Goal: Transaction & Acquisition: Purchase product/service

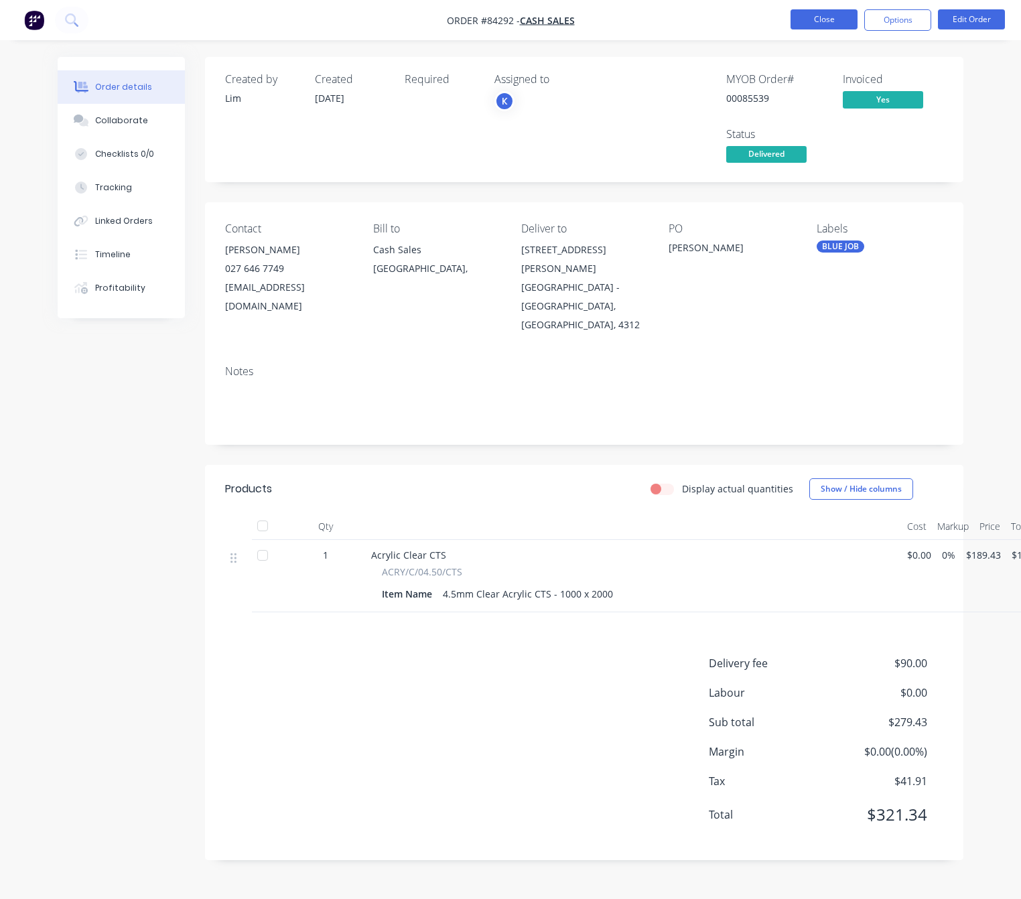
click at [844, 19] on button "Close" at bounding box center [824, 19] width 67 height 20
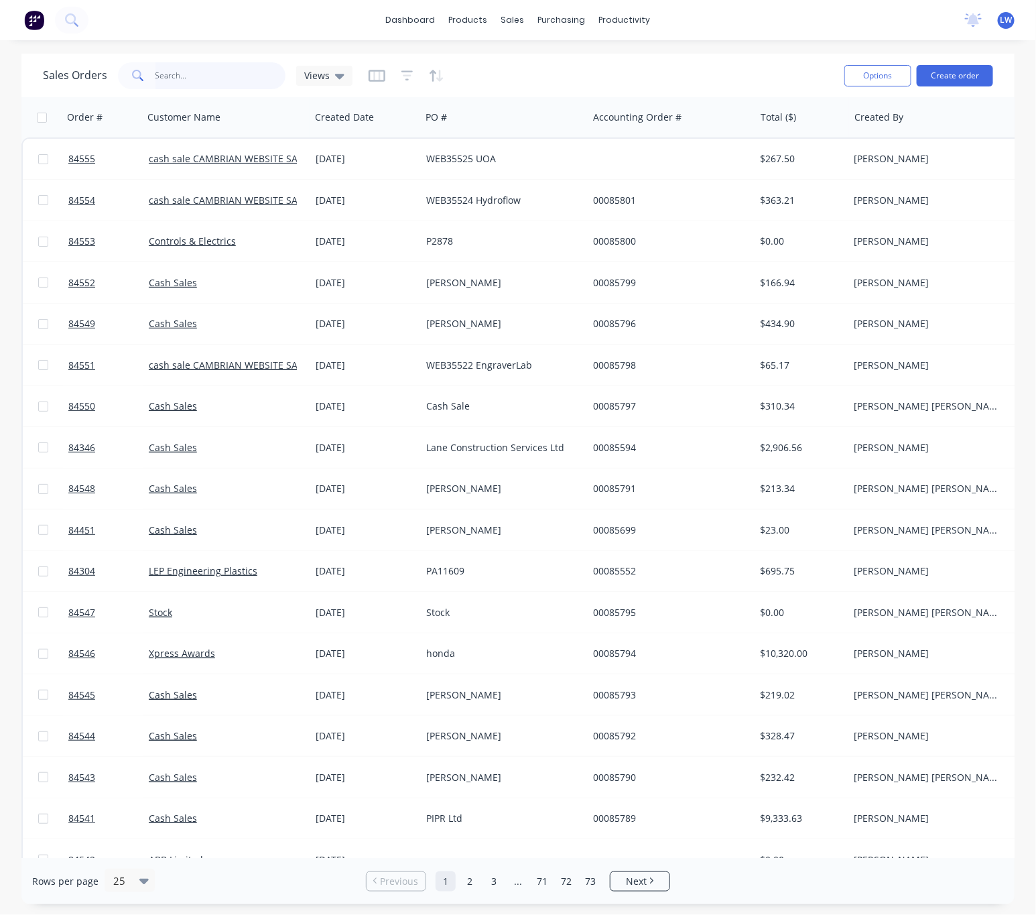
click at [221, 74] on input "text" at bounding box center [220, 75] width 131 height 27
click at [941, 82] on button "Create order" at bounding box center [955, 75] width 76 height 21
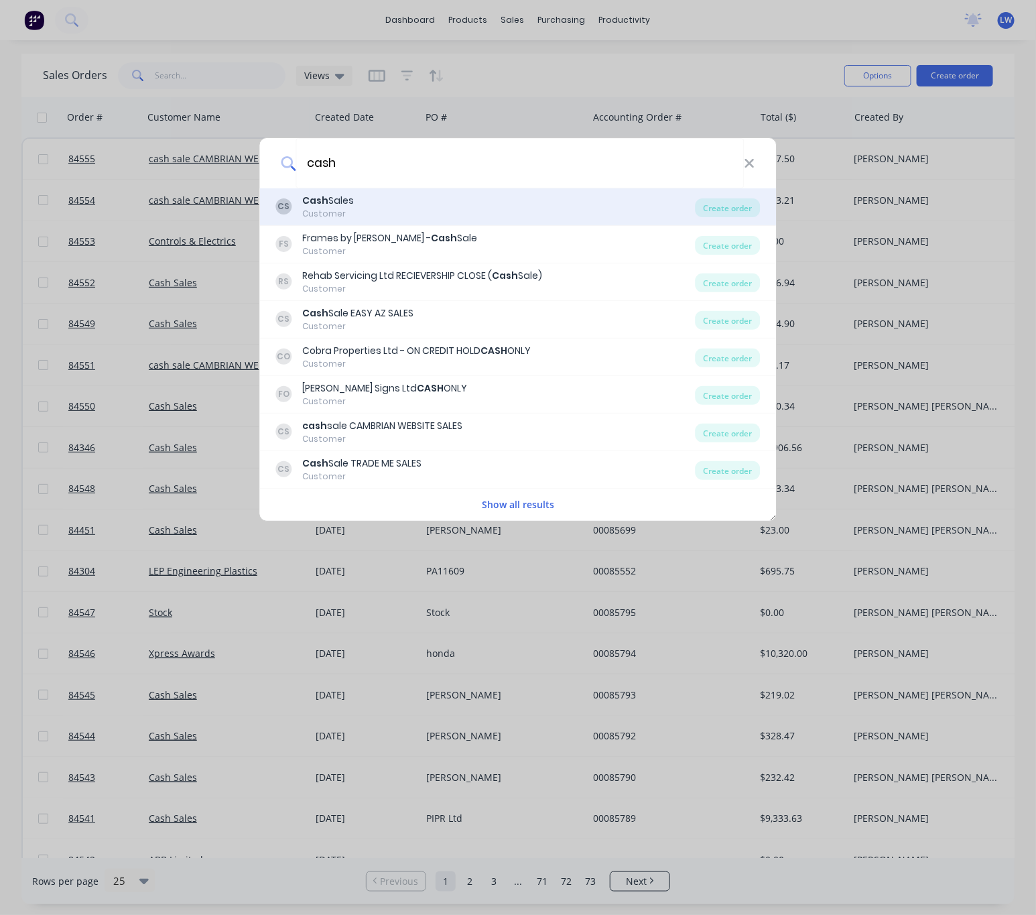
type input "cash"
click at [372, 208] on div "CS Cash Sales Customer" at bounding box center [486, 207] width 420 height 26
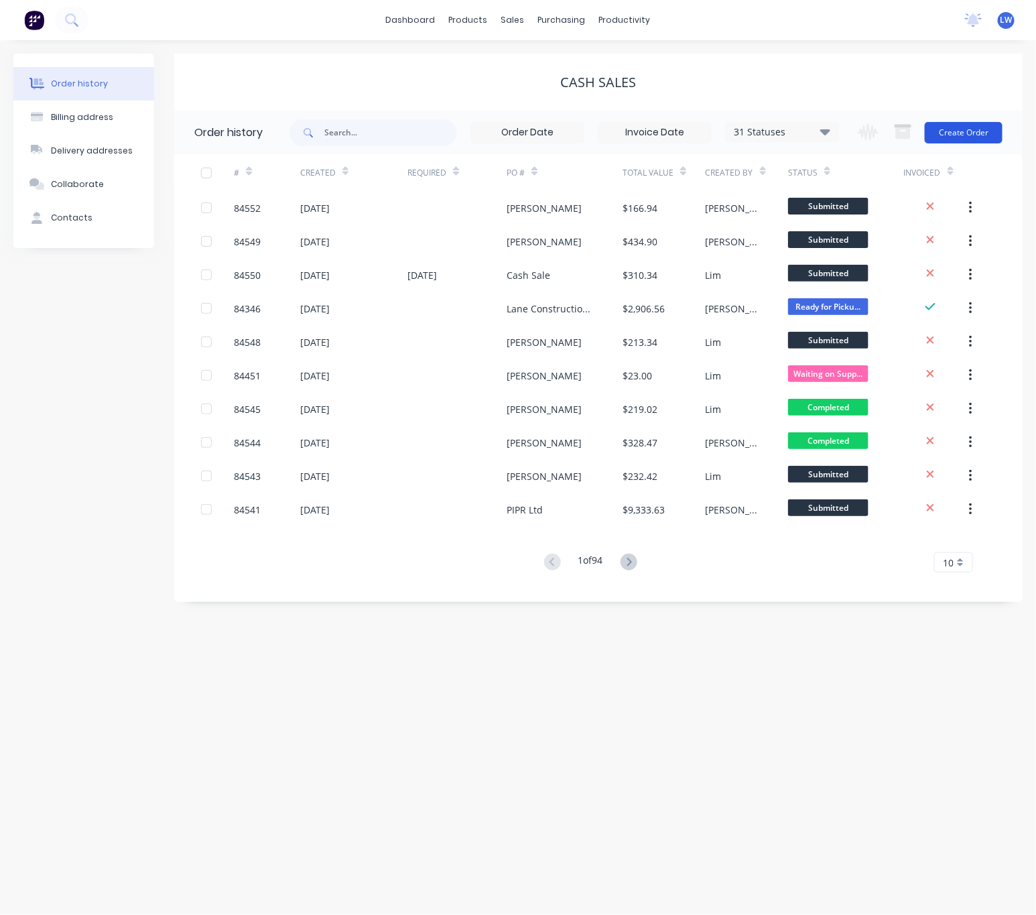
click at [974, 137] on button "Create Order" at bounding box center [964, 132] width 78 height 21
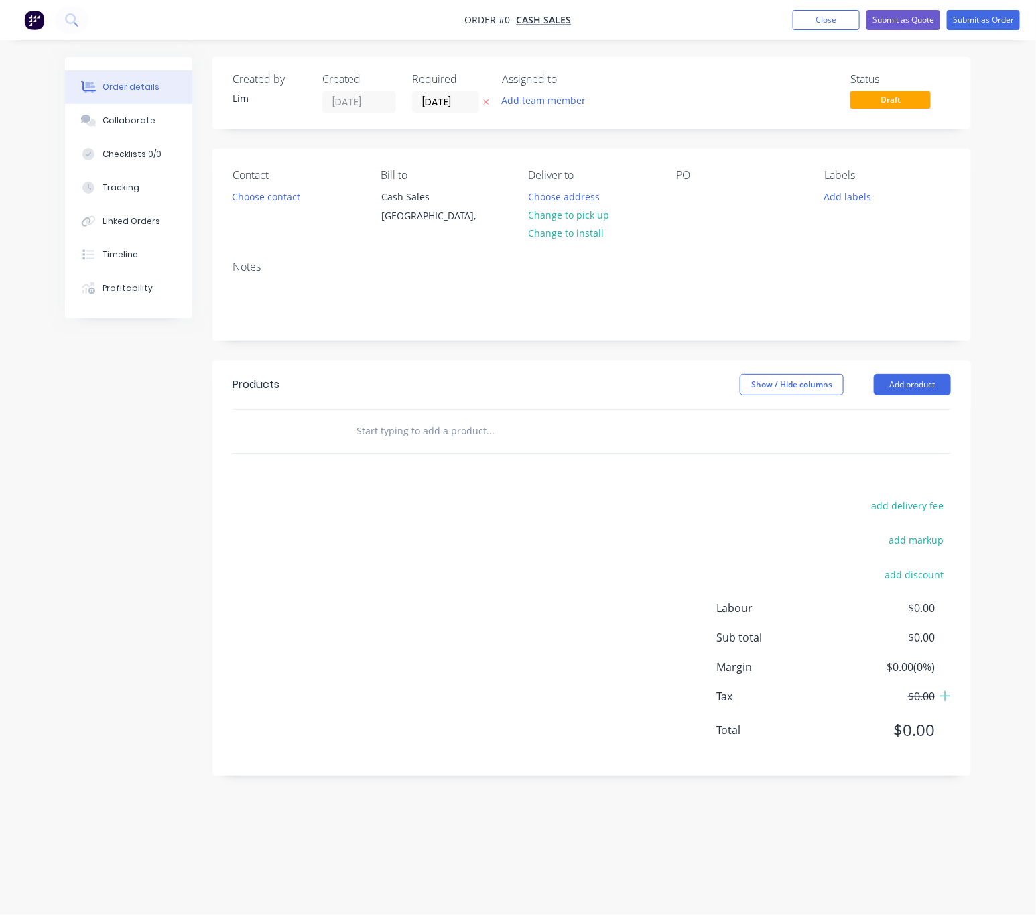
click at [489, 103] on icon "button" at bounding box center [486, 102] width 5 height 5
click at [275, 200] on button "Choose contact" at bounding box center [266, 196] width 82 height 18
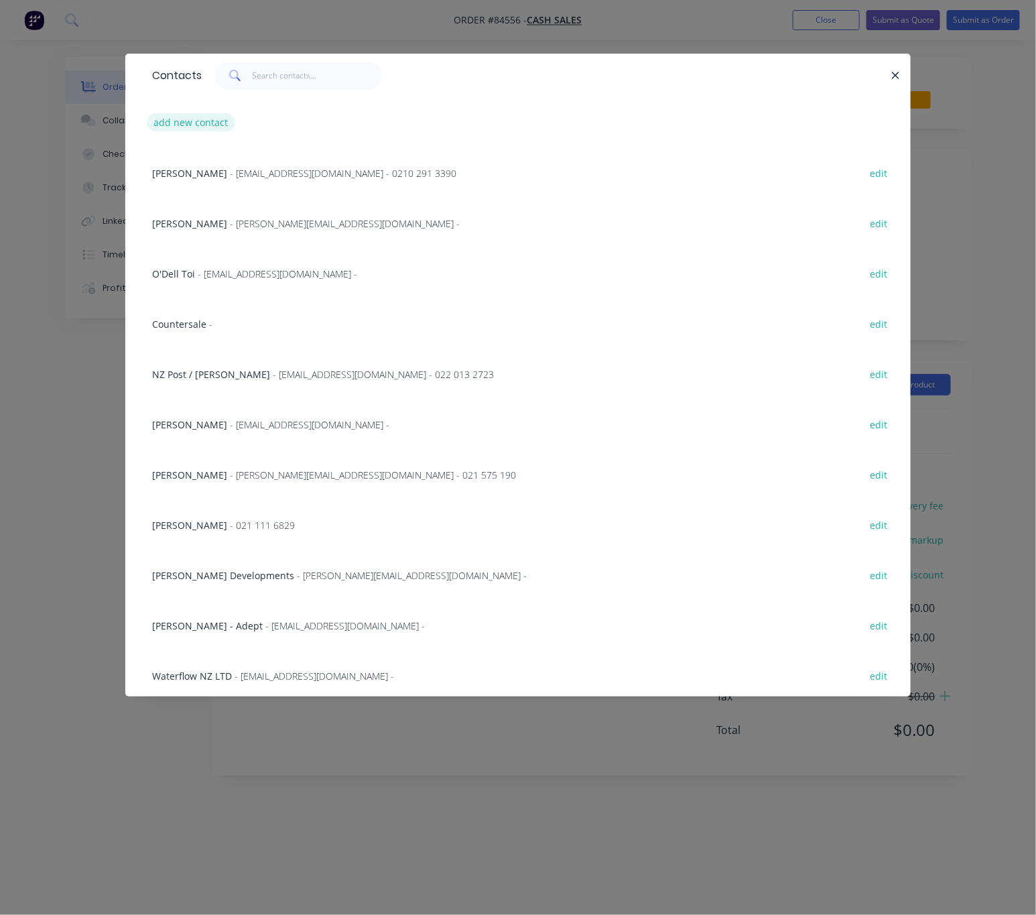
click at [197, 121] on button "add new contact" at bounding box center [191, 122] width 88 height 18
select select "NZ"
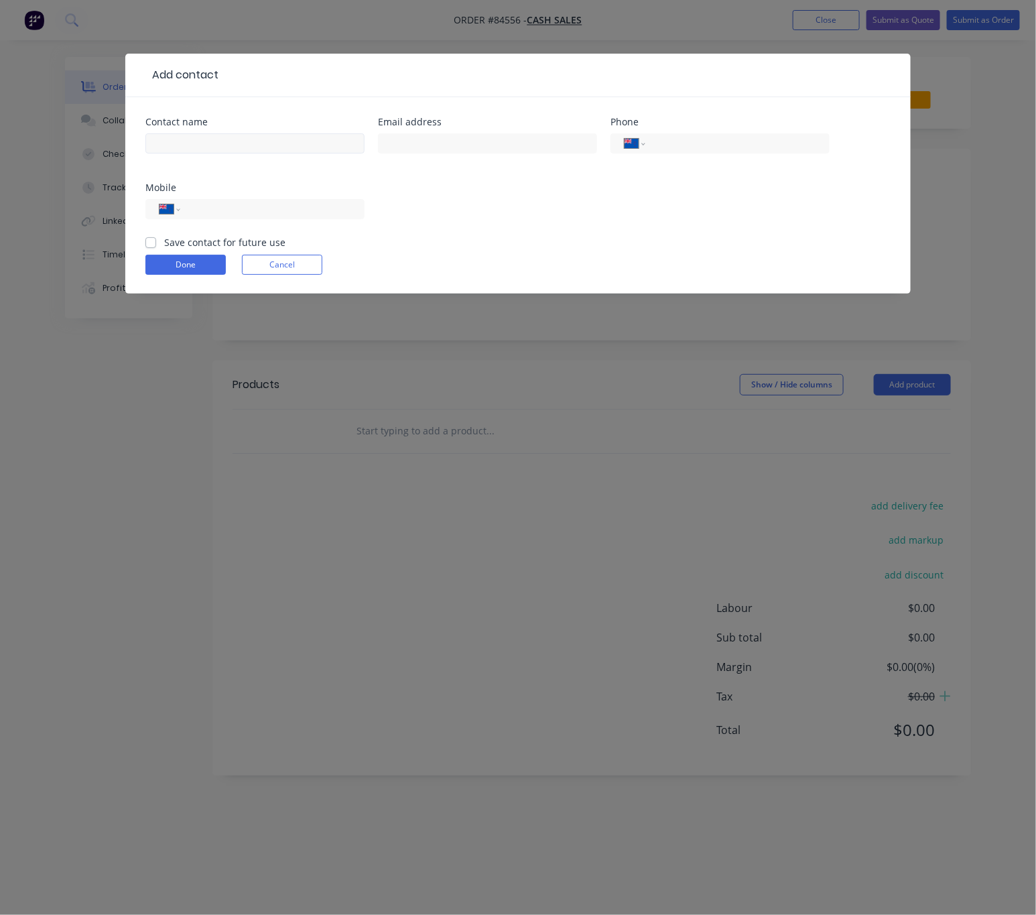
drag, startPoint x: 229, startPoint y: 129, endPoint x: 237, endPoint y: 137, distance: 11.4
click at [229, 133] on div at bounding box center [254, 150] width 219 height 40
click at [241, 141] on input "text" at bounding box center [254, 143] width 219 height 20
paste input "[PERSON_NAME]"
type input "[PERSON_NAME]"
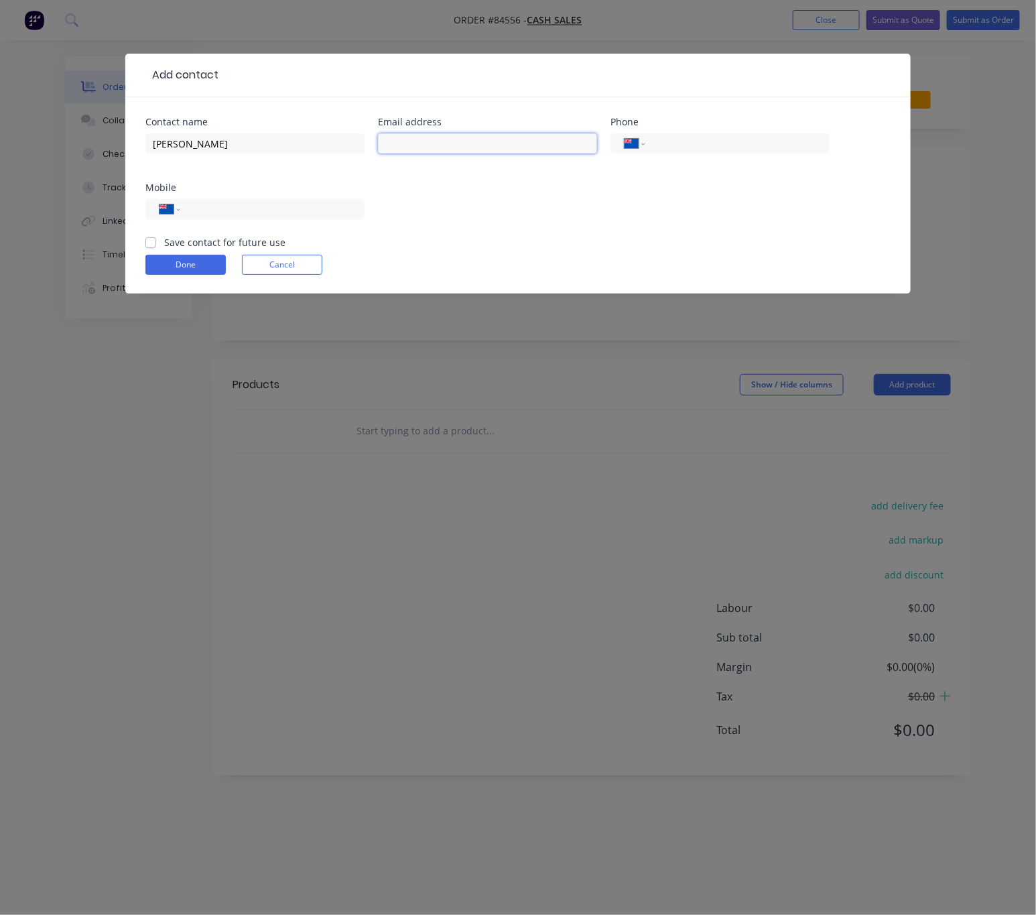
click at [438, 141] on input "text" at bounding box center [487, 143] width 219 height 20
paste input "<[EMAIL_ADDRESS][DOMAIN_NAME]>"
click at [392, 143] on input "<[EMAIL_ADDRESS][DOMAIN_NAME]>" at bounding box center [487, 143] width 219 height 20
click at [550, 149] on input "[EMAIL_ADDRESS][DOMAIN_NAME]>" at bounding box center [487, 143] width 219 height 20
type input "[EMAIL_ADDRESS][DOMAIN_NAME]"
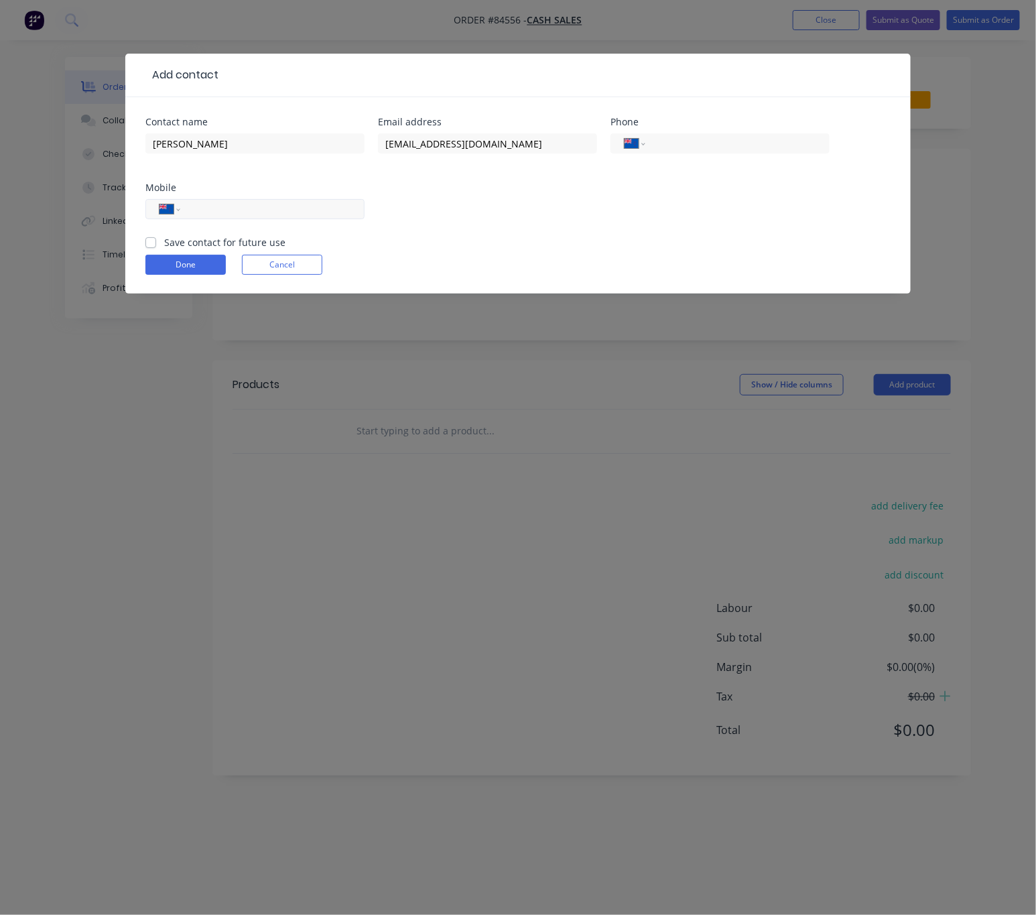
click at [310, 204] on input "tel" at bounding box center [270, 209] width 161 height 15
paste input "0210 258 3251"
type input "0210 258 3251"
click at [164, 239] on label "Save contact for future use" at bounding box center [224, 242] width 121 height 14
click at [151, 239] on input "Save contact for future use" at bounding box center [150, 241] width 11 height 13
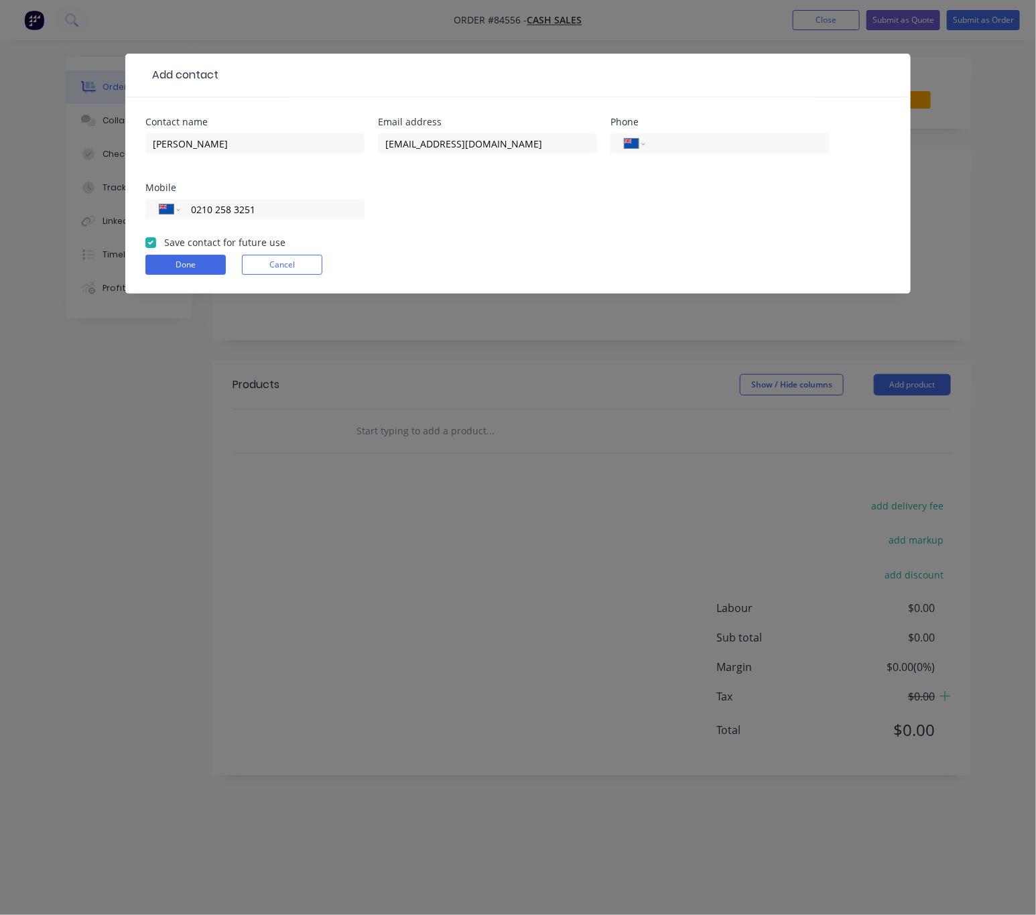
checkbox input "true"
click at [203, 271] on button "Done" at bounding box center [185, 265] width 80 height 20
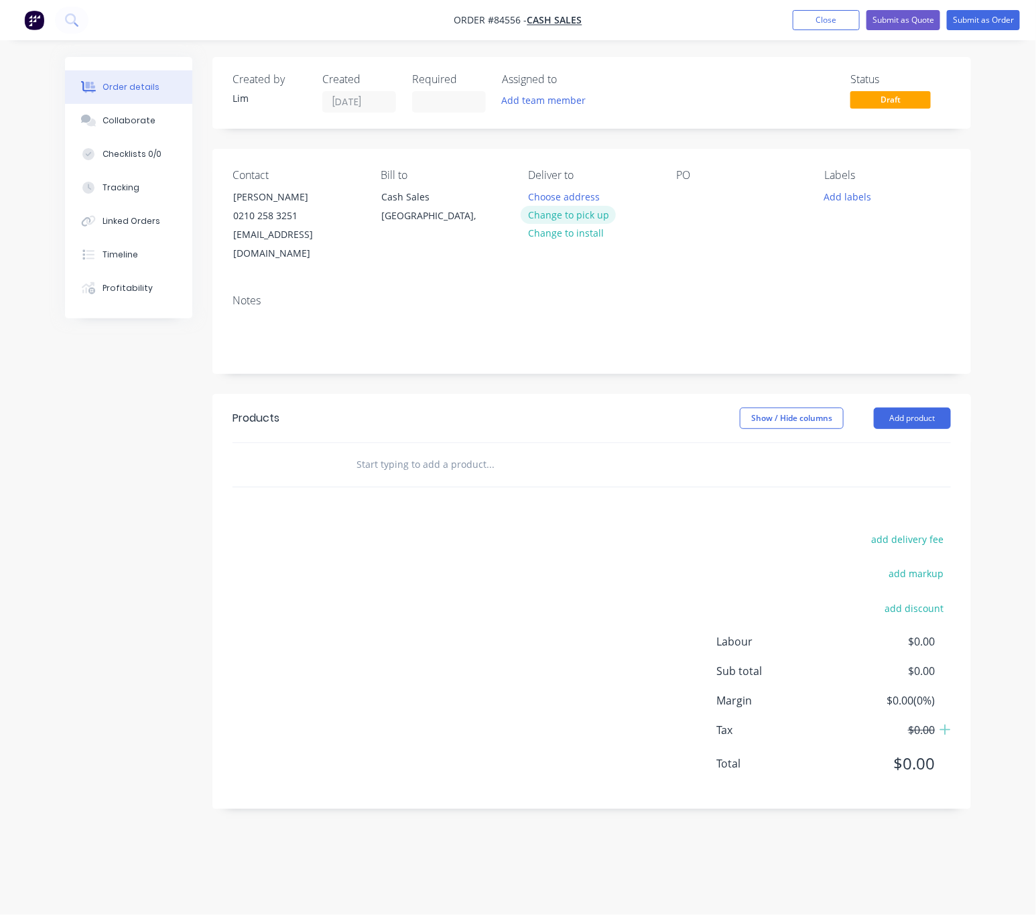
click at [592, 212] on button "Change to pick up" at bounding box center [568, 215] width 95 height 18
click at [688, 202] on div at bounding box center [686, 196] width 21 height 19
click at [839, 198] on button "Add labels" at bounding box center [848, 196] width 62 height 18
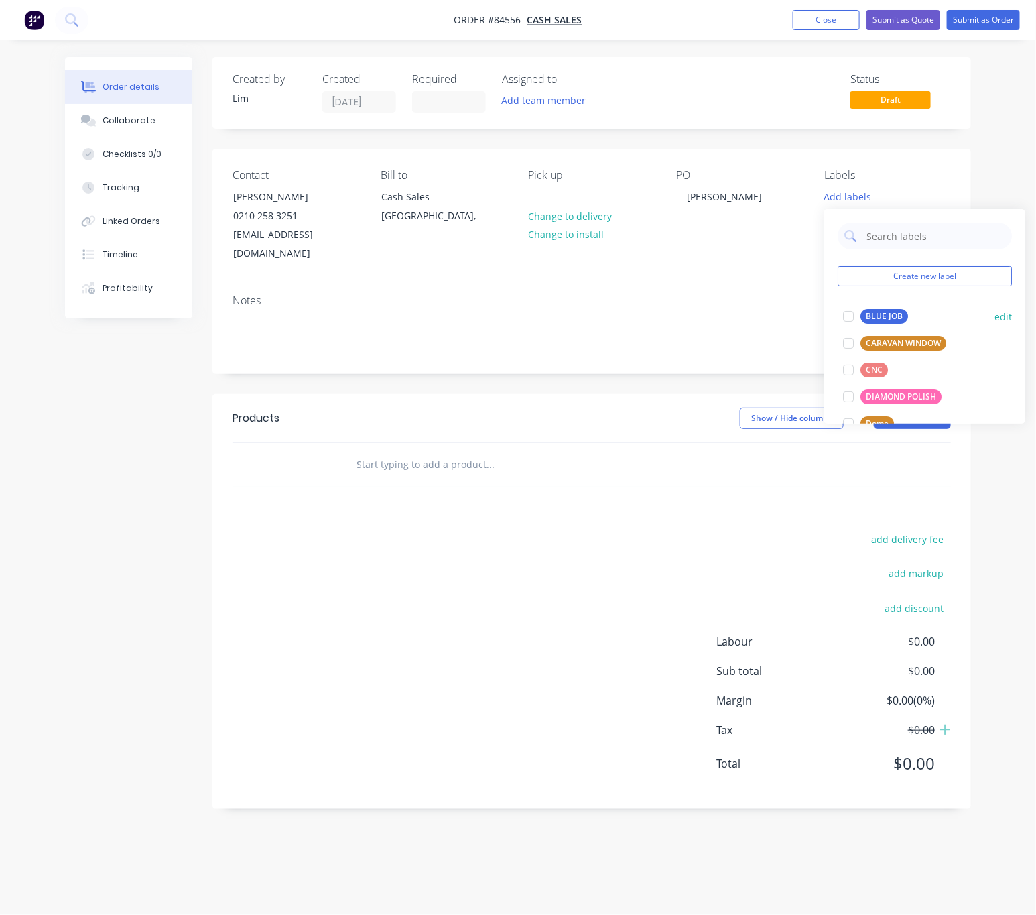
click at [889, 316] on div "BLUE JOB" at bounding box center [885, 316] width 48 height 15
click at [571, 407] on div "Show / Hide columns Add product" at bounding box center [668, 417] width 566 height 21
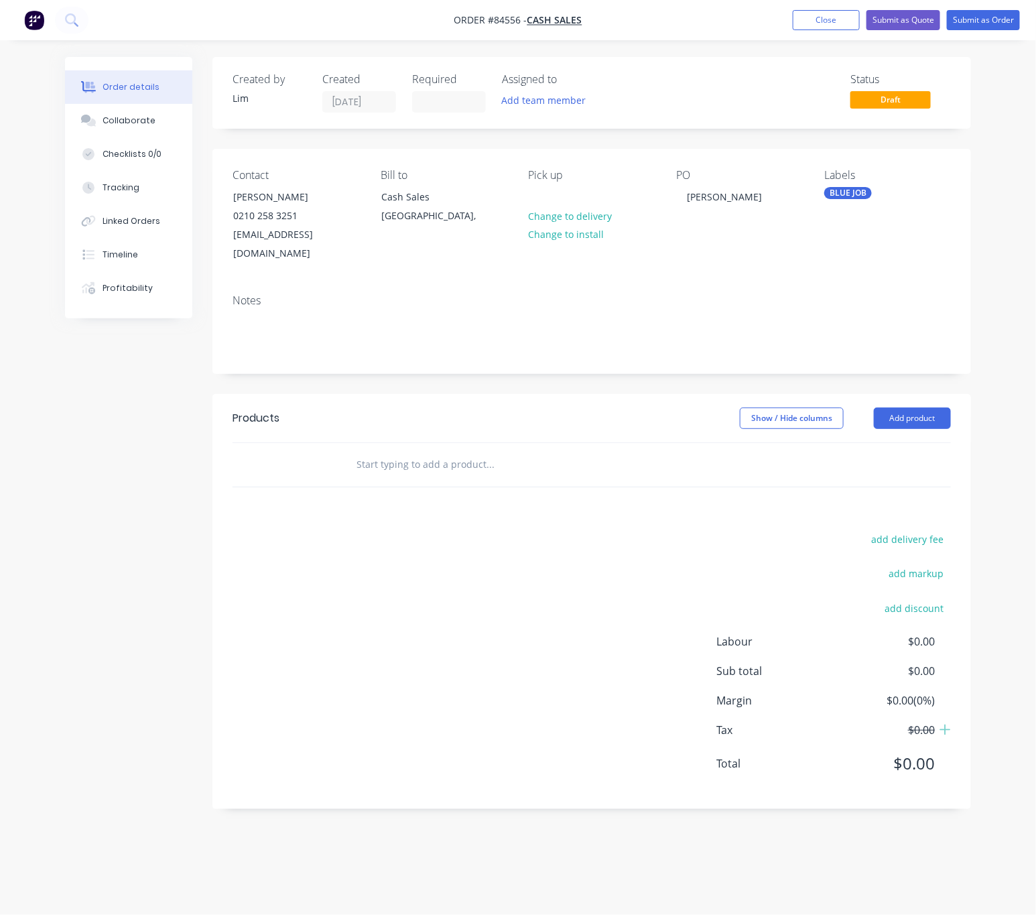
click at [491, 451] on input "text" at bounding box center [490, 464] width 268 height 27
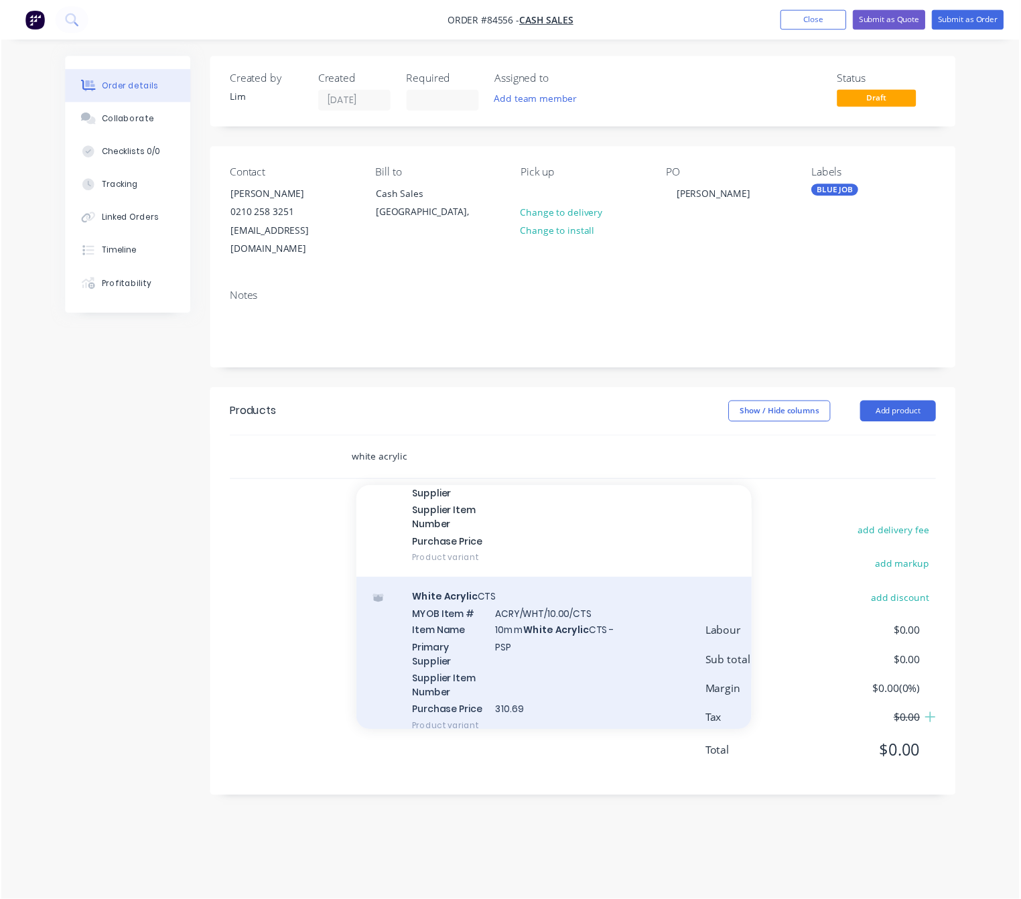
scroll to position [1609, 0]
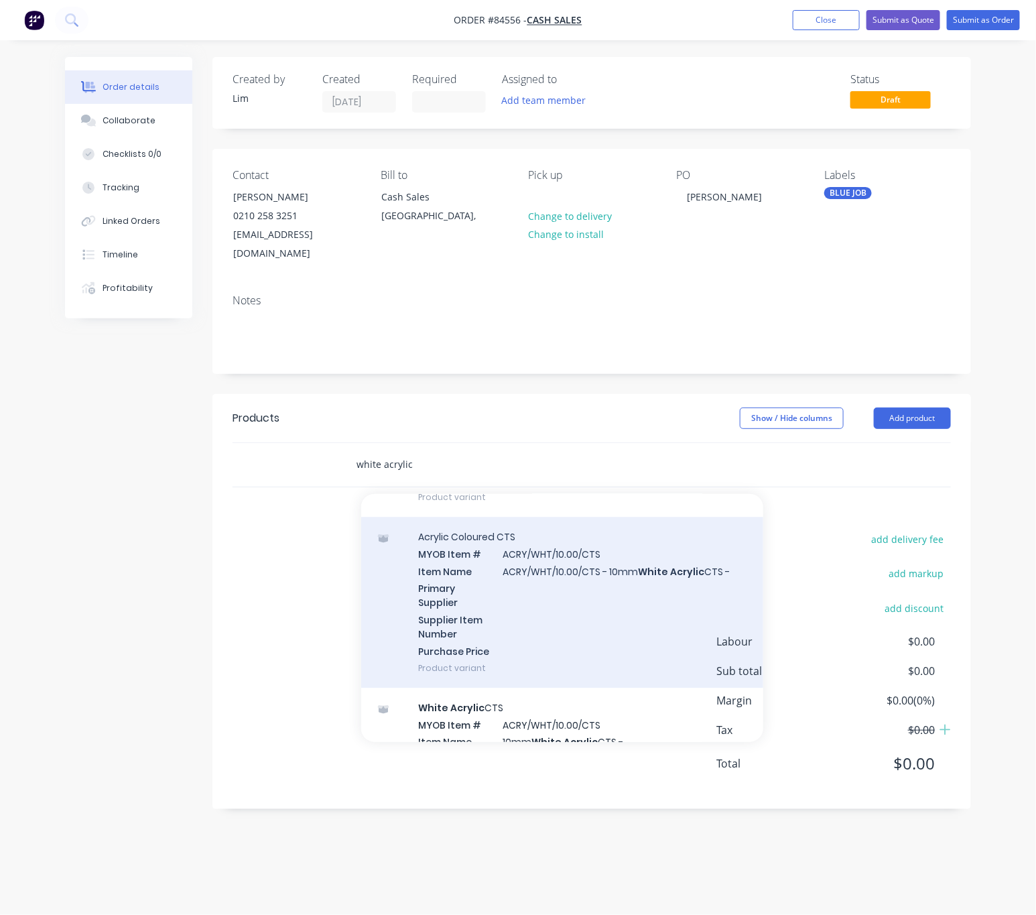
type input "white acrylic"
click at [662, 619] on div "Acrylic Coloured CTS MYOB Item # ACRY/WHT/10.00/CTS Item Name ACRY/WHT/10.00/CT…" at bounding box center [562, 602] width 402 height 171
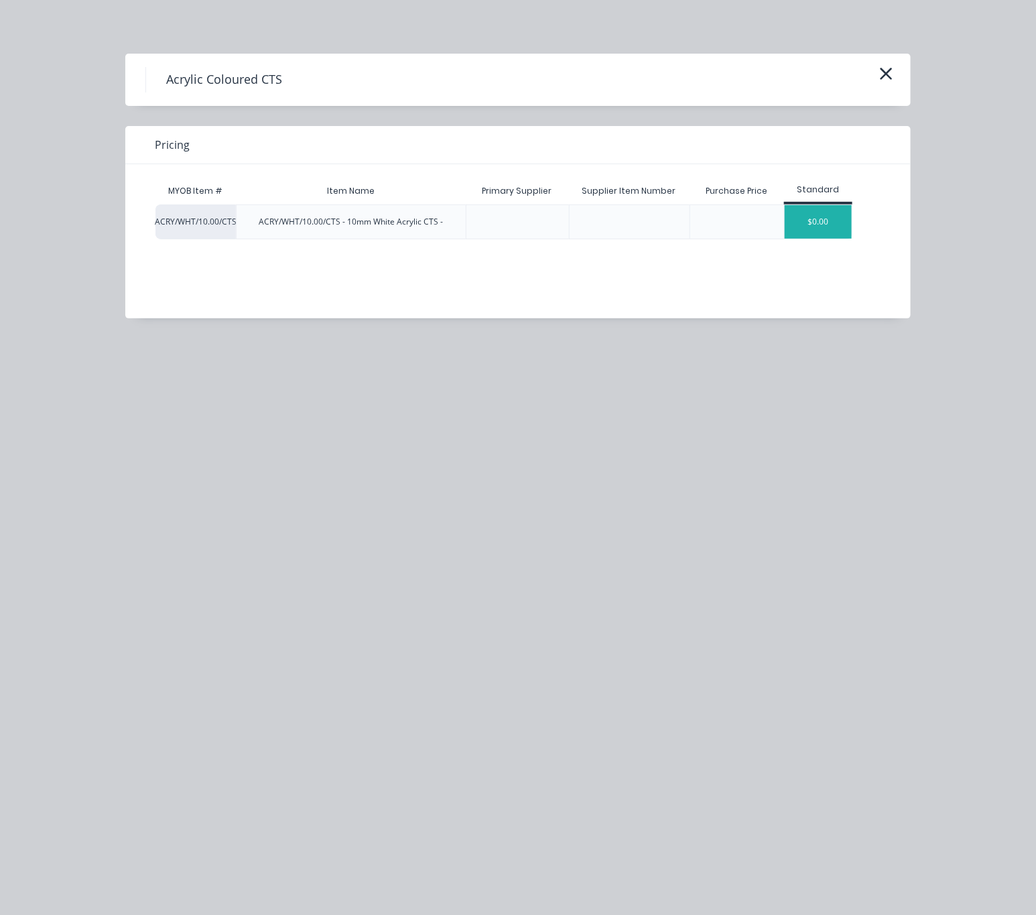
click at [823, 221] on div "$0.00" at bounding box center [818, 222] width 67 height 34
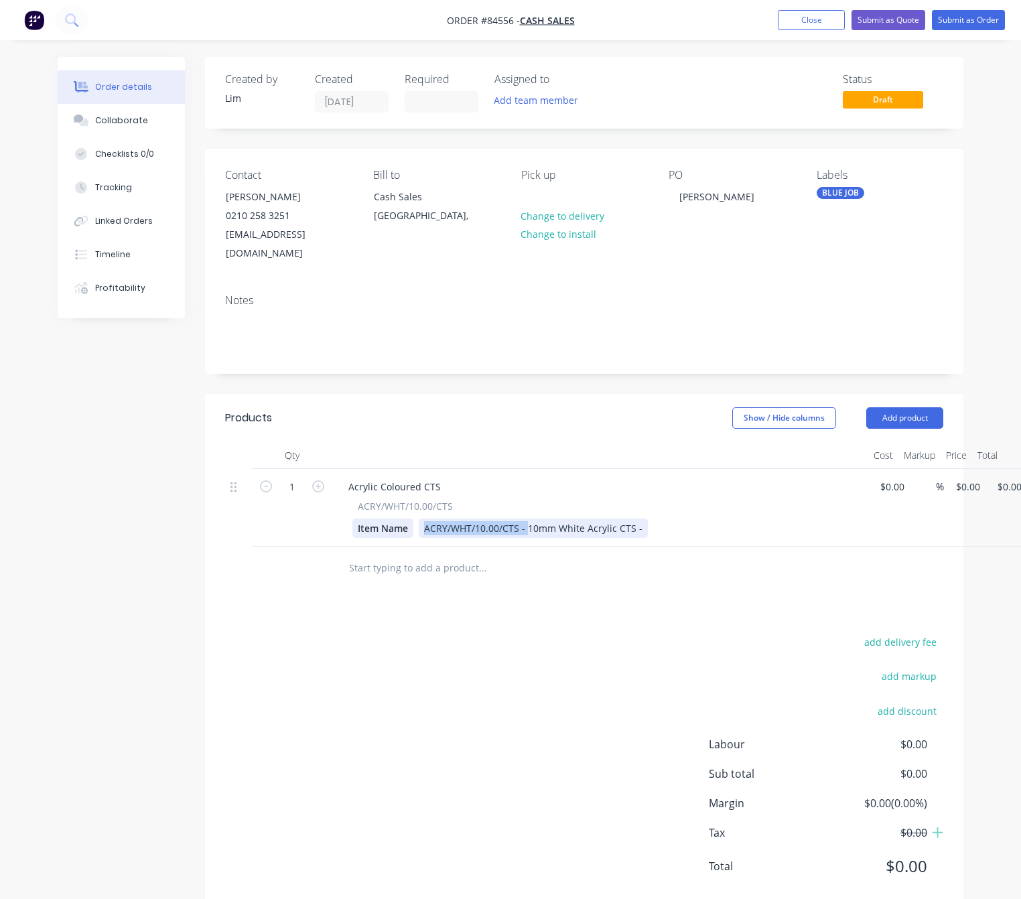
drag, startPoint x: 525, startPoint y: 511, endPoint x: 387, endPoint y: 503, distance: 138.9
click at [387, 519] on div "Item Name ACRY/WHT/10.00/CTS - 10mm White Acrylic CTS -" at bounding box center [598, 528] width 491 height 19
click at [539, 519] on div "10mm White Acrylic CTS -" at bounding box center [481, 528] width 125 height 19
drag, startPoint x: 568, startPoint y: 507, endPoint x: 581, endPoint y: 507, distance: 13.4
click at [569, 519] on div "10mm White Acrylic CTS - 1640 x" at bounding box center [497, 528] width 157 height 19
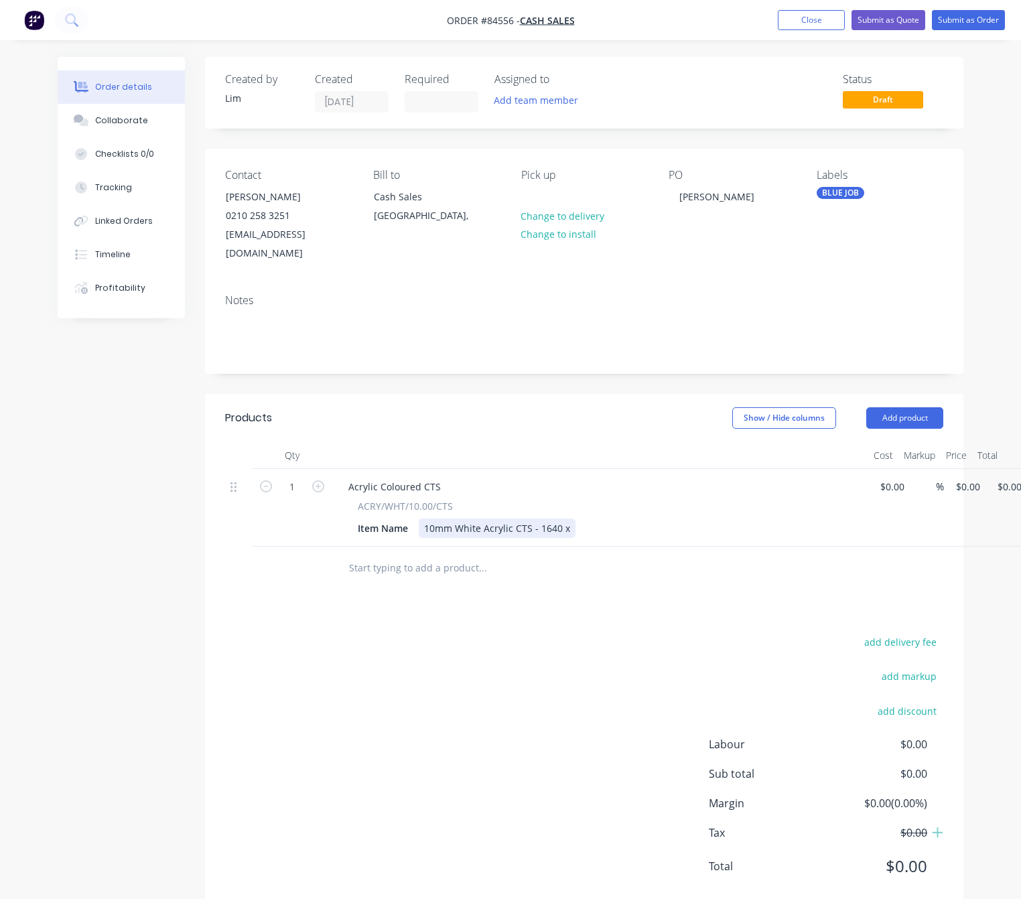
drag, startPoint x: 577, startPoint y: 509, endPoint x: 565, endPoint y: 509, distance: 12.1
click at [565, 519] on div "Item Name 10mm White Acrylic CTS - 1640 x" at bounding box center [598, 528] width 491 height 19
drag, startPoint x: 568, startPoint y: 509, endPoint x: 540, endPoint y: 505, distance: 28.4
click at [540, 519] on div "10mm White Acrylic CTS - 1640 x" at bounding box center [497, 528] width 157 height 19
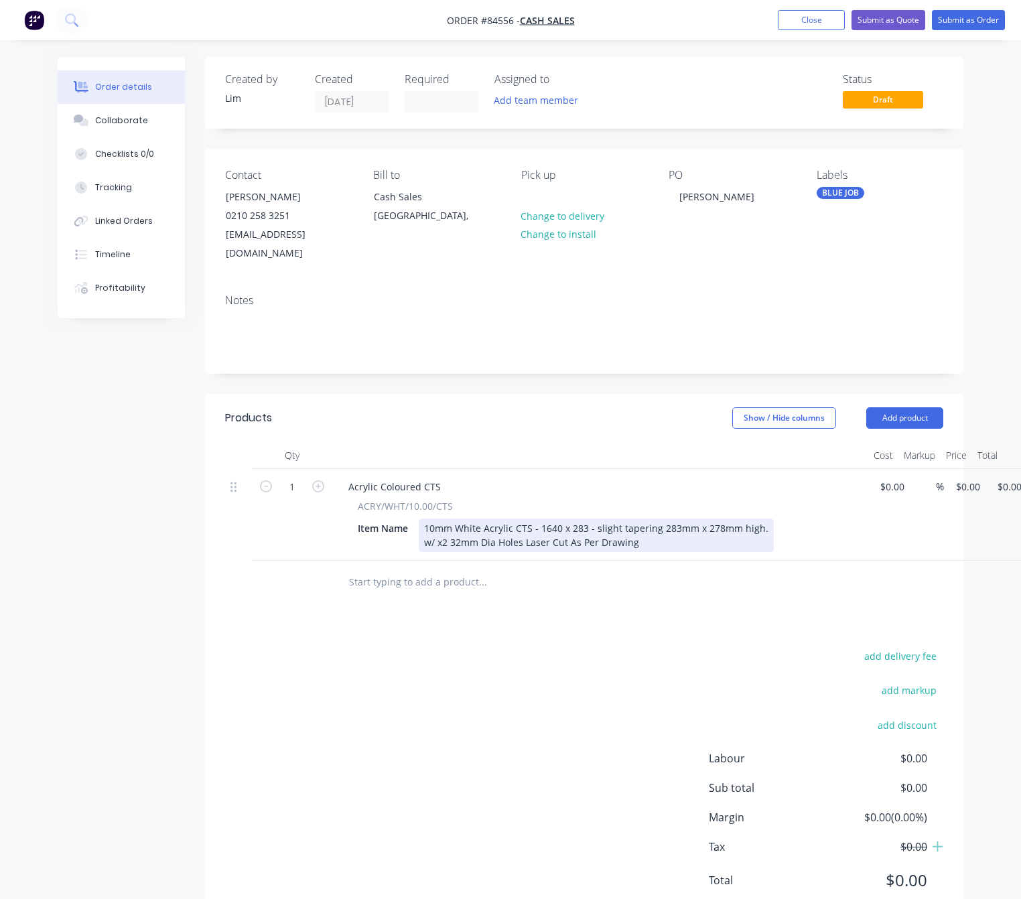
click at [591, 519] on div "10mm White Acrylic CTS - 1640 x 283 - slight tapering 283mm x 278mm high. w/ x2…" at bounding box center [596, 536] width 355 height 34
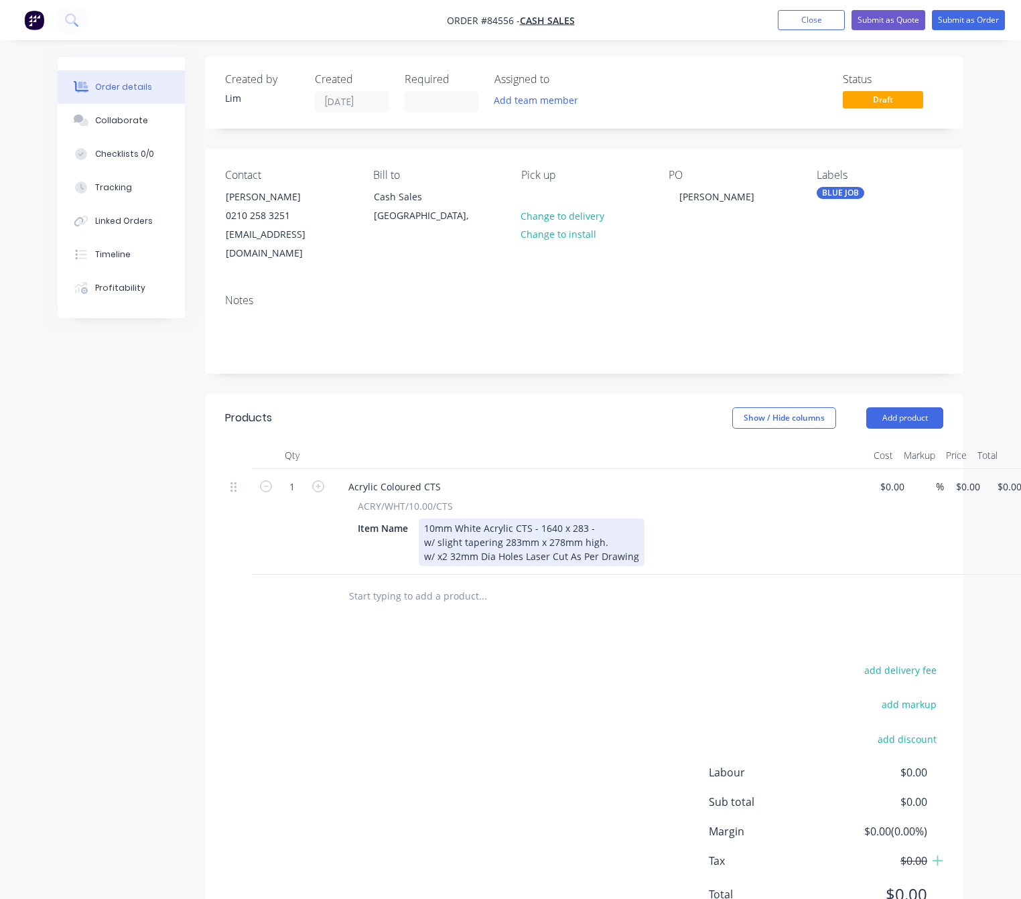
click at [592, 519] on div "10mm White Acrylic CTS - 1640 x 283 - w/ slight tapering 283mm x 278mm high. w/…" at bounding box center [532, 543] width 226 height 48
click at [643, 539] on div "Acrylic Coloured CTS ACRY/WHT/10.00/CTS Item Name 10mm White Acrylic CTS - 1640…" at bounding box center [600, 522] width 536 height 106
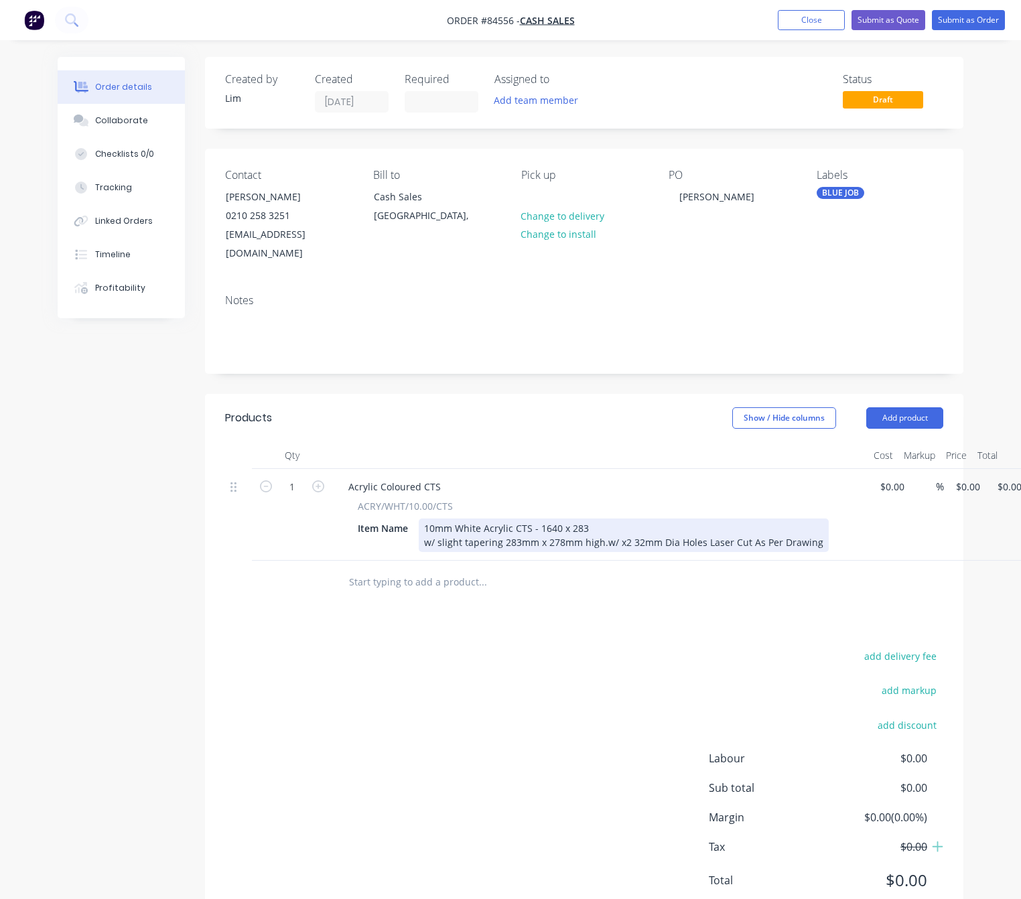
click at [604, 525] on div "10mm White Acrylic CTS - 1640 x 283 w/ slight tapering 283mm x 278mm high.w/ x2…" at bounding box center [624, 536] width 410 height 34
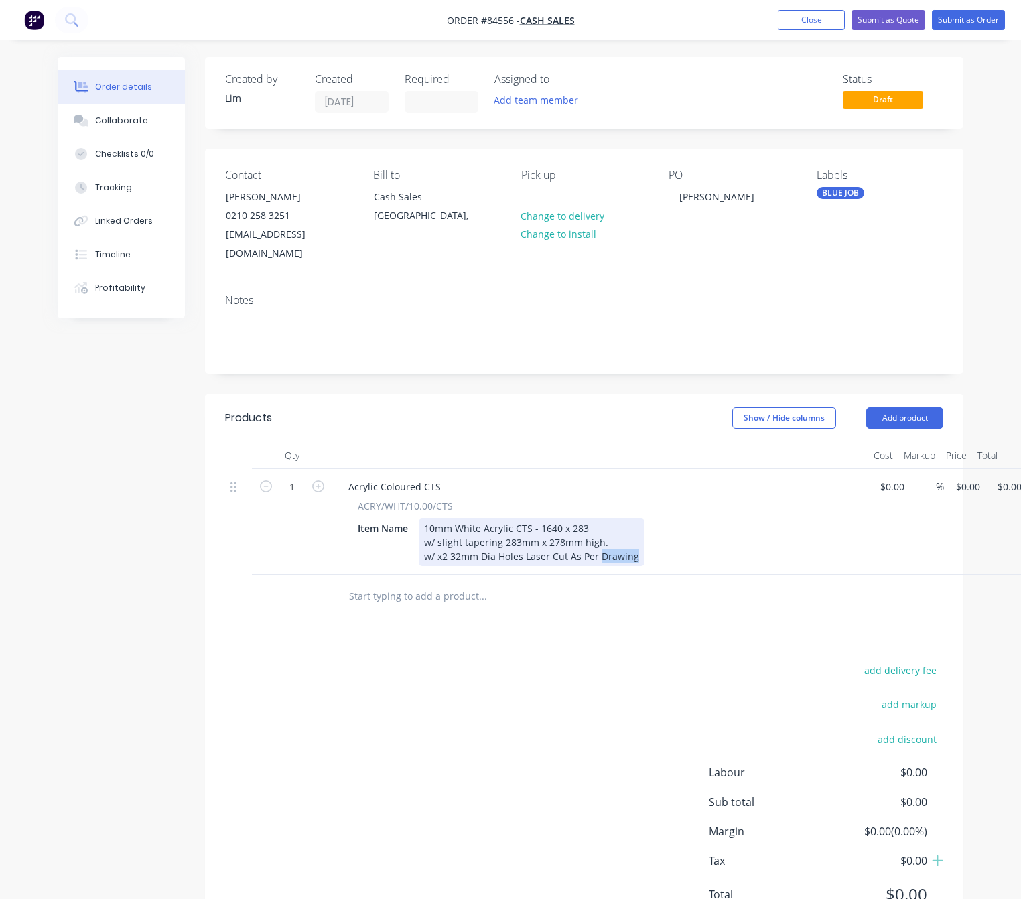
drag, startPoint x: 634, startPoint y: 540, endPoint x: 601, endPoint y: 535, distance: 33.2
click at [601, 535] on div "10mm White Acrylic CTS - 1640 x 283 w/ slight tapering 283mm x 278mm high. w/ x…" at bounding box center [532, 543] width 226 height 48
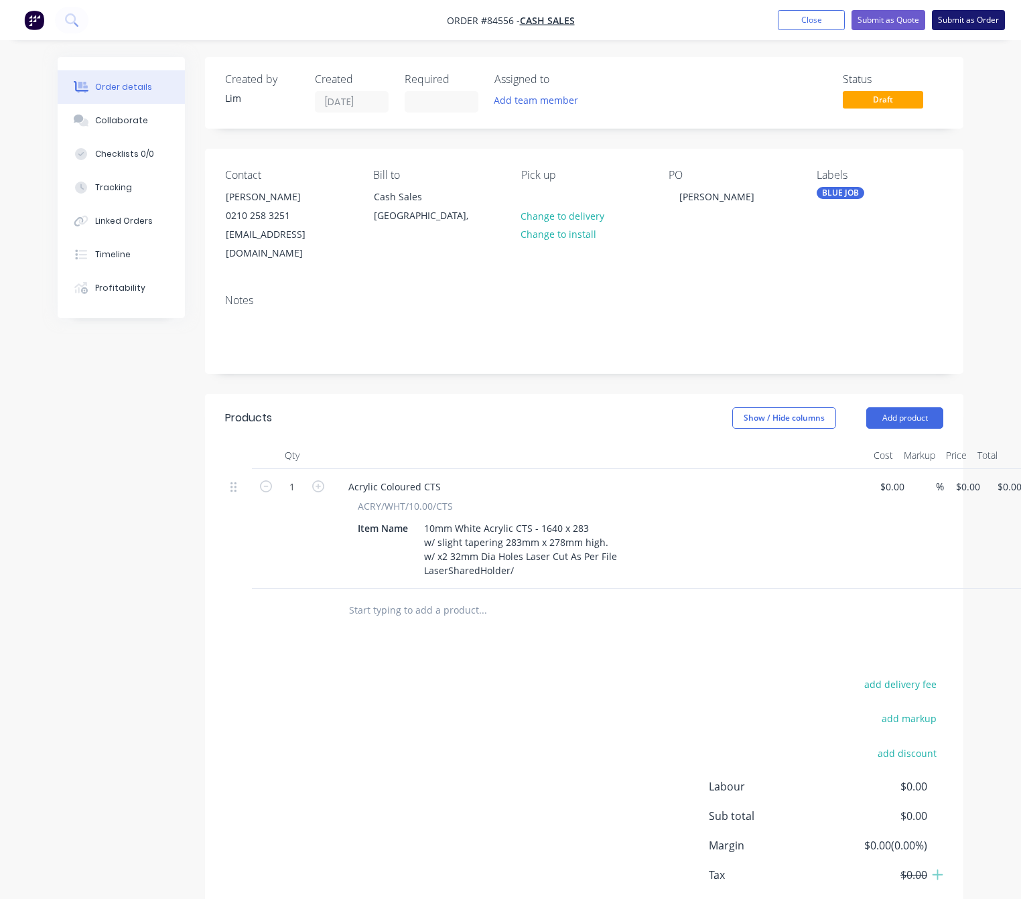
click at [982, 17] on button "Submit as Order" at bounding box center [968, 20] width 73 height 20
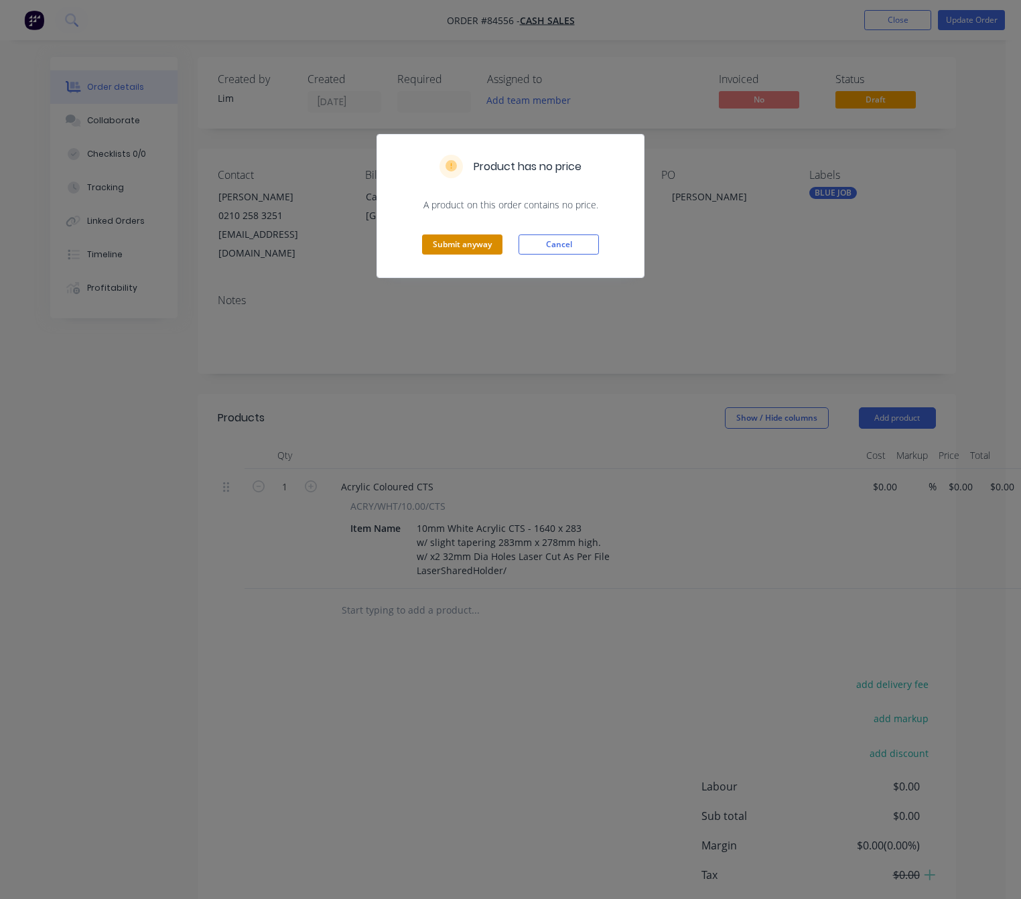
click at [457, 238] on button "Submit anyway" at bounding box center [462, 245] width 80 height 20
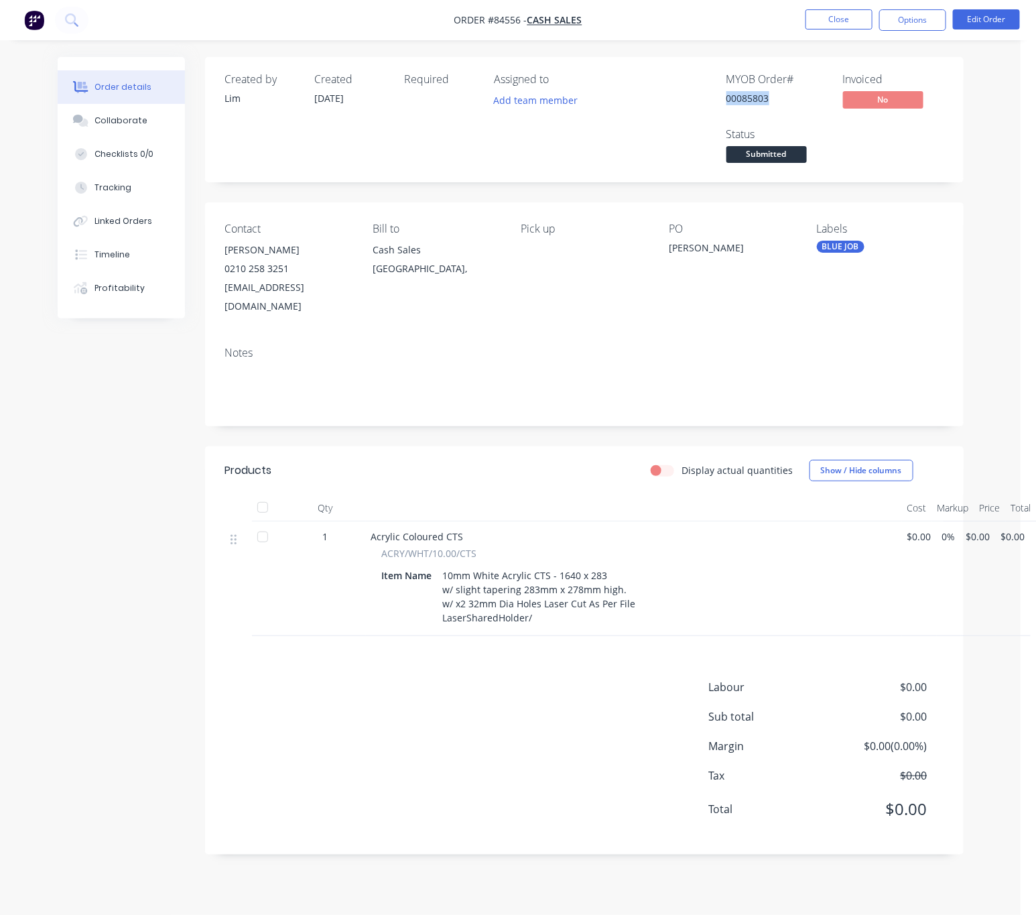
drag, startPoint x: 771, startPoint y: 99, endPoint x: 724, endPoint y: 97, distance: 46.9
click at [724, 97] on div "MYOB Order # 00085803 Invoiced No Status Submitted" at bounding box center [786, 119] width 315 height 93
copy div "00085803"
click at [540, 601] on div "10mm White Acrylic CTS - 1640 x 283 w/ slight tapering 283mm x 278mm high. w/ x…" at bounding box center [540, 597] width 204 height 62
drag, startPoint x: 769, startPoint y: 99, endPoint x: 718, endPoint y: 95, distance: 51.1
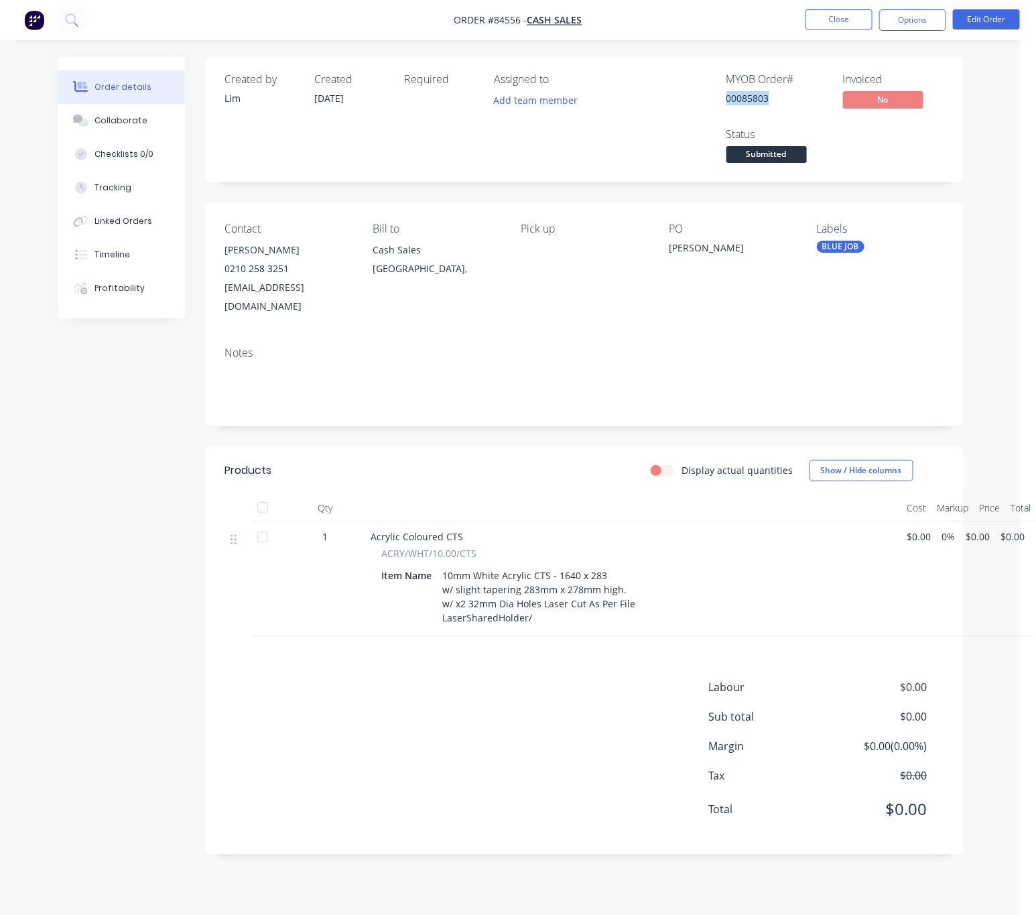
click at [714, 95] on div "MYOB Order # 00085803 Invoiced No Status Submitted" at bounding box center [786, 119] width 315 height 93
copy div "00085803"
click at [544, 596] on div "10mm White Acrylic CTS - 1640 x 283 w/ slight tapering 283mm x 278mm high. w/ x…" at bounding box center [540, 597] width 204 height 62
click at [996, 24] on button "Edit Order" at bounding box center [986, 19] width 67 height 20
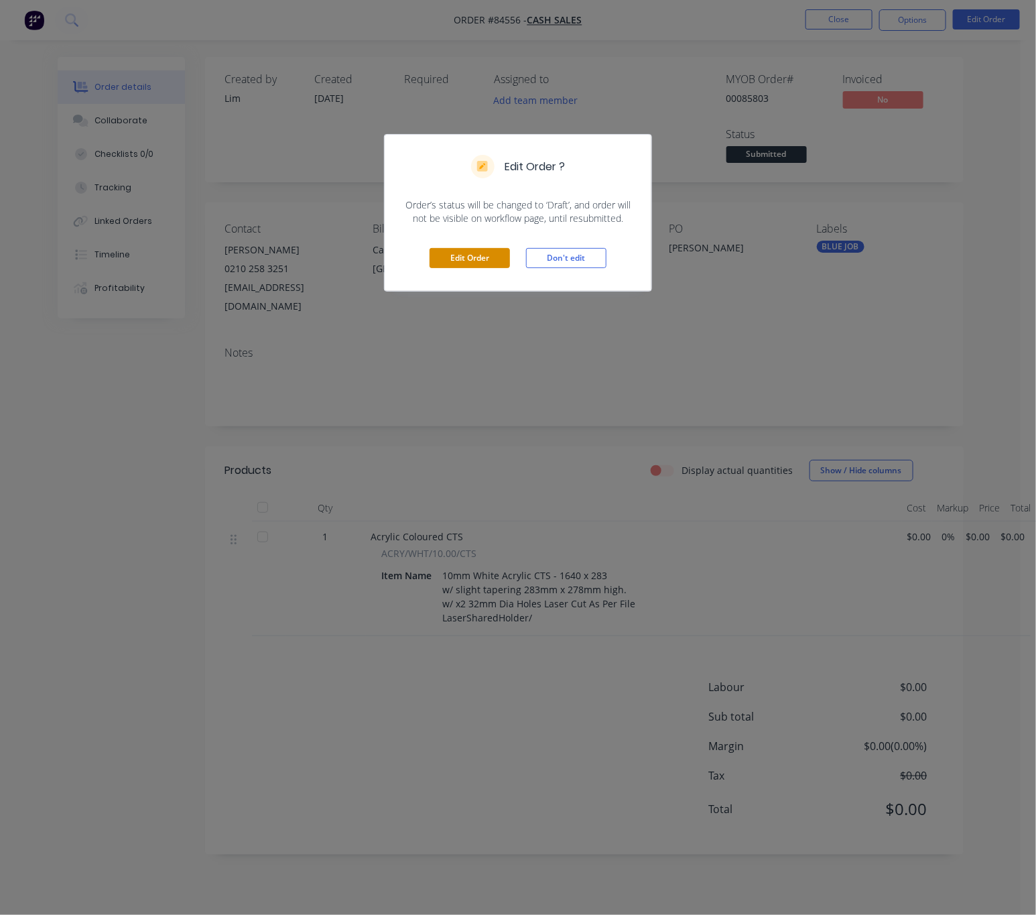
click at [483, 258] on button "Edit Order" at bounding box center [470, 258] width 80 height 20
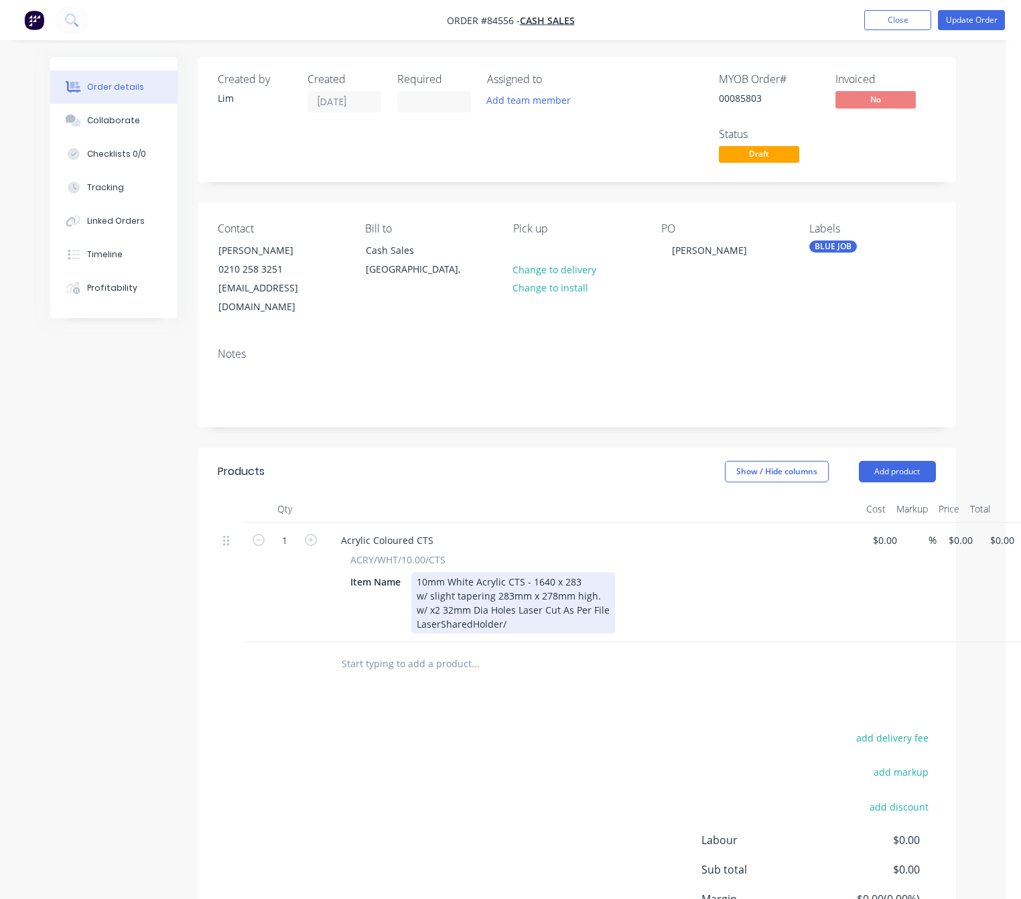
click at [527, 607] on div "10mm White Acrylic CTS - 1640 x 283 w/ slight tapering 283mm x 278mm high. w/ x…" at bounding box center [514, 603] width 204 height 62
paste div
click at [479, 763] on div "add delivery fee add markup add discount Labour $0.00 Sub total $0.00 Margin $0…" at bounding box center [577, 858] width 718 height 259
click at [957, 531] on input "0" at bounding box center [963, 540] width 31 height 19
type input "$182.93"
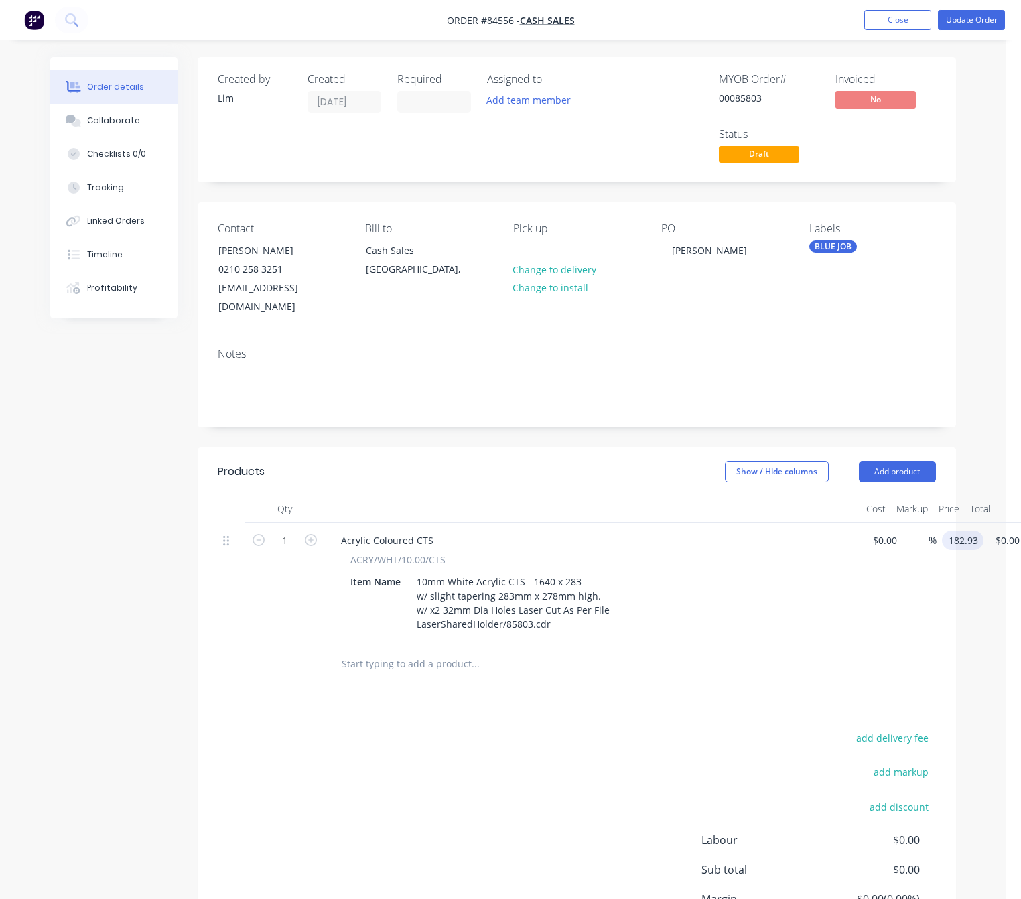
type input "$182.93"
click at [581, 758] on div "add delivery fee add markup add discount Labour $0.00 Sub total $0.00 Margin $0…" at bounding box center [577, 858] width 718 height 259
click at [959, 19] on button "Update Order" at bounding box center [971, 20] width 67 height 20
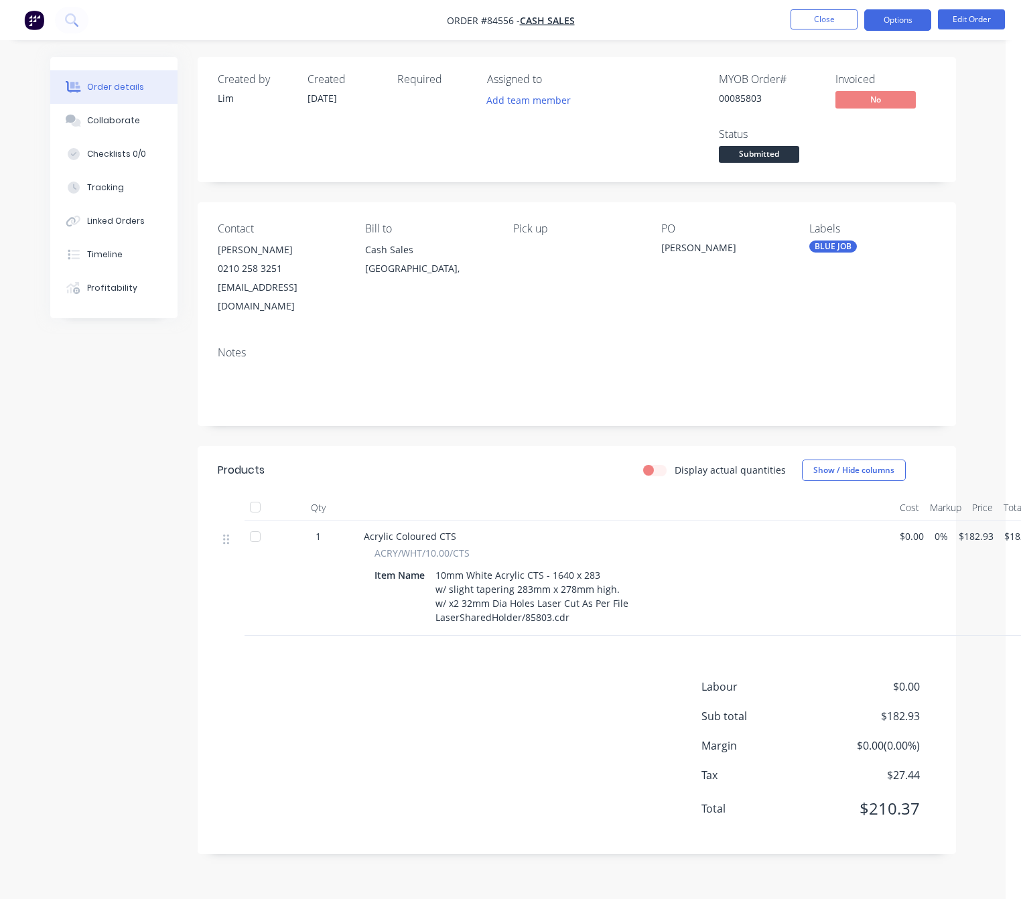
click at [911, 23] on button "Options" at bounding box center [898, 19] width 67 height 21
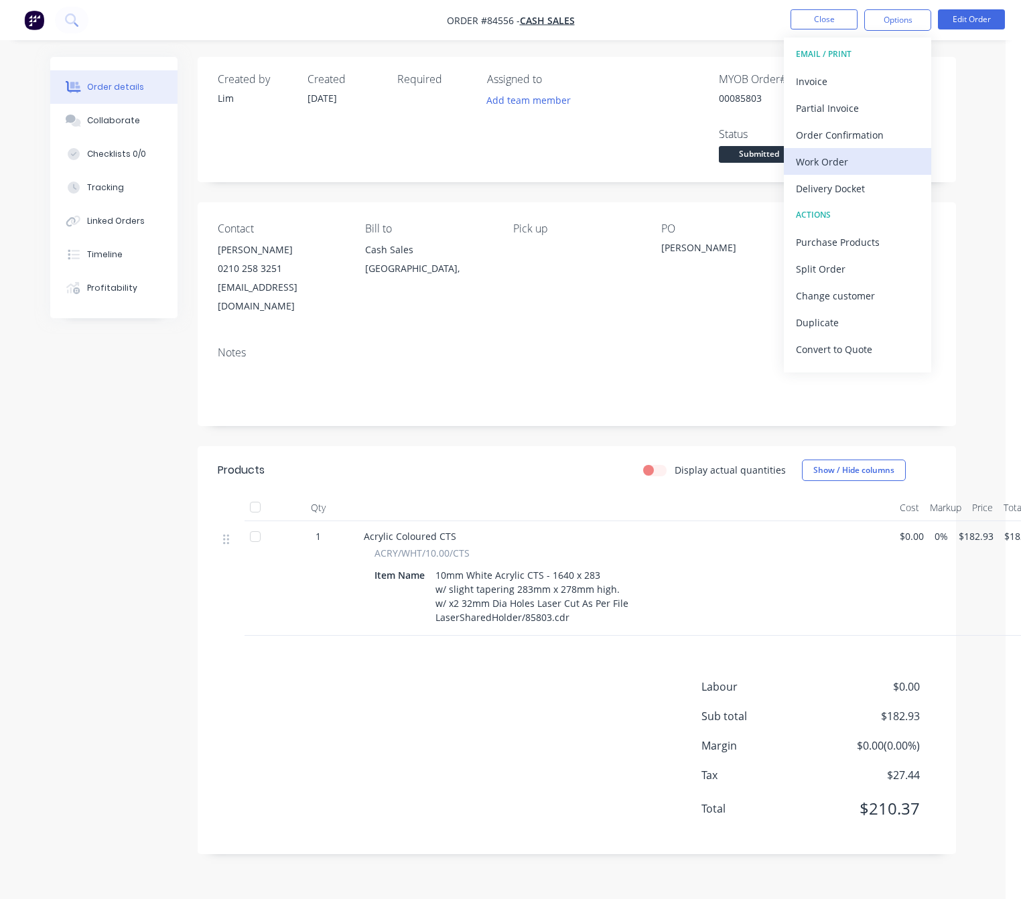
click at [861, 165] on div "Work Order" at bounding box center [857, 161] width 123 height 19
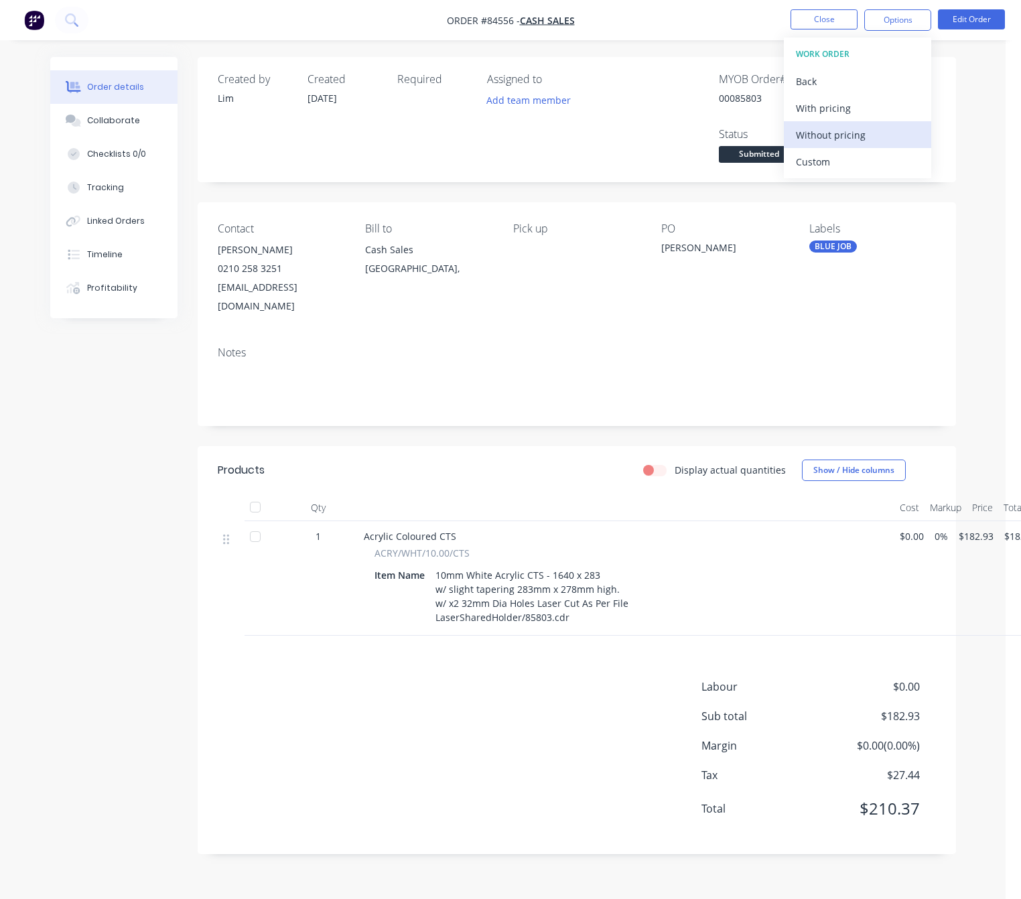
click at [859, 135] on div "Without pricing" at bounding box center [857, 134] width 123 height 19
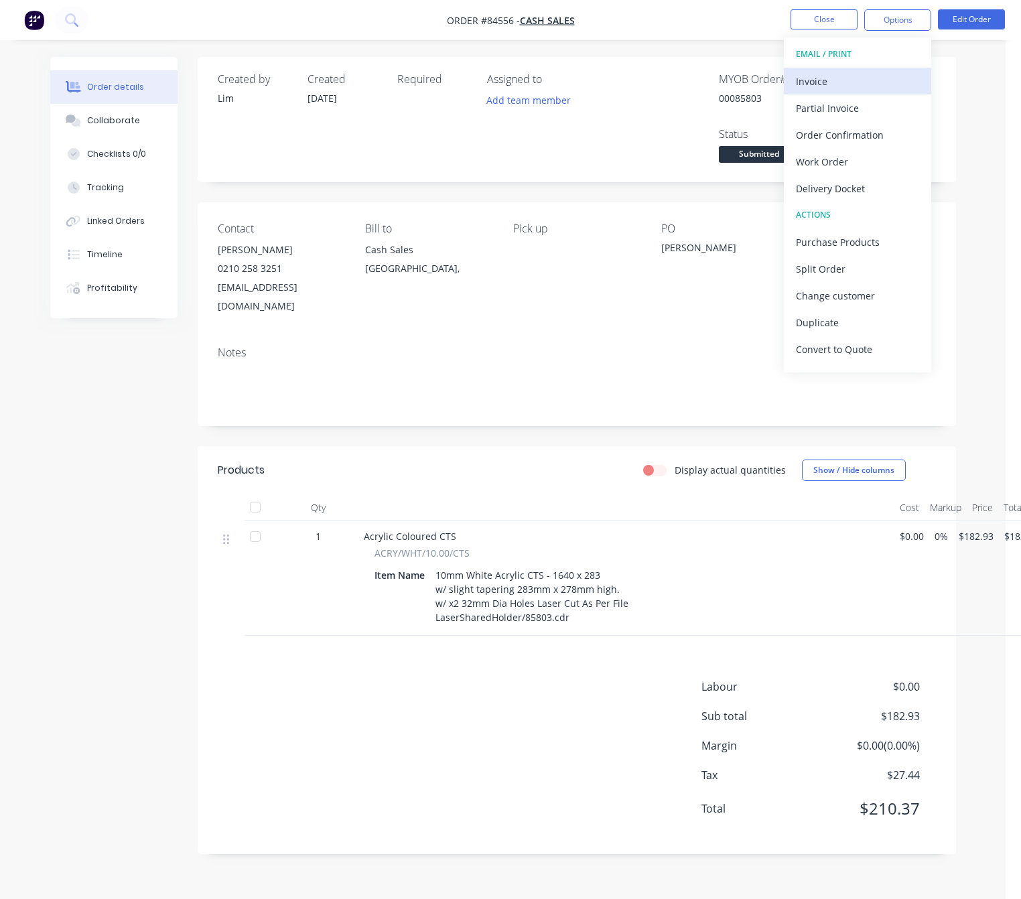
click at [831, 84] on div "Invoice" at bounding box center [857, 81] width 123 height 19
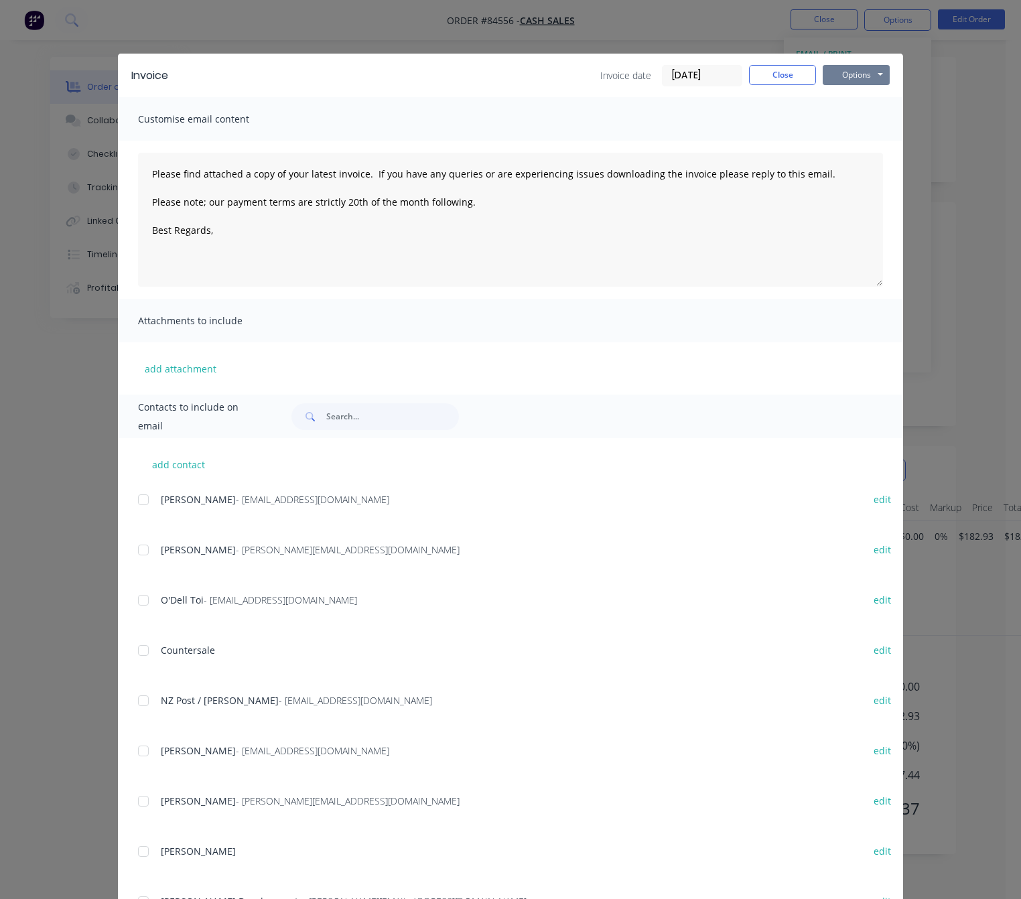
click at [851, 77] on button "Options" at bounding box center [856, 75] width 67 height 20
click at [867, 101] on button "Preview" at bounding box center [866, 99] width 86 height 22
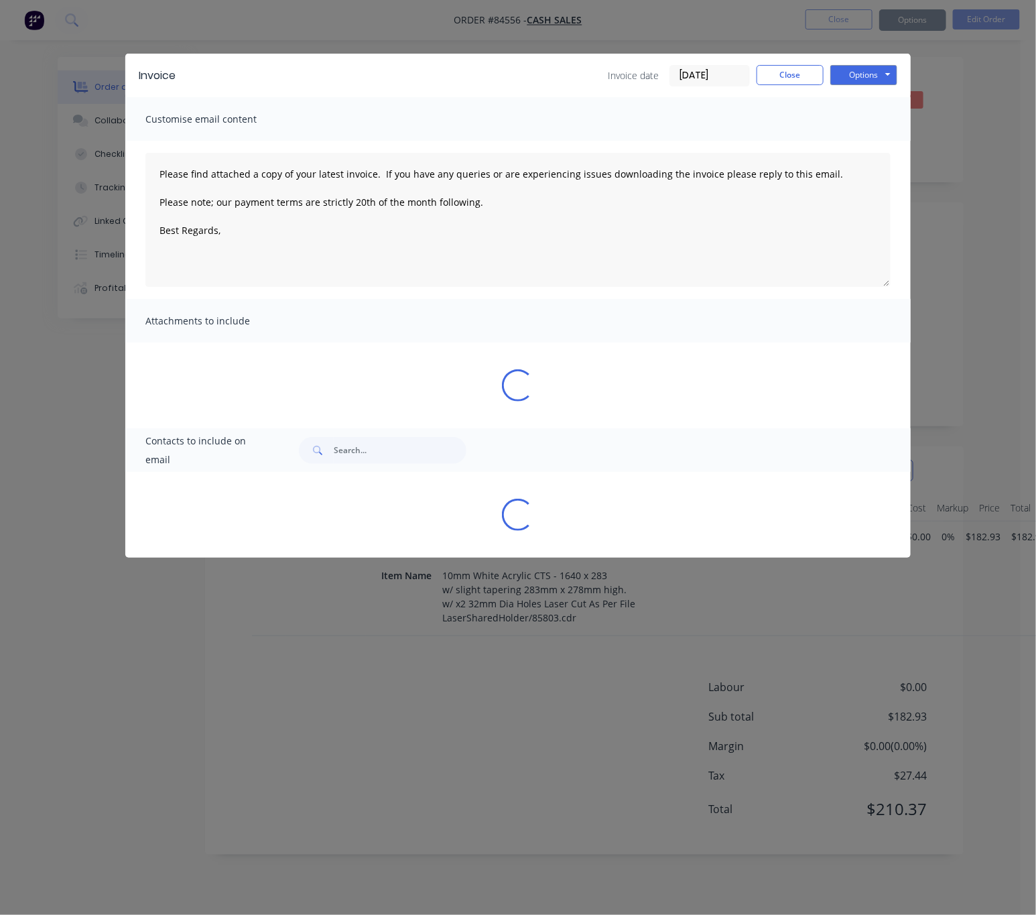
type textarea "Please find attached a copy of your latest invoice. If you have any queries or …"
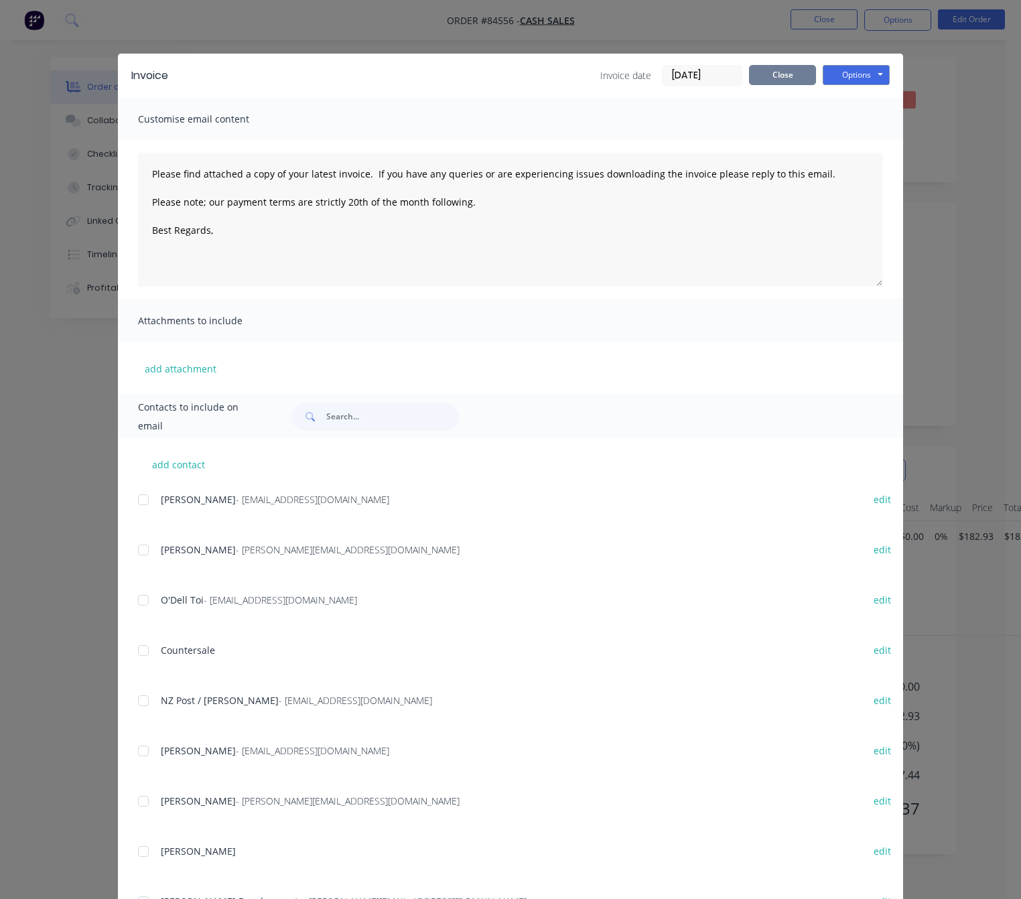
click at [776, 65] on div "Invoice Invoice date 11/09/25 Close Options Preview Print Email" at bounding box center [511, 76] width 786 height 44
click at [780, 73] on button "Close" at bounding box center [782, 75] width 67 height 20
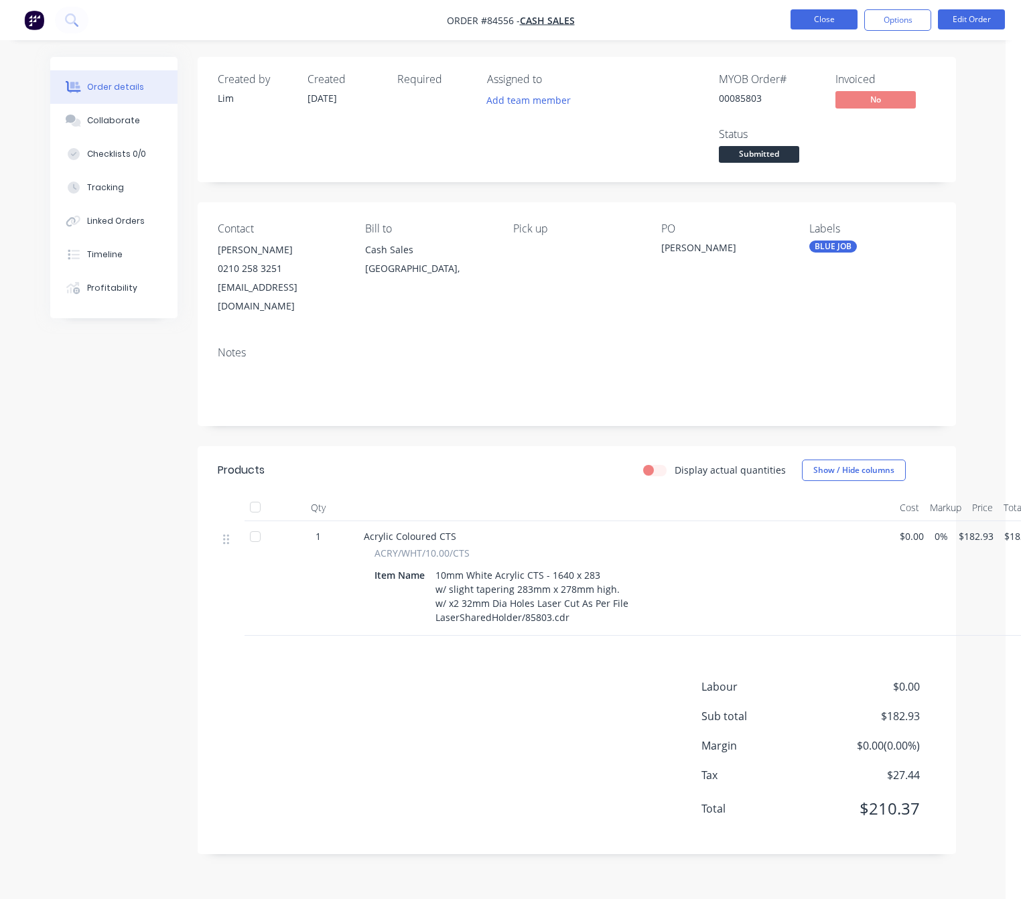
click at [842, 27] on button "Close" at bounding box center [824, 19] width 67 height 20
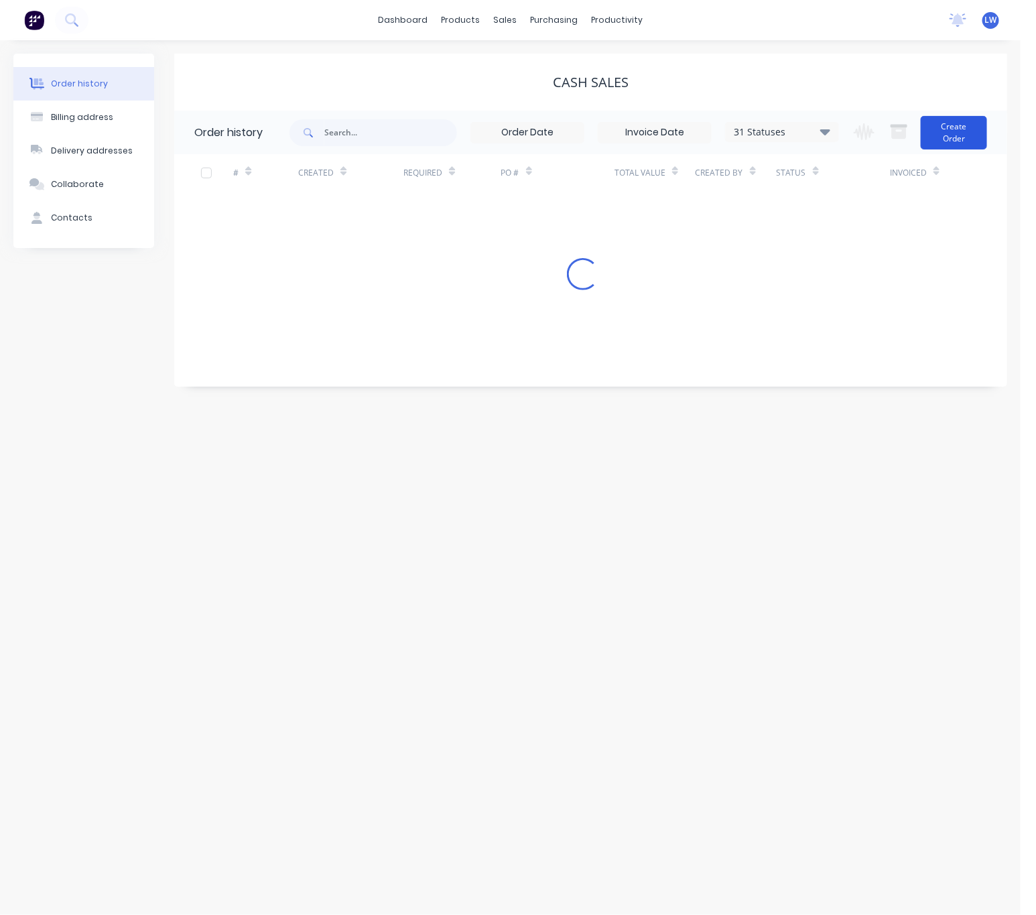
click at [974, 129] on button "Create Order" at bounding box center [954, 133] width 66 height 34
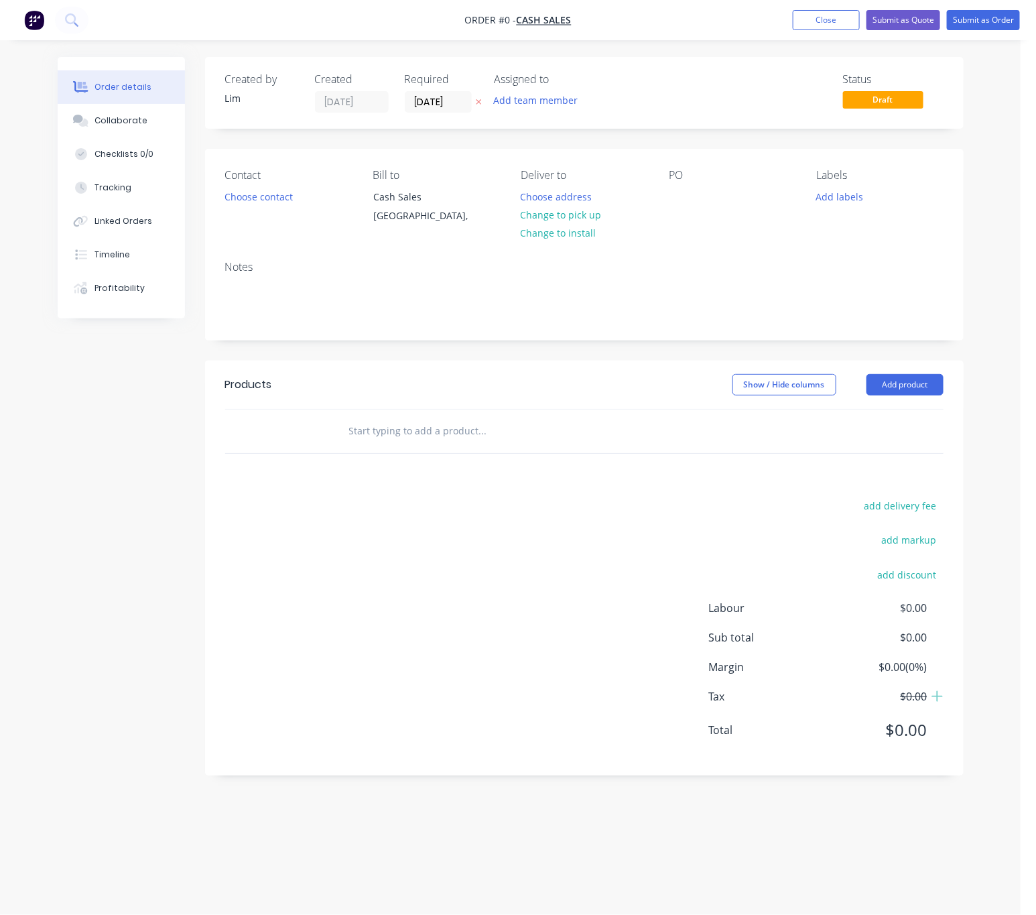
click at [477, 105] on icon "button" at bounding box center [479, 102] width 6 height 8
click at [269, 203] on div "Creating draft order... Loading..." at bounding box center [576, 514] width 1036 height 915
click at [270, 204] on button "Choose contact" at bounding box center [258, 196] width 82 height 18
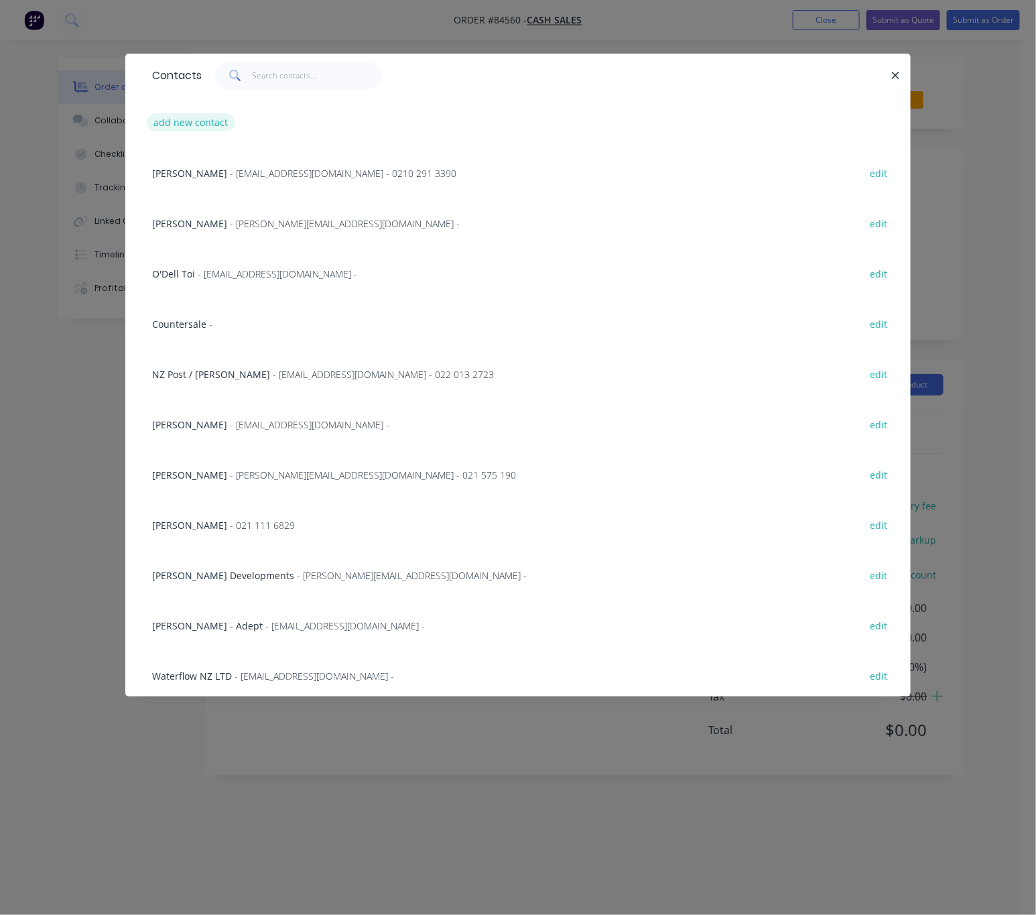
click at [221, 125] on button "add new contact" at bounding box center [191, 122] width 88 height 18
select select "NZ"
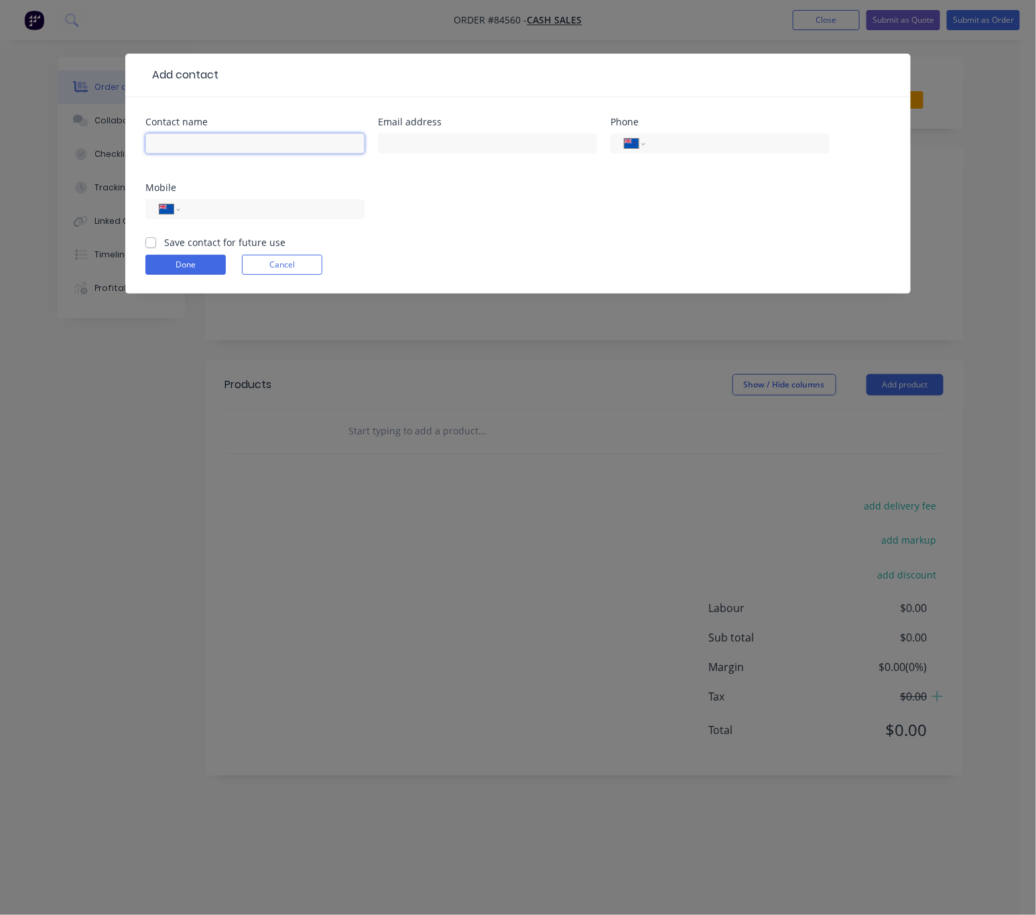
click at [222, 137] on input "text" at bounding box center [254, 143] width 219 height 20
paste input "Robin Liang<robin.gnail@gmail.com>"
drag, startPoint x: 320, startPoint y: 143, endPoint x: 206, endPoint y: 143, distance: 114.6
click at [206, 143] on input "Robin Liang<robin.gnail@gmail.com>" at bounding box center [254, 143] width 219 height 20
type input "[PERSON_NAME]"
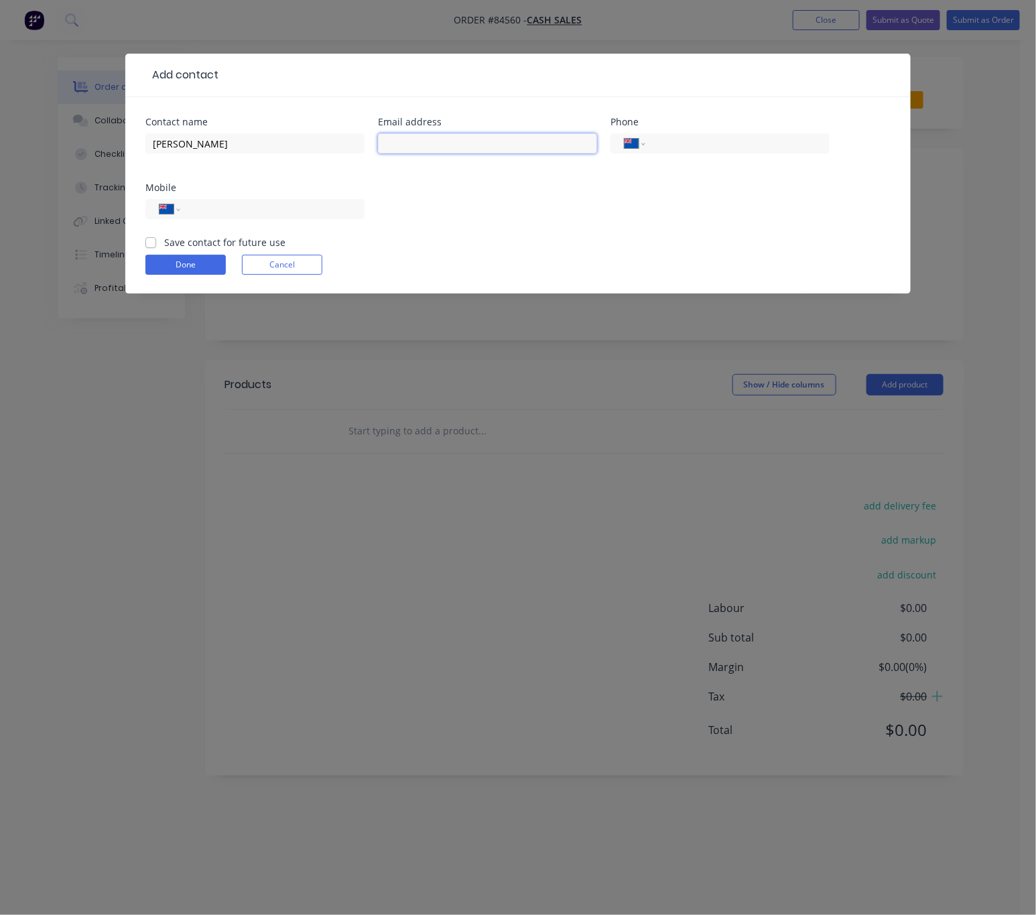
click at [479, 143] on input "text" at bounding box center [487, 143] width 219 height 20
paste input "<robin.gnail@gmail.com>"
drag, startPoint x: 389, startPoint y: 143, endPoint x: 359, endPoint y: 147, distance: 30.3
click at [364, 143] on div "Contact name Robin Liang Email address <robin.gnail@gmail.com> Phone Internatio…" at bounding box center [517, 176] width 745 height 118
click at [509, 145] on input "robin.gnail@gmail.com>" at bounding box center [487, 143] width 219 height 20
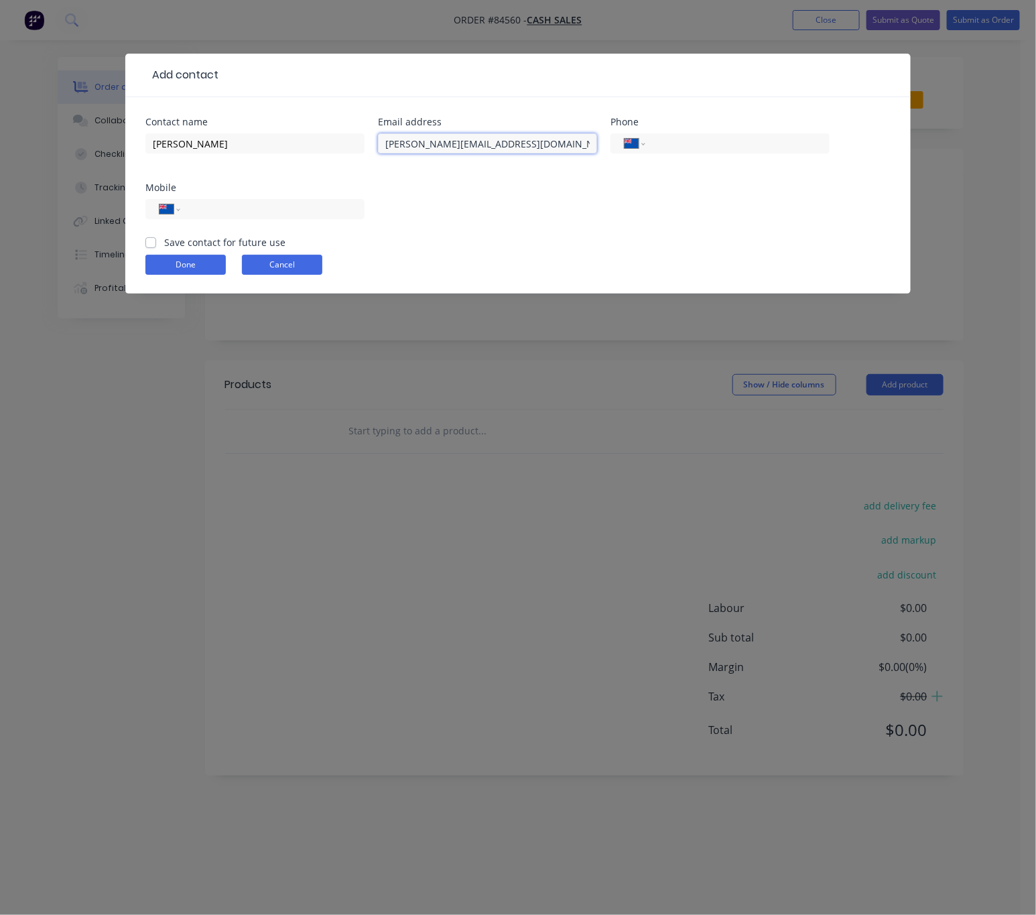
type input "robin.gnail@gmail.com"
click at [265, 255] on button "Cancel" at bounding box center [282, 265] width 80 height 20
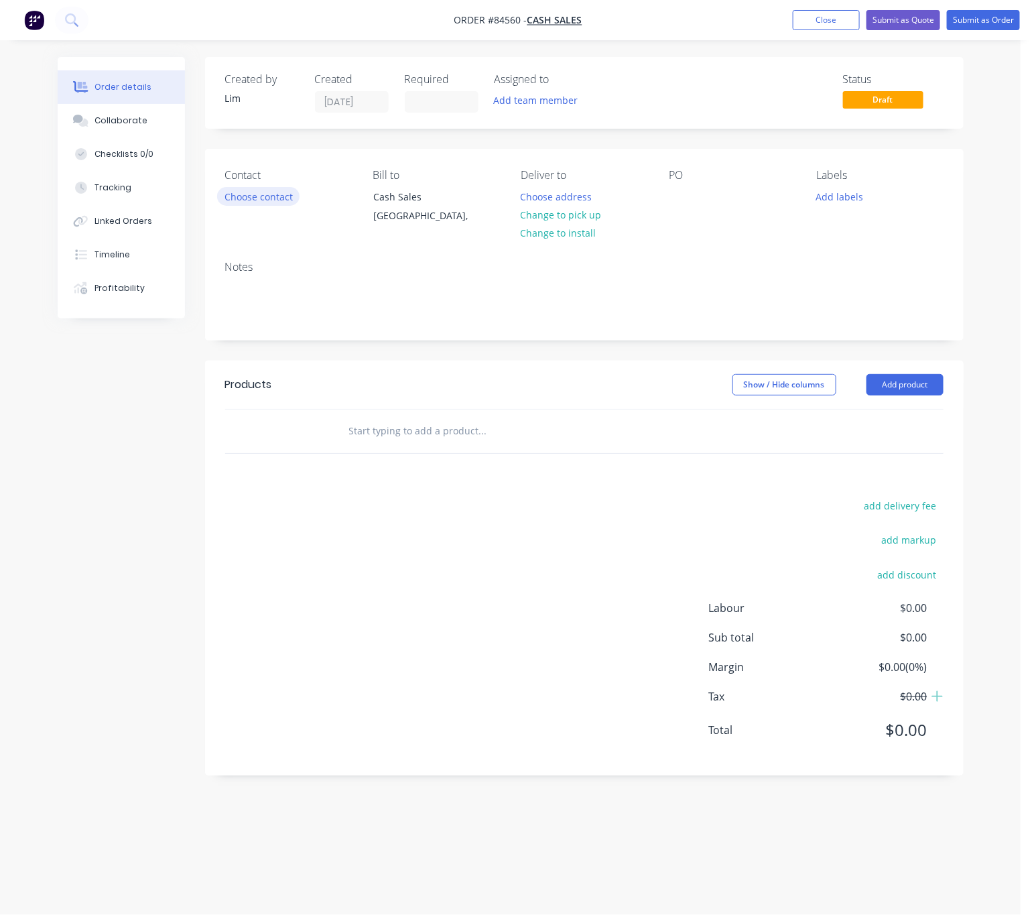
click at [260, 198] on button "Choose contact" at bounding box center [258, 196] width 82 height 18
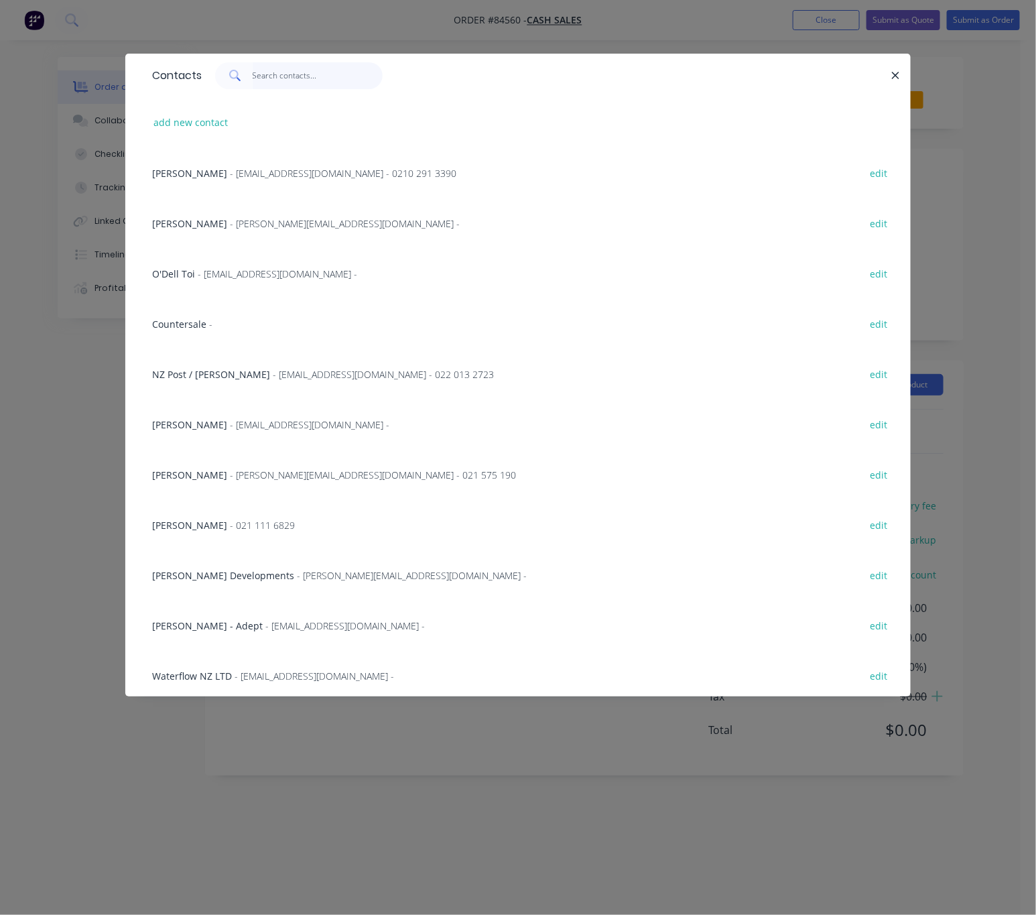
click at [281, 75] on input "text" at bounding box center [318, 75] width 131 height 27
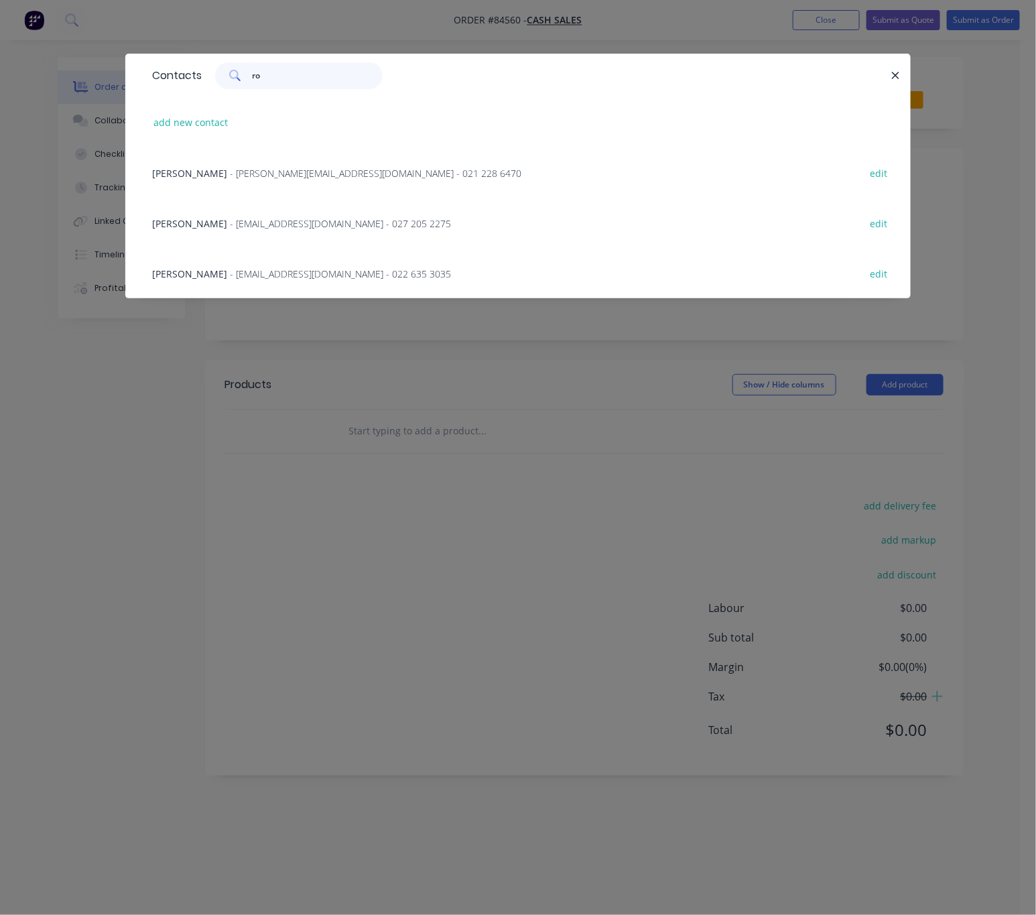
type input "r"
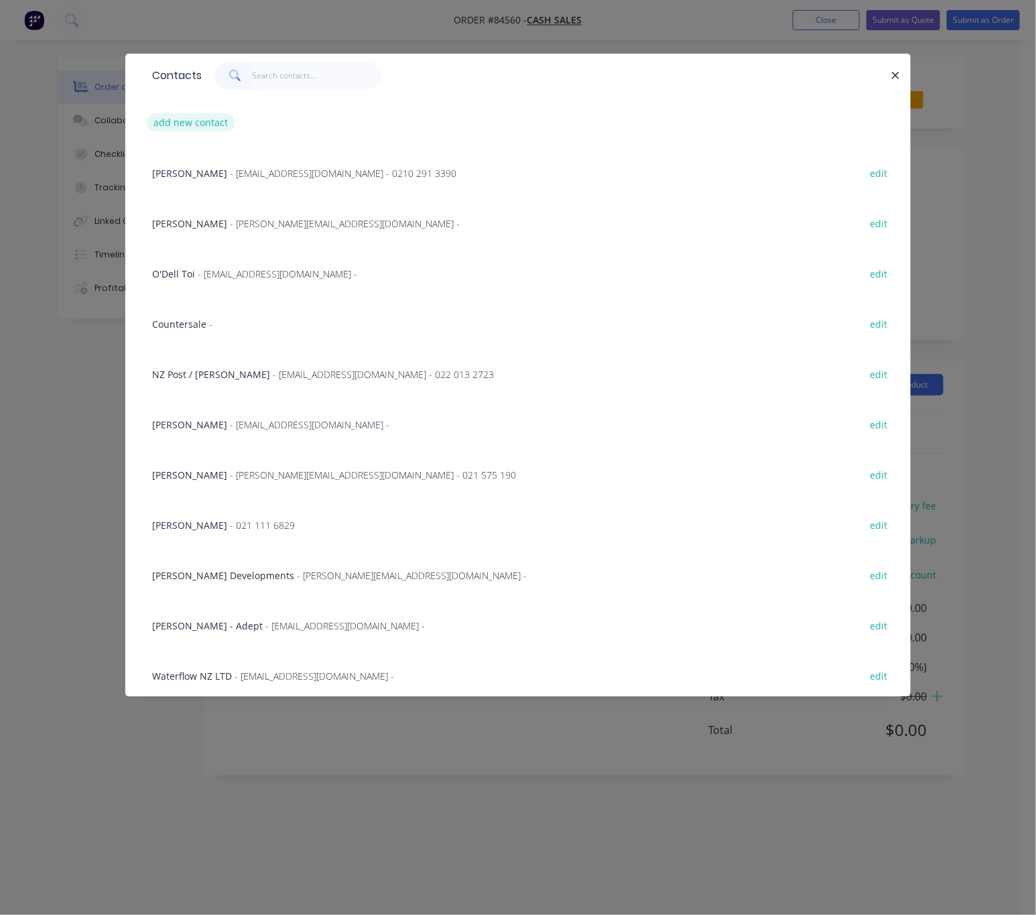
click at [214, 121] on button "add new contact" at bounding box center [191, 122] width 88 height 18
select select "NZ"
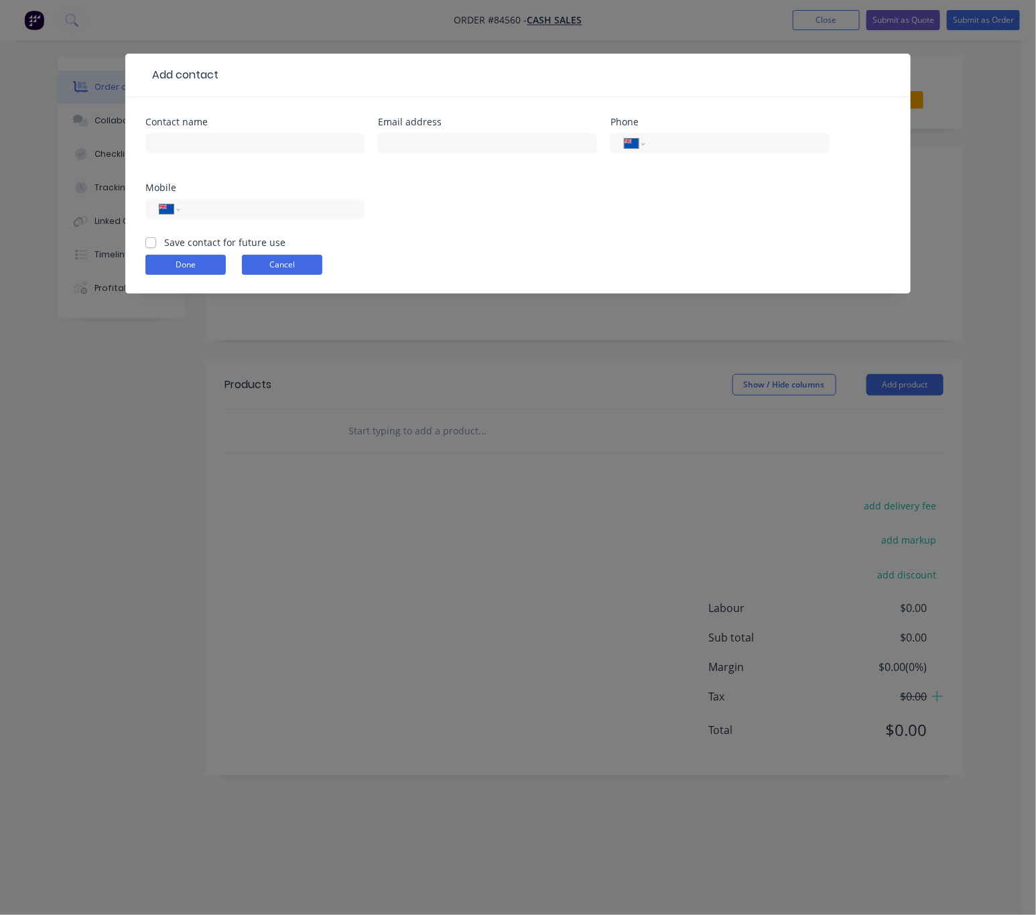
click at [302, 260] on button "Cancel" at bounding box center [282, 265] width 80 height 20
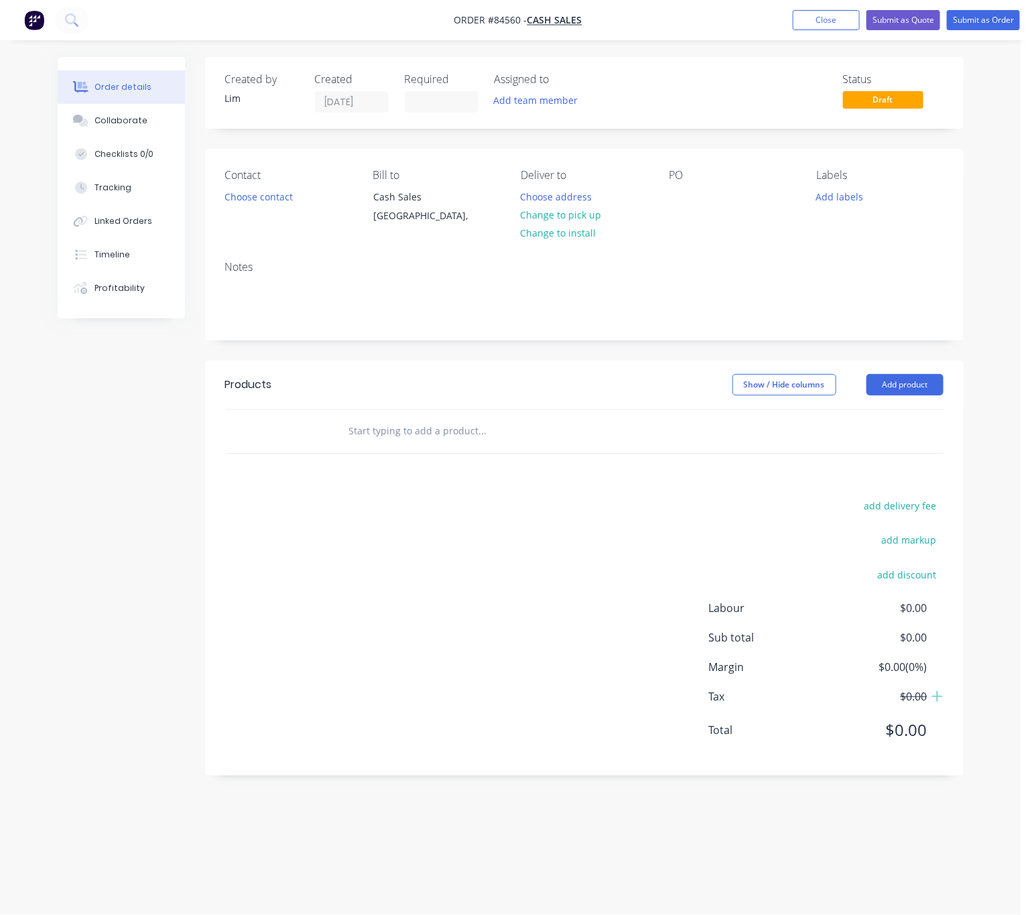
click at [268, 183] on div "Contact Choose contact" at bounding box center [288, 199] width 127 height 61
click at [277, 200] on button "Choose contact" at bounding box center [258, 196] width 82 height 18
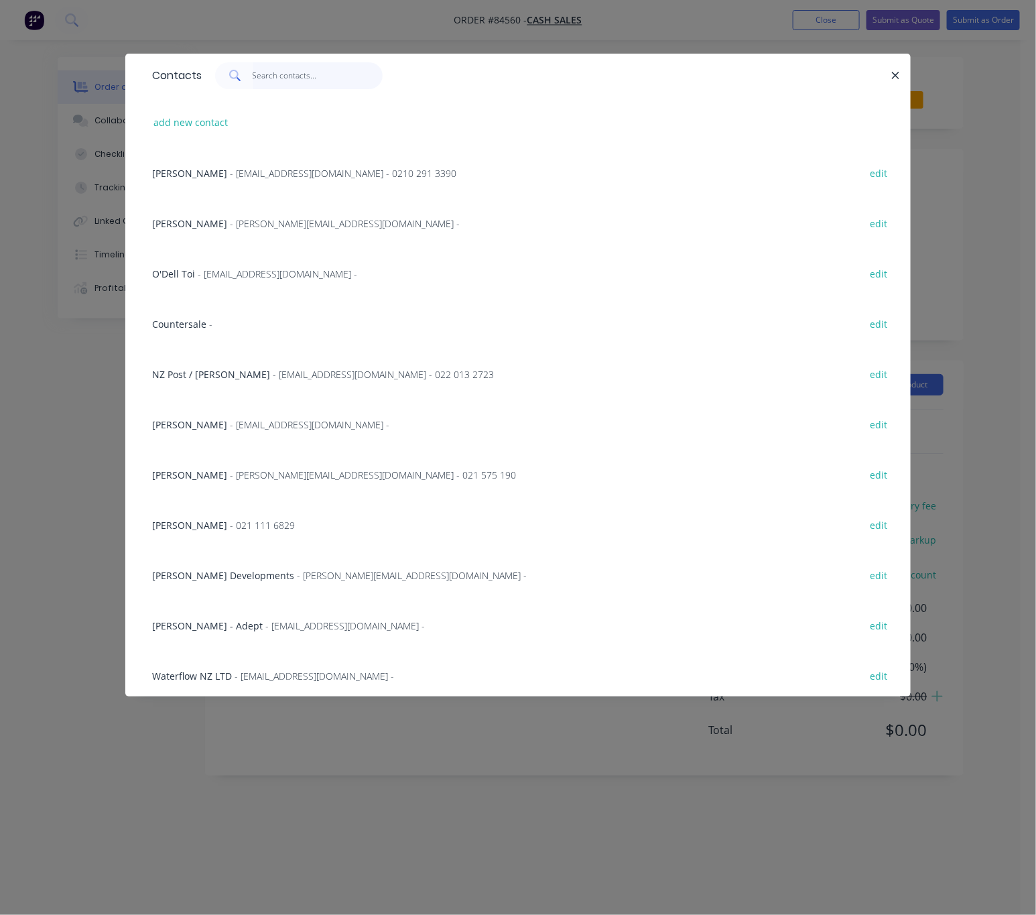
click at [282, 76] on input "text" at bounding box center [318, 75] width 131 height 27
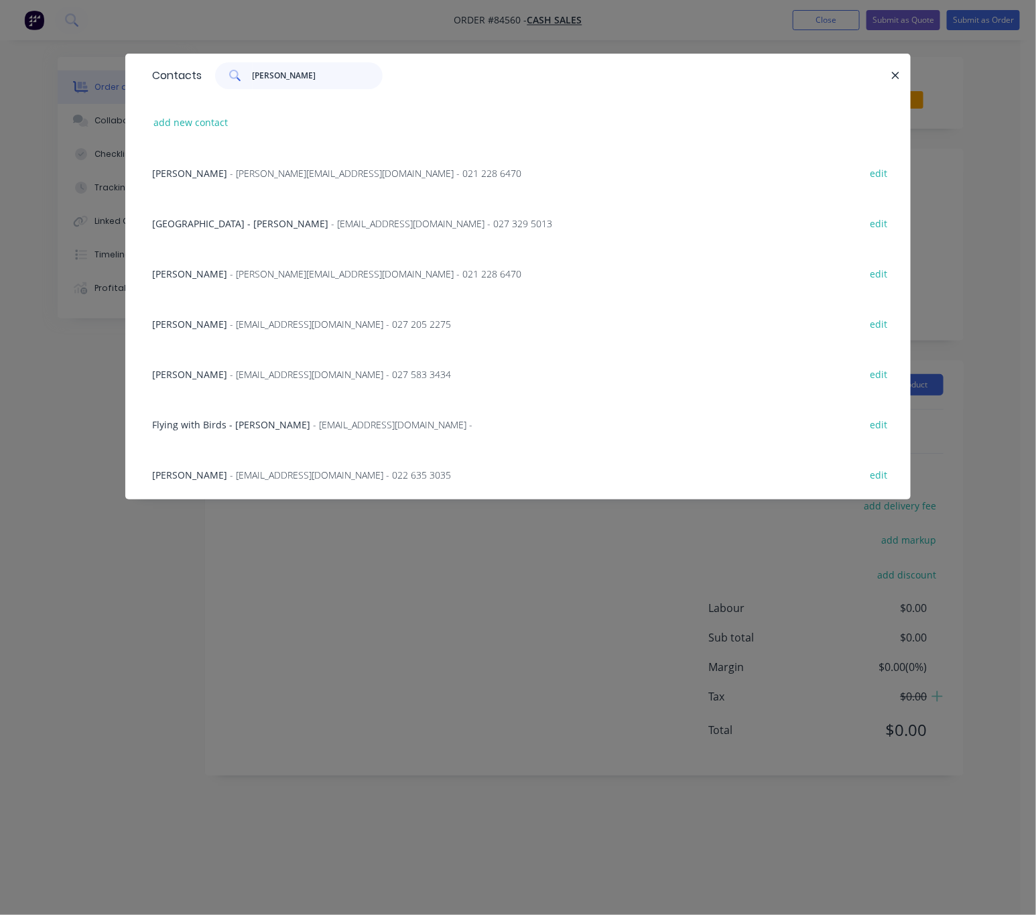
type input "robin"
click at [206, 131] on div "add new contact" at bounding box center [517, 122] width 745 height 50
click at [217, 117] on button "add new contact" at bounding box center [191, 122] width 88 height 18
select select "NZ"
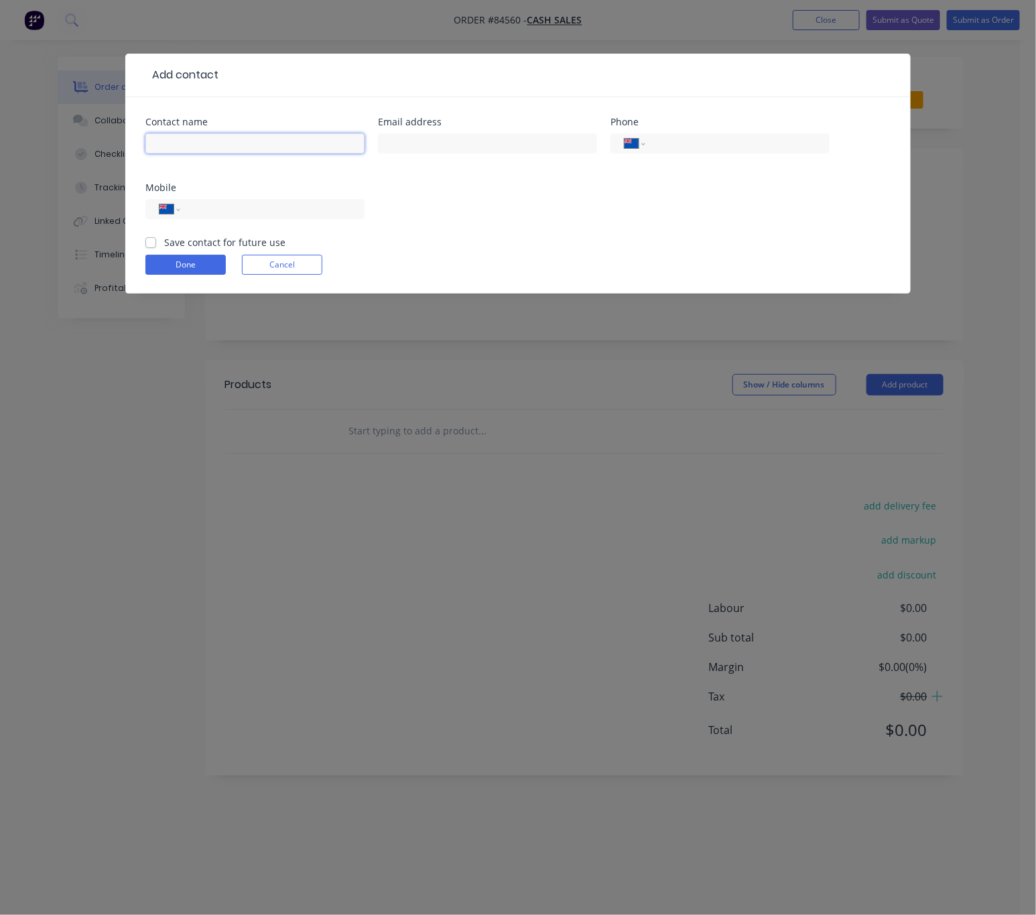
click at [312, 147] on input "text" at bounding box center [254, 143] width 219 height 20
paste input "Robin Liang <robin.gnail@gmail.com>"
drag, startPoint x: 328, startPoint y: 143, endPoint x: 204, endPoint y: 137, distance: 124.8
click at [204, 137] on input "Robin Liang <robin.gnail@gmail.com>" at bounding box center [254, 143] width 219 height 20
type input "[PERSON_NAME]"
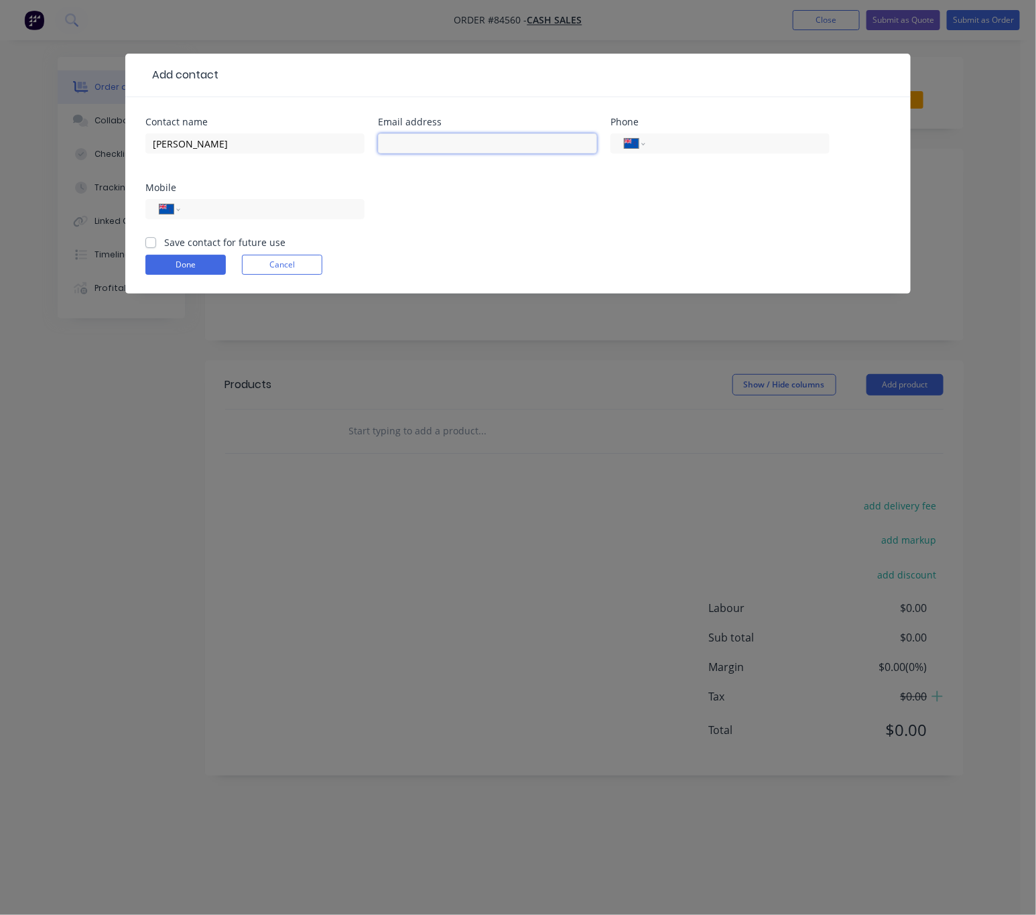
click at [437, 149] on input "text" at bounding box center [487, 143] width 219 height 20
paste input "<robin.gnail@gmail.com>"
click at [393, 139] on input "<robin.gnail@gmail.com>" at bounding box center [487, 143] width 219 height 20
click at [505, 149] on input "robin.gnail@gmail.com>" at bounding box center [487, 143] width 219 height 20
type input "robin.gnail@gmail.com"
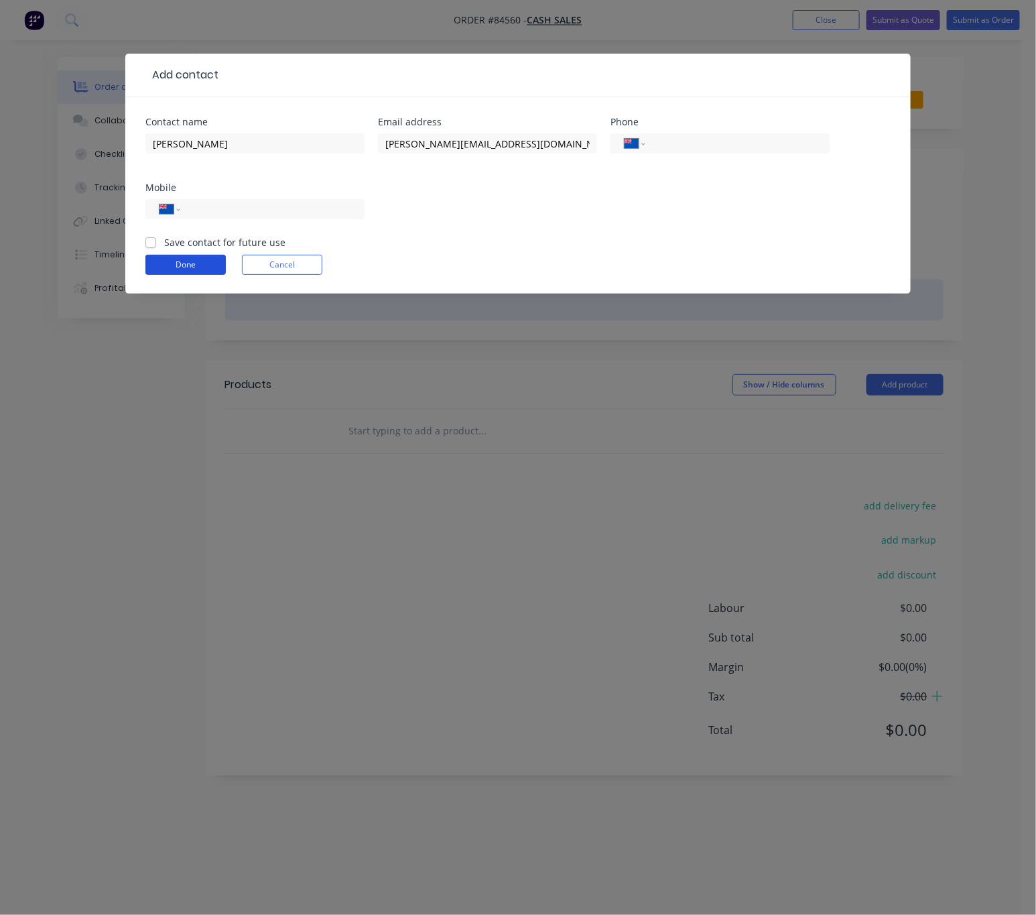
drag, startPoint x: 185, startPoint y: 261, endPoint x: 594, endPoint y: 312, distance: 411.9
click at [185, 261] on button "Done" at bounding box center [185, 265] width 80 height 20
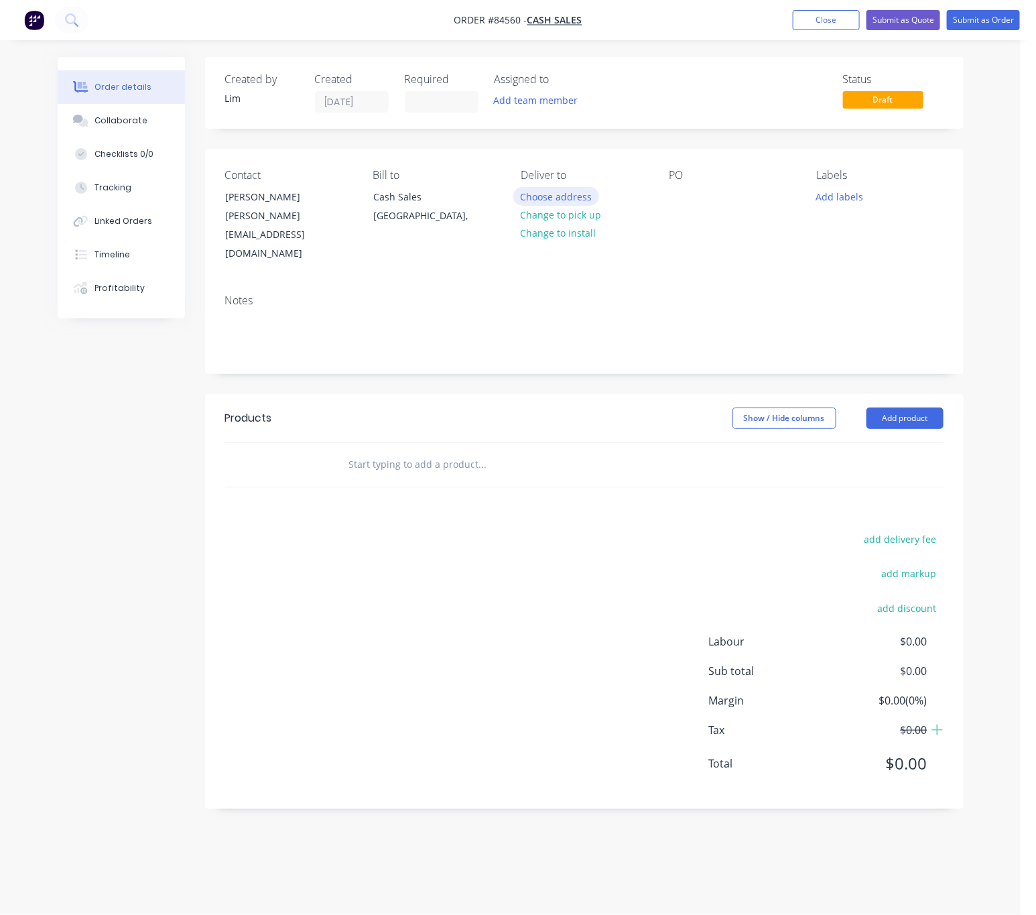
click at [579, 195] on button "Choose address" at bounding box center [556, 196] width 86 height 18
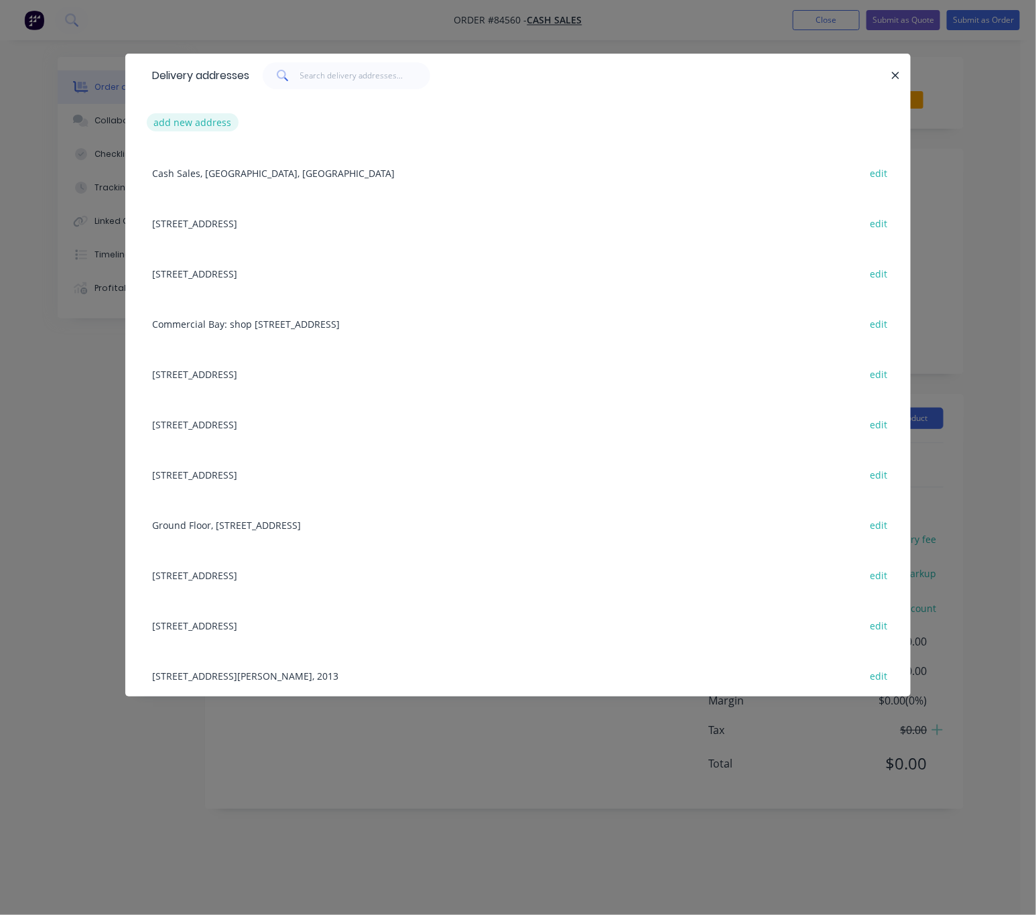
click at [196, 123] on button "add new address" at bounding box center [193, 122] width 92 height 18
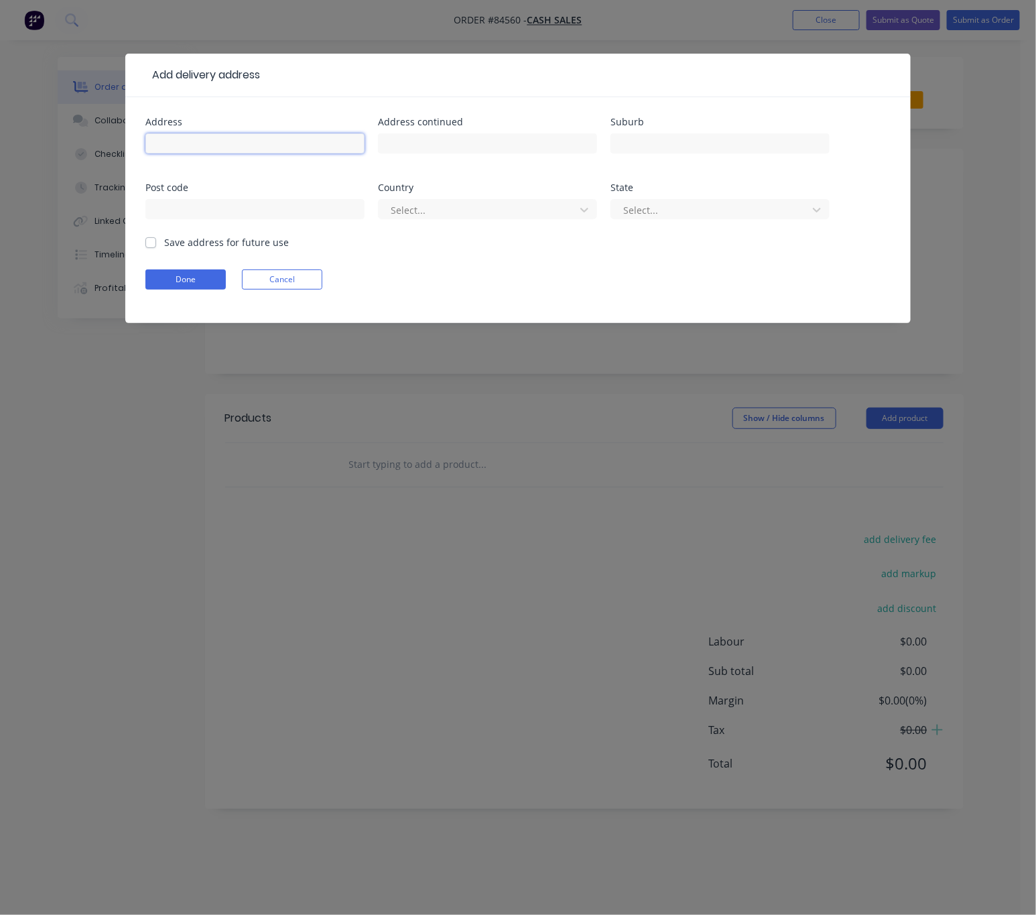
click at [206, 145] on input "text" at bounding box center [254, 143] width 219 height 20
paste input "12 Sunnyfield Cres"
type input "12 Sunnyfield Cres"
click at [529, 139] on input "text" at bounding box center [487, 143] width 219 height 20
paste input "12 Sunnyfield Crescent, Glenfield, Auckland 0629"
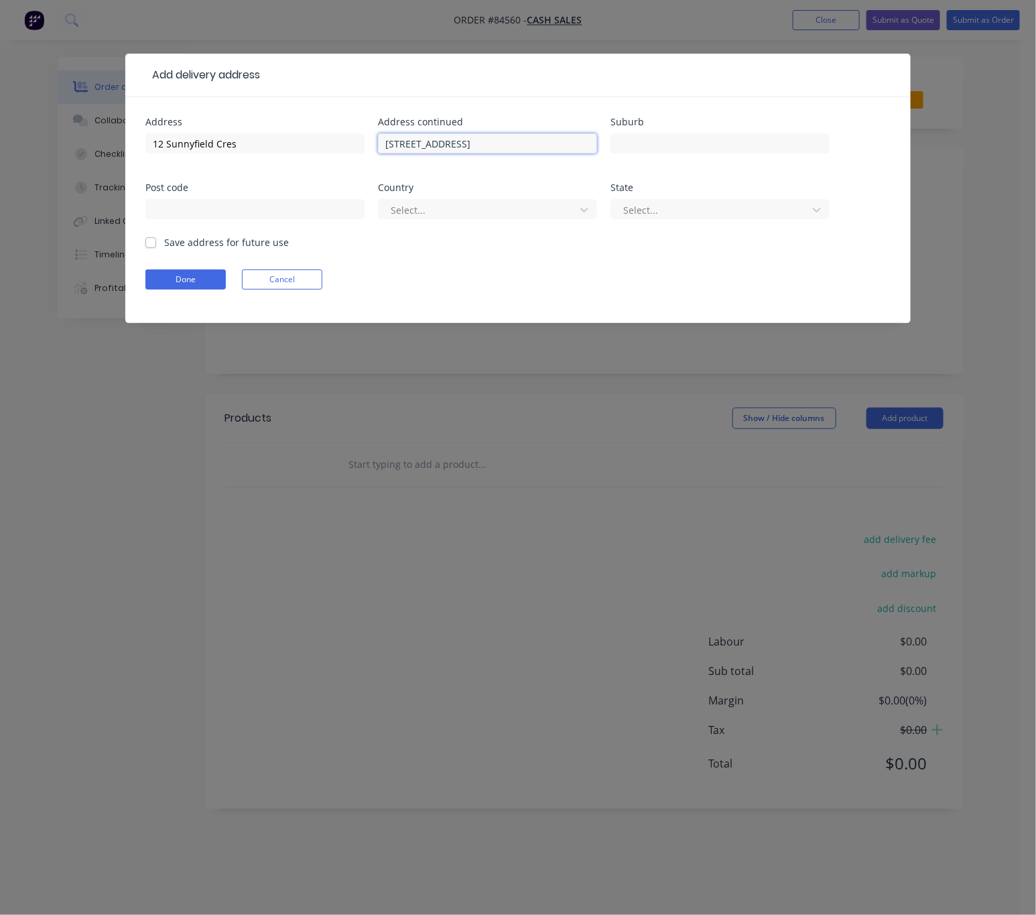
scroll to position [0, 8]
drag, startPoint x: 481, startPoint y: 141, endPoint x: 644, endPoint y: 151, distance: 163.9
click at [644, 151] on div "Address 12 Sunnyfield Cres Address continued 12 Sunnyfield Crescent, Glenfield,…" at bounding box center [517, 176] width 745 height 118
type input "12 Sunnyfield Crescent,"
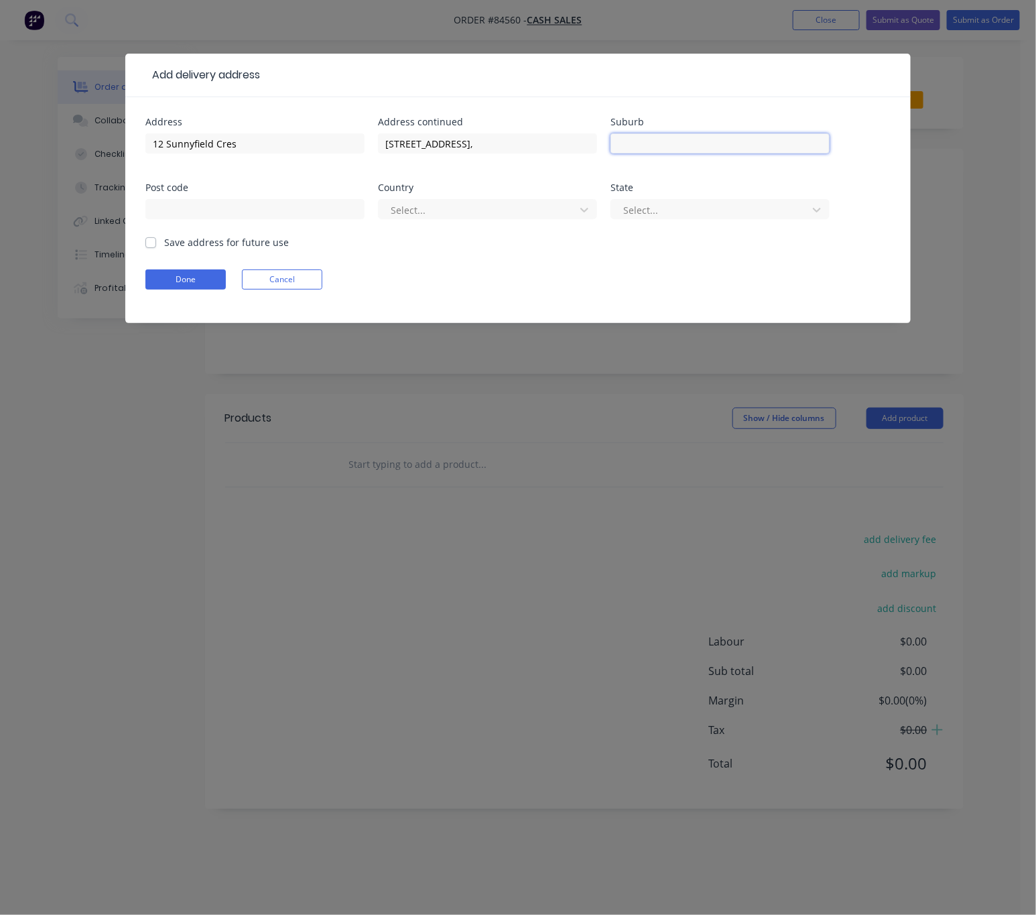
click at [659, 147] on input "text" at bounding box center [720, 143] width 219 height 20
paste input "Glenfield, Auckland 0629"
drag, startPoint x: 733, startPoint y: 141, endPoint x: 710, endPoint y: 145, distance: 23.1
click at [710, 145] on input "Glenfield, Auckland 0629" at bounding box center [720, 143] width 219 height 20
type input "Glenfield, Auckland"
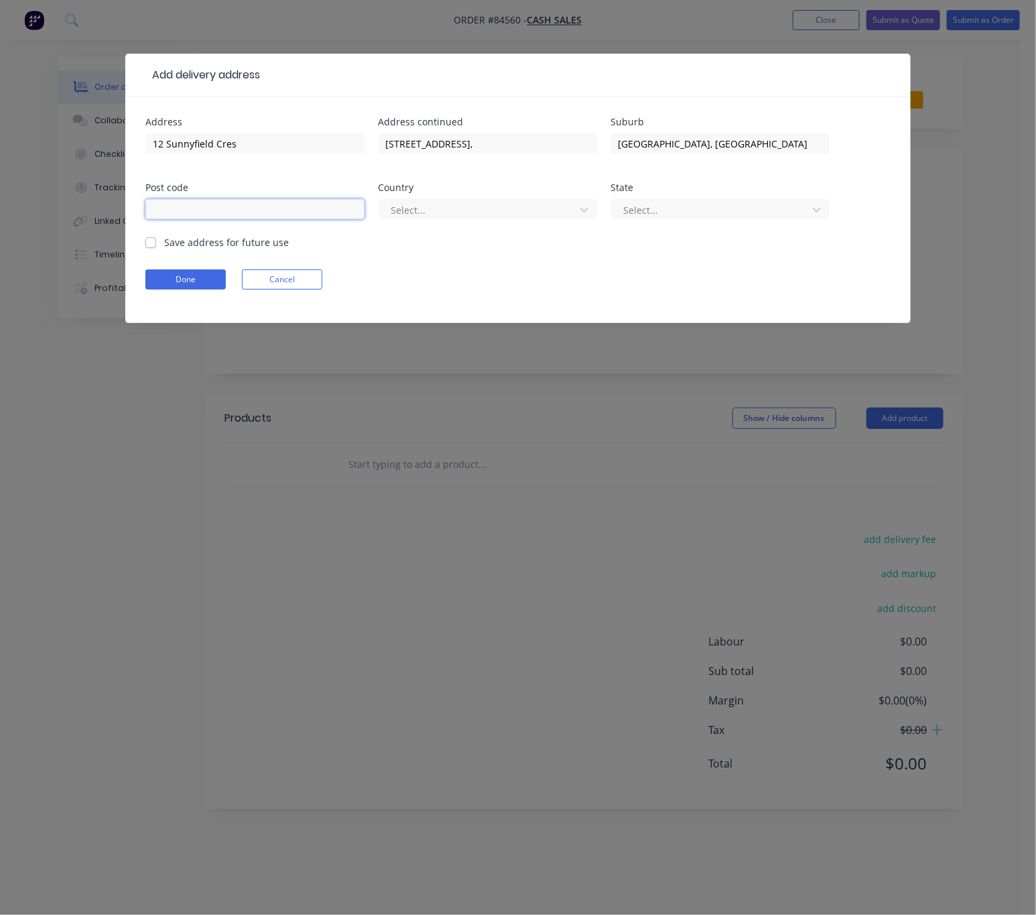
click at [230, 211] on input "text" at bounding box center [254, 209] width 219 height 20
paste input "0629"
type input "0629"
drag, startPoint x: 422, startPoint y: 145, endPoint x: 330, endPoint y: 145, distance: 91.8
click at [334, 145] on div "Address 12 Sunnyfield Cres Address continued 12 Sunnyfield Crescent, Suburb Gle…" at bounding box center [517, 176] width 745 height 118
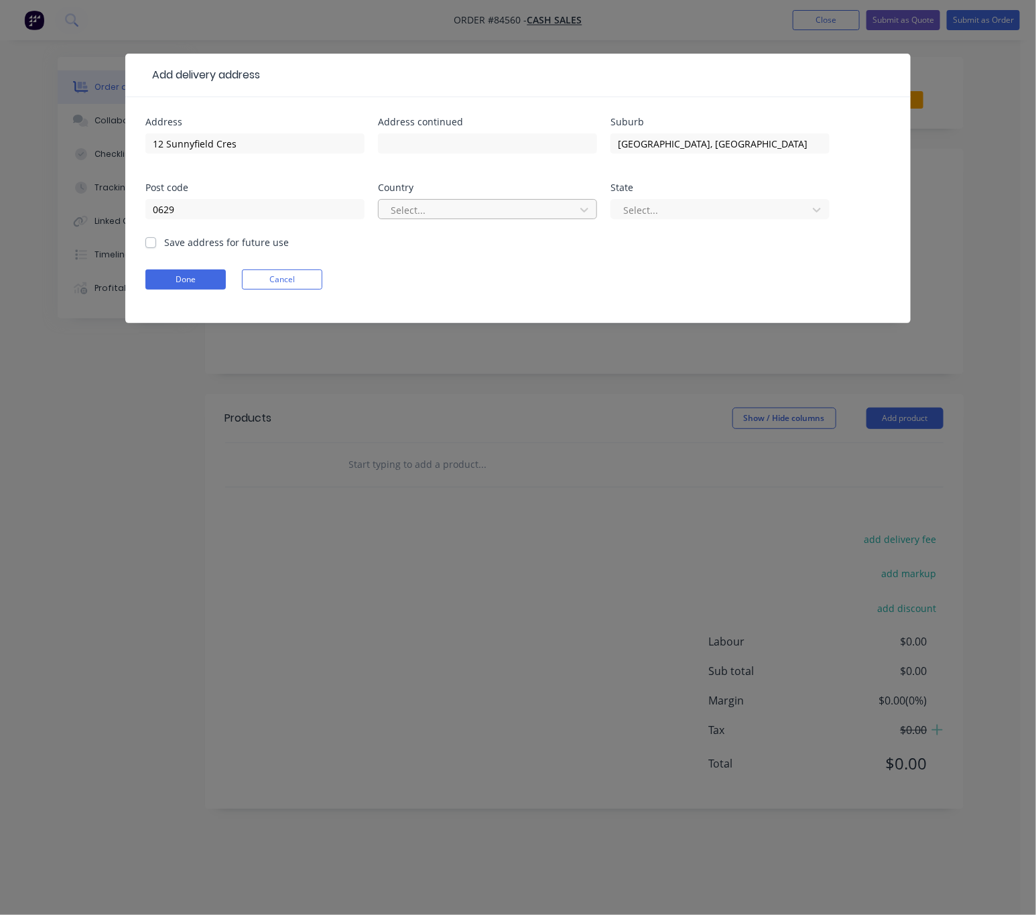
click at [470, 205] on div at bounding box center [478, 210] width 179 height 17
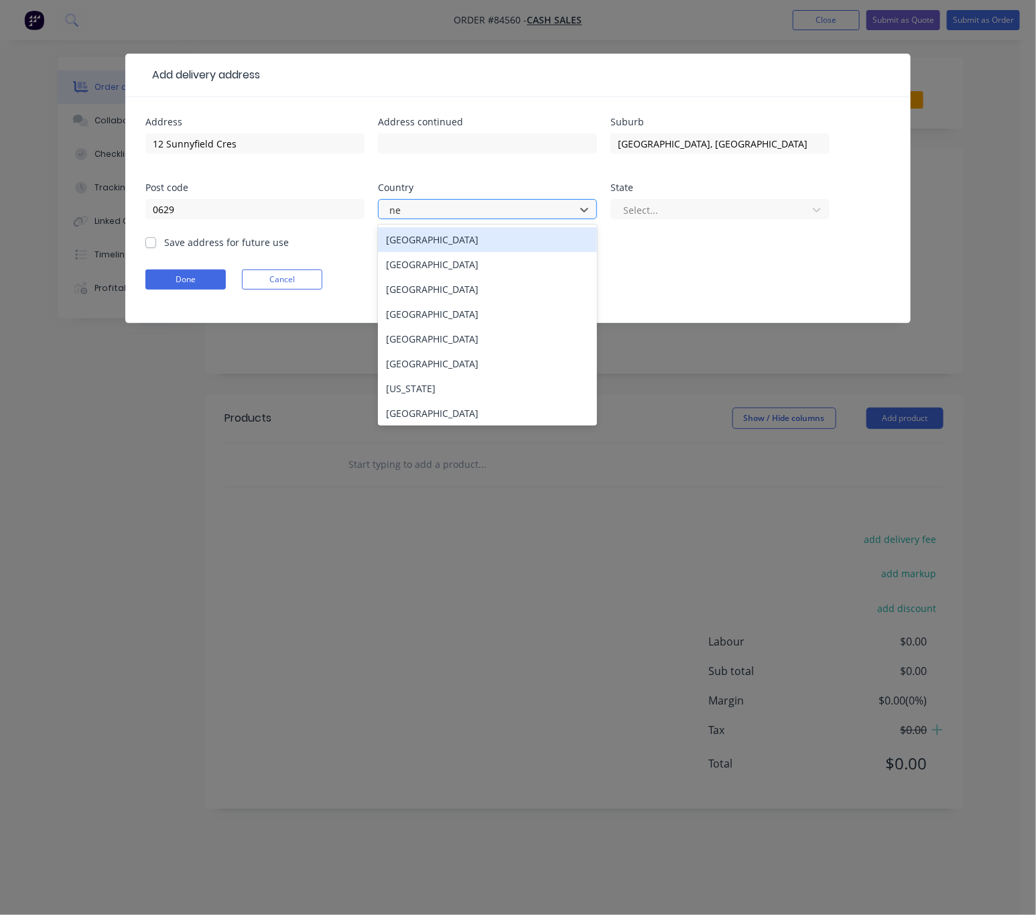
type input "new"
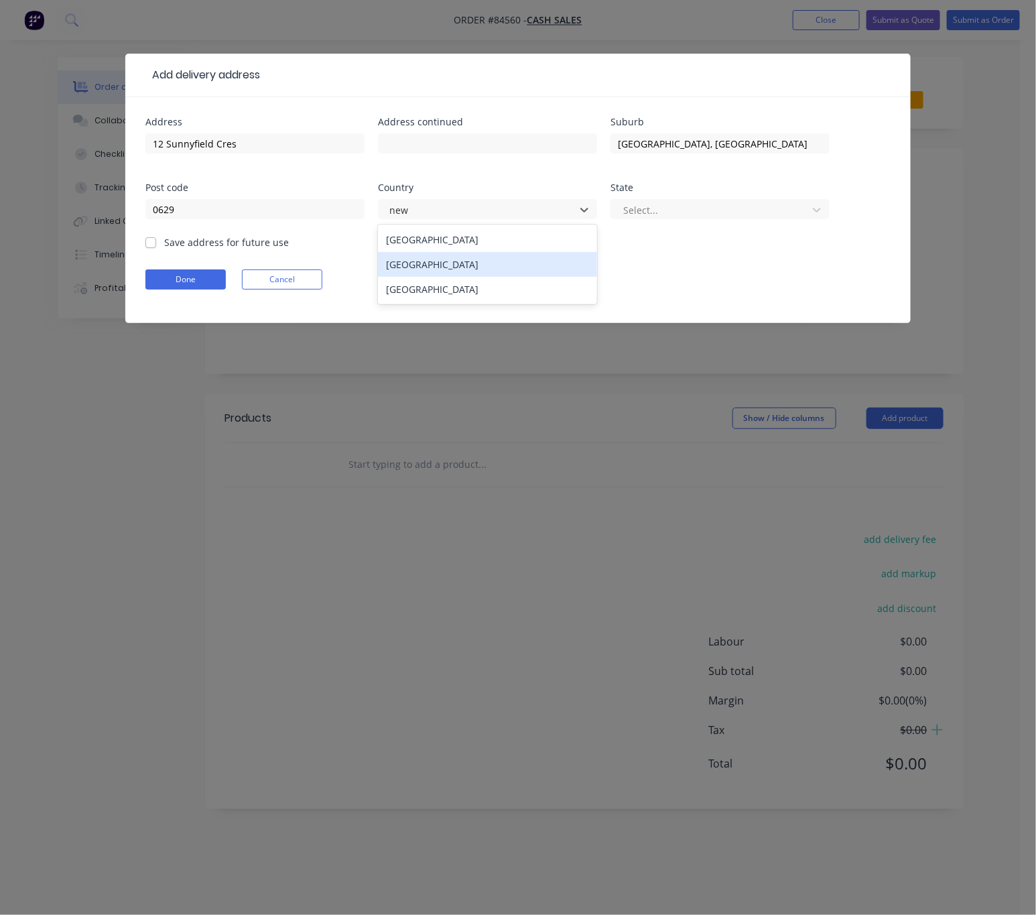
click at [497, 262] on div "[GEOGRAPHIC_DATA]" at bounding box center [487, 264] width 219 height 25
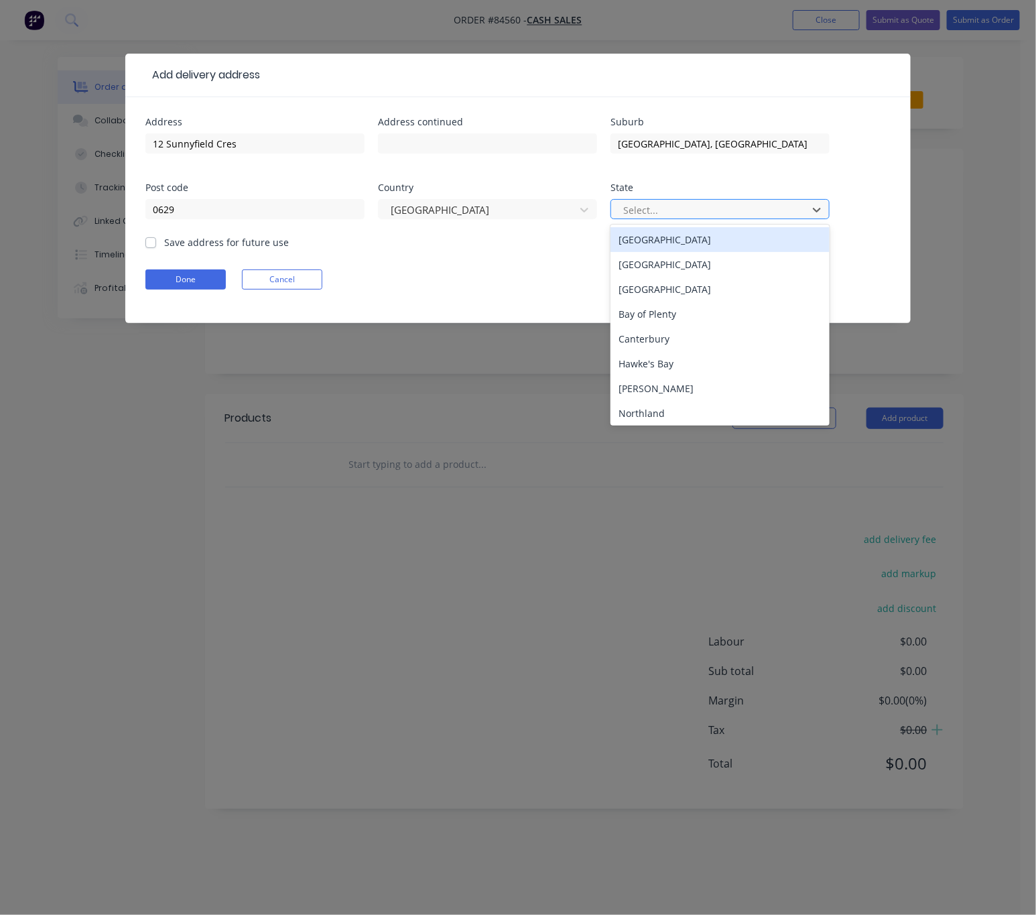
click at [639, 218] on div at bounding box center [711, 210] width 179 height 17
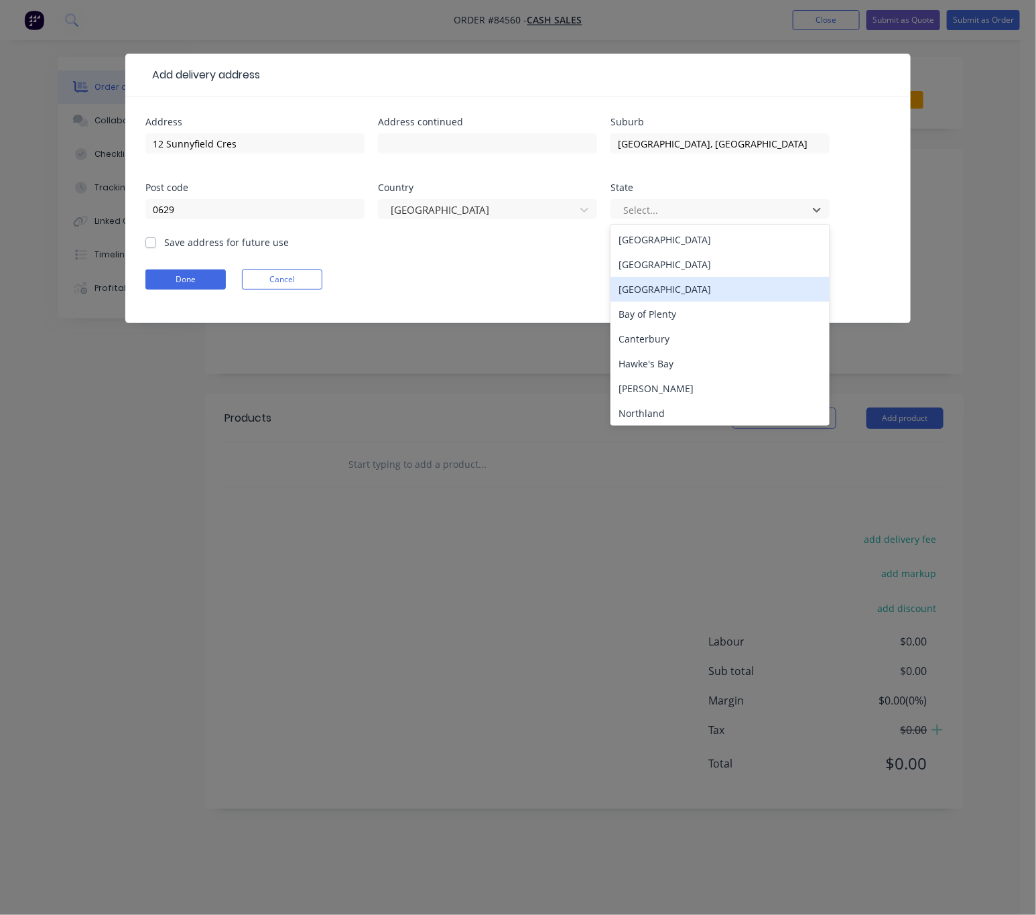
drag, startPoint x: 698, startPoint y: 288, endPoint x: 360, endPoint y: 318, distance: 339.7
click at [700, 288] on div "Auckland" at bounding box center [720, 289] width 219 height 25
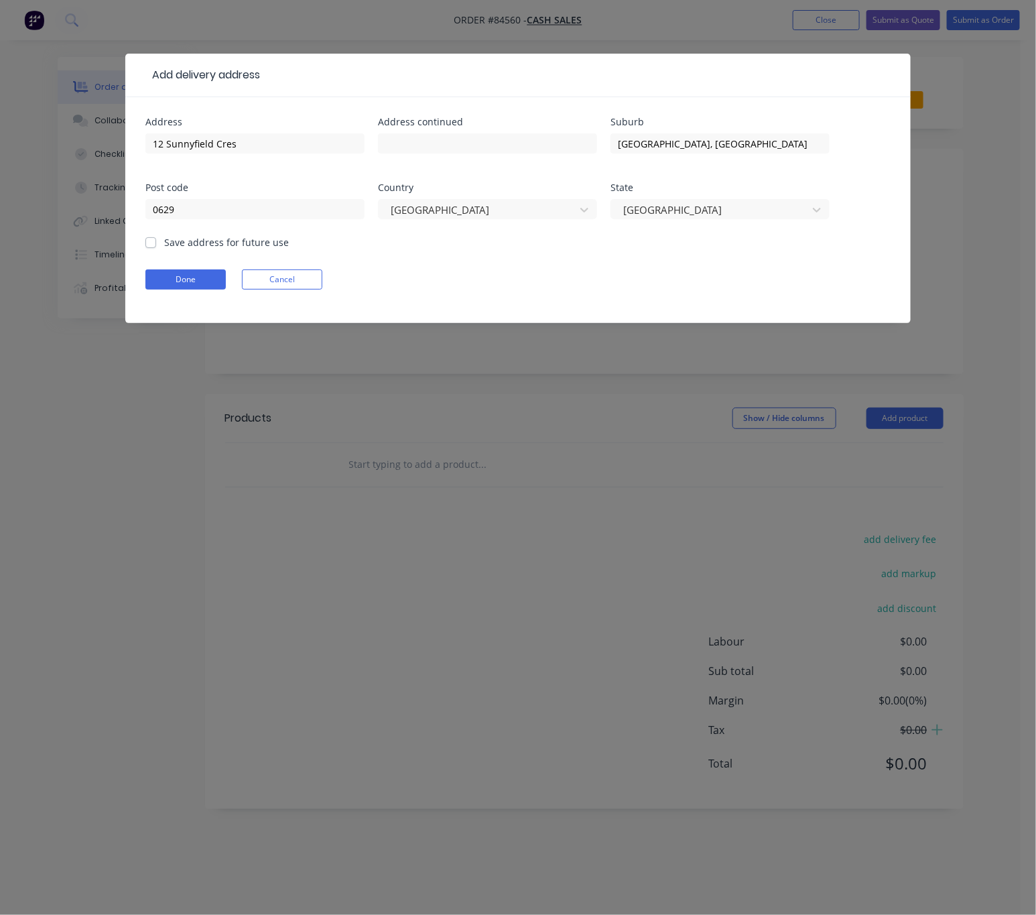
click at [164, 242] on label "Save address for future use" at bounding box center [226, 242] width 125 height 14
click at [151, 242] on input "Save address for future use" at bounding box center [150, 241] width 11 height 13
checkbox input "true"
click at [207, 286] on button "Done" at bounding box center [185, 279] width 80 height 20
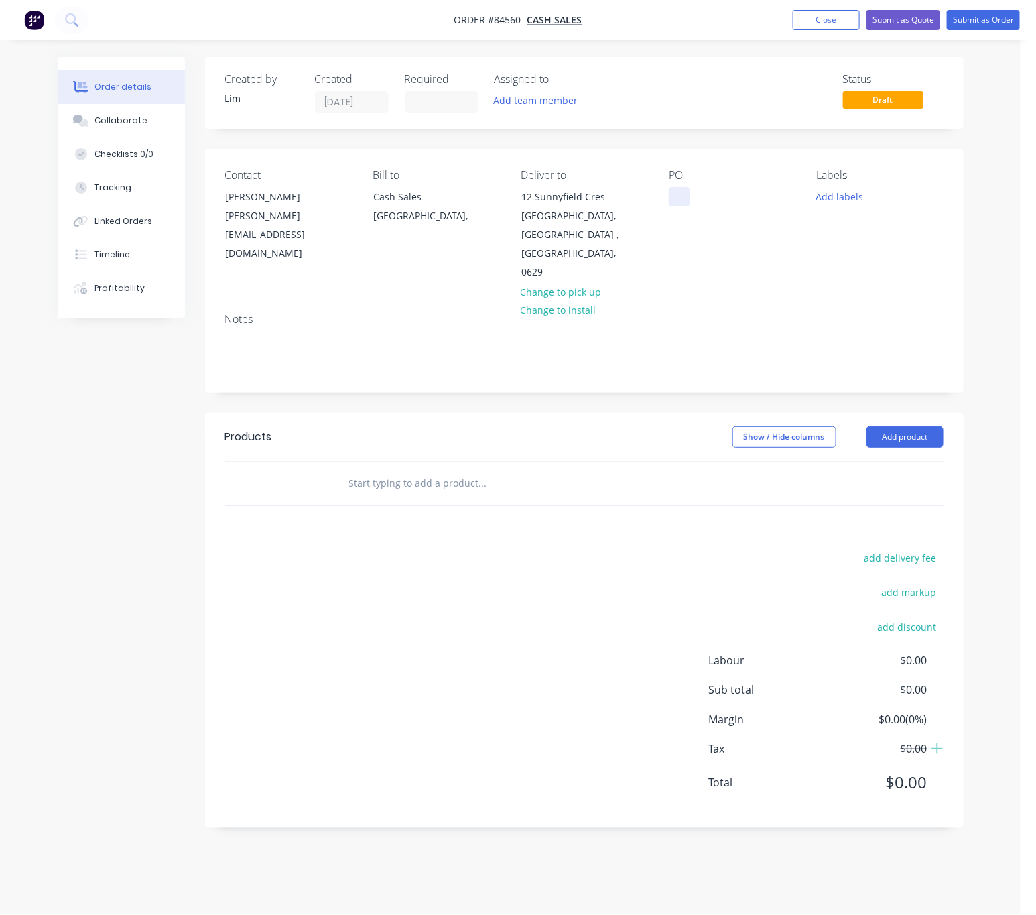
click at [678, 200] on div at bounding box center [679, 196] width 21 height 19
click at [829, 205] on button "Add labels" at bounding box center [841, 196] width 62 height 18
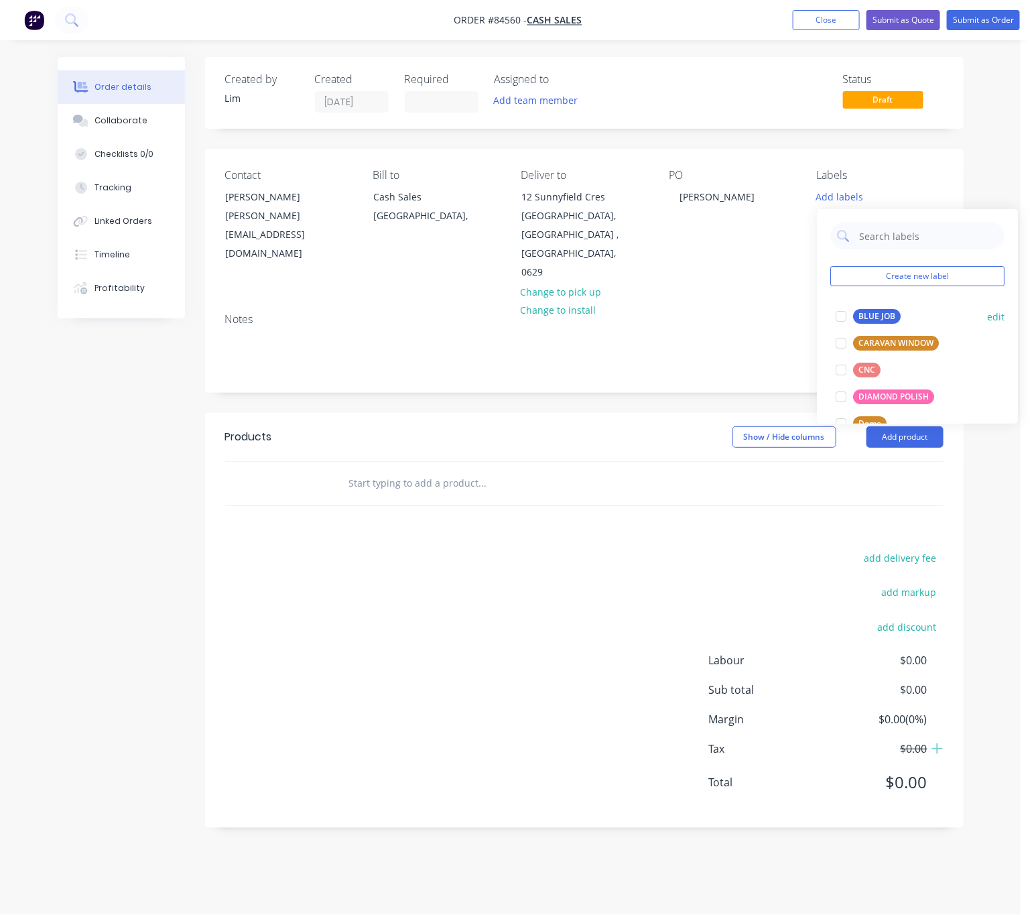
click at [883, 316] on div "BLUE JOB" at bounding box center [878, 316] width 48 height 15
click at [404, 426] on div "Show / Hide columns Add product" at bounding box center [660, 436] width 566 height 21
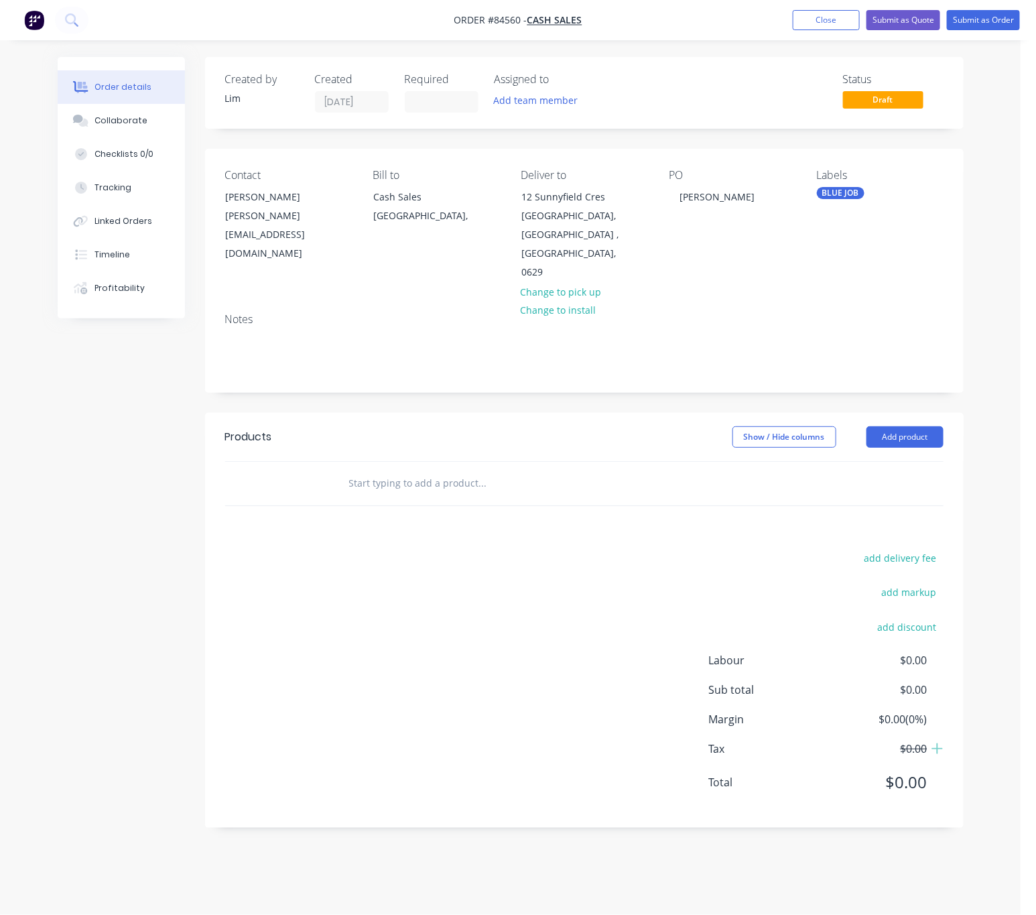
click at [415, 470] on input "text" at bounding box center [483, 483] width 268 height 27
click at [458, 470] on input "text" at bounding box center [483, 483] width 268 height 27
type input "r"
drag, startPoint x: 374, startPoint y: 450, endPoint x: 320, endPoint y: 448, distance: 53.7
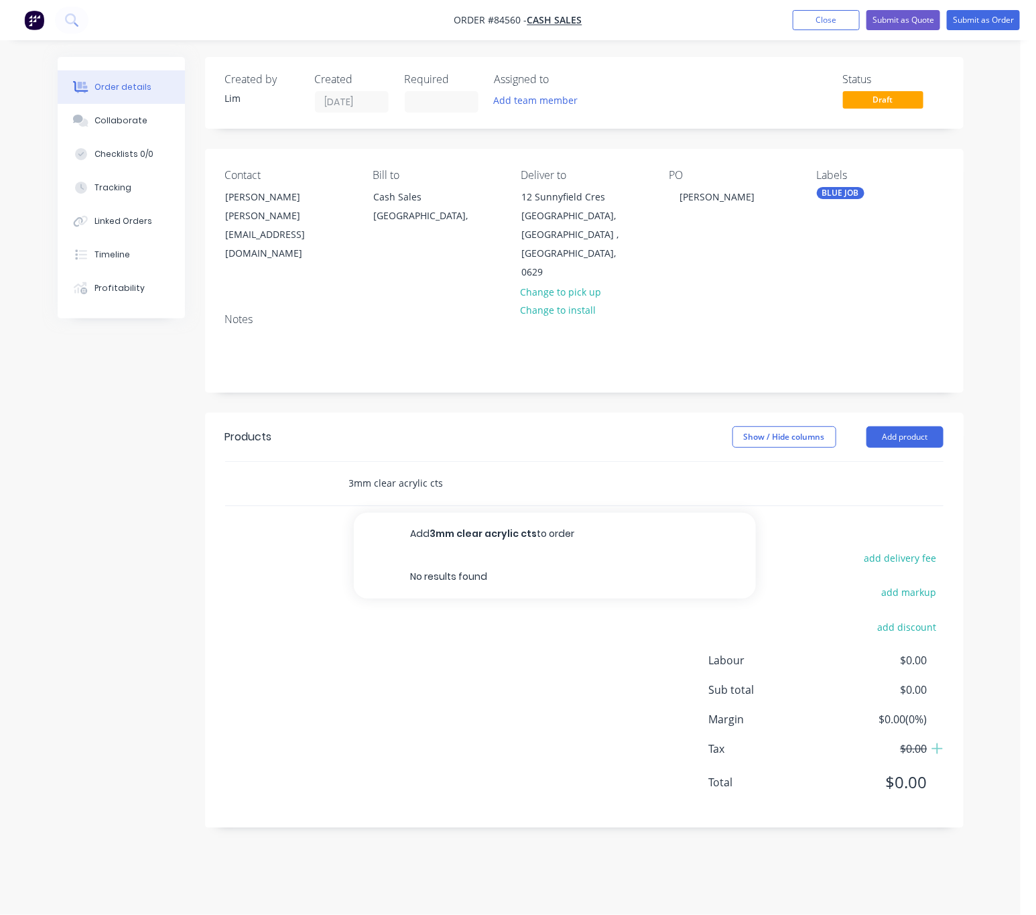
click at [320, 462] on div "3mm clear acrylic cts Add 3mm clear acrylic cts to order No results found" at bounding box center [584, 484] width 718 height 44
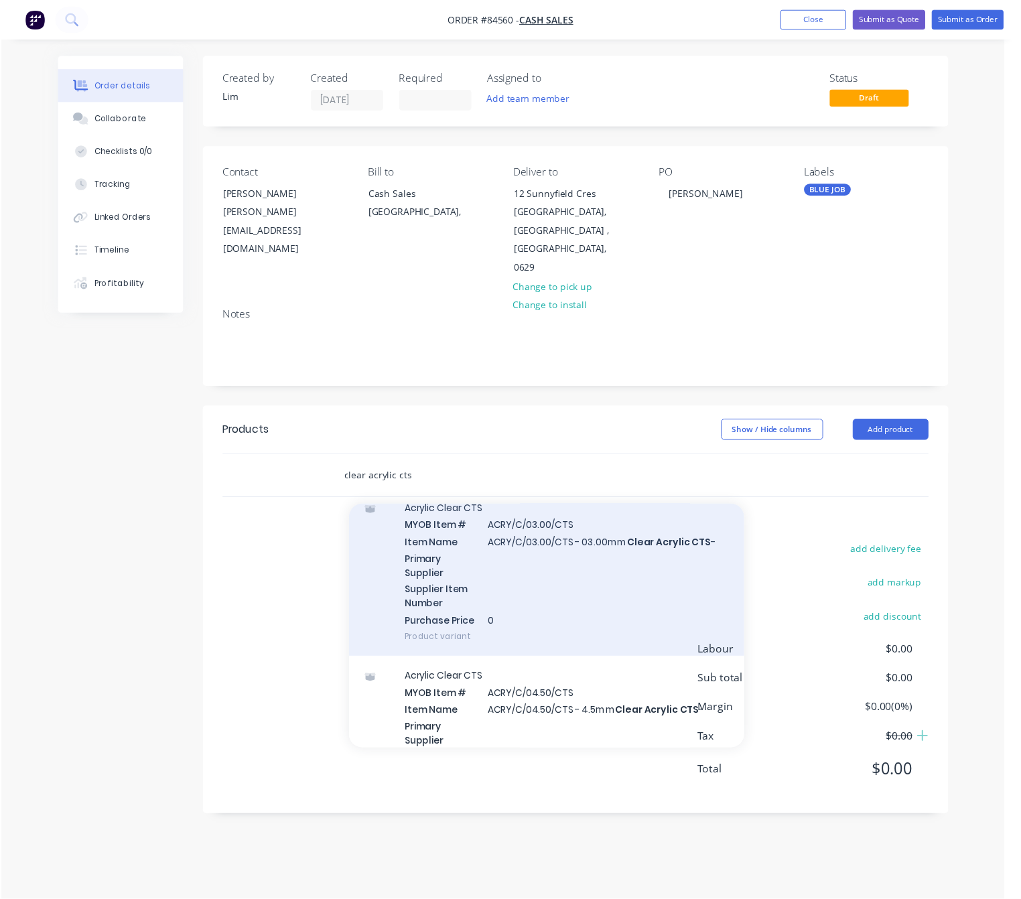
scroll to position [402, 0]
type input "clear acrylic cts"
click at [635, 579] on div "Acrylic Clear CTS MYOB Item # ACRY/C/03.00/CTS Item Name ACRY/C/03.00/CTS - 03.…" at bounding box center [555, 580] width 402 height 171
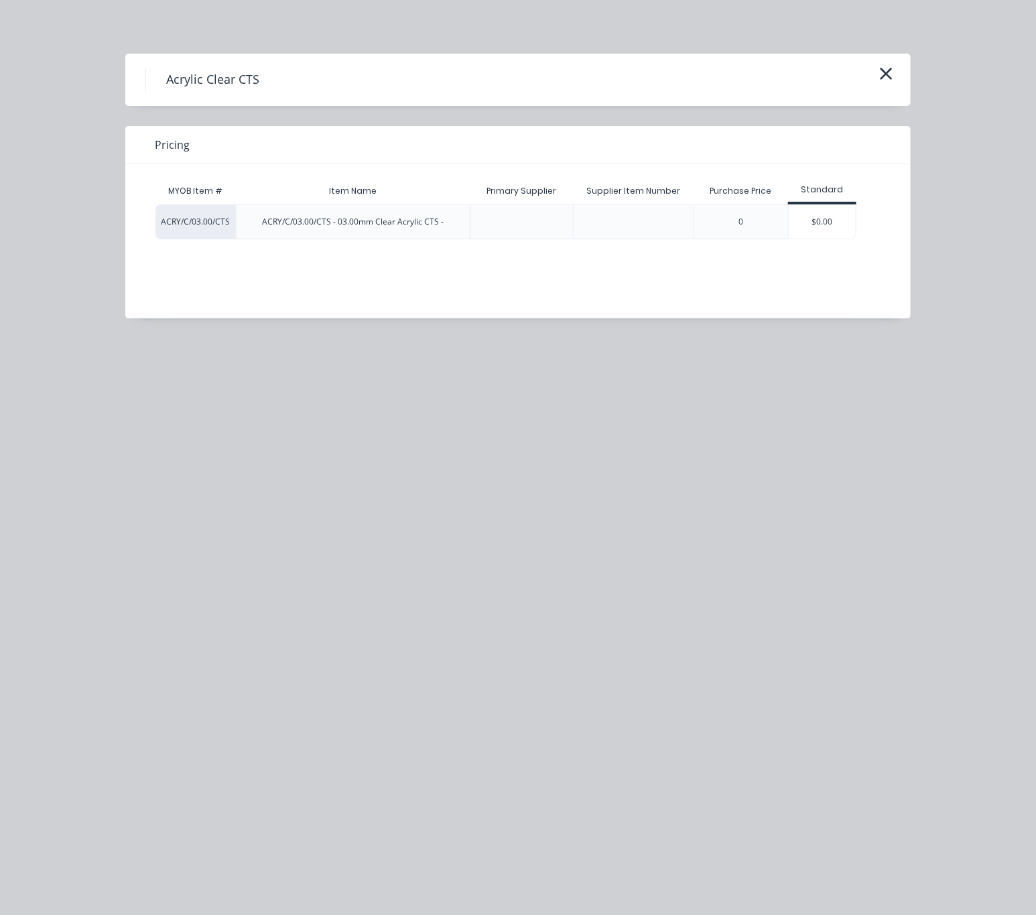
click at [832, 225] on div "$0.00" at bounding box center [822, 222] width 67 height 34
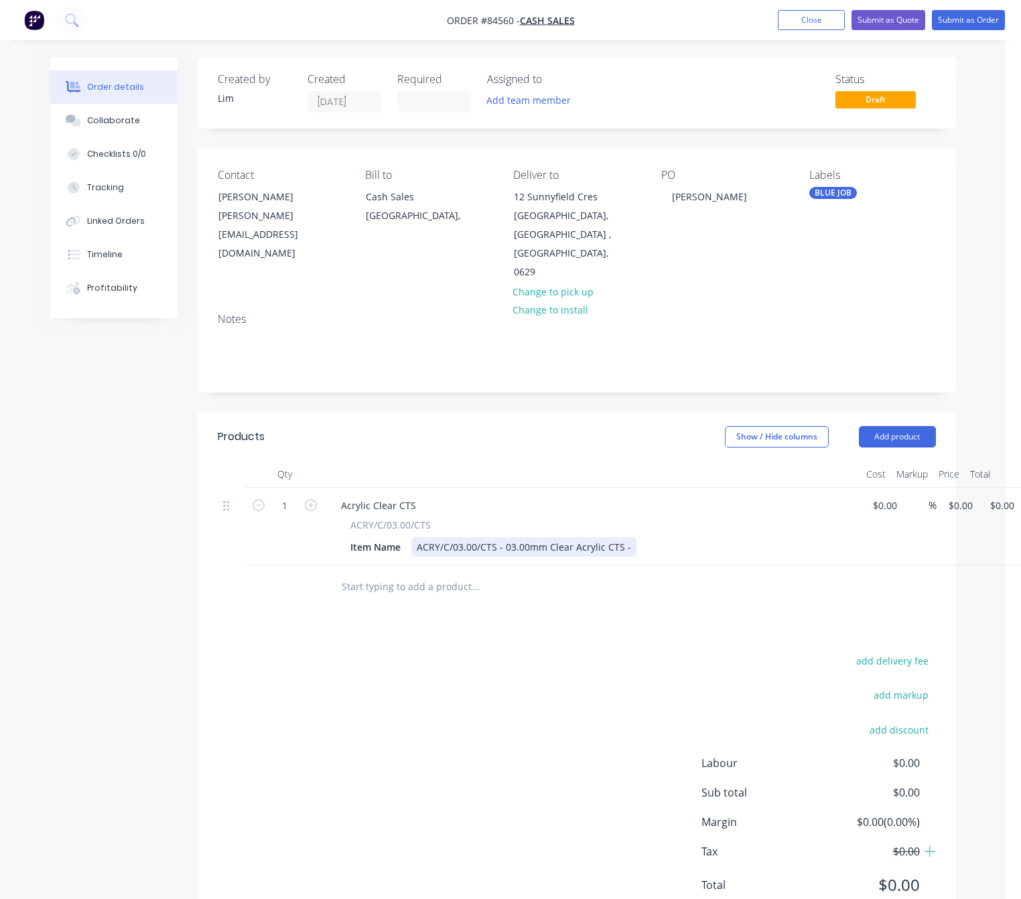
click at [626, 538] on div "ACRY/C/03.00/CTS - 03.00mm Clear Acrylic CTS -" at bounding box center [524, 547] width 225 height 19
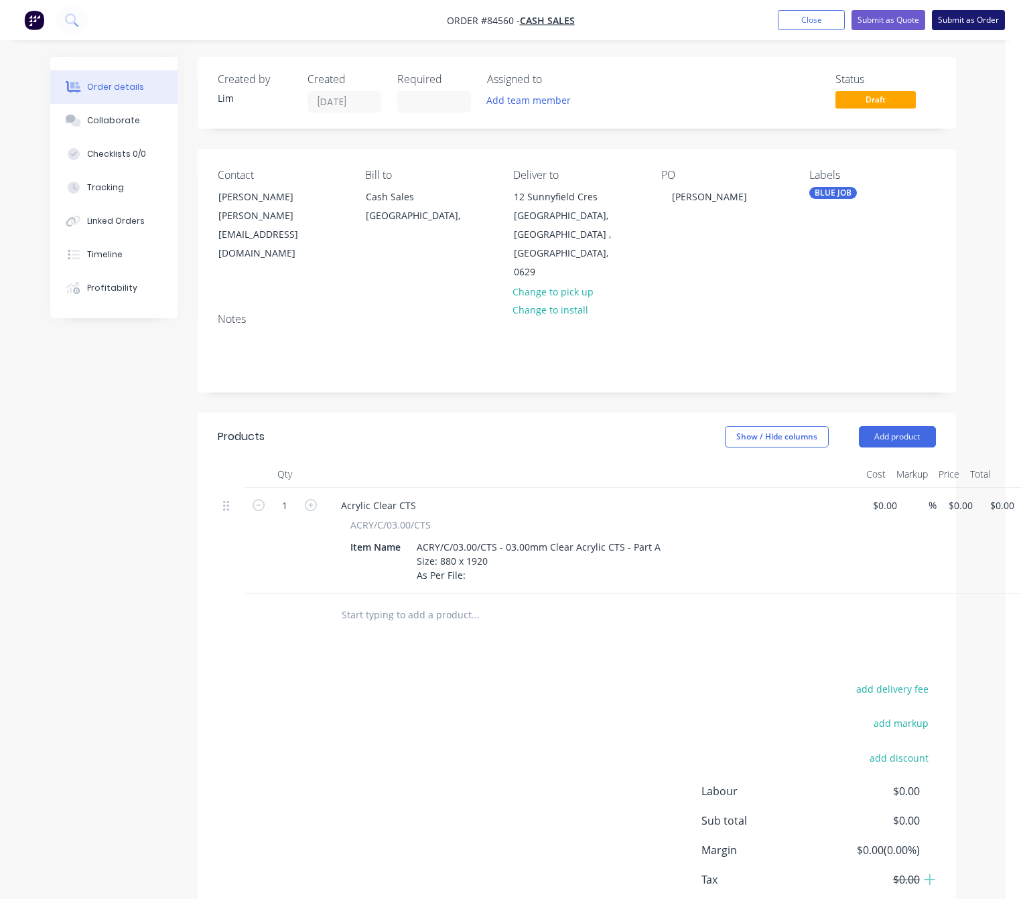
click at [973, 18] on button "Submit as Order" at bounding box center [968, 20] width 73 height 20
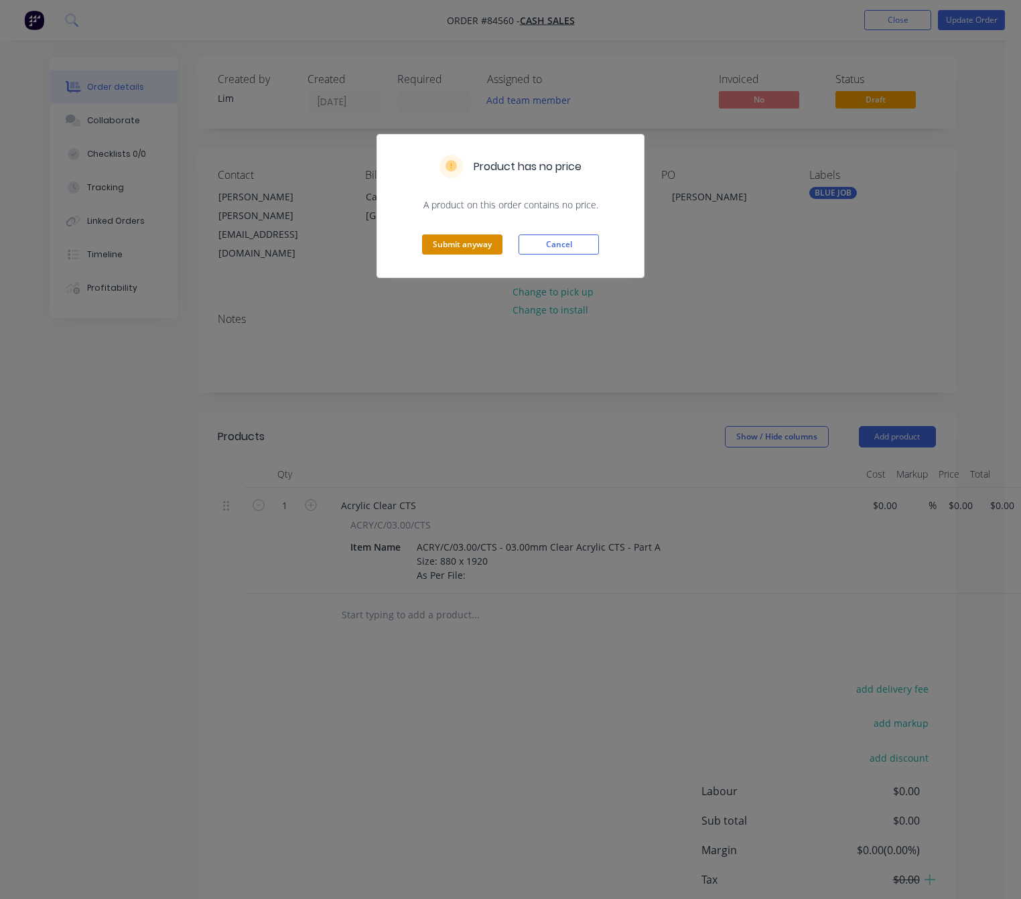
click at [473, 246] on button "Submit anyway" at bounding box center [462, 245] width 80 height 20
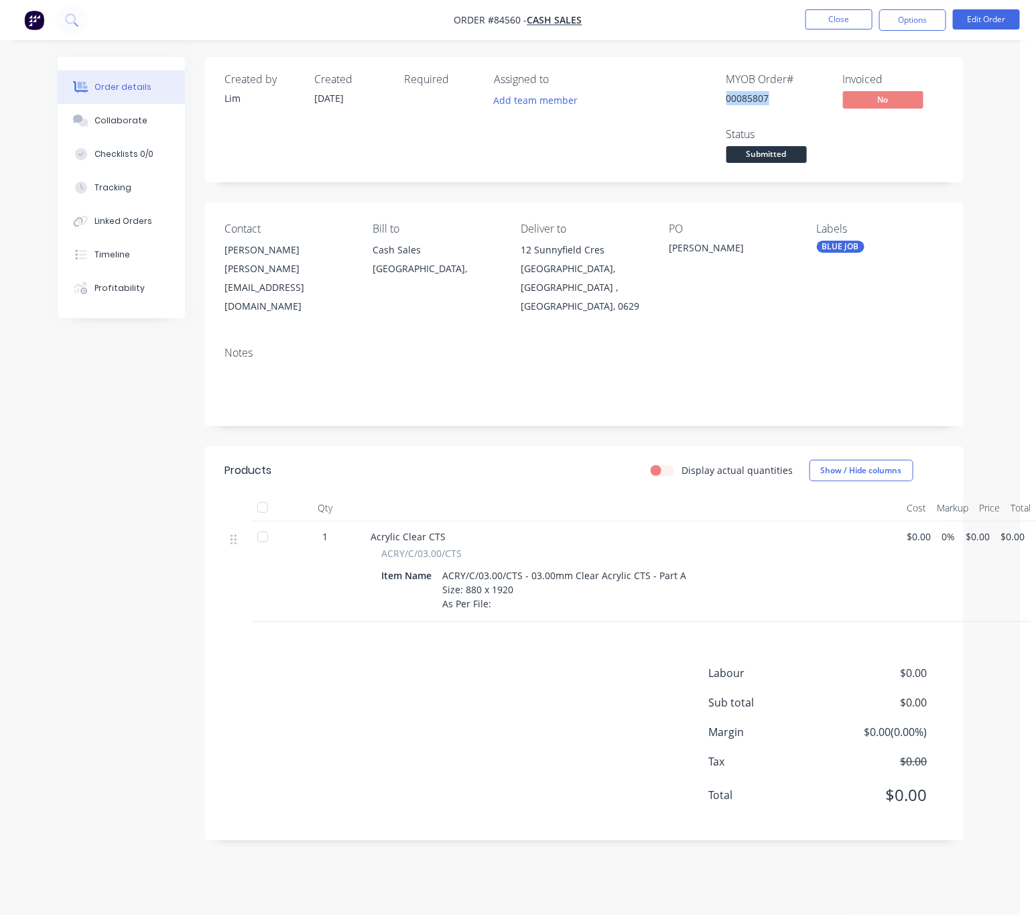
drag, startPoint x: 760, startPoint y: 101, endPoint x: 712, endPoint y: 101, distance: 47.6
click at [712, 101] on div "MYOB Order # 00085807 Invoiced No Status Submitted" at bounding box center [786, 119] width 315 height 93
copy div "00085807"
click at [499, 583] on div "ACRY/C/03.00/CTS - 03.00mm Clear Acrylic CTS - Part A Size: 880 x 1920 As Per F…" at bounding box center [565, 590] width 255 height 48
click at [977, 15] on button "Edit Order" at bounding box center [986, 19] width 67 height 20
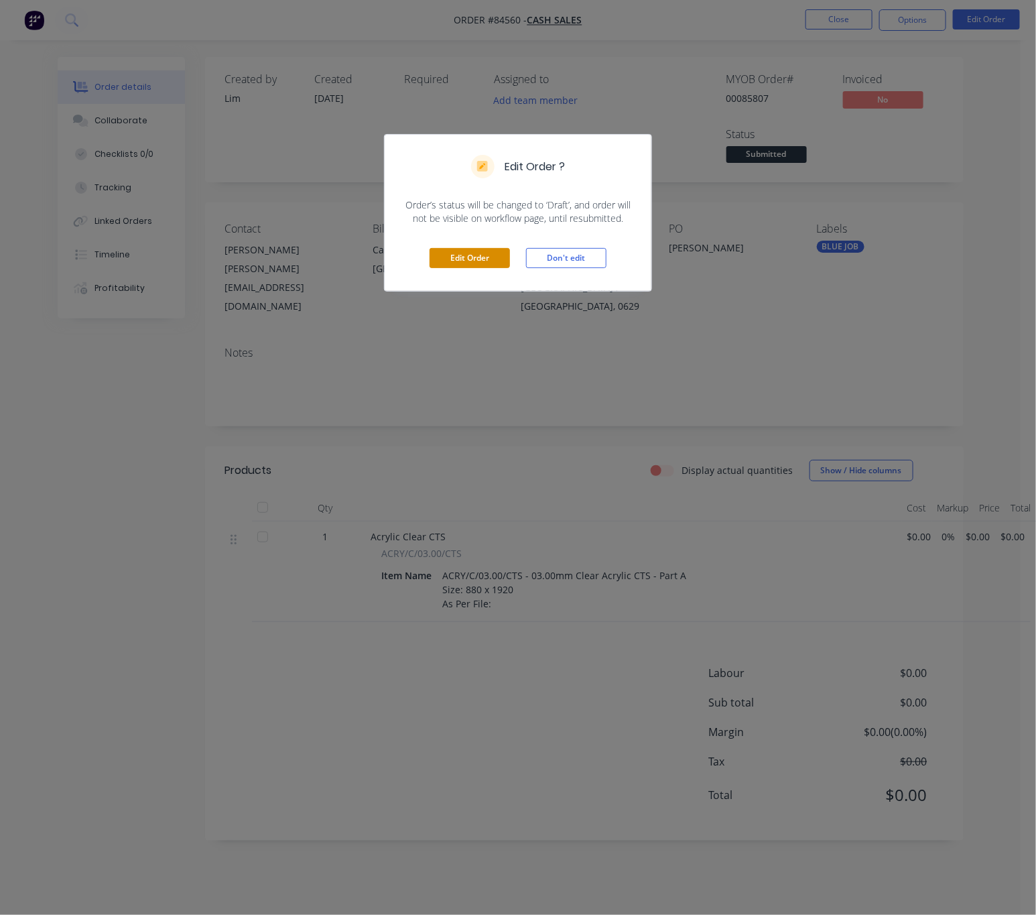
click at [457, 257] on button "Edit Order" at bounding box center [470, 258] width 80 height 20
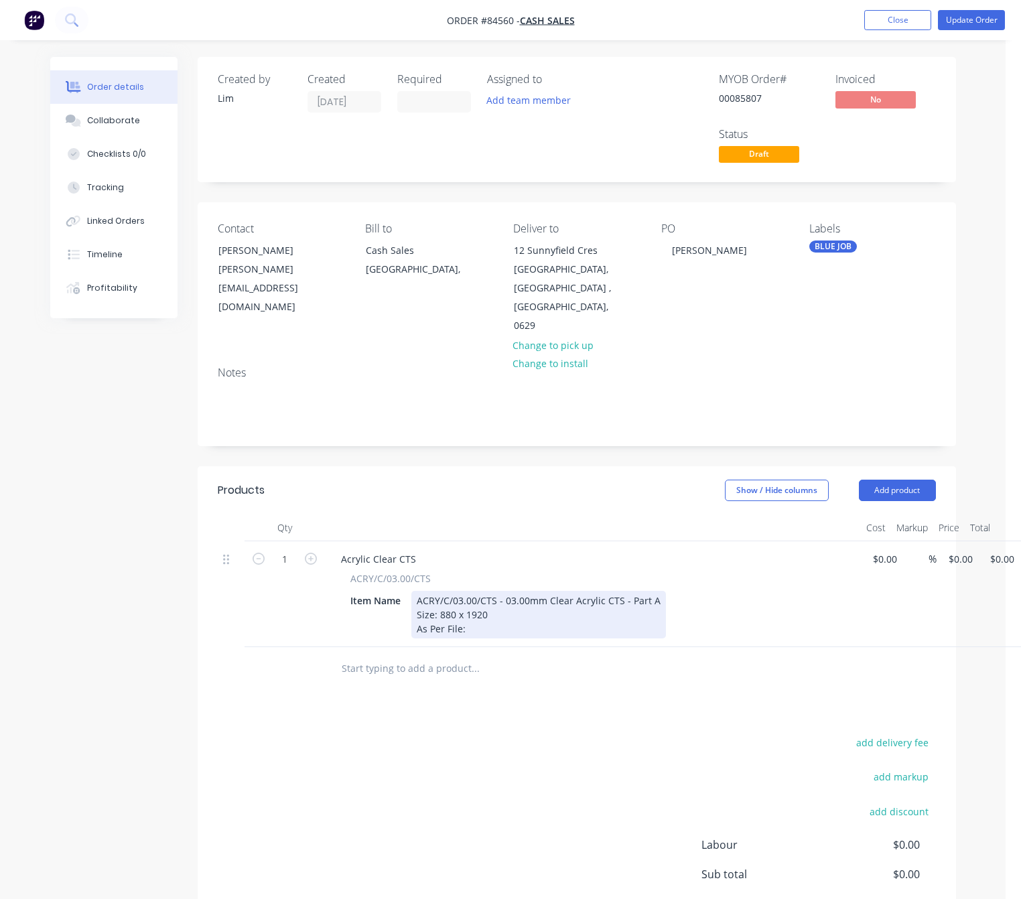
click at [481, 593] on div "ACRY/C/03.00/CTS - 03.00mm Clear Acrylic CTS - Part A Size: 880 x 1920 As Per F…" at bounding box center [539, 615] width 255 height 48
click at [903, 480] on button "Add product" at bounding box center [897, 490] width 77 height 21
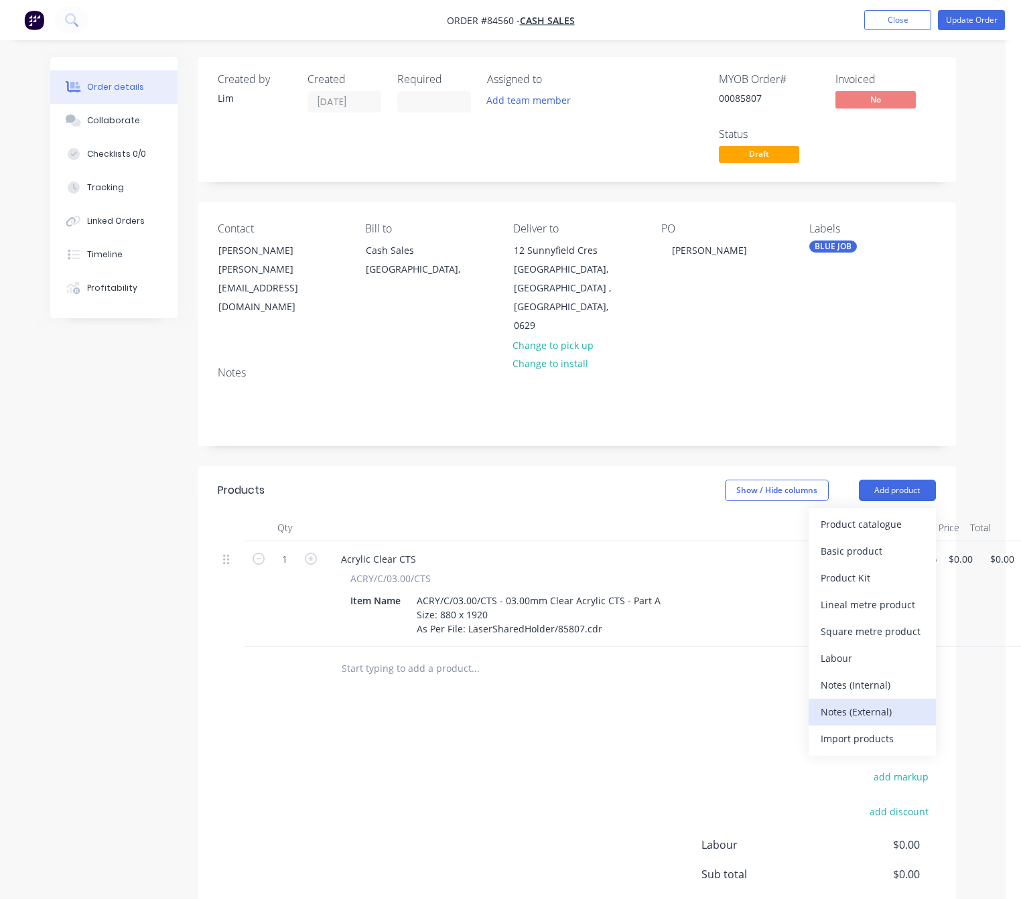
click at [905, 702] on div "Notes (External)" at bounding box center [872, 711] width 103 height 19
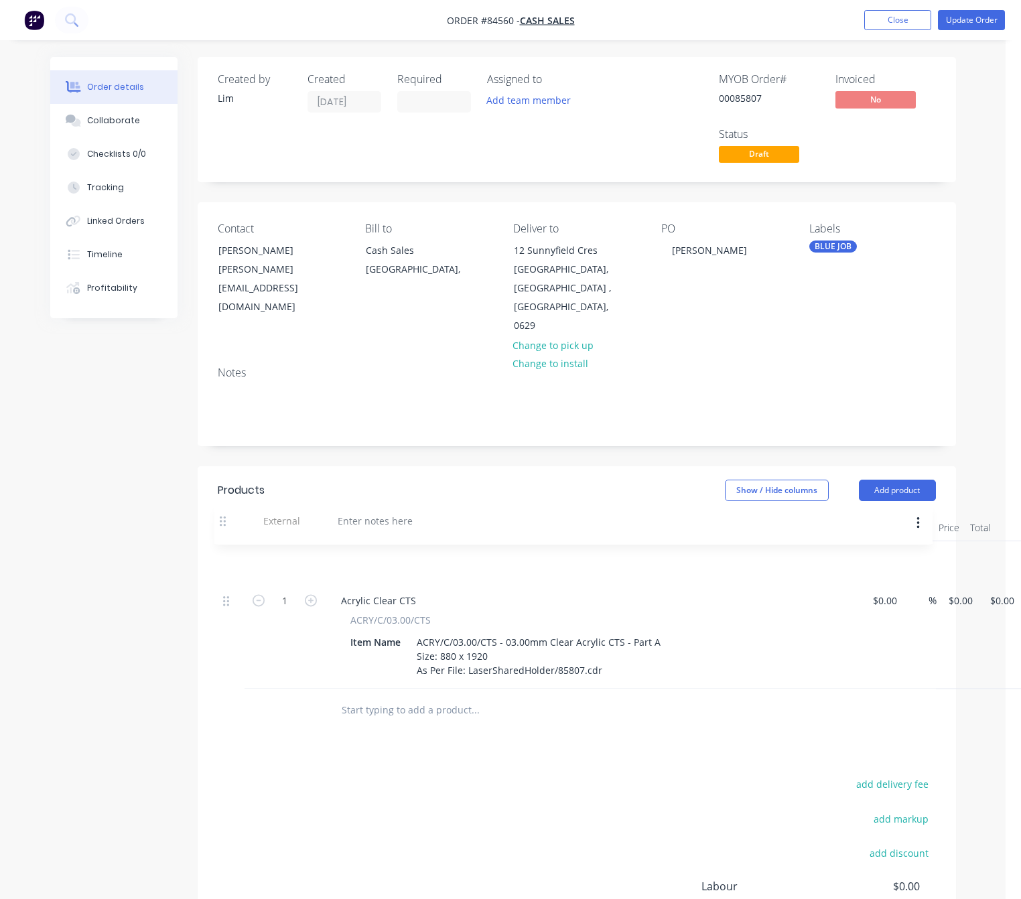
drag, startPoint x: 228, startPoint y: 637, endPoint x: 225, endPoint y: 517, distance: 120.0
click at [225, 542] on div "1 Acrylic Clear CTS ACRY/C/03.00/CTS Item Name ACRY/C/03.00/CTS - 03.00mm Clear…" at bounding box center [577, 615] width 718 height 147
click at [379, 550] on div at bounding box center [378, 559] width 97 height 19
click at [423, 775] on div "add delivery fee add markup add discount Labour $0.00 Sub total $0.00 Margin $0…" at bounding box center [577, 904] width 718 height 259
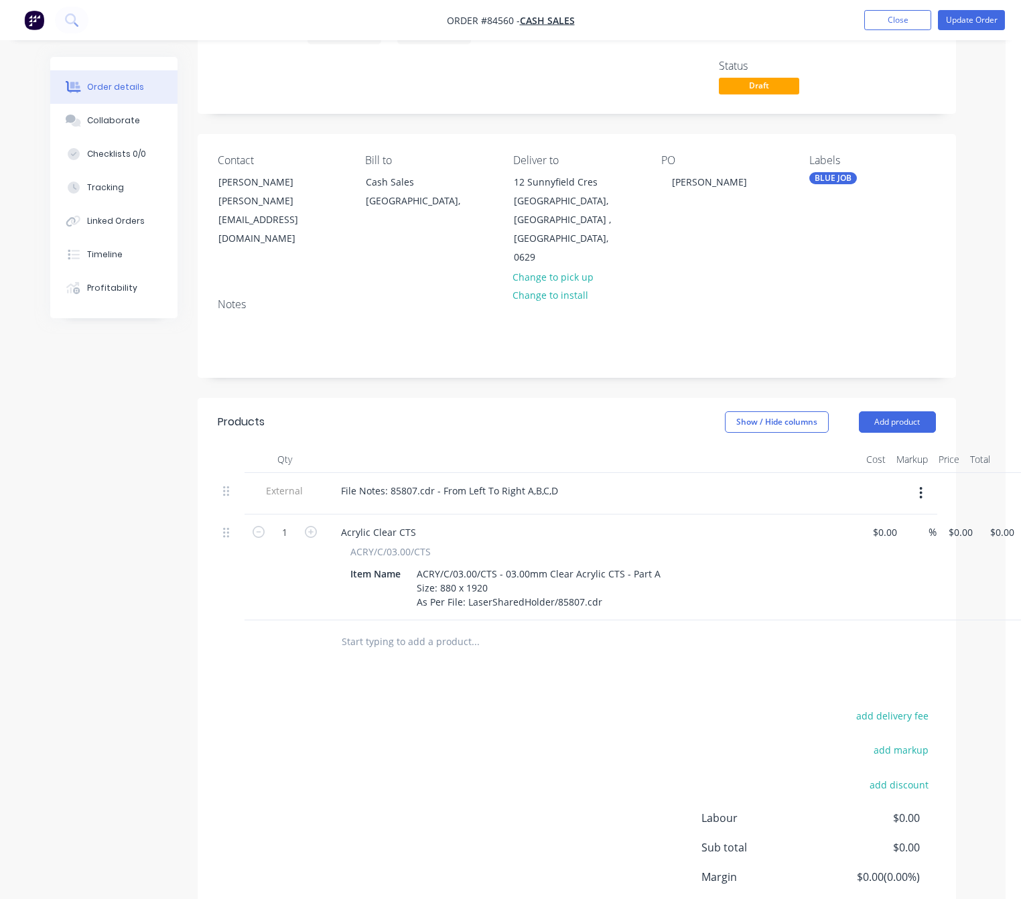
scroll to position [139, 0]
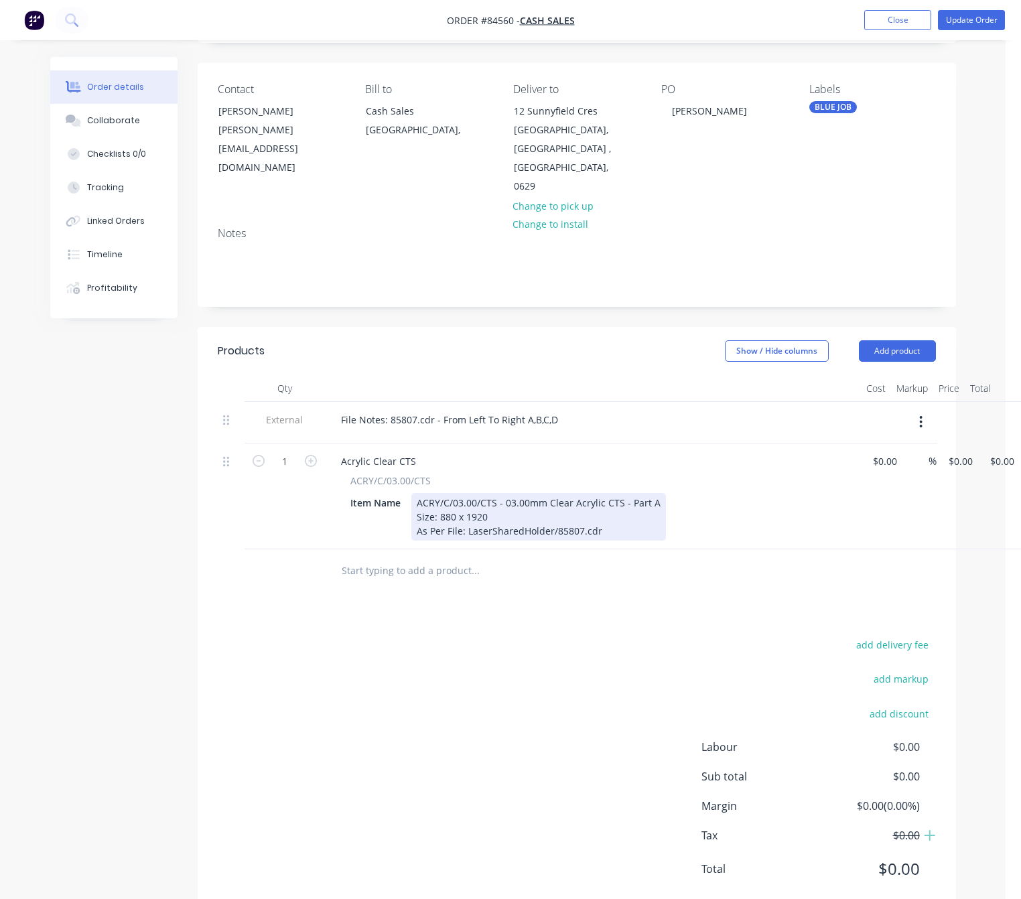
click at [629, 499] on div "ACRY/C/03.00/CTS - 03.00mm Clear Acrylic CTS - Part A Size: 880 x 1920 As Per F…" at bounding box center [539, 517] width 255 height 48
click at [936, 444] on div "1 Acrylic Clear CTS ACRY/C/03.00/CTS Item Name ACRY/C/03.00/CTS - 03.00mm Clear…" at bounding box center [577, 497] width 718 height 106
type input "$129.65"
click at [483, 710] on div "add delivery fee add markup add discount Labour $0.00 Sub total $0.00 Margin $0…" at bounding box center [577, 765] width 718 height 259
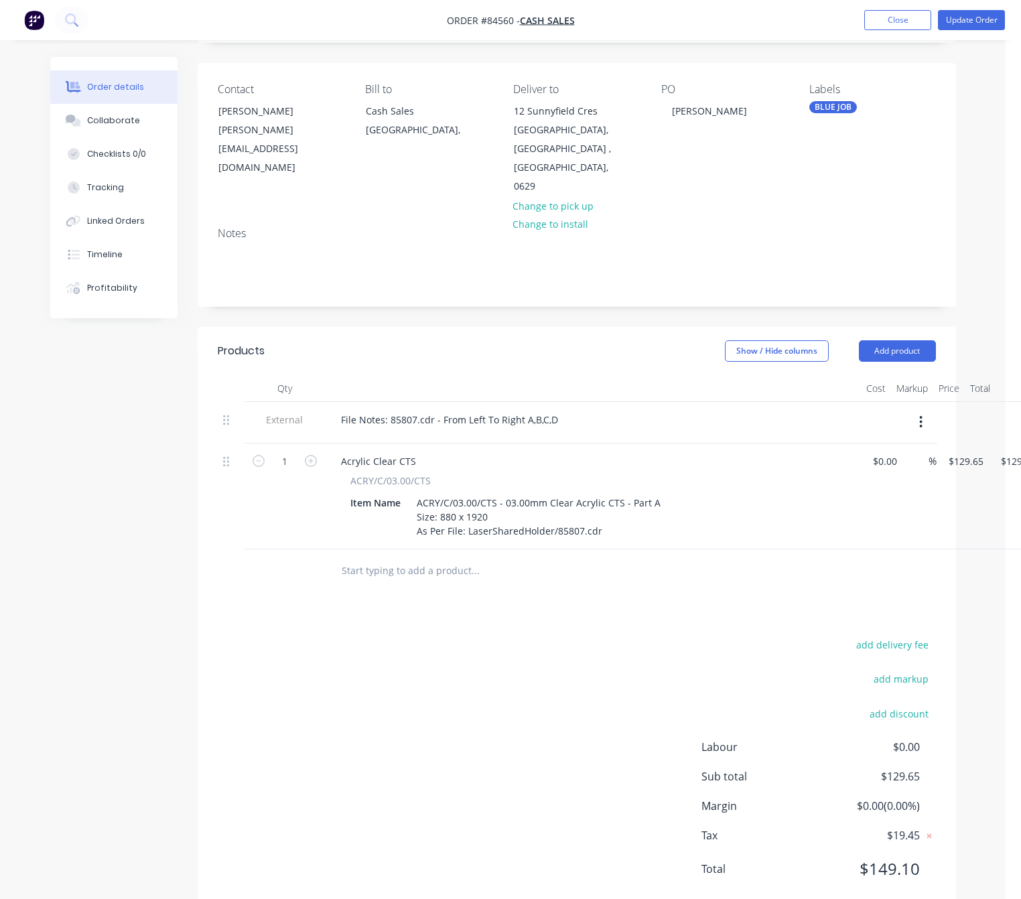
scroll to position [139, 53]
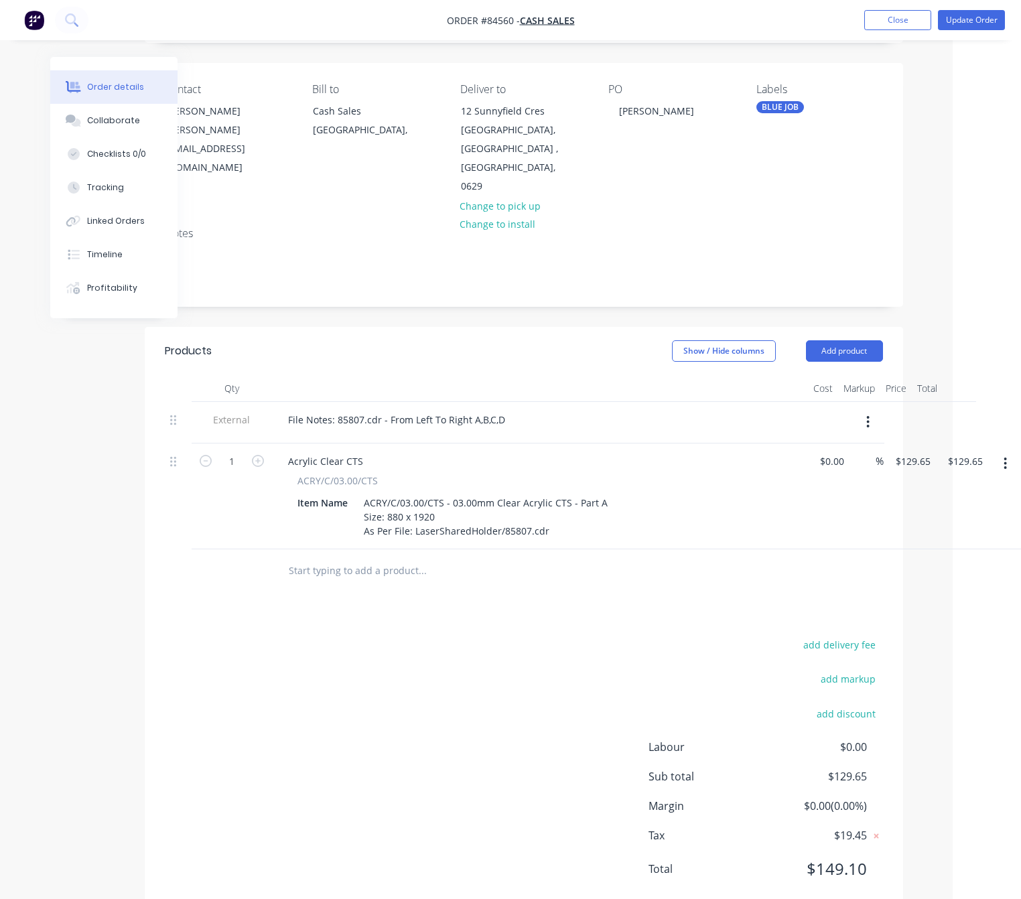
click at [1000, 452] on button "button" at bounding box center [1006, 464] width 32 height 24
click at [952, 516] on div "Duplicate" at bounding box center [958, 525] width 103 height 19
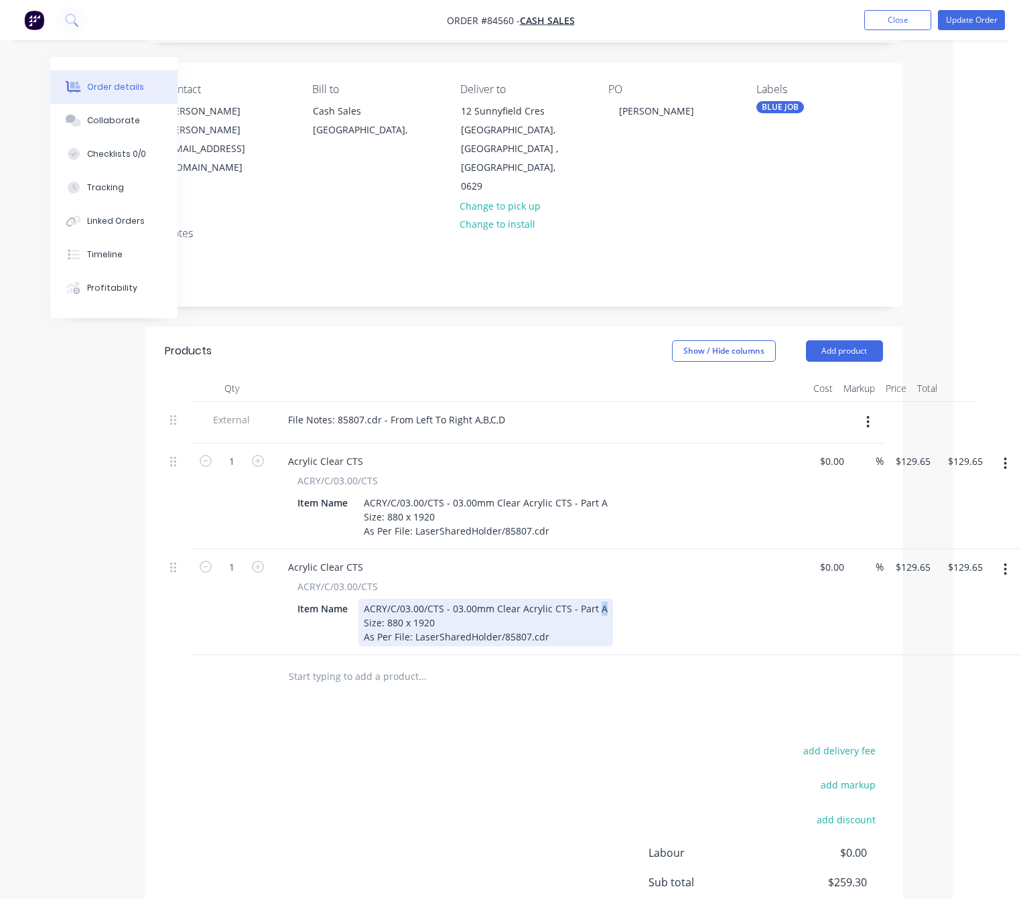
drag, startPoint x: 600, startPoint y: 568, endPoint x: 595, endPoint y: 573, distance: 7.1
click at [595, 599] on div "ACRY/C/03.00/CTS - 03.00mm Clear Acrylic CTS - Part A Size: 880 x 1920 As Per F…" at bounding box center [486, 623] width 255 height 48
drag, startPoint x: 435, startPoint y: 588, endPoint x: 387, endPoint y: 588, distance: 48.3
click at [387, 599] on div "ACRY/C/03.00/CTS - 03.00mm Clear Acrylic CTS - Part B Size: 880 x 1920 As Per F…" at bounding box center [486, 623] width 255 height 48
click at [909, 558] on input "129.65" at bounding box center [916, 567] width 42 height 19
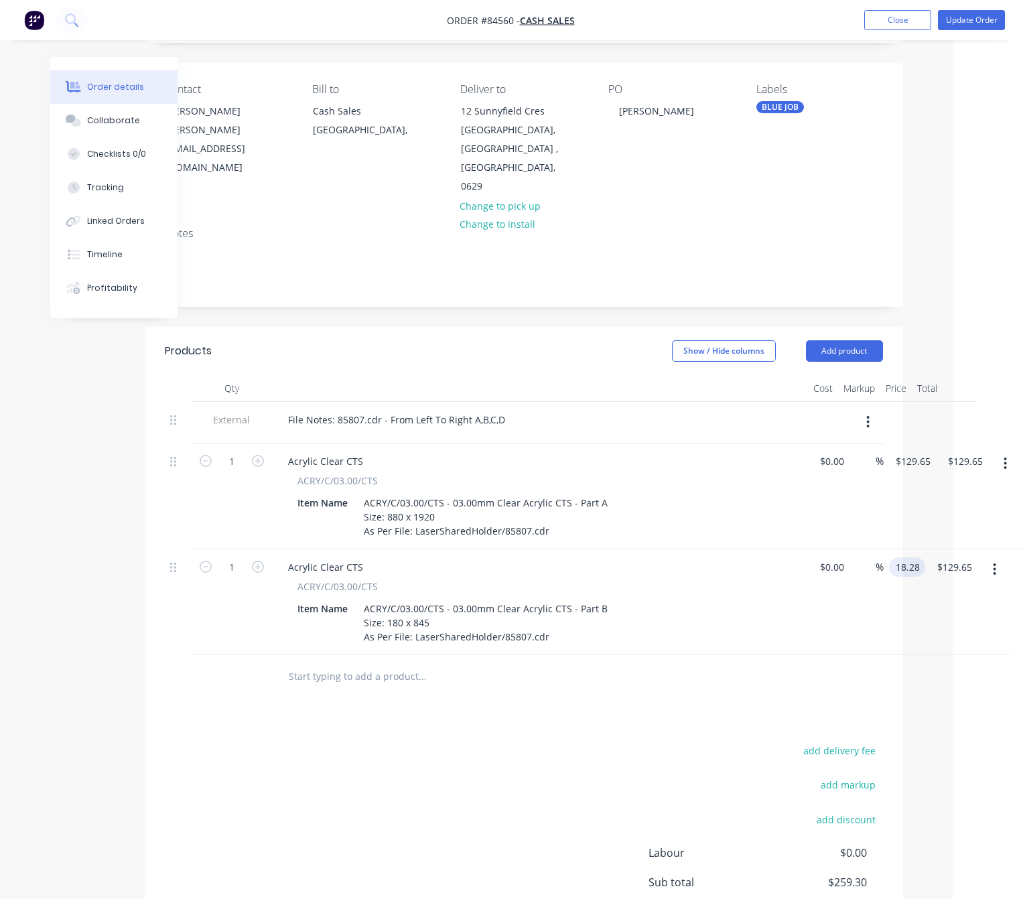
type input "$18.28"
click at [328, 766] on div "add delivery fee add markup add discount Labour $0.00 Sub total $259.30 Margin …" at bounding box center [524, 871] width 718 height 259
click at [255, 561] on icon "button" at bounding box center [258, 567] width 12 height 12
type input "2"
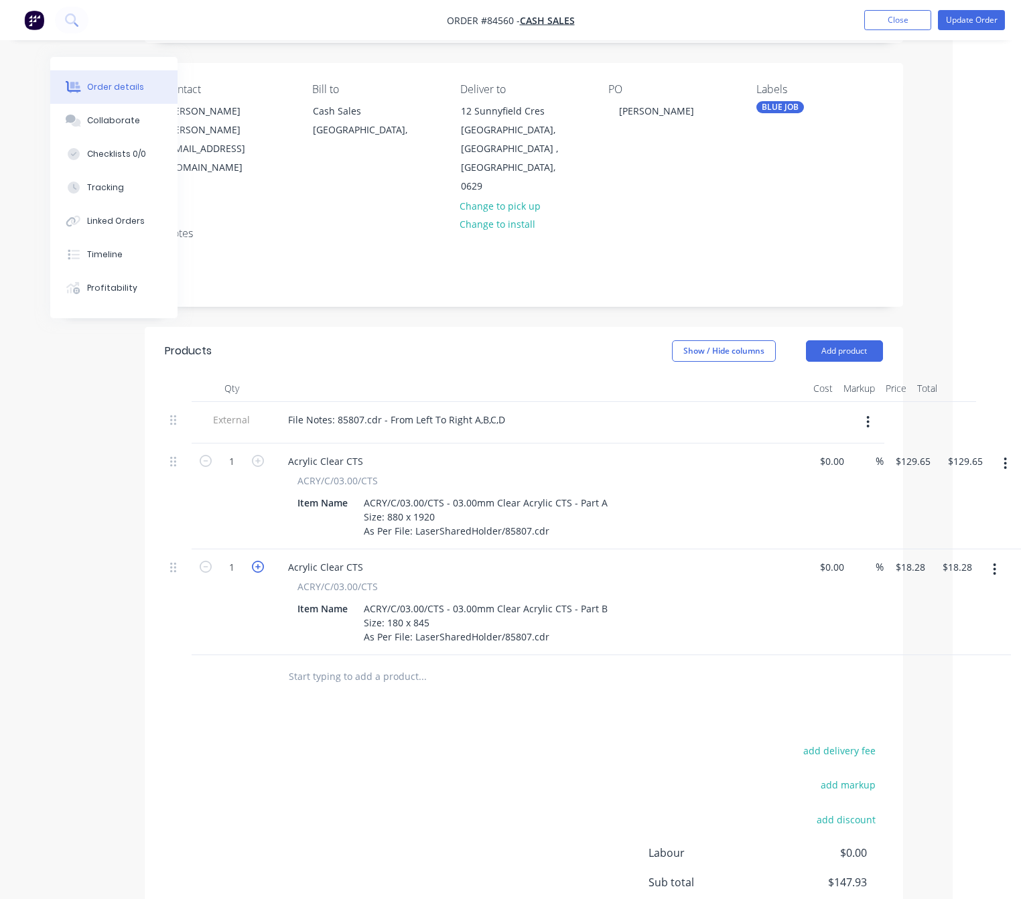
type input "$36.56"
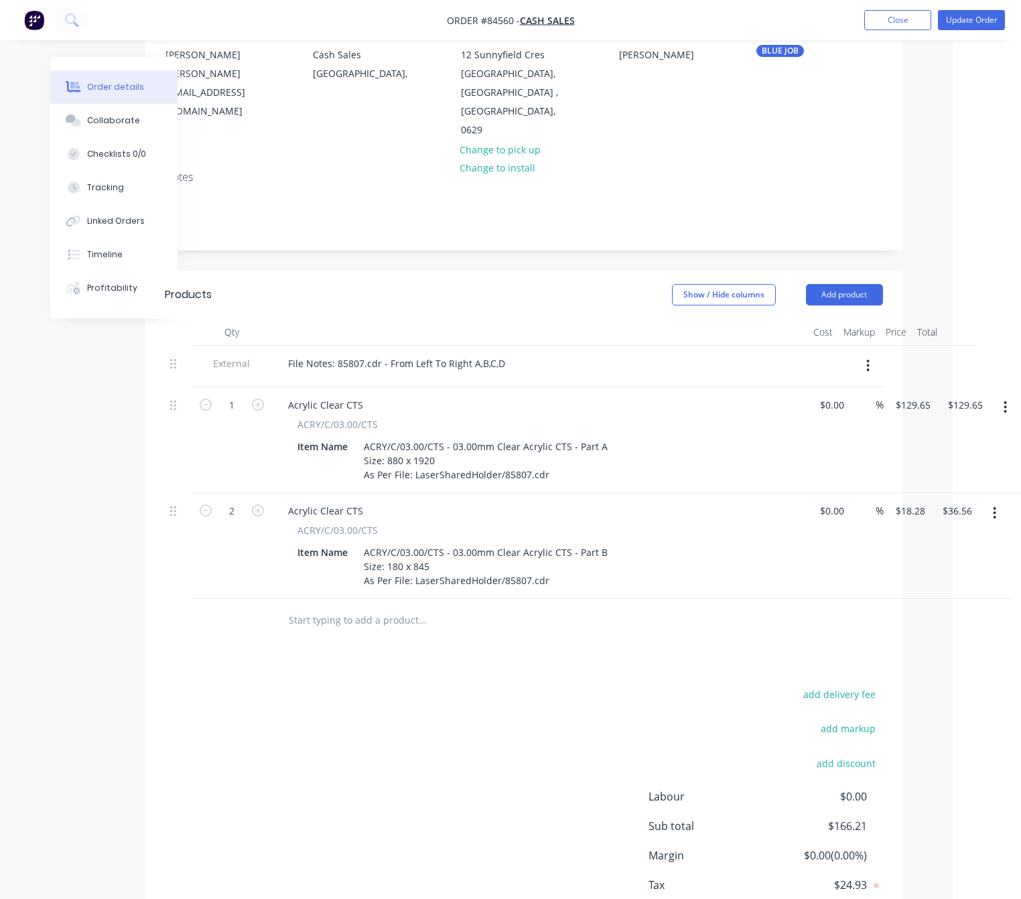
scroll to position [246, 53]
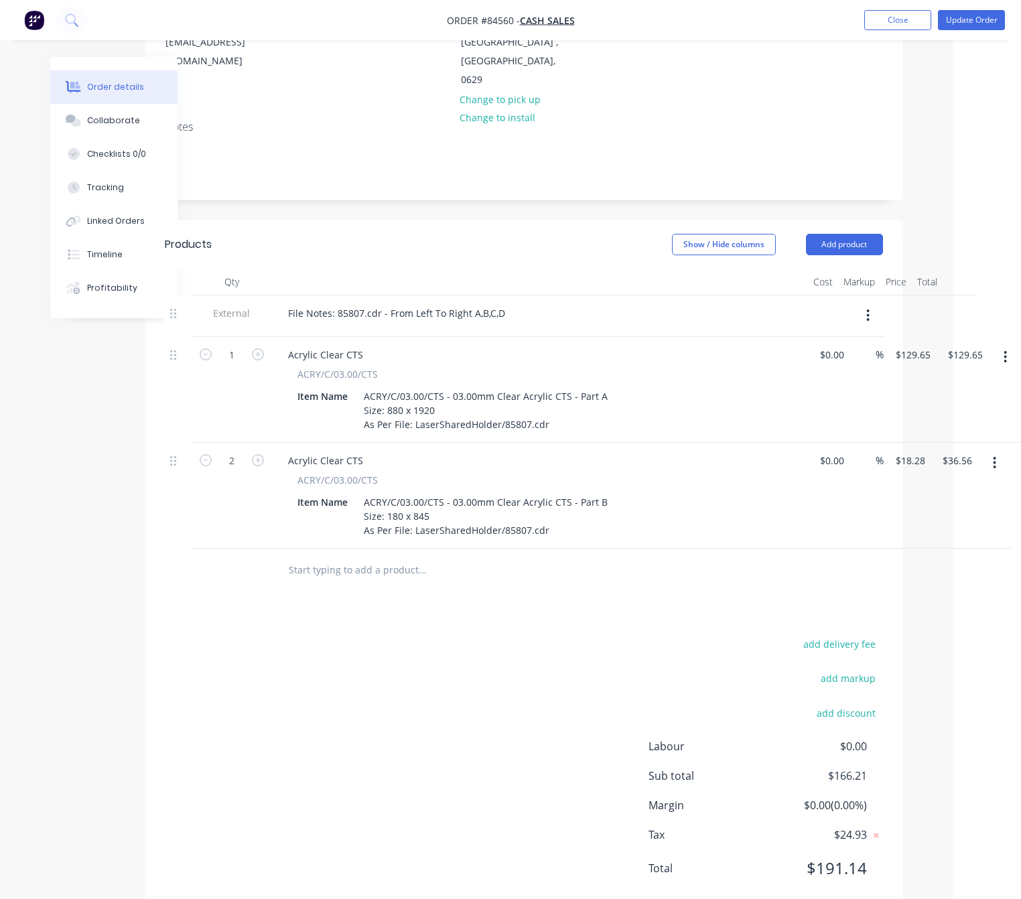
click at [998, 451] on button "button" at bounding box center [995, 463] width 32 height 24
click at [950, 515] on div "Duplicate" at bounding box center [947, 524] width 103 height 19
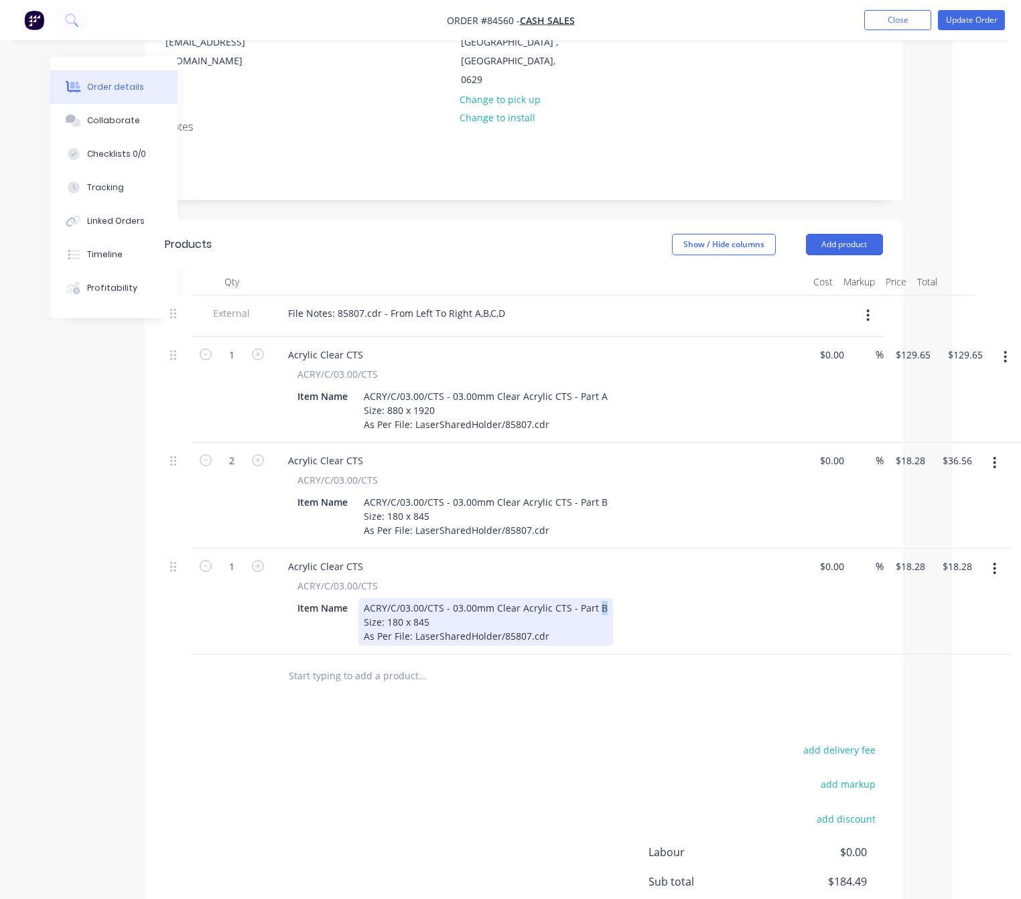
click at [596, 599] on div "ACRY/C/03.00/CTS - 03.00mm Clear Acrylic CTS - Part B Size: 180 x 845 As Per Fi…" at bounding box center [486, 623] width 255 height 48
drag, startPoint x: 420, startPoint y: 589, endPoint x: 388, endPoint y: 588, distance: 32.2
click at [388, 599] on div "ACRY/C/03.00/CTS - 03.00mm Clear Acrylic CTS - Part C Size: 180 x 845 As Per Fi…" at bounding box center [486, 623] width 255 height 48
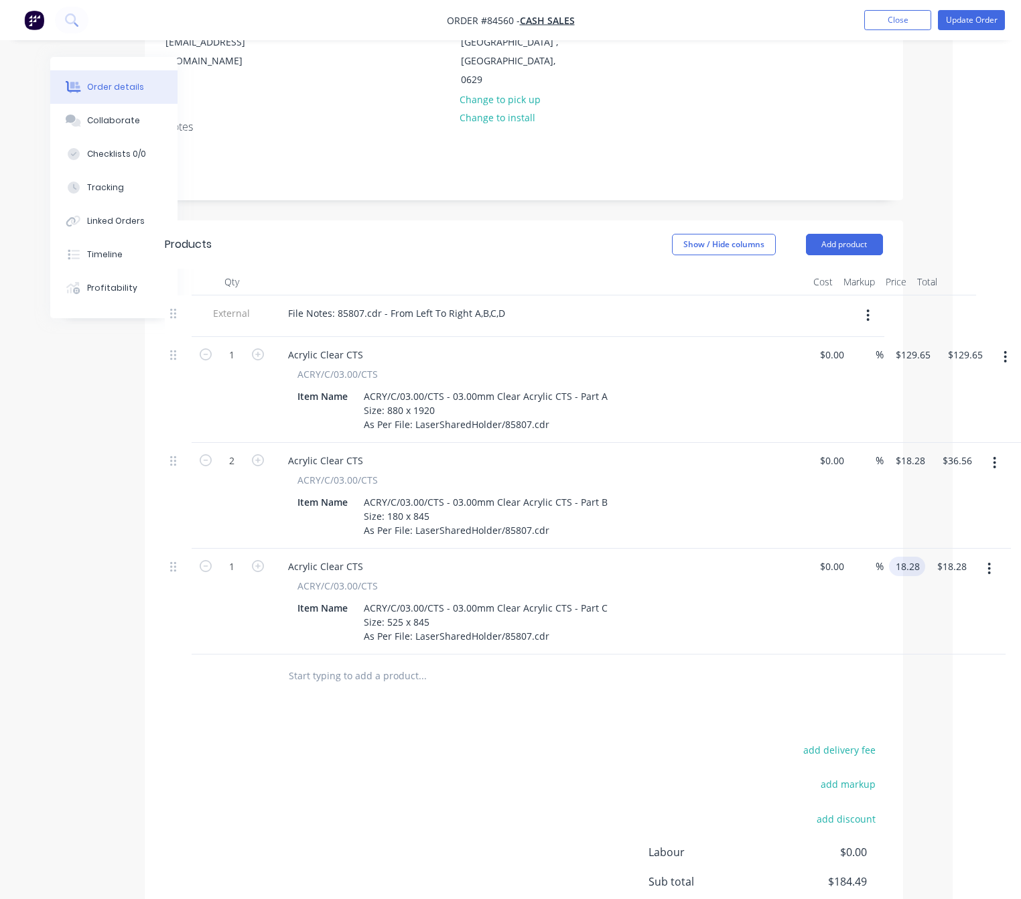
click at [907, 557] on input "18.28" at bounding box center [910, 566] width 31 height 19
type input "$39.40"
click at [495, 741] on div "add delivery fee add markup add discount Labour $0.00 Sub total $205.61 Margin …" at bounding box center [524, 870] width 718 height 259
click at [1001, 557] on button "button" at bounding box center [995, 569] width 32 height 24
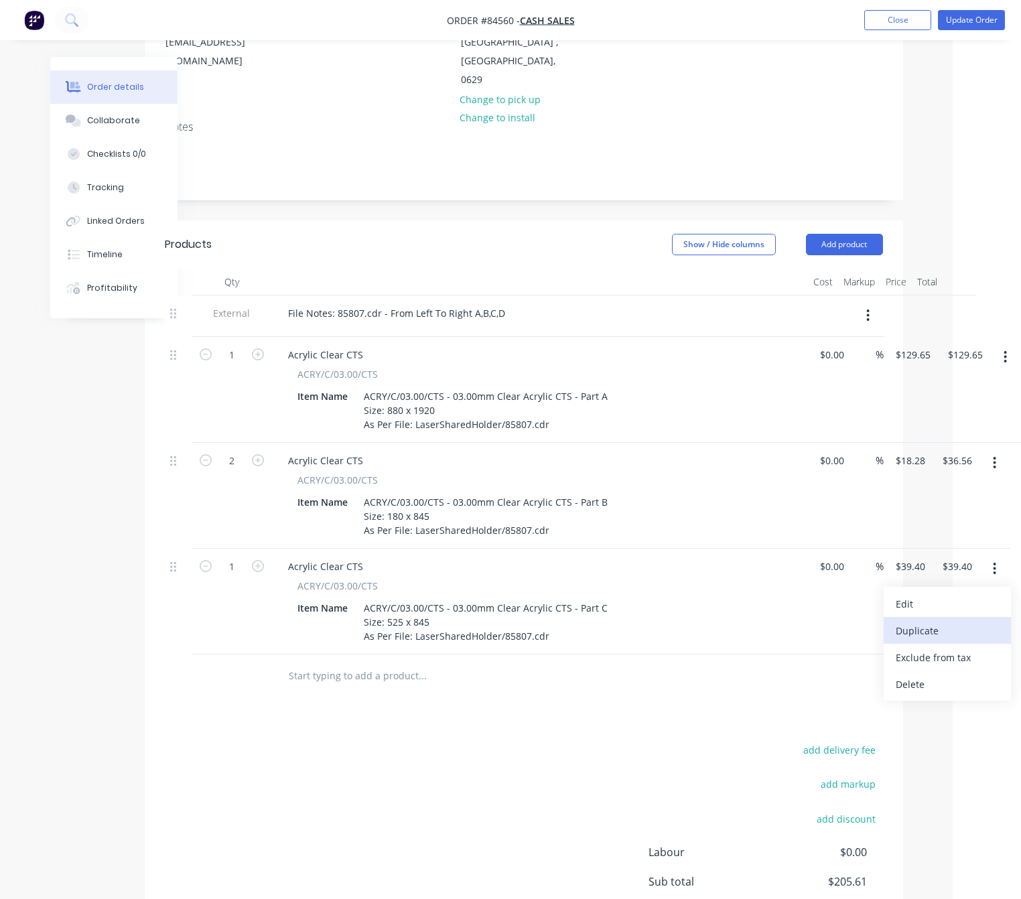
click at [976, 621] on div "Duplicate" at bounding box center [947, 630] width 103 height 19
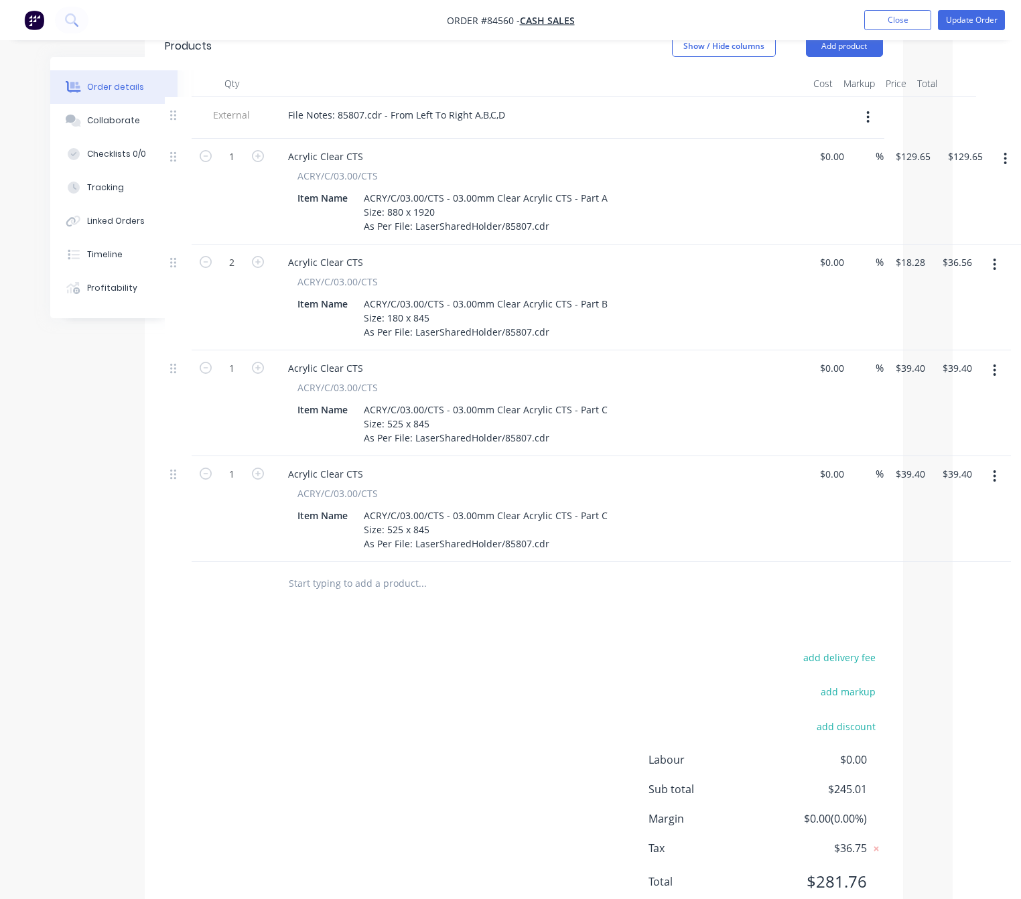
scroll to position [458, 53]
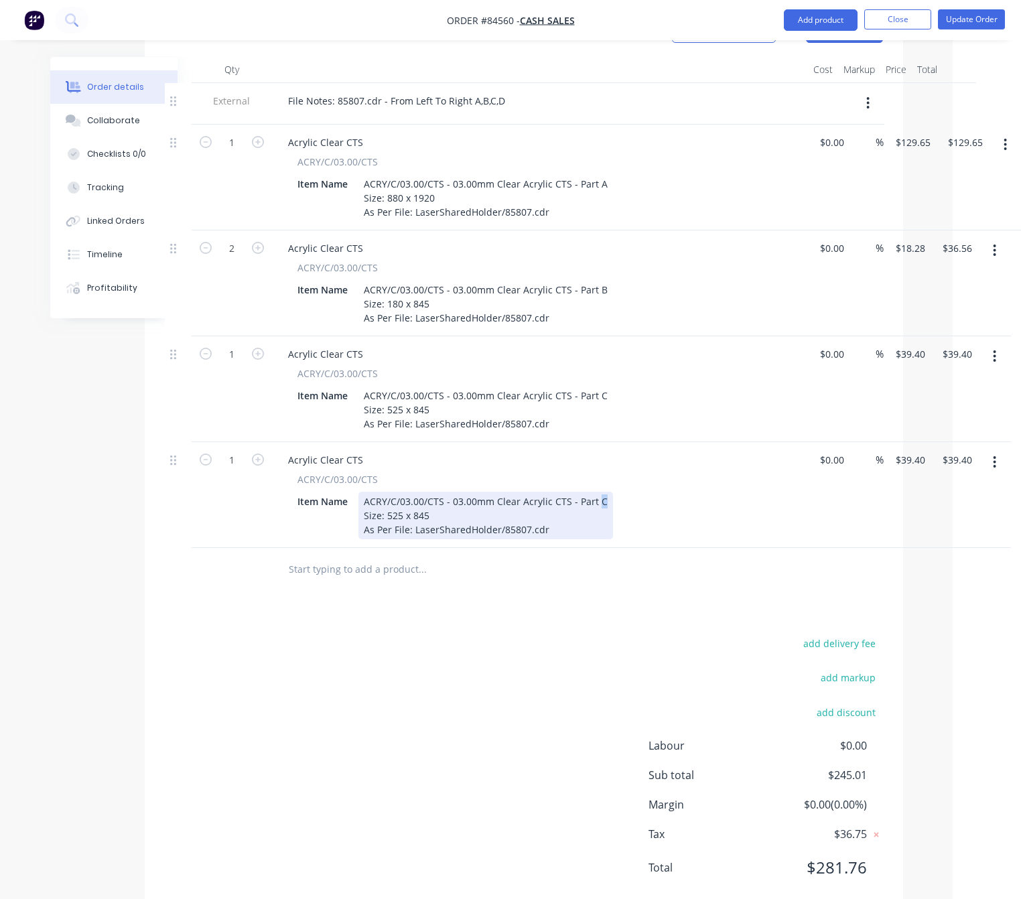
click at [594, 492] on div "ACRY/C/03.00/CTS - 03.00mm Clear Acrylic CTS - Part C Size: 525 x 845 As Per Fi…" at bounding box center [486, 516] width 255 height 48
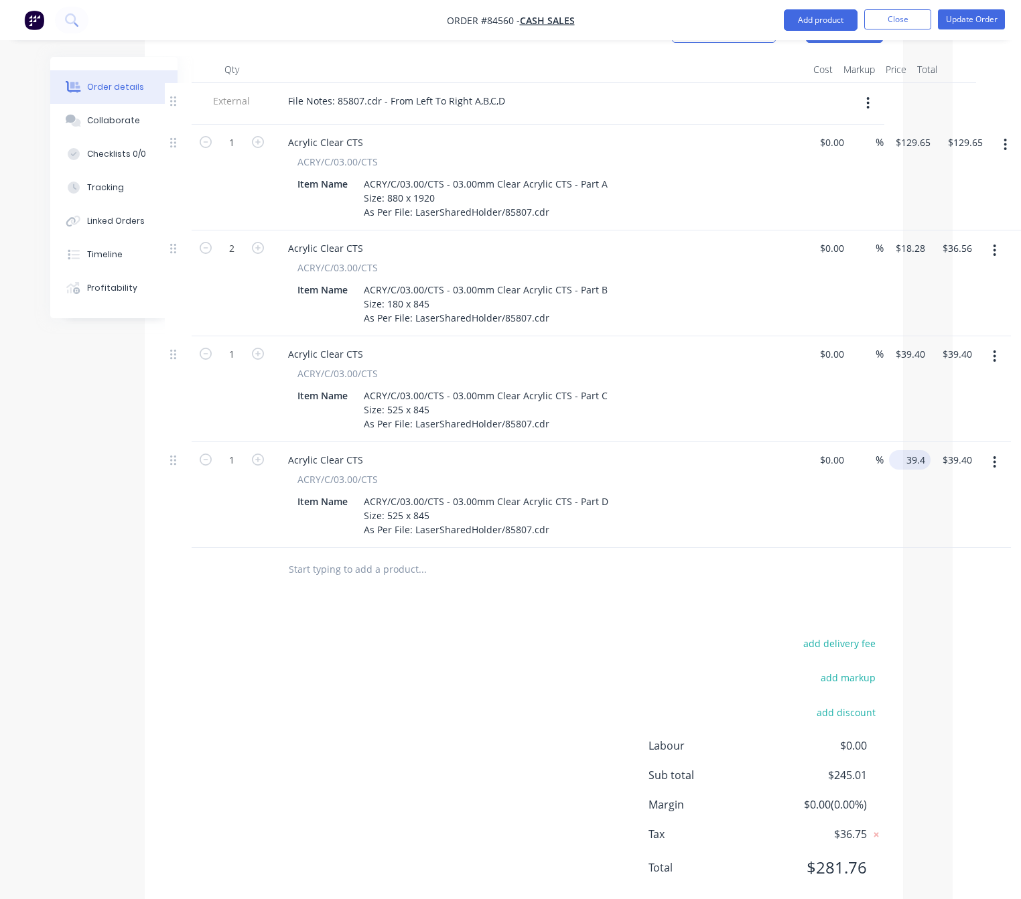
click at [915, 450] on input "39.4" at bounding box center [913, 459] width 36 height 19
type input "$38.89"
click at [560, 635] on div "add delivery fee add markup add discount Labour $0.00 Sub total $245.01 Margin …" at bounding box center [524, 764] width 718 height 259
click at [253, 454] on icon "button" at bounding box center [258, 460] width 12 height 12
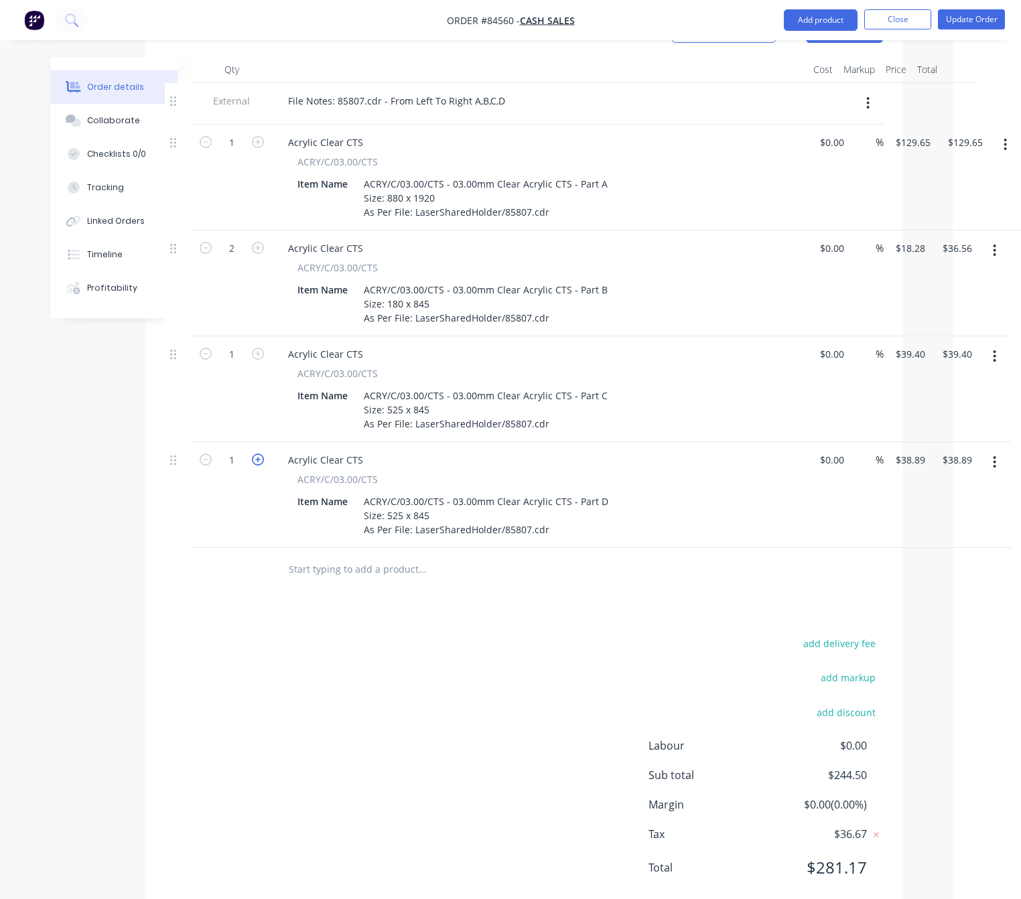
type input "2"
type input "$77.78"
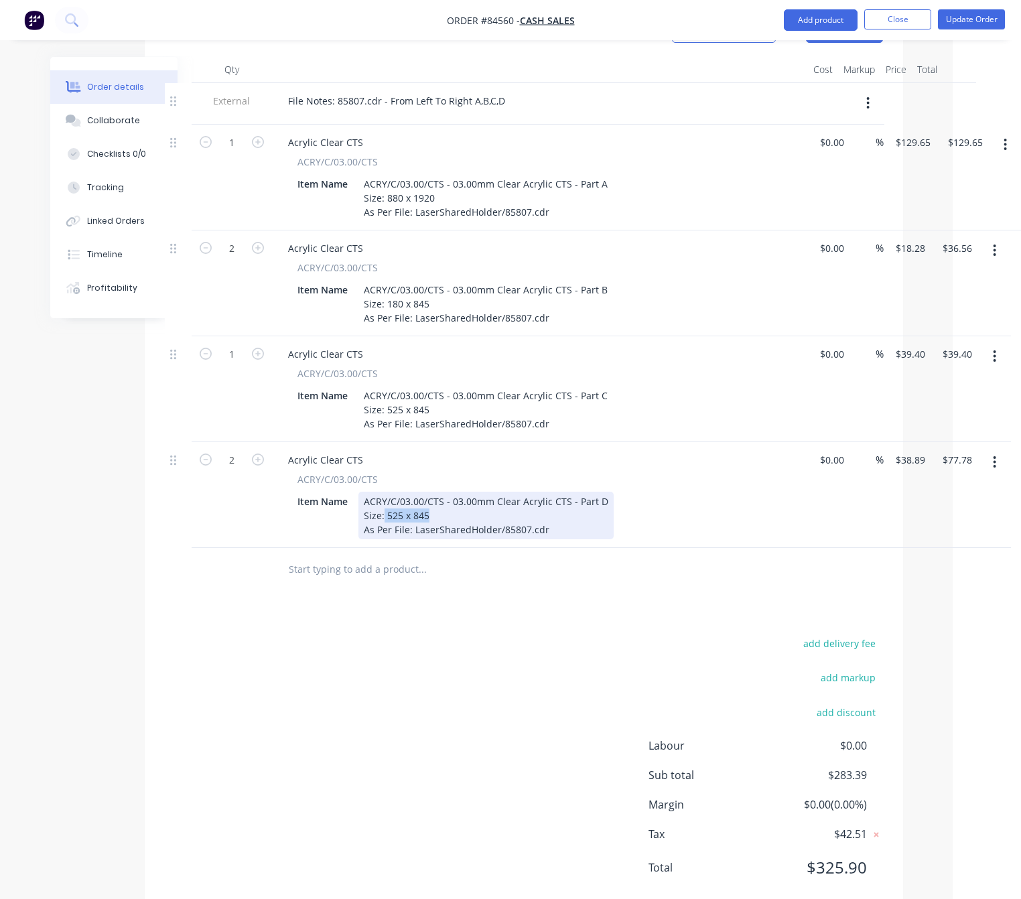
drag, startPoint x: 427, startPoint y: 483, endPoint x: 384, endPoint y: 481, distance: 42.9
click at [384, 492] on div "ACRY/C/03.00/CTS - 03.00mm Clear Acrylic CTS - Part D Size: 525 x 845 As Per Fi…" at bounding box center [486, 516] width 255 height 48
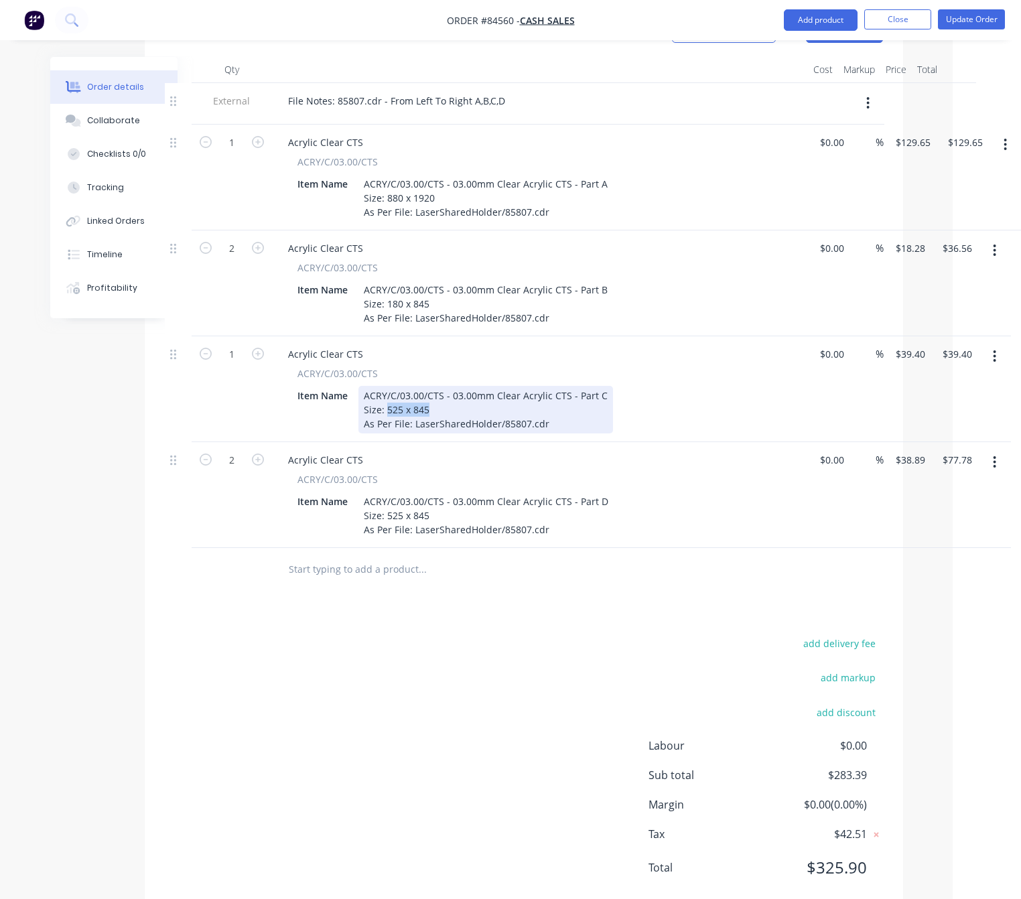
drag, startPoint x: 421, startPoint y: 374, endPoint x: 388, endPoint y: 375, distance: 32.8
click at [388, 386] on div "ACRY/C/03.00/CTS - 03.00mm Clear Acrylic CTS - Part C Size: 525 x 845 As Per Fi…" at bounding box center [486, 410] width 255 height 48
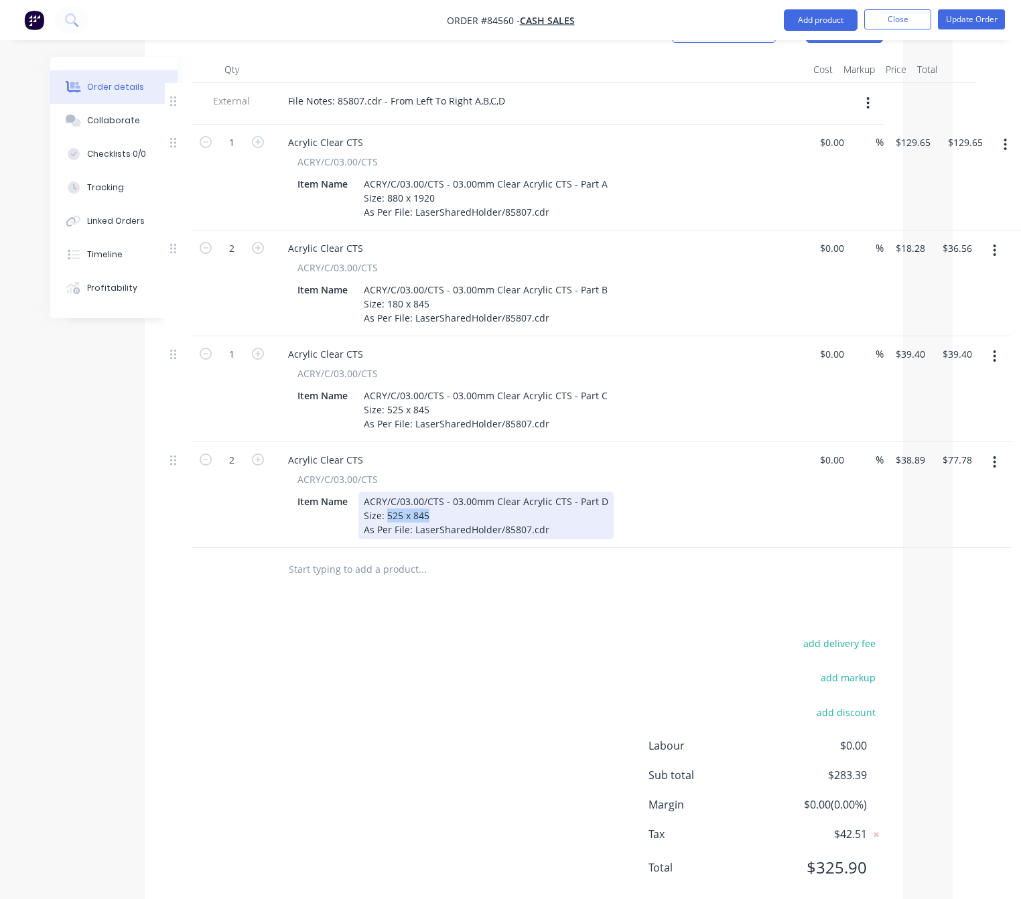
drag, startPoint x: 427, startPoint y: 483, endPoint x: 386, endPoint y: 479, distance: 41.0
click at [386, 492] on div "ACRY/C/03.00/CTS - 03.00mm Clear Acrylic CTS - Part D Size: 525 x 845 As Per Fi…" at bounding box center [486, 516] width 255 height 48
click at [483, 643] on div "add delivery fee add markup add discount Labour $0.00 Sub total $283.39 Margin …" at bounding box center [524, 764] width 718 height 259
click at [995, 456] on icon "button" at bounding box center [995, 462] width 3 height 12
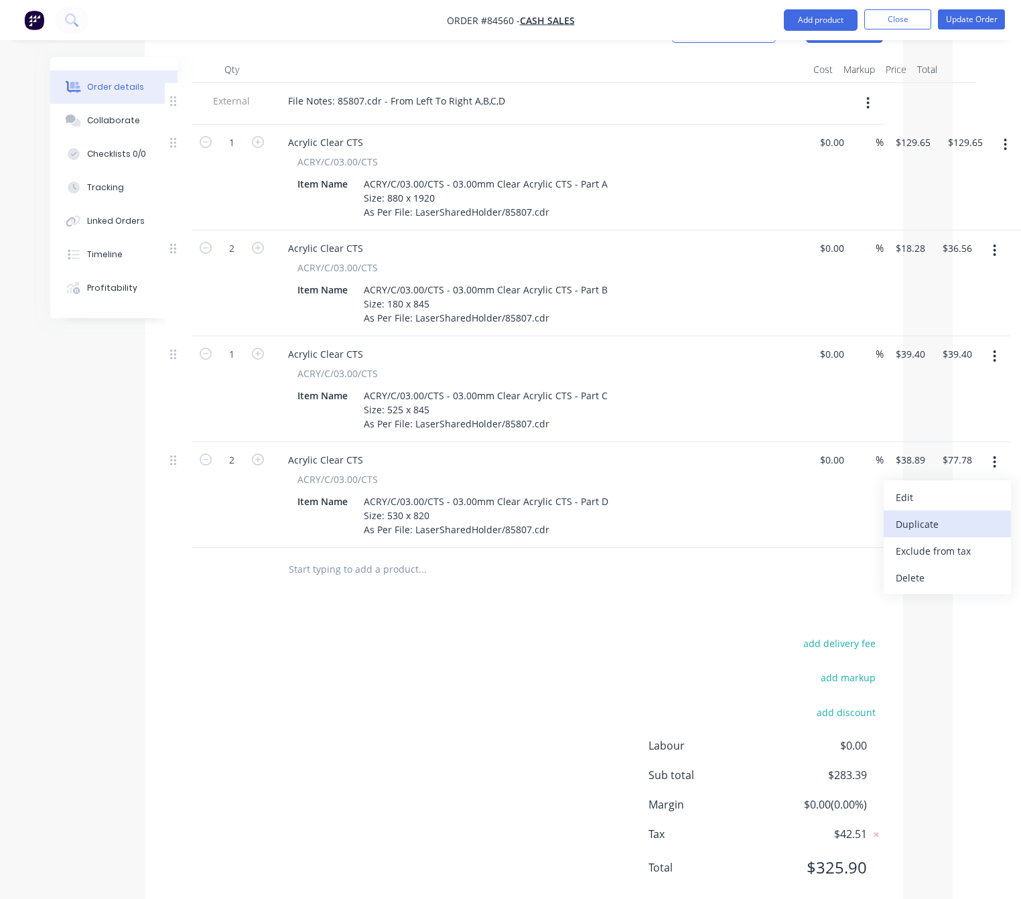
click at [958, 515] on div "Duplicate" at bounding box center [947, 524] width 103 height 19
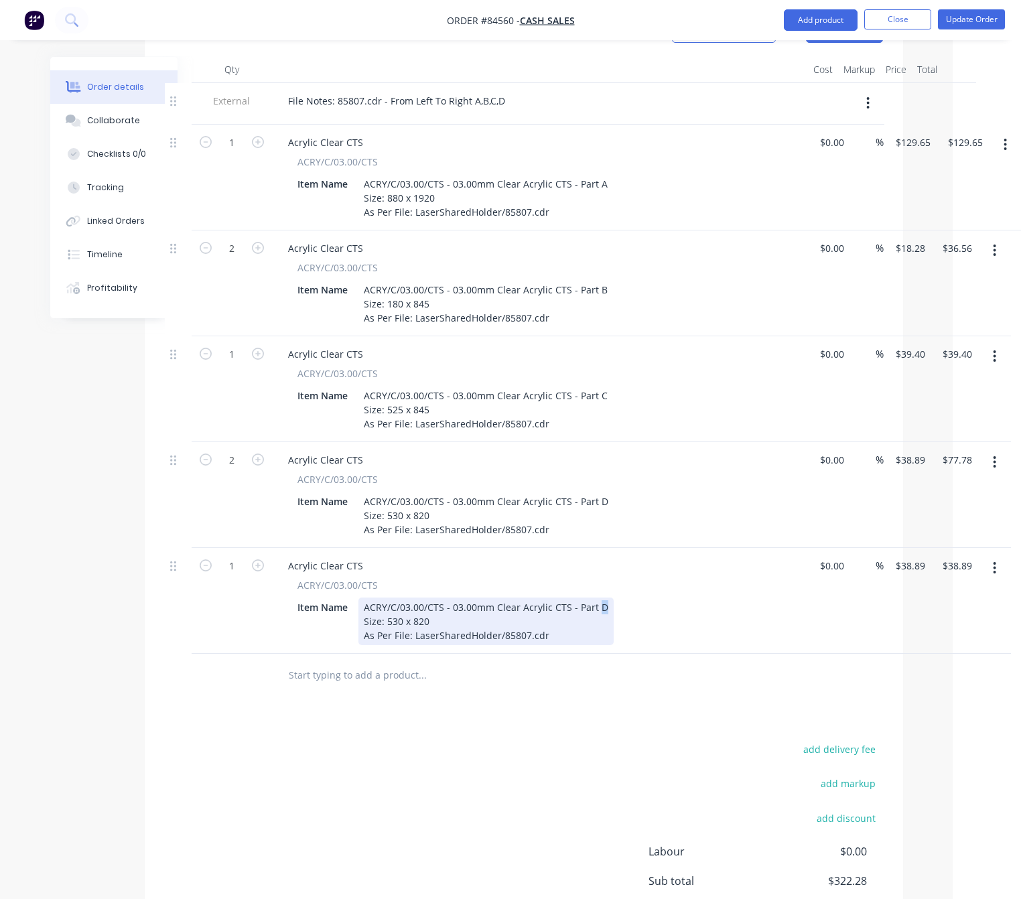
click at [596, 598] on div "ACRY/C/03.00/CTS - 03.00mm Clear Acrylic CTS - Part D Size: 530 x 820 As Per Fi…" at bounding box center [486, 622] width 255 height 48
drag, startPoint x: 552, startPoint y: 604, endPoint x: 338, endPoint y: 608, distance: 213.2
click at [338, 604] on div "Item Name ACRY/C/03.00/CTS - 03.00mm Clear Acrylic CTS - Part E Size: 530 x 820…" at bounding box center [537, 622] width 491 height 48
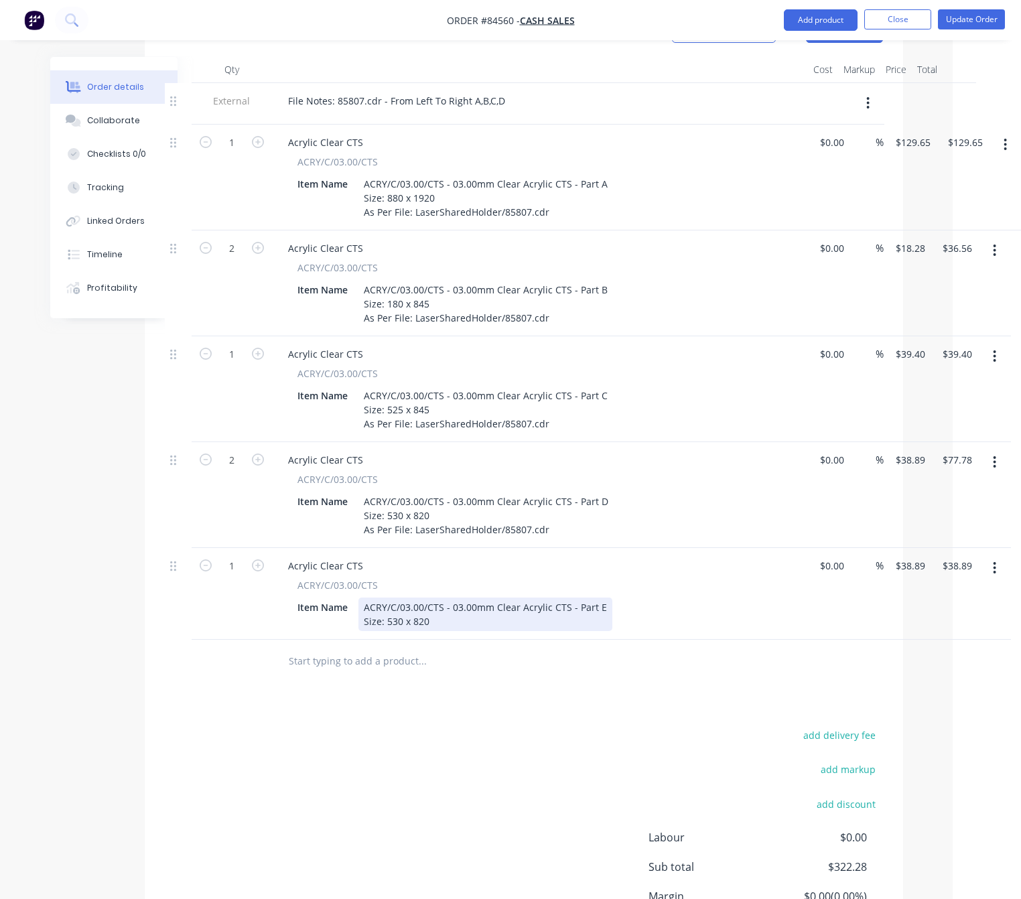
click at [365, 598] on div "ACRY/C/03.00/CTS - 03.00mm Clear Acrylic CTS - Part E Size: 530 x 820" at bounding box center [486, 615] width 254 height 34
drag, startPoint x: 380, startPoint y: 586, endPoint x: 397, endPoint y: 580, distance: 17.8
click at [361, 598] on div "ACRY/C/03.00/CTS - 03.00mm Clear Acrylic CTS - Part E Size: 530 x 820" at bounding box center [486, 615] width 254 height 34
click at [380, 601] on div "ACRY/C/03.00/CTS - 03.00mm Clear Acrylic CTS - Part E CTS: 530 x 820" at bounding box center [486, 615] width 254 height 34
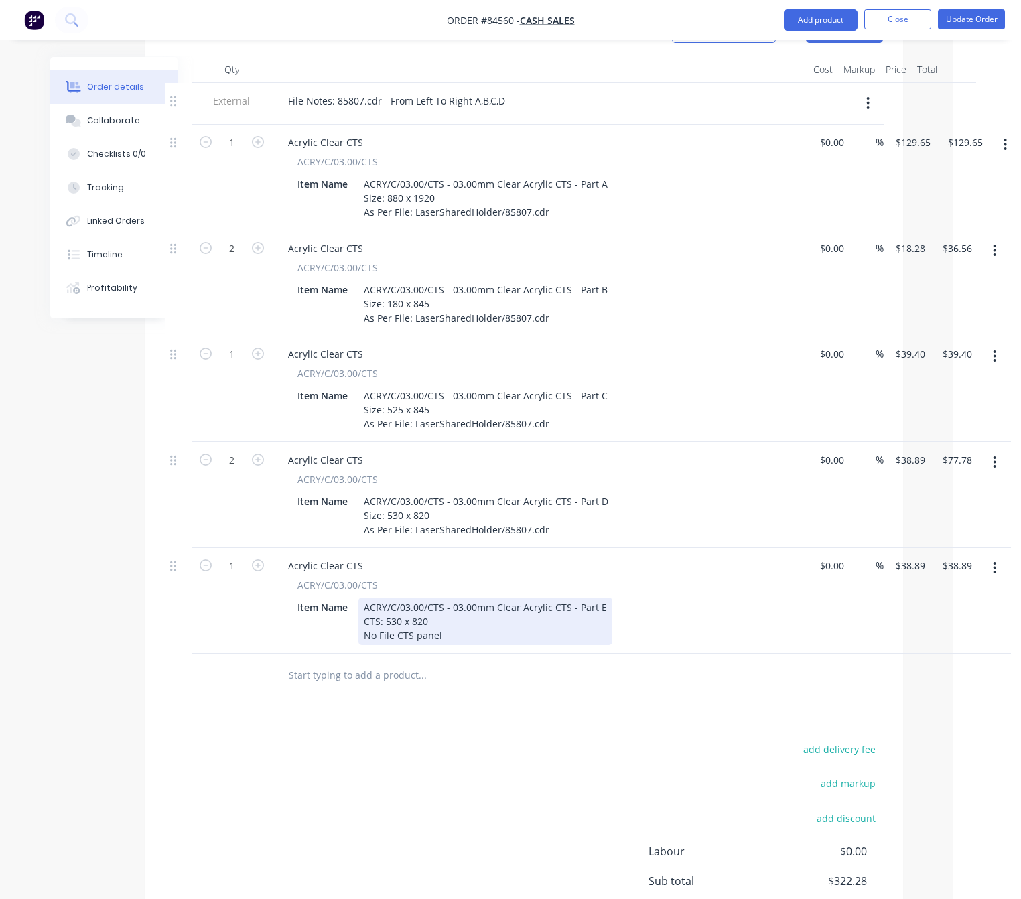
click at [421, 601] on div "ACRY/C/03.00/CTS - 03.00mm Clear Acrylic CTS - Part E CTS: 530 x 820 No File CT…" at bounding box center [486, 622] width 254 height 48
click at [365, 602] on div "ACRY/C/03.00/CTS - 03.00mm Clear Acrylic CTS - Part E CTS: 530 x 820 No File CT…" at bounding box center [486, 622] width 254 height 48
click at [519, 601] on div "ACRY/C/03.00/CTS - 03.00mm Clear Acrylic CTS - Part E CTS: 530 x 820 "No File C…" at bounding box center [486, 622] width 254 height 48
click at [469, 598] on div "ACRY/C/03.00/CTS - 03.00mm Clear Acrylic CTS - Part E CTS: 530 x 820 "No File C…" at bounding box center [486, 622] width 254 height 48
drag, startPoint x: 428, startPoint y: 582, endPoint x: 383, endPoint y: 587, distance: 45.9
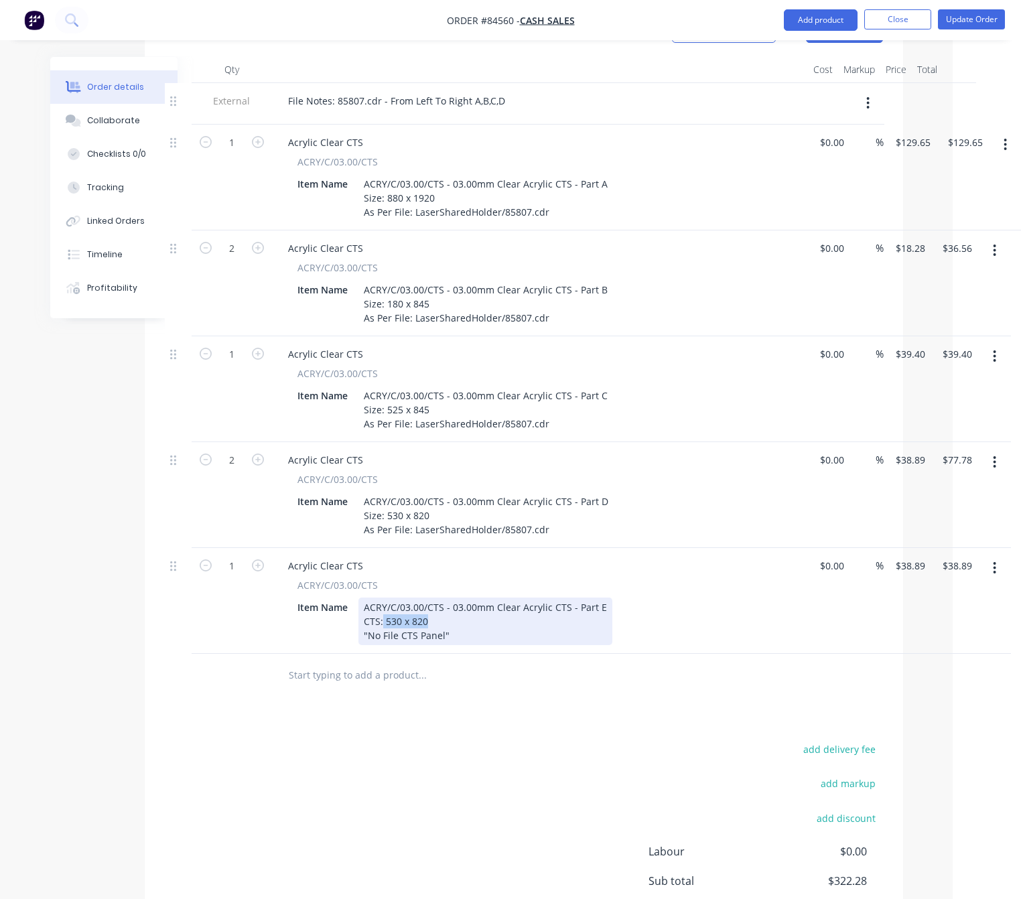
click at [383, 598] on div "ACRY/C/03.00/CTS - 03.00mm Clear Acrylic CTS - Part E CTS: 530 x 820 "No File C…" at bounding box center [486, 622] width 254 height 48
click at [382, 598] on div "ACRY/C/03.00/CTS - 03.00mm Clear Acrylic CTS - Part E CTS:1060 x 448 "No File C…" at bounding box center [486, 622] width 254 height 48
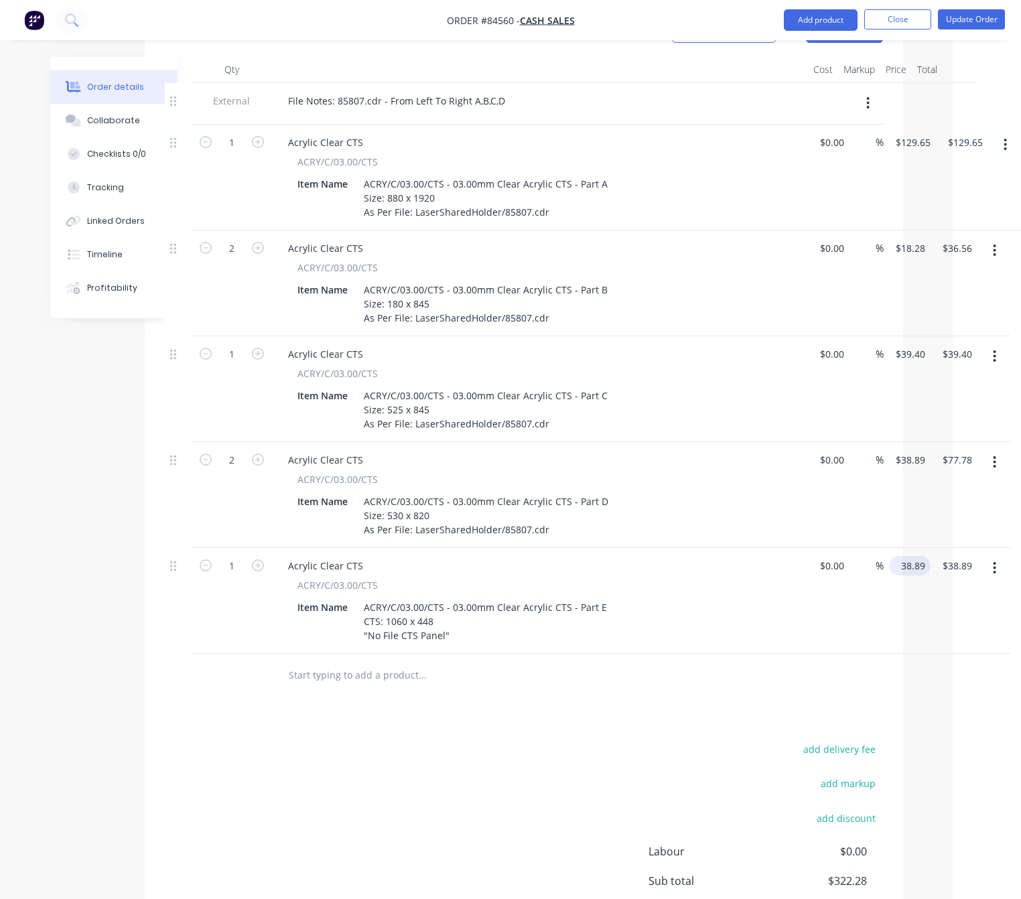
click at [911, 556] on input "38.89" at bounding box center [913, 565] width 36 height 19
type input "$29.79"
click at [511, 741] on div "add delivery fee add markup add discount Labour $0.00 Sub total $322.28 Margin …" at bounding box center [524, 870] width 718 height 259
click at [255, 560] on icon "button" at bounding box center [258, 566] width 12 height 12
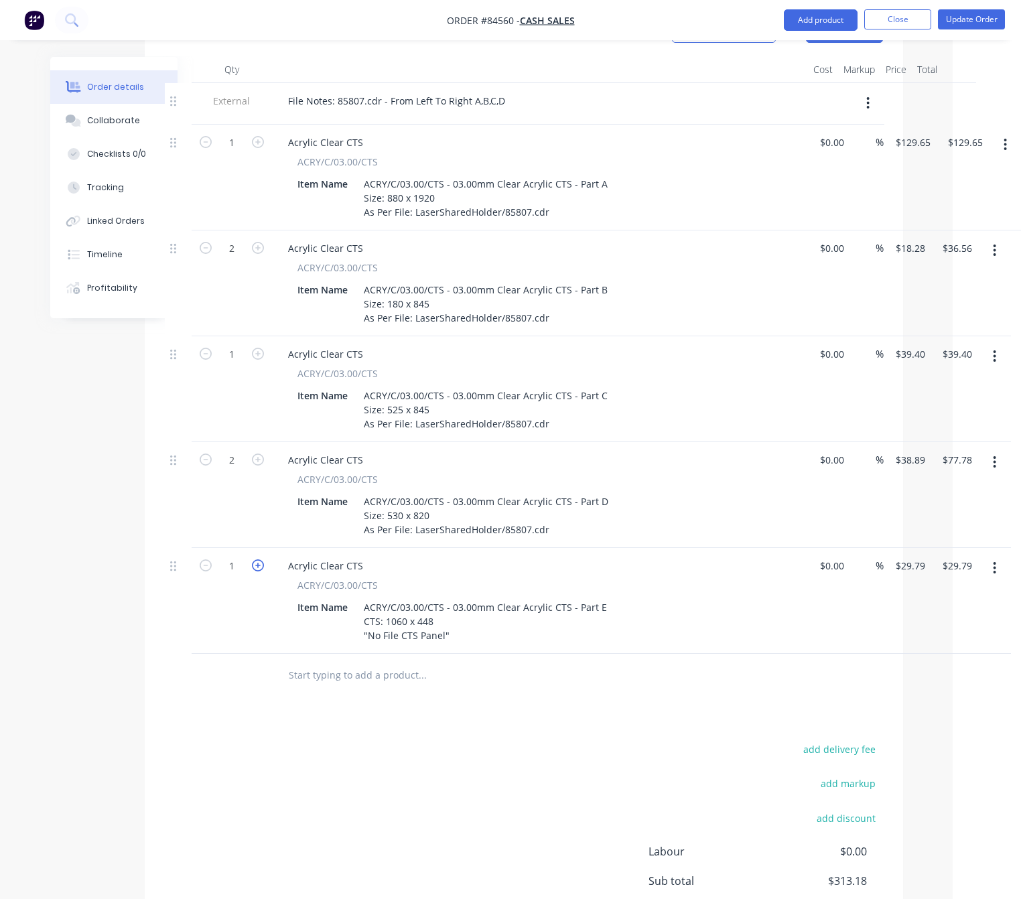
type input "2"
type input "$59.58"
click at [255, 560] on icon "button" at bounding box center [258, 566] width 12 height 12
type input "3"
type input "$89.37"
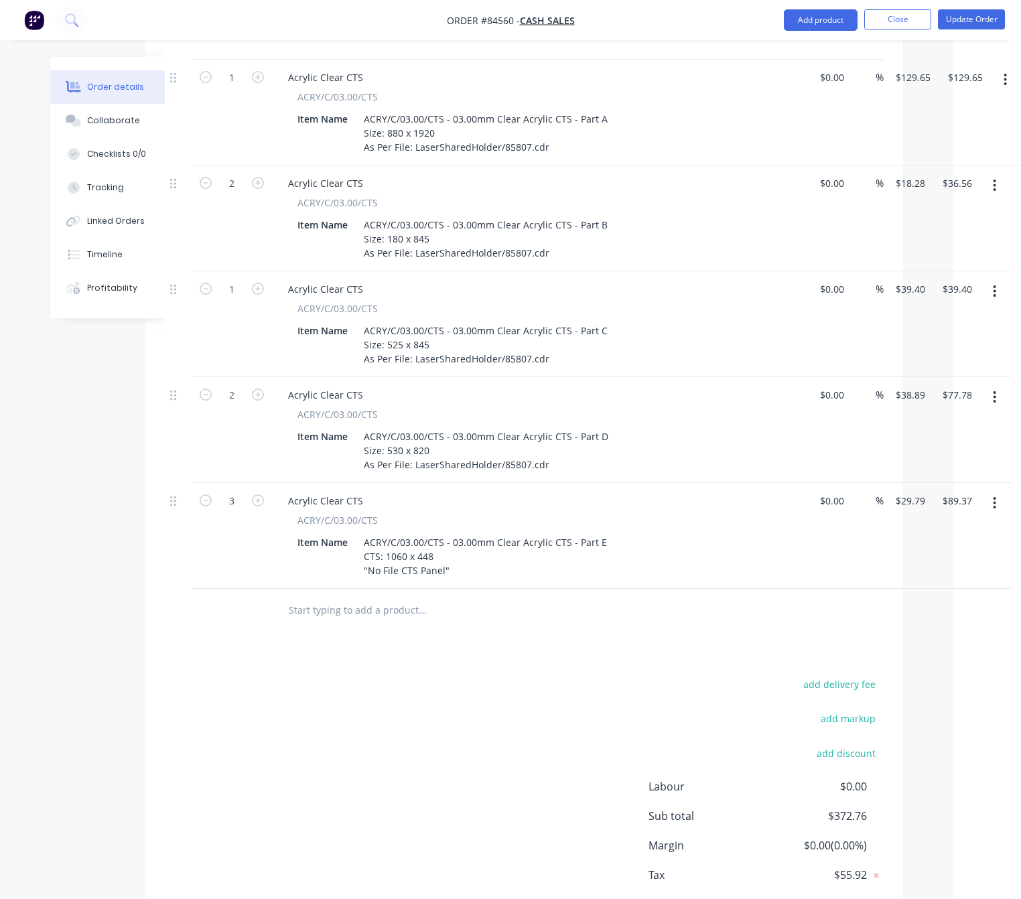
scroll to position [559, 53]
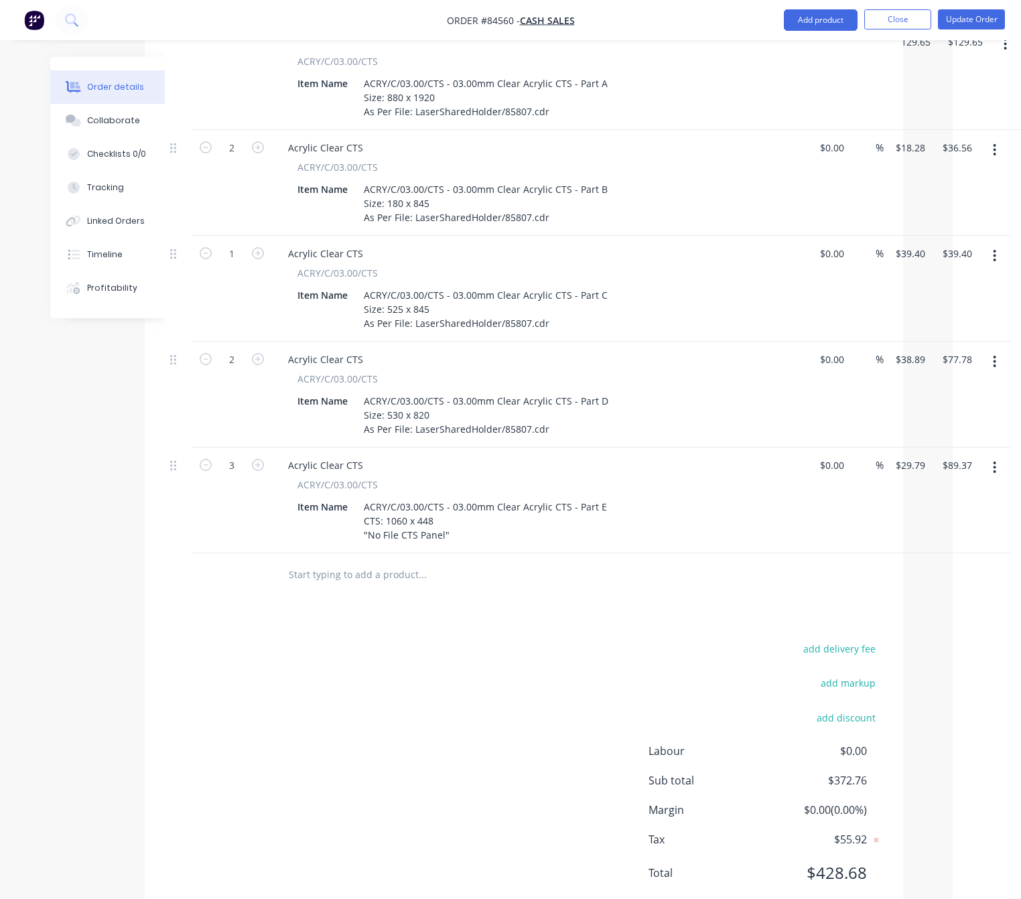
click at [995, 460] on icon "button" at bounding box center [994, 467] width 3 height 15
click at [962, 520] on div "Duplicate" at bounding box center [947, 529] width 103 height 19
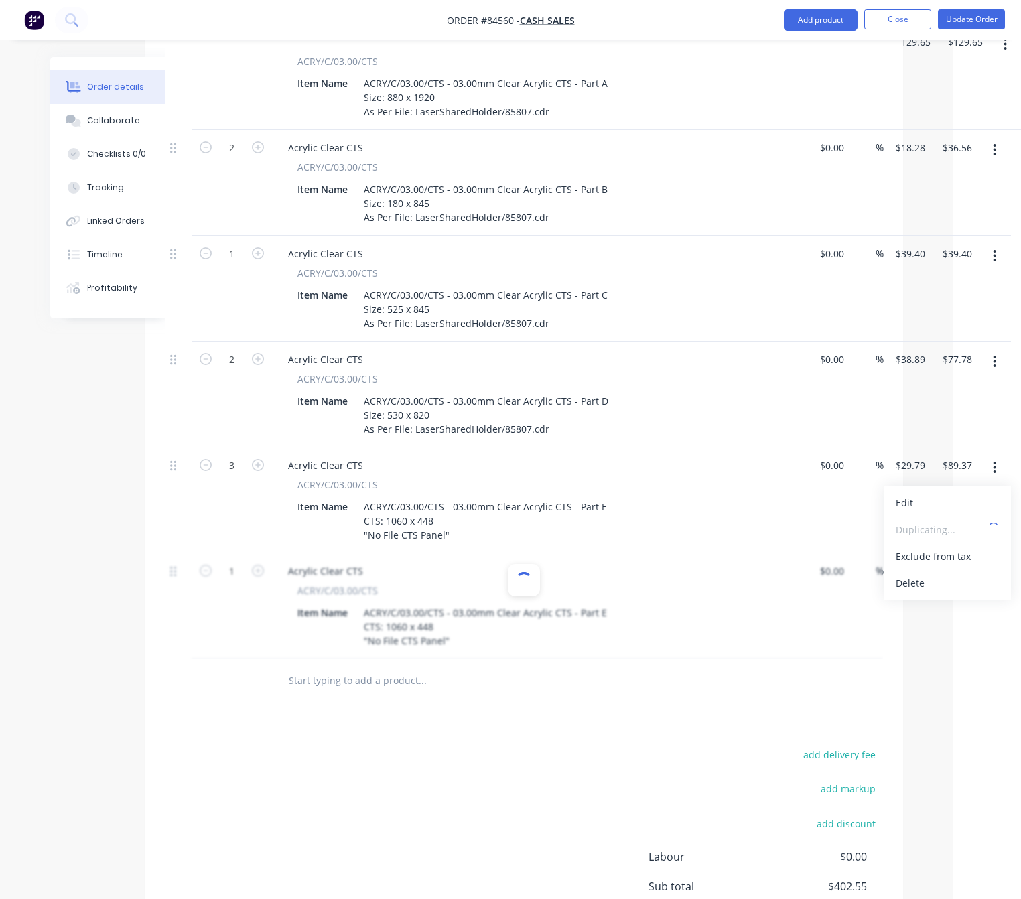
type input "$29.79"
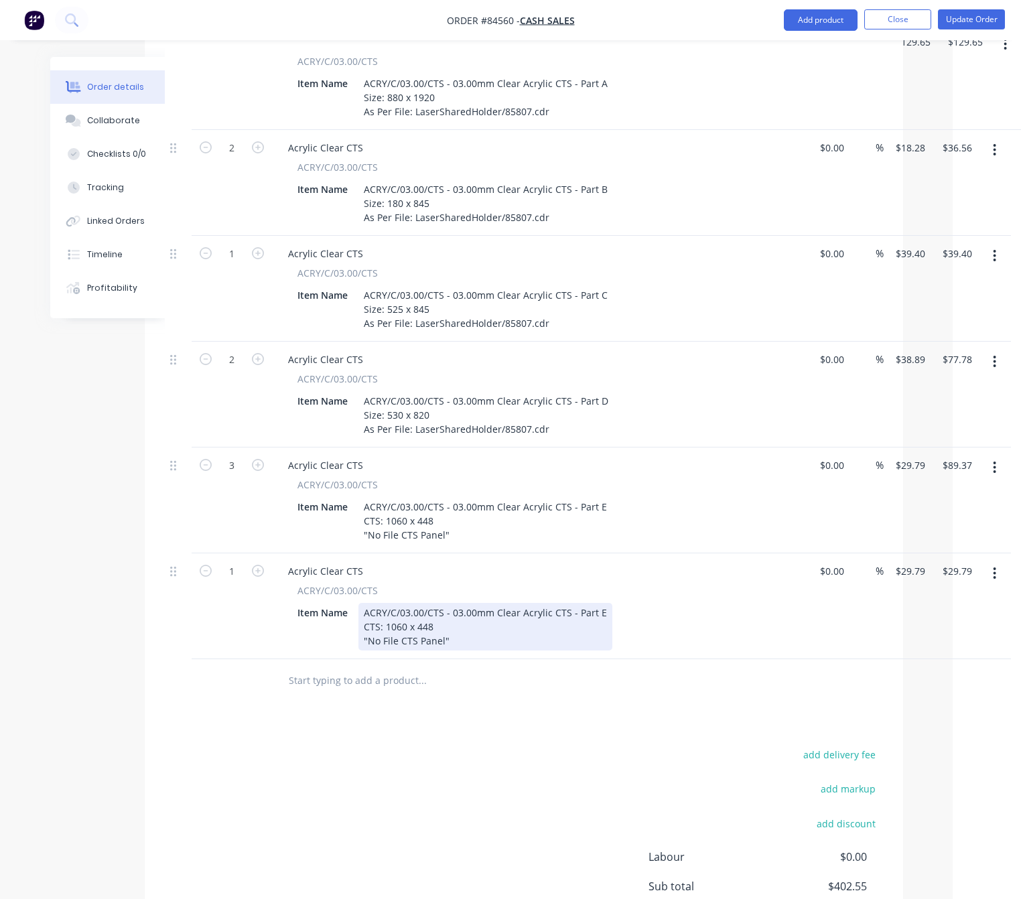
click at [599, 603] on div "ACRY/C/03.00/CTS - 03.00mm Clear Acrylic CTS - Part E CTS: 1060 x 448 "No File …" at bounding box center [486, 627] width 254 height 48
drag, startPoint x: 436, startPoint y: 592, endPoint x: 387, endPoint y: 592, distance: 49.6
click at [387, 603] on div "ACRY/C/03.00/CTS - 03.00mm Clear Acrylic CTS - Part F CTS: 1060 x 448 "No File …" at bounding box center [485, 627] width 253 height 48
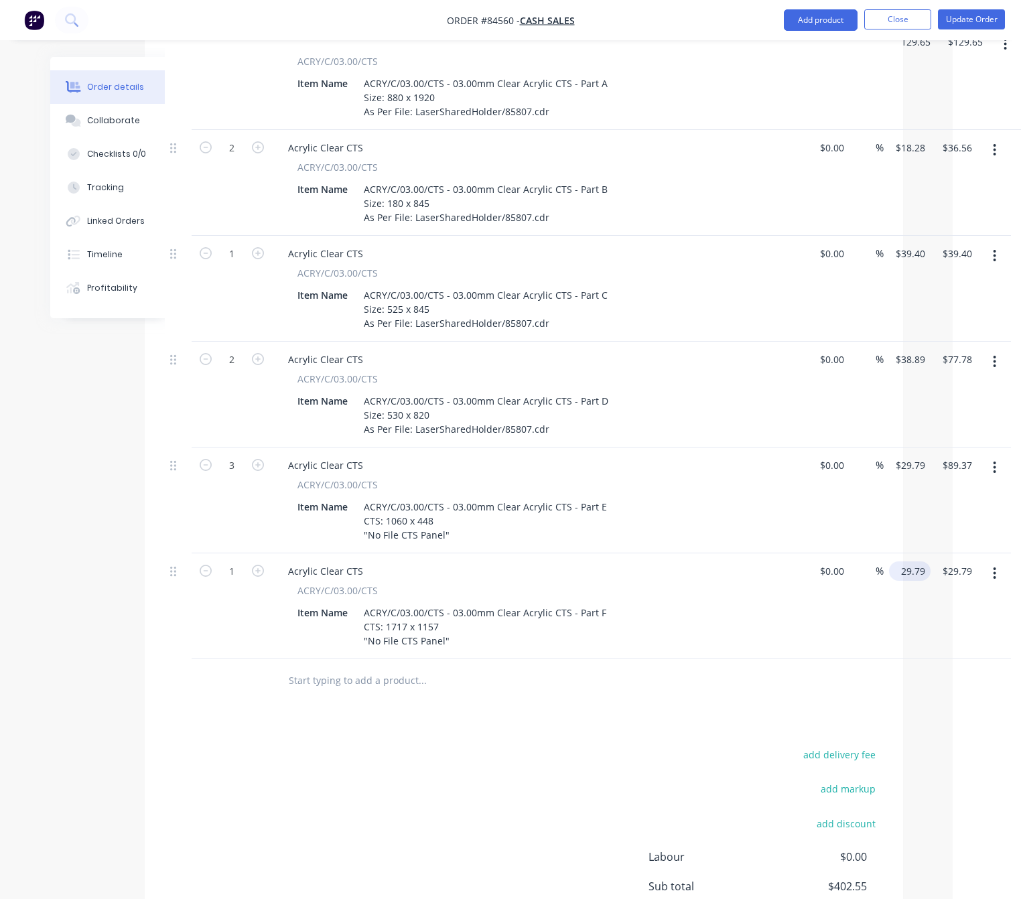
click at [905, 562] on input "29.79" at bounding box center [913, 571] width 36 height 19
type input "$188.15"
click at [402, 710] on div "Products Show / Hide columns Add product Qty Cost Markup Price Total External F…" at bounding box center [524, 466] width 759 height 1117
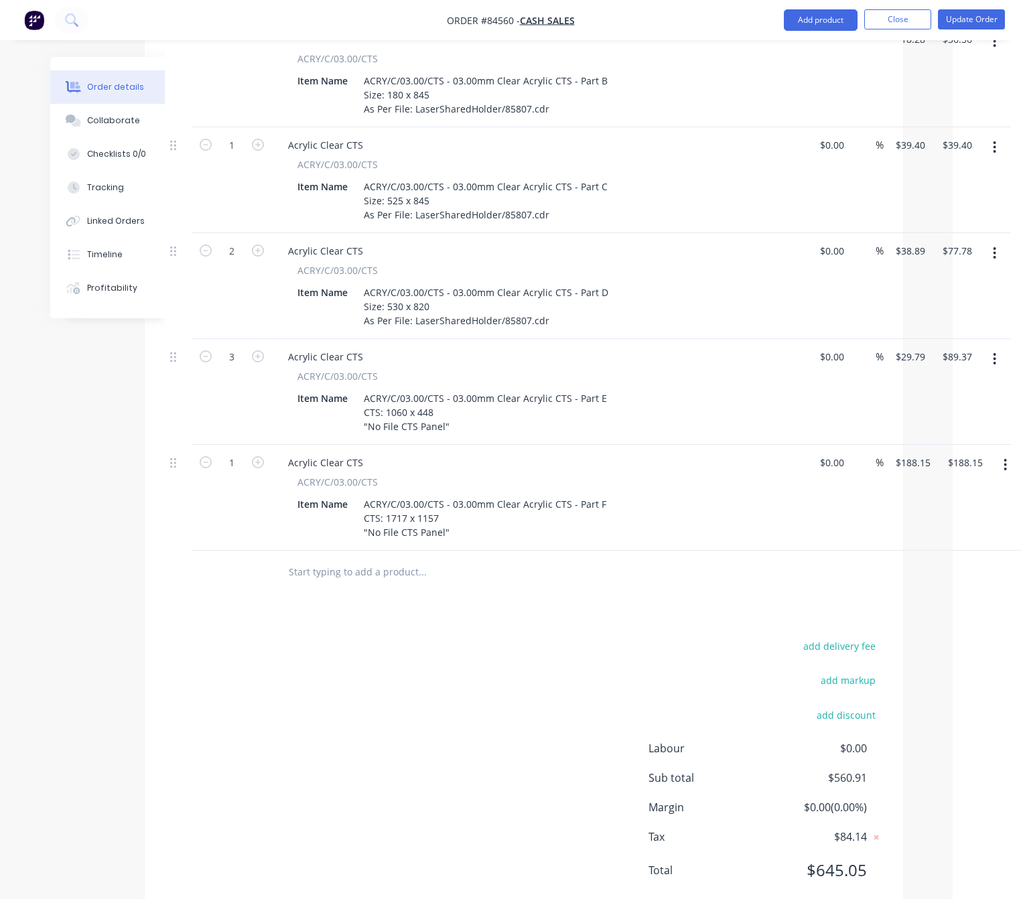
scroll to position [670, 53]
click at [1006, 456] on icon "button" at bounding box center [1006, 462] width 3 height 12
click at [977, 488] on div "Edit" at bounding box center [958, 497] width 103 height 19
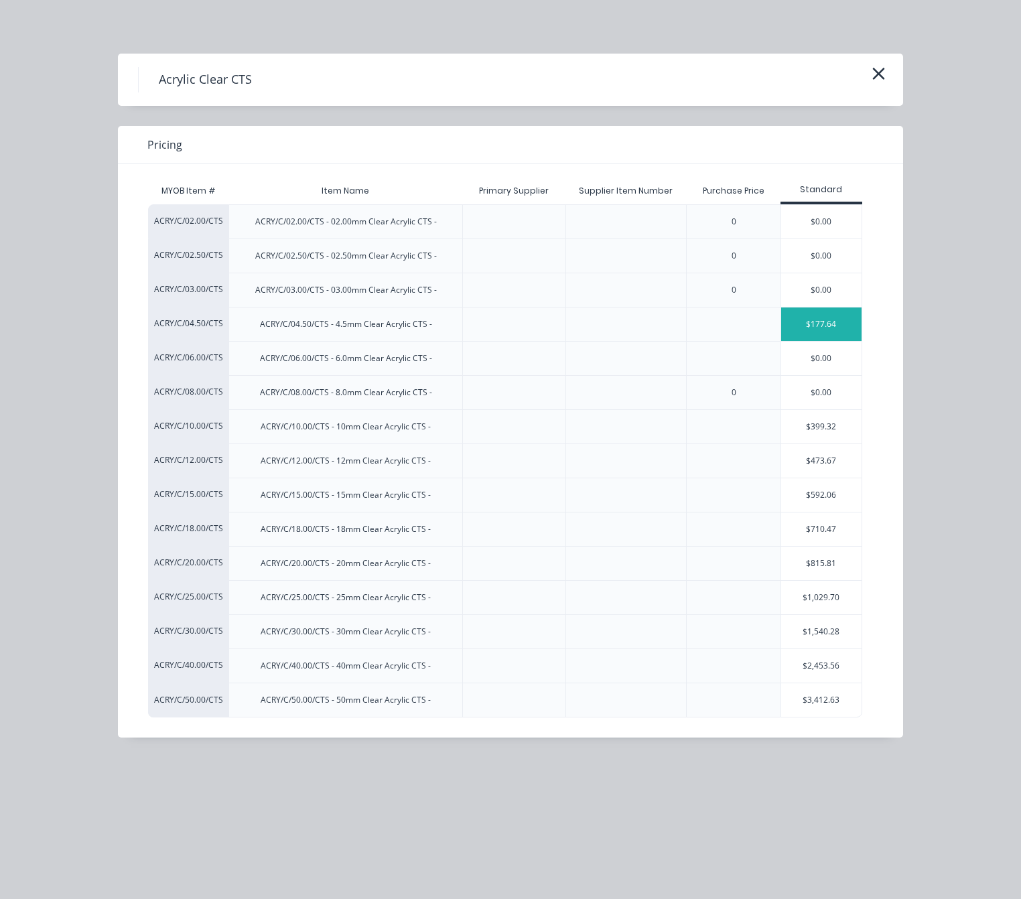
click at [840, 330] on div "$177.64" at bounding box center [821, 325] width 80 height 34
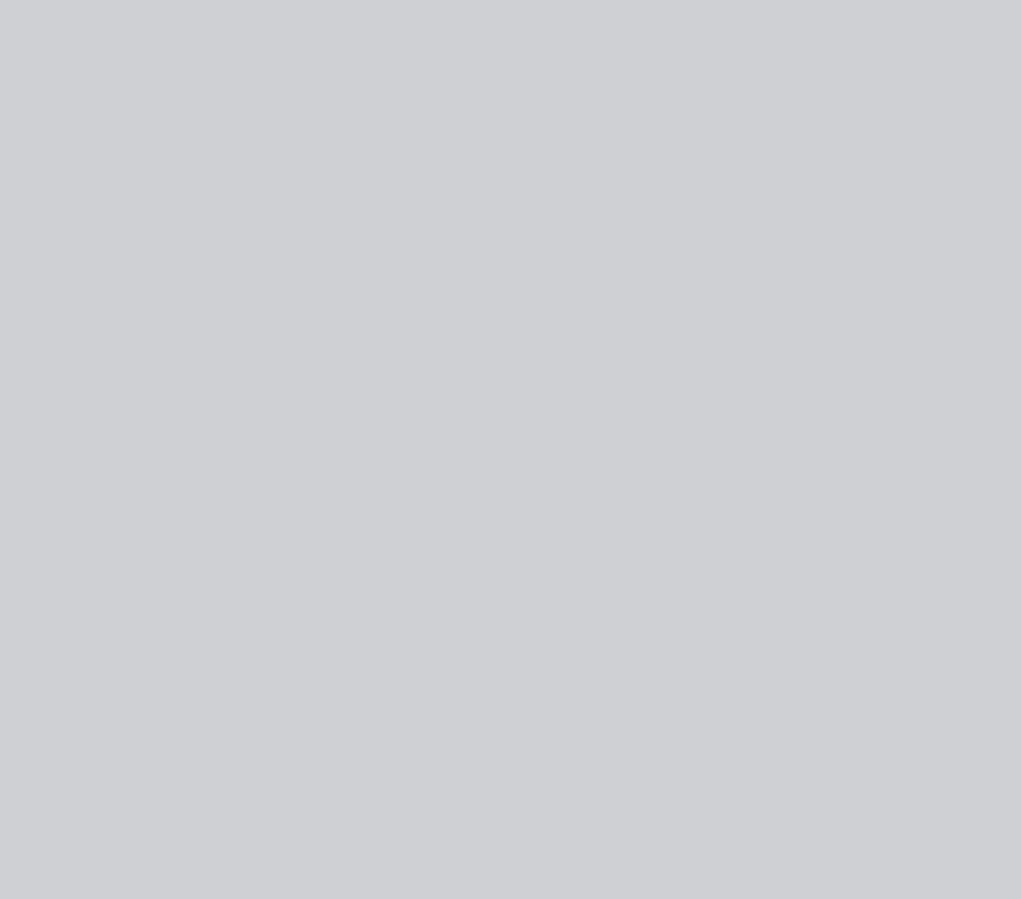
type input "$177.64"
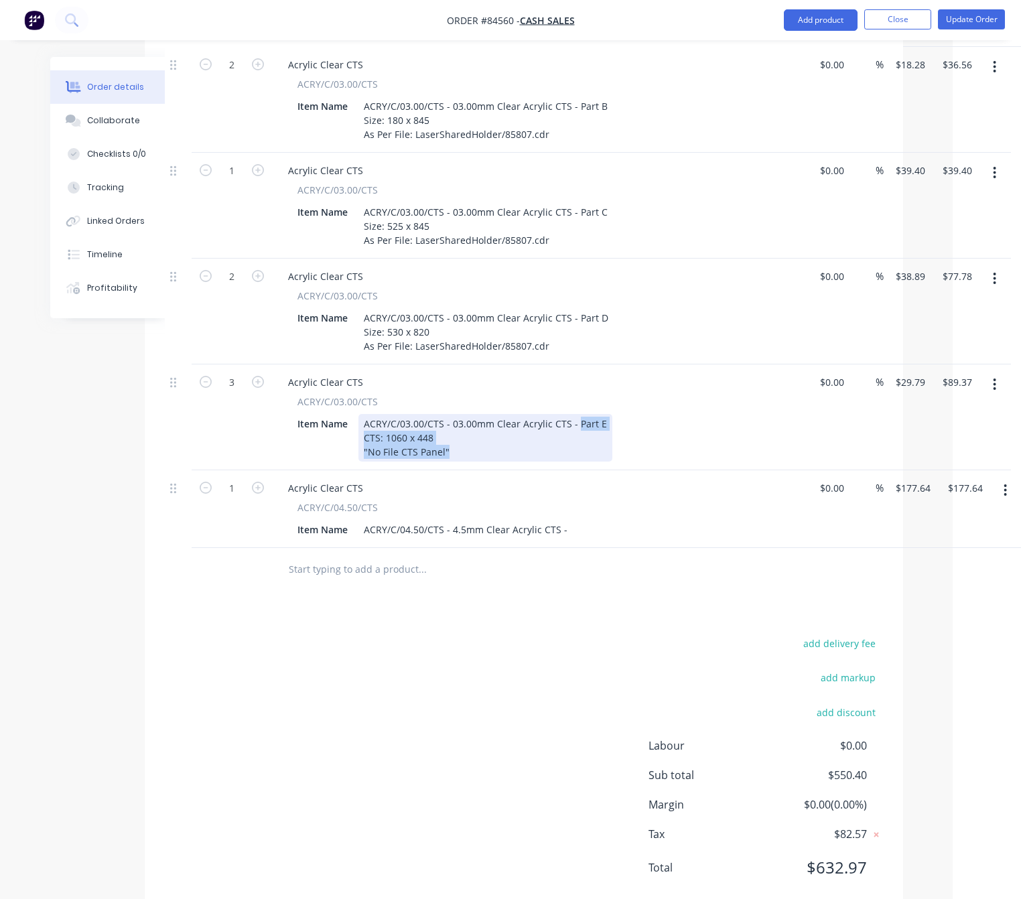
drag, startPoint x: 446, startPoint y: 418, endPoint x: 574, endPoint y: 382, distance: 132.4
click at [574, 414] on div "ACRY/C/03.00/CTS - 03.00mm Clear Acrylic CTS - Part E CTS: 1060 x 448 "No File …" at bounding box center [486, 438] width 254 height 48
copy div "Part E CTS: 1060 x 448 "No File CTS Panel""
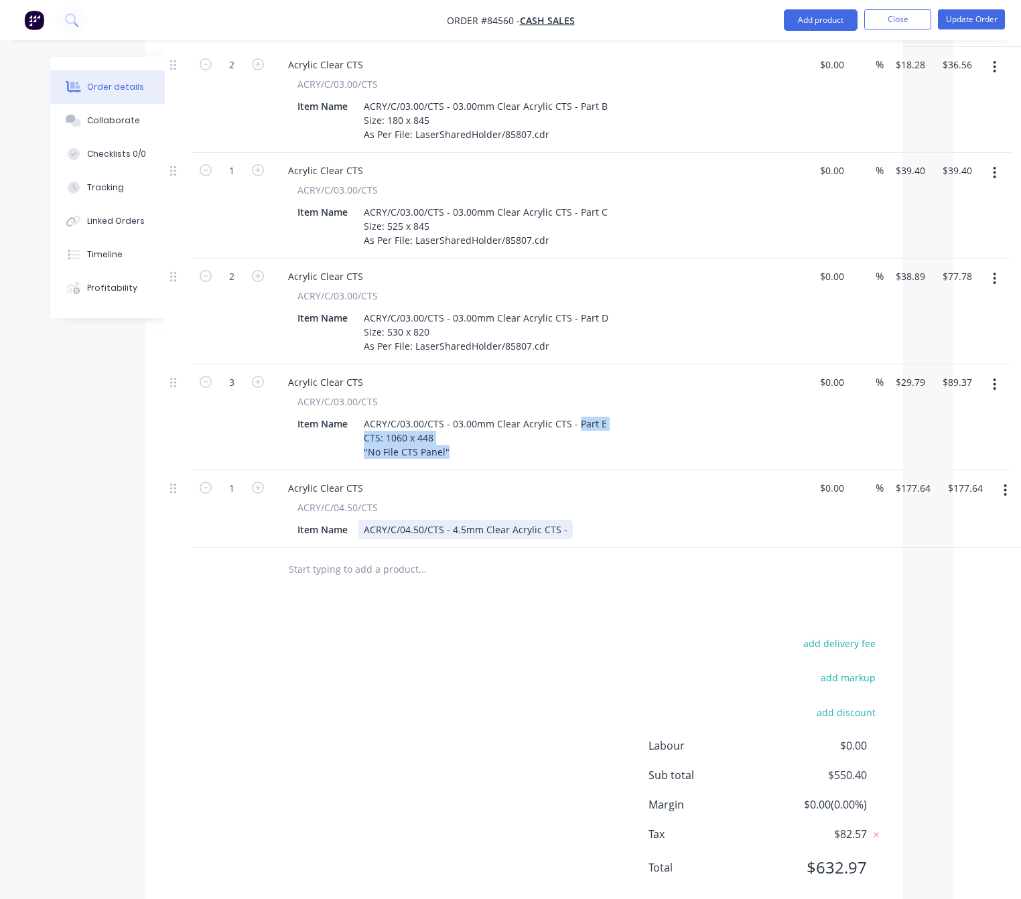
click at [556, 520] on div "ACRY/C/04.50/CTS - 4.5mm Clear Acrylic CTS -" at bounding box center [466, 529] width 214 height 19
click at [563, 520] on div "ACRY/C/04.50/CTS - 4.5mm Clear Acrylic CTS -" at bounding box center [466, 529] width 214 height 19
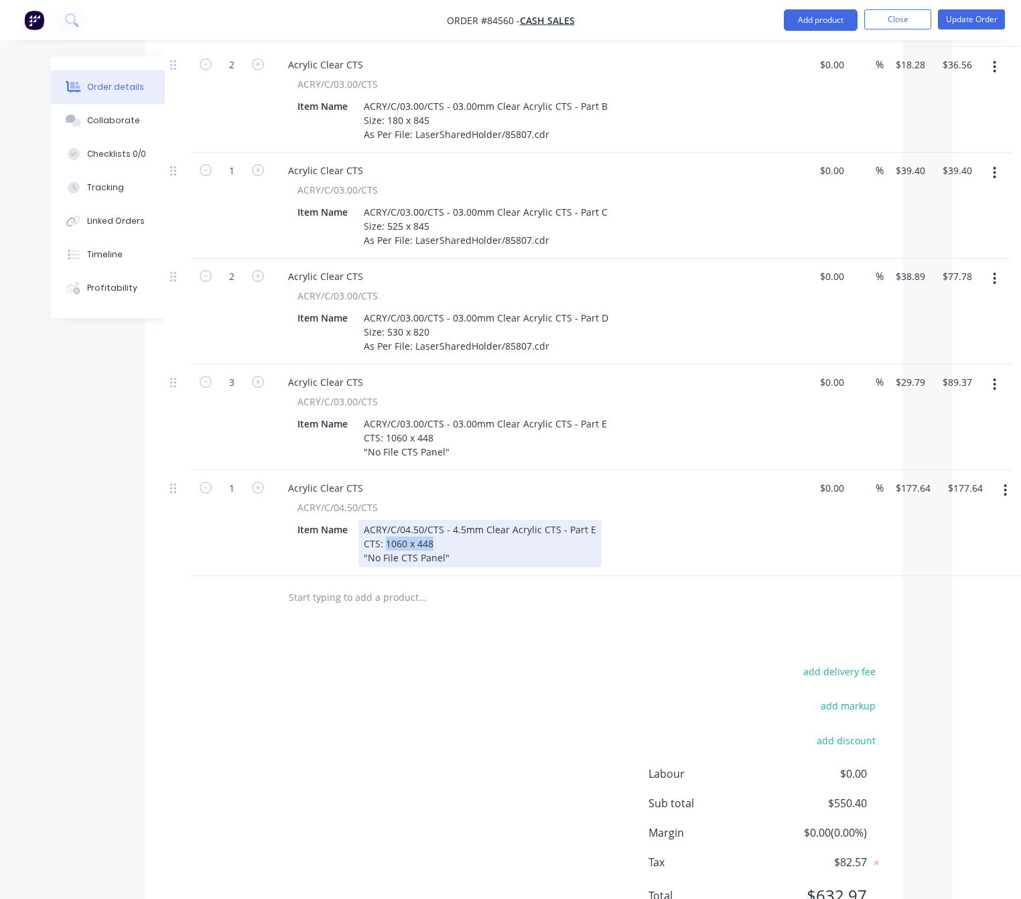
drag, startPoint x: 433, startPoint y: 511, endPoint x: 384, endPoint y: 513, distance: 48.9
click at [384, 537] on div "CTS: 1060 x 448" at bounding box center [480, 544] width 233 height 14
click at [586, 520] on div "ACRY/C/04.50/CTS - 4.5mm Clear Acrylic CTS - Part E CTS: 1060 x 448 "No File CT…" at bounding box center [480, 544] width 243 height 48
click at [587, 520] on div "ACRY/C/04.50/CTS - 4.5mm Clear Acrylic CTS - Part E CTS: 1060 x 448 "No File CT…" at bounding box center [480, 544] width 243 height 48
drag, startPoint x: 432, startPoint y: 507, endPoint x: 385, endPoint y: 513, distance: 48.1
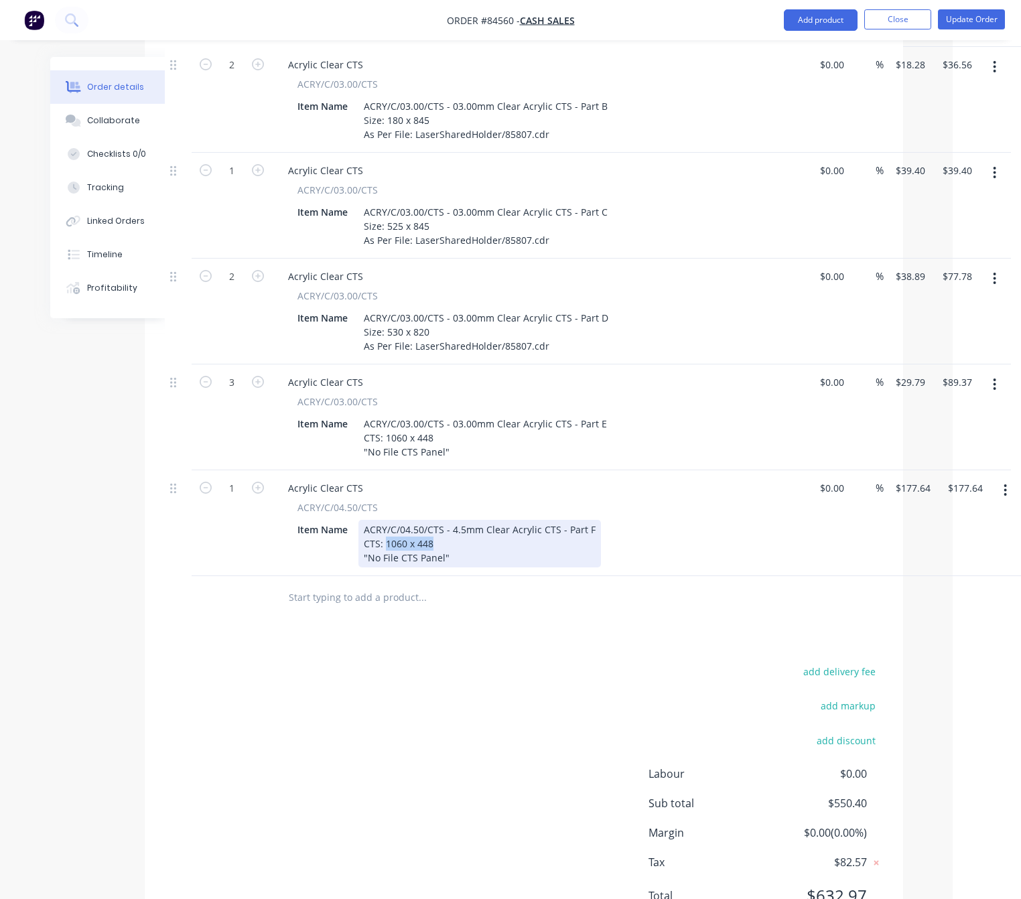
click at [385, 537] on div "CTS: 1060 x 448" at bounding box center [480, 544] width 232 height 14
click at [919, 479] on input "177.64" at bounding box center [916, 488] width 42 height 19
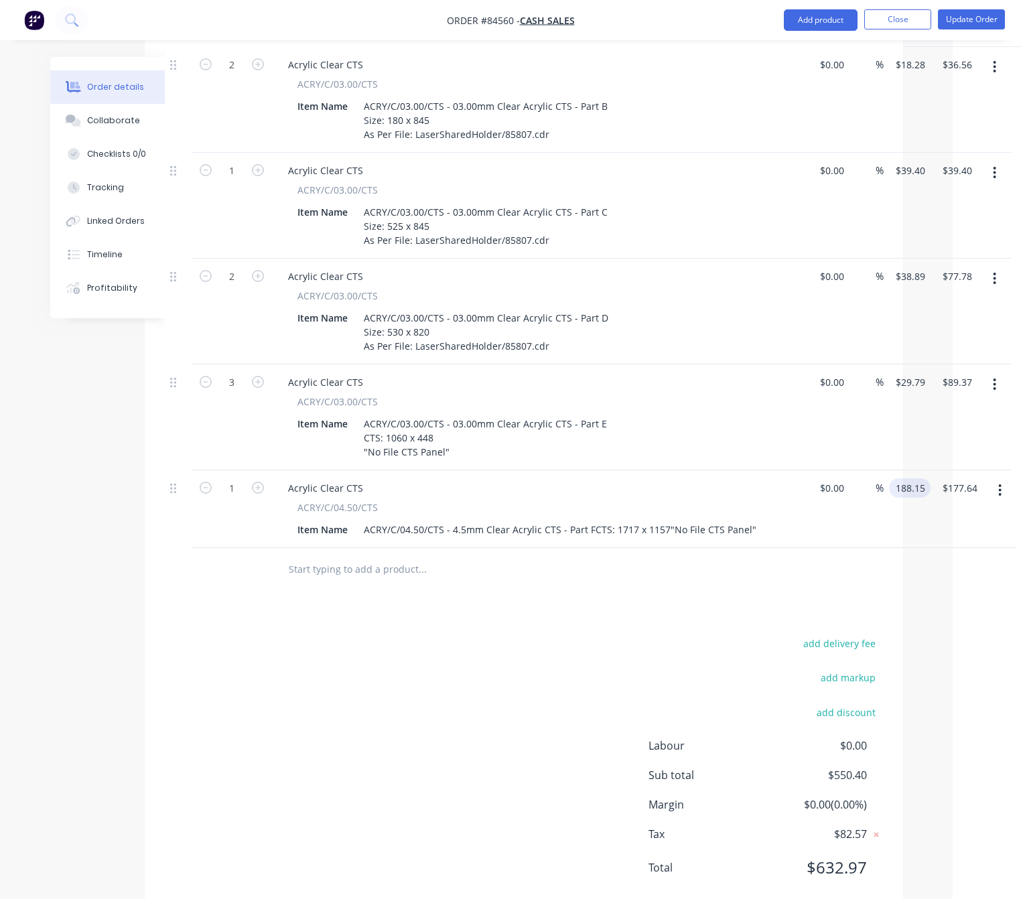
click at [424, 670] on div "add delivery fee add markup add discount Labour $0.00 Sub total $550.40 Margin …" at bounding box center [524, 764] width 718 height 259
type input "$188.15"
click at [258, 477] on form "1" at bounding box center [232, 487] width 70 height 20
click at [256, 482] on icon "button" at bounding box center [258, 488] width 12 height 12
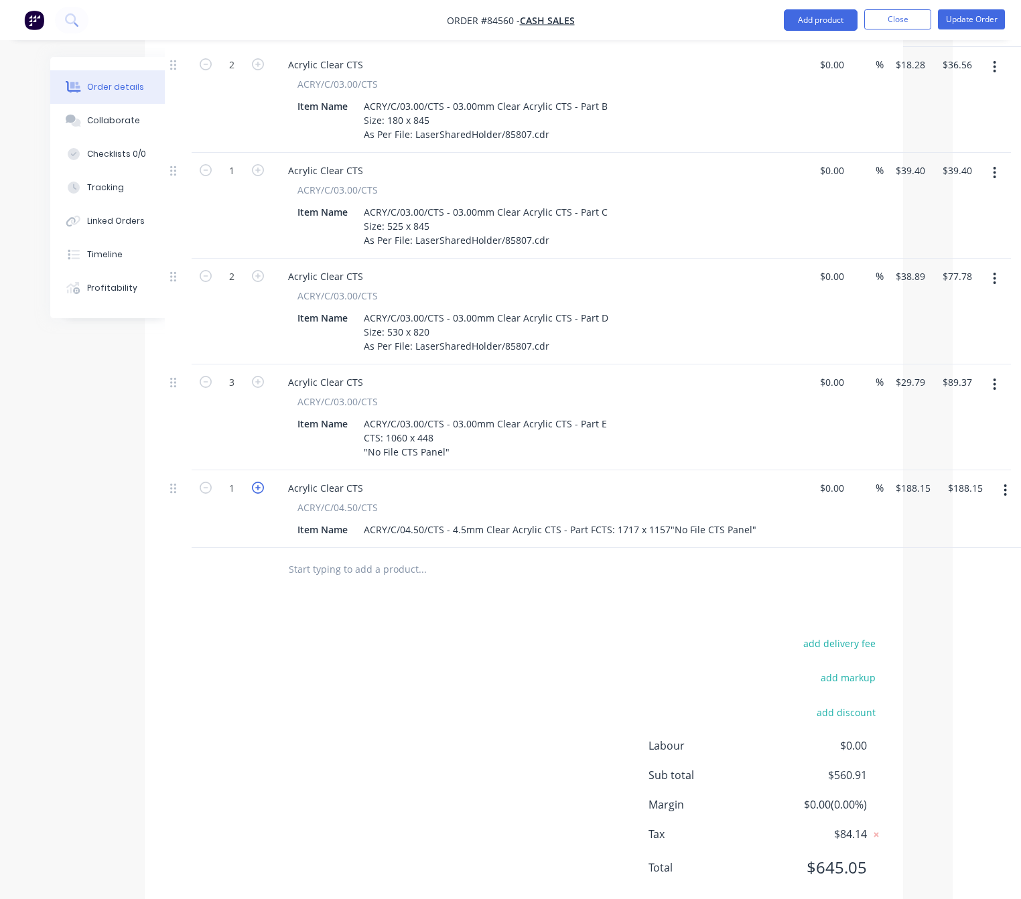
type input "2"
type input "$376.30"
click at [256, 482] on icon "button" at bounding box center [258, 488] width 12 height 12
type input "3"
type input "$564.45"
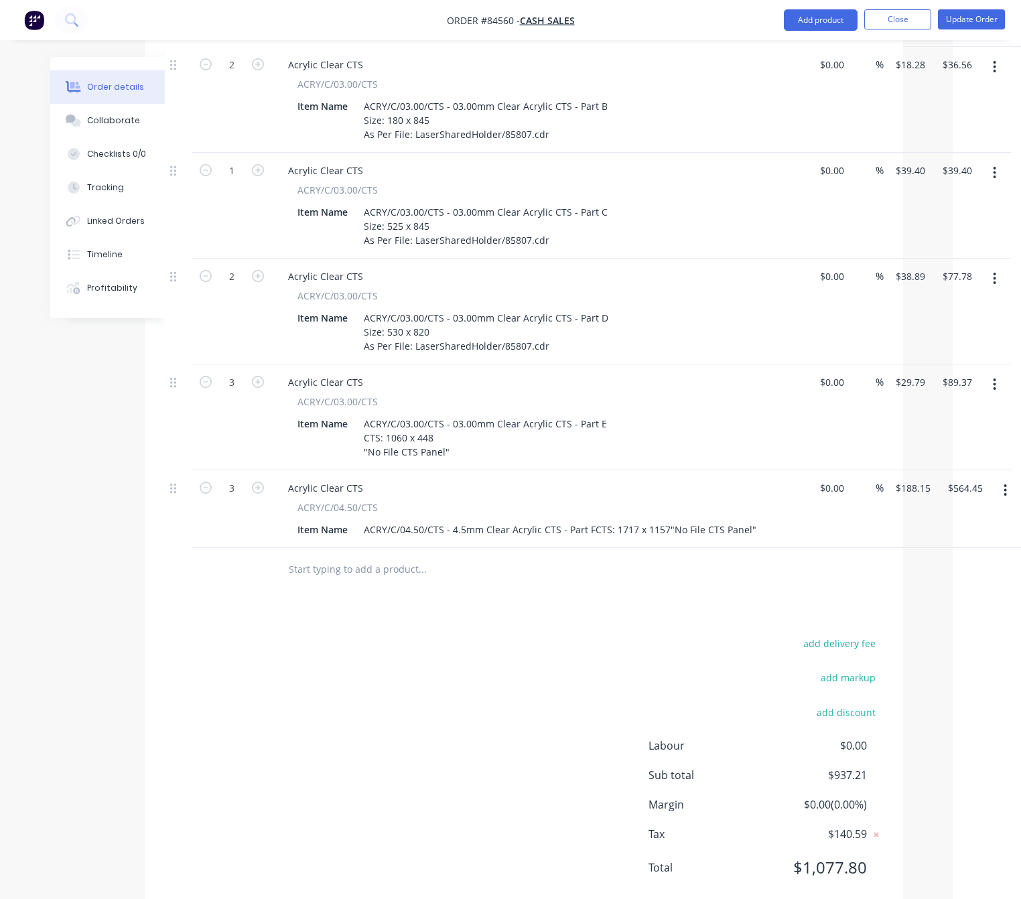
click at [1001, 479] on button "button" at bounding box center [1006, 491] width 32 height 24
click at [987, 373] on button "button" at bounding box center [995, 385] width 32 height 24
click at [977, 437] on div "Duplicate" at bounding box center [947, 446] width 103 height 19
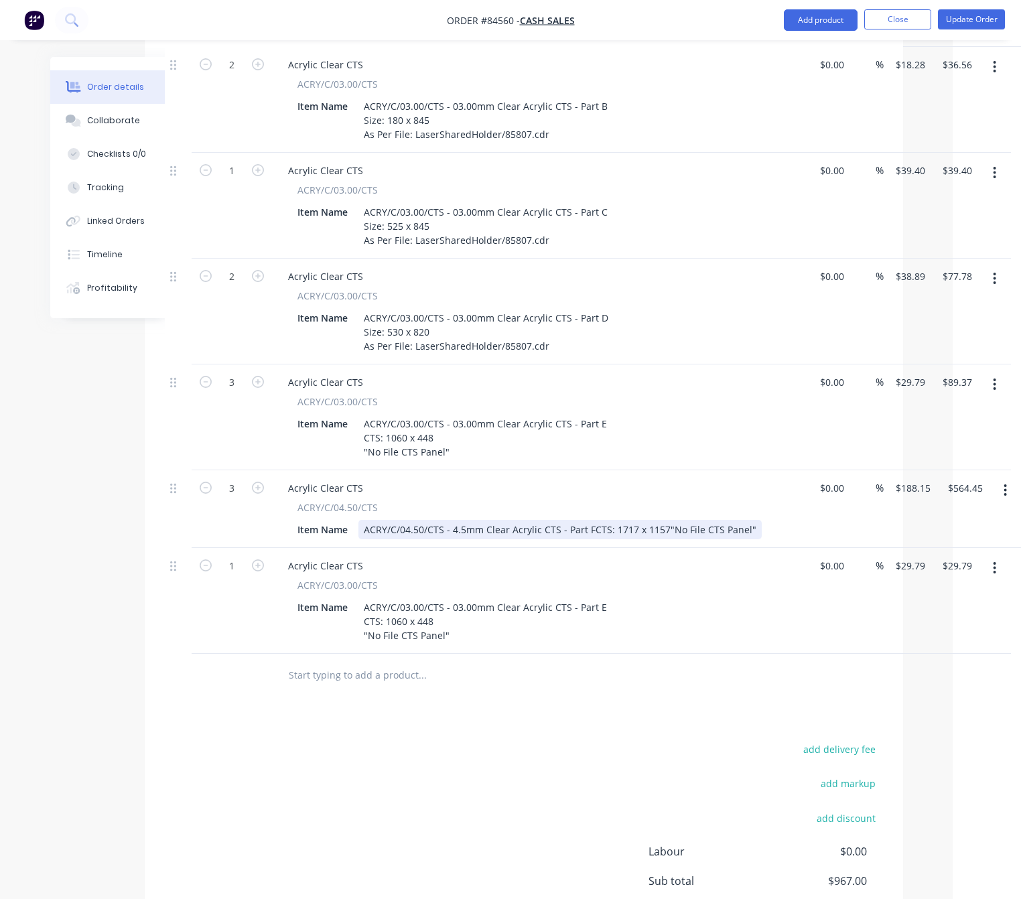
click at [589, 520] on div "ACRY/C/04.50/CTS - 4.5mm Clear Acrylic CTS - Part FCTS: 1717 x 1157"No File CTS…" at bounding box center [560, 529] width 403 height 19
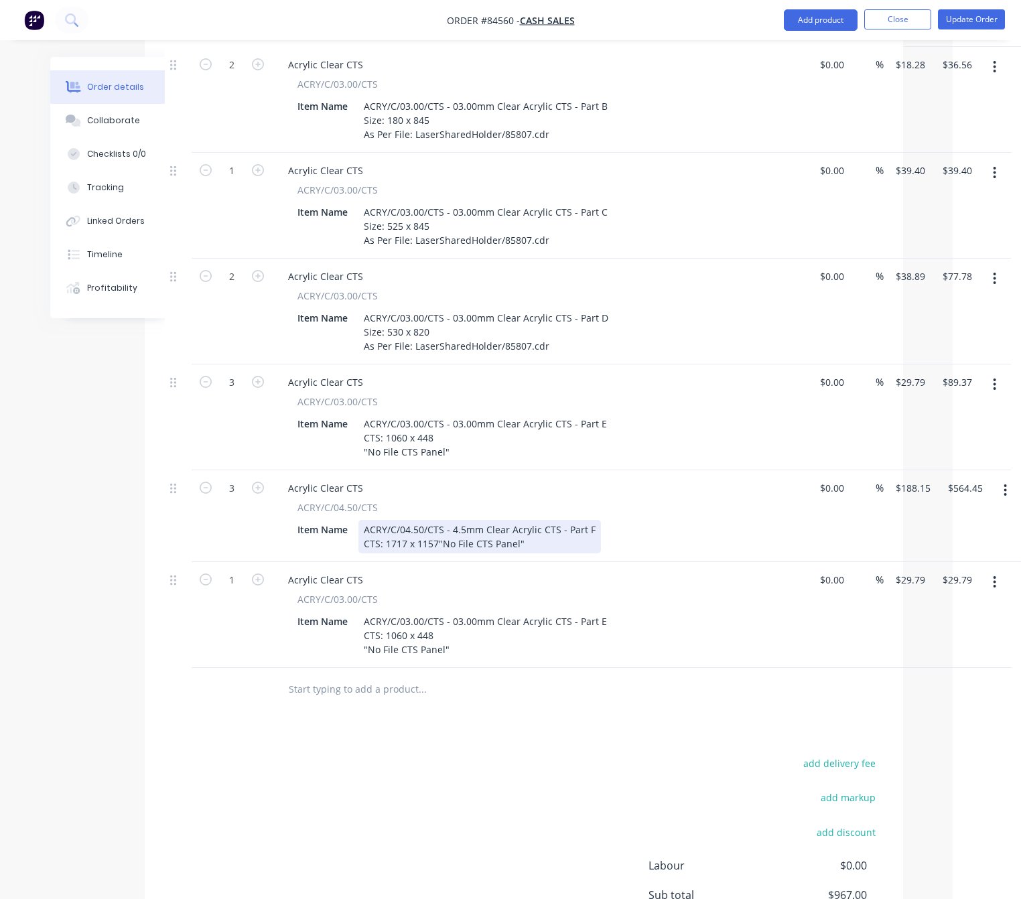
click at [437, 520] on div "ACRY/C/04.50/CTS - 4.5mm Clear Acrylic CTS - Part F CTS: 1717 x 1157"No File CT…" at bounding box center [480, 537] width 243 height 34
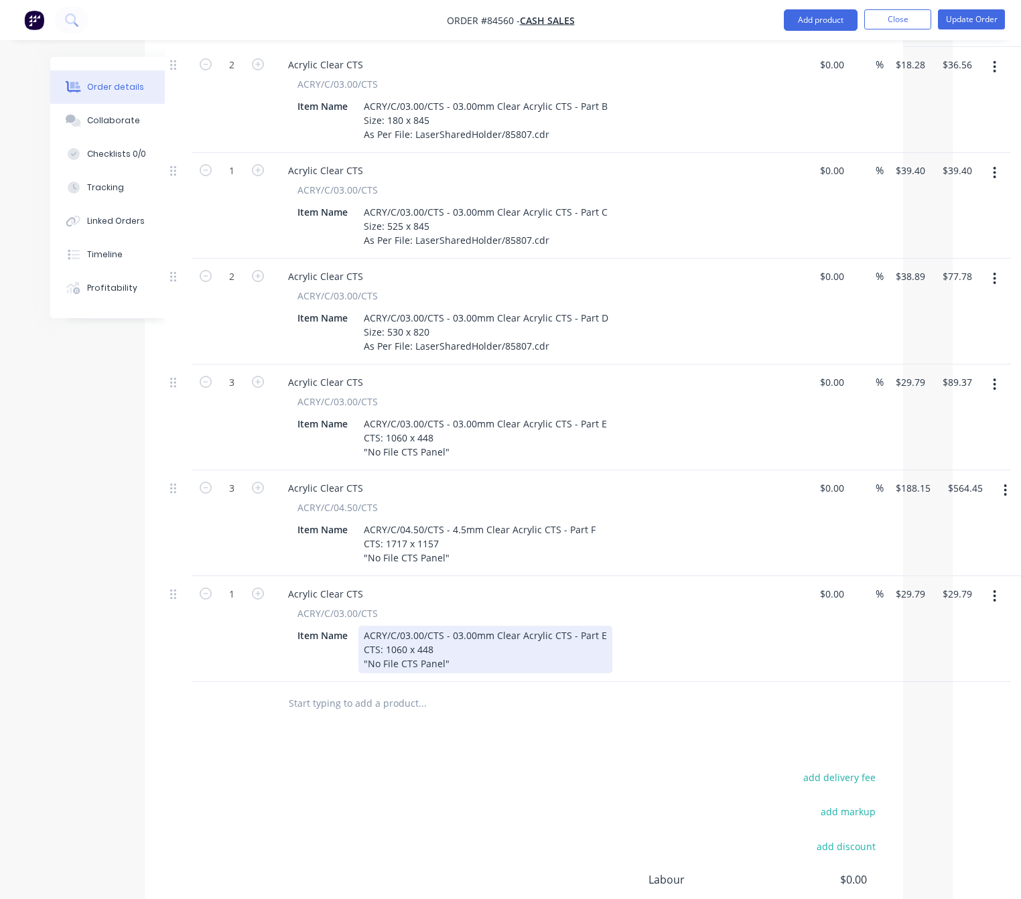
click at [599, 626] on div "ACRY/C/03.00/CTS - 03.00mm Clear Acrylic CTS - Part E CTS: 1060 x 448 "No File …" at bounding box center [486, 650] width 254 height 48
drag, startPoint x: 433, startPoint y: 618, endPoint x: 386, endPoint y: 614, distance: 47.1
click at [386, 626] on div "ACRY/C/03.00/CTS - 03.00mm Clear Acrylic CTS - Part G CTS: 1060 x 448 "No File …" at bounding box center [486, 650] width 255 height 48
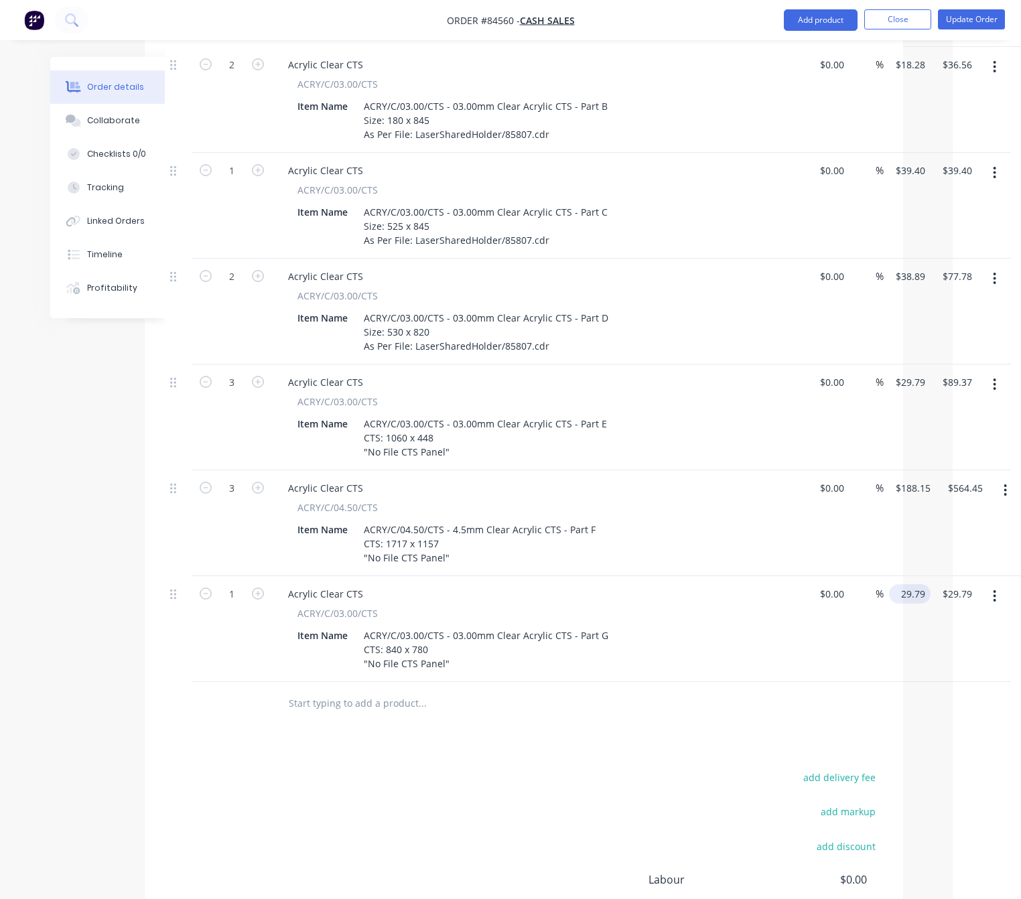
click at [903, 584] on input "29.79" at bounding box center [913, 593] width 36 height 19
type input "$41.10"
click at [639, 769] on div "add delivery fee add markup add discount Labour $0.00 Sub total $978.31 Margin …" at bounding box center [524, 898] width 718 height 259
click at [1001, 584] on button "button" at bounding box center [995, 596] width 32 height 24
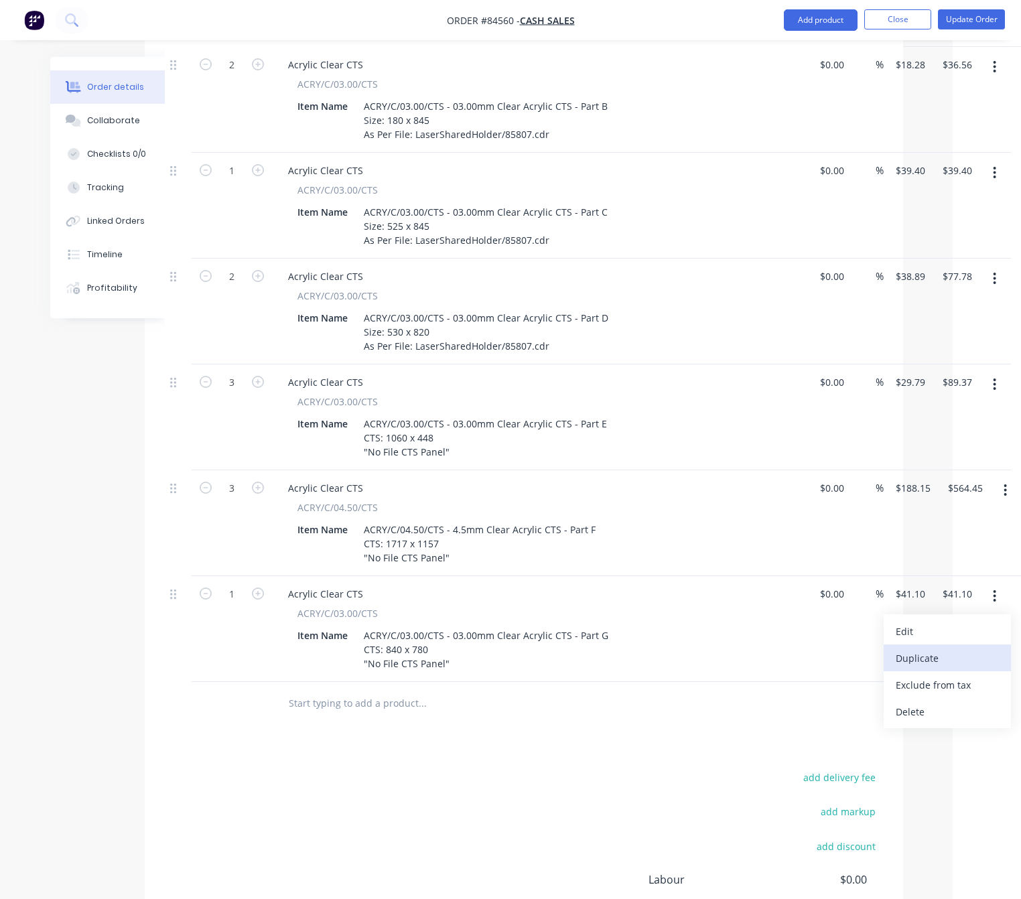
click at [961, 649] on div "Duplicate" at bounding box center [947, 658] width 103 height 19
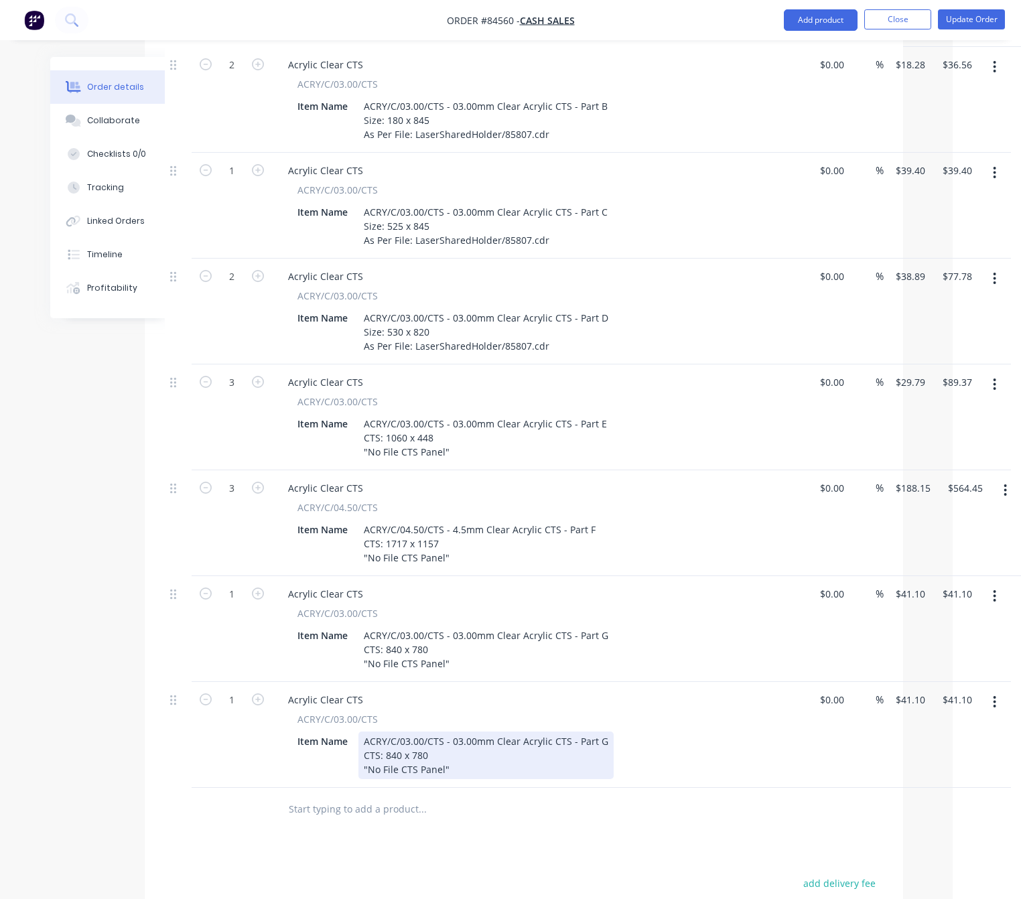
click at [604, 732] on div "ACRY/C/03.00/CTS - 03.00mm Clear Acrylic CTS - Part G CTS: 840 x 780 "No File C…" at bounding box center [486, 756] width 255 height 48
drag, startPoint x: 409, startPoint y: 724, endPoint x: 385, endPoint y: 723, distance: 24.2
click at [385, 732] on div "ACRY/C/03.00/CTS - 03.00mm Clear Acrylic CTS - Part H CTS: 840 x 780 "No File C…" at bounding box center [486, 756] width 255 height 48
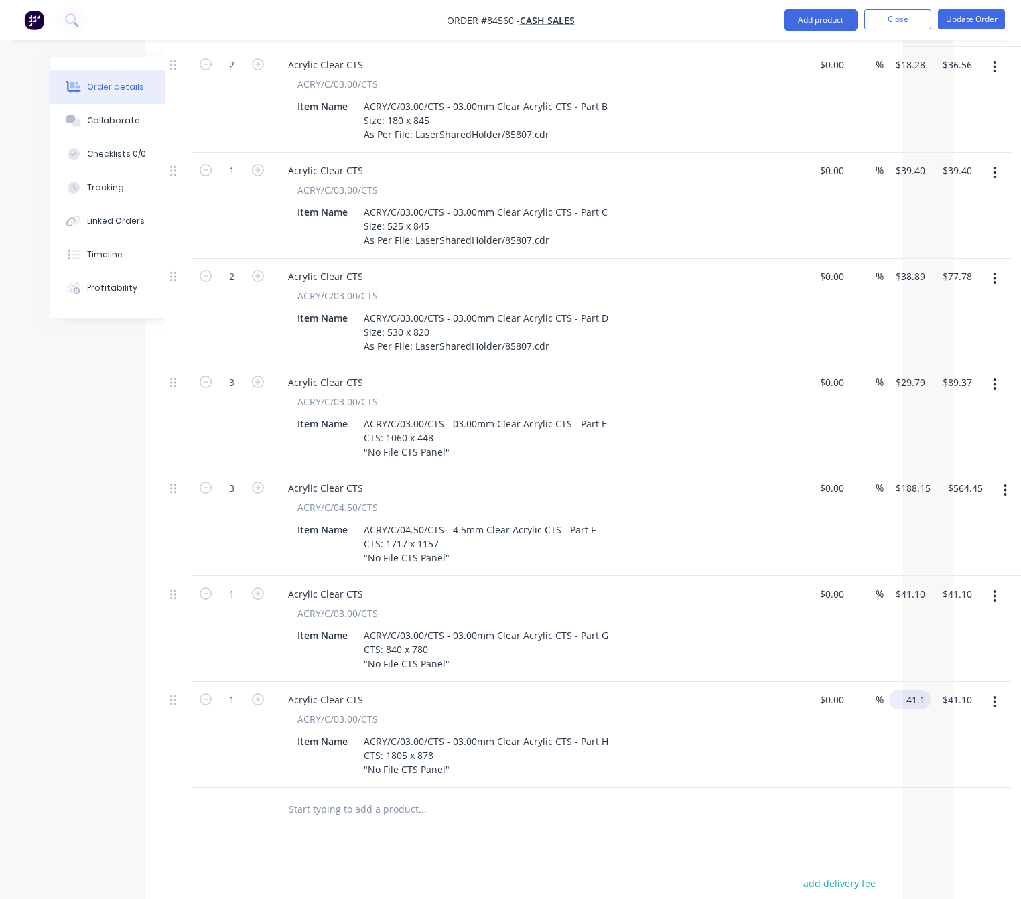
click at [909, 690] on input "41.1" at bounding box center [913, 699] width 36 height 19
type input "$99.41"
click at [666, 815] on div "Products Show / Hide columns Add product Qty Cost Markup Price Total External F…" at bounding box center [524, 488] width 759 height 1329
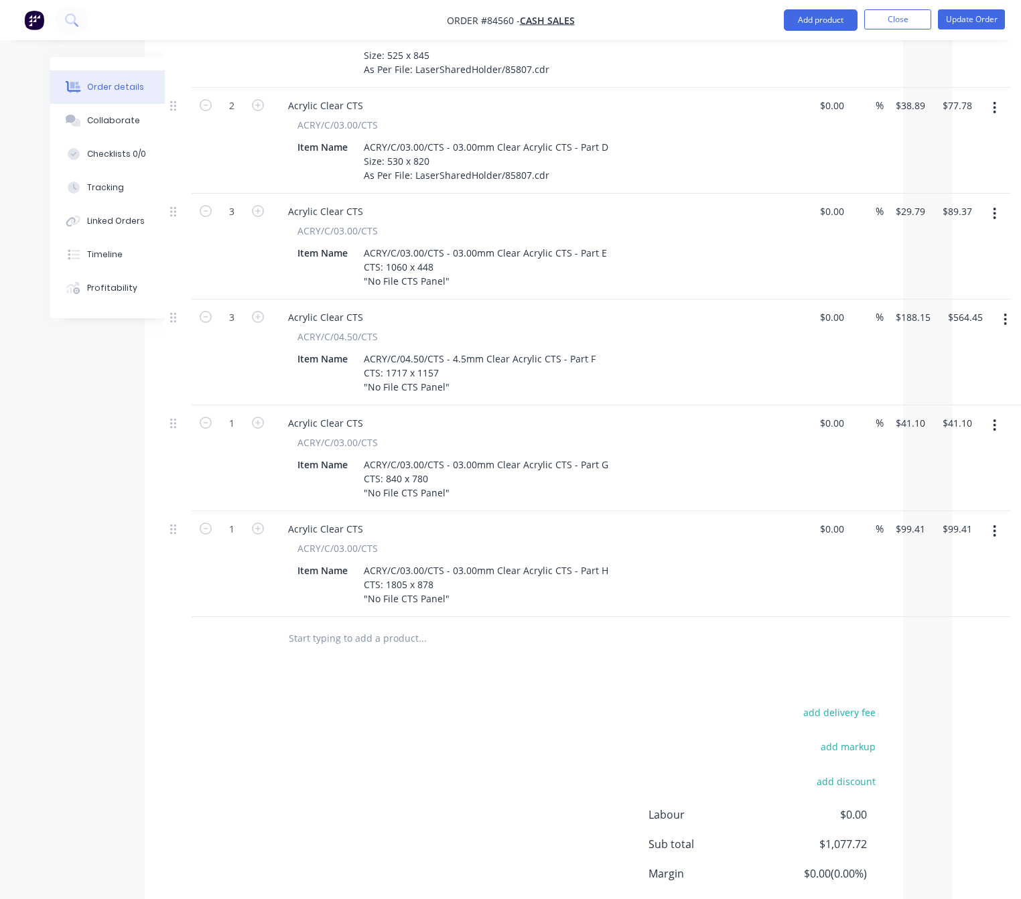
scroll to position [843, 53]
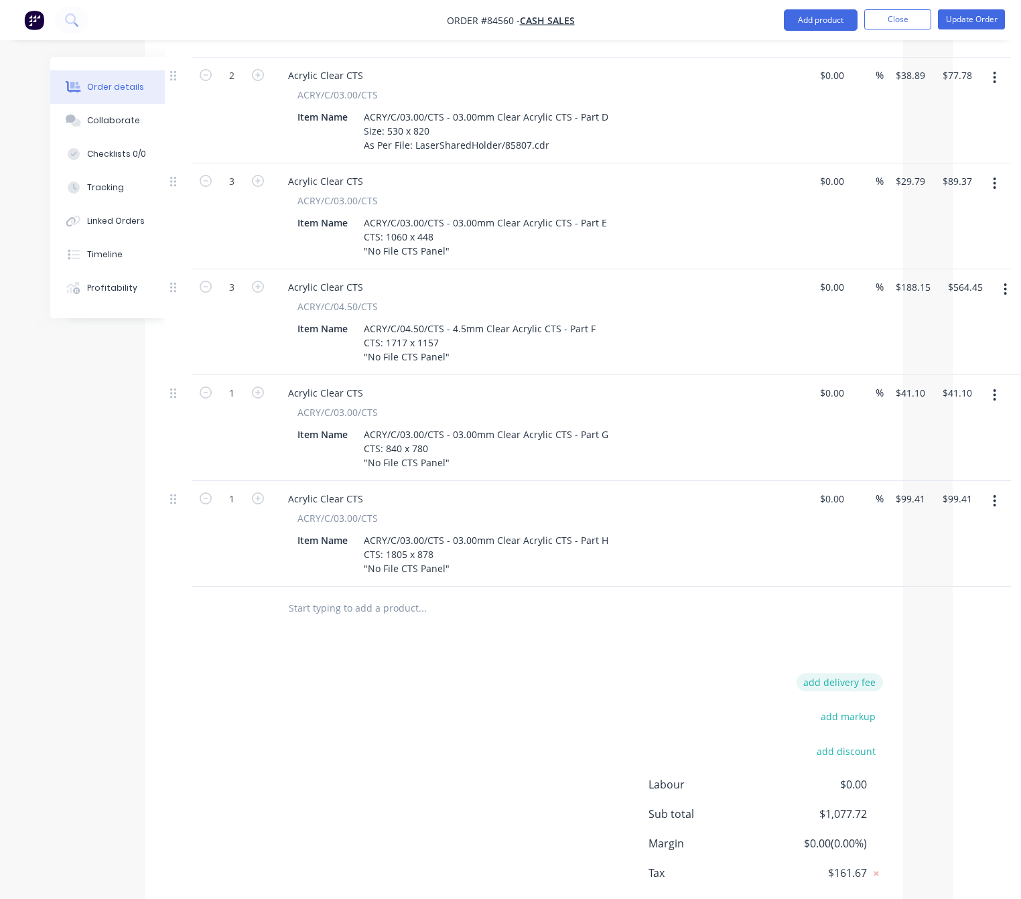
click at [831, 674] on button "add delivery fee" at bounding box center [840, 683] width 86 height 18
type input "40"
click at [527, 704] on div "Delivery fee Delivery fee Delivery fee name (Optional) 40 40 $0 add markup add …" at bounding box center [524, 801] width 718 height 255
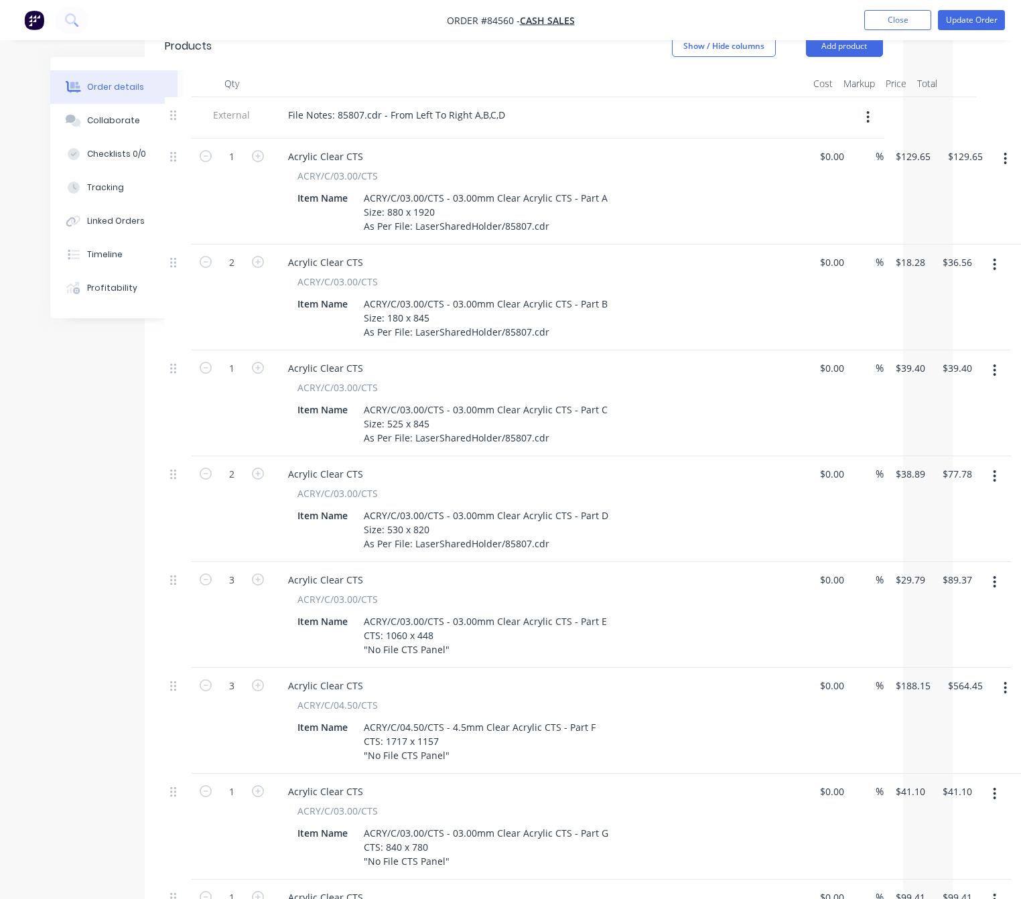
scroll to position [273, 53]
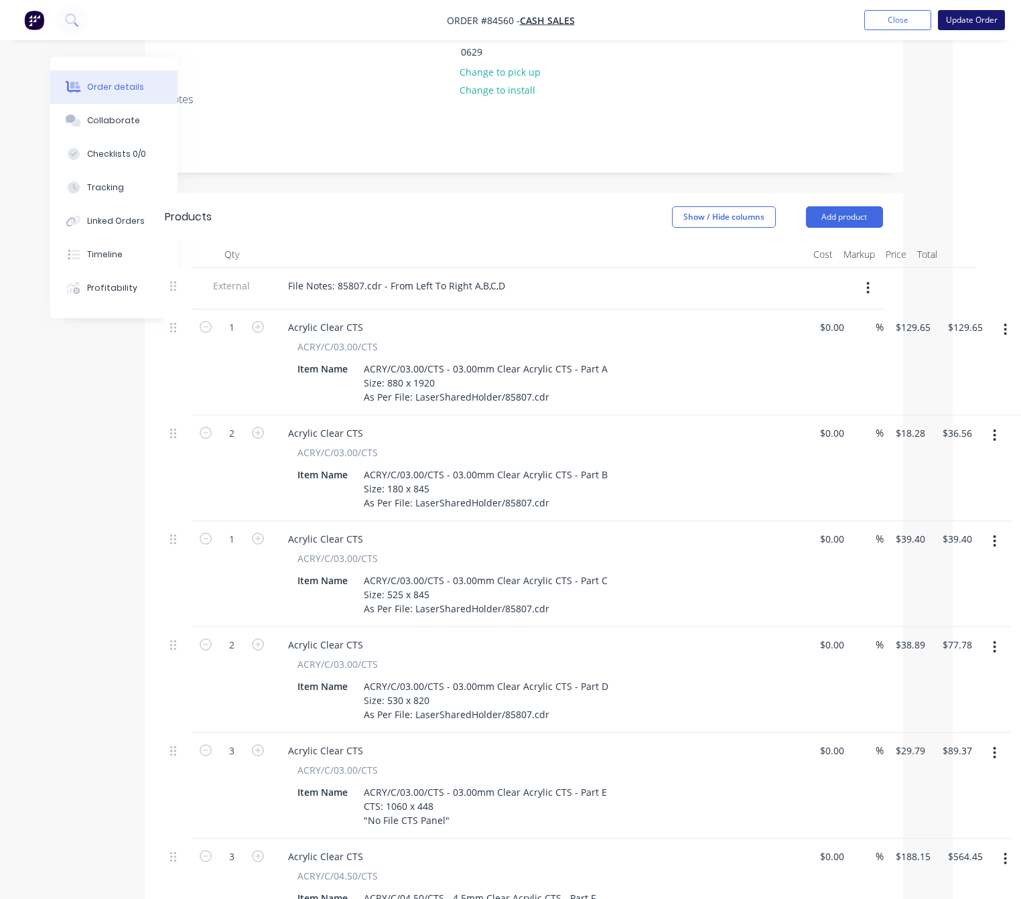
click at [976, 25] on button "Update Order" at bounding box center [971, 20] width 67 height 20
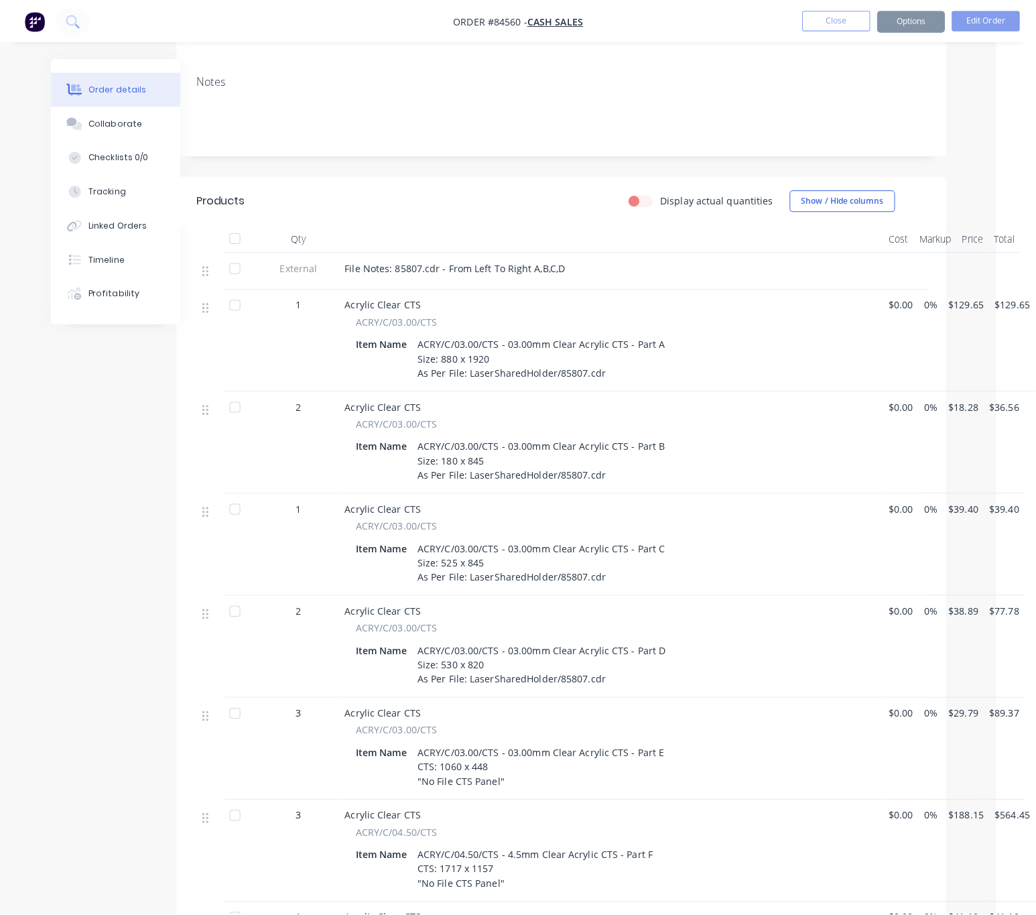
scroll to position [0, 0]
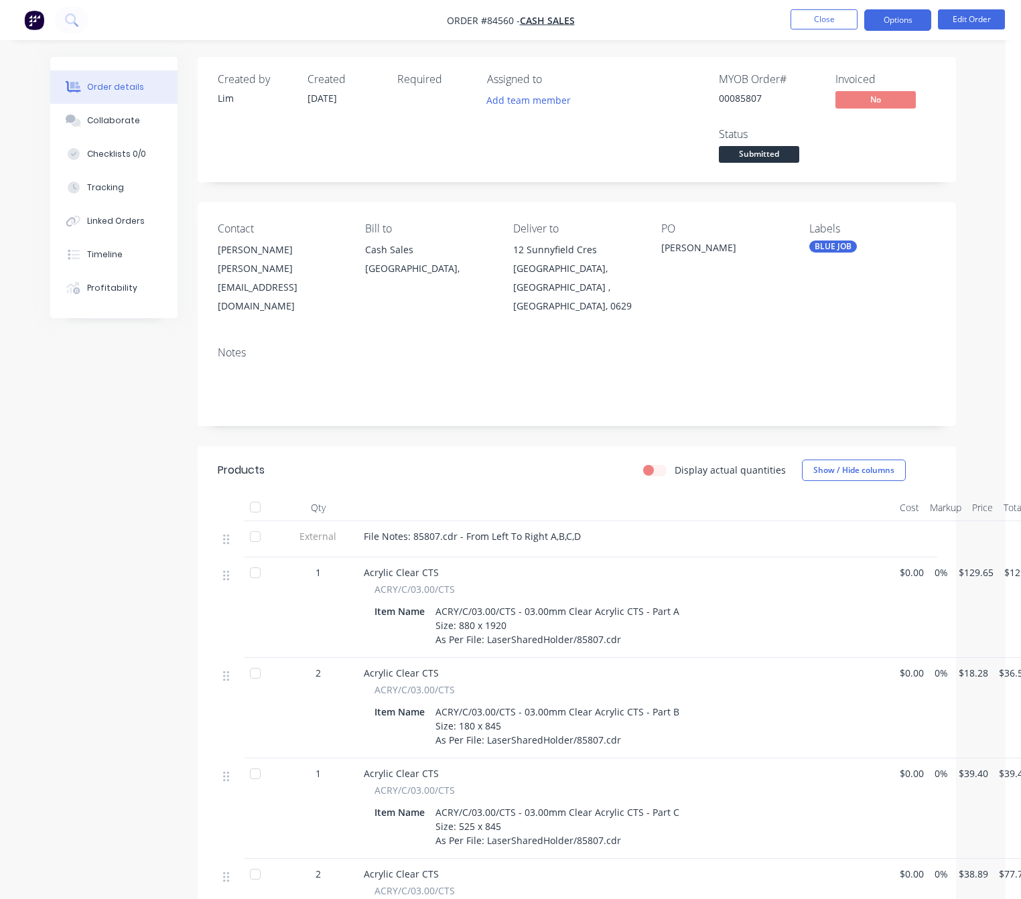
click at [903, 21] on button "Options" at bounding box center [898, 19] width 67 height 21
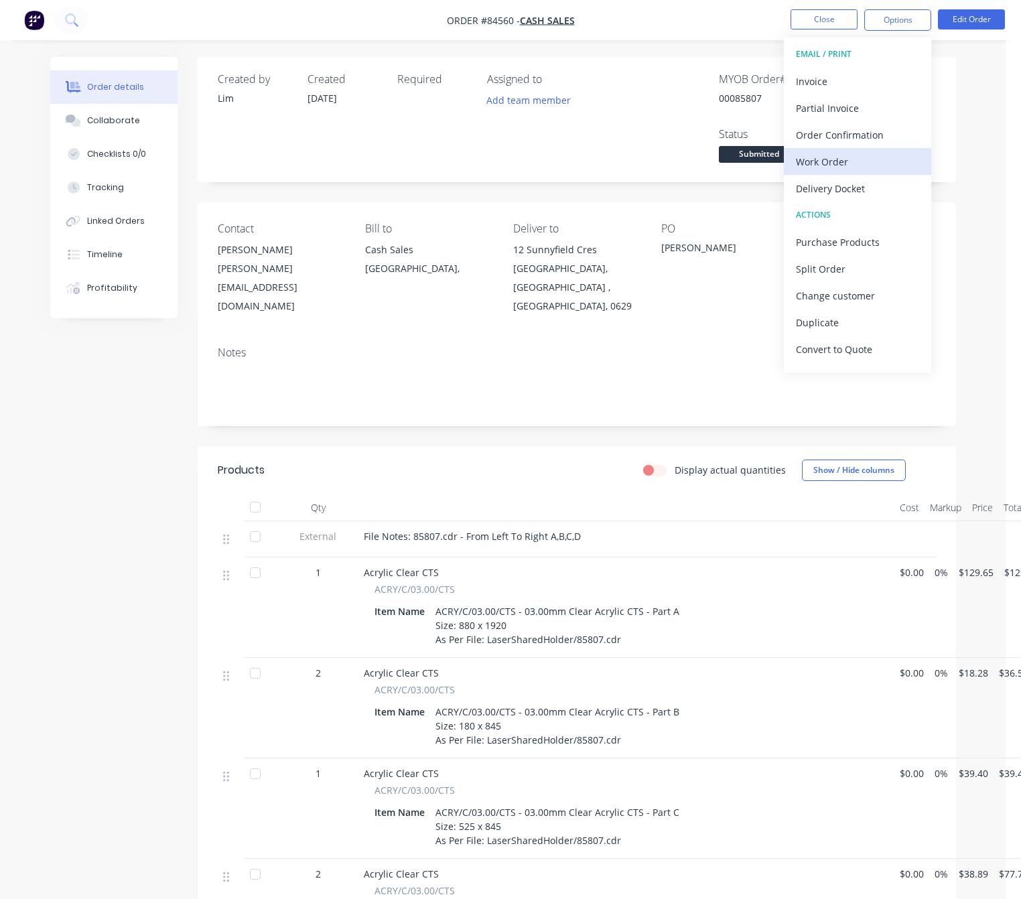
click at [859, 151] on button "Work Order" at bounding box center [857, 161] width 147 height 27
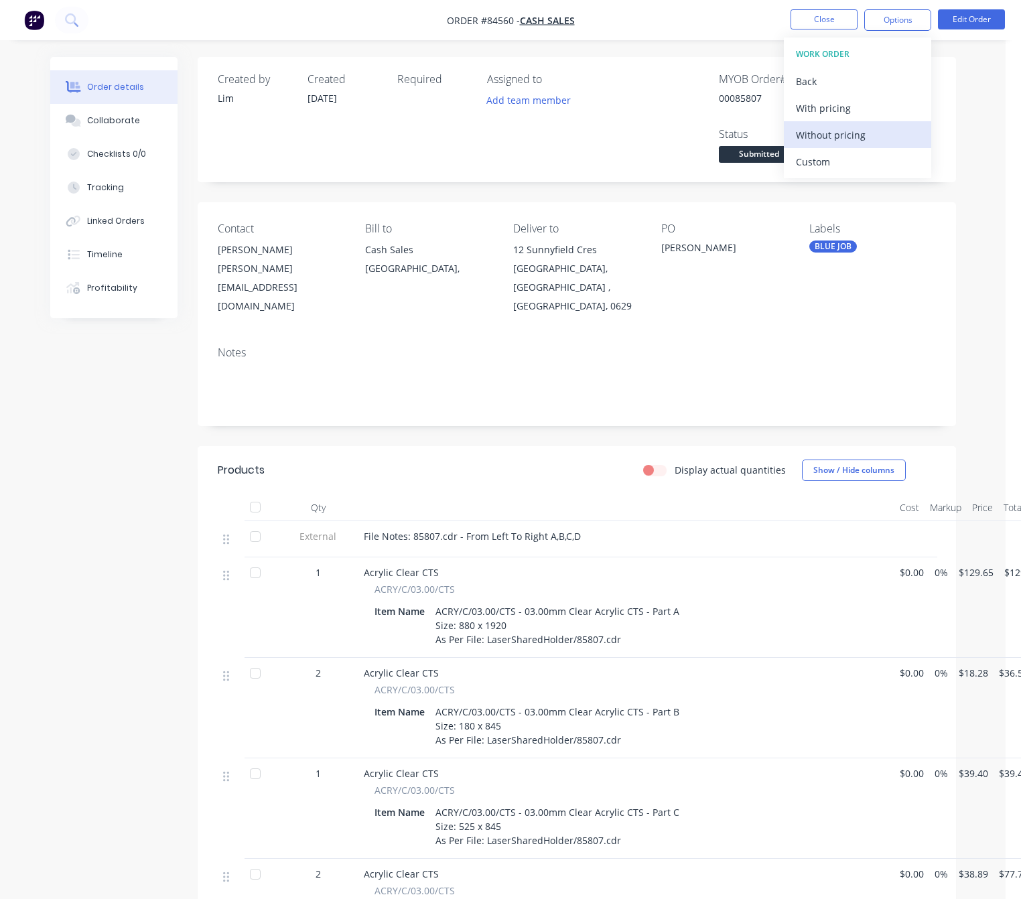
click at [863, 131] on div "Without pricing" at bounding box center [857, 134] width 123 height 19
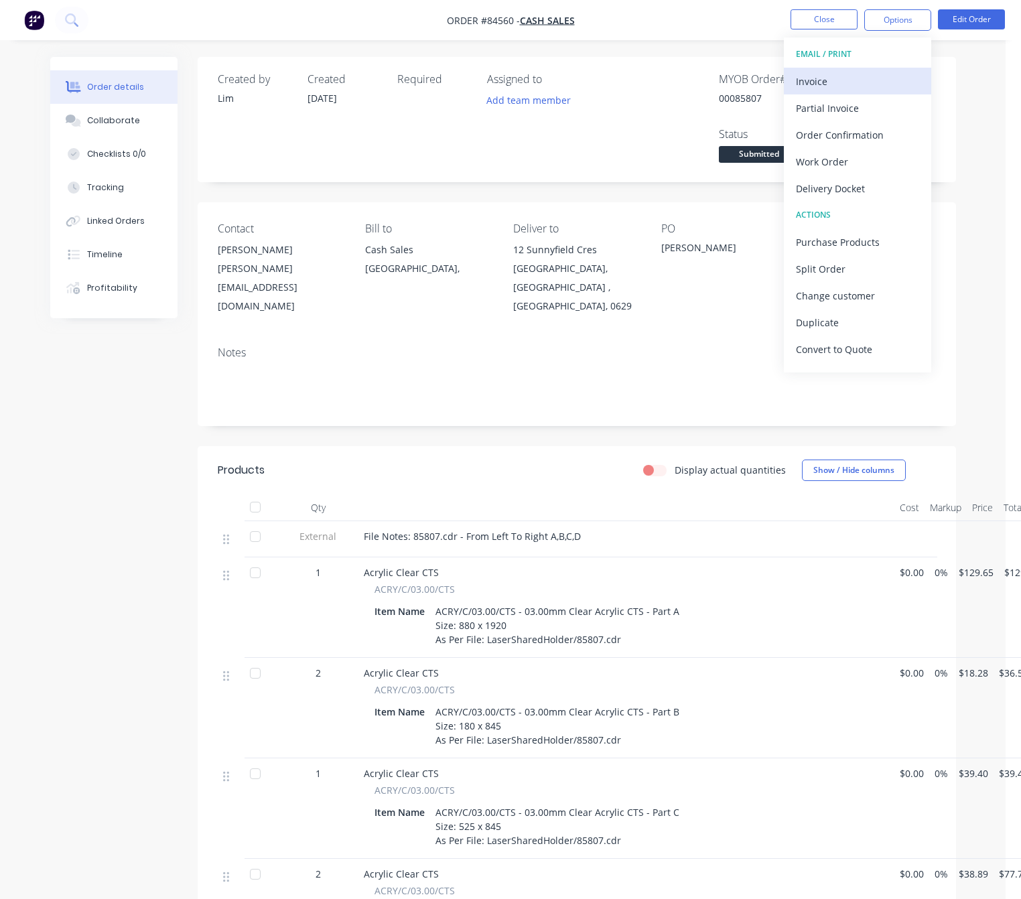
click at [844, 84] on div "Invoice" at bounding box center [857, 81] width 123 height 19
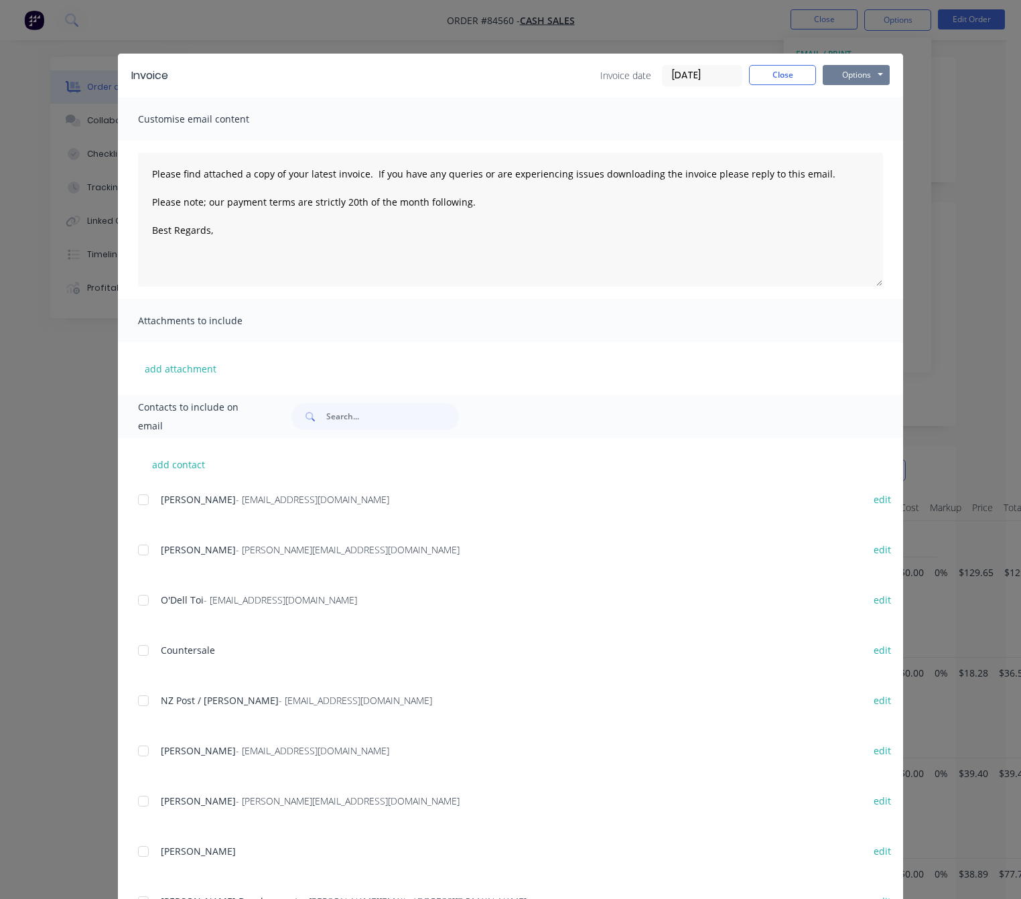
click at [855, 77] on button "Options" at bounding box center [856, 75] width 67 height 20
click at [869, 105] on button "Preview" at bounding box center [866, 99] width 86 height 22
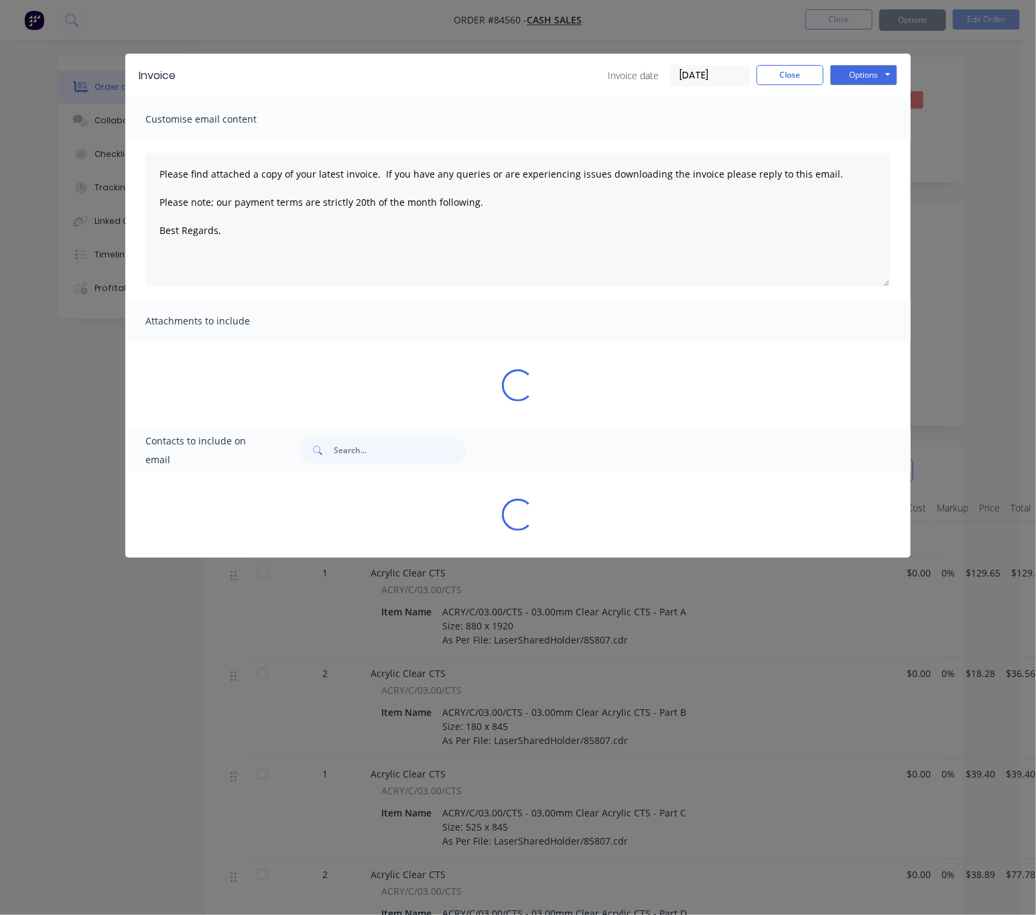
type textarea "Please find attached a copy of your latest invoice. If you have any queries or …"
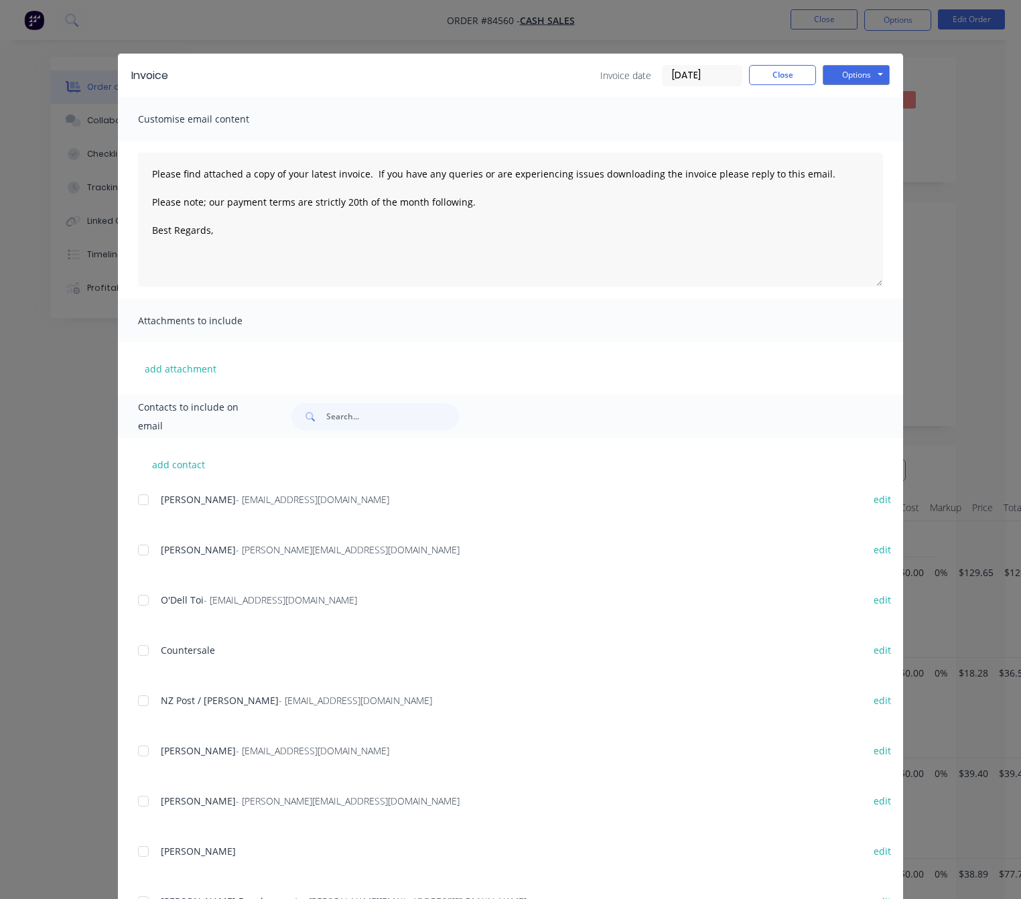
click at [773, 57] on div "Invoice Invoice date 11/09/25 Close Options Preview Print Email" at bounding box center [511, 76] width 786 height 44
click at [777, 71] on button "Close" at bounding box center [782, 75] width 67 height 20
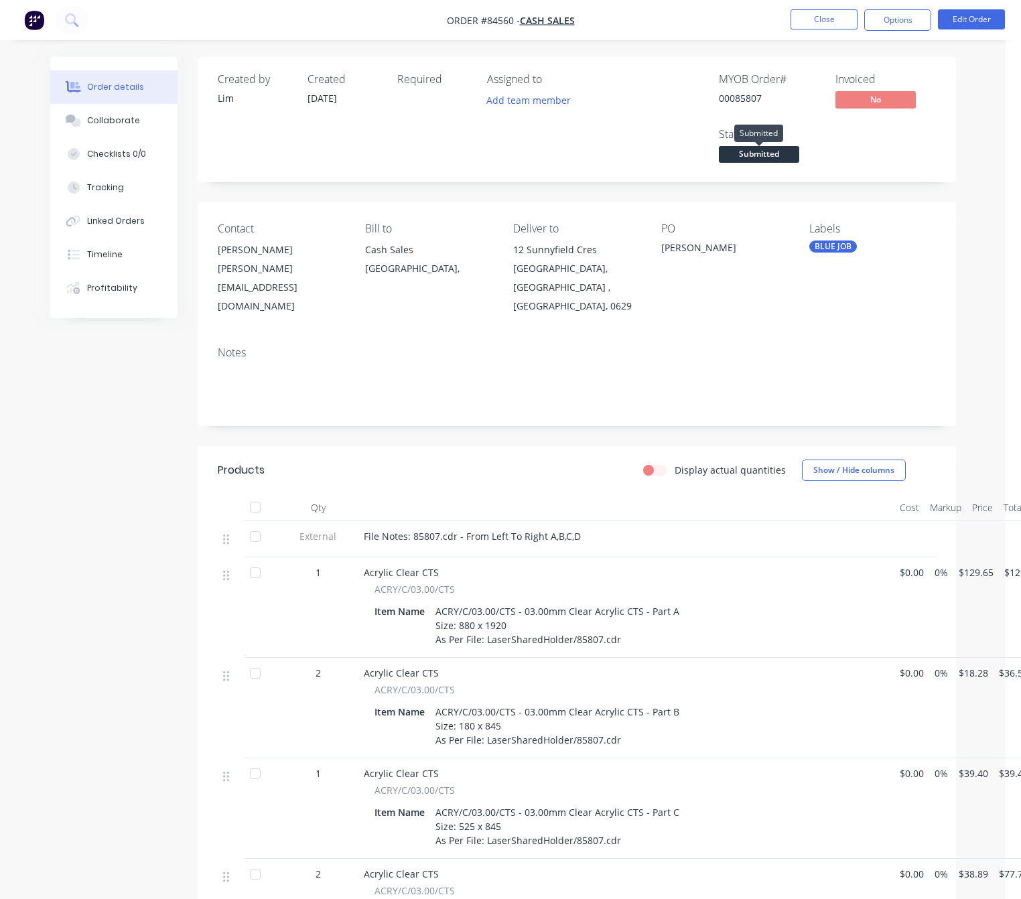
click at [785, 161] on span "Submitted" at bounding box center [759, 154] width 80 height 17
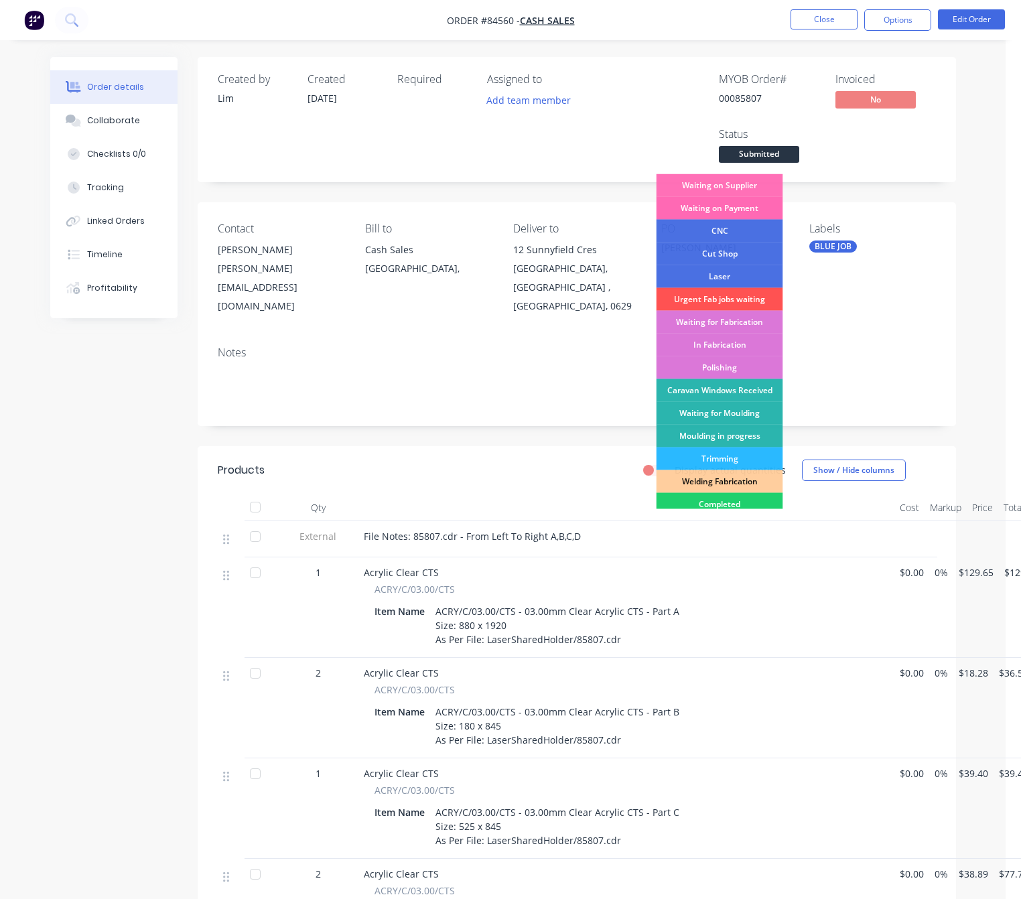
click at [757, 208] on div "Waiting on Payment" at bounding box center [720, 208] width 127 height 23
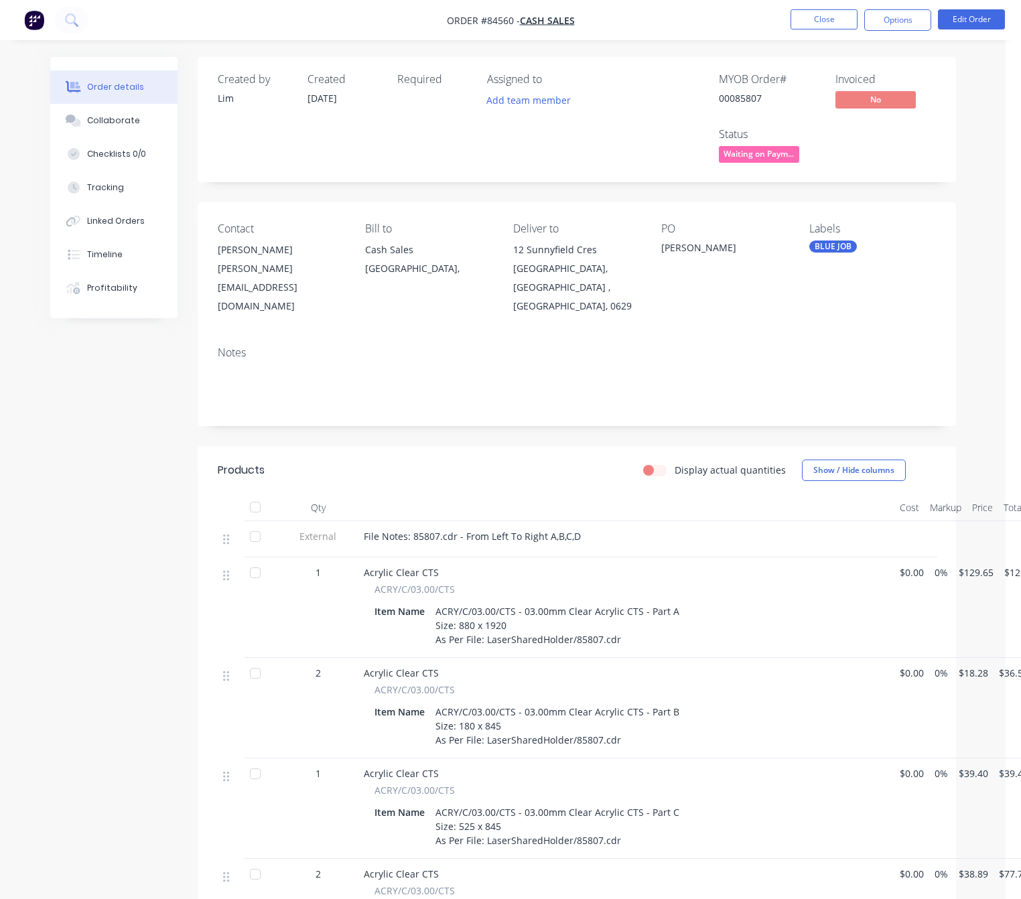
click at [151, 483] on div "Created by Lim Created 11/09/25 Required Assigned to Add team member MYOB Order…" at bounding box center [503, 843] width 906 height 1573
click at [845, 17] on button "Close" at bounding box center [824, 19] width 67 height 20
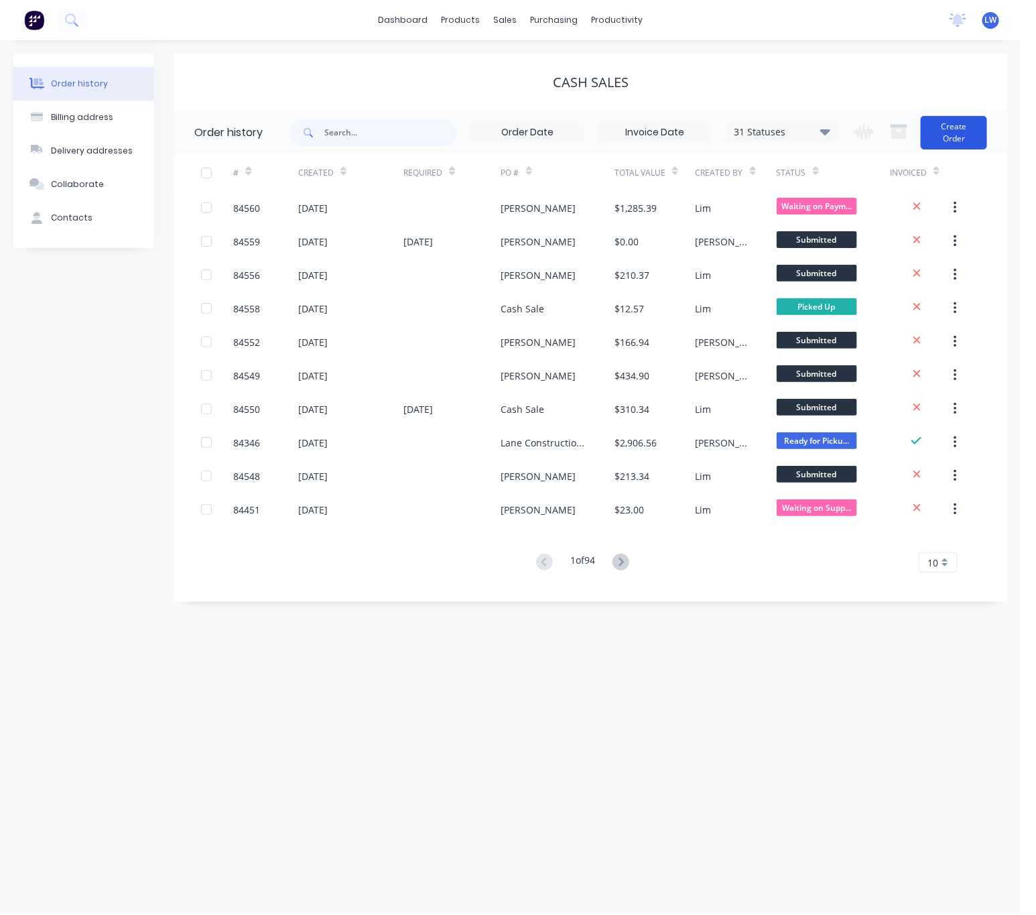
click at [964, 135] on button "Create Order" at bounding box center [954, 133] width 66 height 34
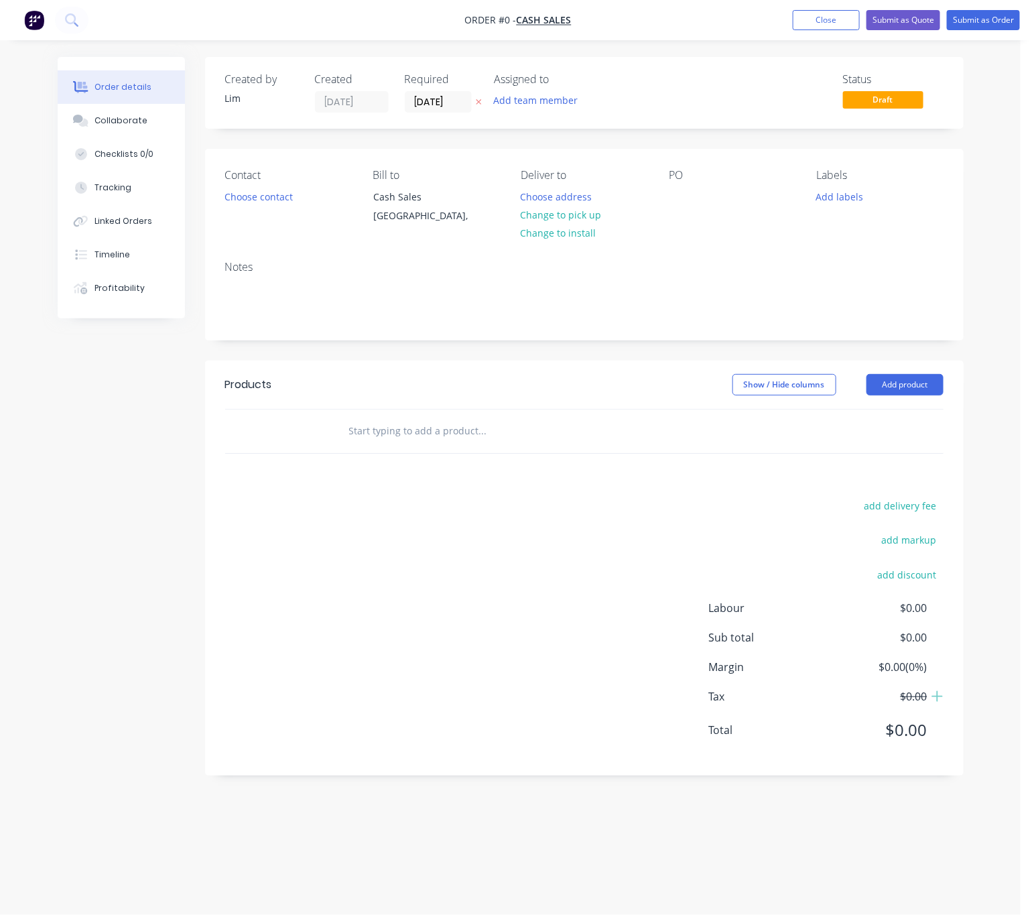
click at [477, 103] on icon "button" at bounding box center [479, 102] width 6 height 8
click at [250, 201] on button "Choose contact" at bounding box center [258, 196] width 82 height 18
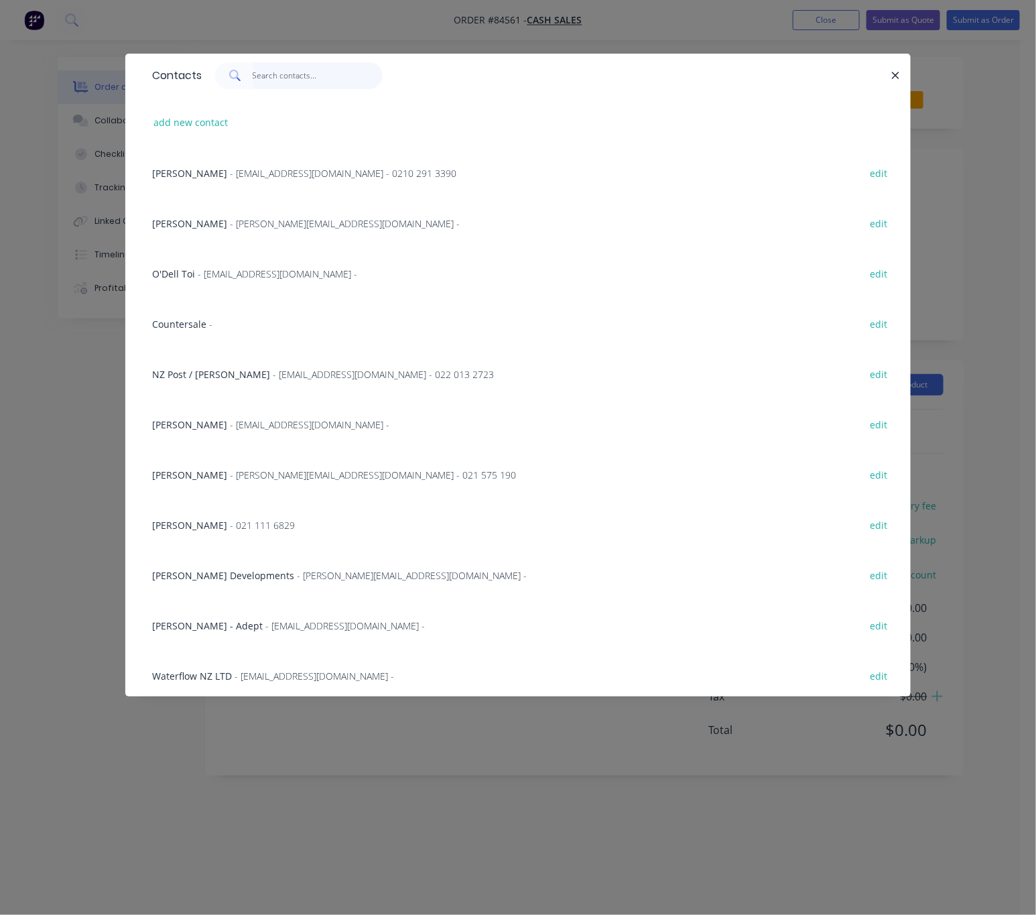
click at [310, 70] on input "text" at bounding box center [318, 75] width 131 height 27
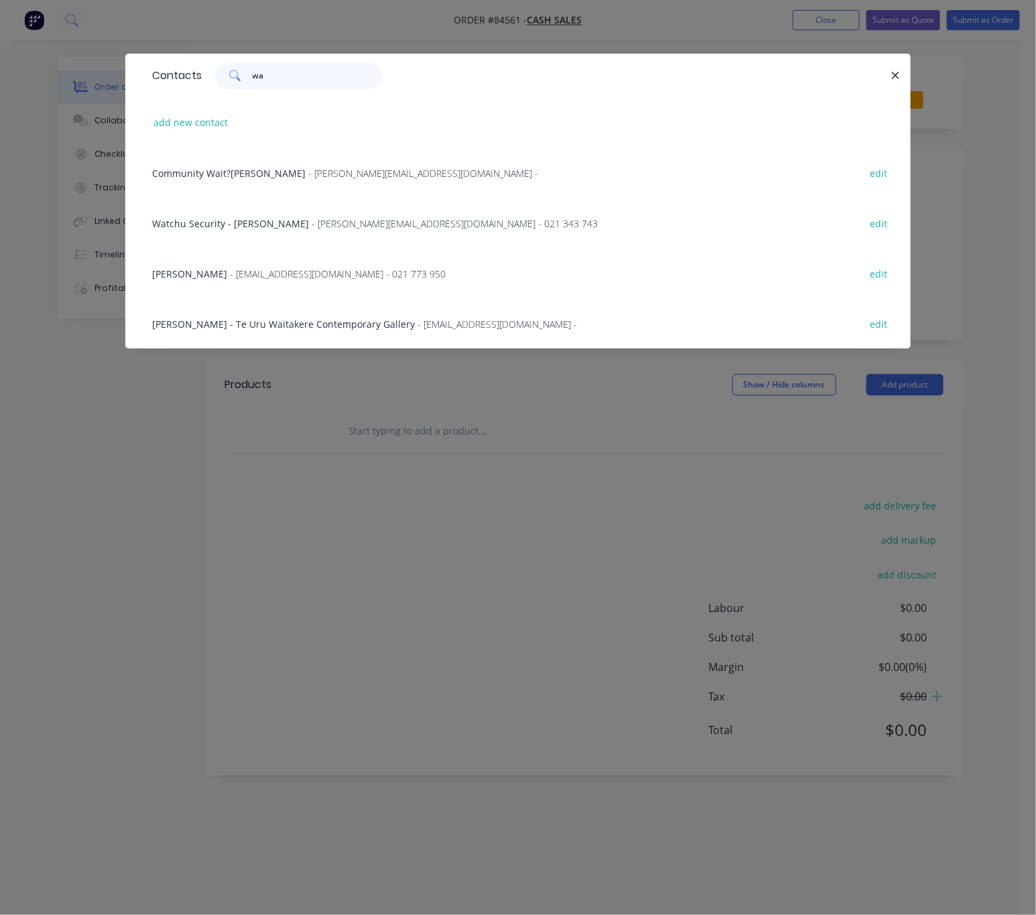
type input "w"
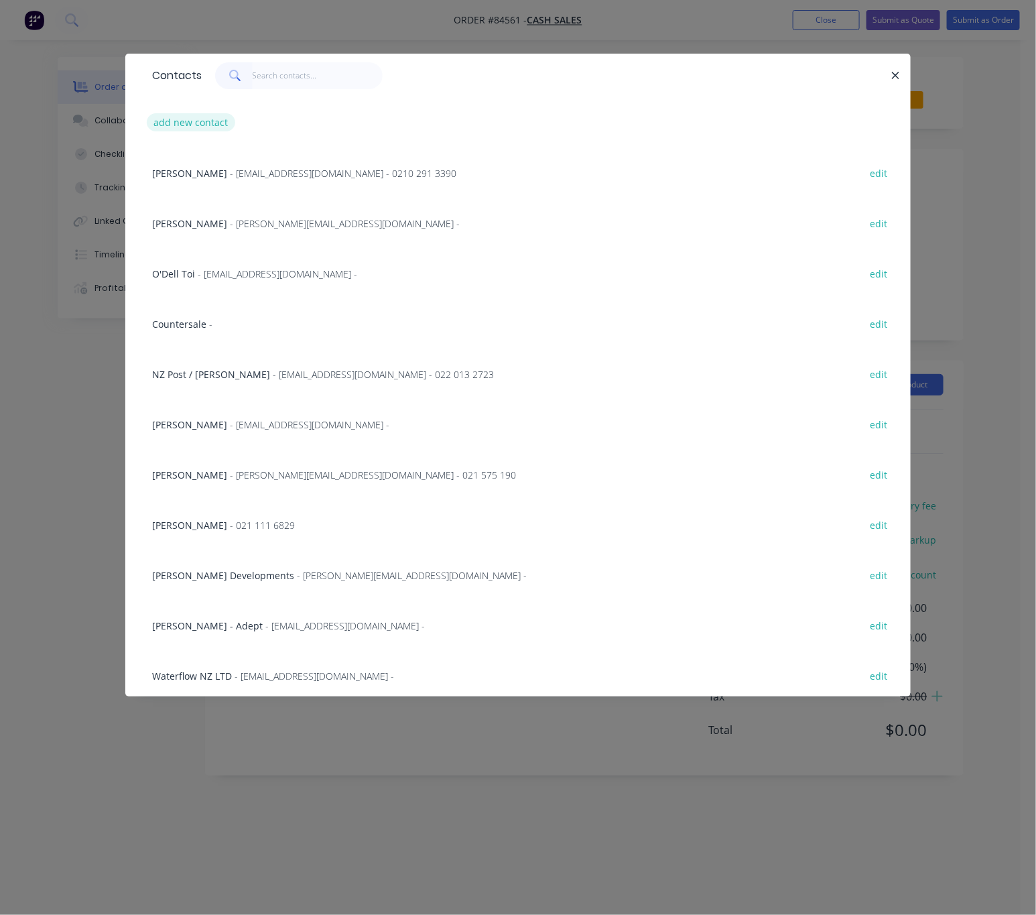
click at [201, 123] on button "add new contact" at bounding box center [191, 122] width 88 height 18
select select "NZ"
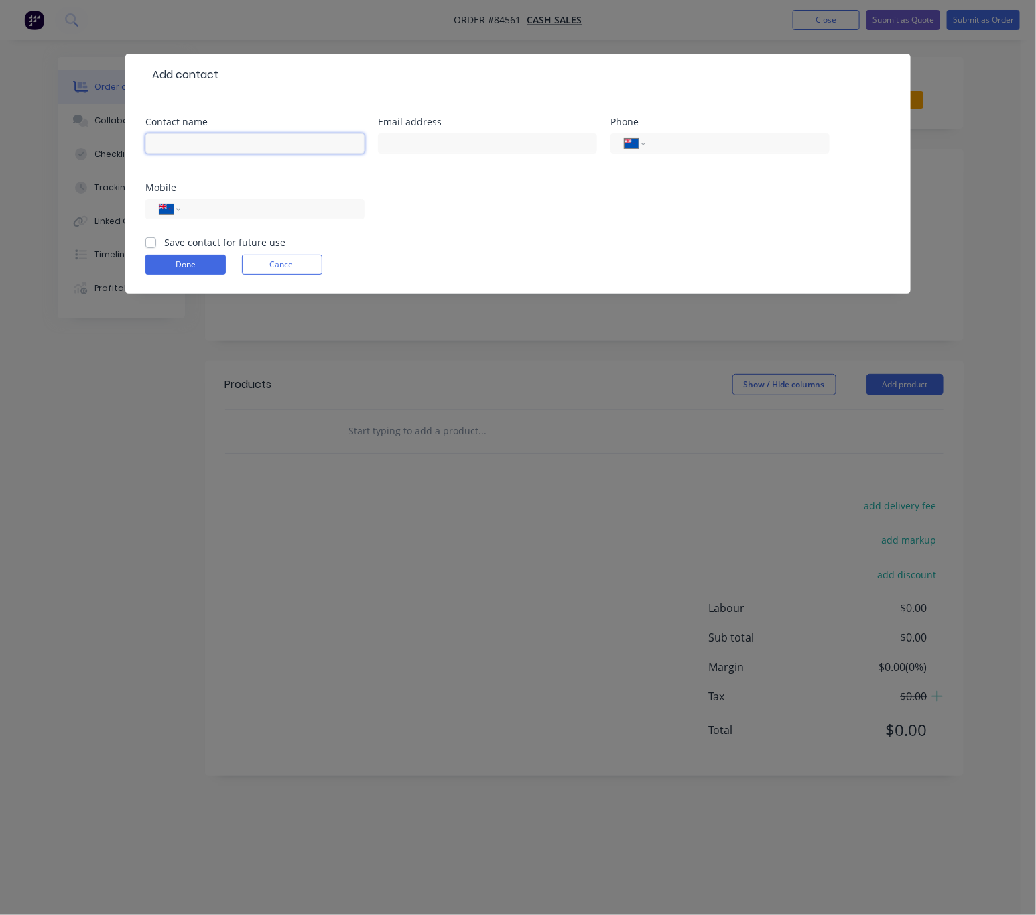
click at [227, 141] on input "text" at bounding box center [254, 143] width 219 height 20
paste input "Nina Doogan"
click at [157, 145] on input "Nina Doogan" at bounding box center [254, 143] width 219 height 20
paste input "Waitākere Primary School"
type input "Waitākere Primary School - Nina Doogan"
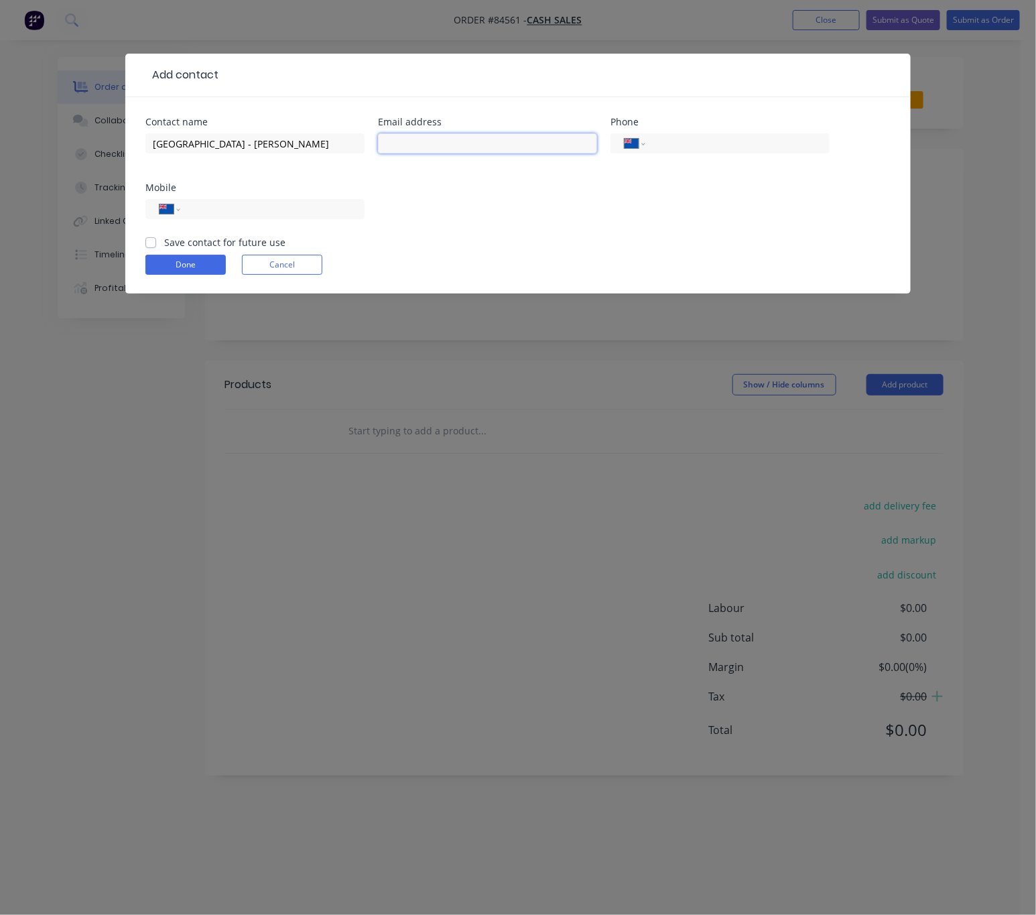
click at [434, 137] on input "text" at bounding box center [487, 143] width 219 height 20
paste input "ndoogan@waitakereprimary.school.nz>"
type input "ndoogan@waitakereprimary.school.nz>"
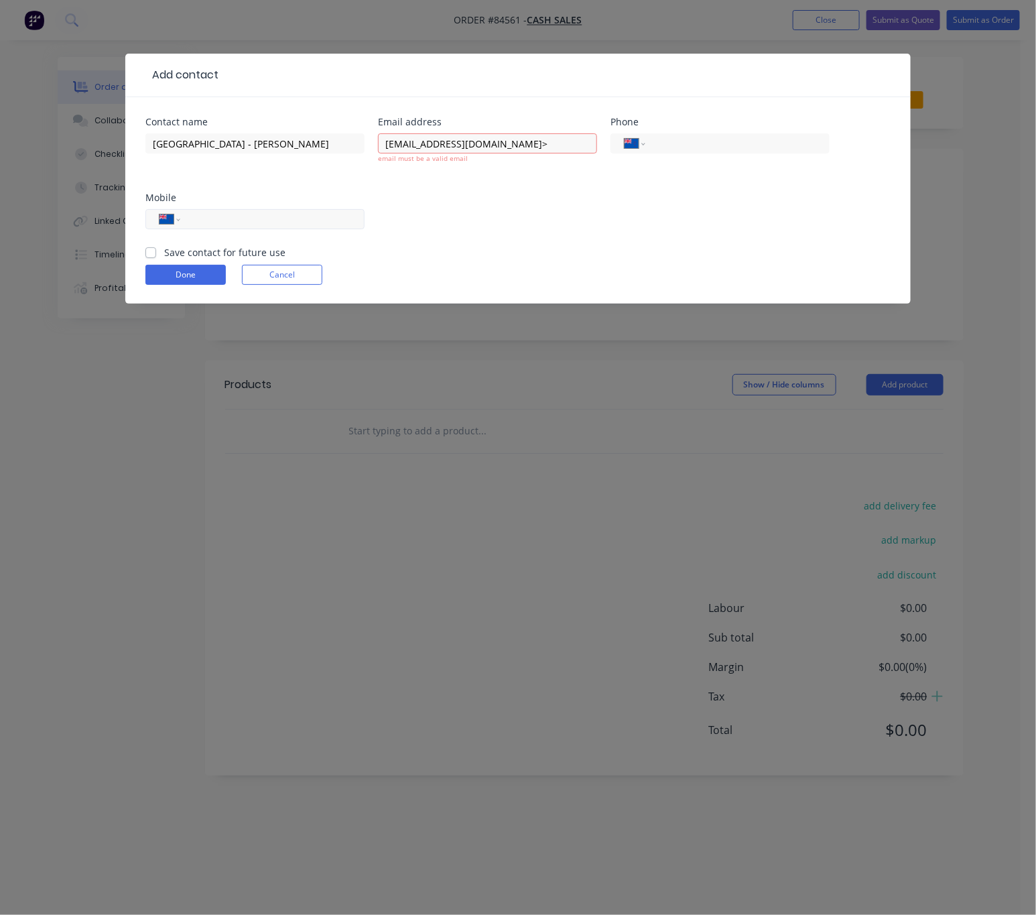
click at [227, 220] on input "tel" at bounding box center [270, 219] width 161 height 15
paste input "09 810 9607"
type input "09 810 9607"
click at [164, 251] on label "Save contact for future use" at bounding box center [224, 252] width 121 height 14
click at [153, 251] on input "Save contact for future use" at bounding box center [150, 251] width 11 height 13
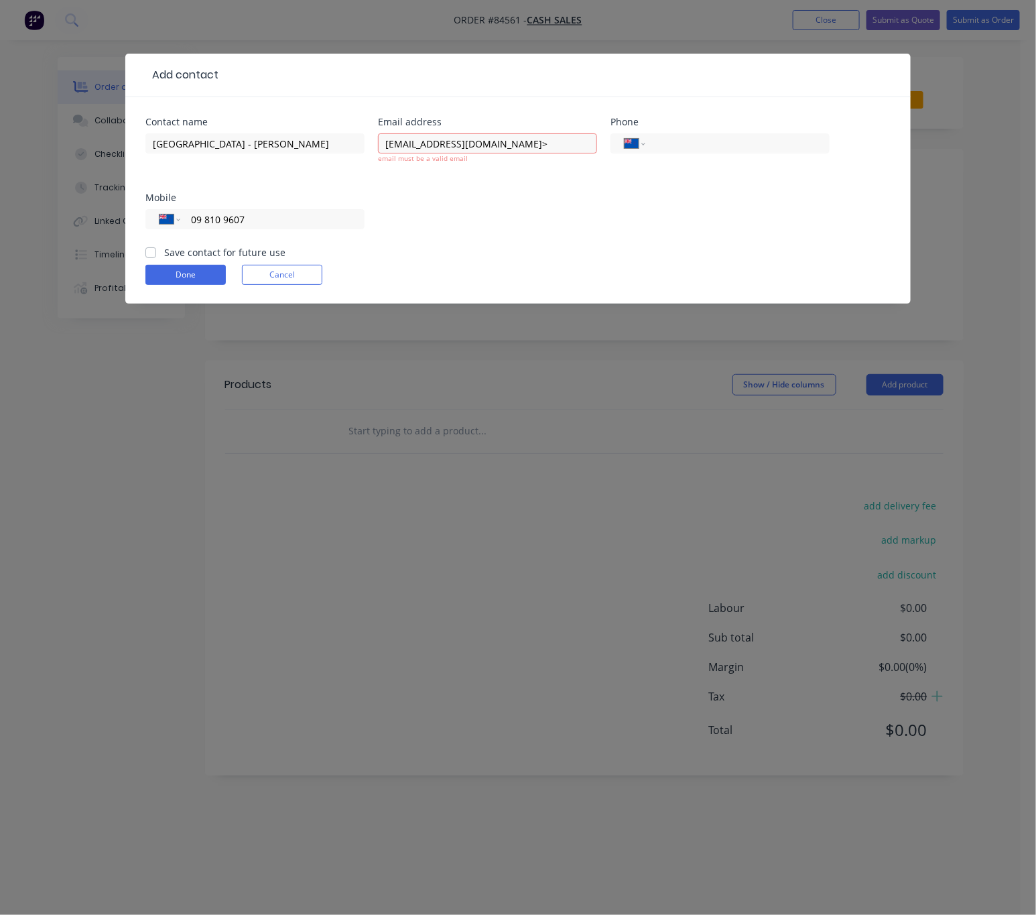
checkbox input "true"
drag, startPoint x: 388, startPoint y: 141, endPoint x: 417, endPoint y: 155, distance: 32.1
click at [388, 141] on input "ndoogan@waitakereprimary.school.nz>" at bounding box center [487, 143] width 219 height 20
click at [558, 143] on input "ndoogan@waitakereprimary.school.nz>" at bounding box center [487, 143] width 219 height 20
type input "ndoogan@waitakereprimary.school.nz"
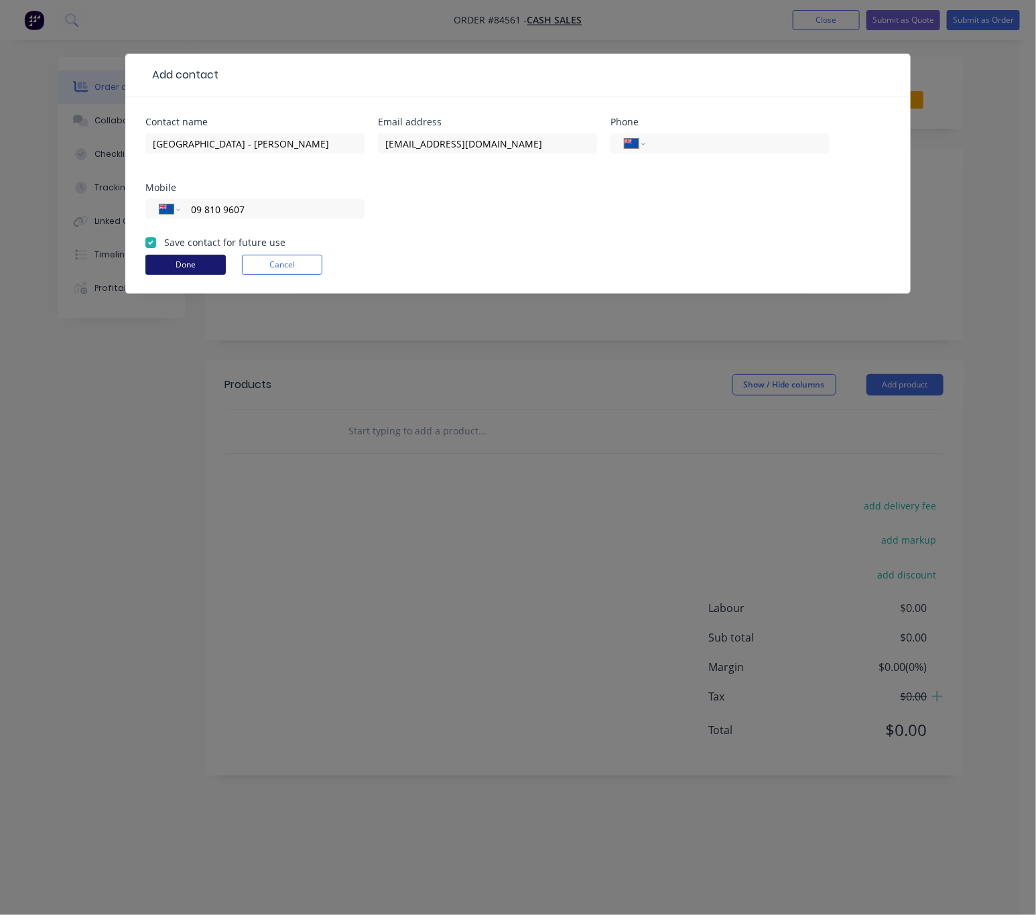
click at [187, 275] on button "Done" at bounding box center [185, 265] width 80 height 20
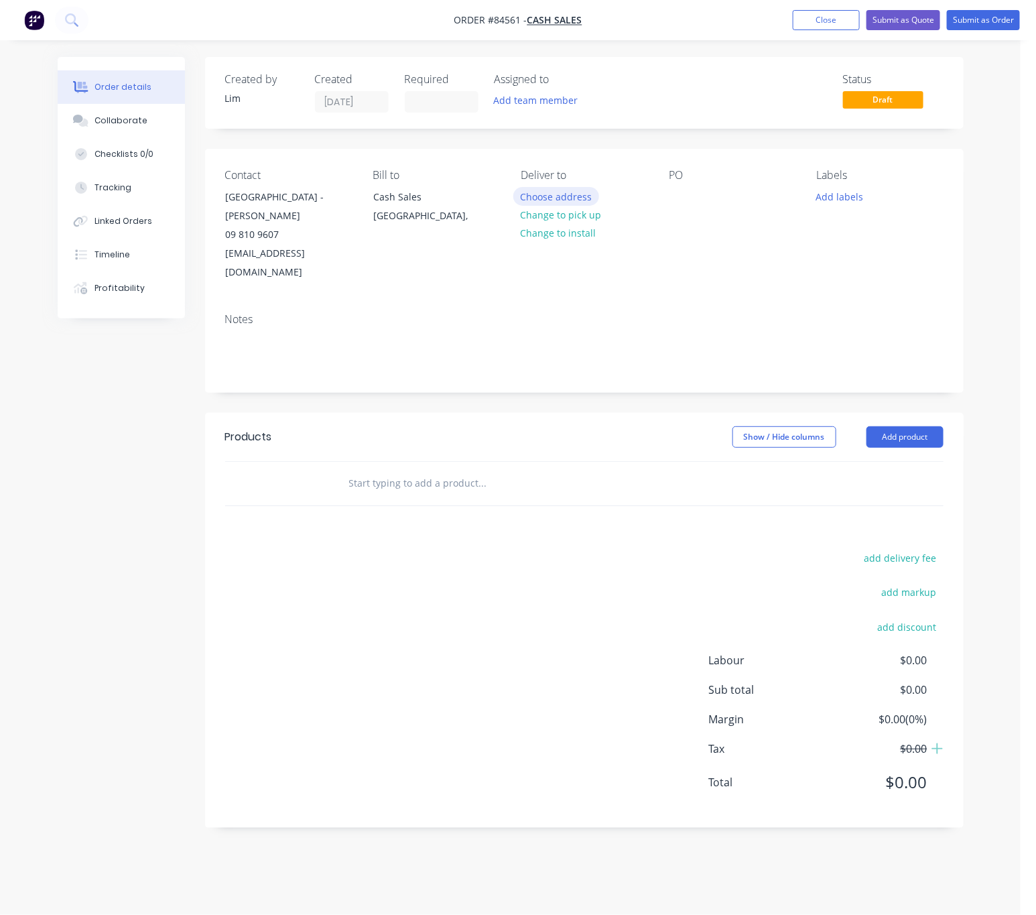
click at [575, 198] on button "Choose address" at bounding box center [556, 196] width 86 height 18
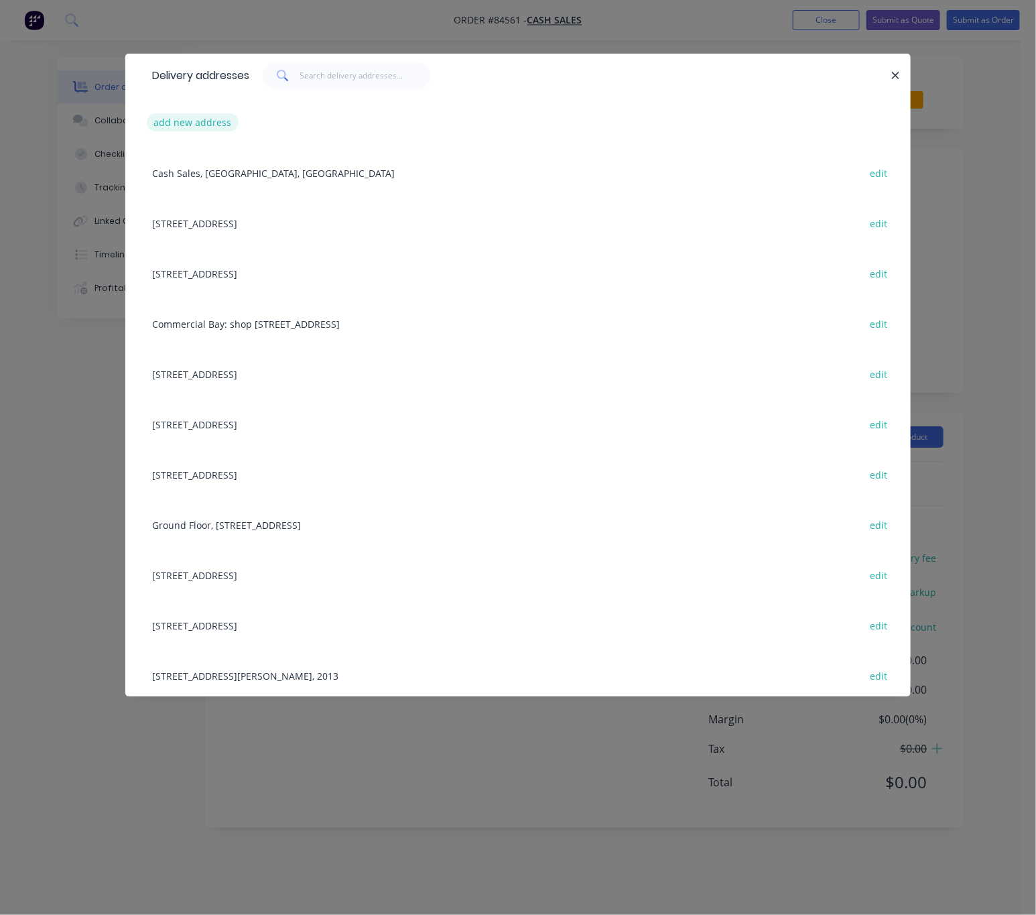
click at [217, 123] on button "add new address" at bounding box center [193, 122] width 92 height 18
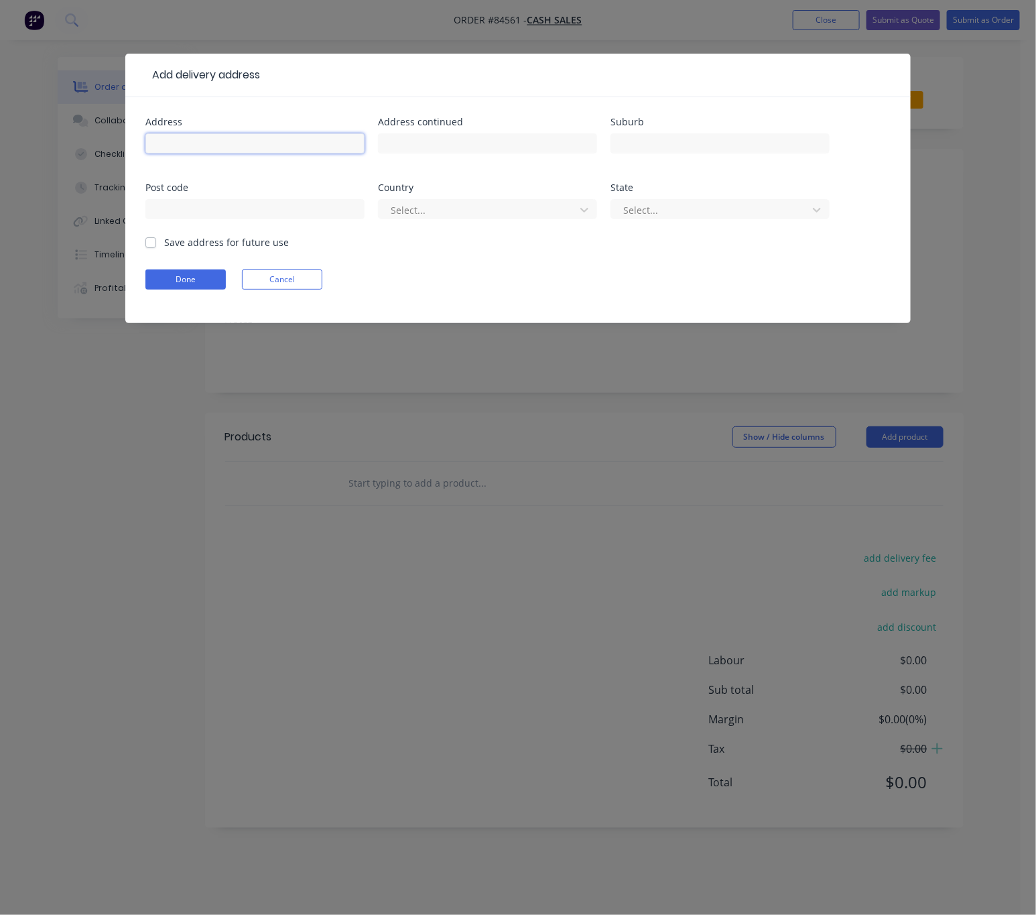
click at [248, 147] on input "text" at bounding box center [254, 143] width 219 height 20
paste input "10 Bethells Road, Waitākere, Auckland 0614"
drag, startPoint x: 344, startPoint y: 145, endPoint x: 226, endPoint y: 141, distance: 118.0
click at [226, 141] on input "10 Bethells Road, Waitākere, Auckland 0614" at bounding box center [254, 143] width 219 height 20
type input "10 Bethells Road"
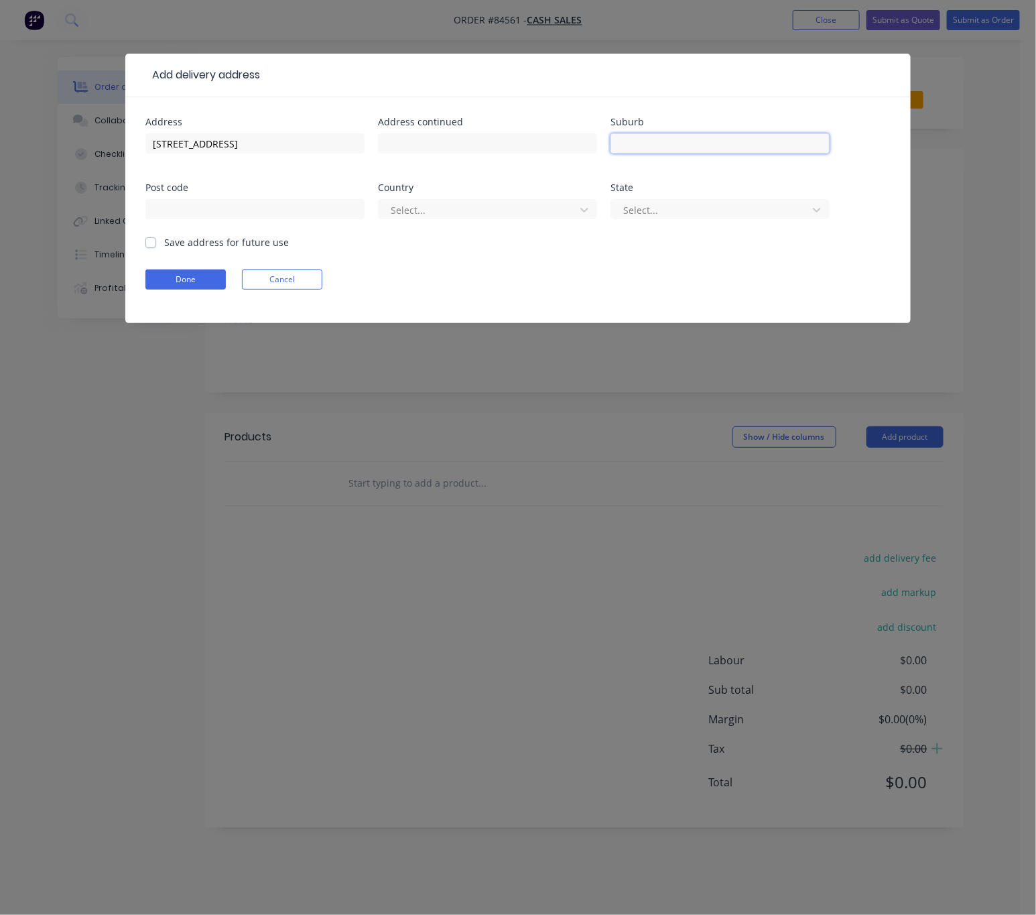
click at [696, 139] on input "text" at bounding box center [720, 143] width 219 height 20
paste input ", Waitākere, Auckland 0614"
drag, startPoint x: 738, startPoint y: 141, endPoint x: 712, endPoint y: 143, distance: 25.5
click at [712, 143] on input ", Waitākere, Auckland 0614" at bounding box center [720, 143] width 219 height 20
type input ", Waitākere, Auckland"
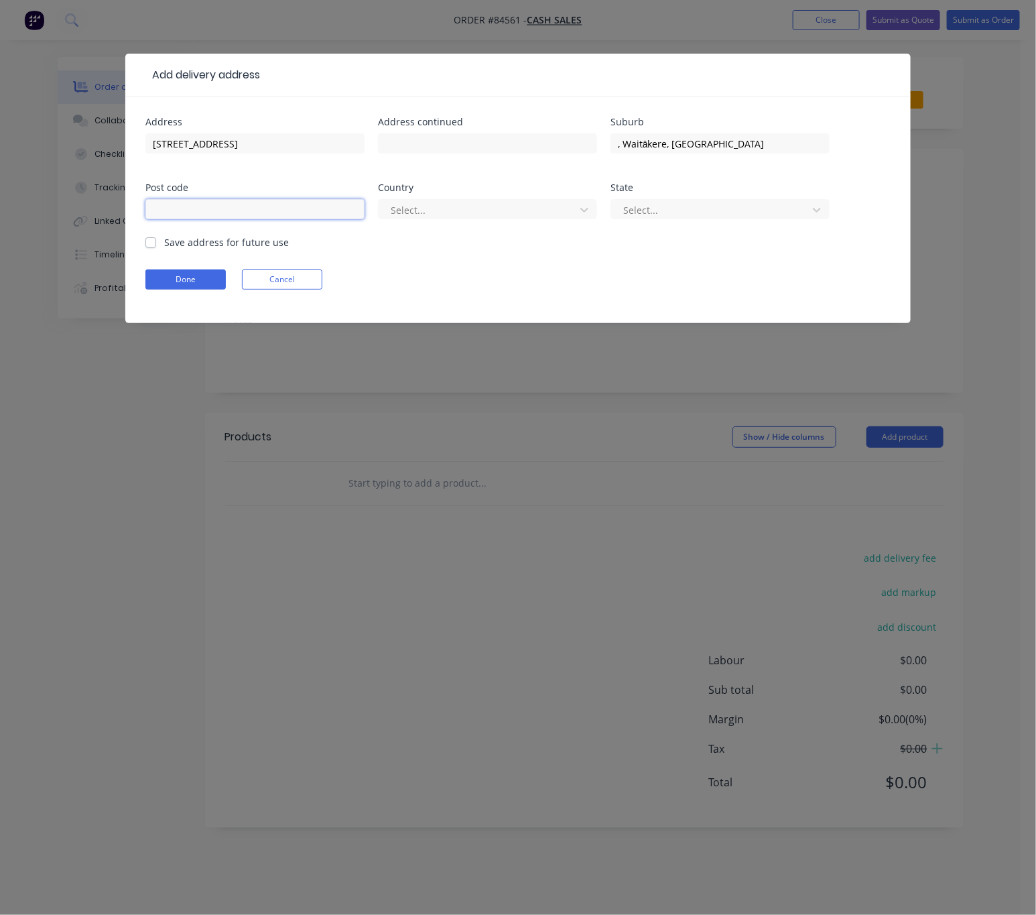
click at [277, 214] on input "text" at bounding box center [254, 209] width 219 height 20
paste input "0614"
click at [157, 212] on input "0614" at bounding box center [254, 209] width 219 height 20
type input "0614"
drag, startPoint x: 622, startPoint y: 143, endPoint x: 586, endPoint y: 147, distance: 36.4
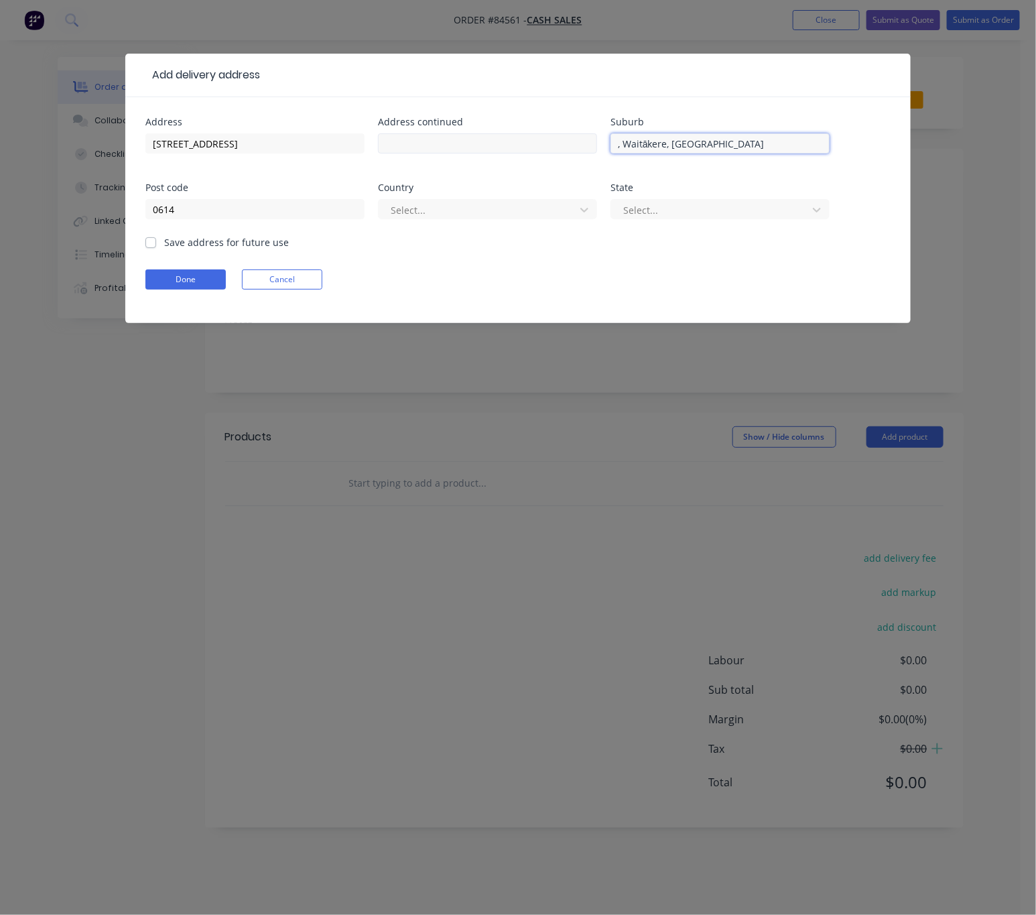
click at [588, 147] on div "Address 10 Bethells Road Address continued Suburb , Waitākere, Auckland Post co…" at bounding box center [517, 176] width 745 height 118
type input "Waitākere, Auckland"
click at [525, 210] on div at bounding box center [478, 210] width 179 height 17
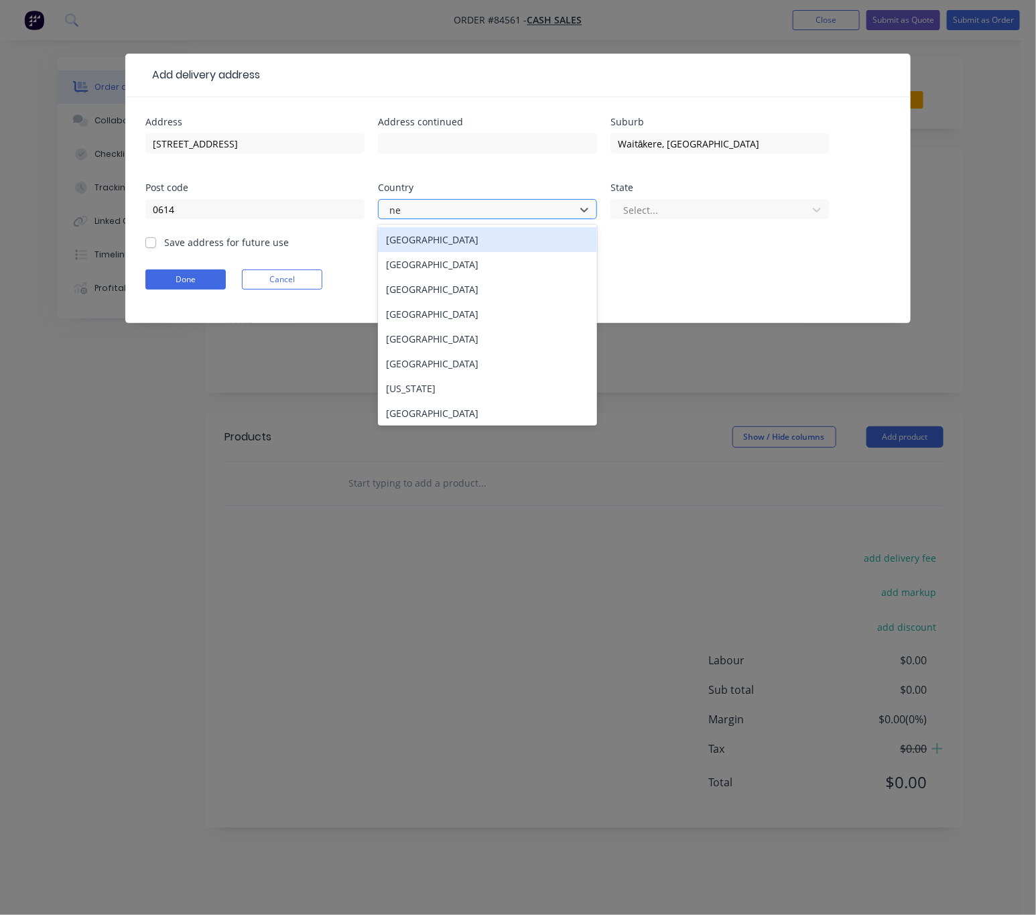
type input "new"
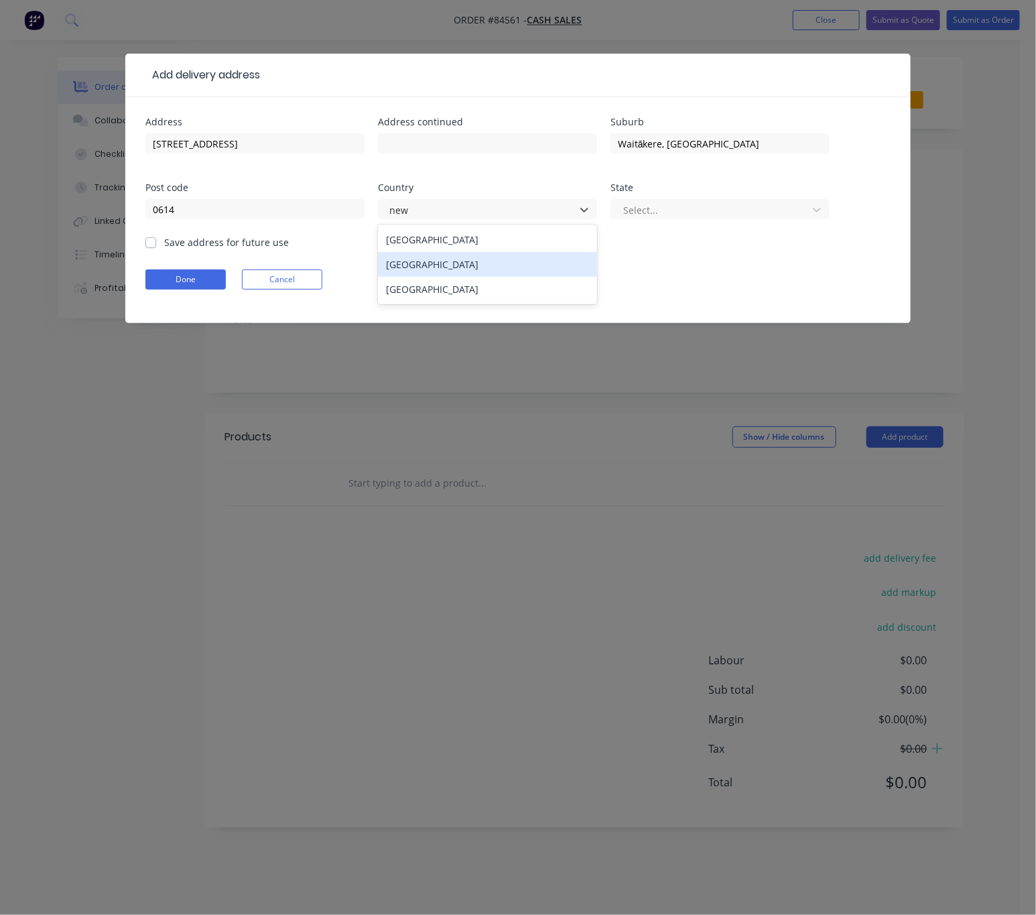
click at [529, 257] on div "[GEOGRAPHIC_DATA]" at bounding box center [487, 264] width 219 height 25
click at [656, 211] on div at bounding box center [711, 210] width 179 height 17
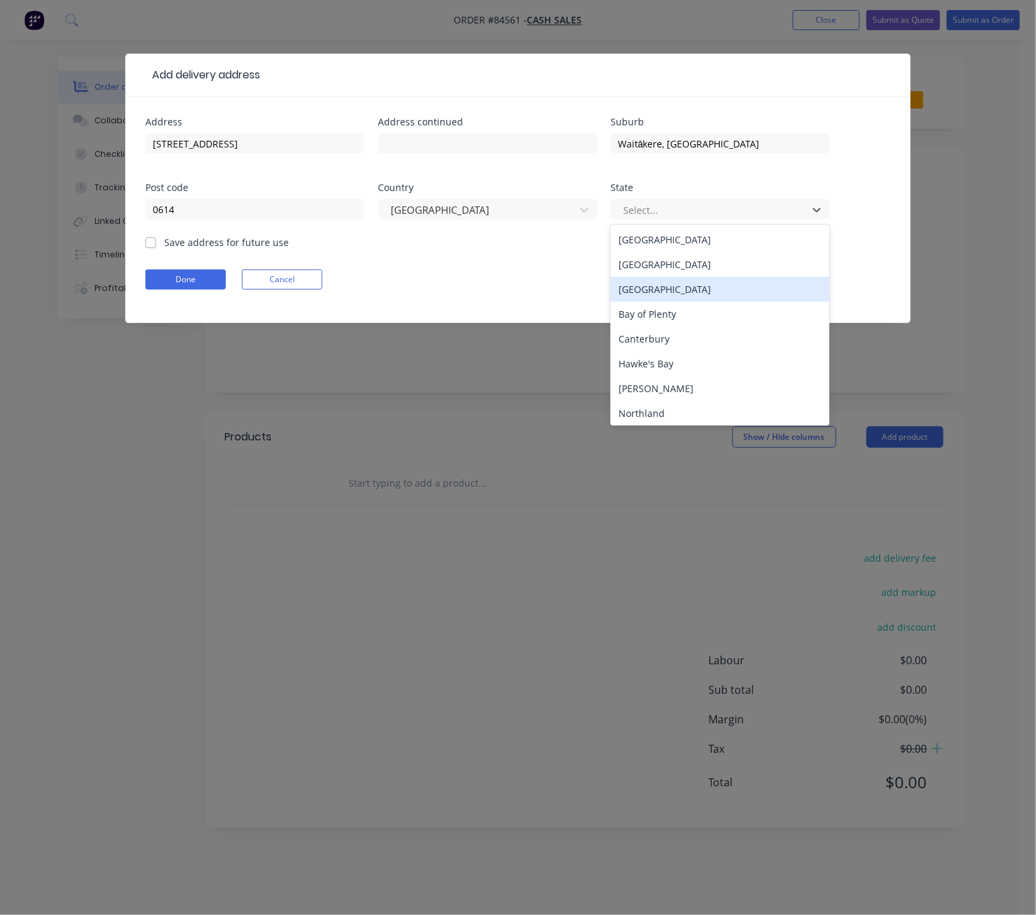
click at [674, 288] on div "Auckland" at bounding box center [720, 289] width 219 height 25
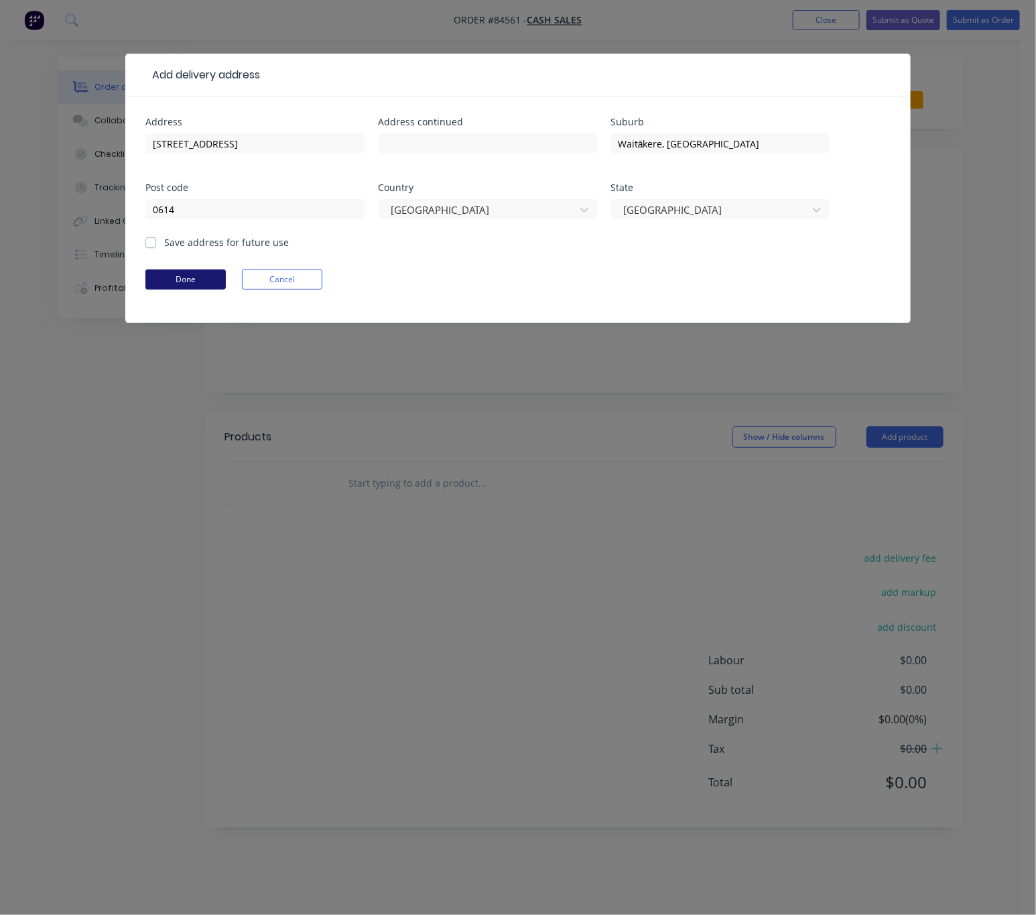
drag, startPoint x: 155, startPoint y: 241, endPoint x: 171, endPoint y: 273, distance: 36.0
click at [153, 249] on div "Save address for future use" at bounding box center [216, 242] width 143 height 14
click at [164, 245] on label "Save address for future use" at bounding box center [226, 242] width 125 height 14
click at [151, 245] on input "Save address for future use" at bounding box center [150, 241] width 11 height 13
checkbox input "true"
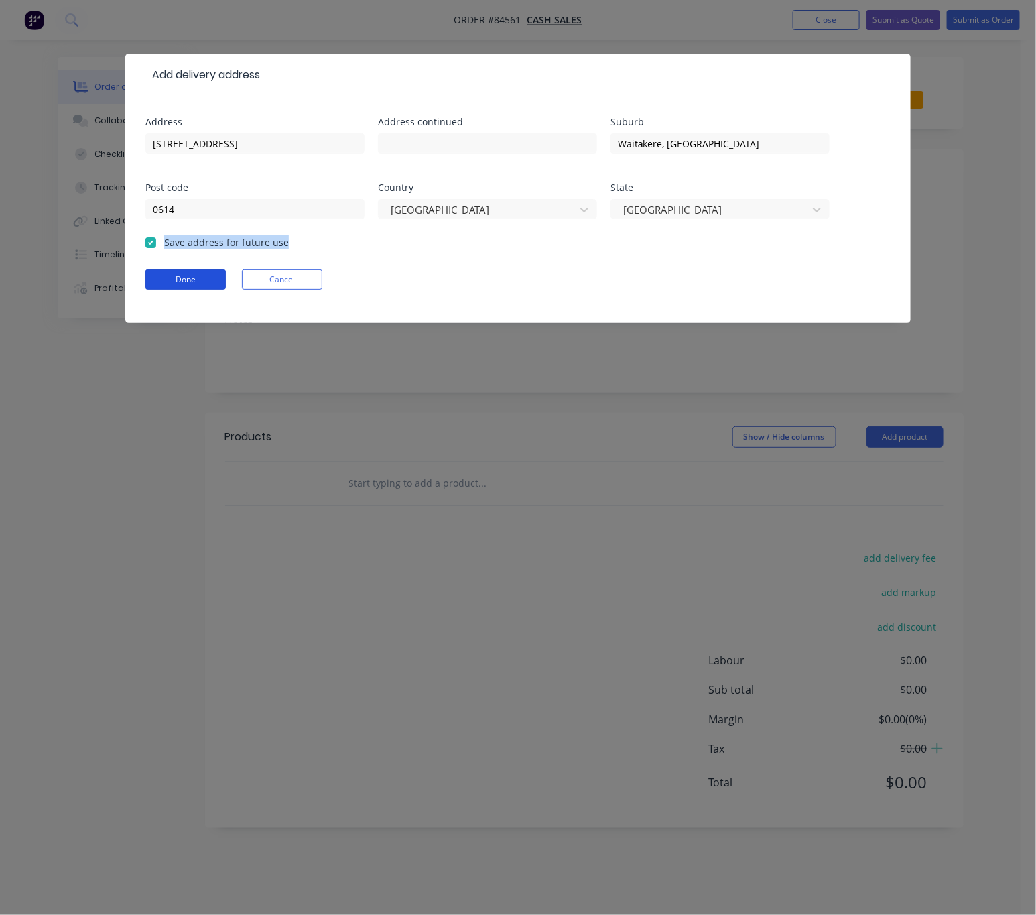
click at [187, 286] on button "Done" at bounding box center [185, 279] width 80 height 20
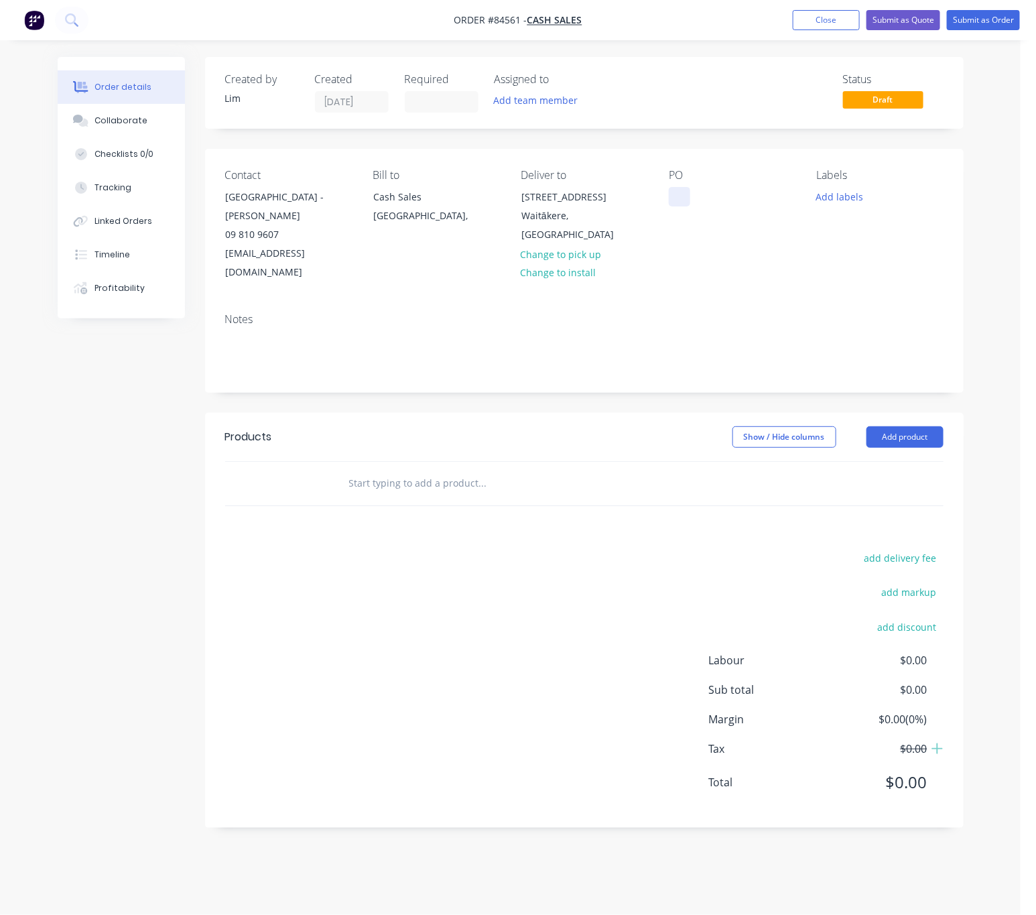
click at [676, 204] on div at bounding box center [679, 196] width 21 height 19
drag, startPoint x: 225, startPoint y: 200, endPoint x: 306, endPoint y: 196, distance: 81.2
click at [306, 196] on div "Waitākere Primary School - Nina Doogan" at bounding box center [281, 207] width 111 height 38
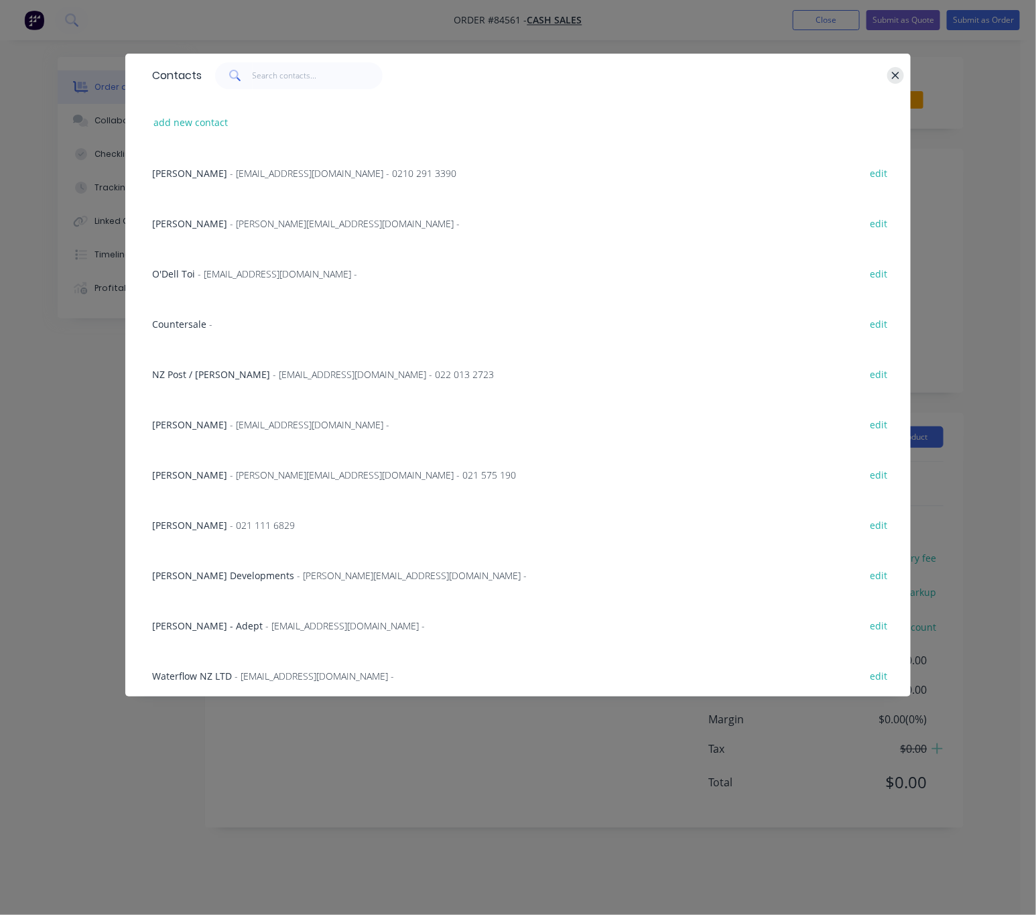
click at [901, 76] on button "button" at bounding box center [895, 75] width 17 height 17
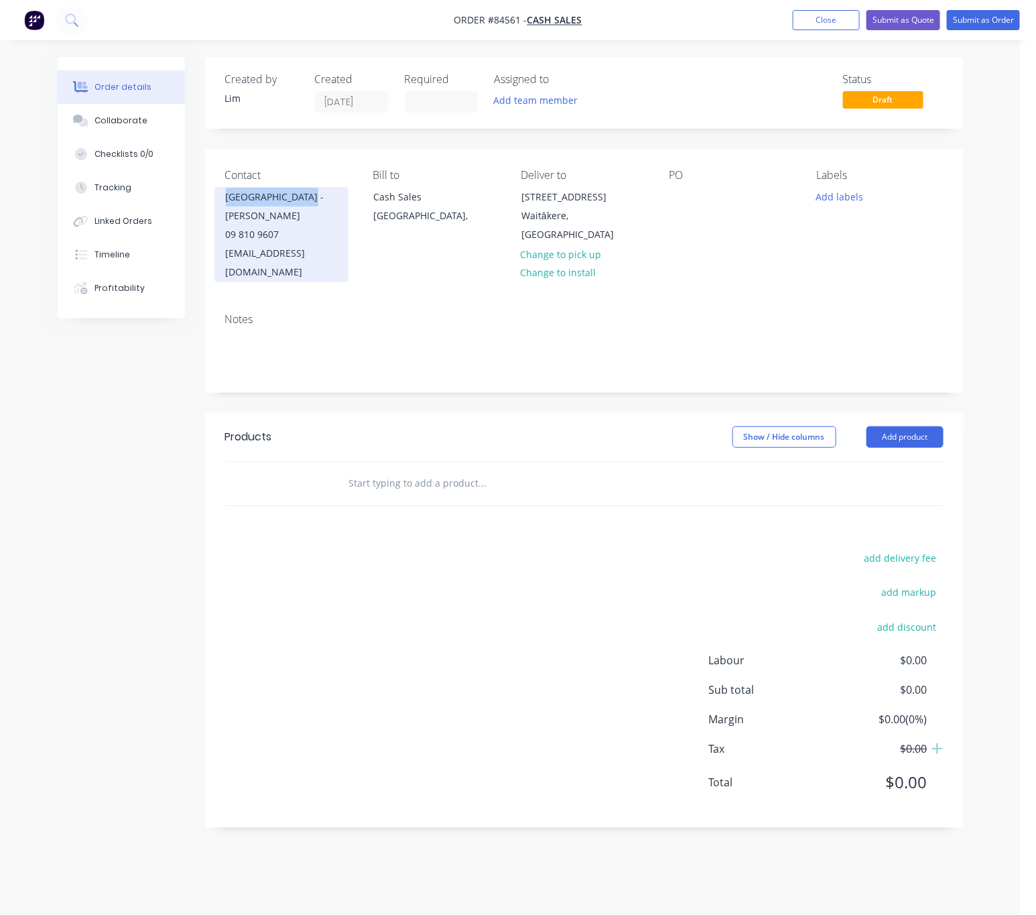
copy div "Waitākere Primary"
click at [674, 203] on div at bounding box center [679, 196] width 21 height 19
paste div
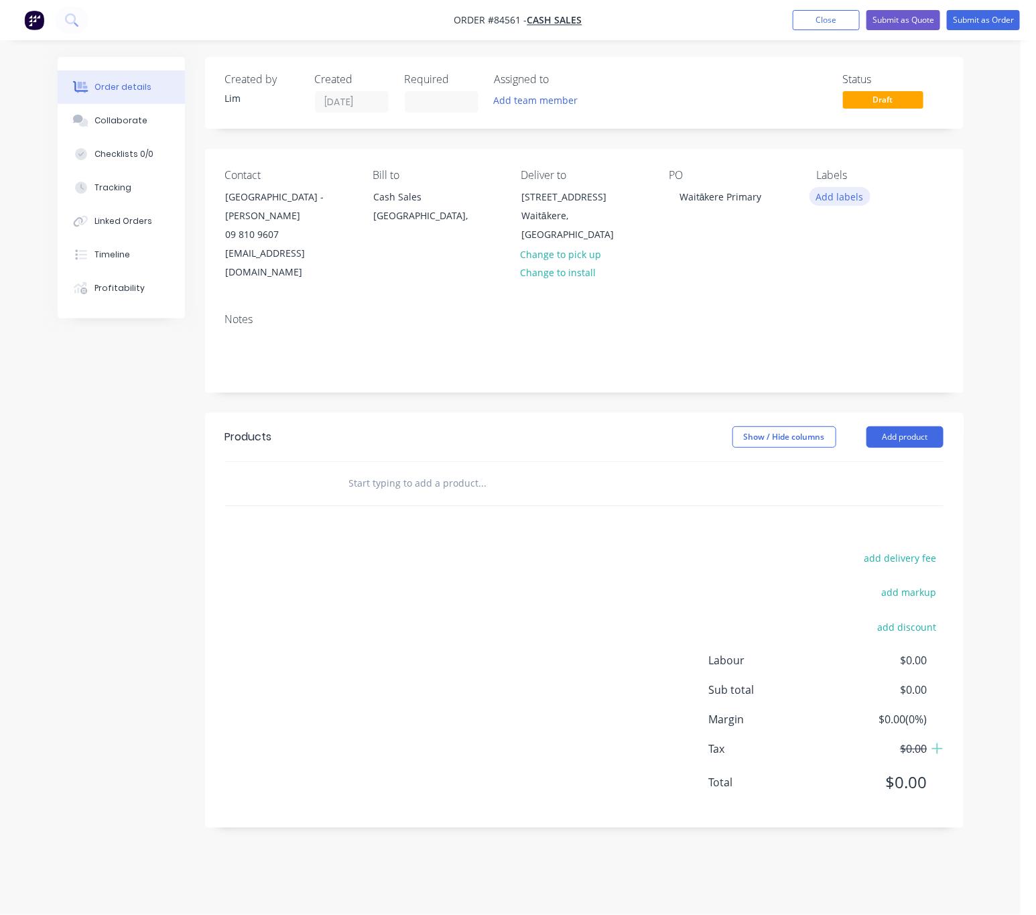
click at [844, 194] on button "Add labels" at bounding box center [841, 196] width 62 height 18
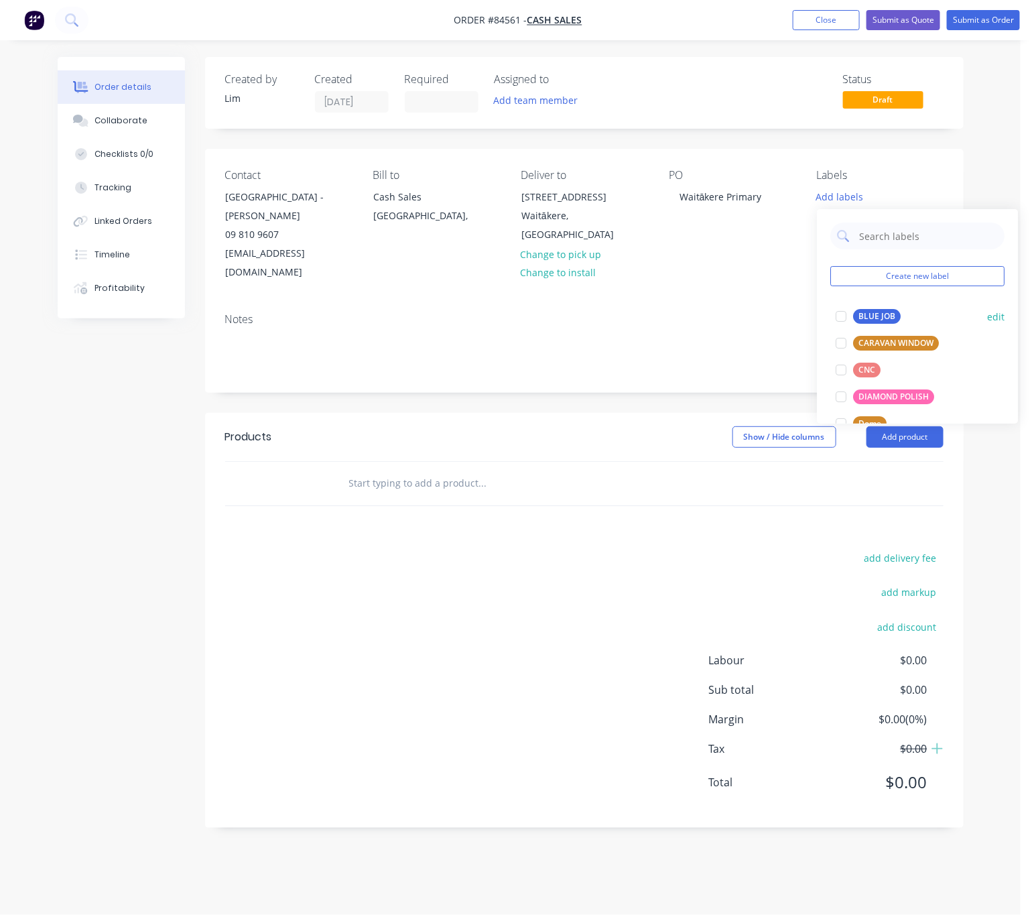
click at [873, 314] on div "BLUE JOB" at bounding box center [878, 316] width 48 height 15
click at [839, 306] on div at bounding box center [841, 310] width 27 height 27
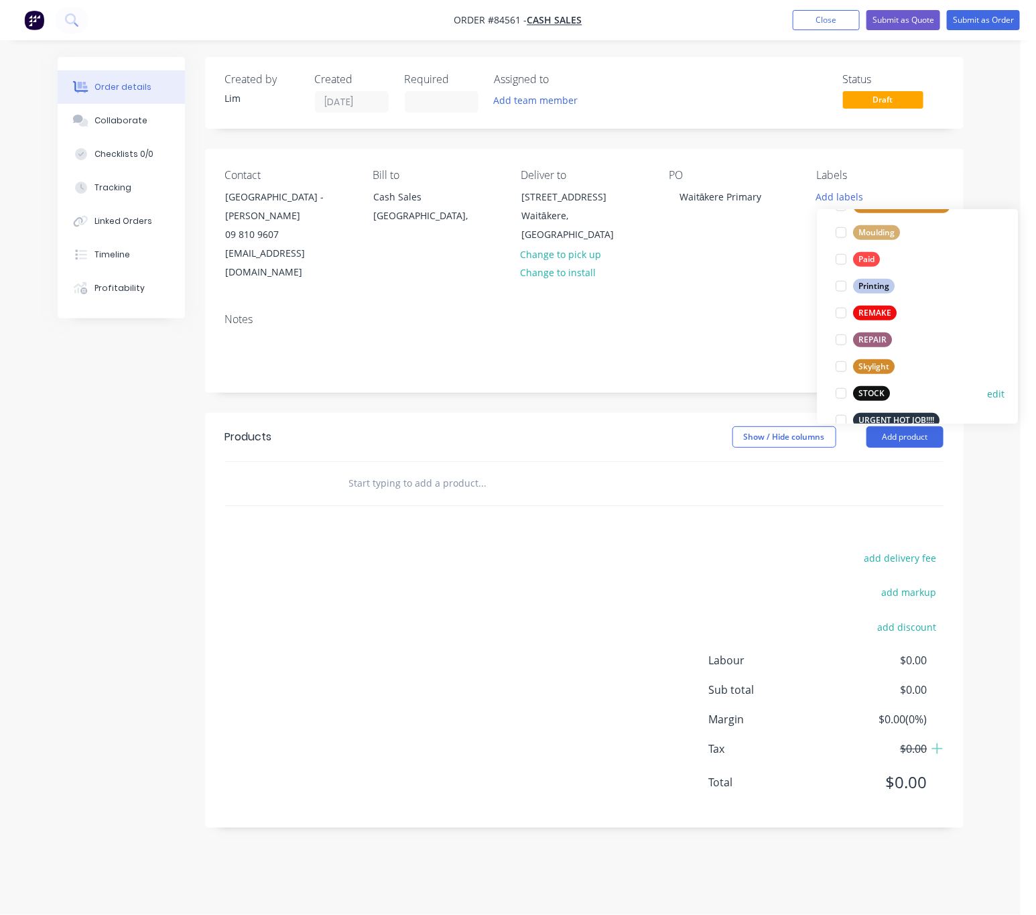
scroll to position [509, 0]
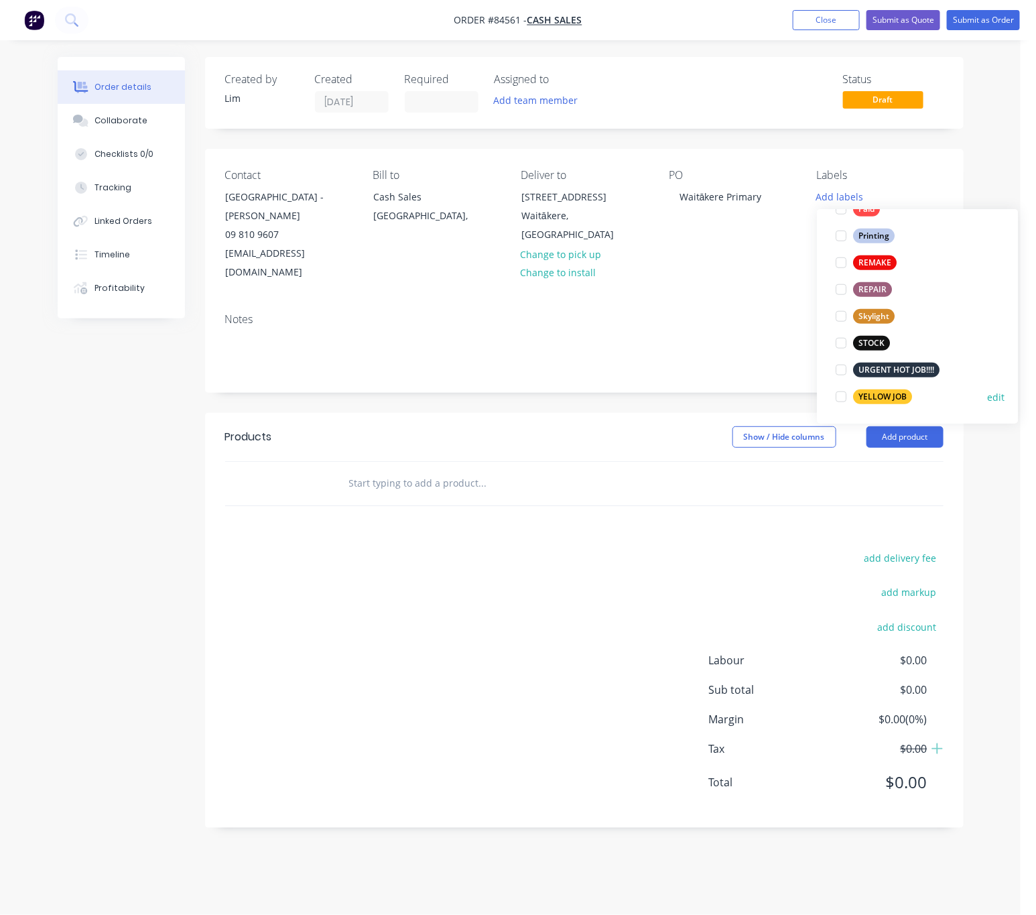
click at [895, 390] on div "YELLOW JOB" at bounding box center [883, 396] width 59 height 15
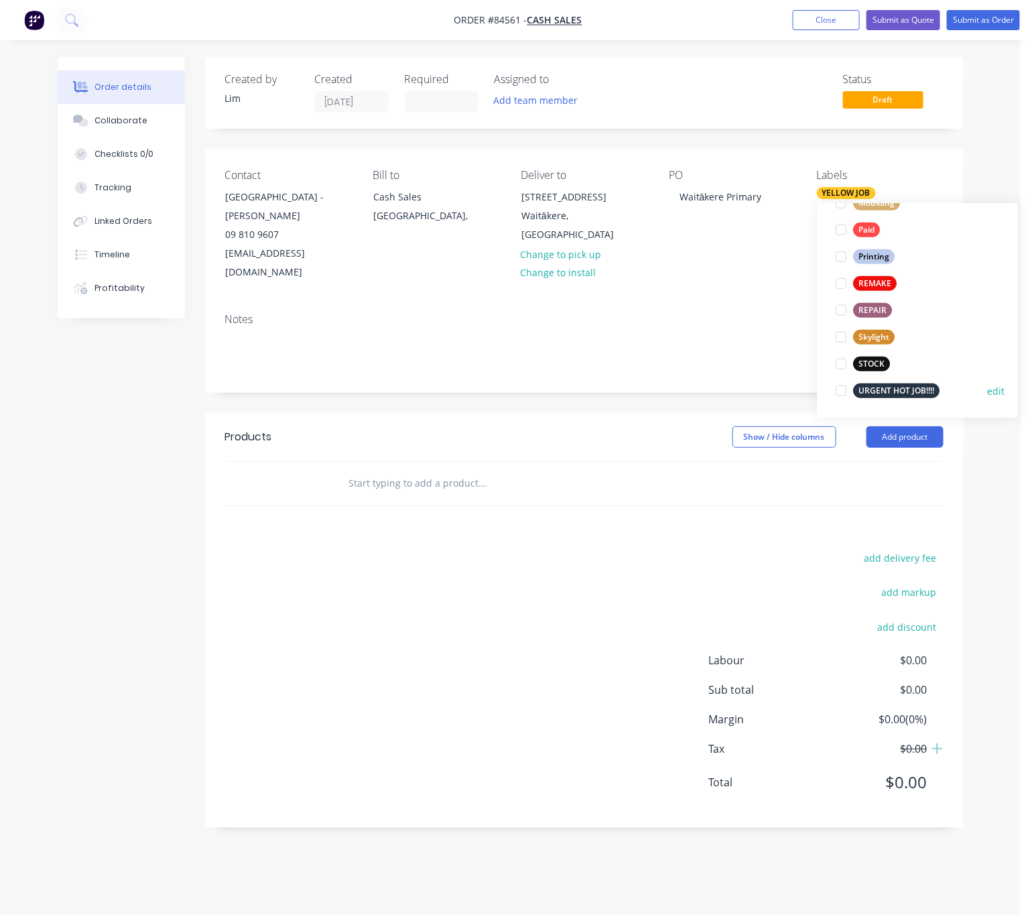
click at [899, 389] on div "URGENT HOT JOB!!!!" at bounding box center [897, 390] width 86 height 15
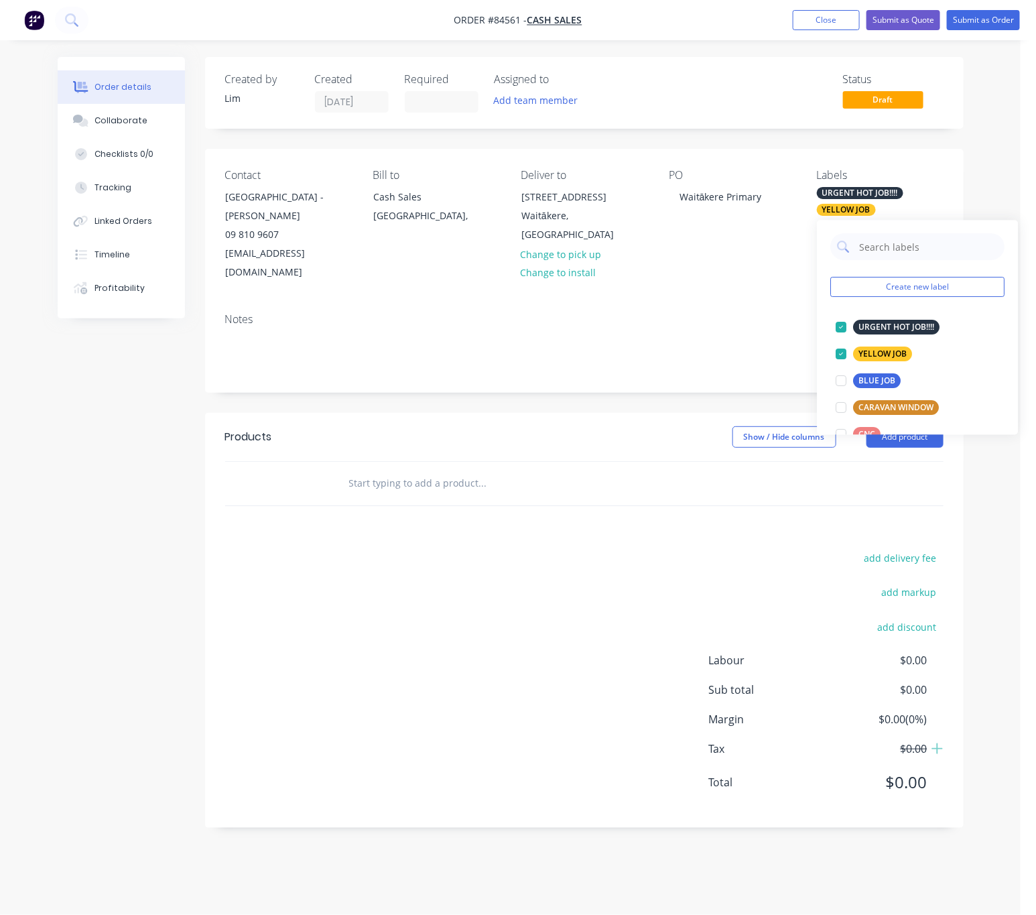
drag, startPoint x: 649, startPoint y: 364, endPoint x: 714, endPoint y: 388, distance: 68.7
click at [649, 365] on div "Notes" at bounding box center [584, 347] width 759 height 90
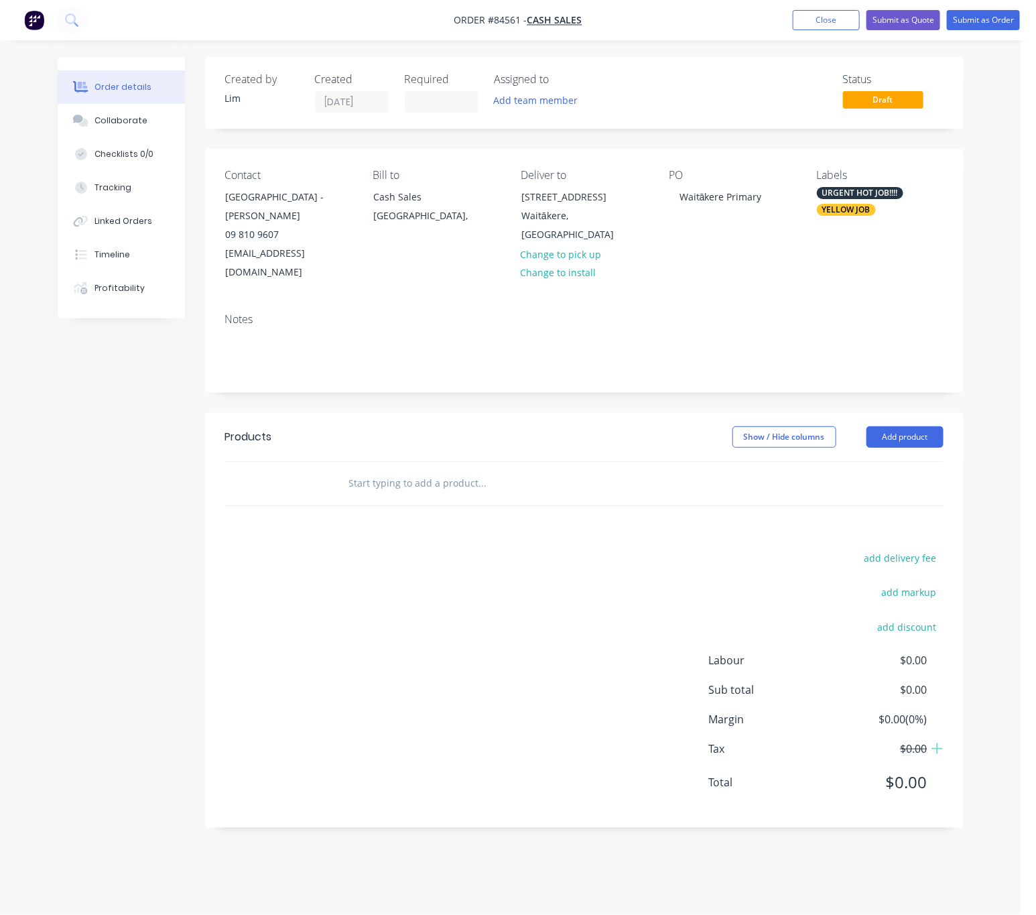
click at [408, 470] on input "text" at bounding box center [483, 483] width 268 height 27
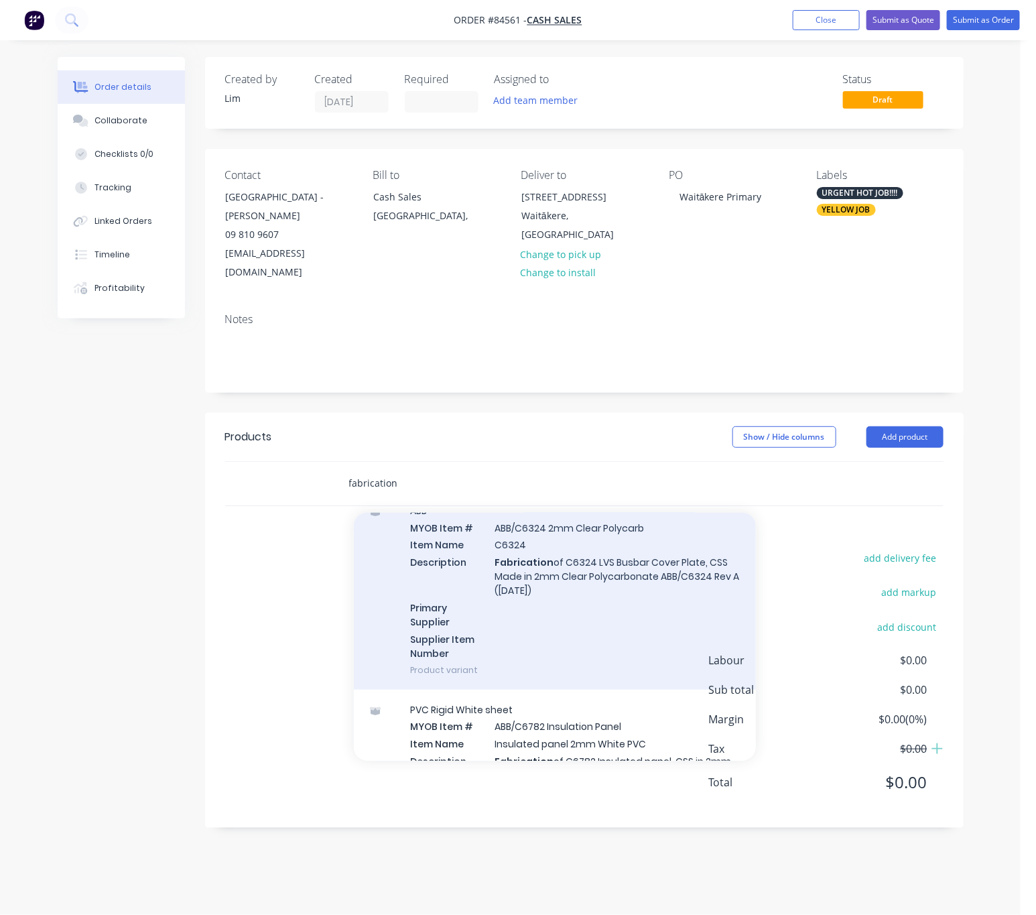
scroll to position [603, 0]
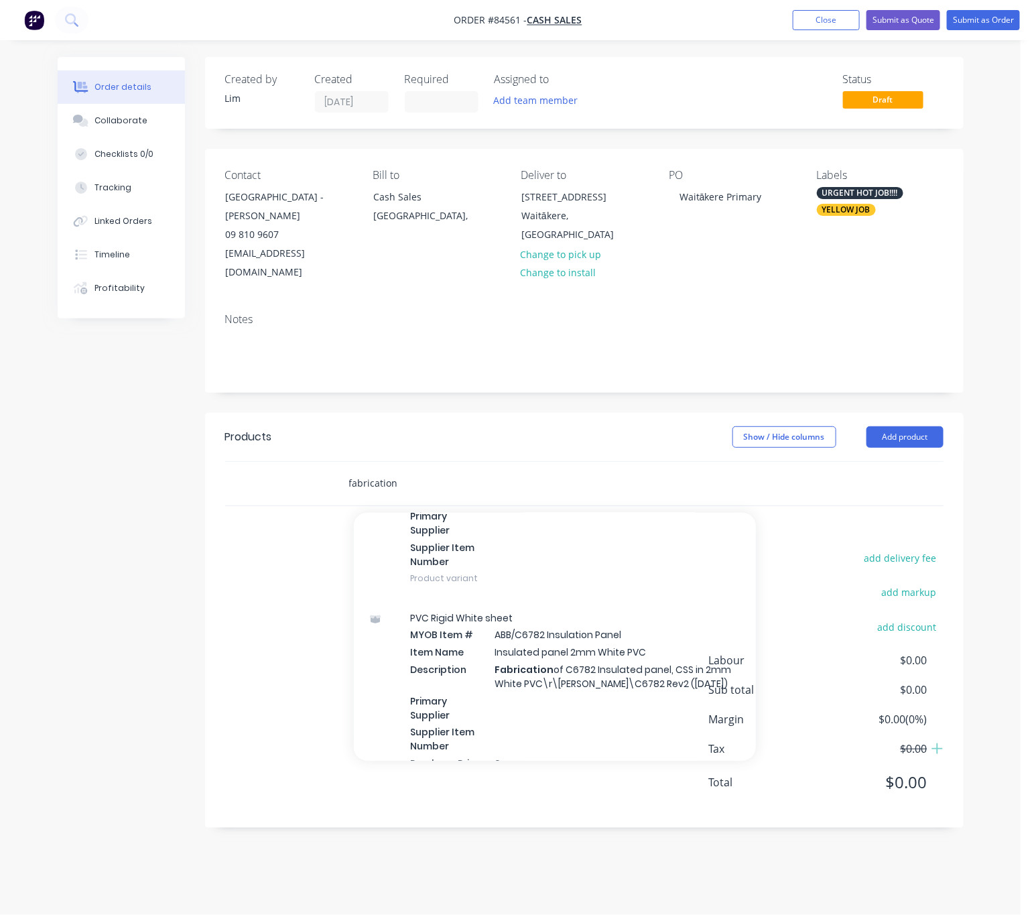
click at [407, 470] on input "fabrication" at bounding box center [483, 483] width 268 height 27
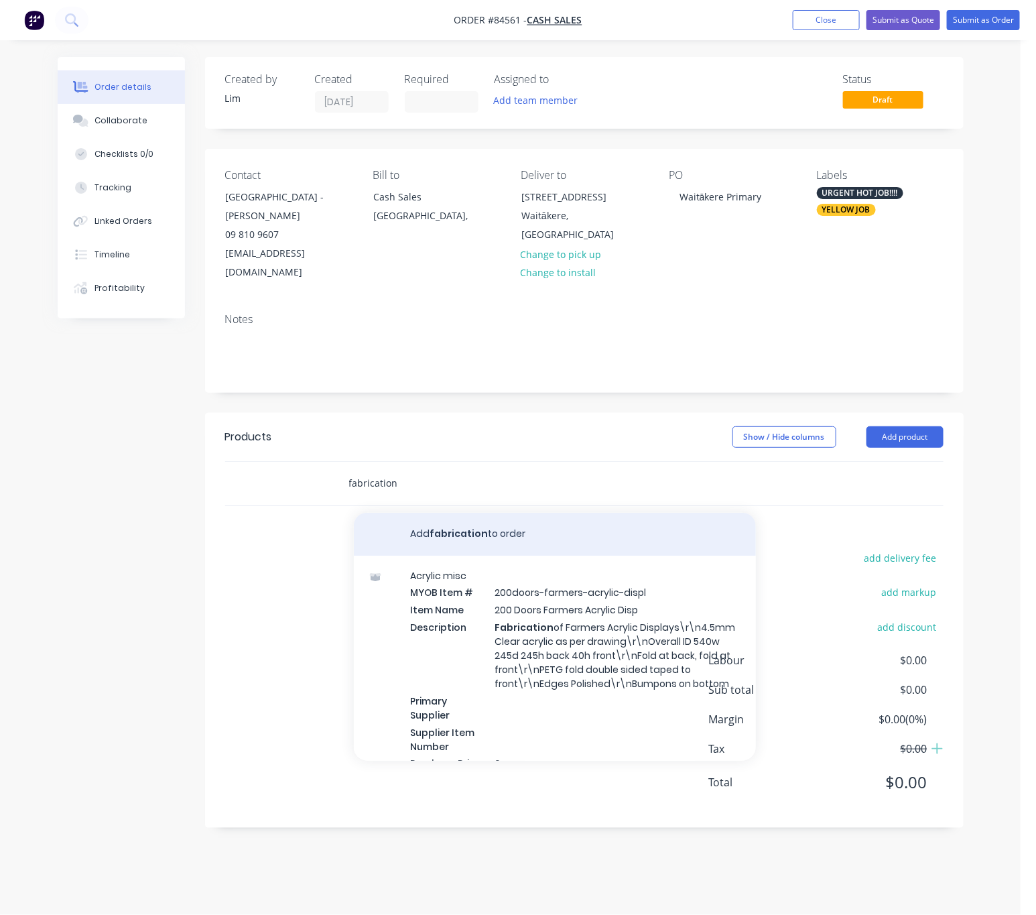
type input "fabrication"
click at [545, 523] on button "Add fabrication to order" at bounding box center [555, 534] width 402 height 43
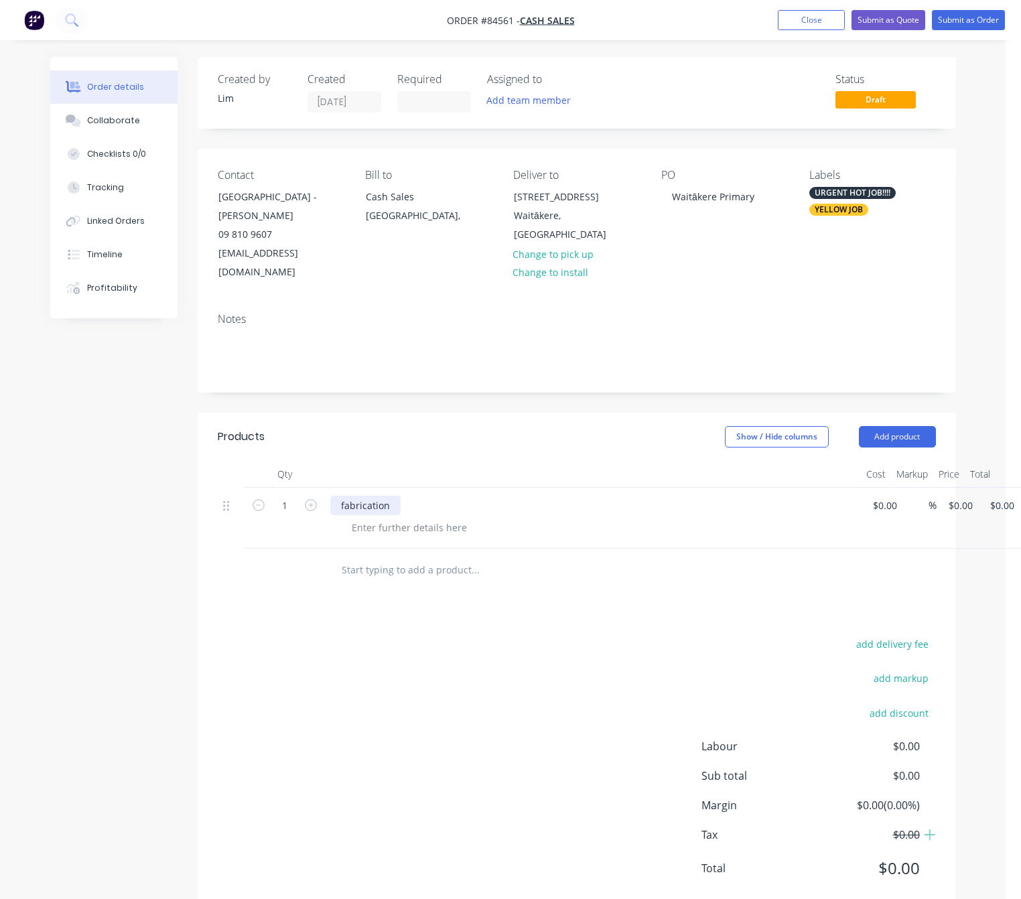
click at [388, 496] on div "fabrication" at bounding box center [365, 505] width 70 height 19
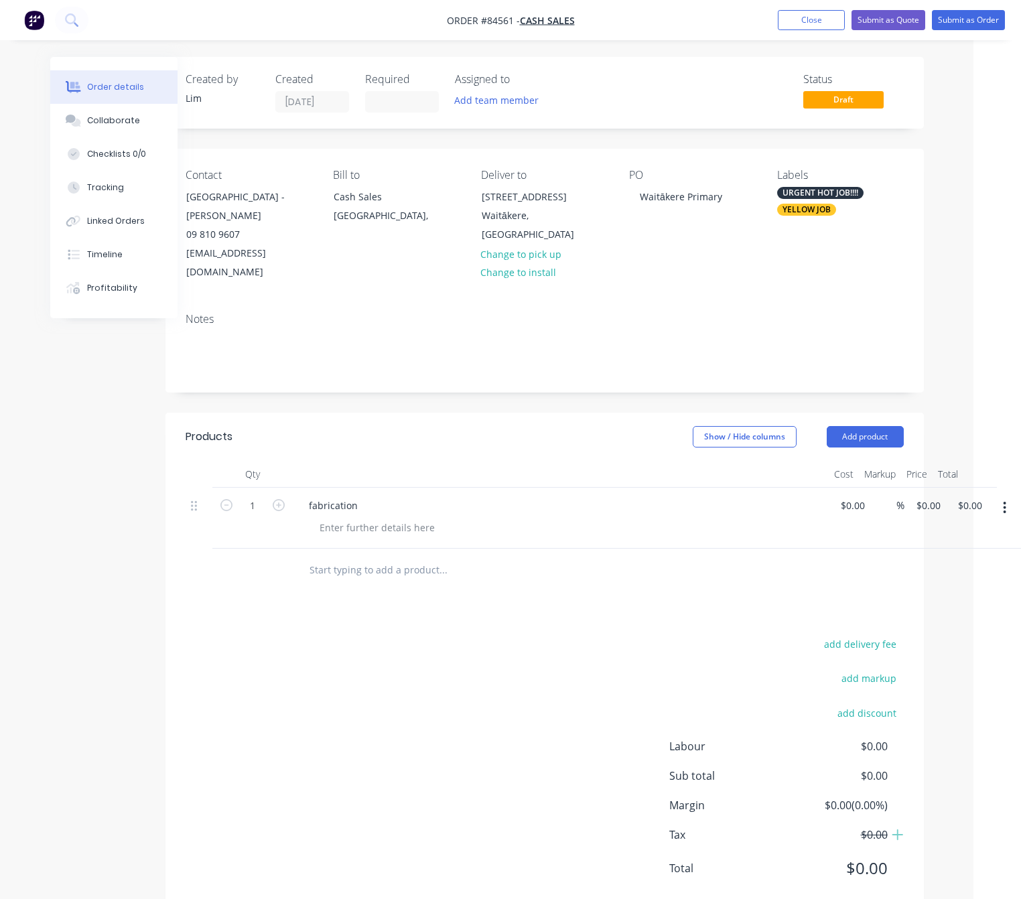
click at [1005, 499] on button "button" at bounding box center [1005, 508] width 32 height 24
click at [971, 587] on div "Delete" at bounding box center [957, 596] width 103 height 19
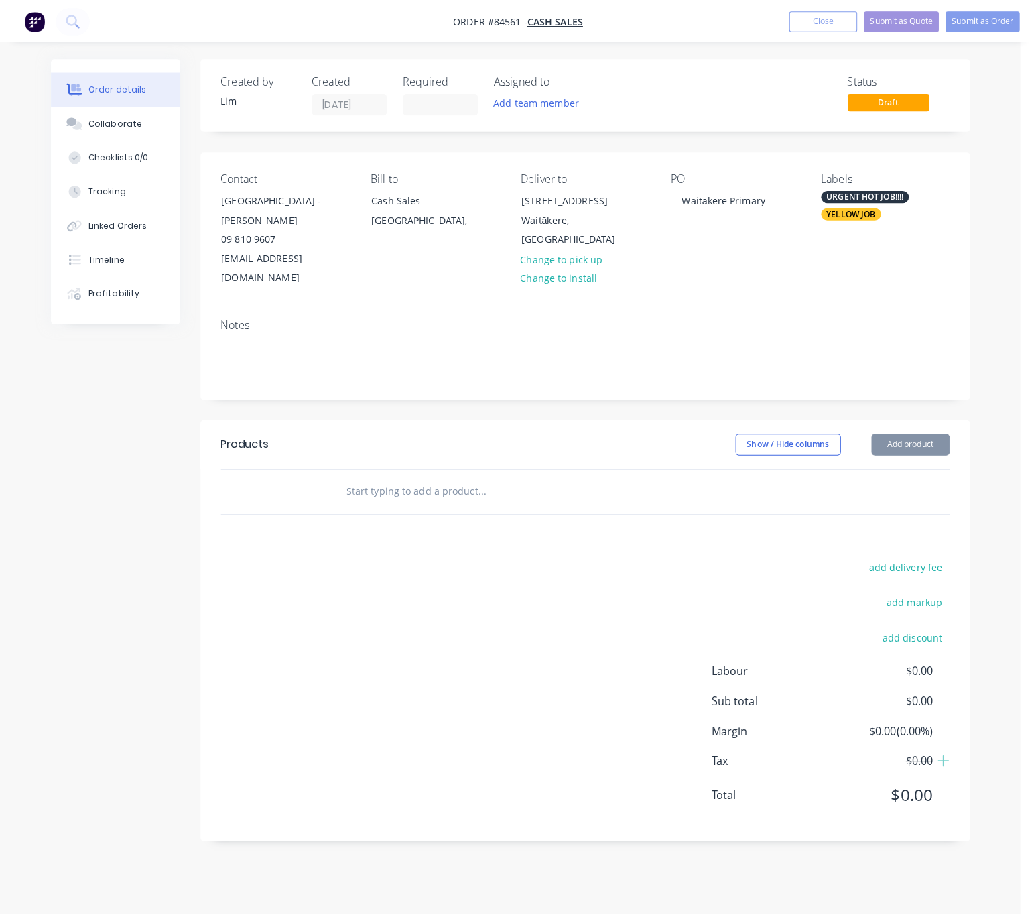
scroll to position [0, 0]
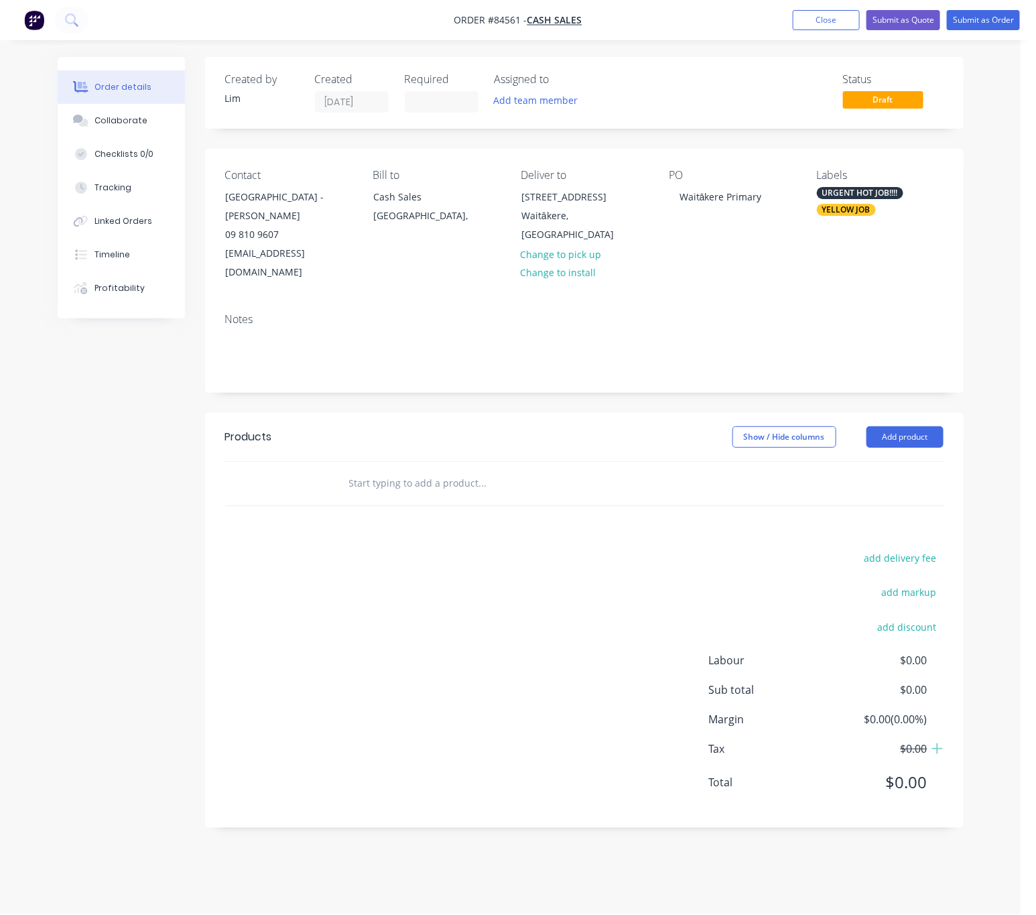
click at [447, 470] on input "text" at bounding box center [483, 483] width 268 height 27
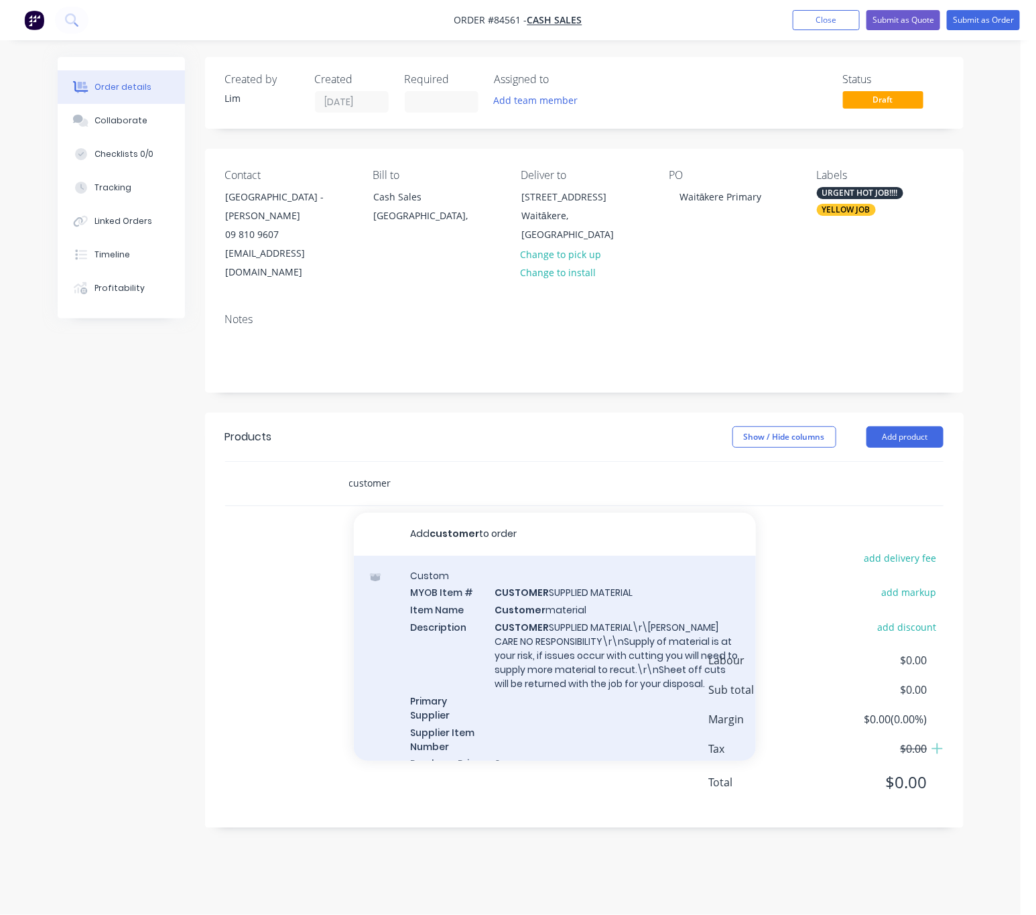
type input "customer"
click at [618, 584] on div "Custom MYOB Item # CUSTOMER SUPPLIED MATERIAL Item Name Customer material Descr…" at bounding box center [555, 678] width 402 height 245
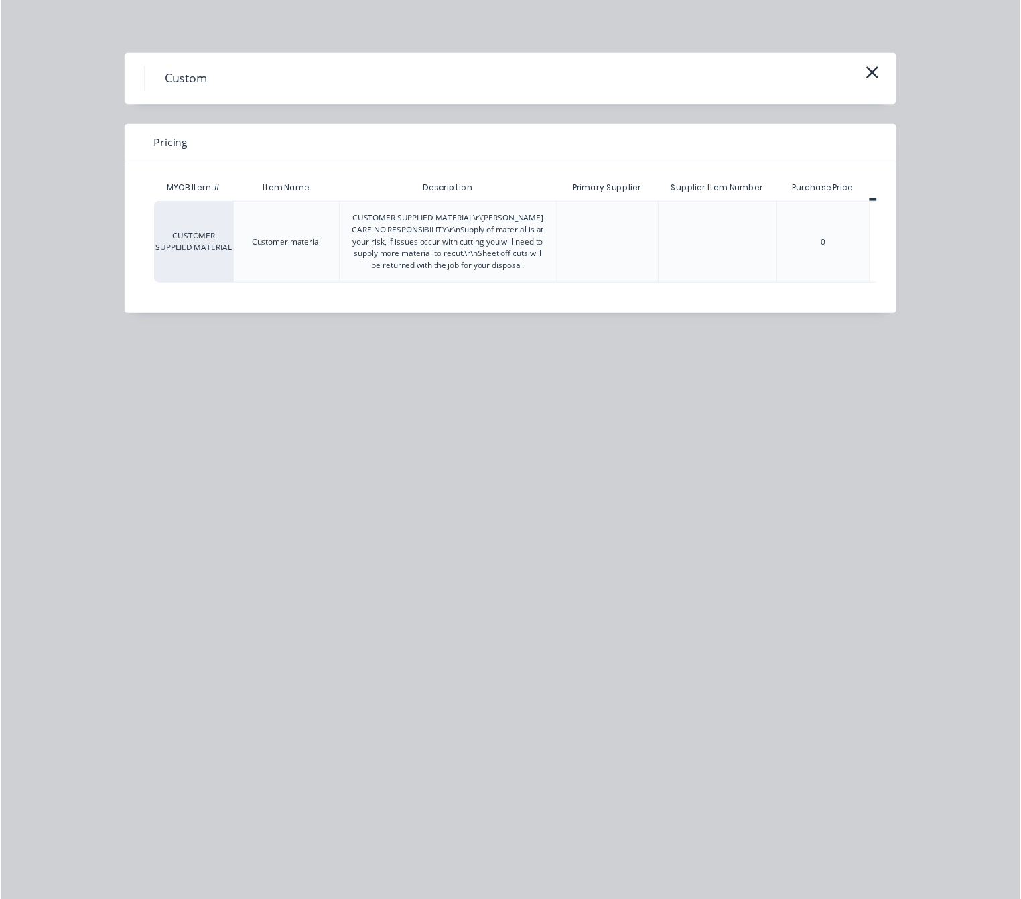
scroll to position [0, 60]
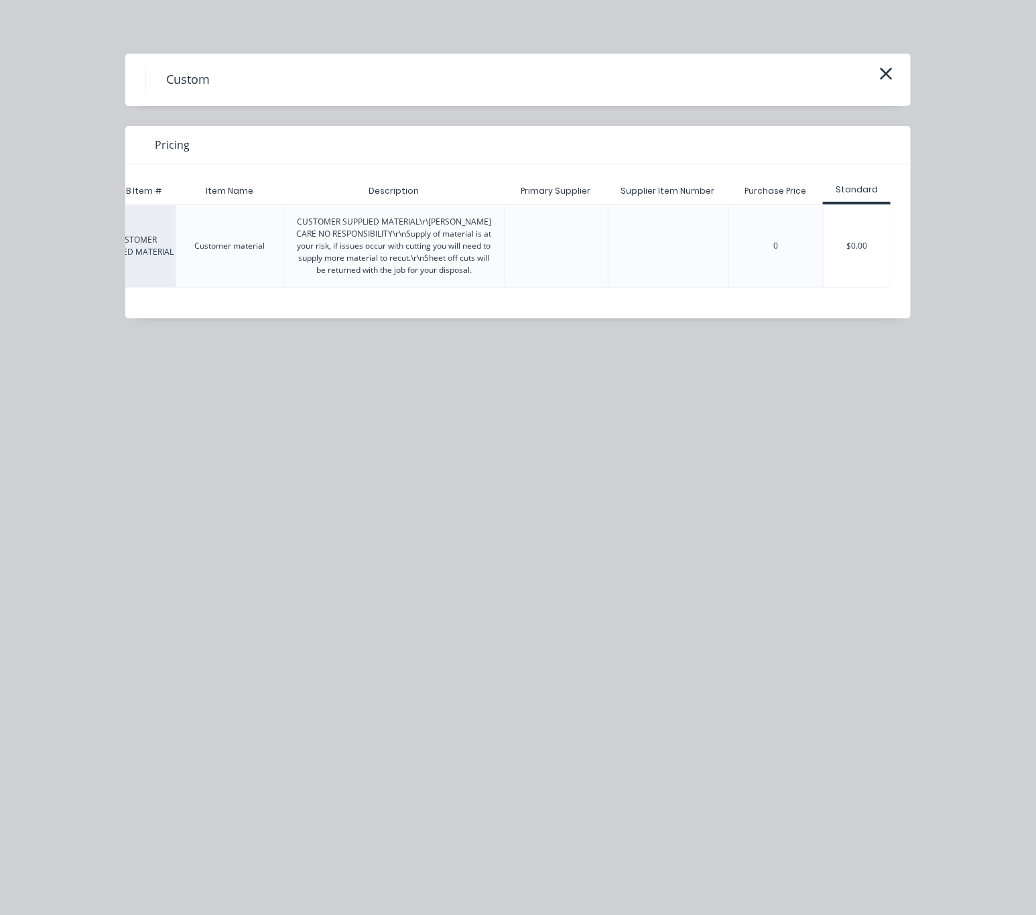
click at [875, 258] on div "$0.00" at bounding box center [857, 246] width 67 height 82
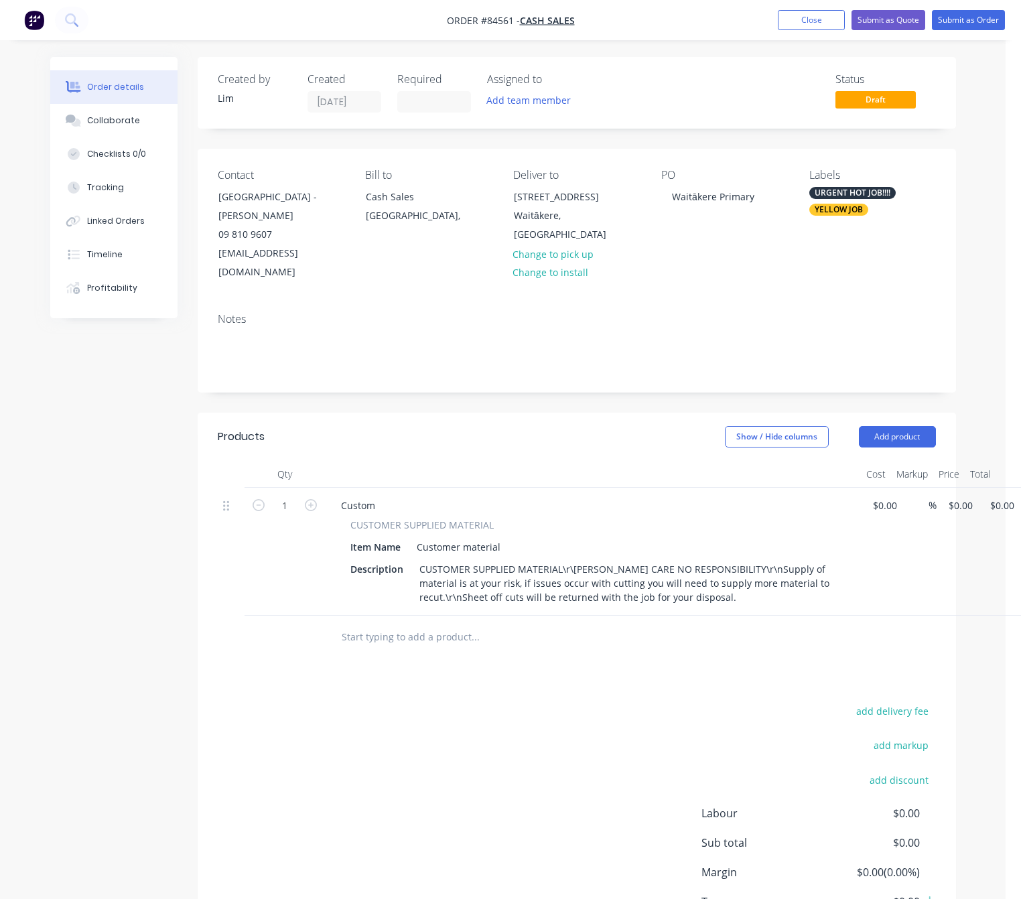
scroll to position [0, 32]
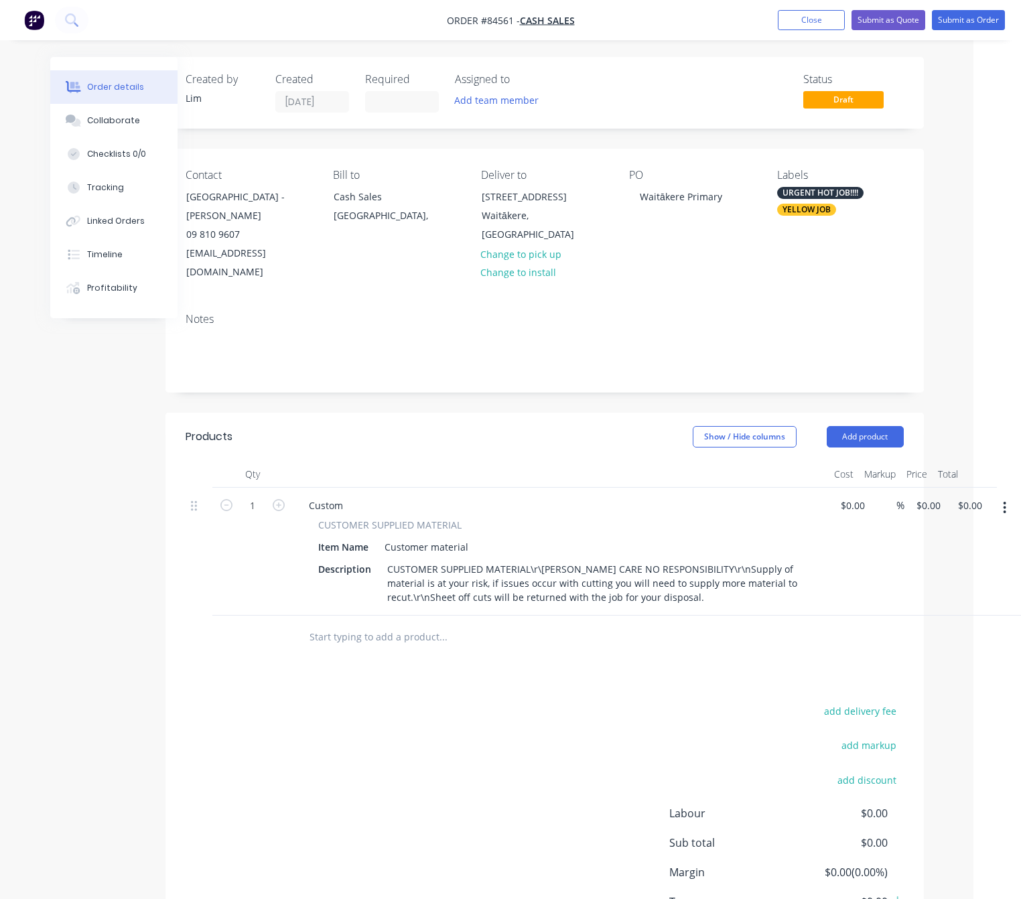
drag, startPoint x: 1007, startPoint y: 493, endPoint x: 1005, endPoint y: 505, distance: 12.2
click at [1006, 496] on button "button" at bounding box center [1005, 508] width 32 height 24
click at [980, 614] on div "Delete" at bounding box center [957, 623] width 103 height 19
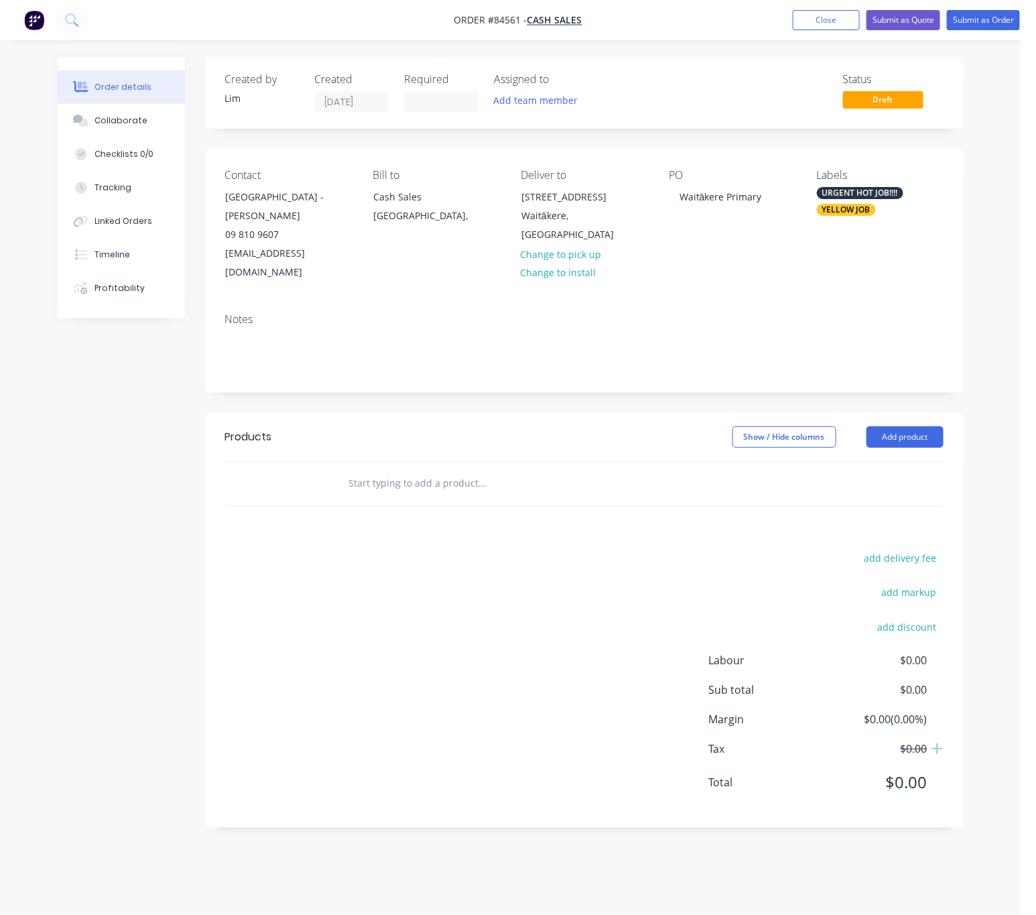
click at [447, 470] on input "text" at bounding box center [483, 483] width 268 height 27
type input "3"
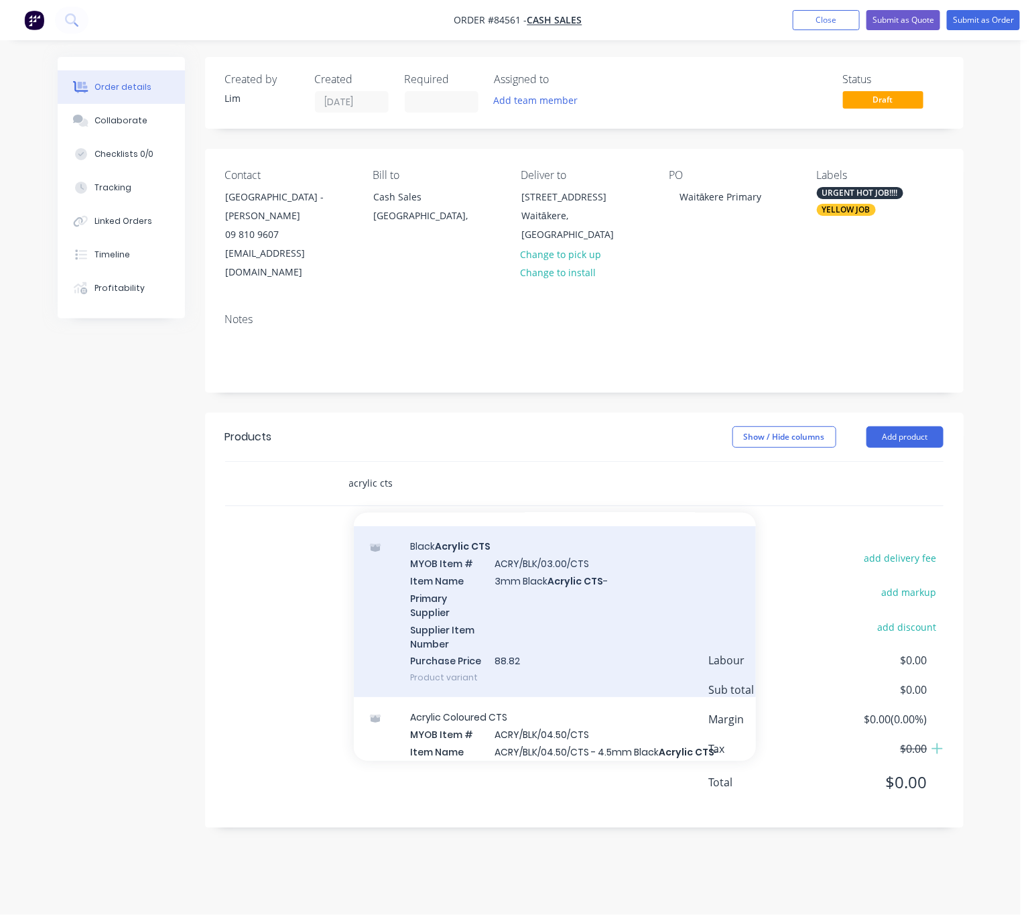
scroll to position [201, 0]
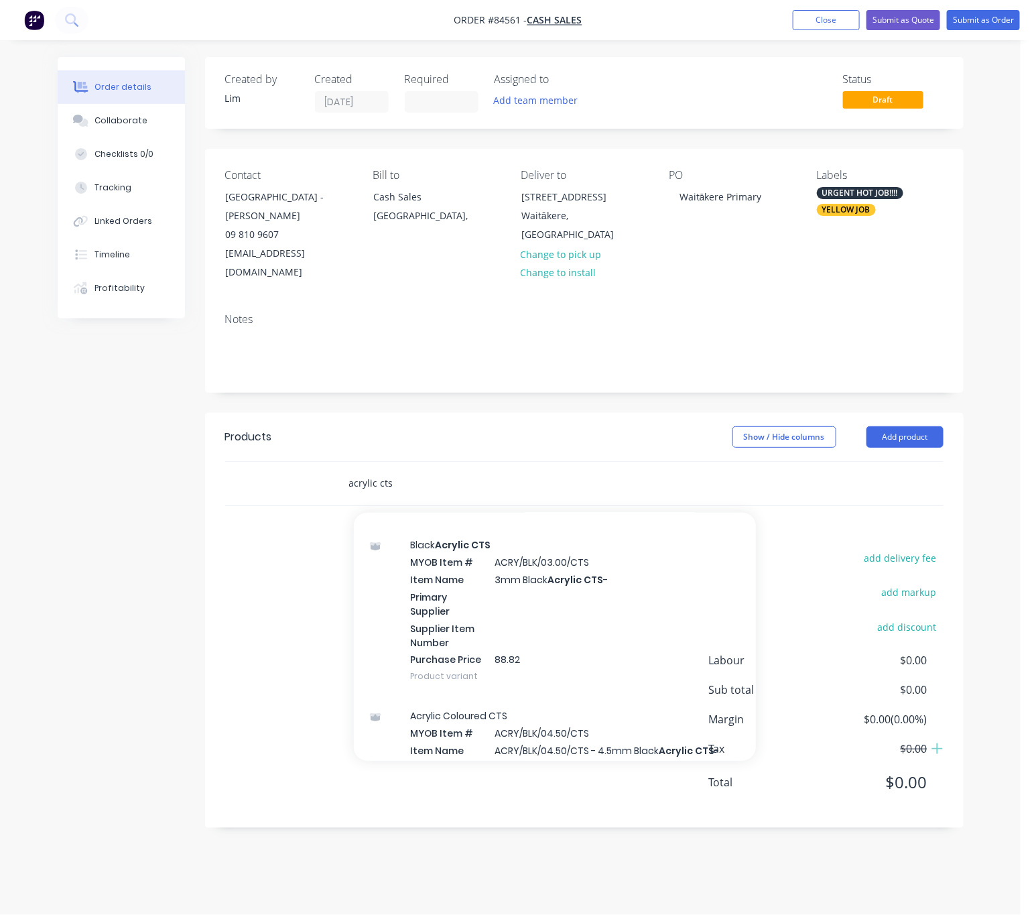
click at [352, 470] on input "acrylic cts" at bounding box center [483, 483] width 268 height 27
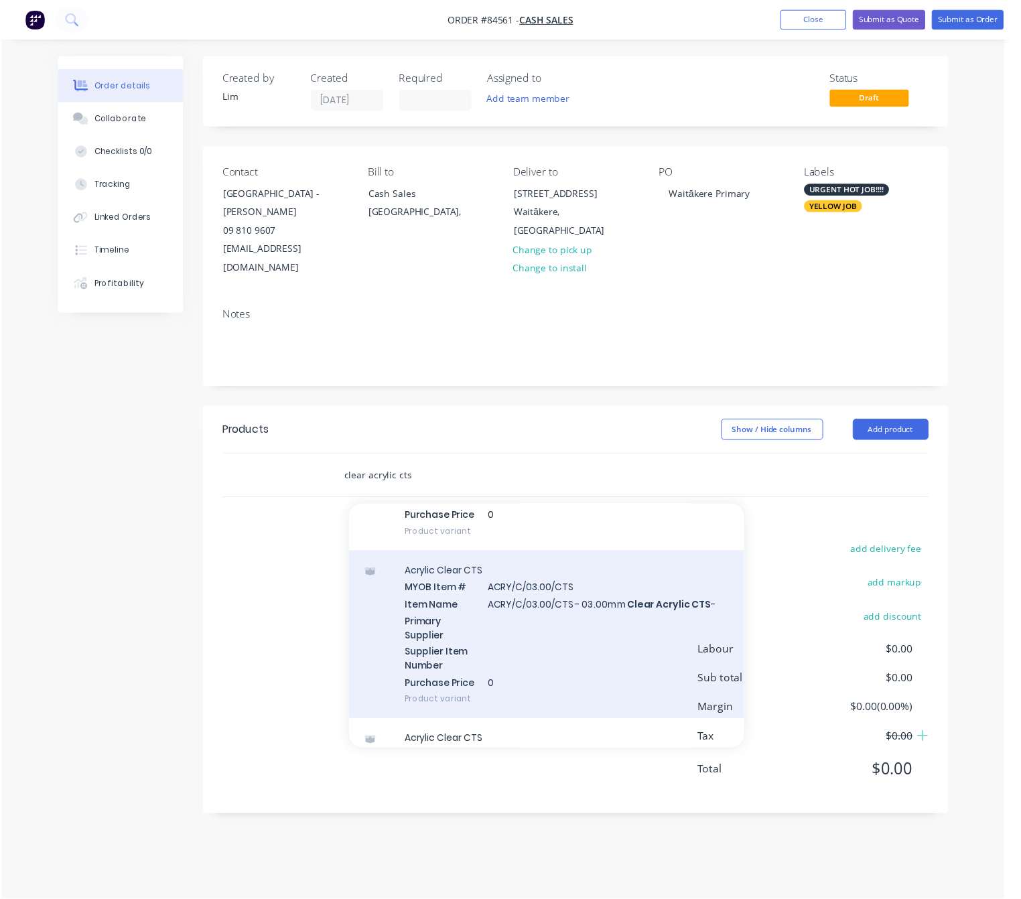
scroll to position [302, 0]
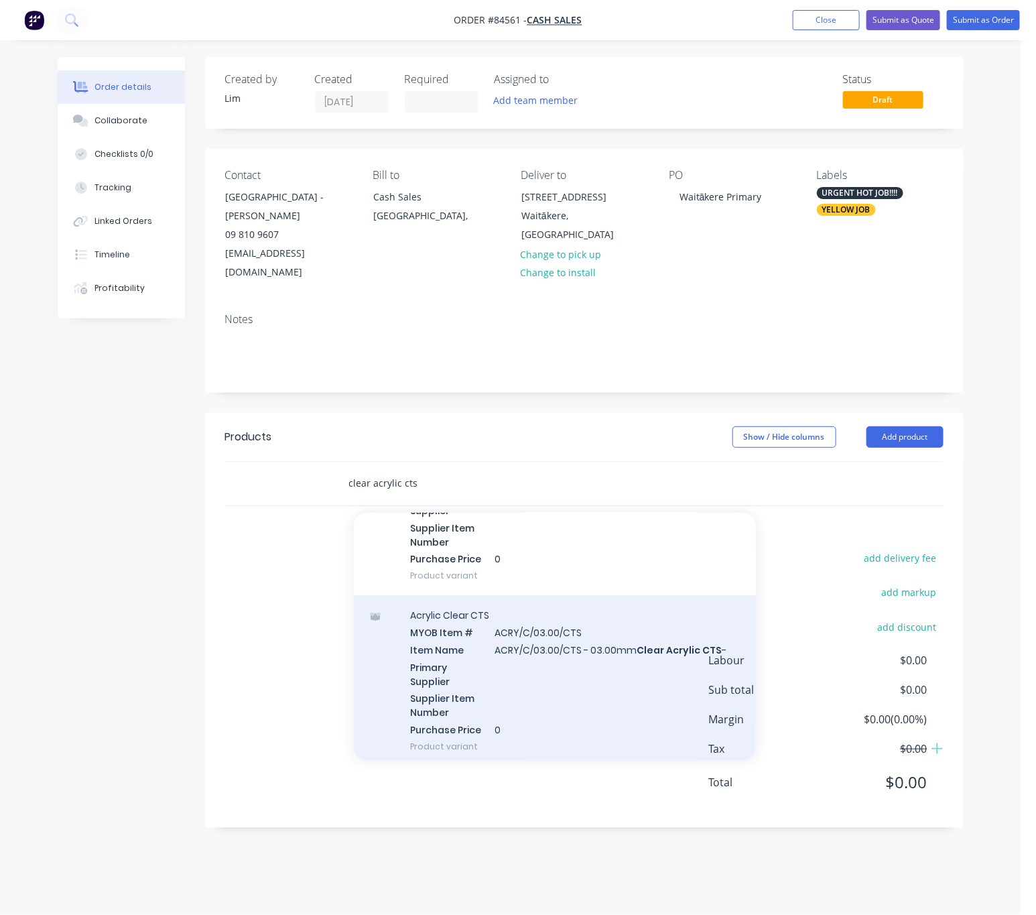
type input "clear acrylic cts"
click at [650, 672] on div "Acrylic Clear CTS MYOB Item # ACRY/C/03.00/CTS Item Name ACRY/C/03.00/CTS - 03.…" at bounding box center [555, 680] width 402 height 171
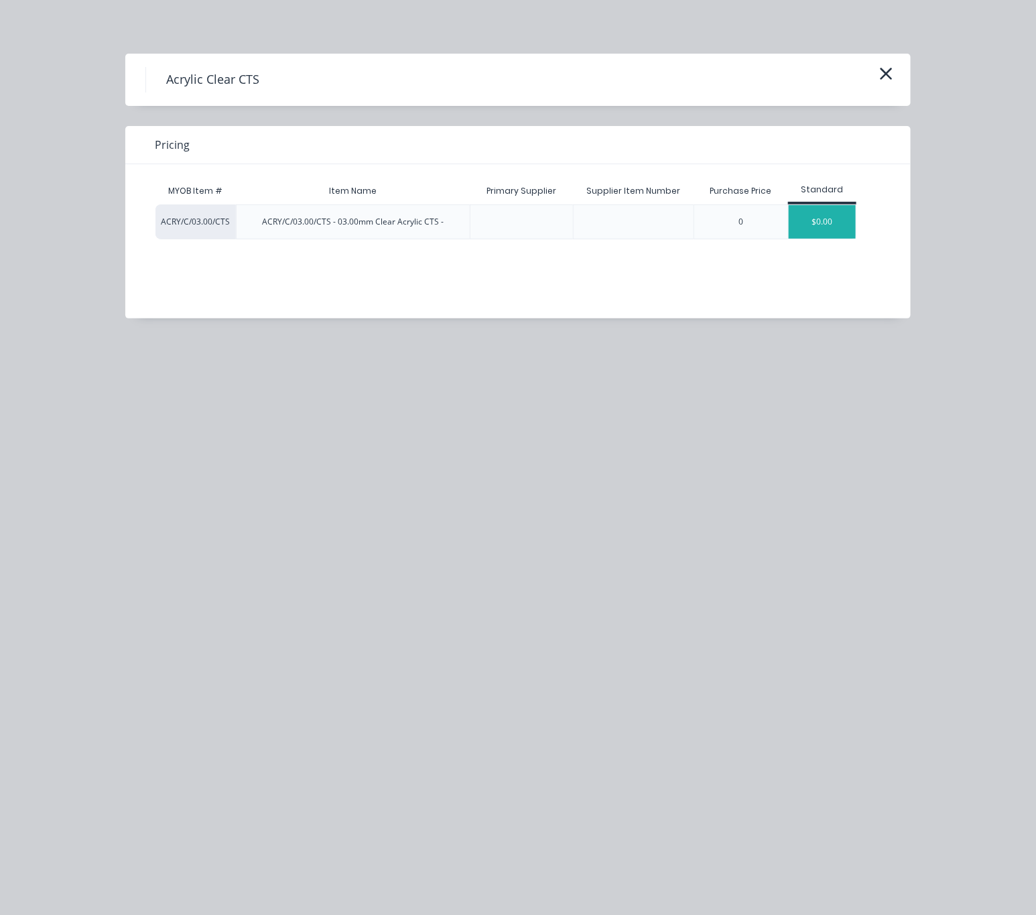
click at [812, 227] on div "$0.00" at bounding box center [822, 222] width 67 height 34
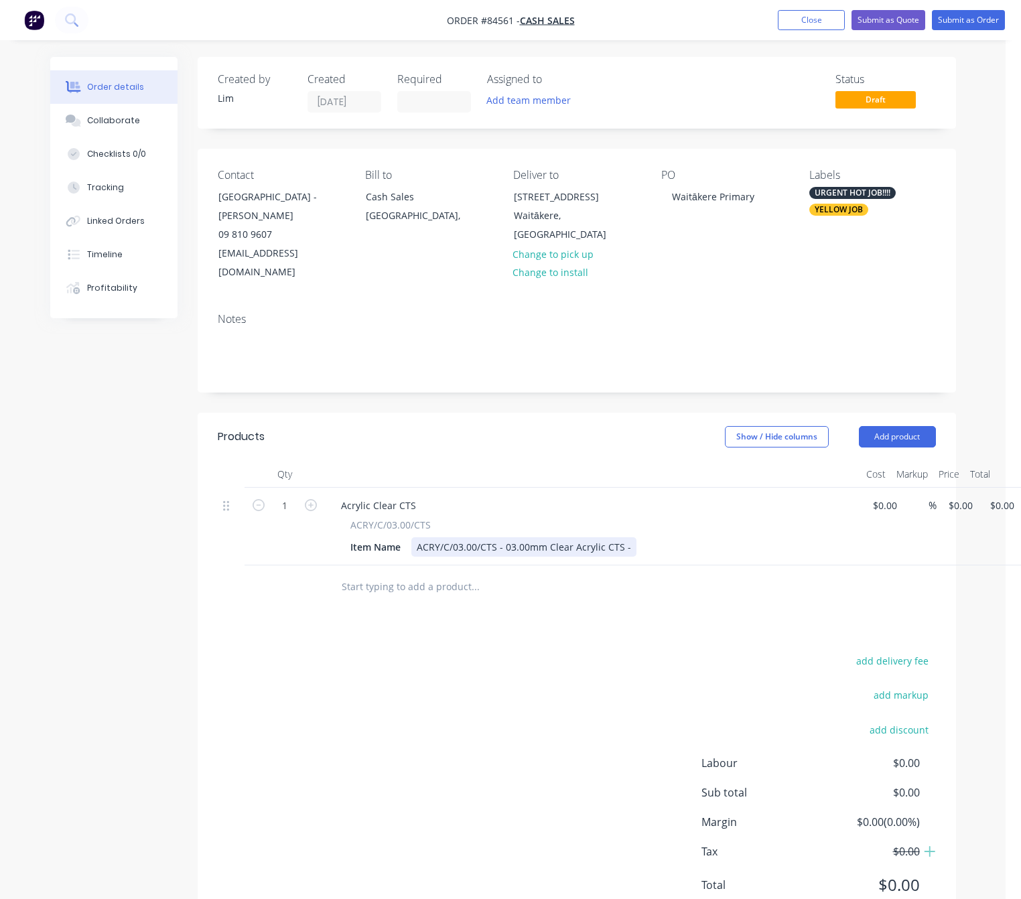
click at [628, 538] on div "ACRY/C/03.00/CTS - 03.00mm Clear Acrylic CTS -" at bounding box center [524, 547] width 225 height 19
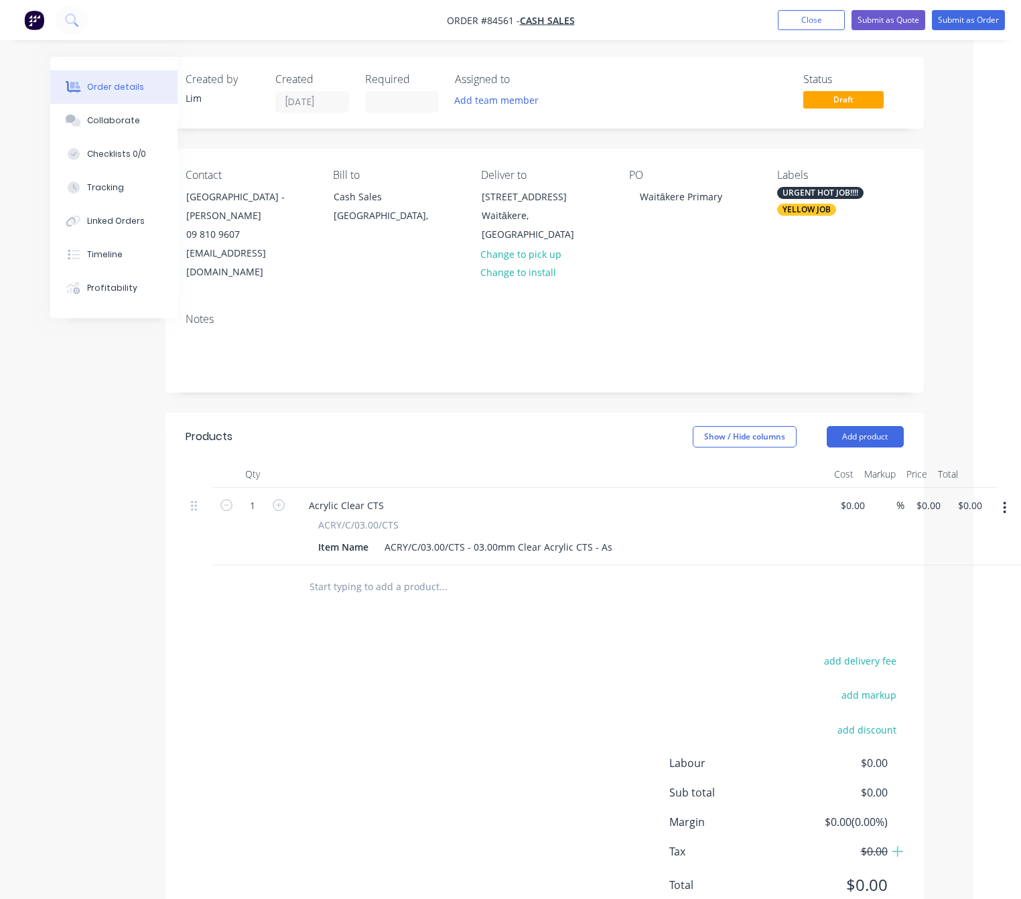
drag, startPoint x: 998, startPoint y: 487, endPoint x: 1001, endPoint y: 501, distance: 13.8
click at [999, 496] on button "button" at bounding box center [1005, 508] width 32 height 24
click at [972, 614] on div "Delete" at bounding box center [957, 623] width 103 height 19
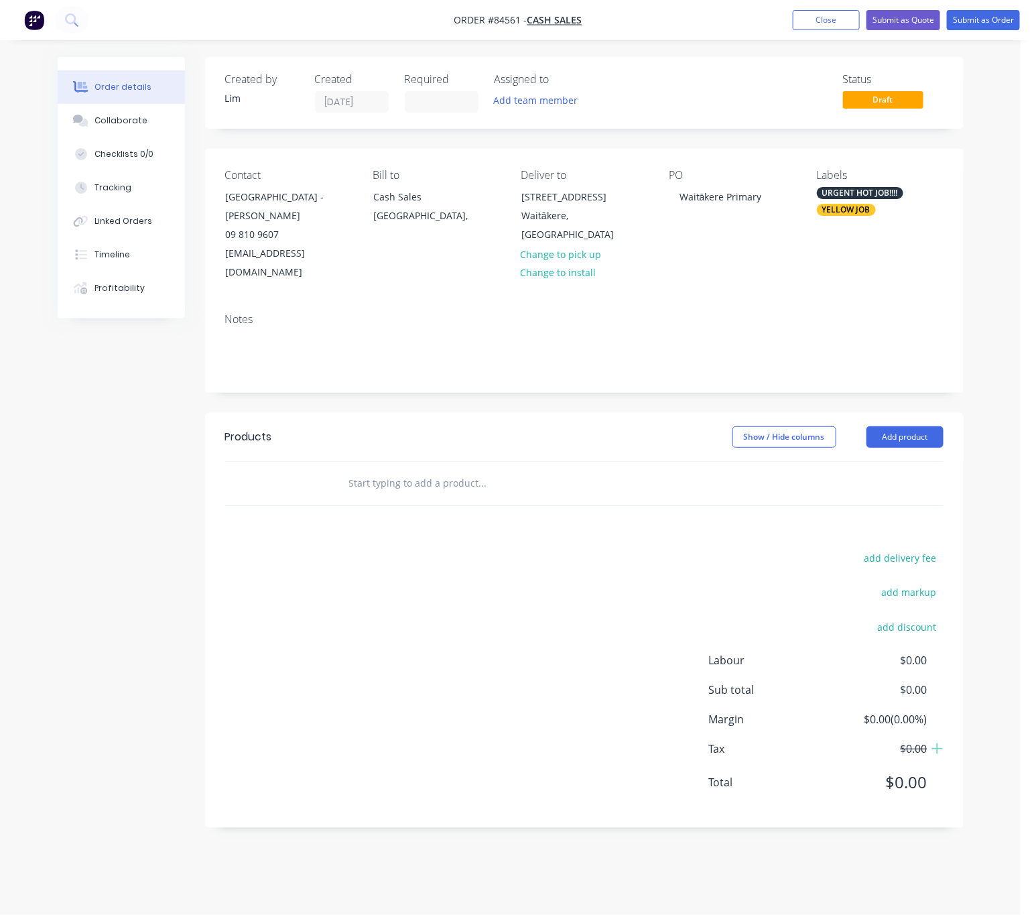
click at [447, 470] on input "text" at bounding box center [483, 483] width 268 height 27
drag, startPoint x: 415, startPoint y: 468, endPoint x: 302, endPoint y: 469, distance: 113.3
click at [302, 469] on div "fabrication Add fabrication to order Acrylic misc MYOB Item # 200doors-farmers-…" at bounding box center [584, 484] width 718 height 44
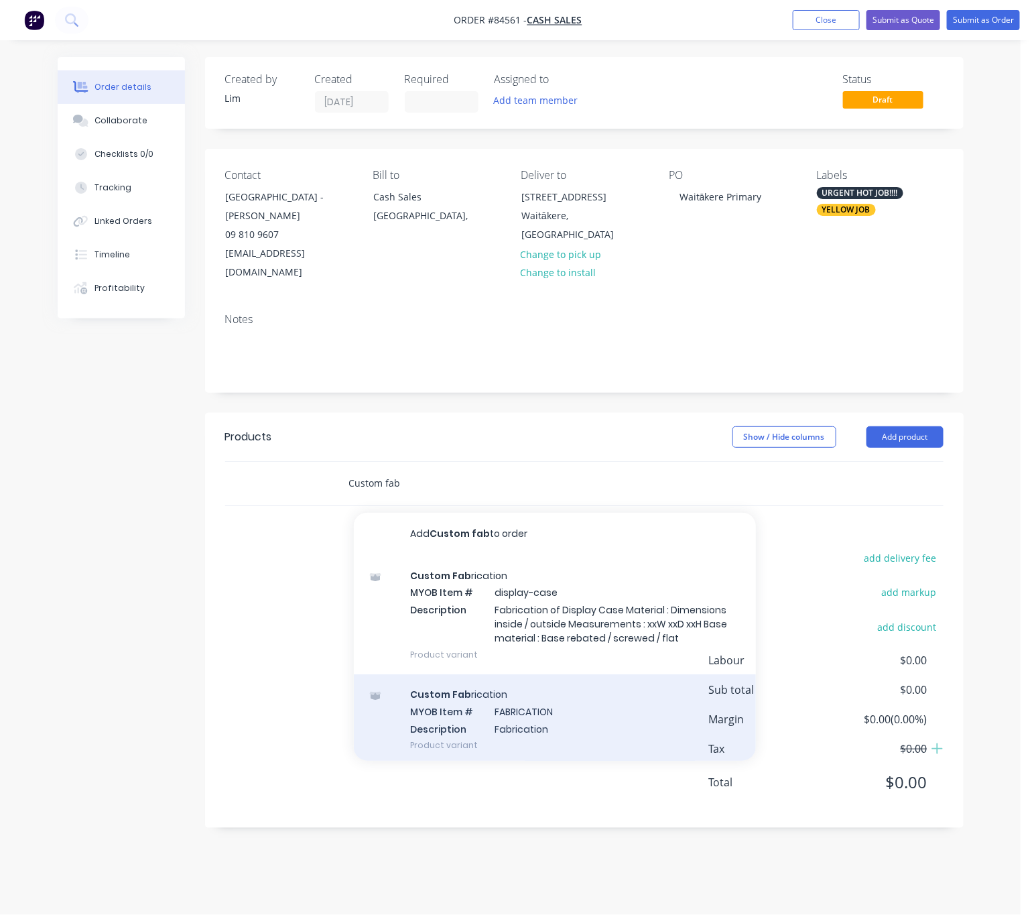
type input "Custom fab"
click at [612, 684] on div "Custom Fab rication MYOB Item # FABRICATION Description Fabrication Product var…" at bounding box center [555, 719] width 402 height 90
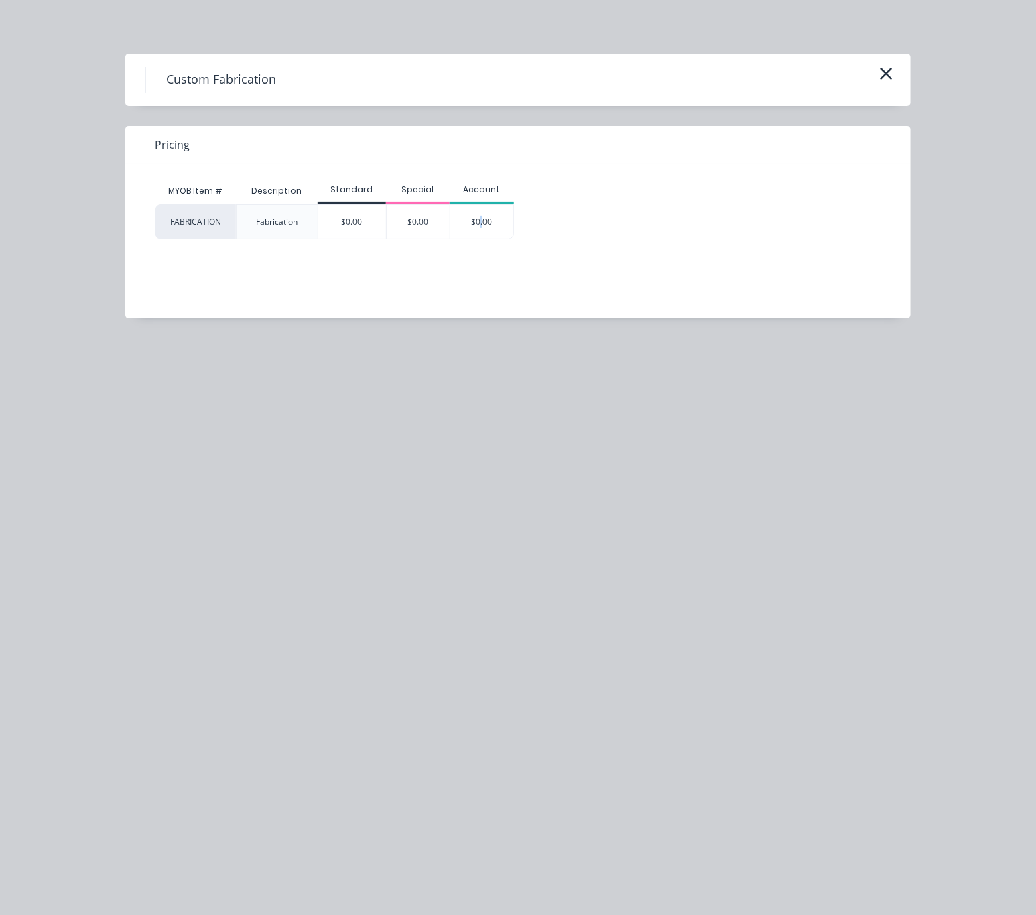
click at [483, 220] on div "$0.00" at bounding box center [481, 222] width 63 height 34
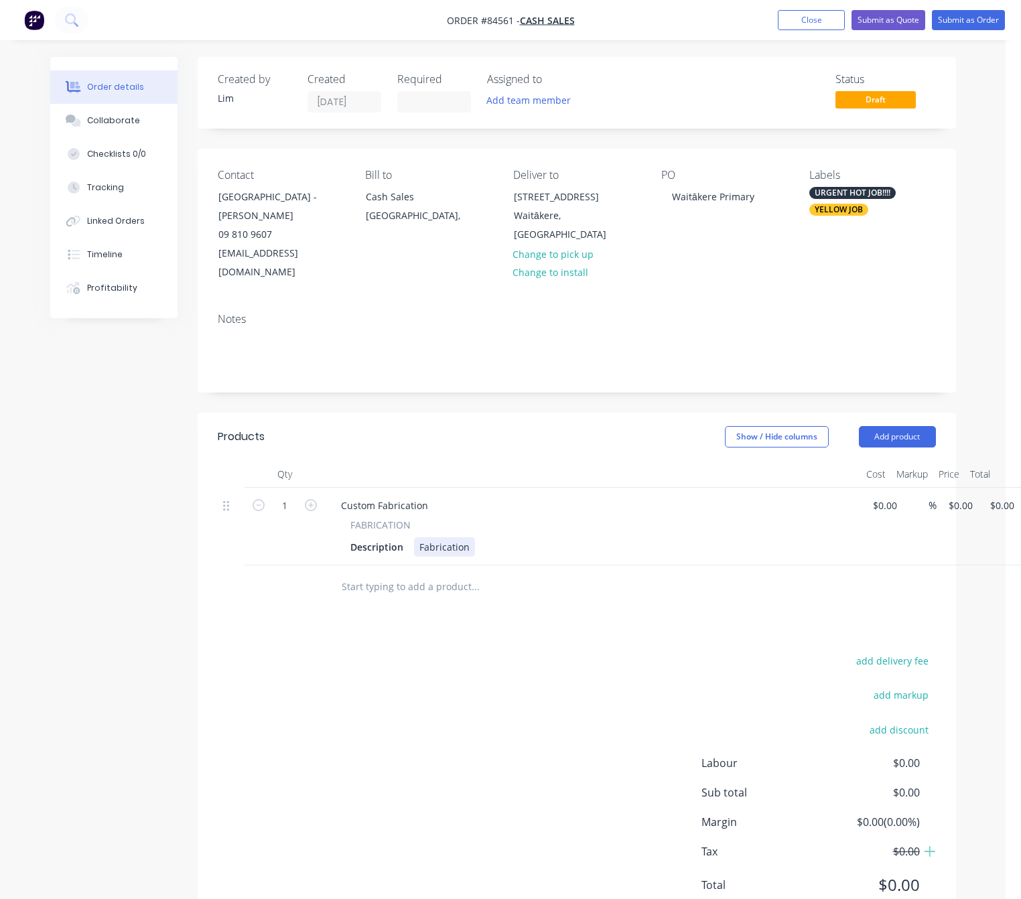
click at [467, 538] on div "Fabrication" at bounding box center [444, 547] width 61 height 19
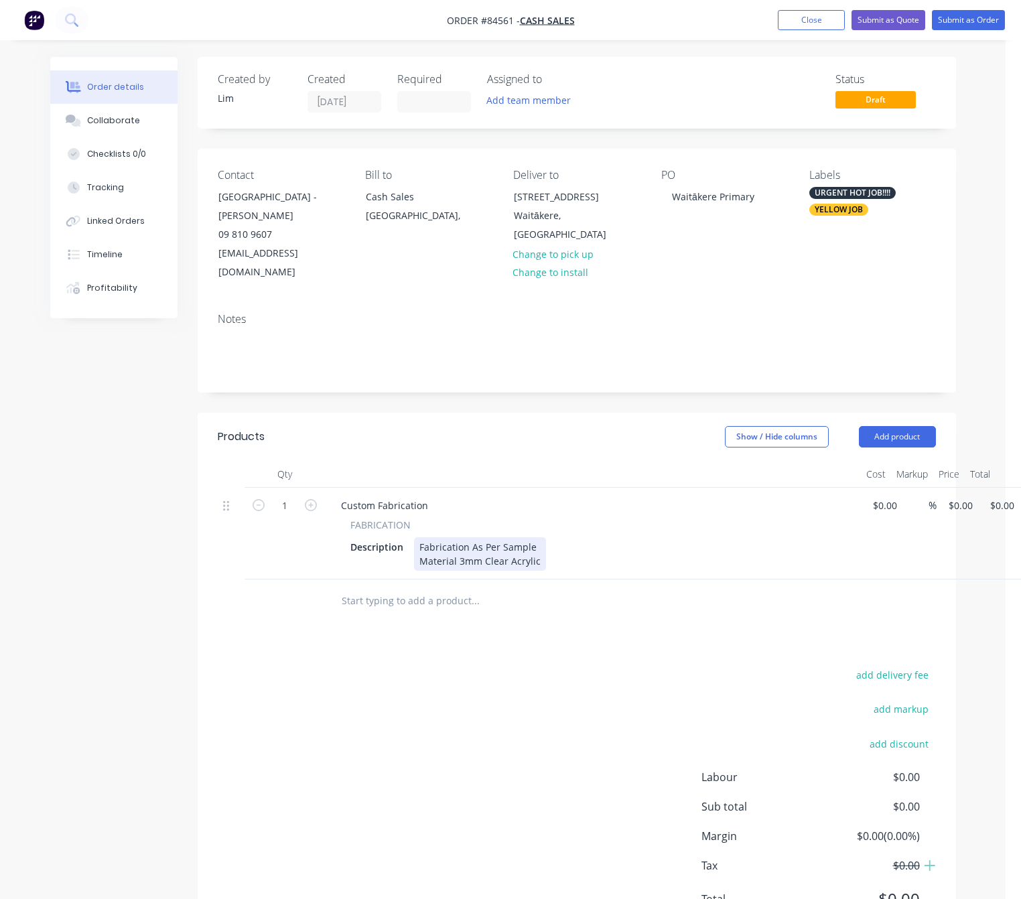
click at [453, 544] on div "Fabrication As Per Sample Material 3mm Clear Acrylic" at bounding box center [480, 555] width 132 height 34
click at [545, 538] on div "Description Fabrication As Per Sample Material: 3mm Clear Acrylic" at bounding box center [590, 555] width 491 height 34
click at [558, 549] on div "Fabrication As Per Sample (Poster Holder) Material: 3mm Clear Acrylic" at bounding box center [512, 555] width 197 height 34
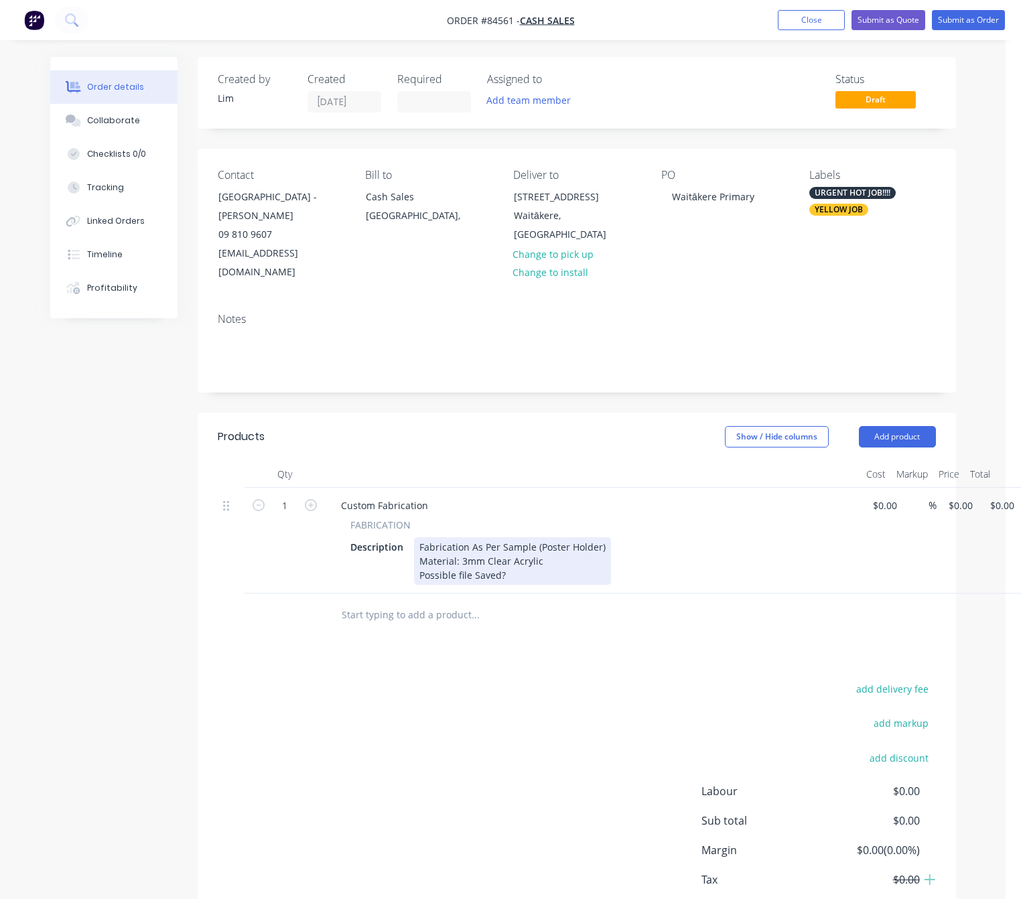
click at [416, 558] on div "Fabrication As Per Sample (Poster Holder) Material: 3mm Clear Acrylic Possible …" at bounding box center [512, 562] width 197 height 48
drag, startPoint x: 511, startPoint y: 557, endPoint x: 479, endPoint y: 529, distance: 43.3
click at [464, 556] on div "Fabrication As Per Sample (Poster Holder) Material: 3mm Clear Acrylic - Possibl…" at bounding box center [512, 562] width 197 height 48
click at [467, 559] on div "Fabrication As Per Sample (Poster Holder) Material: 3mm Clear Acrylic - Possibl…" at bounding box center [512, 562] width 197 height 48
click at [560, 556] on div "Fabrication As Per Sample (Poster Holder) Material: 3mm Clear Acrylic - Possibl…" at bounding box center [512, 562] width 197 height 48
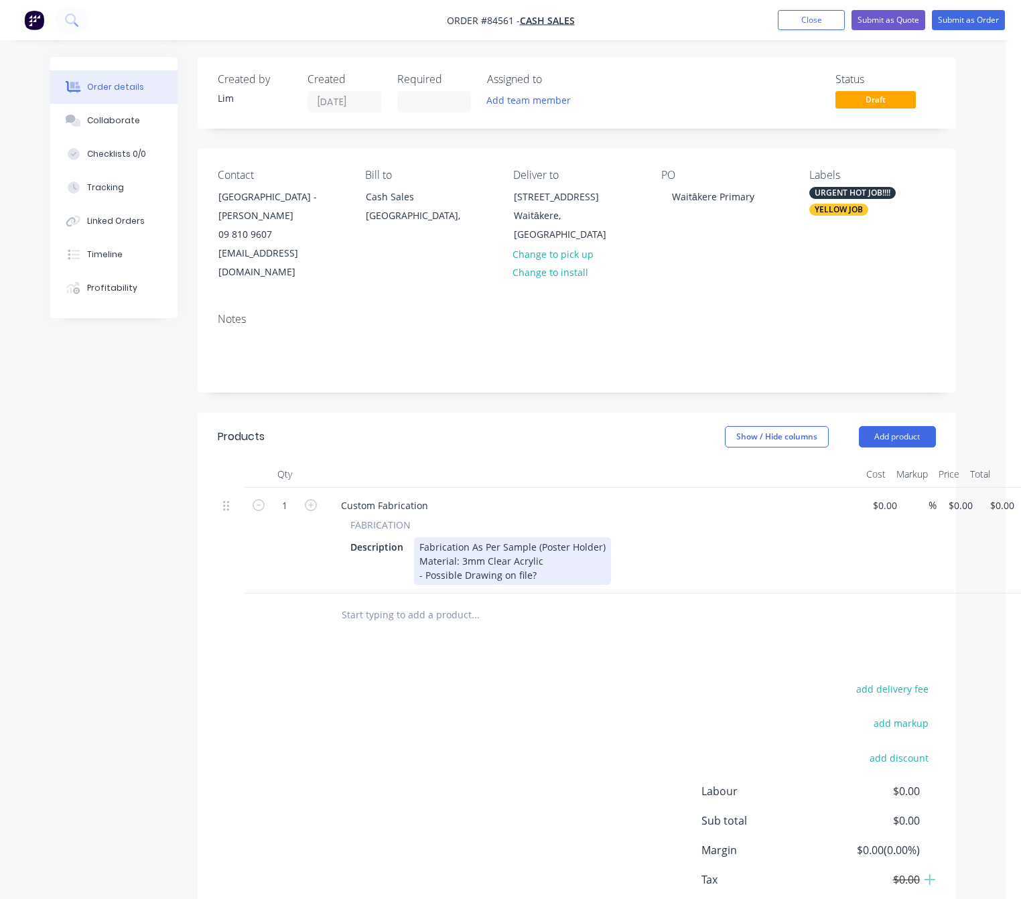
click at [505, 558] on div "Fabrication As Per Sample (Poster Holder) Material: 3mm Clear Acrylic - Possibl…" at bounding box center [512, 562] width 197 height 48
drag, startPoint x: 517, startPoint y: 555, endPoint x: 676, endPoint y: 548, distance: 158.3
click at [519, 555] on div "Fabrication As Per Sample (Poster Holder) Material: 3mm Clear Acrylic - Possibl…" at bounding box center [512, 562] width 197 height 48
click at [576, 561] on div "Fabrication As Per Sample (Poster Holder) Material: 3mm Clear Acrylic - Possibl…" at bounding box center [512, 562] width 197 height 48
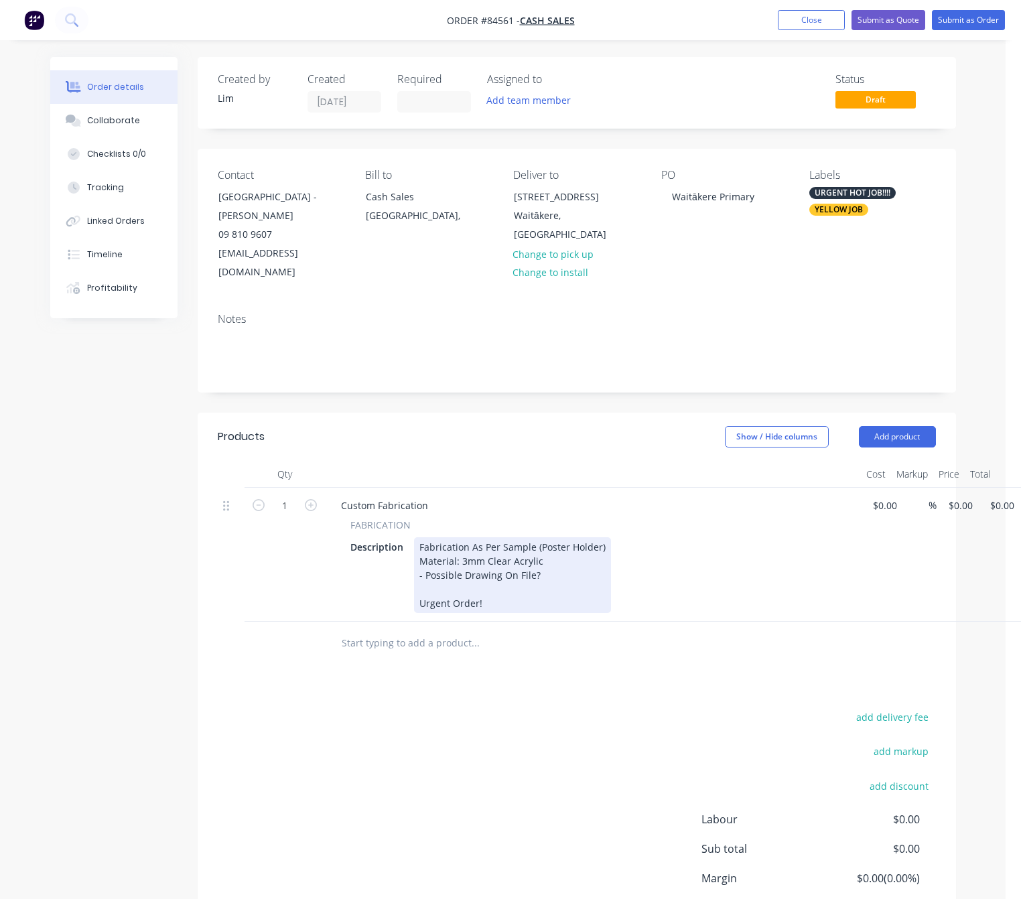
click at [546, 546] on div "Fabrication As Per Sample (Poster Holder) Material: 3mm Clear Acrylic - Possibl…" at bounding box center [512, 576] width 197 height 76
click at [419, 556] on div "Fabrication As Per Sample (Poster Holder) Material: 3mm Clear Acrylic Laser Cut…" at bounding box center [522, 576] width 216 height 76
drag, startPoint x: 529, startPoint y: 557, endPoint x: 377, endPoint y: 566, distance: 153.1
click at [381, 563] on div "Description Fabrication As Per Sample (Poster Holder) Material: 3mm Clear Acryl…" at bounding box center [590, 576] width 491 height 76
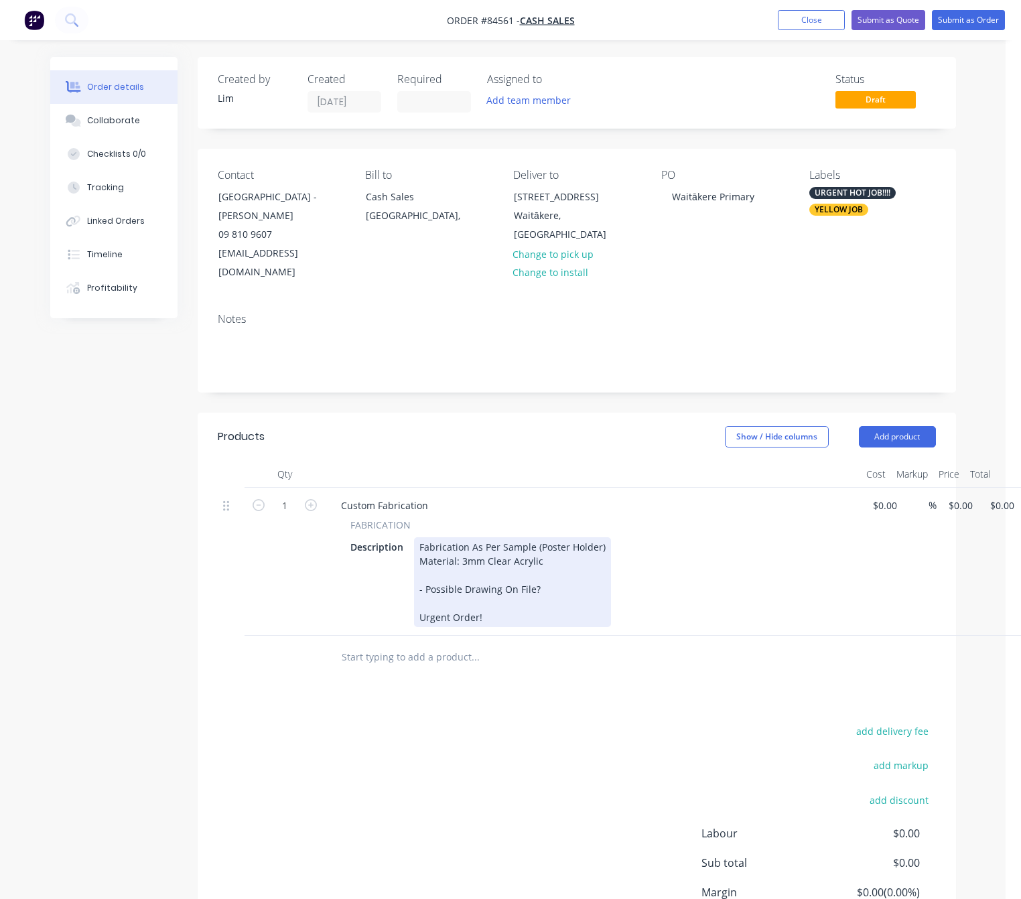
click at [418, 568] on div "Fabrication As Per Sample (Poster Holder) Material: 3mm Clear Acrylic - Possibl…" at bounding box center [512, 583] width 197 height 90
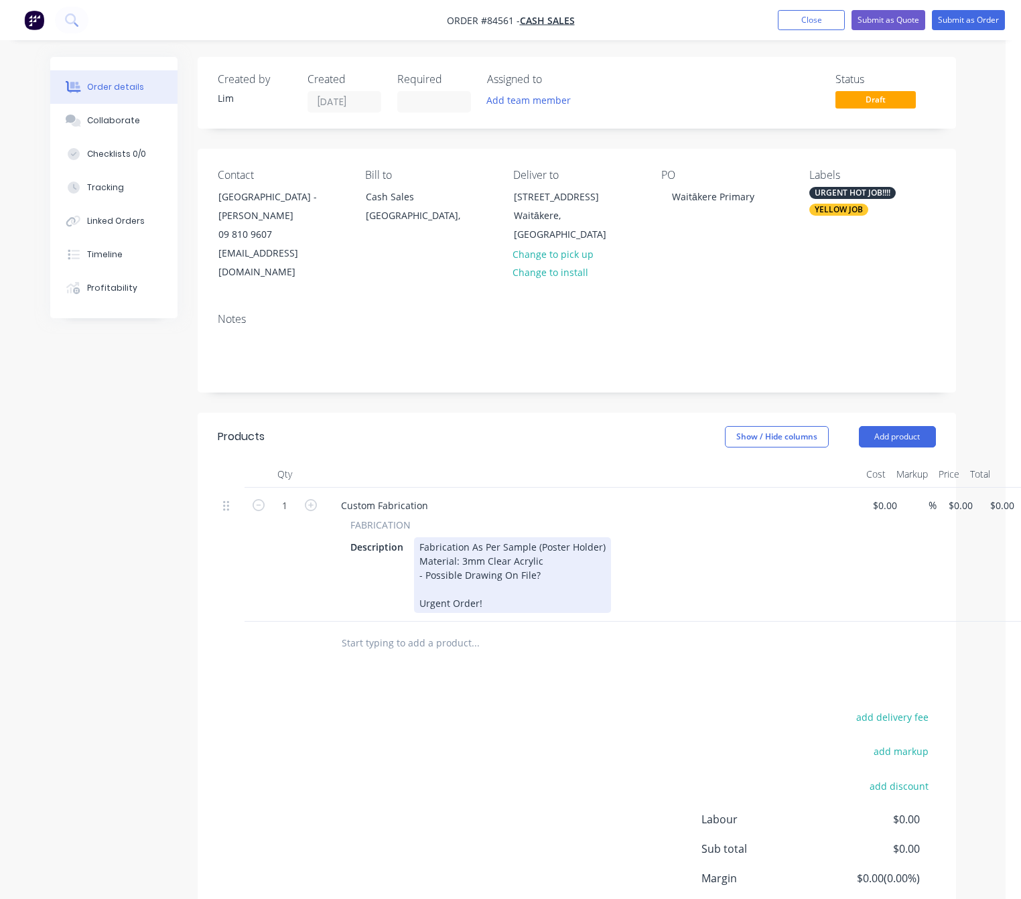
click at [533, 592] on div "Fabrication As Per Sample (Poster Holder) Material: 3mm Clear Acrylic - Possibl…" at bounding box center [512, 576] width 197 height 76
drag, startPoint x: 460, startPoint y: 560, endPoint x: 422, endPoint y: 561, distance: 38.2
click at [422, 561] on div "Fabrication As Per Sample (Poster Holder) Material: 3mm Clear Acrylic - Possibl…" at bounding box center [512, 576] width 197 height 76
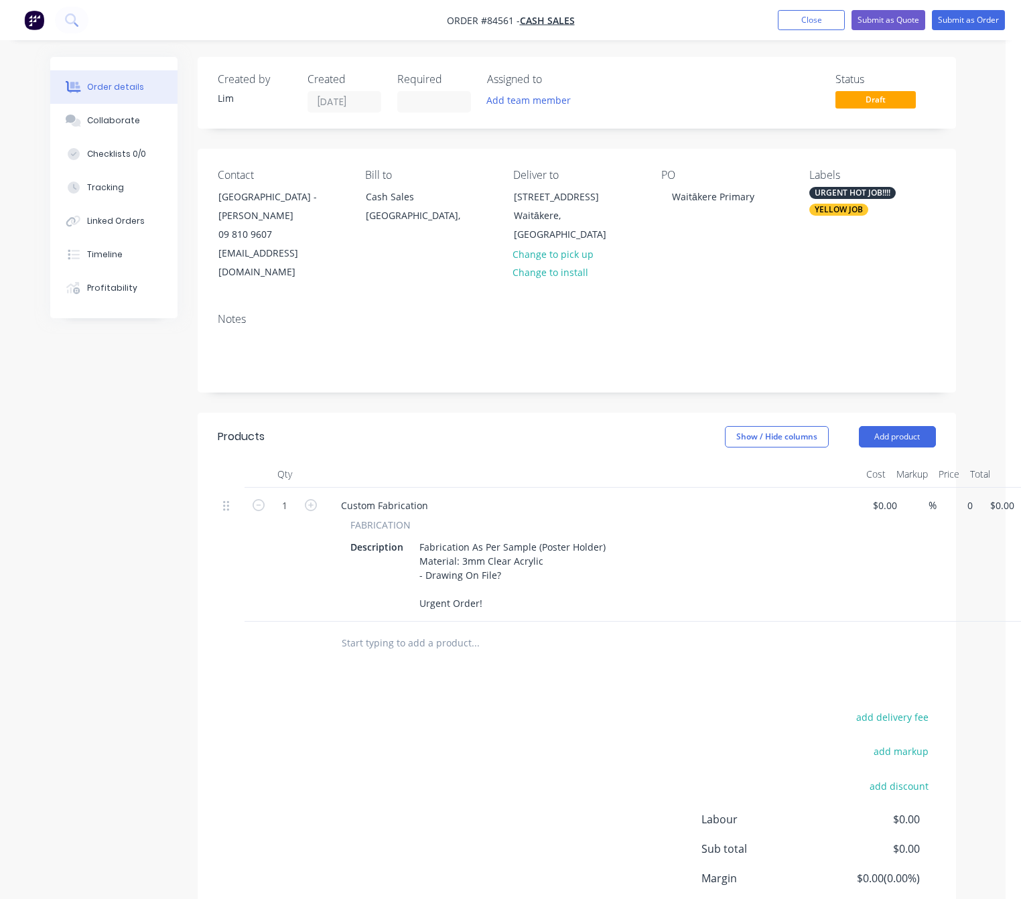
click at [936, 491] on div "1 Custom Fabrication FABRICATION Description Fabrication As Per Sample (Poster …" at bounding box center [577, 555] width 718 height 134
type input "$25.00"
click at [643, 676] on div "Products Show / Hide columns Add product Qty Cost Markup Price Total 1 Custom F…" at bounding box center [577, 700] width 759 height 574
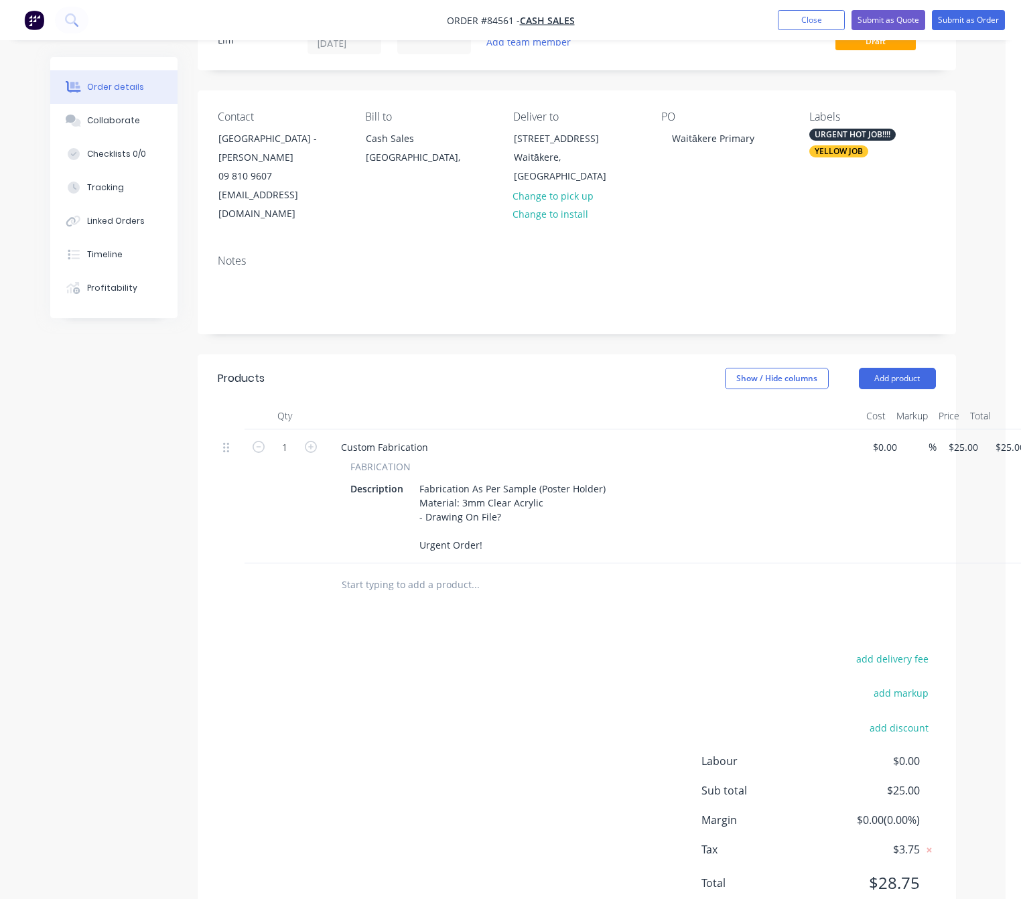
scroll to position [90, 0]
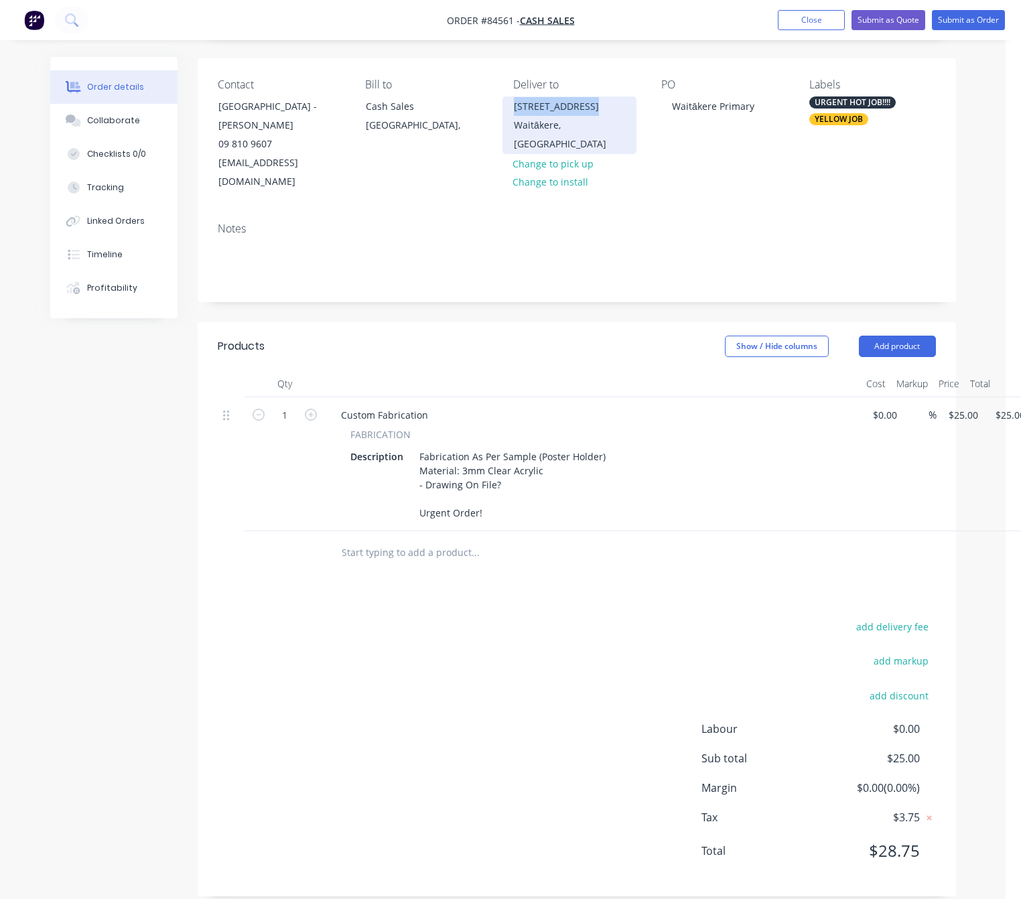
drag, startPoint x: 511, startPoint y: 103, endPoint x: 595, endPoint y: 113, distance: 85.0
click at [595, 113] on div "10 Bethells Road Waitākere, Auckland, Auckland, 0614" at bounding box center [570, 126] width 134 height 58
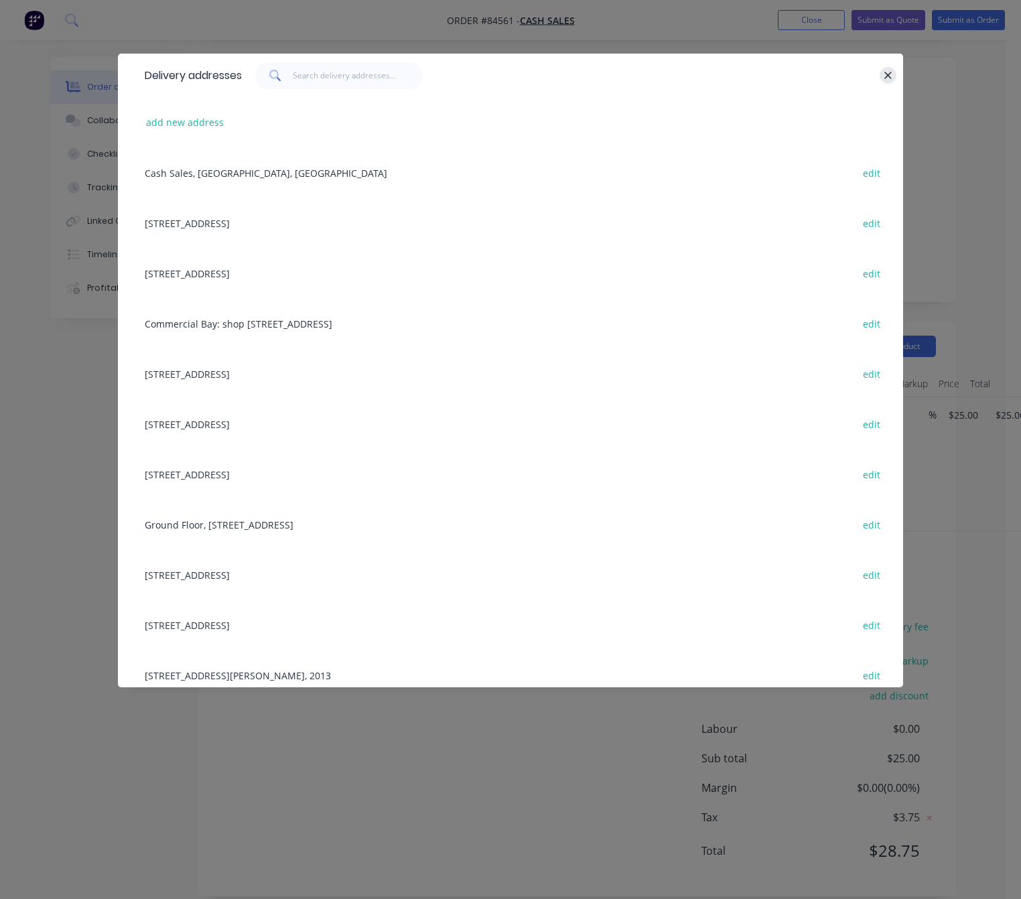
drag, startPoint x: 570, startPoint y: 109, endPoint x: 889, endPoint y: 78, distance: 320.5
click at [889, 78] on icon "button" at bounding box center [888, 76] width 9 height 12
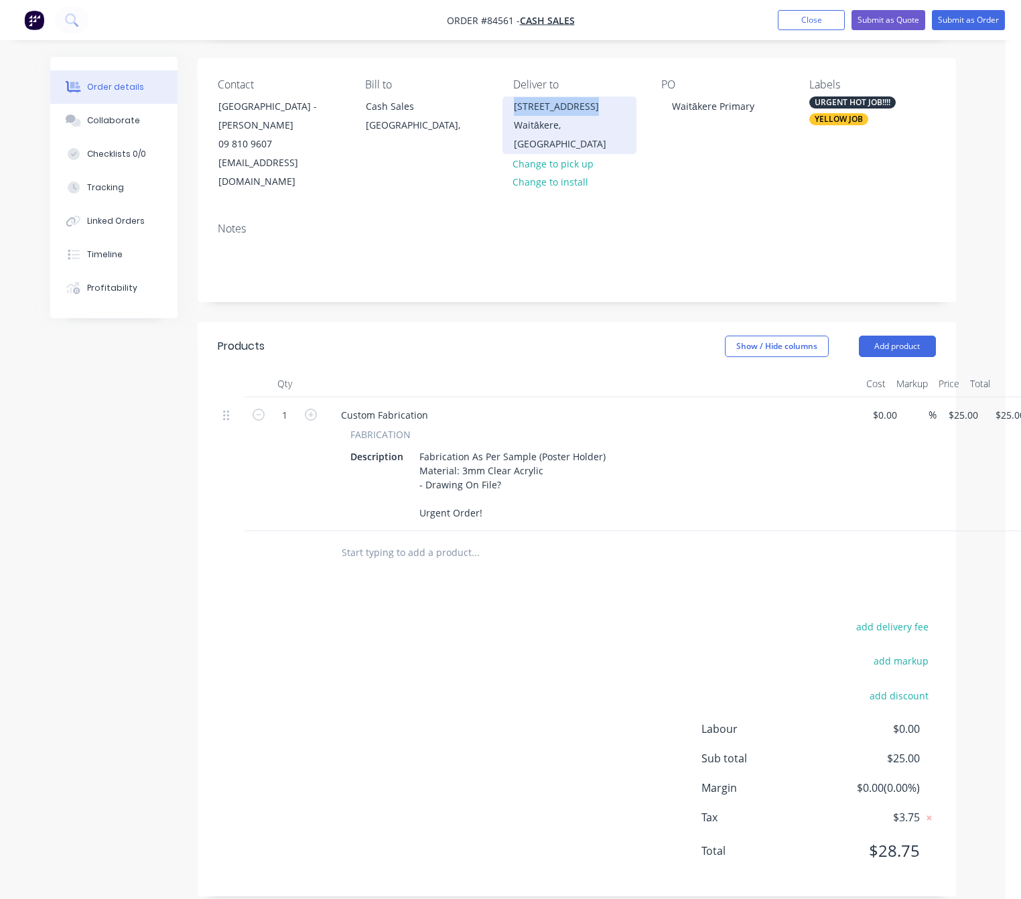
drag, startPoint x: 533, startPoint y: 105, endPoint x: 599, endPoint y: 113, distance: 66.2
click at [599, 113] on div "10 Bethells Road" at bounding box center [569, 106] width 111 height 19
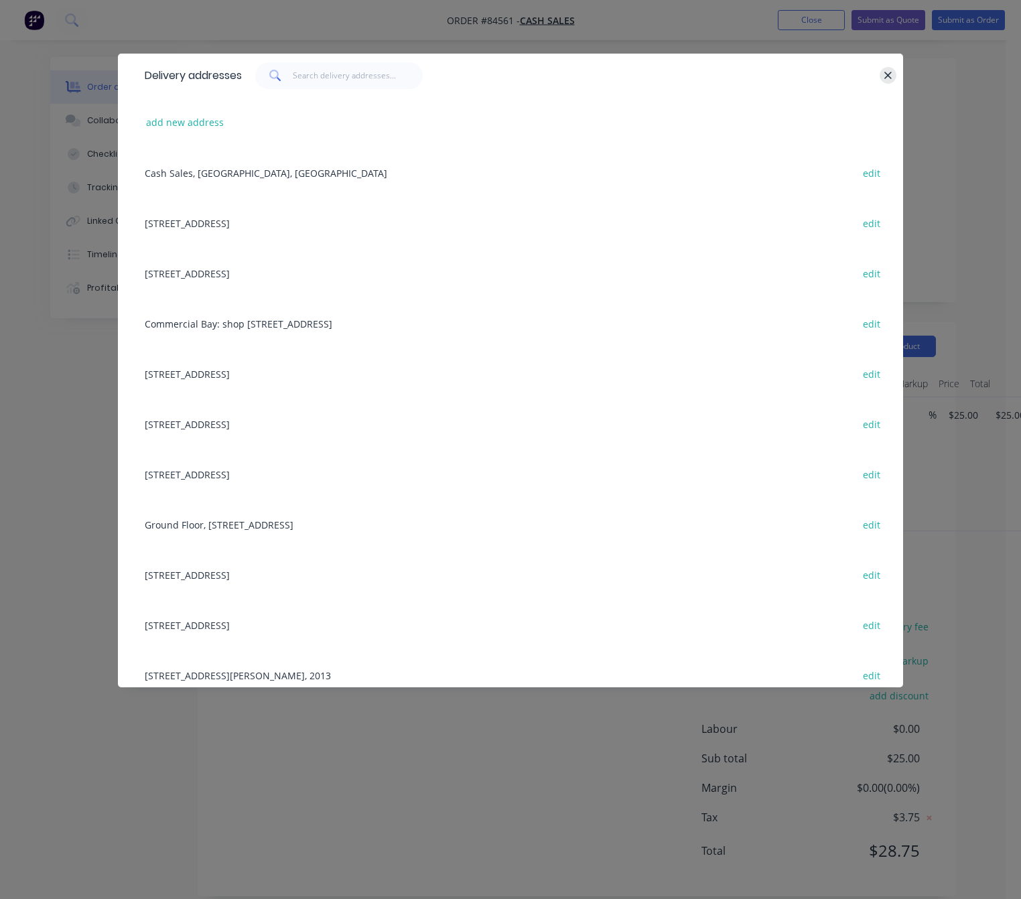
click at [887, 78] on icon "button" at bounding box center [888, 76] width 9 height 12
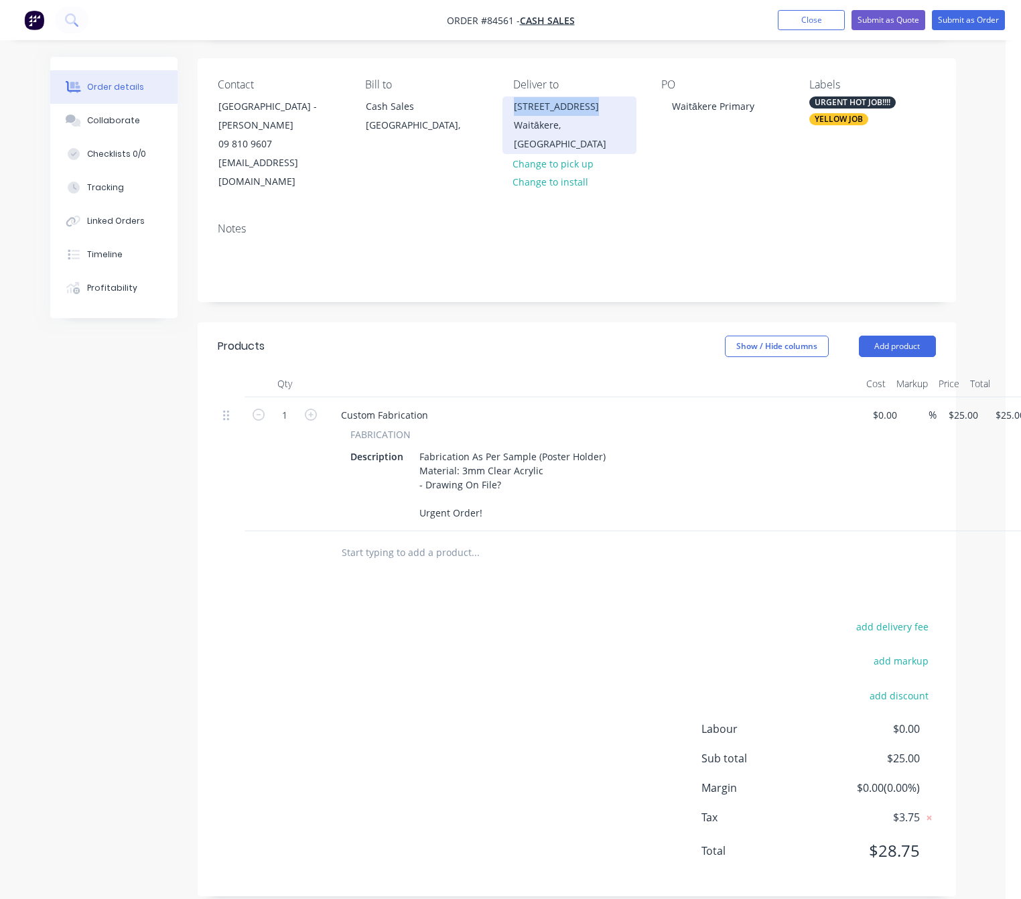
copy div "10 Bethells Road"
click at [909, 618] on button "add delivery fee" at bounding box center [893, 627] width 86 height 18
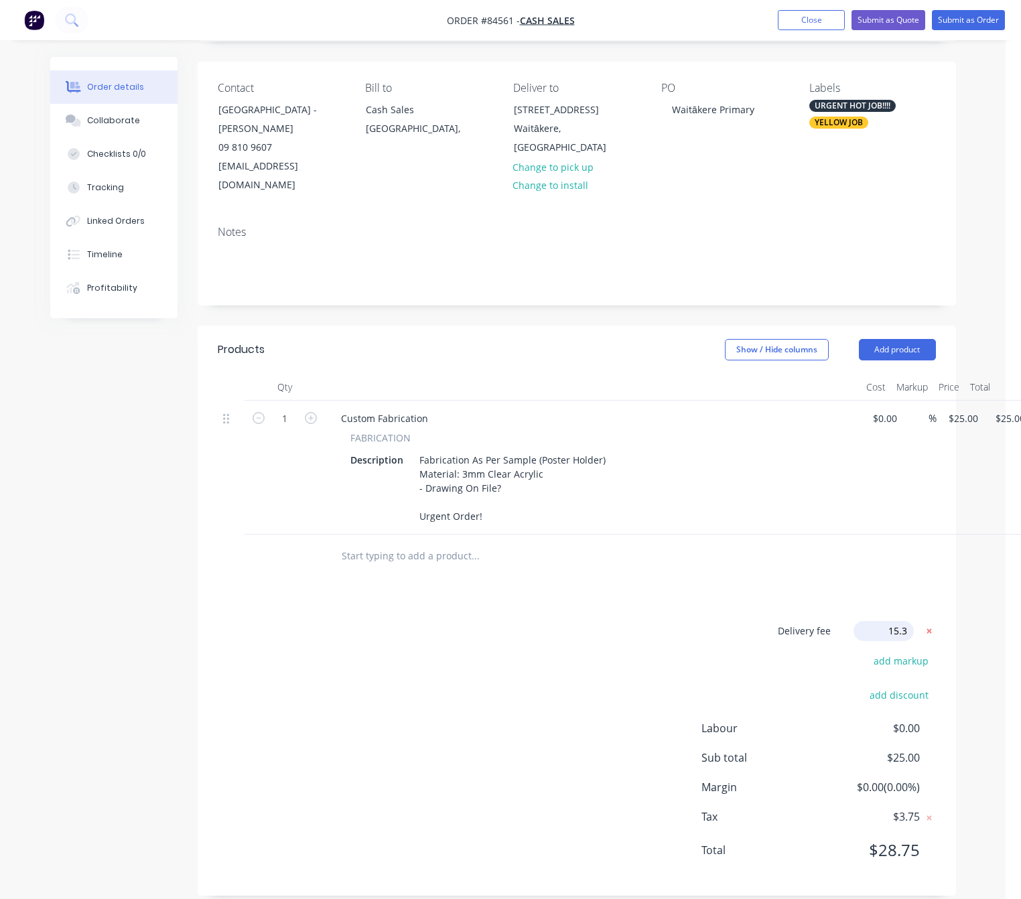
type input "15.33"
click at [483, 655] on div "Delivery fee Delivery fee Delivery fee name (Optional) 15.33 15.33 $0 add marku…" at bounding box center [577, 748] width 718 height 255
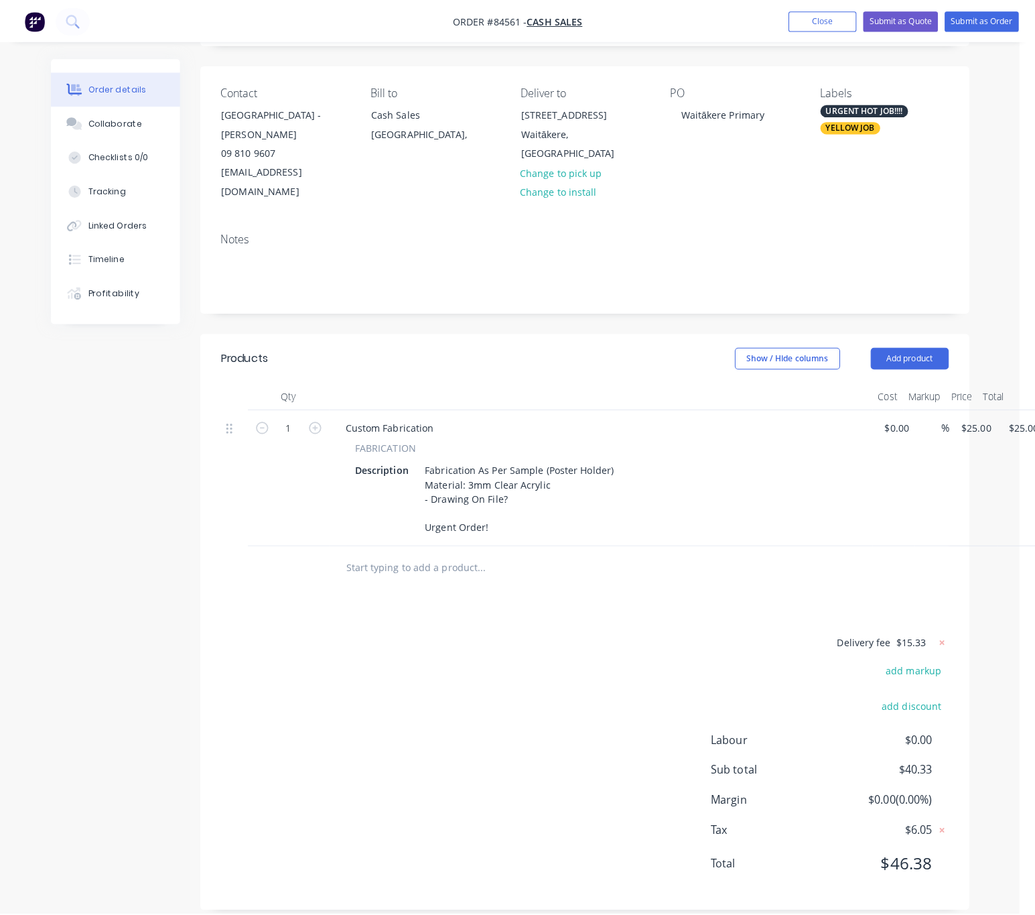
scroll to position [0, 0]
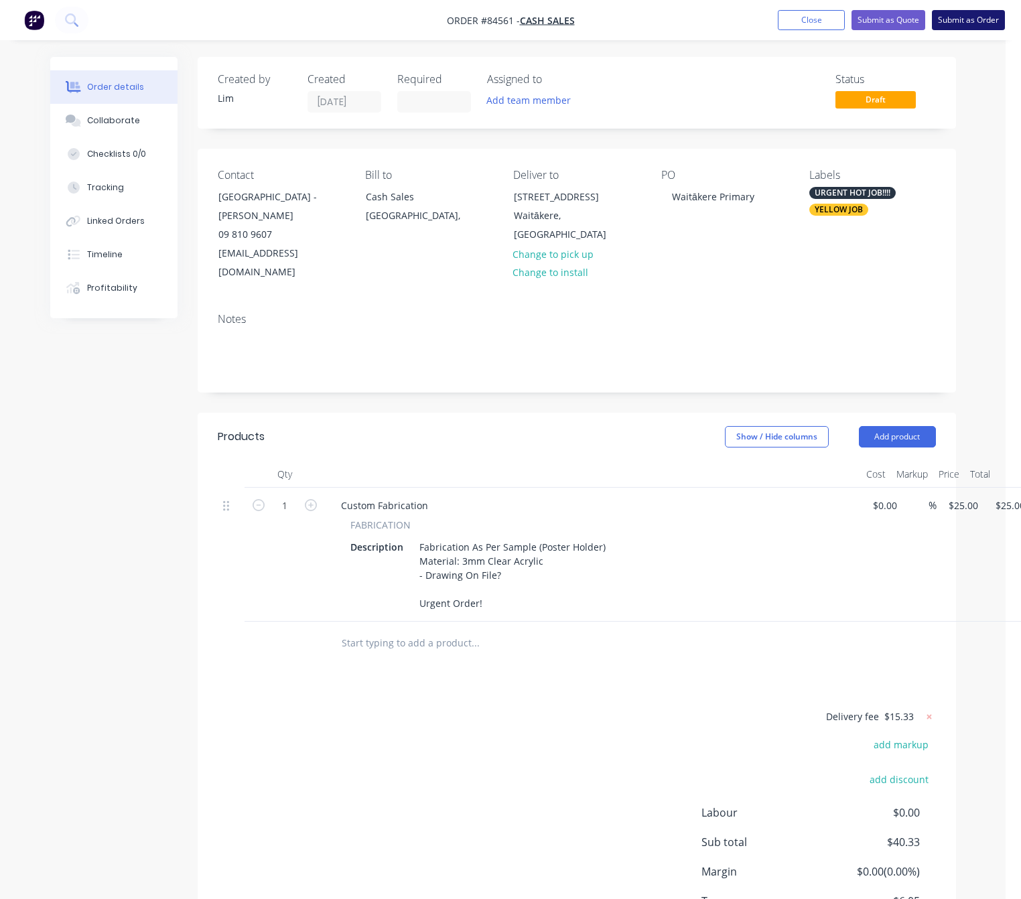
click at [968, 26] on button "Submit as Order" at bounding box center [968, 20] width 73 height 20
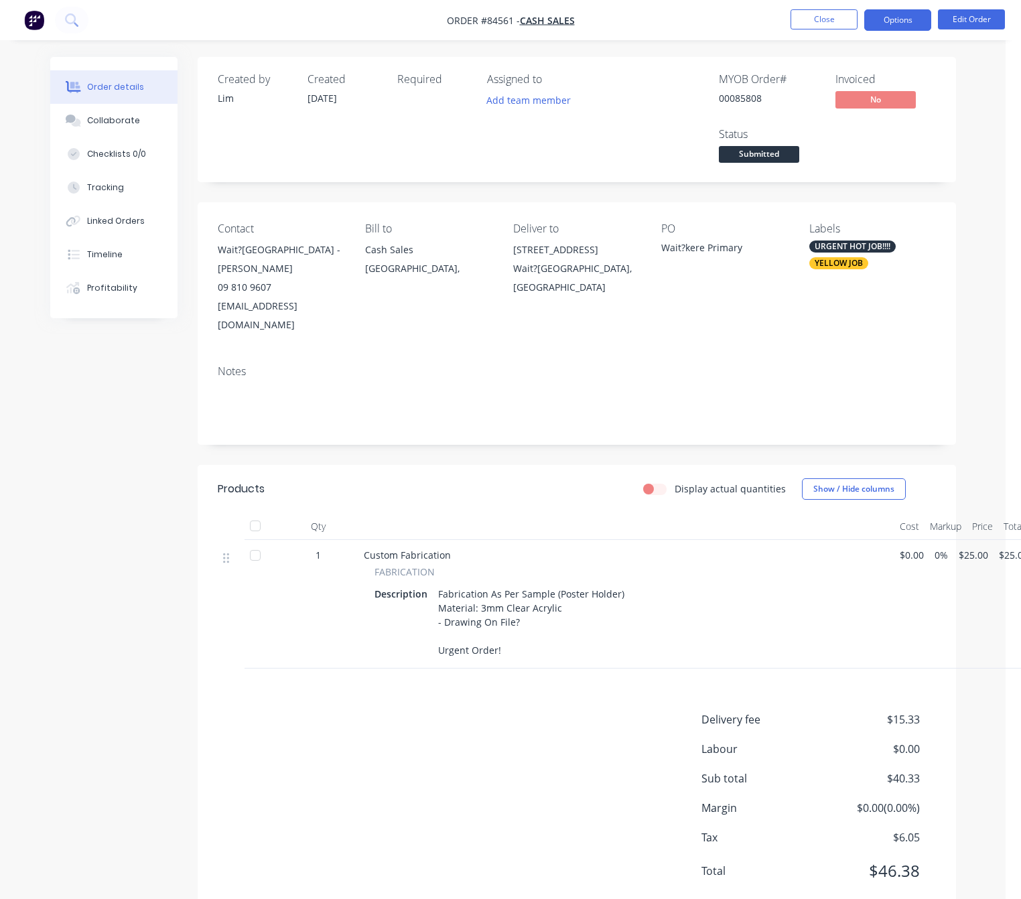
click at [909, 28] on button "Options" at bounding box center [898, 19] width 67 height 21
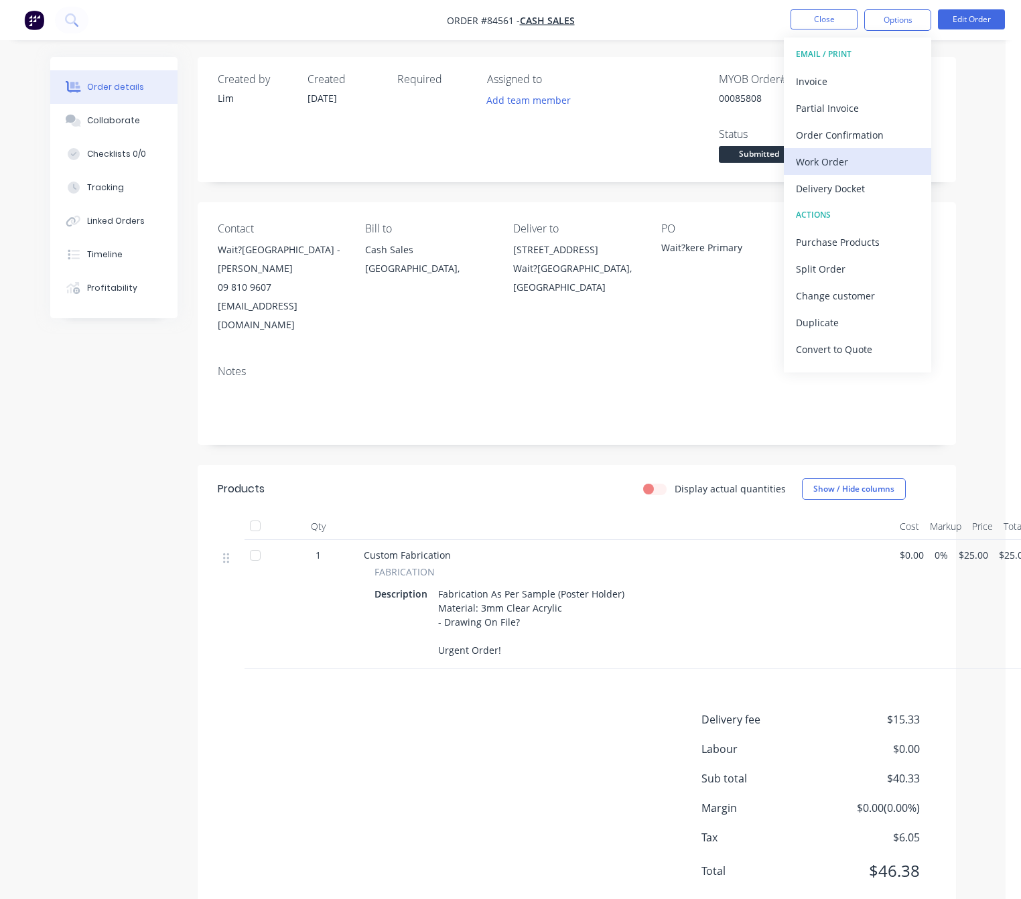
click at [831, 152] on div "Work Order" at bounding box center [857, 161] width 123 height 19
drag, startPoint x: 857, startPoint y: 137, endPoint x: 865, endPoint y: 149, distance: 13.9
click at [857, 137] on div "Without pricing" at bounding box center [857, 134] width 123 height 19
click at [966, 13] on button "Edit Order" at bounding box center [971, 19] width 67 height 20
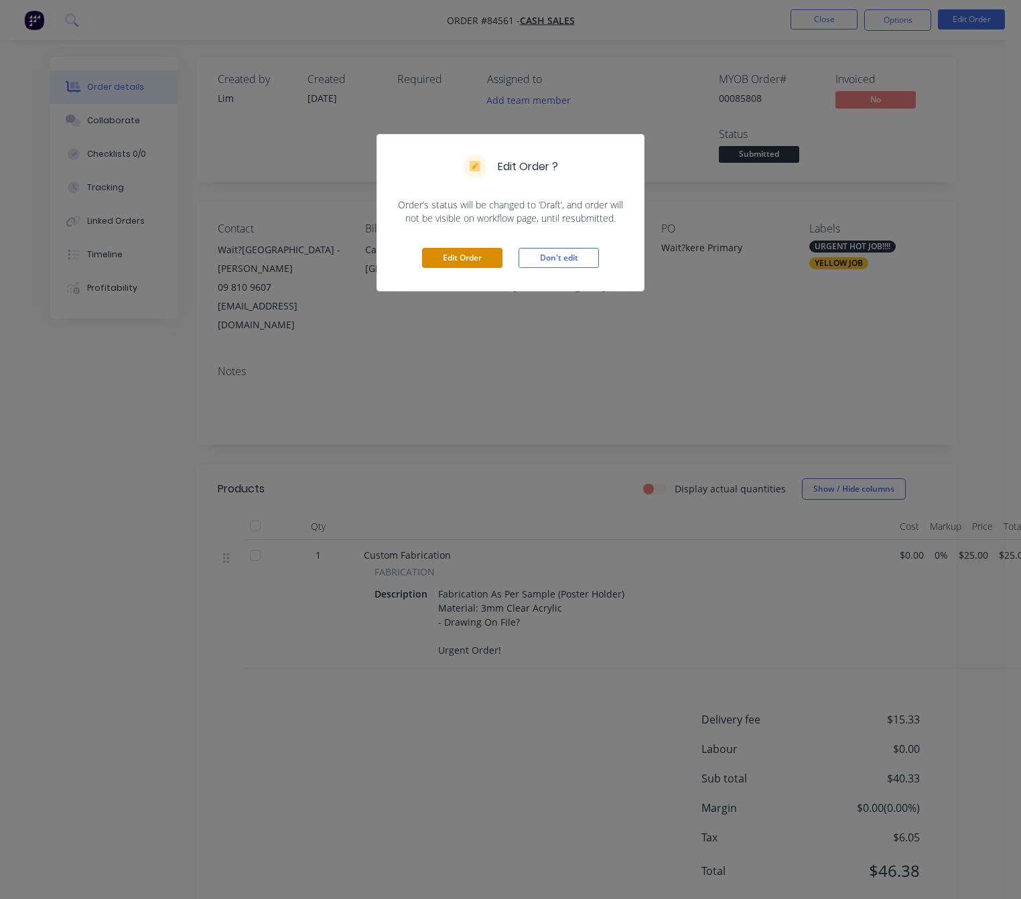
click at [465, 263] on button "Edit Order" at bounding box center [462, 258] width 80 height 20
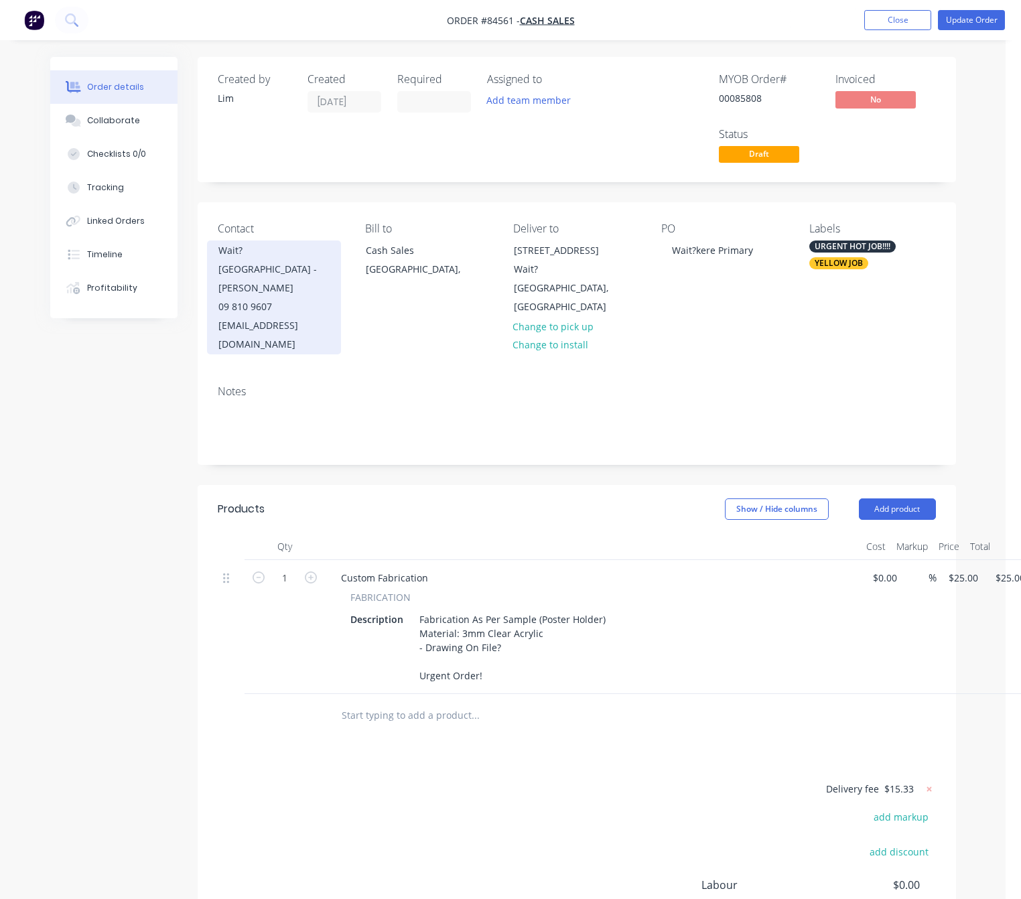
click at [296, 260] on div "Wait?kere Primary School - Nina Doogan" at bounding box center [273, 269] width 111 height 56
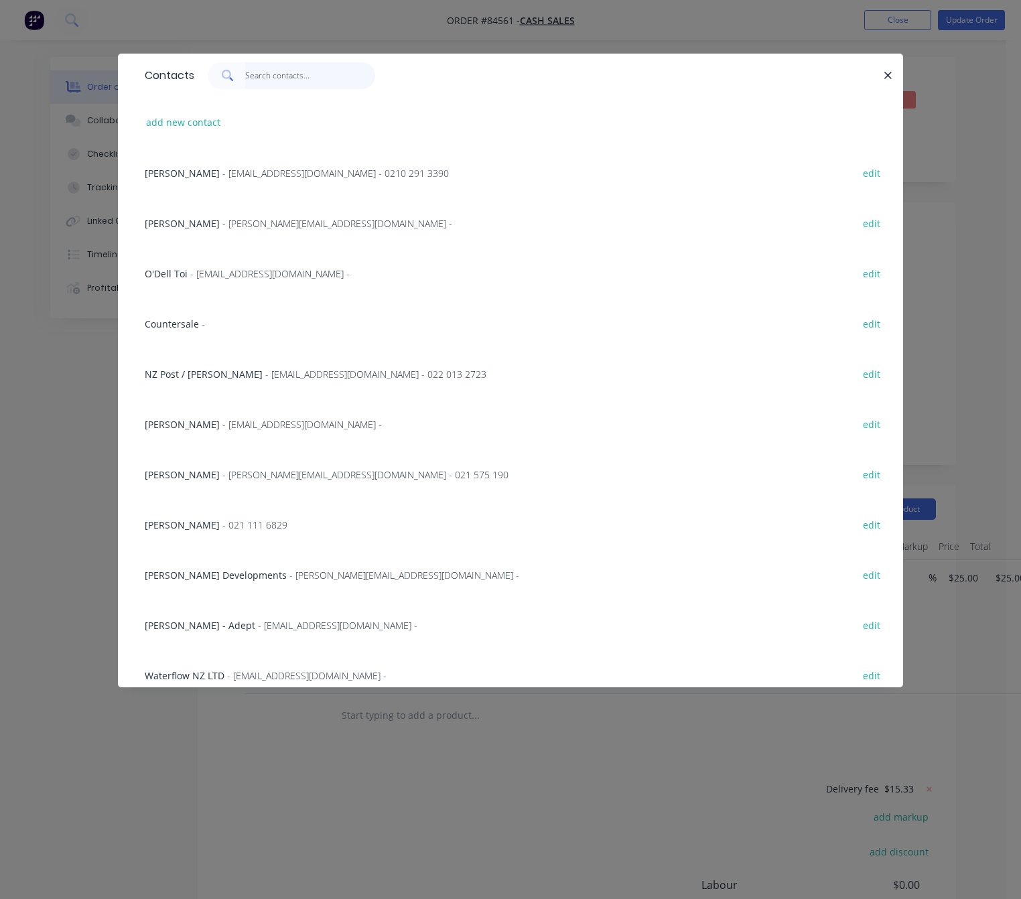
click at [258, 78] on input "text" at bounding box center [310, 75] width 131 height 27
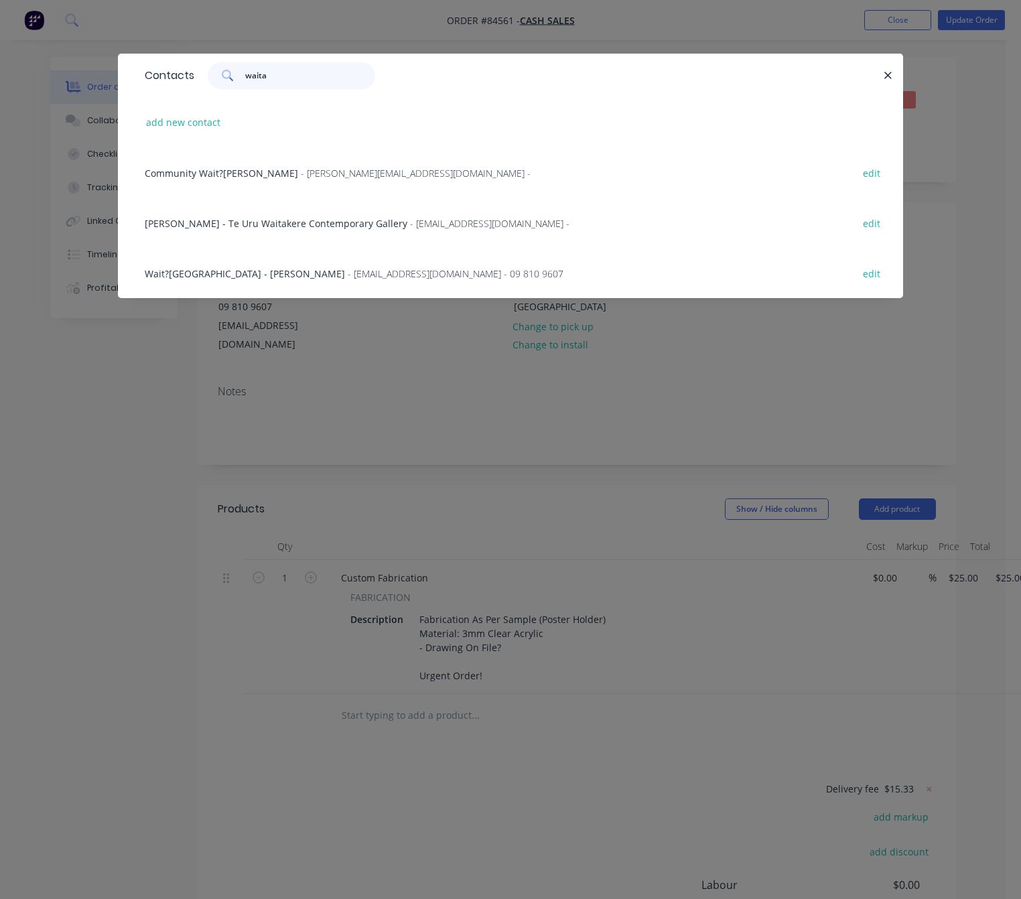
type input "waita"
click at [273, 273] on span "Wait?kere Primary School - Nina Doogan" at bounding box center [245, 273] width 200 height 13
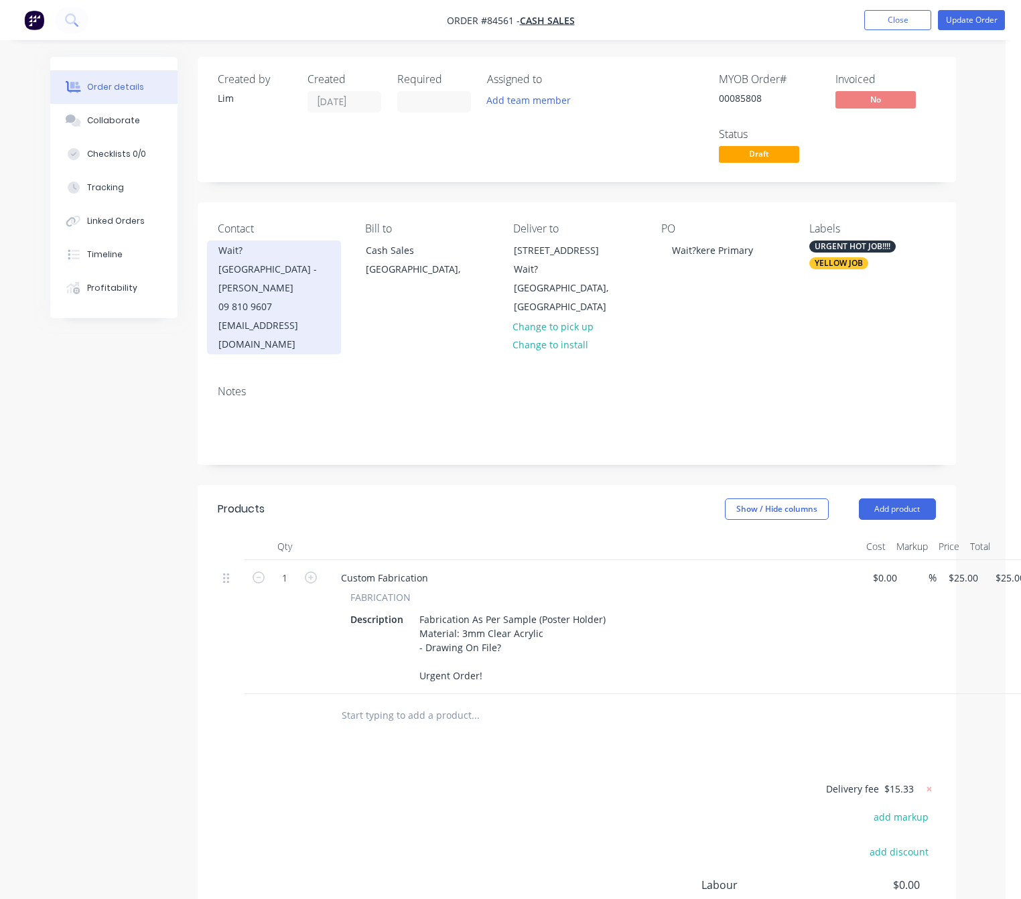
click at [267, 247] on div "Wait?kere Primary School - Nina Doogan" at bounding box center [273, 269] width 111 height 56
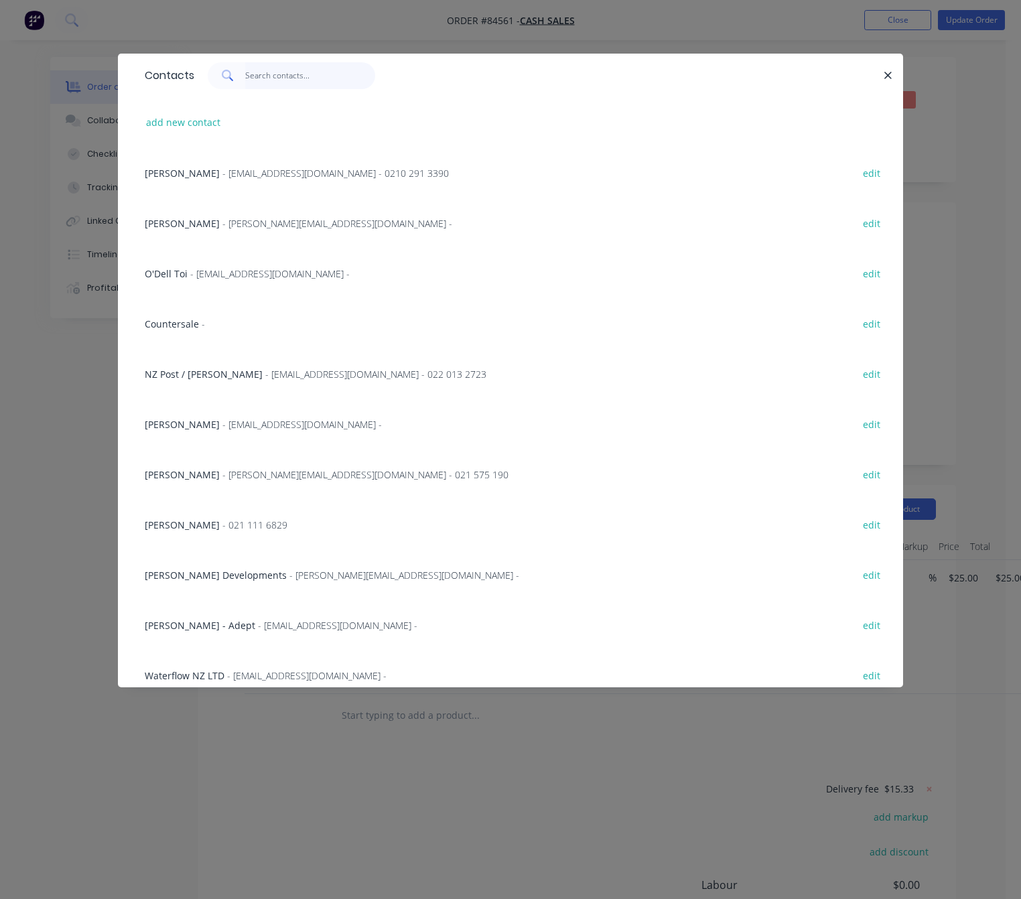
click at [292, 70] on input "text" at bounding box center [310, 75] width 131 height 27
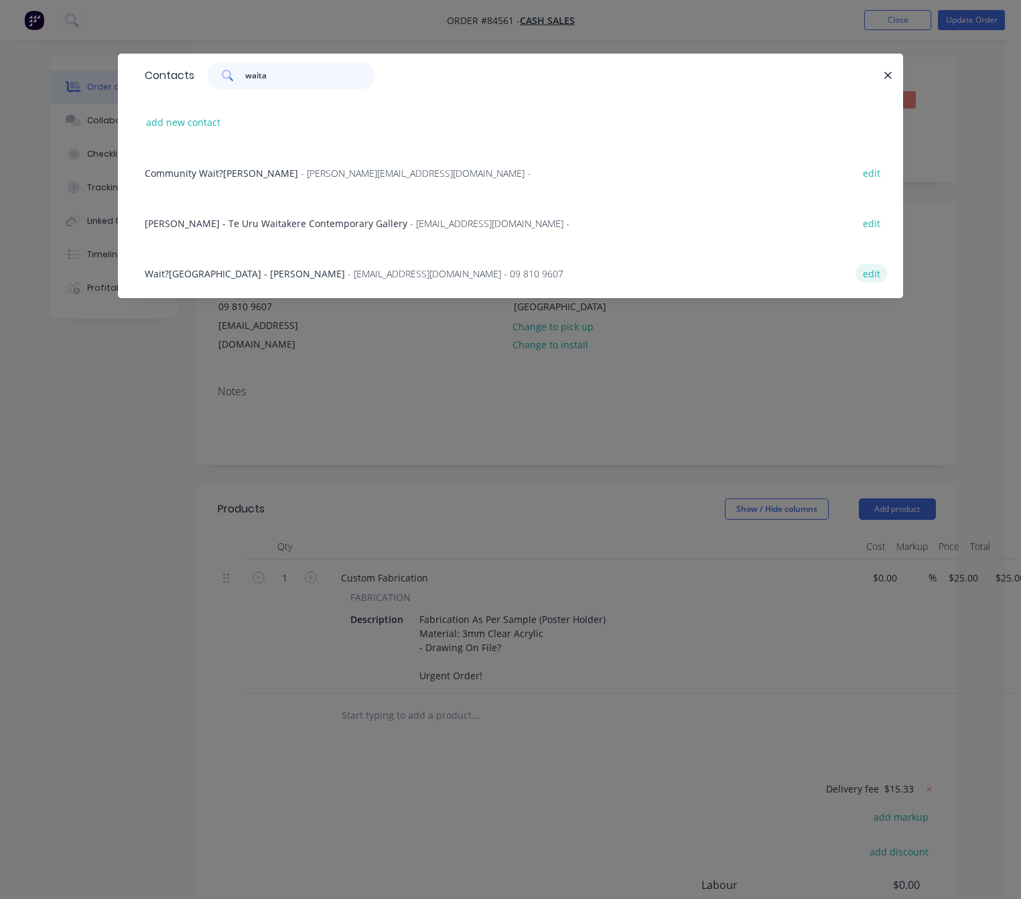
type input "waita"
click at [867, 277] on button "edit" at bounding box center [872, 273] width 32 height 18
select select "NZ"
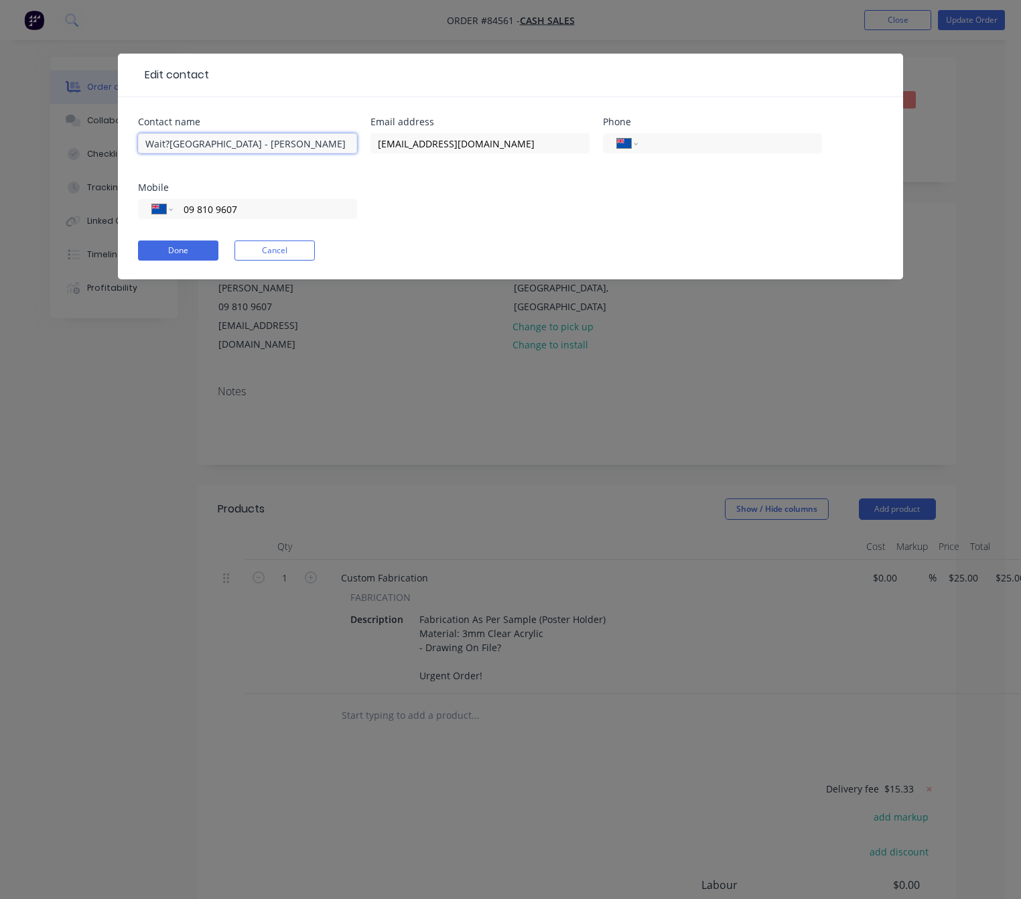
click at [169, 145] on input "Wait?kere Primary School - Nina Doogan" at bounding box center [247, 143] width 219 height 20
type input "Waitakere Primary School - Nina Doogan"
click at [200, 255] on button "Done" at bounding box center [178, 251] width 80 height 20
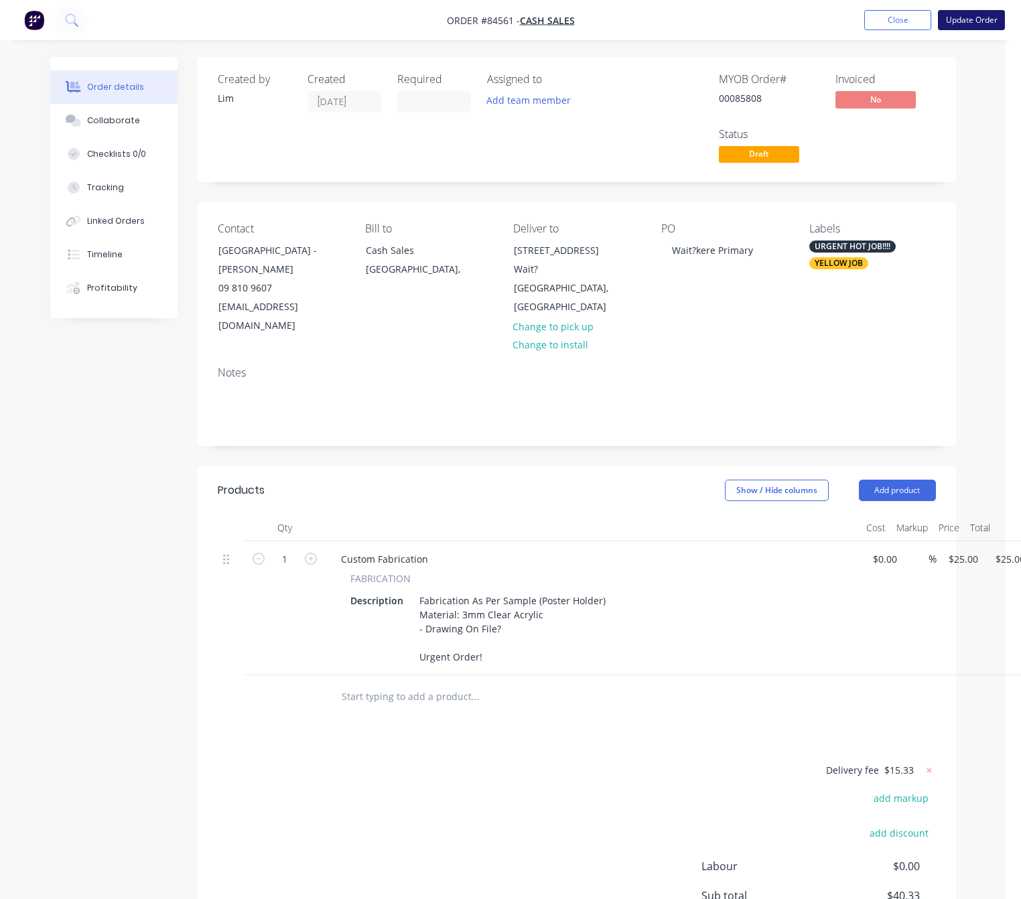
click at [974, 15] on button "Update Order" at bounding box center [971, 20] width 67 height 20
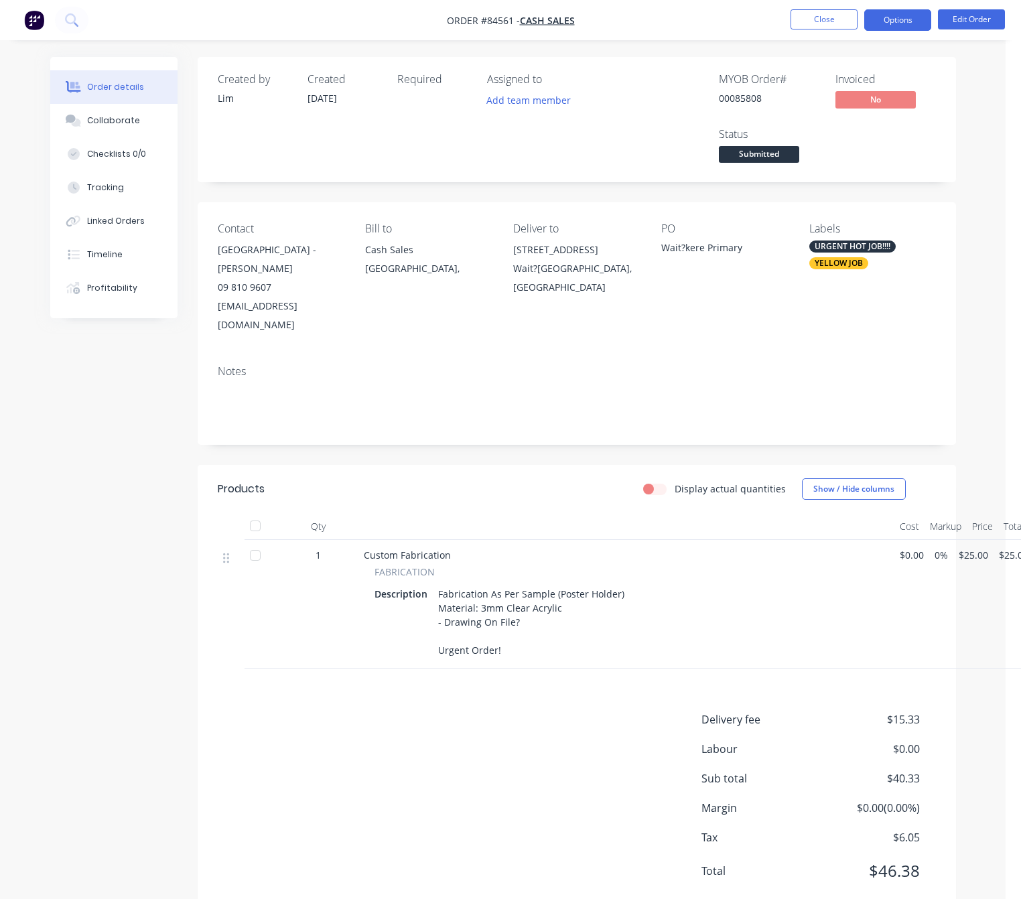
click at [895, 20] on button "Options" at bounding box center [898, 19] width 67 height 21
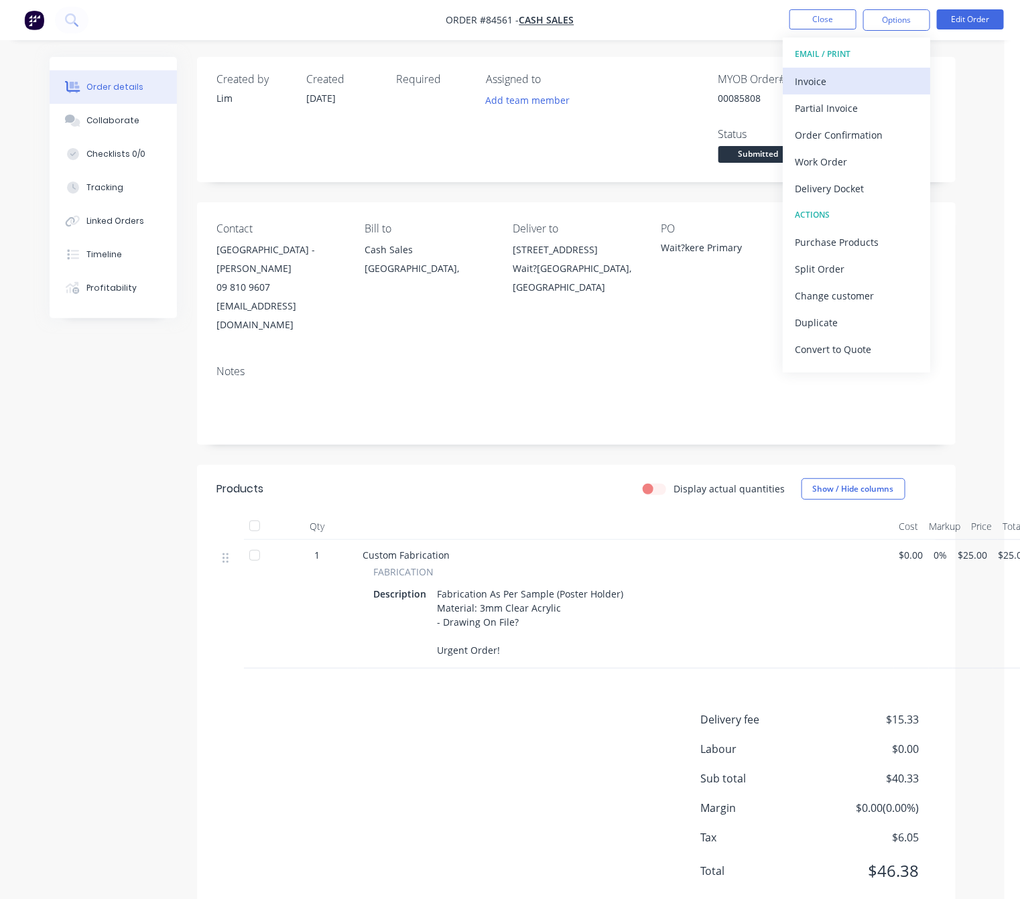
click at [853, 81] on div "Invoice" at bounding box center [856, 81] width 123 height 19
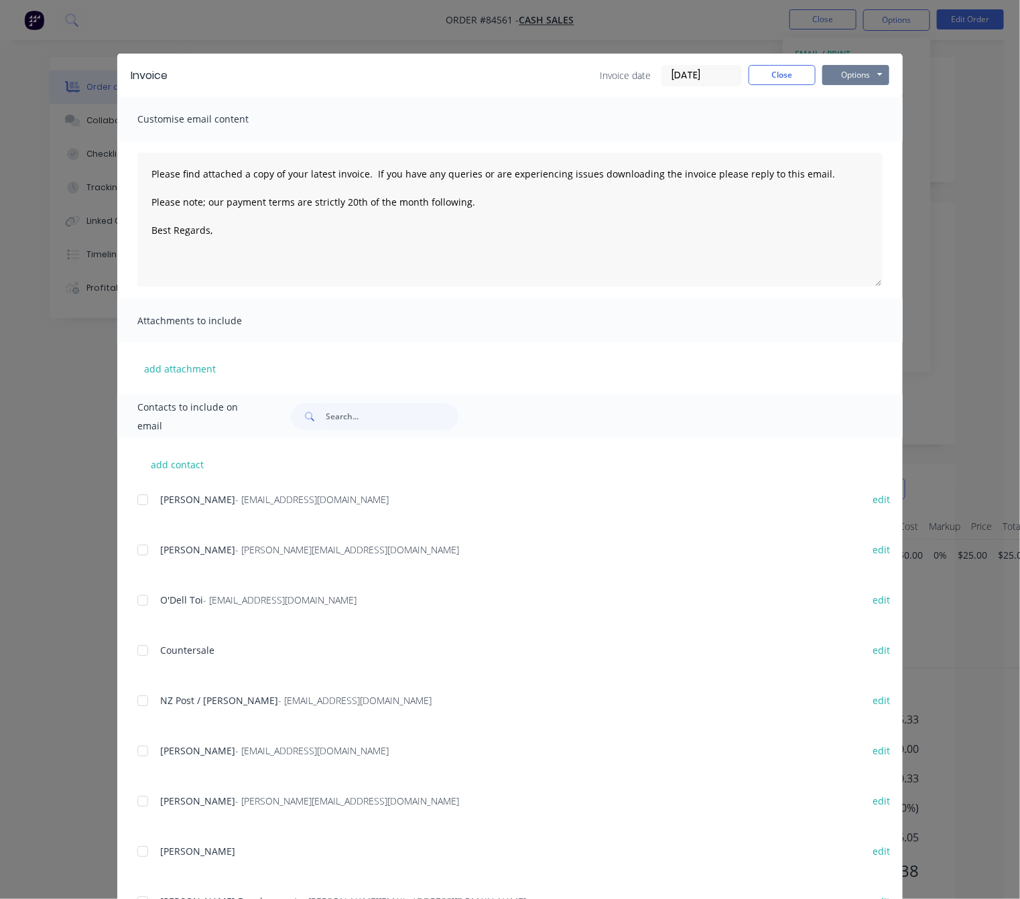
click at [865, 69] on button "Options" at bounding box center [855, 75] width 67 height 20
click at [875, 95] on button "Preview" at bounding box center [865, 99] width 86 height 22
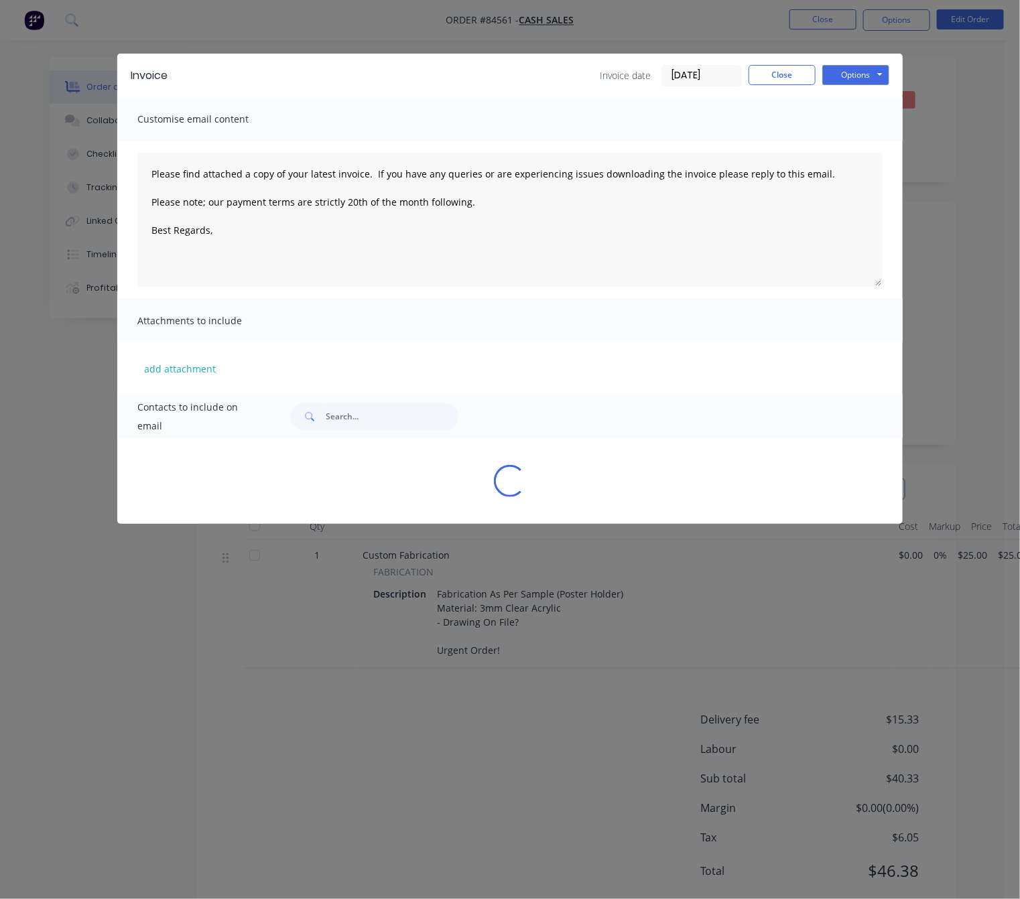
type textarea "Please find attached a copy of your latest invoice. If you have any queries or …"
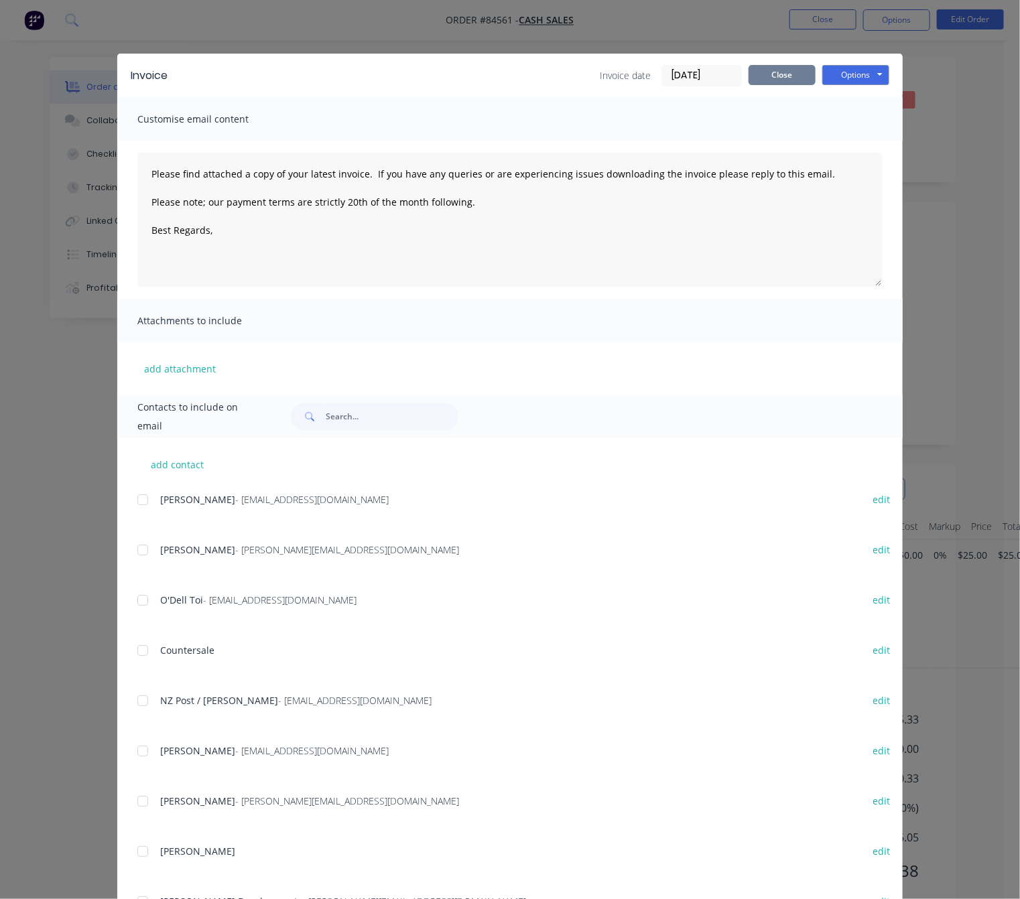
click at [760, 68] on button "Close" at bounding box center [782, 75] width 67 height 20
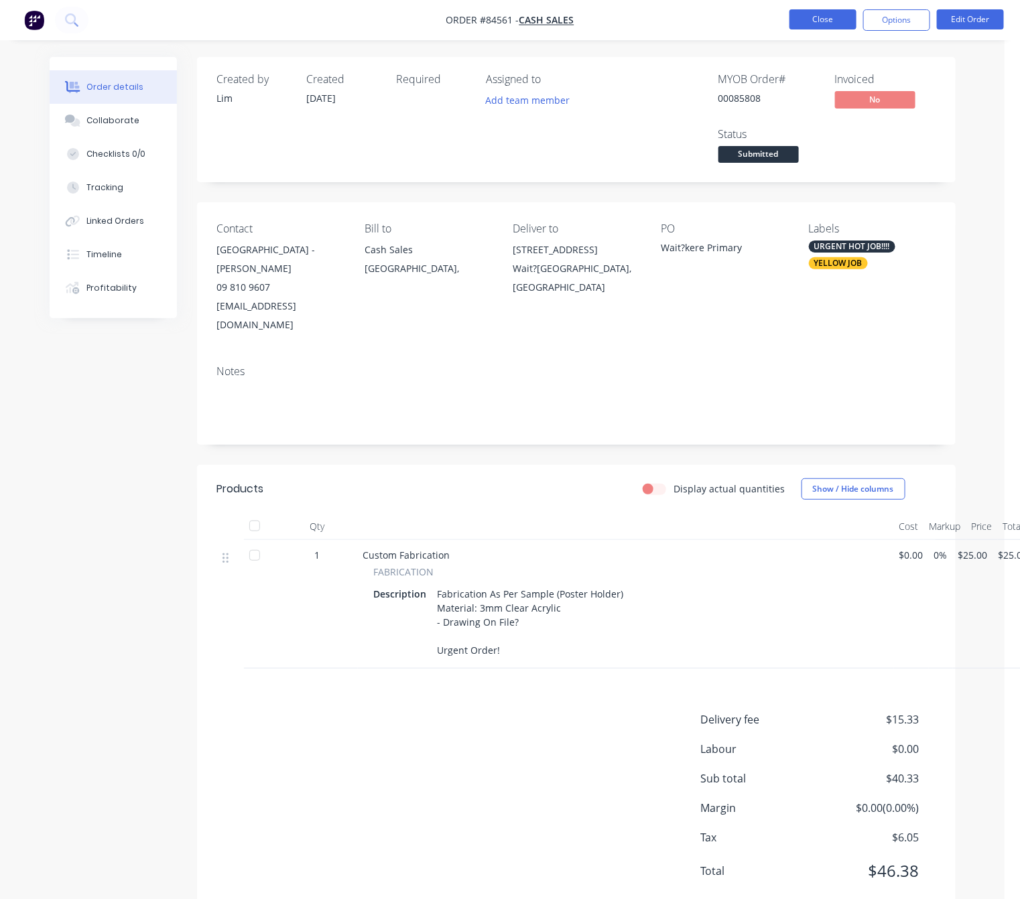
click at [821, 26] on button "Close" at bounding box center [823, 19] width 67 height 20
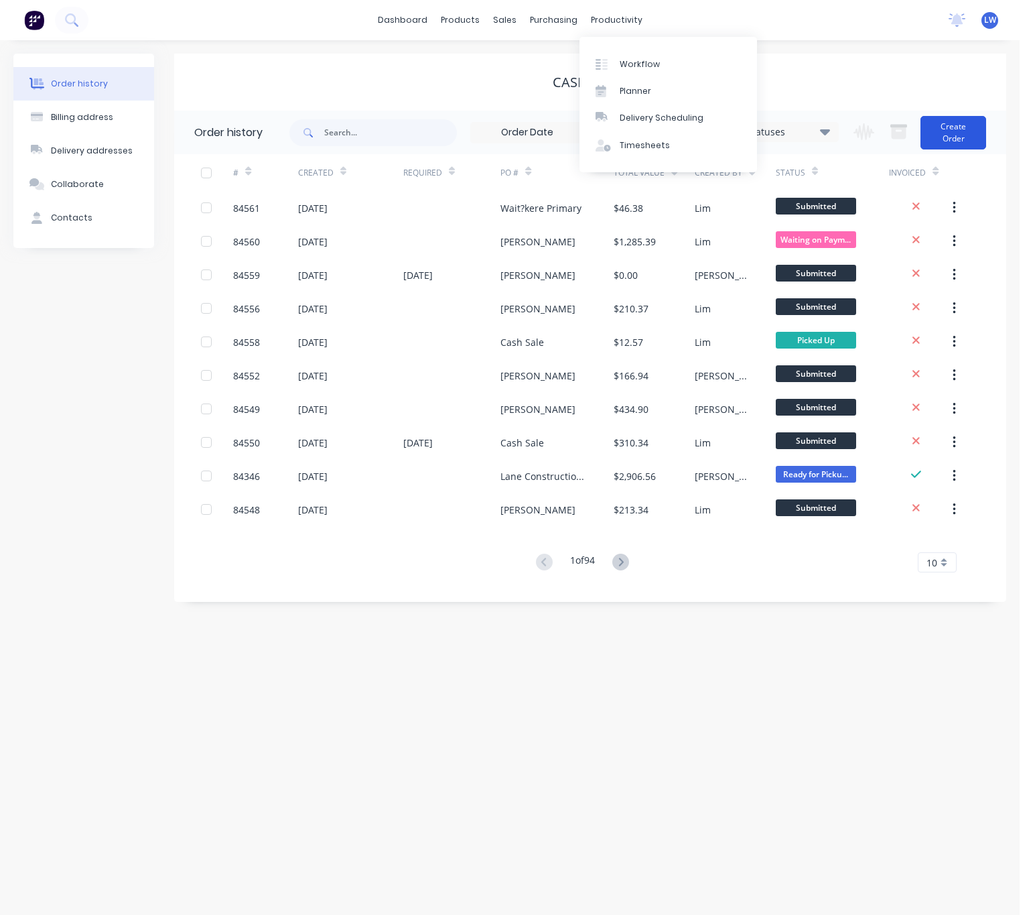
click at [951, 135] on button "Create Order" at bounding box center [954, 133] width 66 height 34
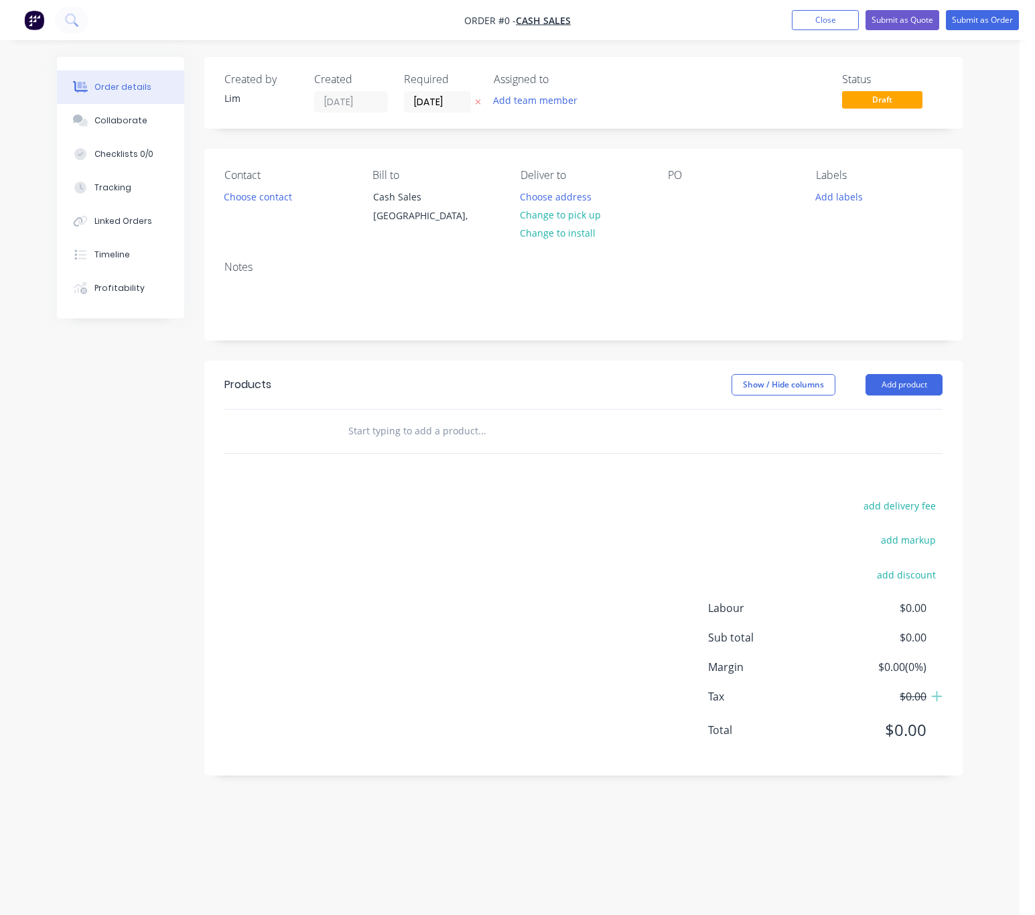
click at [477, 101] on icon "button" at bounding box center [478, 102] width 5 height 5
click at [264, 190] on button "Choose contact" at bounding box center [258, 196] width 82 height 18
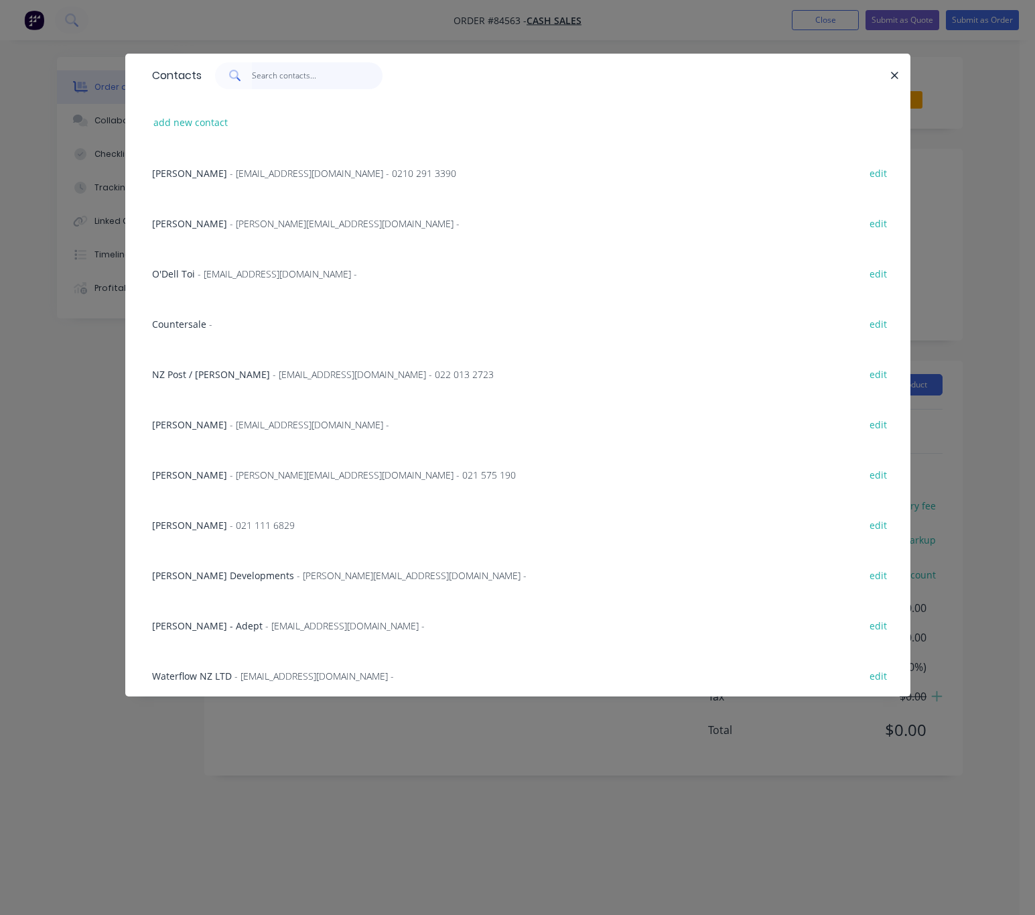
click at [314, 68] on input "text" at bounding box center [317, 75] width 131 height 27
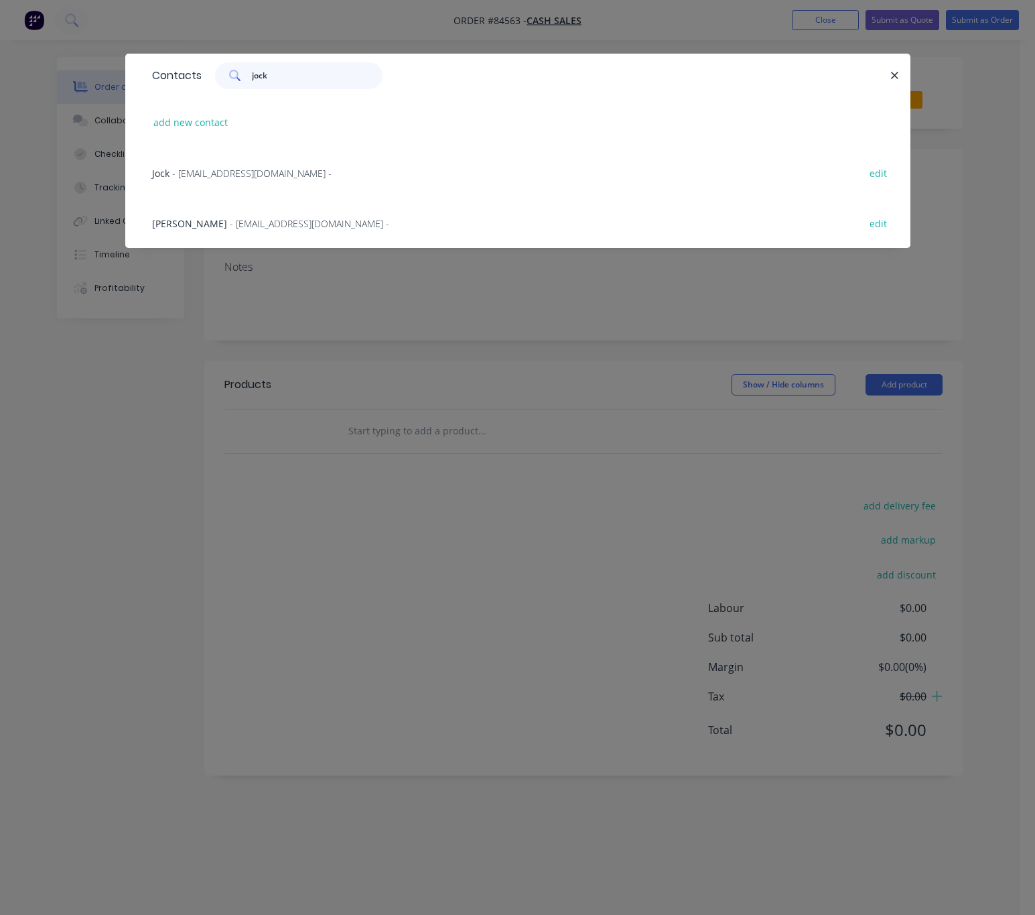
type input "jock"
click at [271, 229] on div "Jock McVicar - jock@bigfridge.co.nz - edit" at bounding box center [517, 223] width 745 height 50
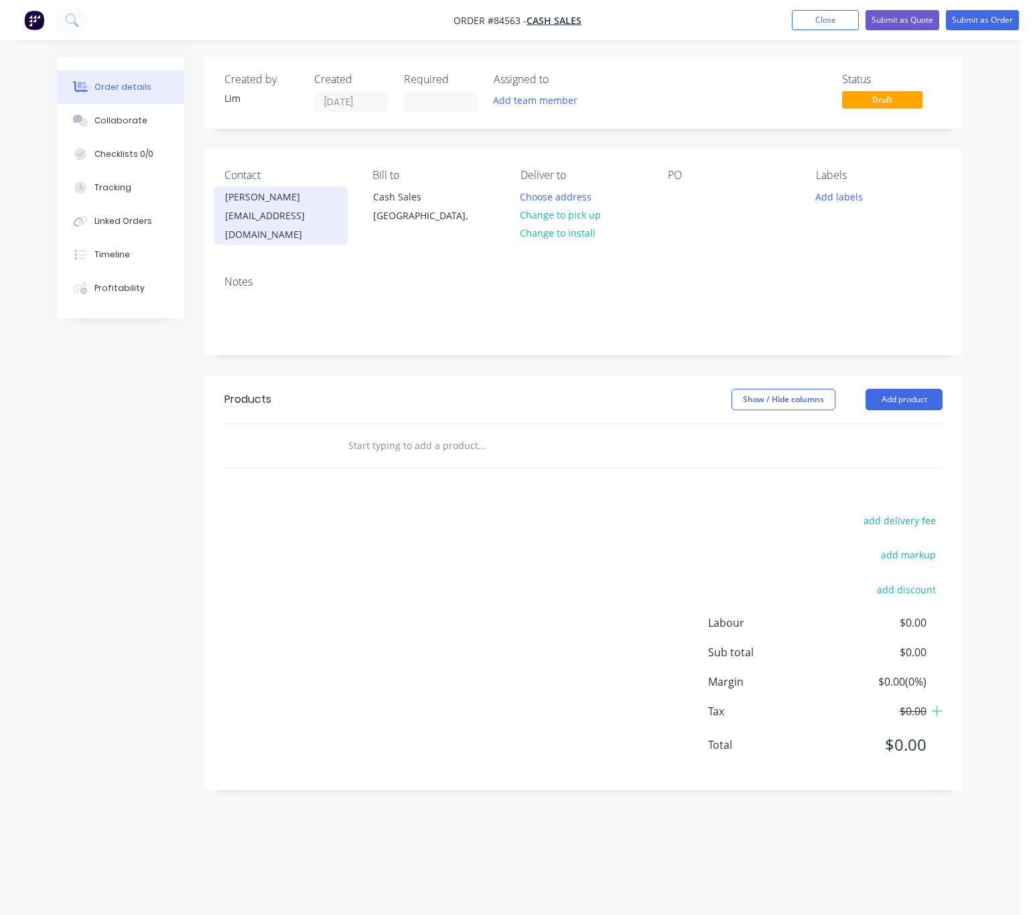
click at [290, 204] on div "[PERSON_NAME]" at bounding box center [280, 197] width 111 height 19
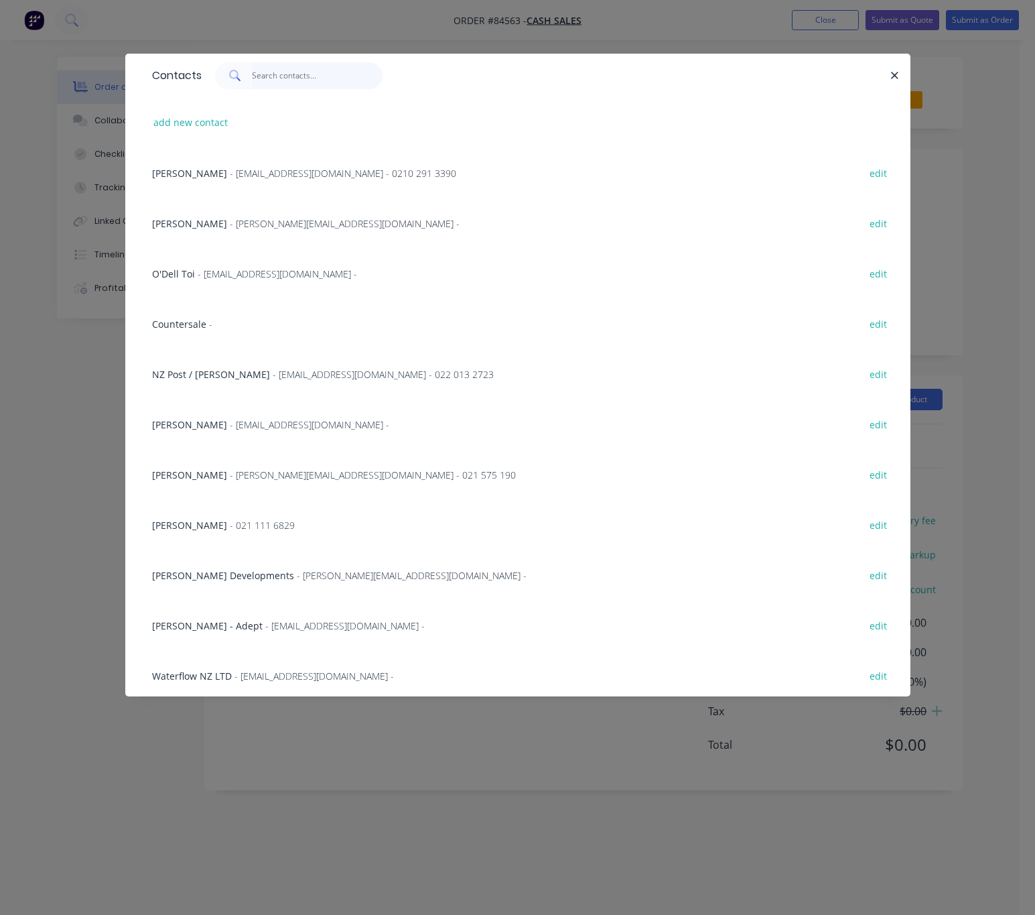
click at [278, 70] on input "text" at bounding box center [317, 75] width 131 height 27
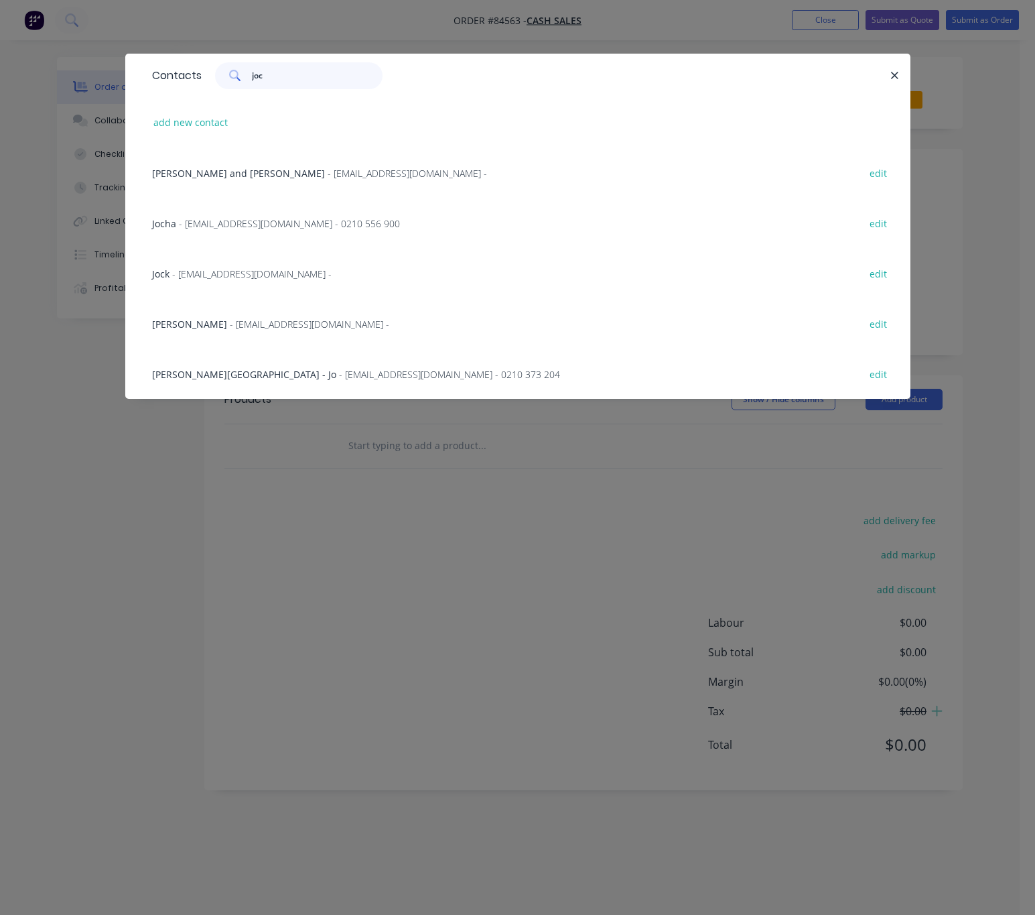
type input "jock"
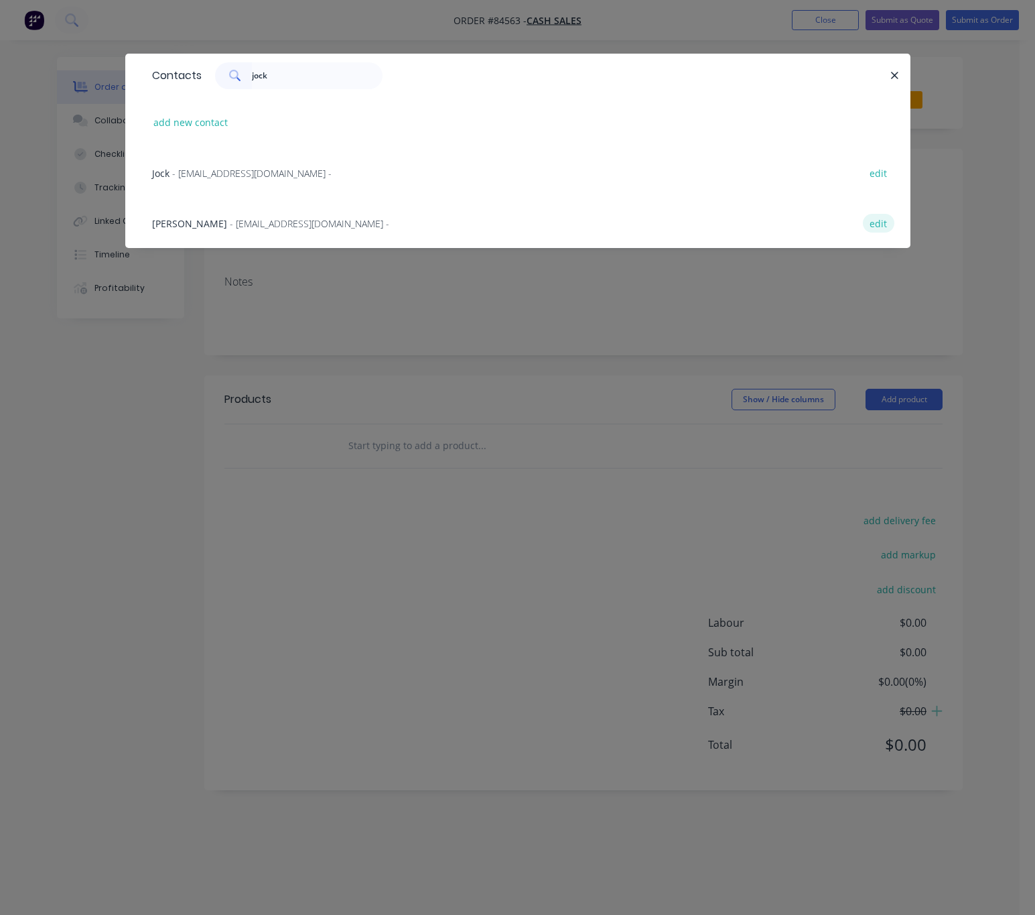
click at [877, 222] on button "edit" at bounding box center [879, 223] width 32 height 18
select select "NZ"
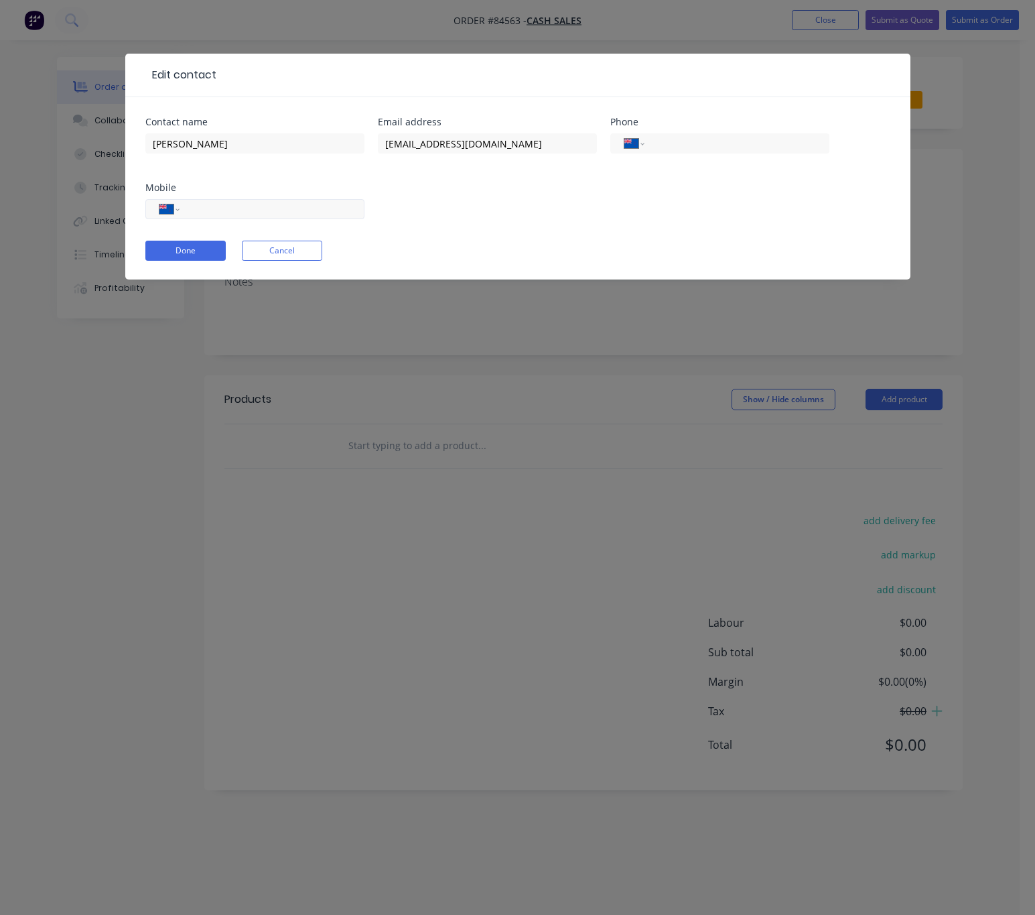
click at [255, 215] on input "tel" at bounding box center [269, 209] width 161 height 15
click at [264, 207] on input "tel" at bounding box center [269, 209] width 161 height 15
paste input "021 805 660"
type input "021 805 660"
click at [706, 149] on input "tel" at bounding box center [734, 143] width 161 height 15
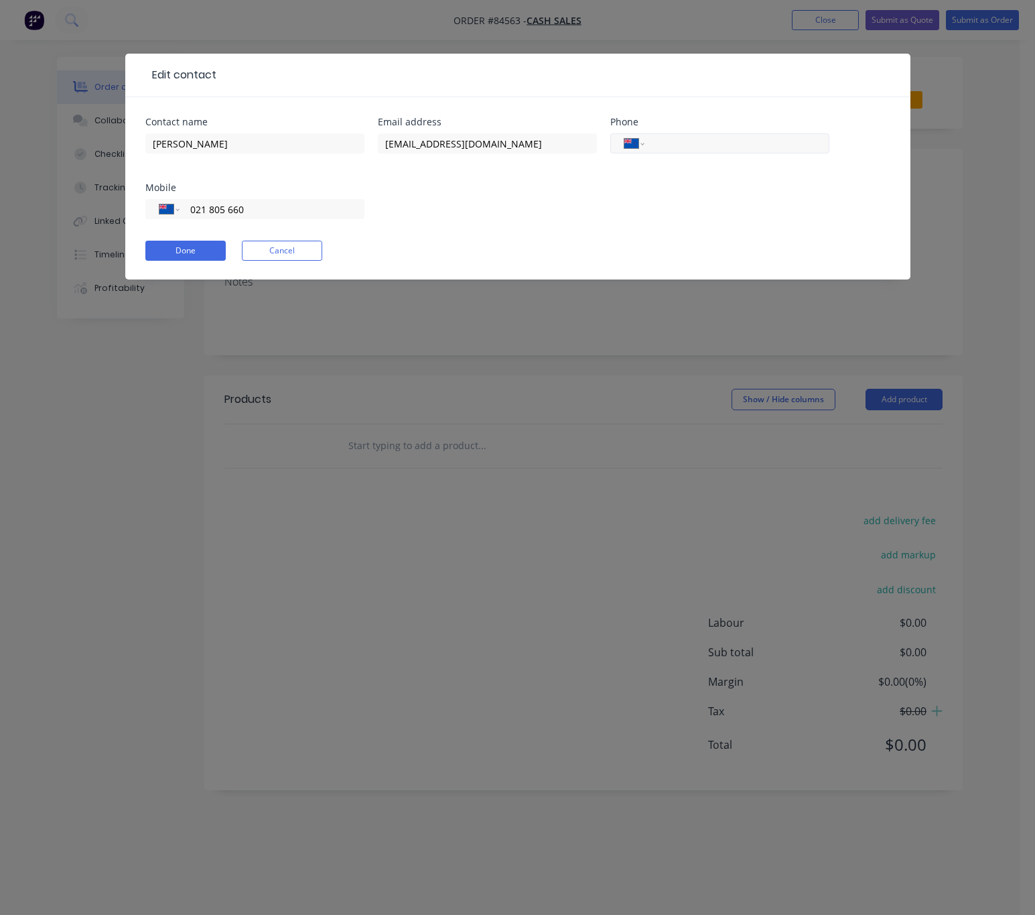
click at [708, 147] on input "tel" at bounding box center [734, 143] width 161 height 15
paste input "09 430 0775"
type input "09 430 0775"
click at [191, 256] on button "Done" at bounding box center [185, 251] width 80 height 20
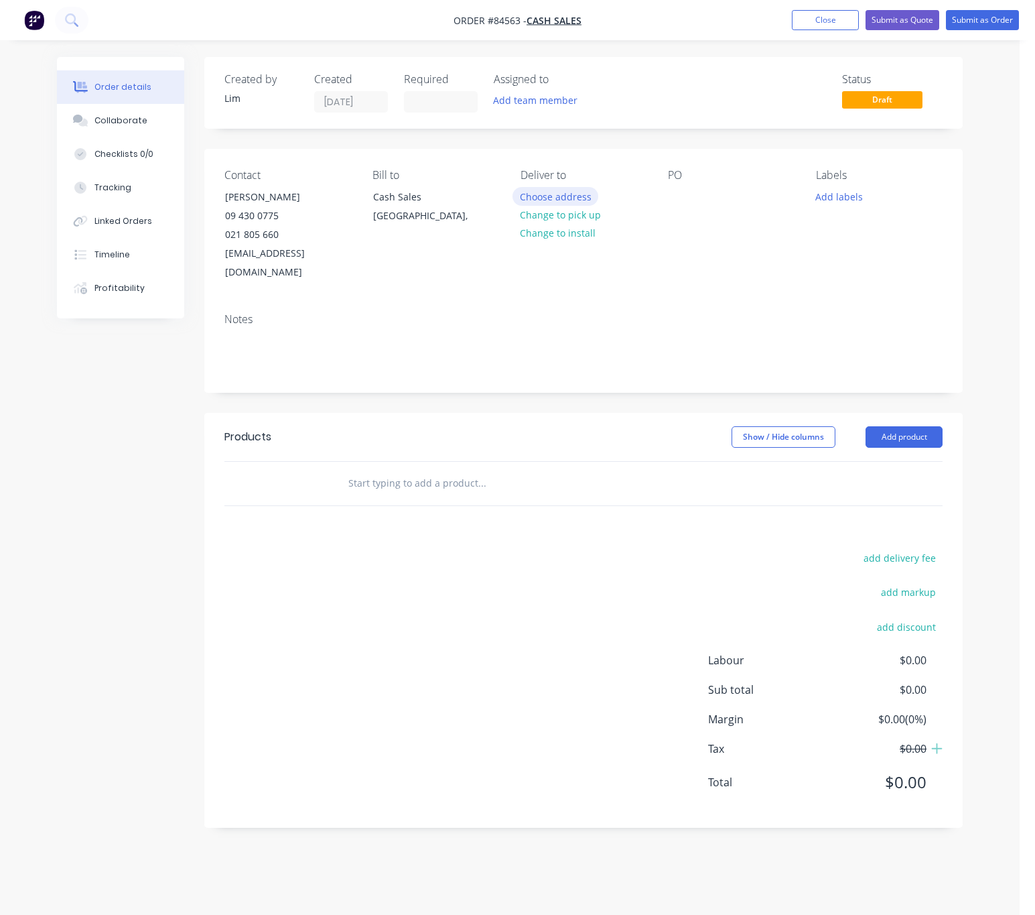
click at [570, 199] on button "Choose address" at bounding box center [556, 196] width 86 height 18
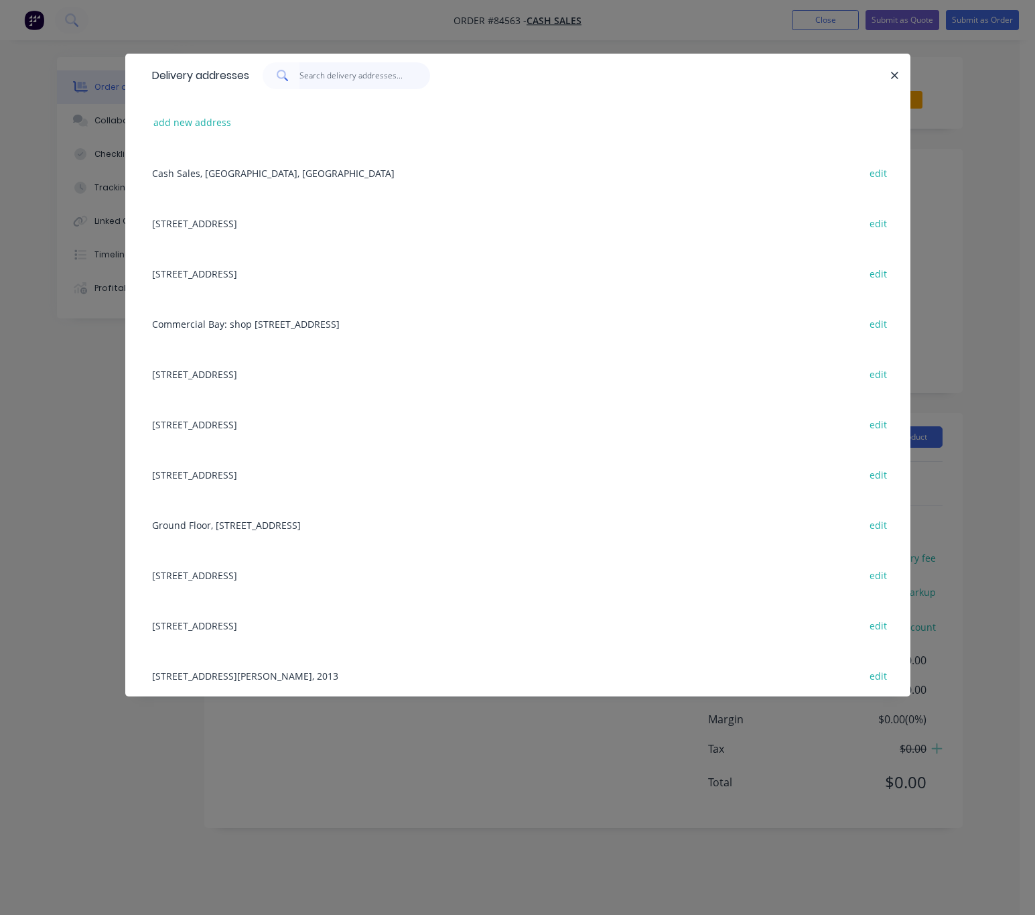
click at [348, 75] on input "text" at bounding box center [365, 75] width 131 height 27
paste input "1 Fraser Street Big Fridge Port Whangarei - Whangarei, North Island, 3700"
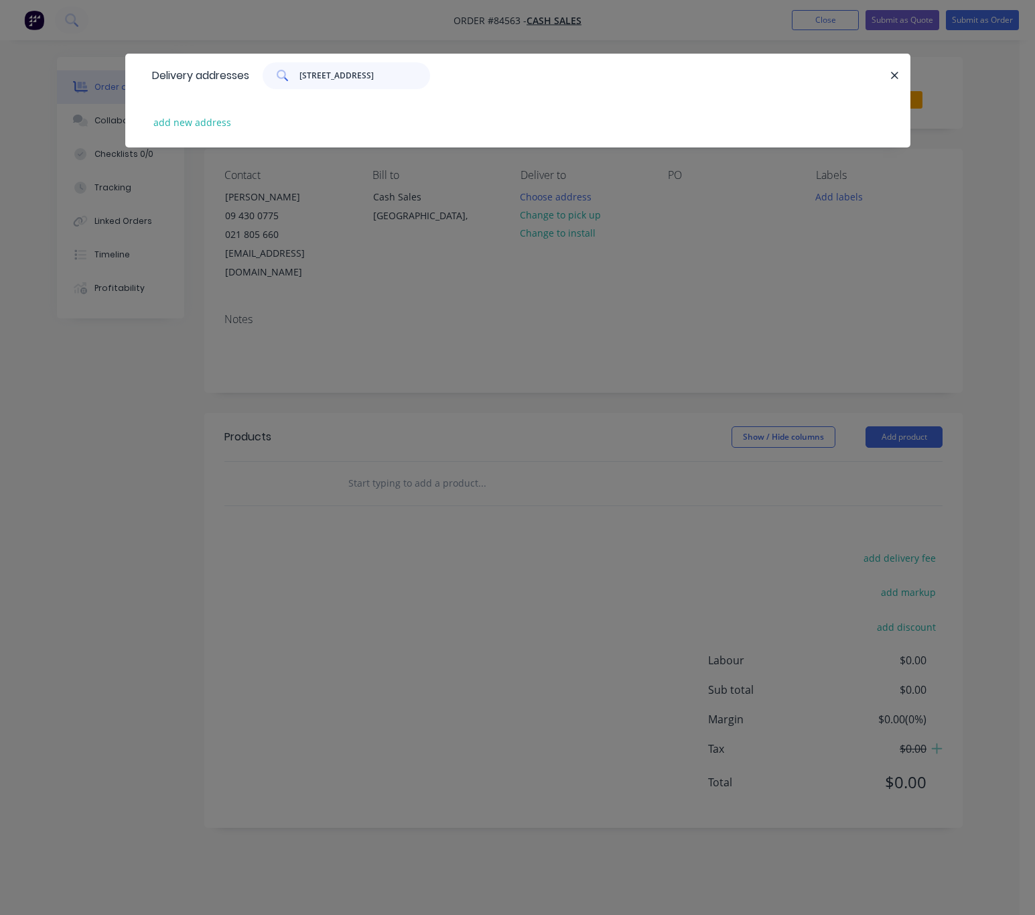
scroll to position [0, 165]
type input "1 Fraser Street Big Fridge Port Whangarei - Whangarei, North Island, 3700"
click at [227, 115] on button "add new address" at bounding box center [193, 122] width 92 height 18
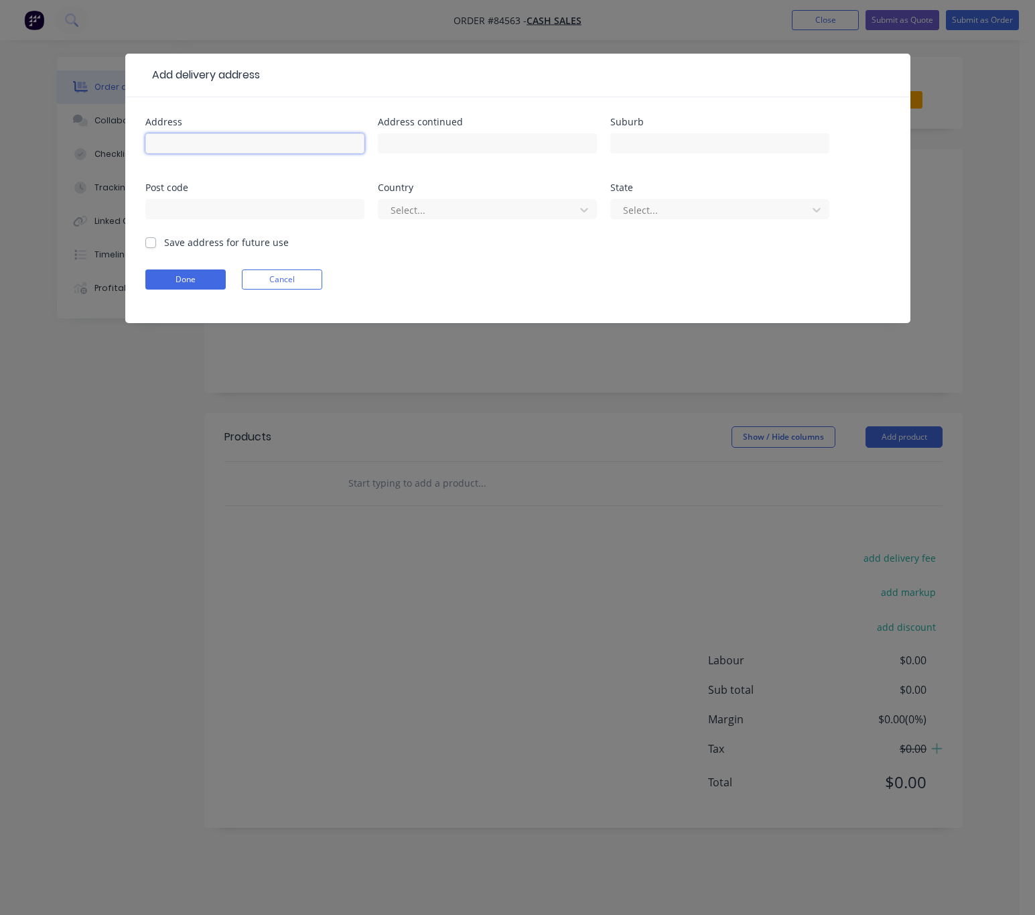
click at [288, 145] on input "text" at bounding box center [254, 143] width 219 height 20
paste input "1 Fraser Street Big Fridge Port Whangarei - Whangarei, North Island, 3700"
drag, startPoint x: 351, startPoint y: 145, endPoint x: 334, endPoint y: 143, distance: 16.8
click at [334, 143] on input "1 Fraser Street Big Fridge Port Whangarei - Whangarei, North Island, 3700" at bounding box center [254, 143] width 219 height 20
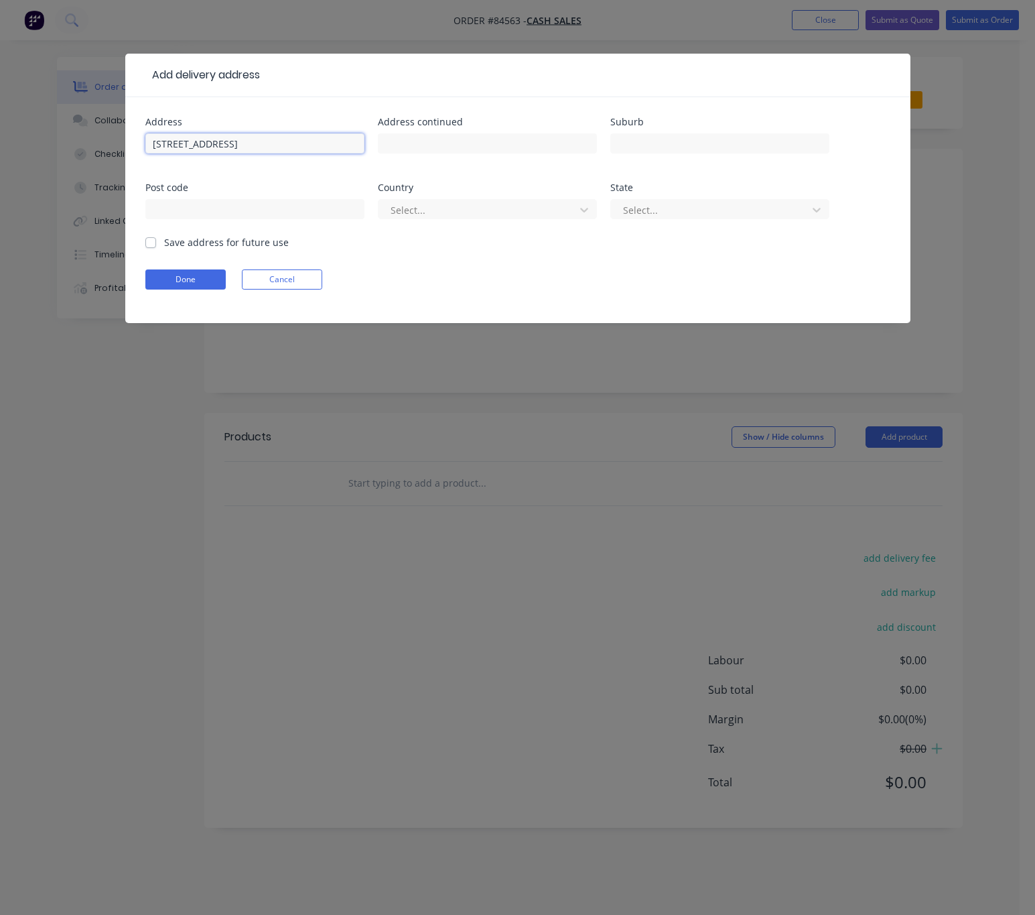
drag, startPoint x: 358, startPoint y: 143, endPoint x: 336, endPoint y: 143, distance: 22.1
click at [336, 143] on input "1 Fraser Street Big Fridge Port Whangarei - Whangarei, North Island, 3700" at bounding box center [254, 143] width 219 height 20
type input "1 Fraser Street Big Fridge Port Whangarei - Whangarei, North Island,"
click at [279, 208] on input "text" at bounding box center [254, 209] width 219 height 20
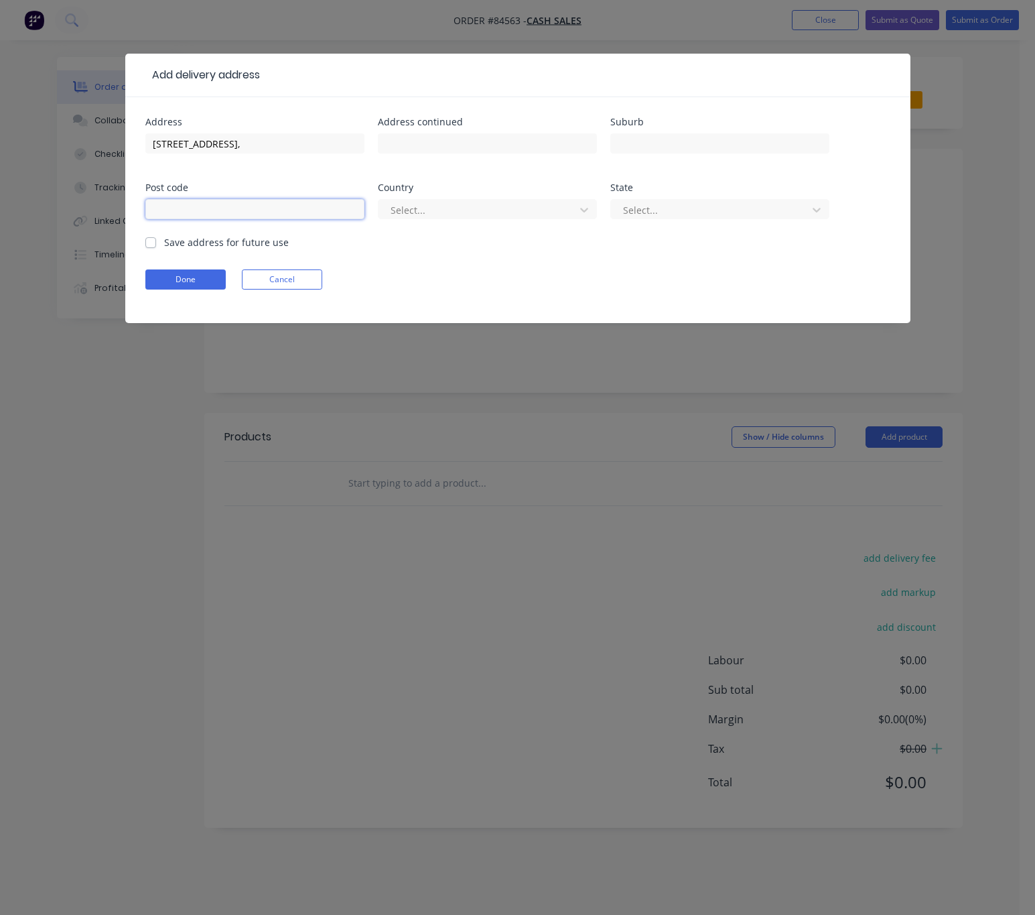
scroll to position [0, 0]
paste input "3700"
type input "3700"
drag, startPoint x: 286, startPoint y: 141, endPoint x: 431, endPoint y: 153, distance: 145.3
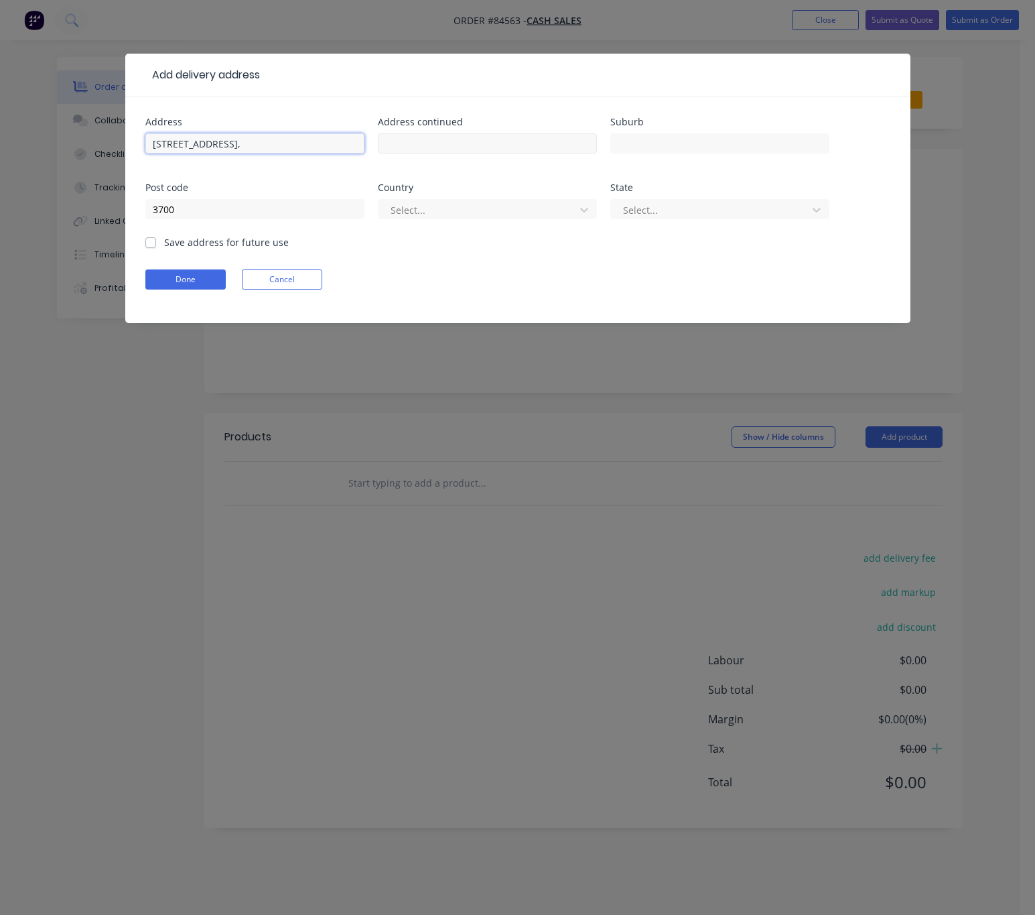
click at [431, 153] on div "Address 1 Fraser Street Big Fridge Port Whangarei - Whangarei, North Island, Ad…" at bounding box center [517, 176] width 745 height 118
type input "1 Fraser Street Big Fridge Port"
click at [654, 141] on input "text" at bounding box center [720, 143] width 219 height 20
paste input "Whangarei - Whangarei, North Island,"
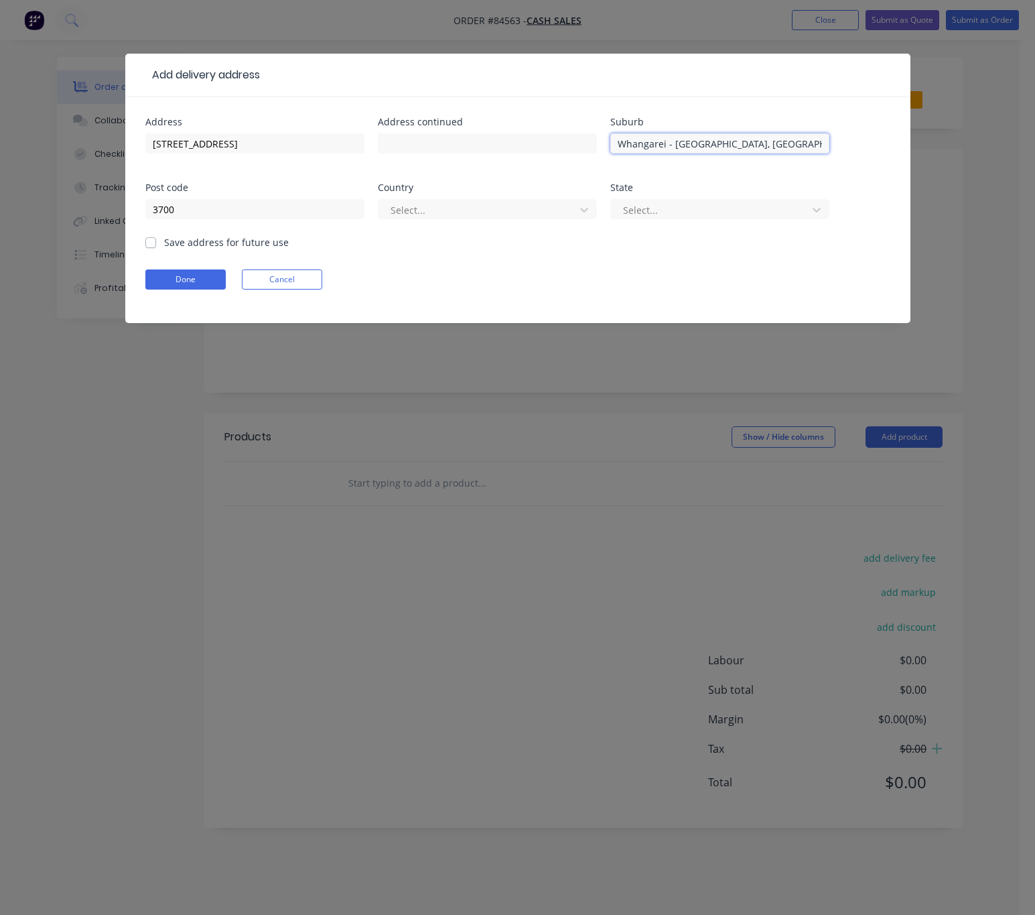
drag, startPoint x: 787, startPoint y: 145, endPoint x: 724, endPoint y: 143, distance: 63.1
click at [724, 143] on input "Whangarei - Whangarei, North Island," at bounding box center [720, 143] width 219 height 20
drag, startPoint x: 672, startPoint y: 141, endPoint x: 579, endPoint y: 151, distance: 93.8
click at [580, 149] on div "Address 1 Fraser Street Big Fridge Port Address continued Suburb Whangarei - Wh…" at bounding box center [517, 176] width 745 height 118
type input "Whangarei"
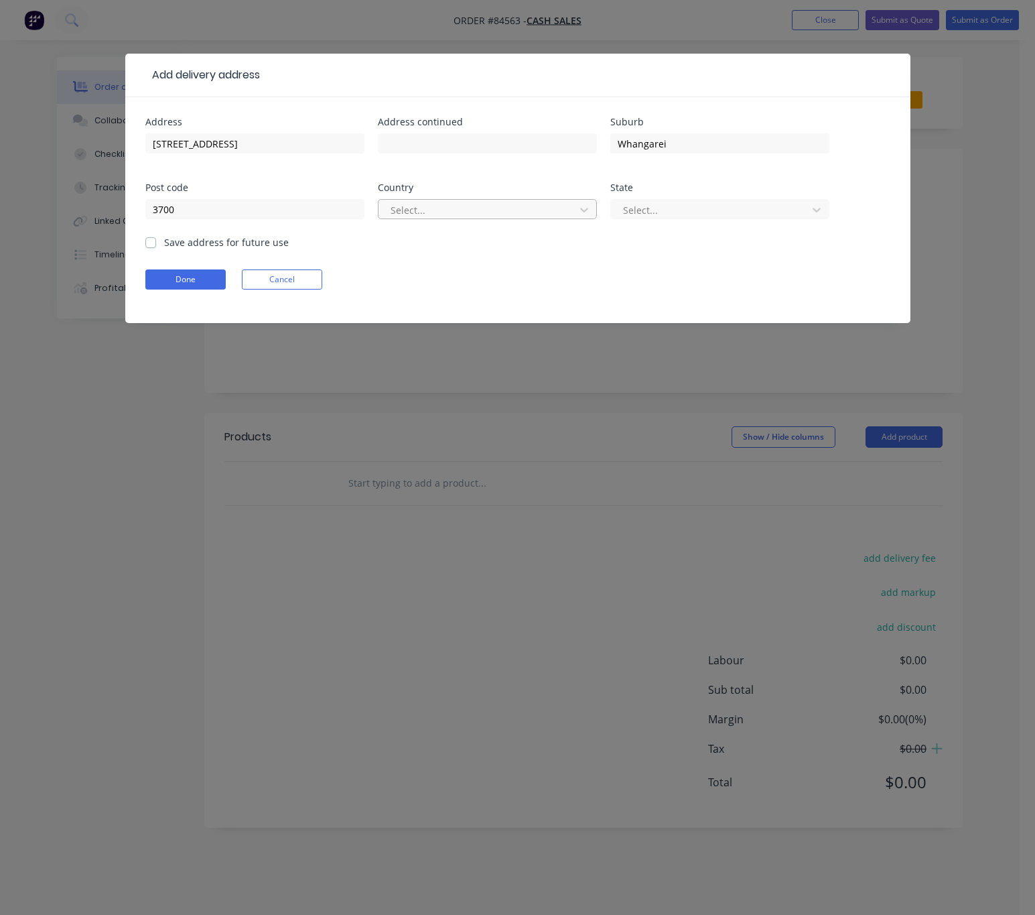
click at [493, 205] on div at bounding box center [478, 210] width 179 height 17
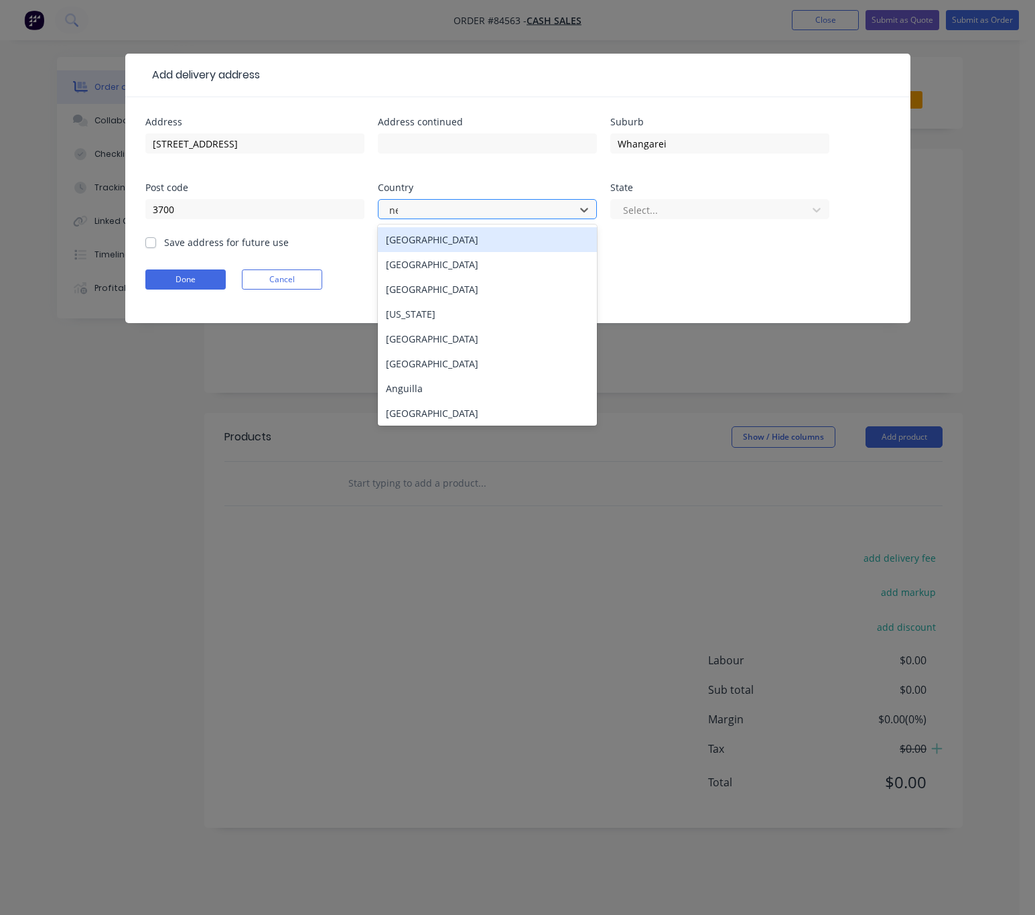
type input "new"
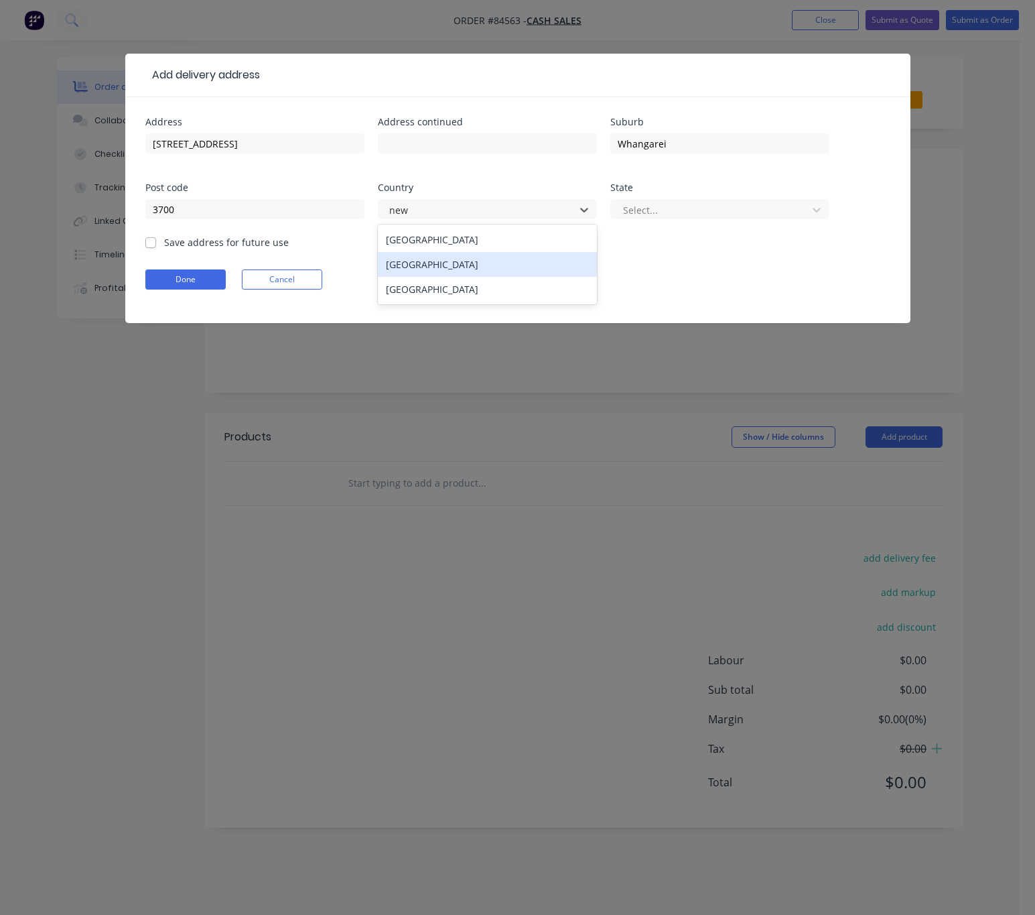
click at [507, 259] on div "[GEOGRAPHIC_DATA]" at bounding box center [487, 264] width 219 height 25
click at [664, 196] on div "Select..." at bounding box center [720, 216] width 219 height 40
click at [668, 203] on div at bounding box center [711, 210] width 179 height 17
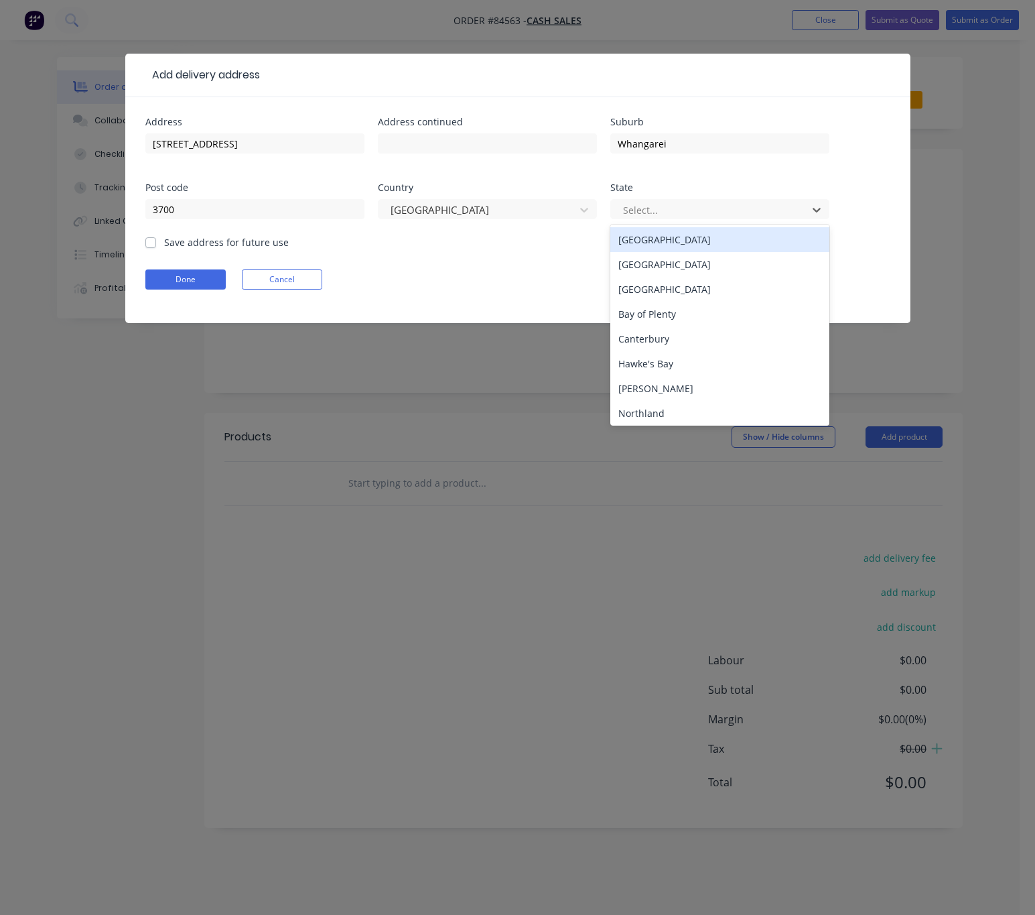
click at [668, 236] on div "North Island" at bounding box center [720, 239] width 219 height 25
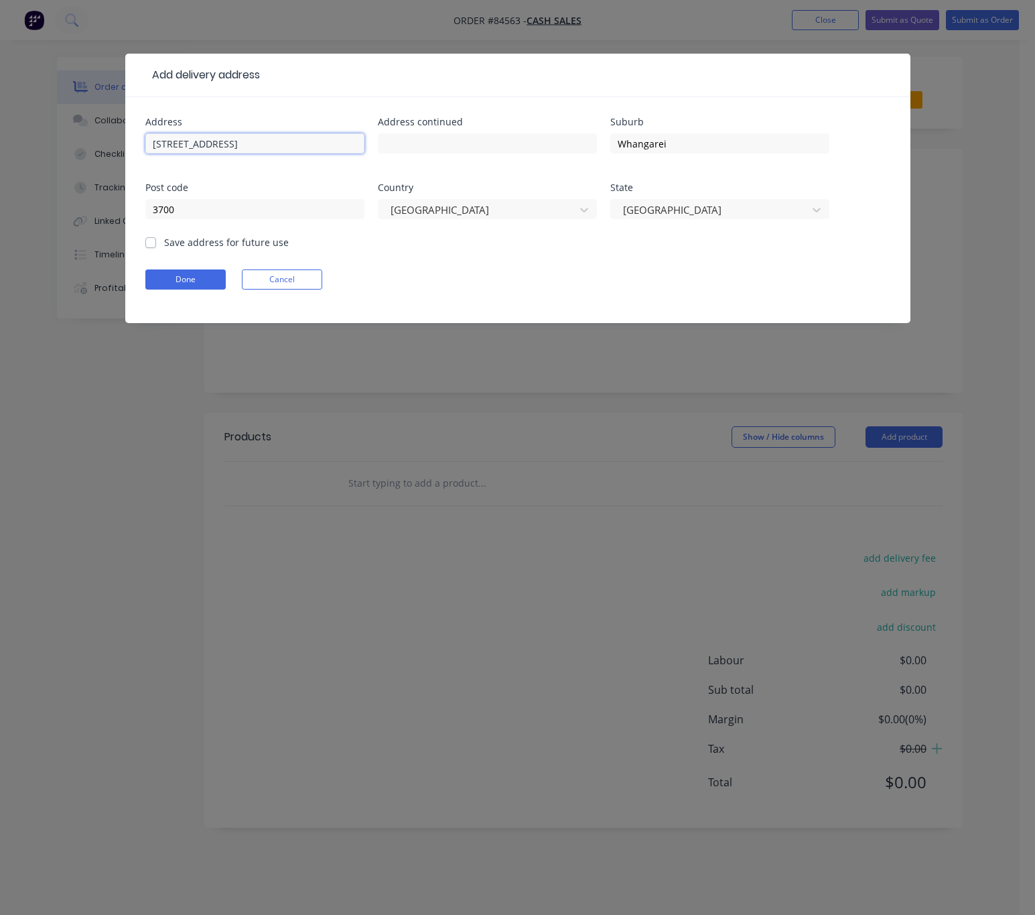
drag, startPoint x: 282, startPoint y: 141, endPoint x: 266, endPoint y: 141, distance: 16.1
click at [266, 141] on input "1 Fraser Street Big Fridge Port" at bounding box center [254, 143] width 219 height 20
click at [219, 141] on input "1 Fraser Street Big Fridge" at bounding box center [254, 143] width 219 height 20
type input "1 Fraser Street Big Fridge"
click at [619, 139] on input "Whangarei" at bounding box center [720, 143] width 219 height 20
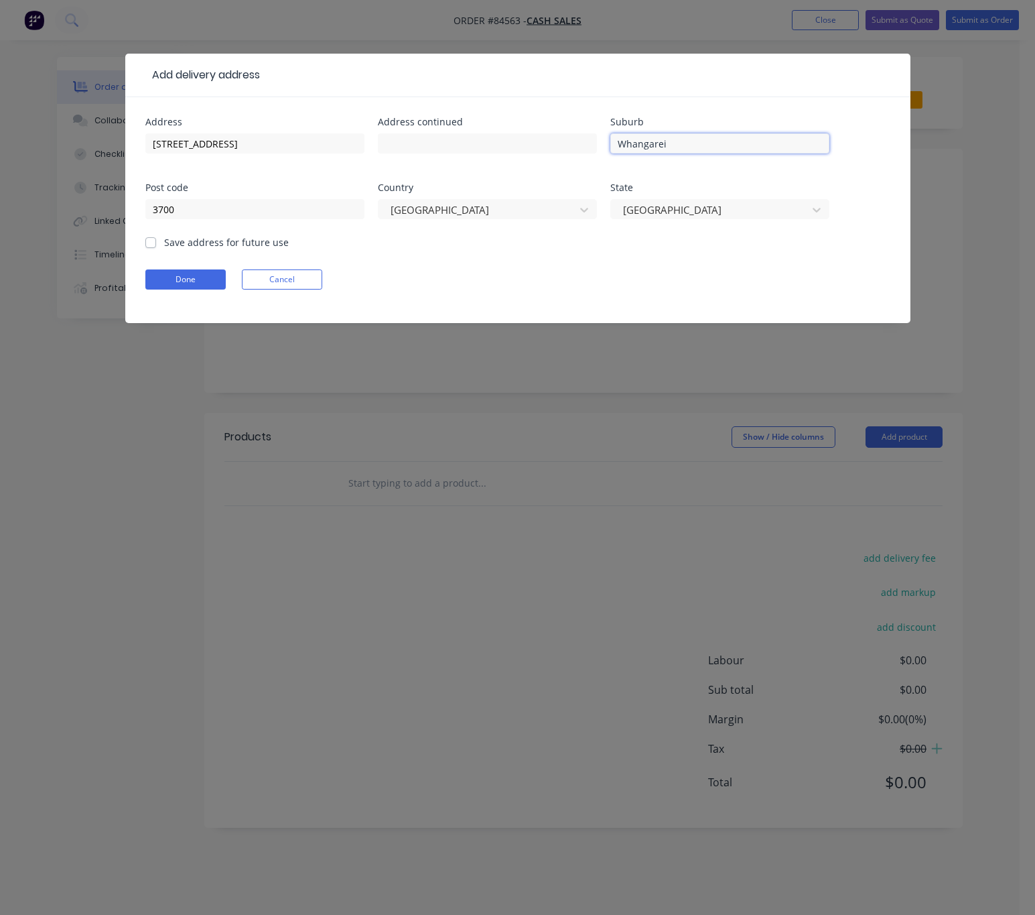
paste input "Port"
type input "Port - Whangarei"
drag, startPoint x: 266, startPoint y: 141, endPoint x: 220, endPoint y: 139, distance: 46.3
click at [220, 139] on input "1 Fraser Street Big Fridge" at bounding box center [254, 143] width 219 height 20
type input "1 Fraser Street"
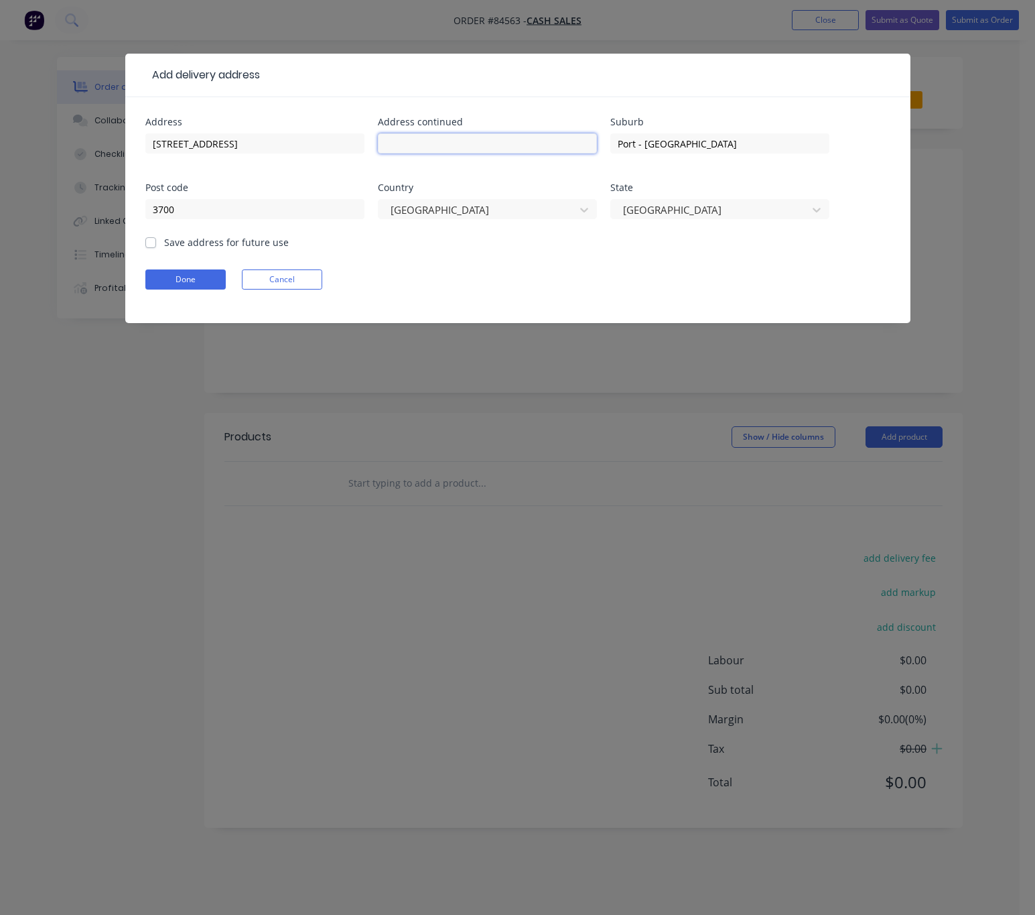
click at [430, 145] on input "text" at bounding box center [487, 143] width 219 height 20
paste input "Big Fridge"
type input "Big Fridge"
click at [164, 241] on label "Save address for future use" at bounding box center [226, 242] width 125 height 14
click at [153, 241] on input "Save address for future use" at bounding box center [150, 241] width 11 height 13
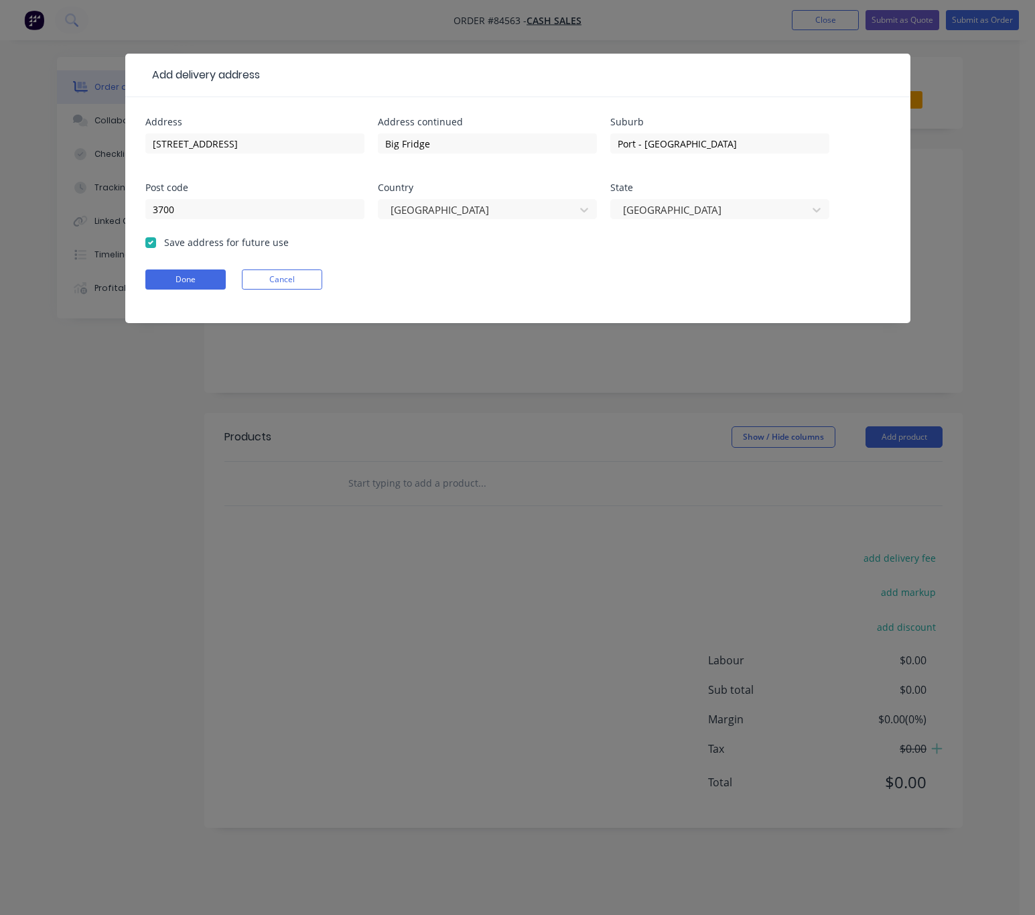
checkbox input "true"
click at [195, 276] on button "Done" at bounding box center [185, 279] width 80 height 20
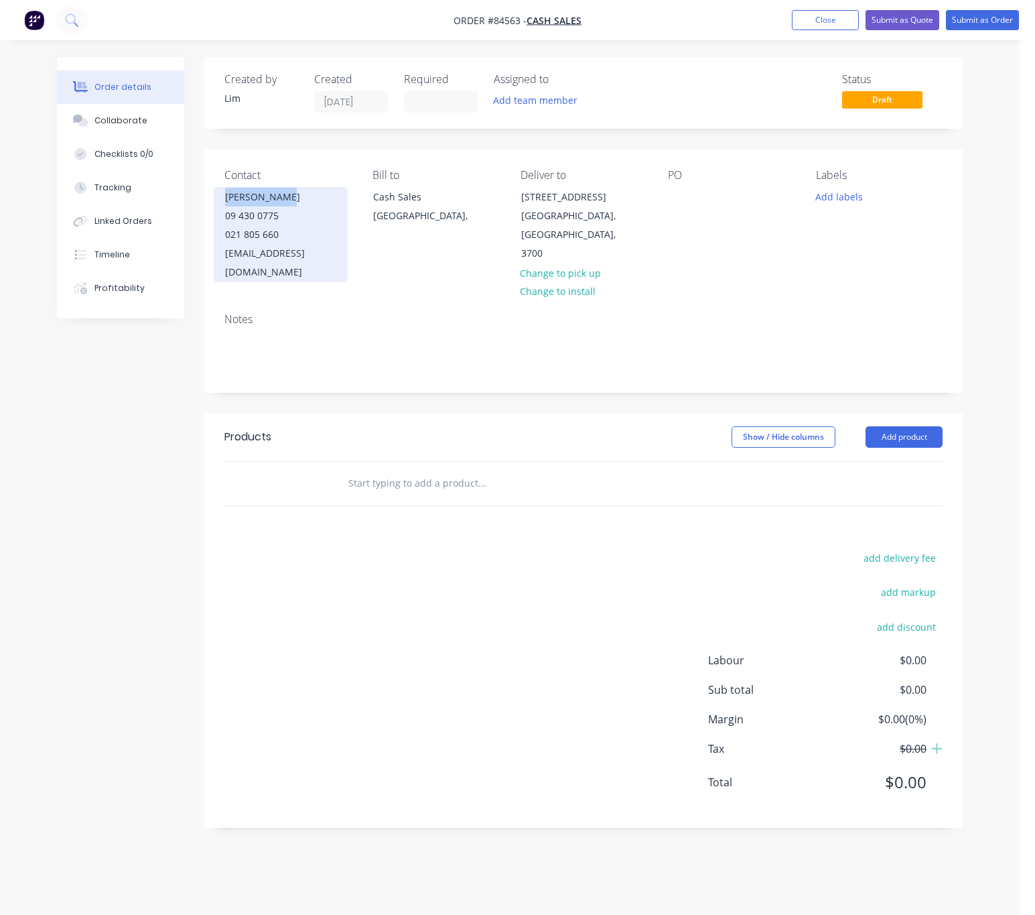
drag, startPoint x: 281, startPoint y: 195, endPoint x: 215, endPoint y: 199, distance: 66.5
click at [215, 199] on div "Jock McVicar 09 430 0775 021 805 660 jock@bigfridge.co.nz" at bounding box center [281, 234] width 134 height 95
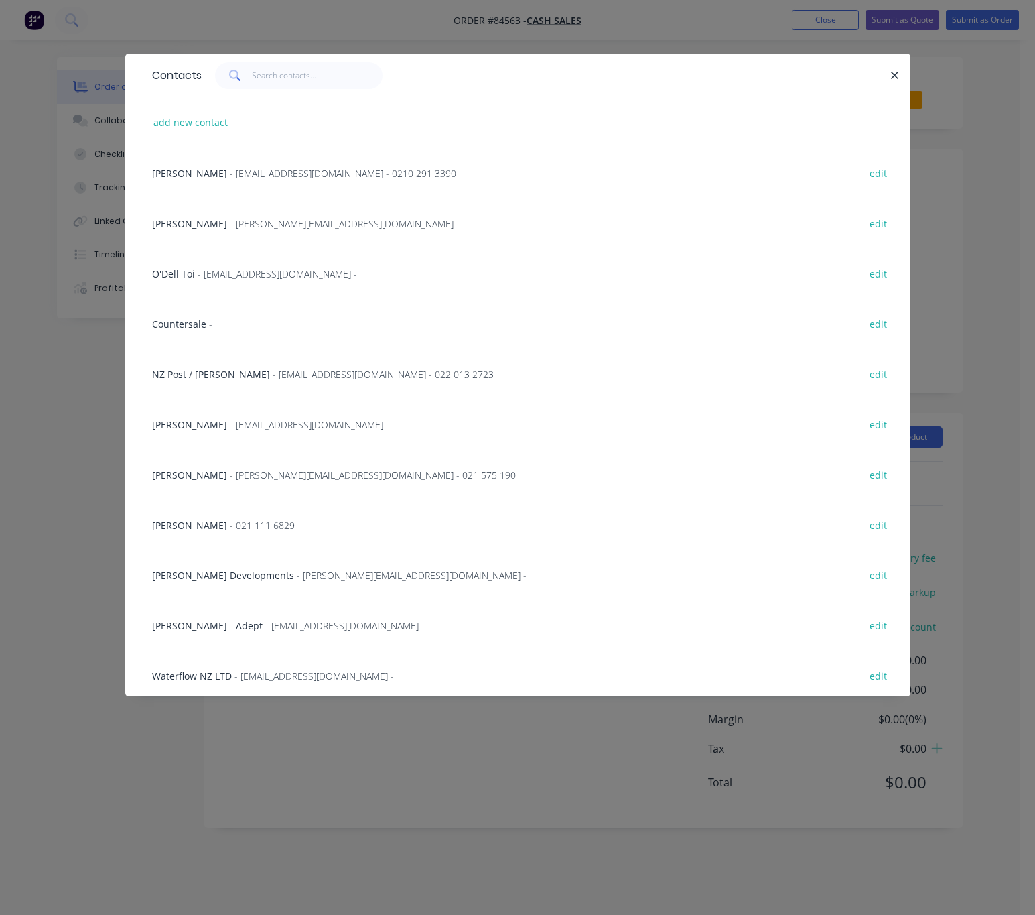
drag, startPoint x: 233, startPoint y: 200, endPoint x: 760, endPoint y: 101, distance: 535.9
click at [895, 76] on icon "button" at bounding box center [895, 75] width 7 height 7
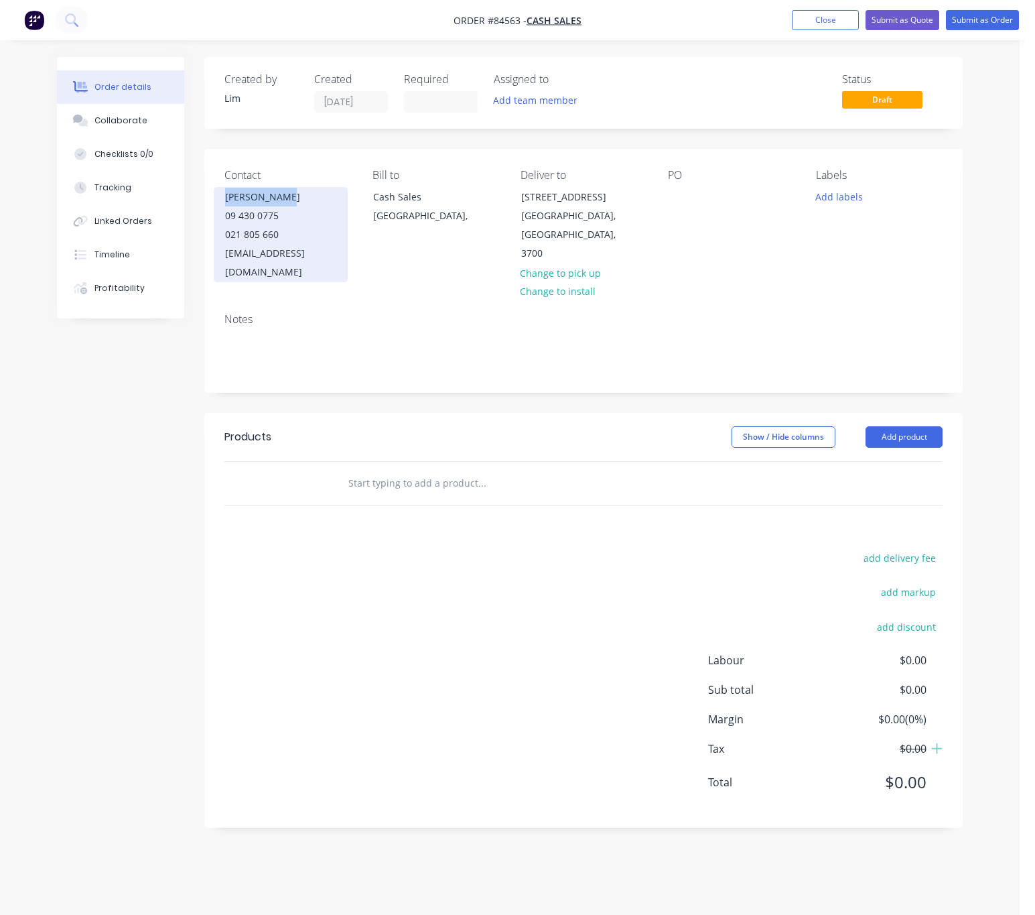
drag, startPoint x: 281, startPoint y: 197, endPoint x: 224, endPoint y: 189, distance: 58.2
click at [224, 189] on div "Jock McVicar 09 430 0775 021 805 660 jock@bigfridge.co.nz" at bounding box center [281, 234] width 134 height 95
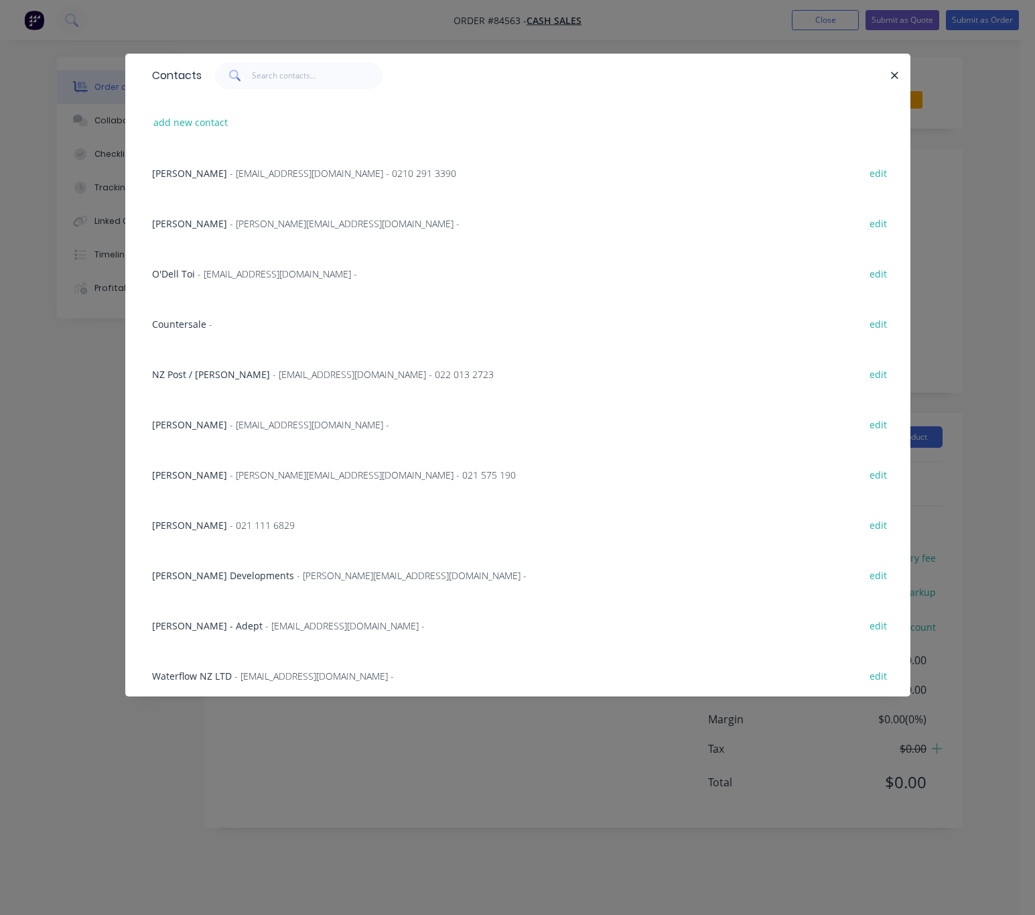
click at [899, 73] on icon "button" at bounding box center [895, 76] width 9 height 12
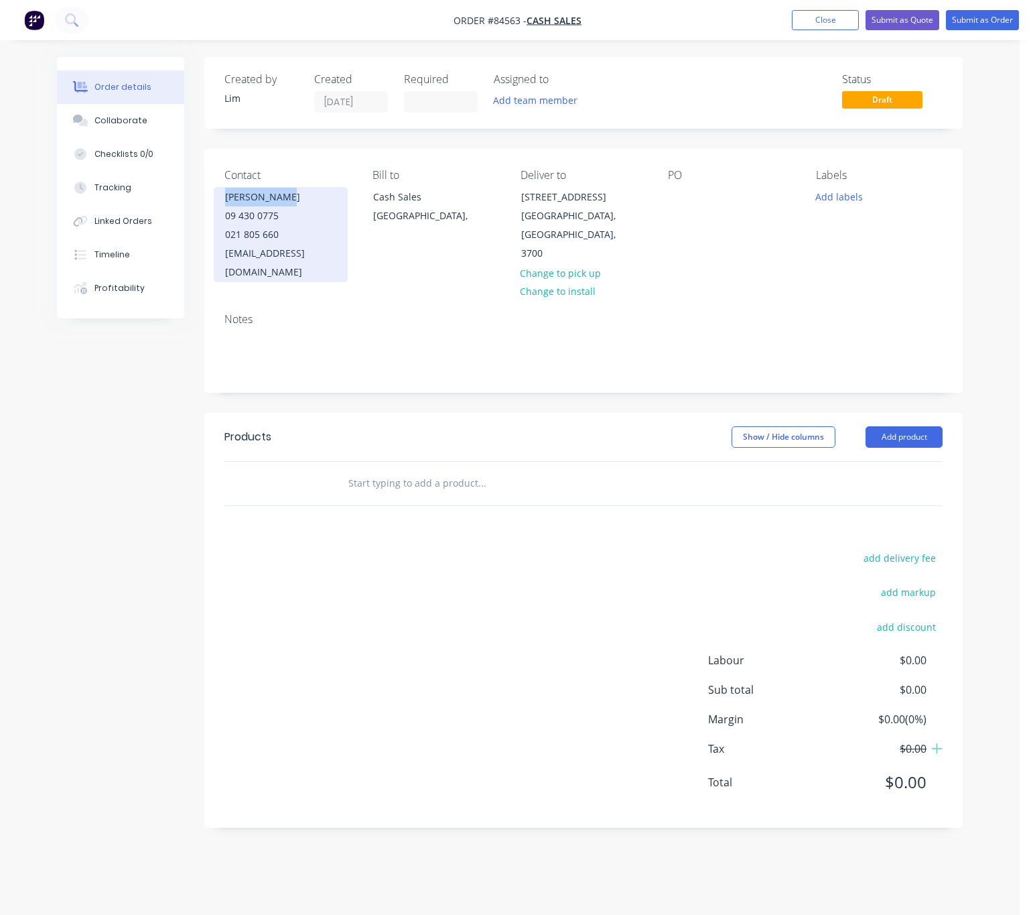
copy div "[PERSON_NAME]"
click at [680, 195] on div at bounding box center [678, 196] width 21 height 19
paste div
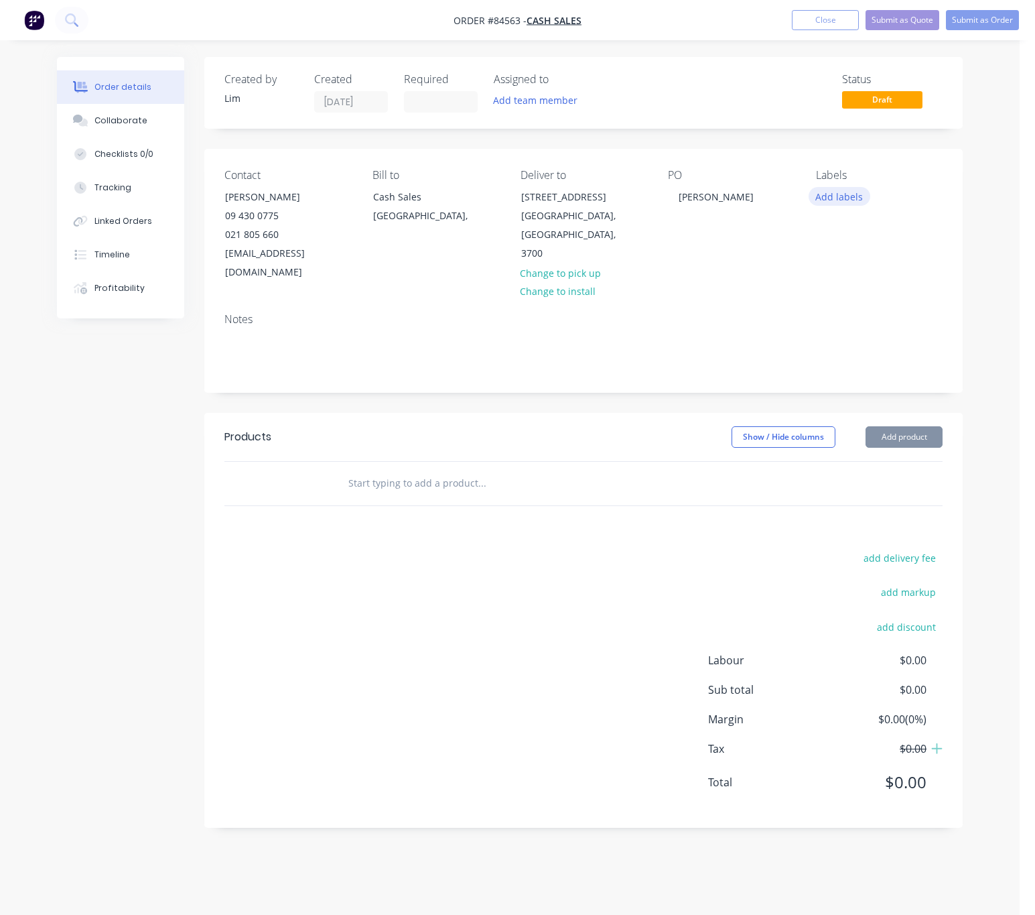
click at [846, 195] on button "Add labels" at bounding box center [840, 196] width 62 height 18
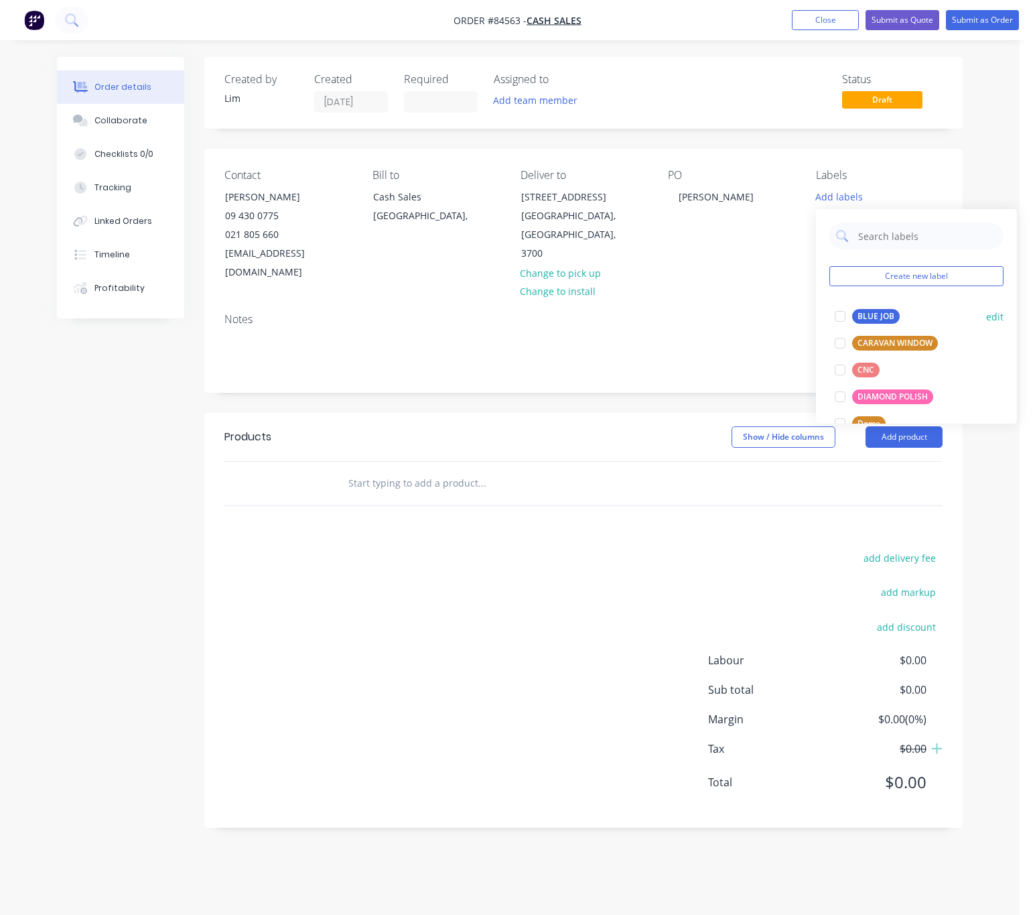
click at [867, 310] on div "BLUE JOB" at bounding box center [877, 316] width 48 height 15
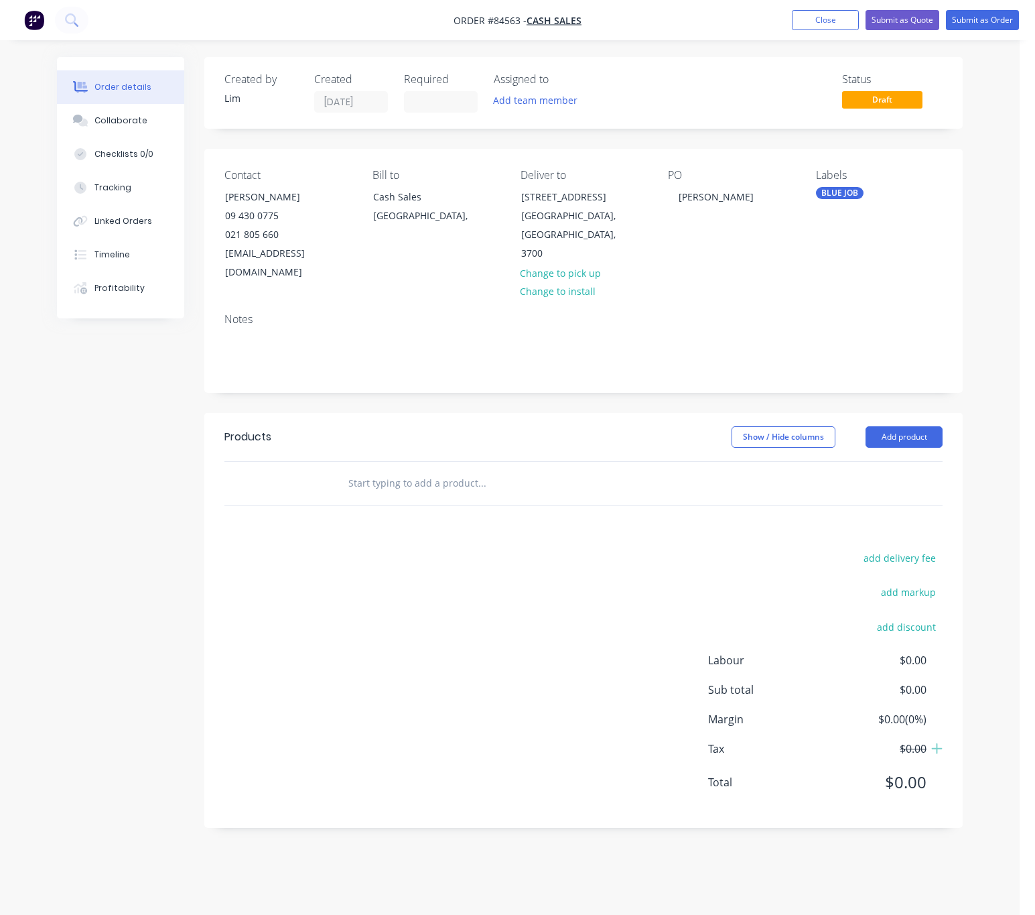
drag, startPoint x: 645, startPoint y: 376, endPoint x: 645, endPoint y: 398, distance: 22.1
click at [644, 378] on div "Created by Lim Created 11/09/25 Required Assigned to Add team member Status Dra…" at bounding box center [583, 442] width 759 height 771
click at [473, 470] on input "text" at bounding box center [482, 483] width 268 height 27
type input "6"
click at [400, 470] on input "clear acryliccts" at bounding box center [482, 483] width 268 height 27
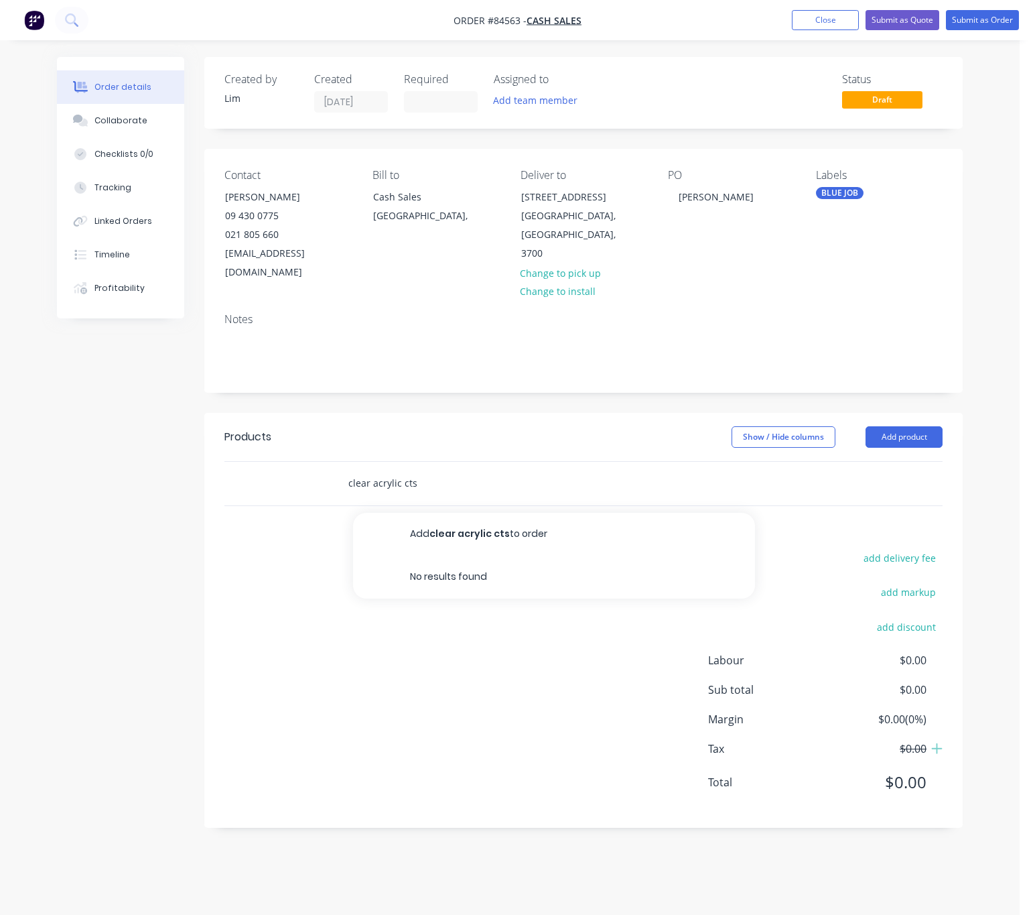
click at [431, 470] on input "clear acrylic cts" at bounding box center [482, 483] width 268 height 27
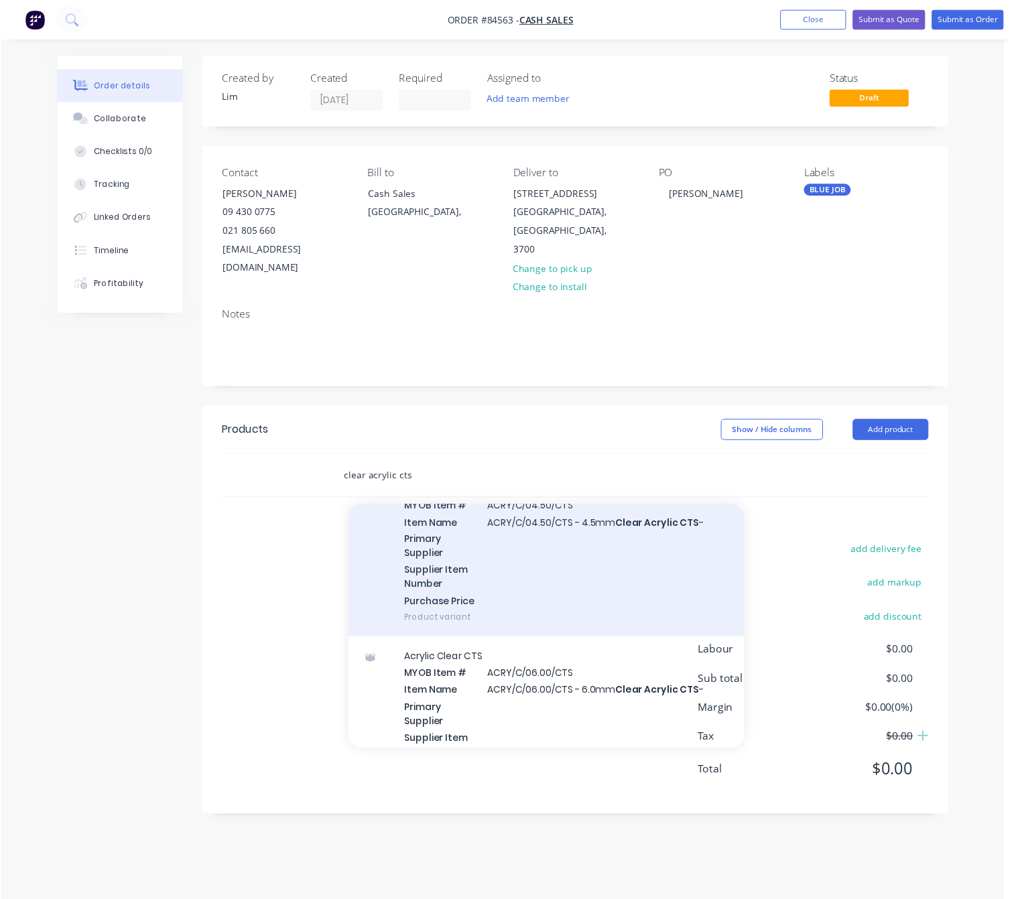
scroll to position [603, 0]
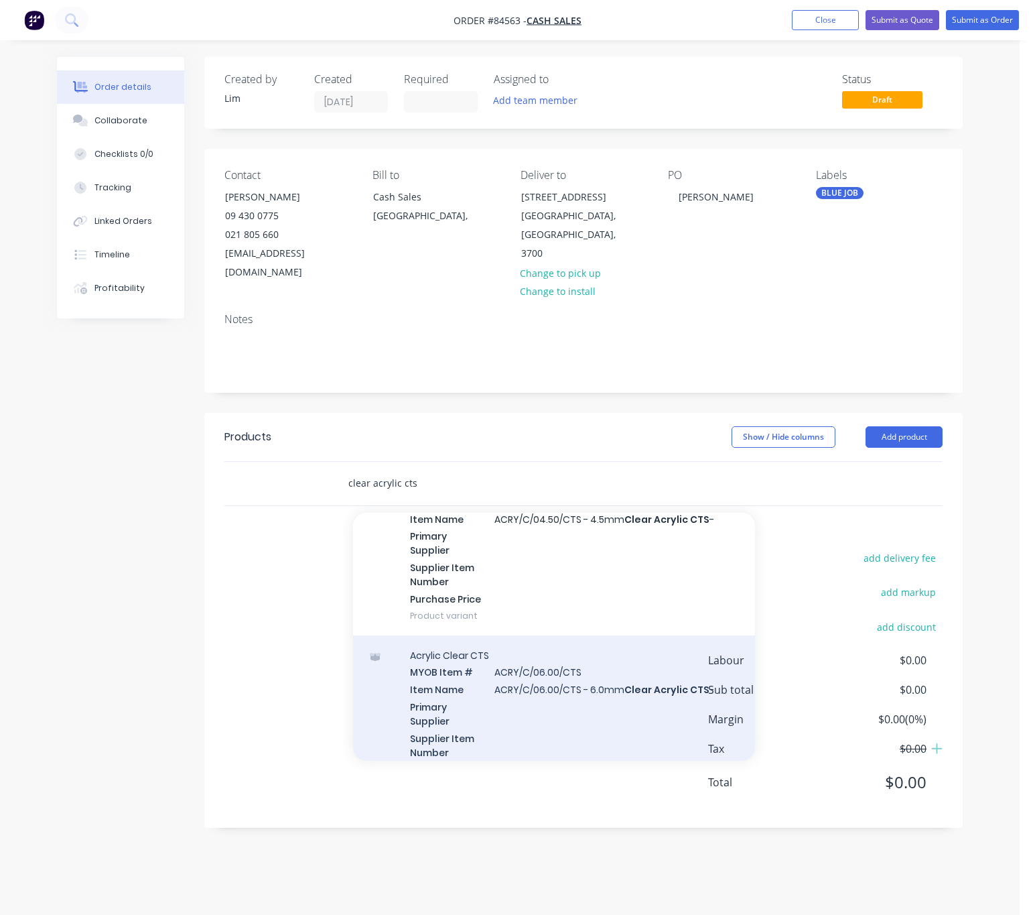
type input "clear acrylic cts"
click at [640, 700] on div "Acrylic Clear CTS MYOB Item # ACRY/C/06.00/CTS Item Name ACRY/C/06.00/CTS - 6.0…" at bounding box center [554, 720] width 402 height 171
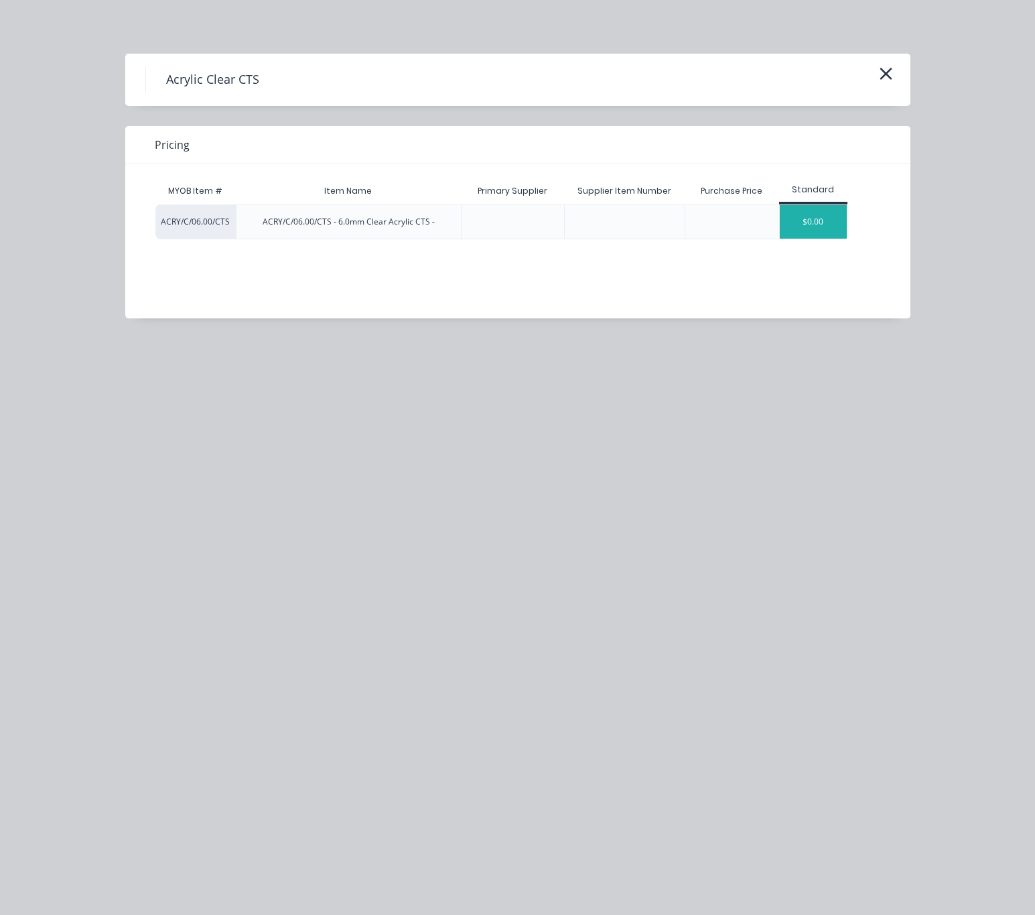
click at [807, 219] on div "$0.00" at bounding box center [813, 222] width 67 height 34
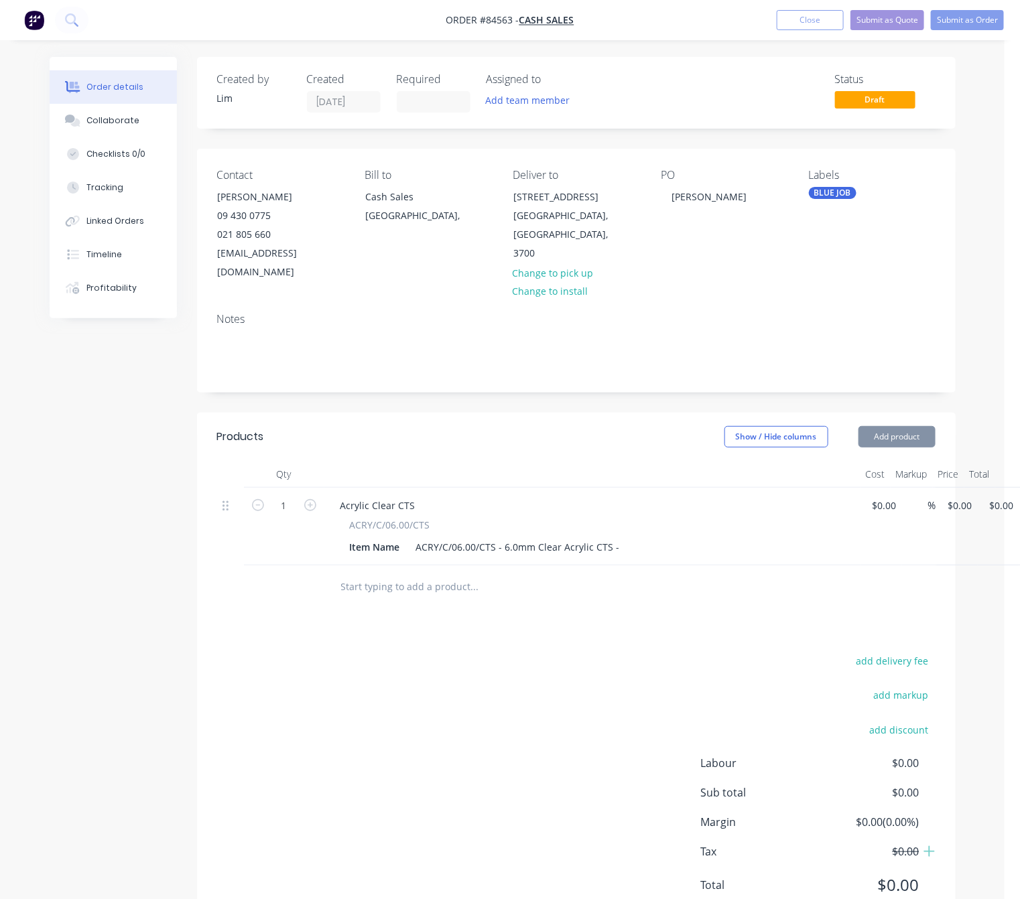
click at [621, 538] on div "Item Name ACRY/C/06.00/CTS - 6.0mm Clear Acrylic CTS -" at bounding box center [589, 547] width 491 height 19
click at [615, 538] on div "ACRY/C/06.00/CTS - 6.0mm Clear Acrylic CTS -" at bounding box center [518, 547] width 214 height 19
click at [505, 538] on div "ACRY/C/06.00/CTS - 6.0mm Clear Acrylic CTS -" at bounding box center [518, 547] width 214 height 19
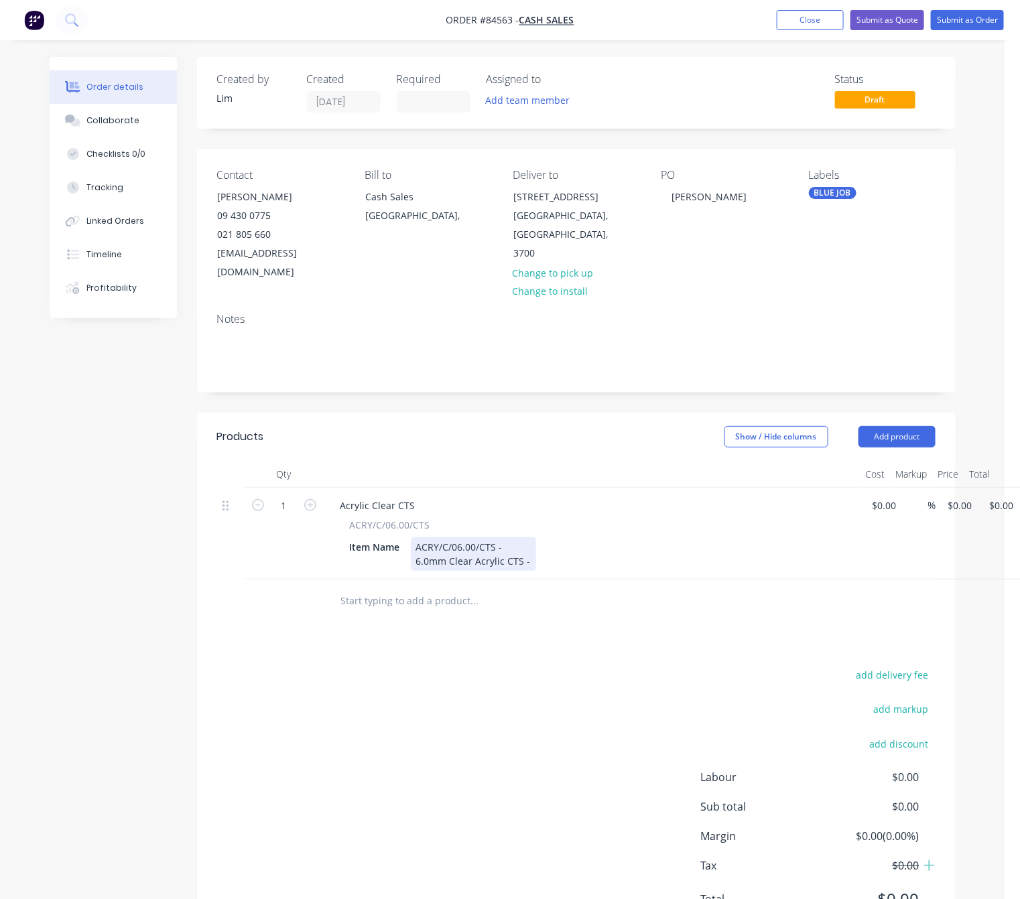
drag, startPoint x: 507, startPoint y: 529, endPoint x: 608, endPoint y: 535, distance: 100.7
click at [509, 538] on div "ACRY/C/06.00/CTS - 6.0mm Clear Acrylic CTS -" at bounding box center [473, 555] width 125 height 34
click at [543, 544] on div "ACRY/C/06.00/CTS - As Per File 6.0mm Clear Acrylic CTS -" at bounding box center [484, 555] width 146 height 34
click at [523, 544] on div "ACRY/C/06.00/CTS - As Per File 6.0mm Clear Acrylic CTS - 2112 x 990" at bounding box center [499, 555] width 176 height 34
click at [503, 541] on div "ACRY/C/06.00/CTS - As Per File 6.0mm Clear Acrylic CTS - 2112 x 990" at bounding box center [499, 555] width 176 height 34
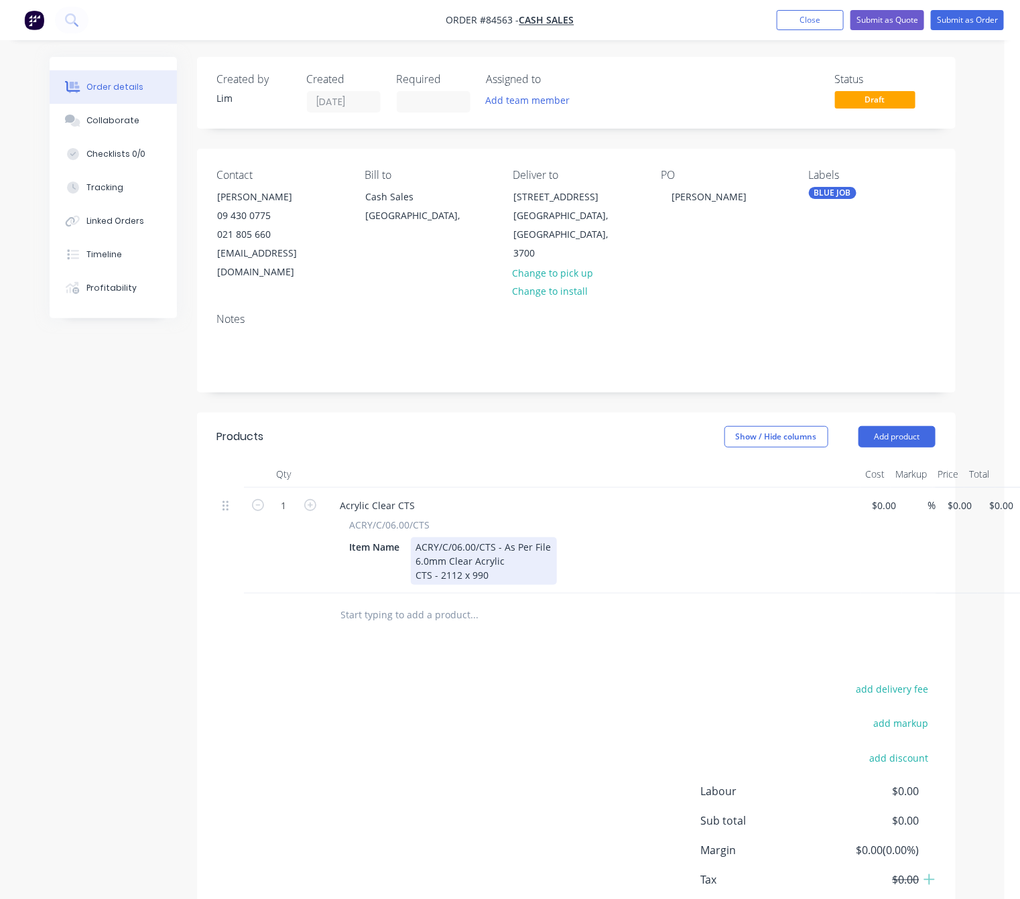
click at [505, 561] on div "ACRY/C/06.00/CTS - As Per File 6.0mm Clear Acrylic CTS - 2112 x 990" at bounding box center [484, 562] width 146 height 48
click at [420, 561] on div "ACRY/C/06.00/CTS - As Per File 6.0mm Clear Acrylic CTS - 2112 x 990" at bounding box center [484, 562] width 146 height 48
drag, startPoint x: 441, startPoint y: 556, endPoint x: 447, endPoint y: 559, distance: 6.9
click at [442, 556] on div "ACRY/C/06.00/CTS - As Per File 6.0mm Clear Acrylic CTS - 2112 x 990" at bounding box center [484, 562] width 146 height 48
click at [434, 560] on div "ACRY/C/06.00/CTS - As Per File 6.0mm Clear Acrylic CTS - 2112 x 990" at bounding box center [484, 562] width 146 height 48
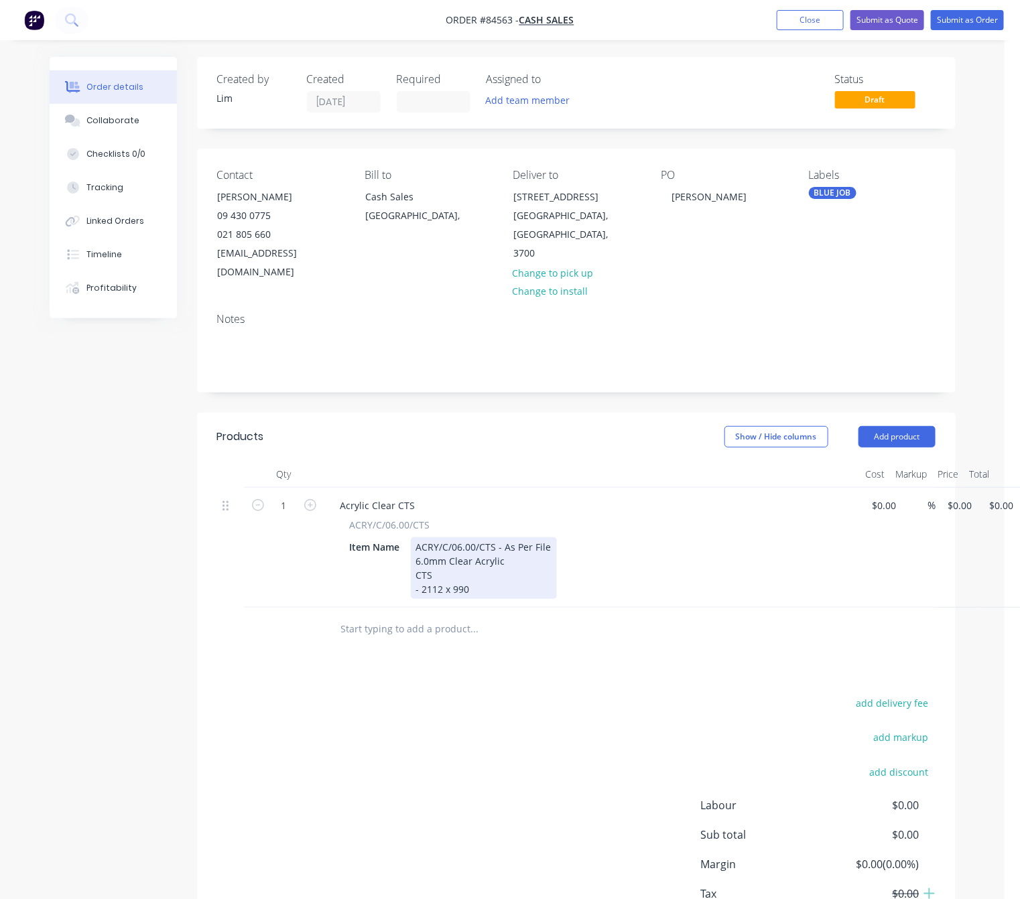
click at [489, 573] on div "ACRY/C/06.00/CTS - As Per File 6.0mm Clear Acrylic CTS - 2112 x 990" at bounding box center [484, 569] width 146 height 62
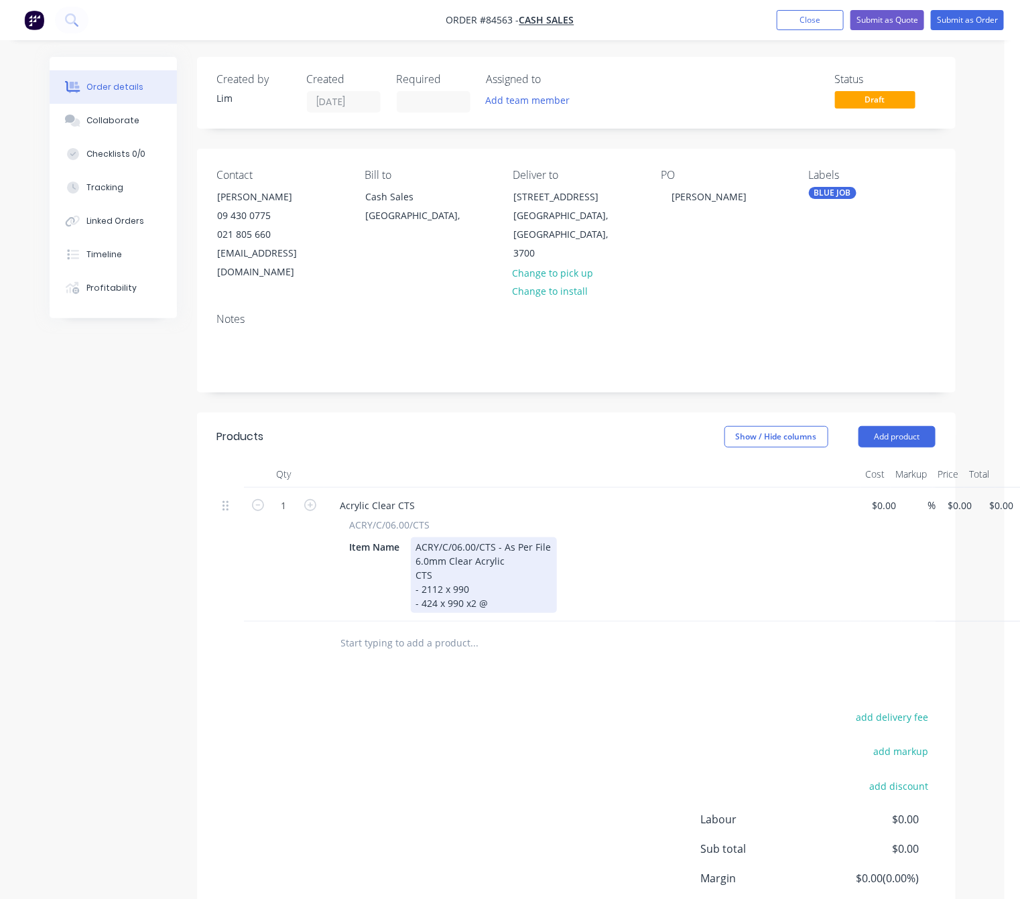
click at [497, 570] on div "ACRY/C/06.00/CTS - As Per File 6.0mm Clear Acrylic CTS - 2112 x 990 - 424 x 990…" at bounding box center [484, 576] width 146 height 76
click at [444, 558] on div "ACRY/C/06.00/CTS - As Per File 6.0mm Clear Acrylic CTS - 2112 x 990 x1 @ - 424 …" at bounding box center [484, 576] width 146 height 76
click at [517, 542] on div "ACRY/C/06.00/CTS - As Per File 6.0mm Clear Acrylic CTS: - 2112 x 990 x1 @ - 424…" at bounding box center [484, 576] width 146 height 76
click at [444, 558] on div "ACRY/C/06.00/CTS - As Per File 6.0mm Clear Acrylic File: CTS: - 2112 x 990 x1 @…" at bounding box center [484, 576] width 146 height 76
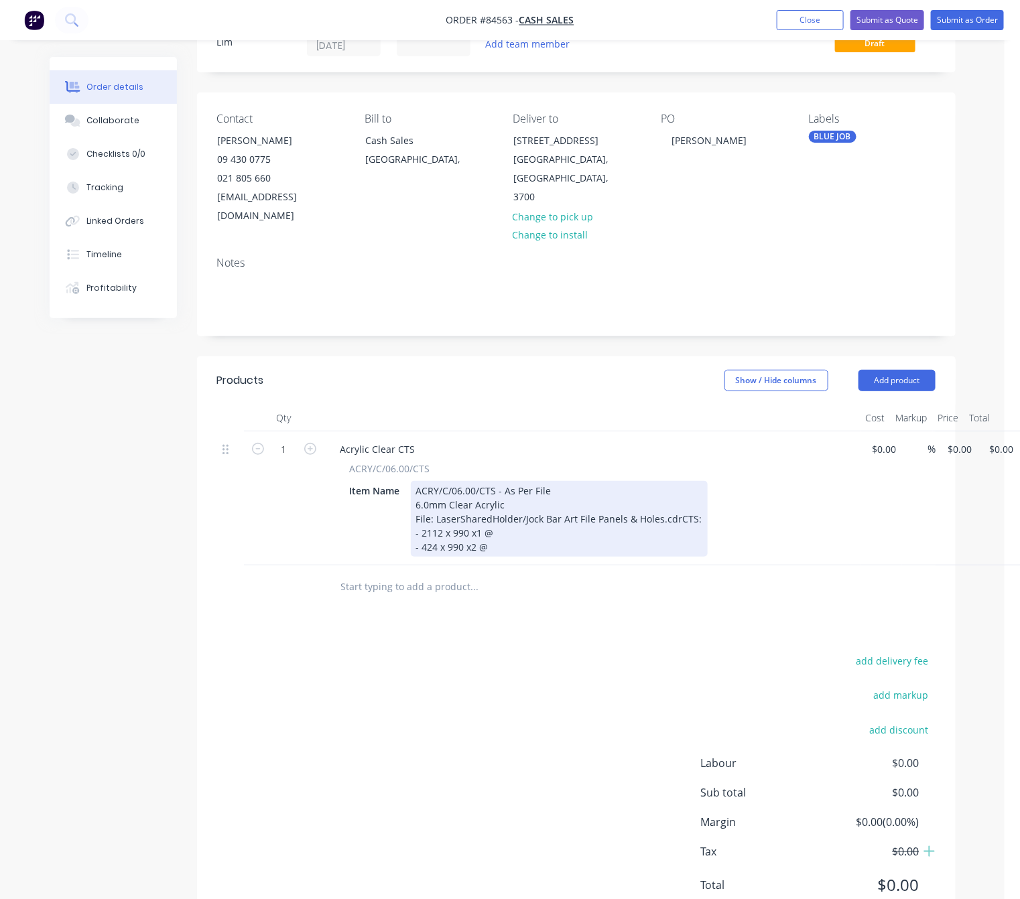
scroll to position [105, 0]
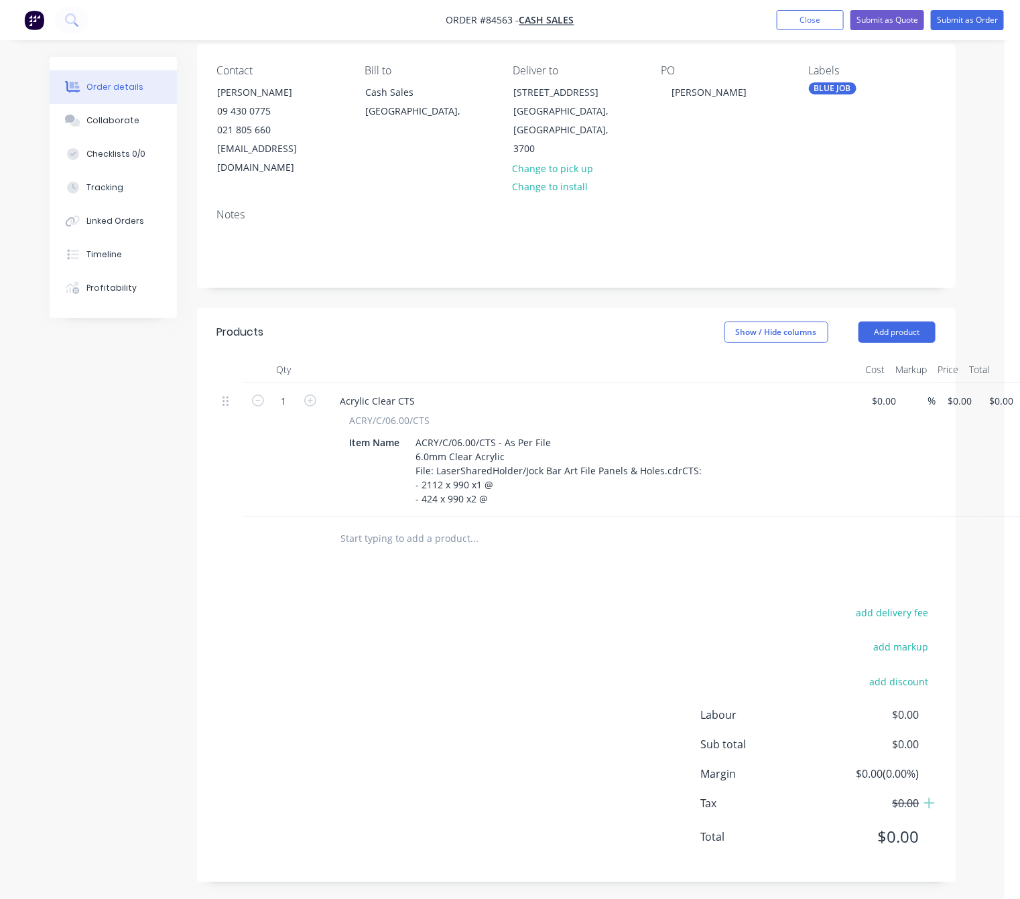
click at [464, 535] on input "text" at bounding box center [474, 538] width 268 height 27
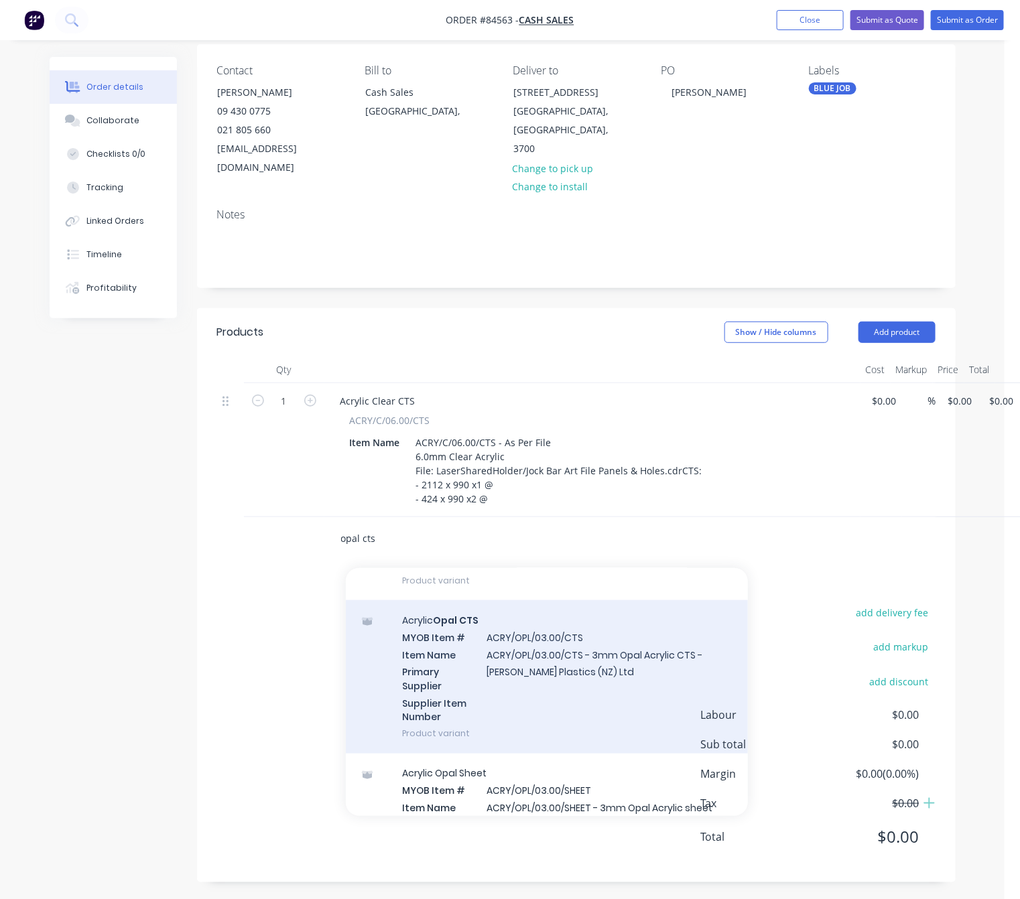
scroll to position [2915, 0]
type input "opal cts"
click at [604, 678] on div "Acrylic Opal CTS MYOB Item # ACRY/OPL/03.00/CTS Item Name ACRY/OPL/03.00/CTS - …" at bounding box center [547, 675] width 402 height 153
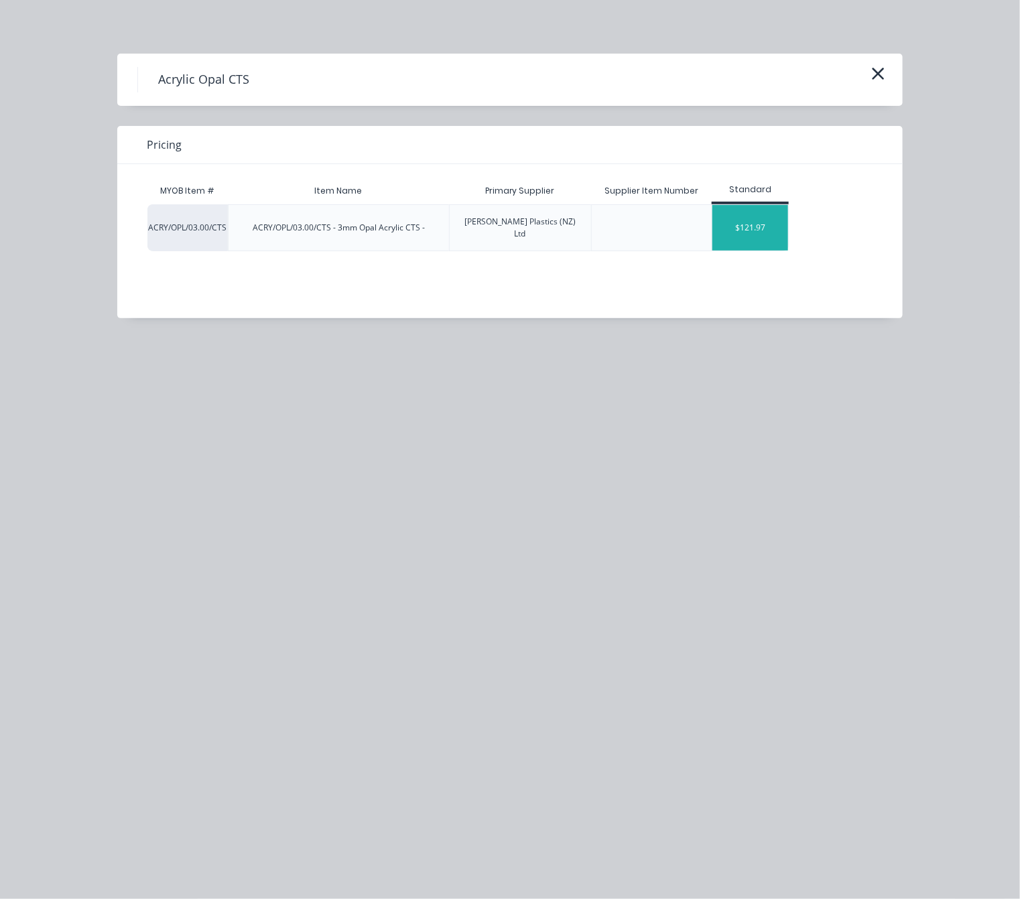
click at [762, 227] on div "$121.97" at bounding box center [750, 228] width 76 height 46
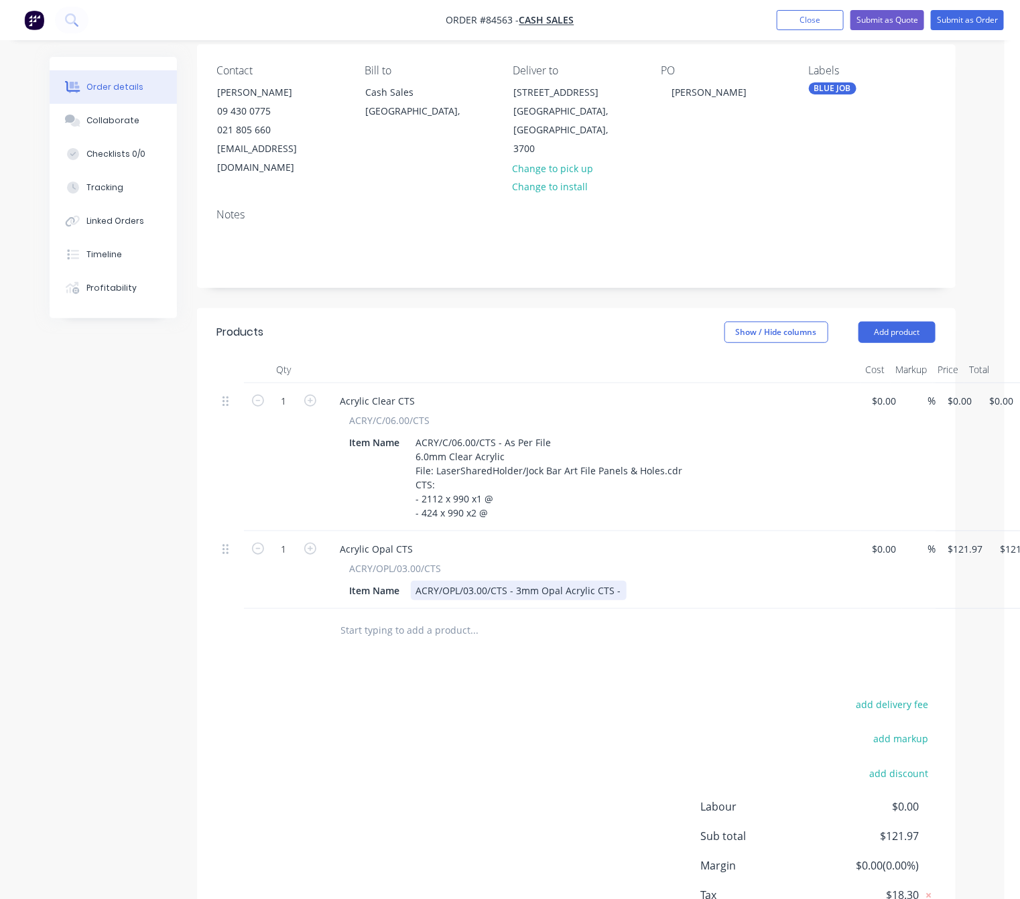
click at [515, 581] on div "ACRY/OPL/03.00/CTS - 3mm Opal Acrylic CTS -" at bounding box center [519, 590] width 216 height 19
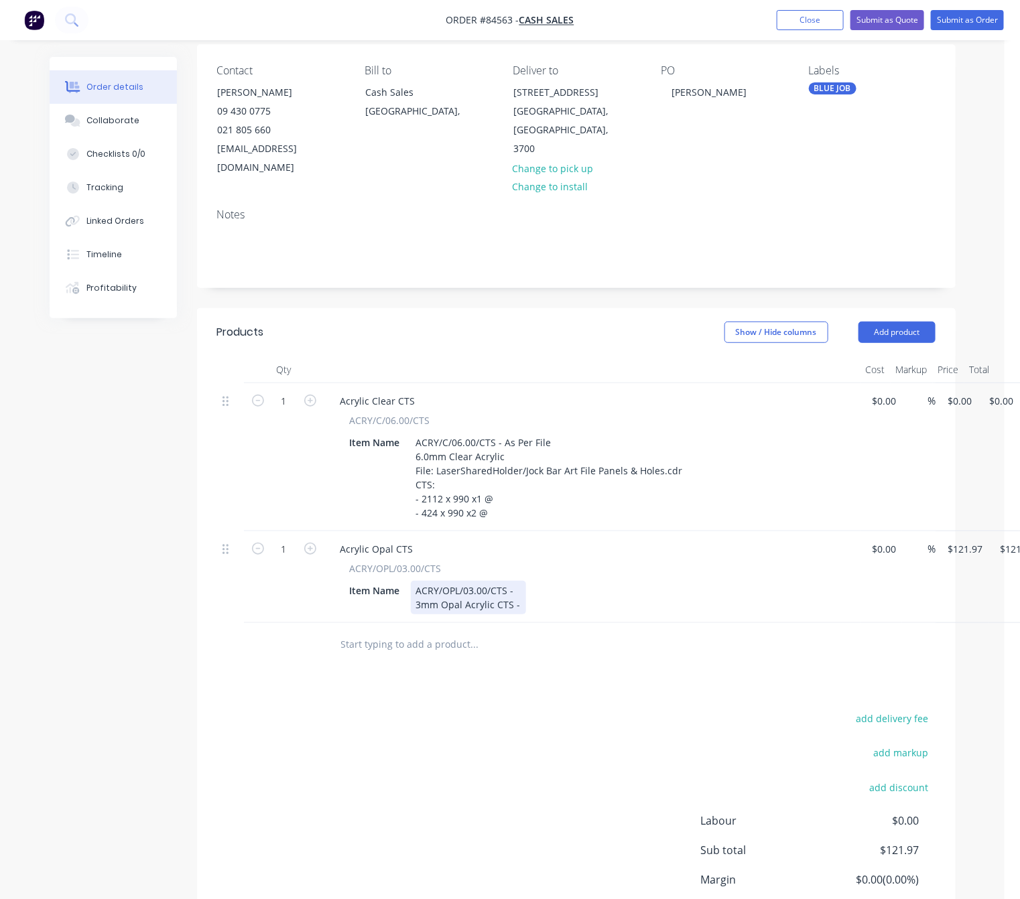
click at [517, 581] on div "ACRY/OPL/03.00/CTS - 3mm Opal Acrylic CTS -" at bounding box center [468, 598] width 115 height 34
click at [495, 590] on div "ACRY/OPL/03.00/CTS - As Per File 3mm Opal Acrylic CTS -" at bounding box center [490, 598] width 158 height 34
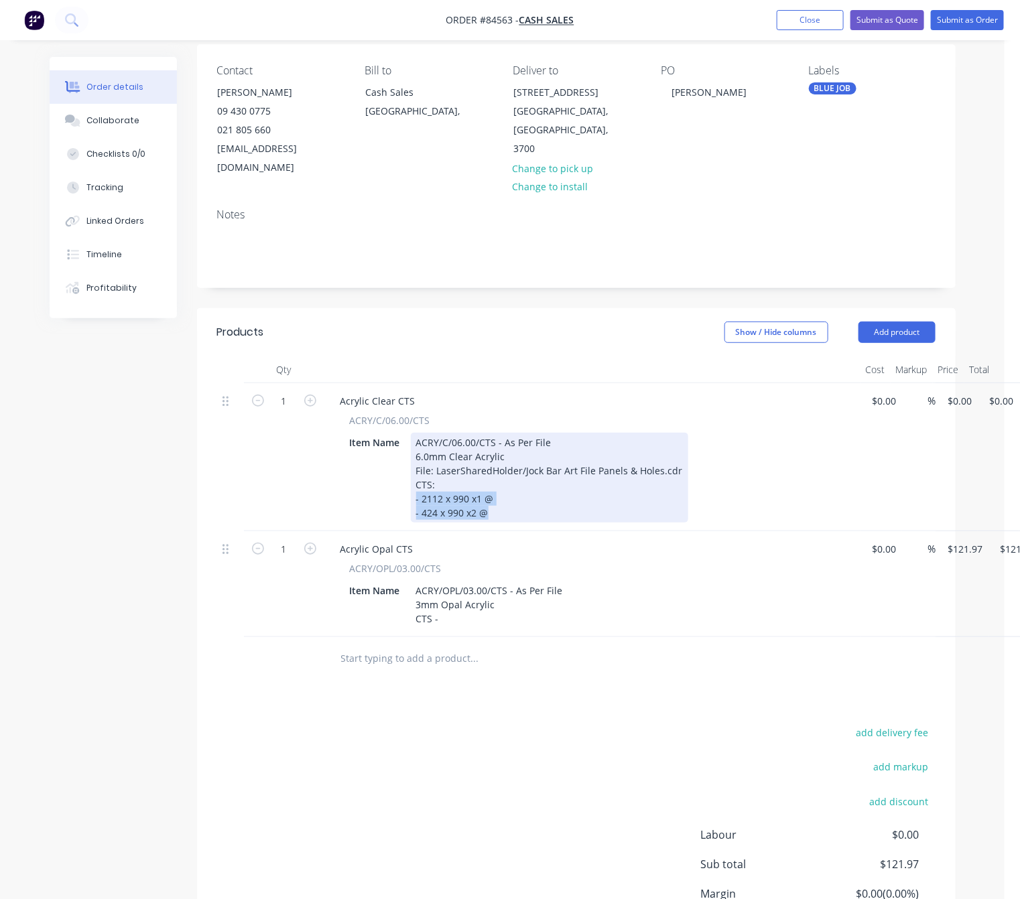
drag, startPoint x: 489, startPoint y: 495, endPoint x: 402, endPoint y: 485, distance: 87.7
click at [402, 485] on div "Item Name ACRY/C/06.00/CTS - As Per File 6.0mm Clear Acrylic File: LaserSharedH…" at bounding box center [589, 478] width 491 height 90
copy div "- 2112 x 990 x1 @ - 424 x 990 x2 @"
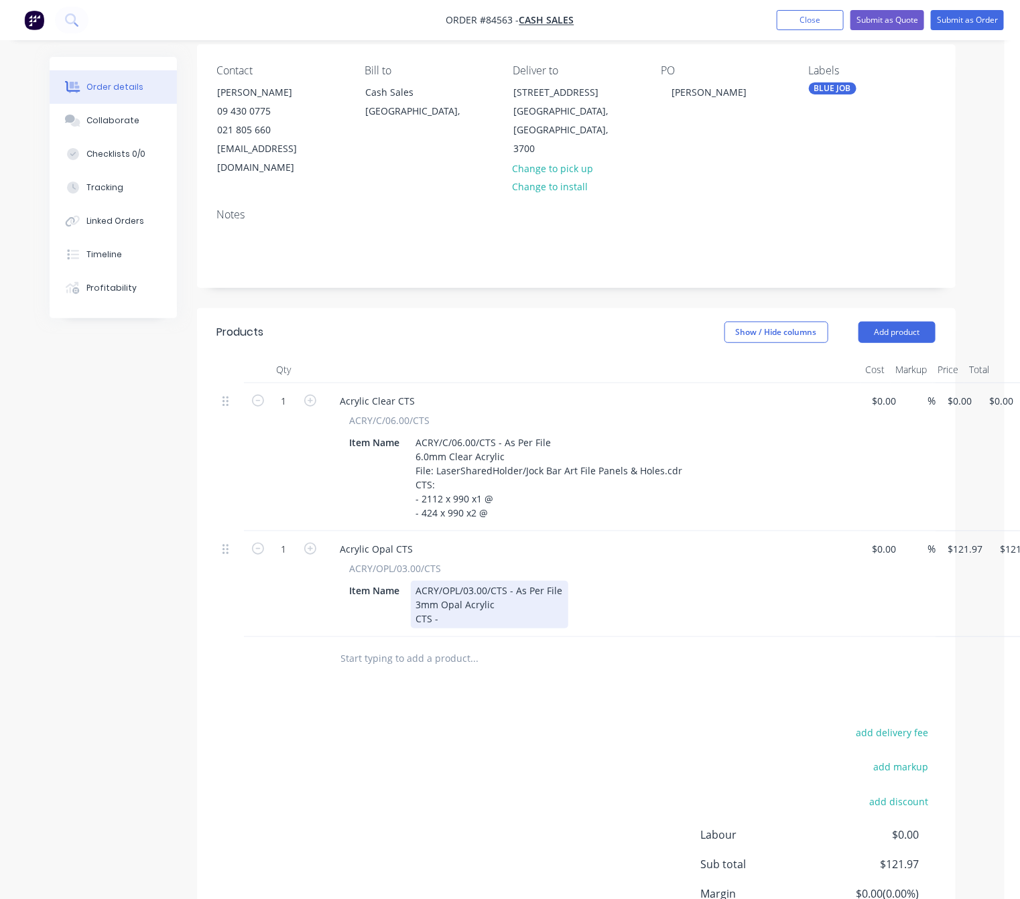
click at [463, 602] on div "ACRY/OPL/03.00/CTS - As Per File 3mm Opal Acrylic CTS -" at bounding box center [490, 605] width 158 height 48
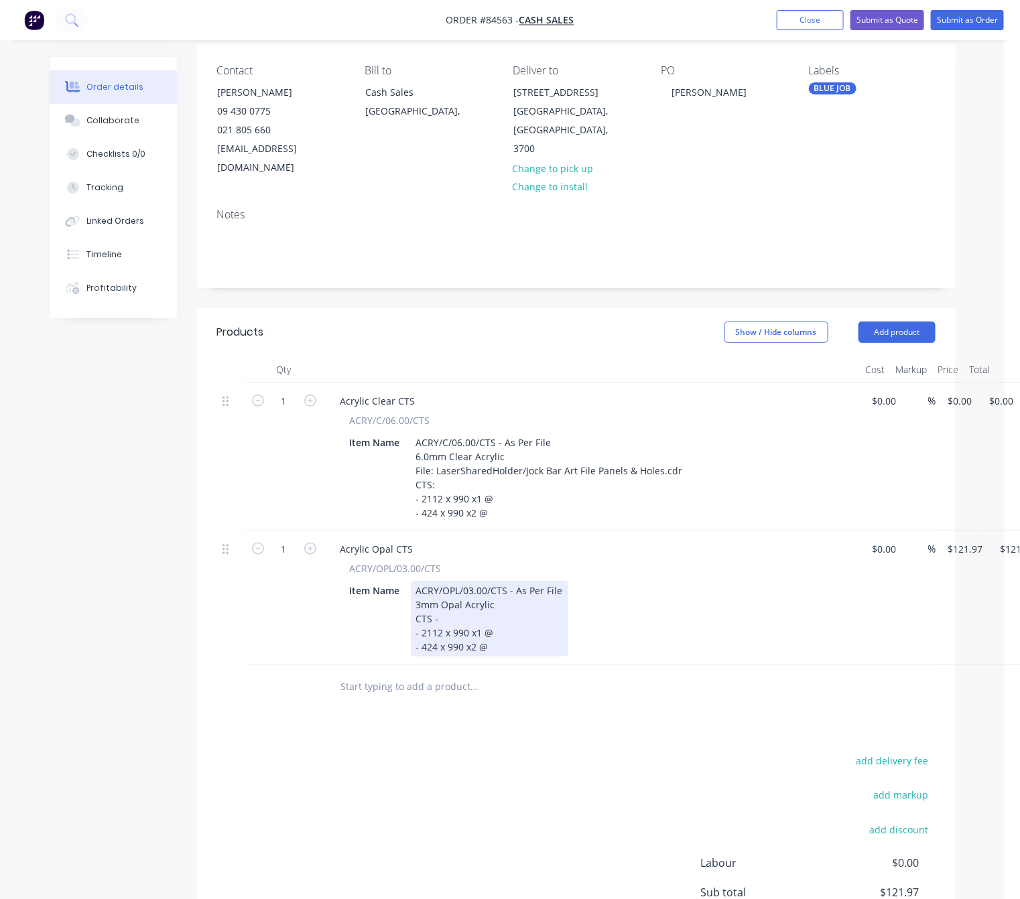
click at [442, 603] on div "ACRY/OPL/03.00/CTS - As Per File 3mm Opal Acrylic CTS - - 2112 x 990 x1 @ - 424…" at bounding box center [490, 619] width 158 height 76
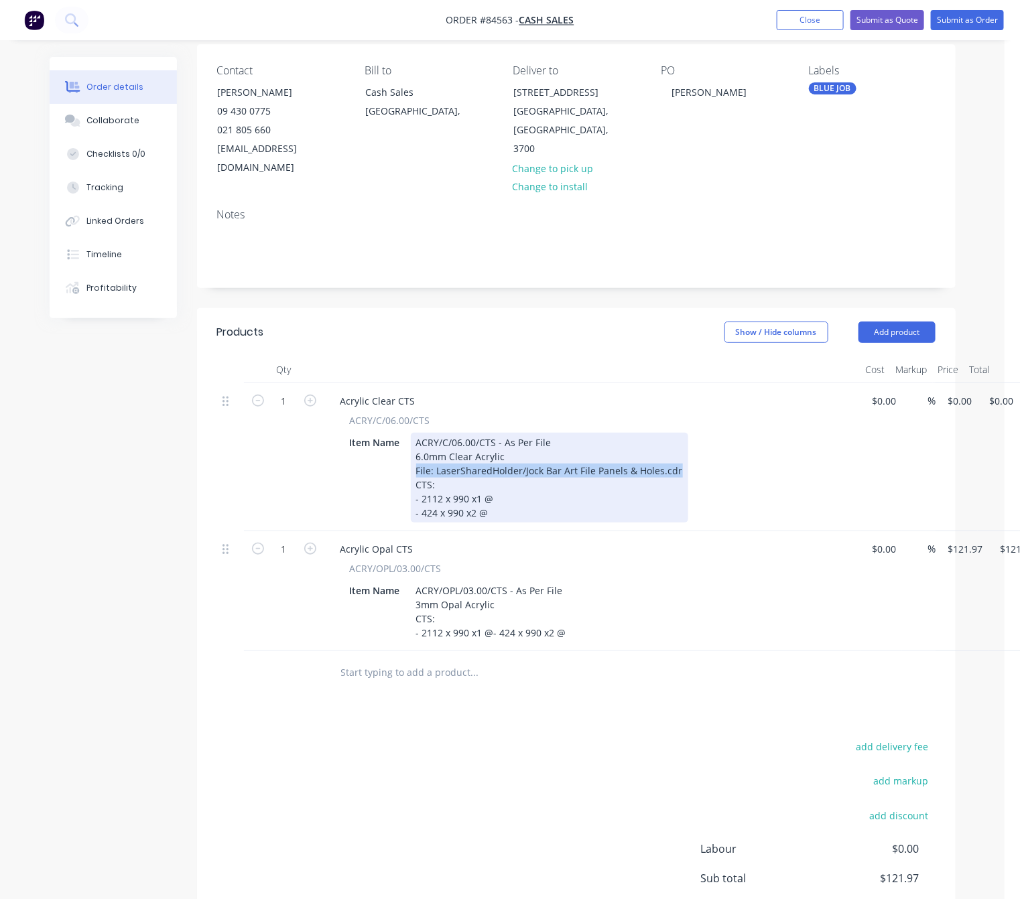
drag, startPoint x: 662, startPoint y: 453, endPoint x: 411, endPoint y: 456, distance: 251.4
click at [408, 456] on div "Item Name ACRY/C/06.00/CTS - As Per File 6.0mm Clear Acrylic File: LaserSharedH…" at bounding box center [589, 478] width 491 height 90
copy div "File: LaserSharedHolder/Jock Bar Art File Panels & Holes.cdr"
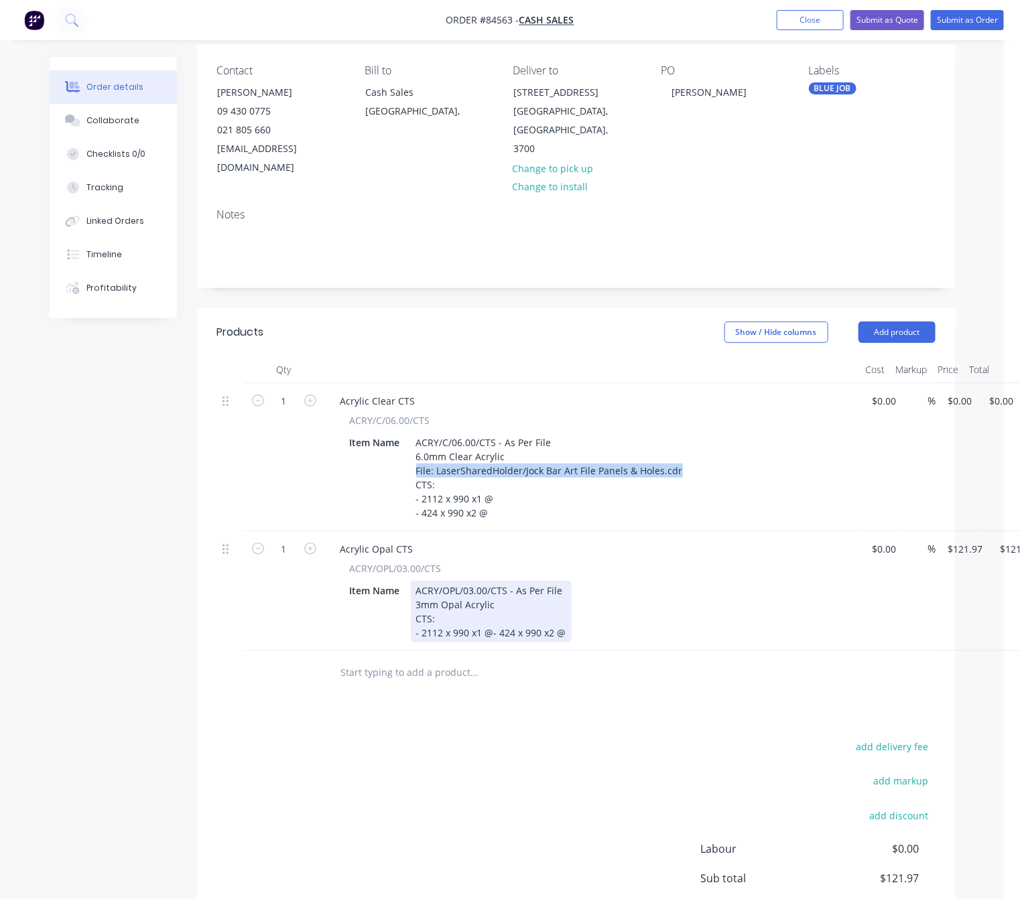
click at [501, 590] on div "ACRY/OPL/03.00/CTS - As Per File 3mm Opal Acrylic CTS: - 2112 x 990 x1 @- 424 x…" at bounding box center [491, 612] width 161 height 62
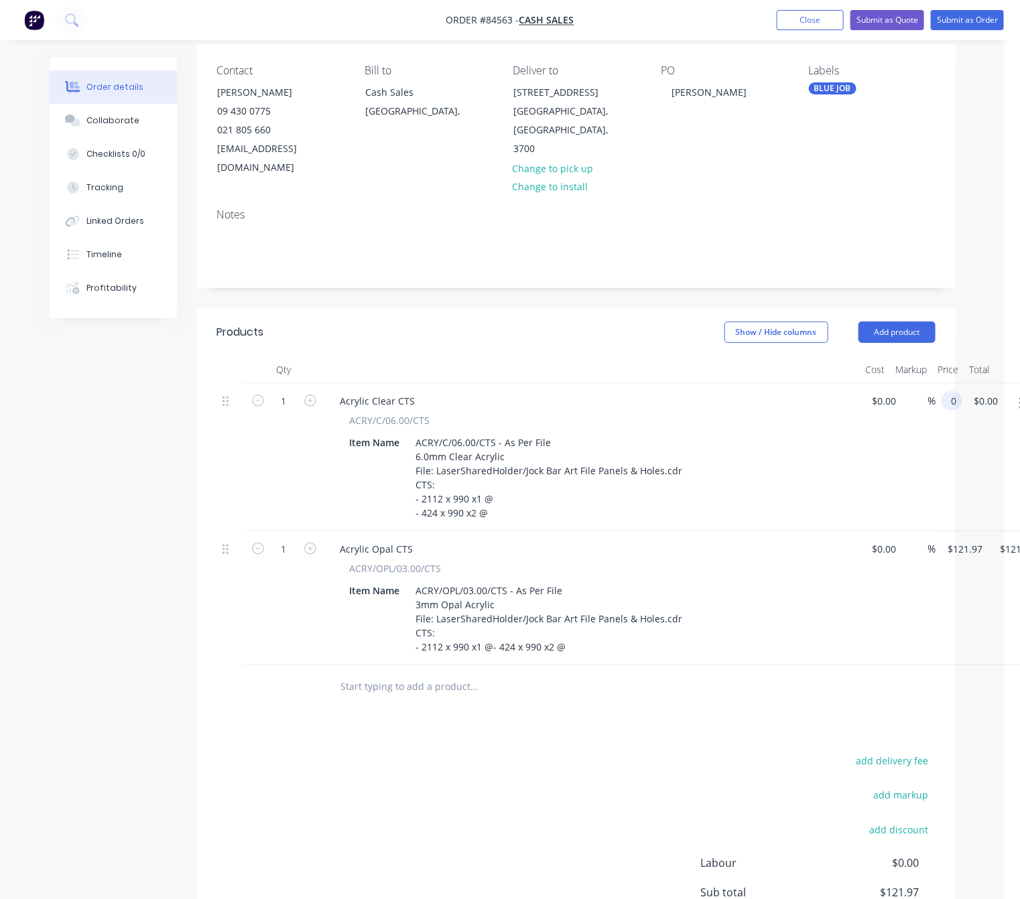
click at [936, 383] on div "1 Acrylic Clear CTS ACRY/C/06.00/CTS Item Name ACRY/C/06.00/CTS - As Per File 6…" at bounding box center [576, 457] width 718 height 148
type input "$393.62"
click at [961, 540] on input "121.97" at bounding box center [968, 549] width 42 height 19
type input "$215.88"
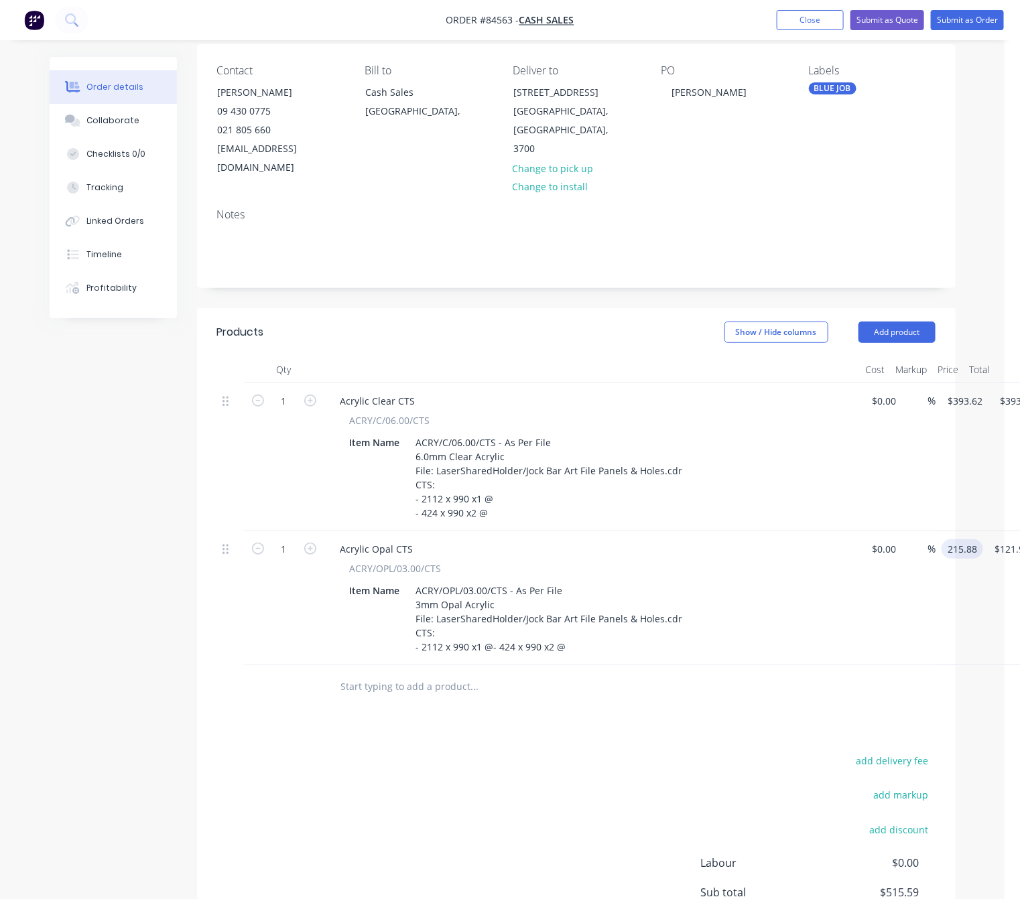
type input "$215.88"
click at [658, 757] on div "add delivery fee add markup add discount Labour $0.00 Sub total $515.59 Margin …" at bounding box center [576, 881] width 718 height 259
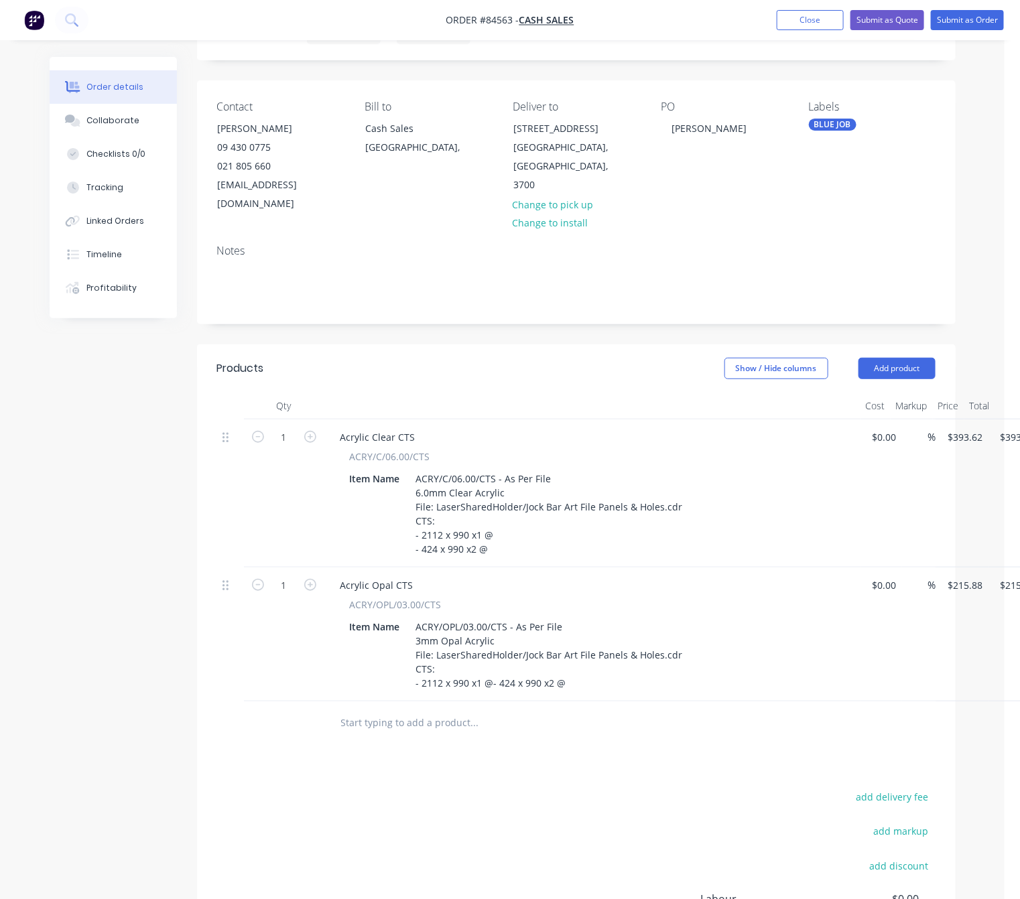
scroll to position [0, 0]
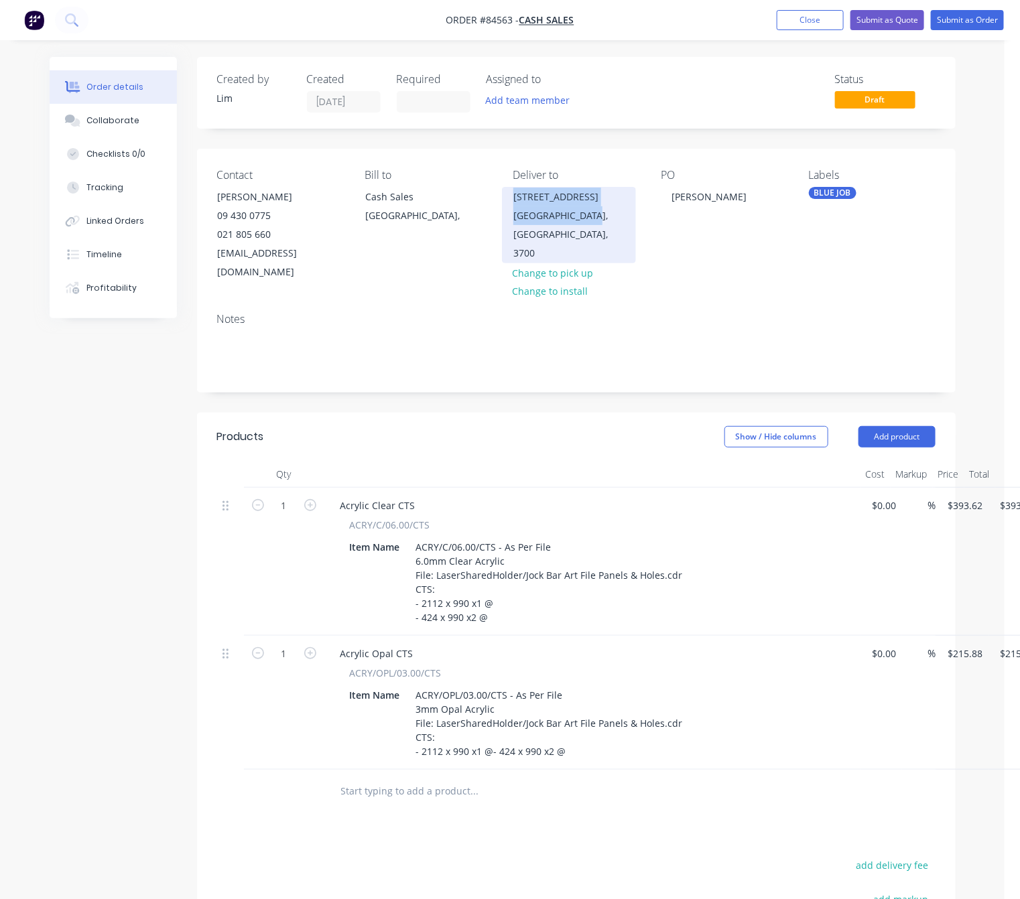
drag, startPoint x: 511, startPoint y: 193, endPoint x: 587, endPoint y: 224, distance: 81.8
click at [587, 224] on div "1 Fraser Street Big Fridge Port - Whangarei, North Island, 3700" at bounding box center [569, 225] width 134 height 76
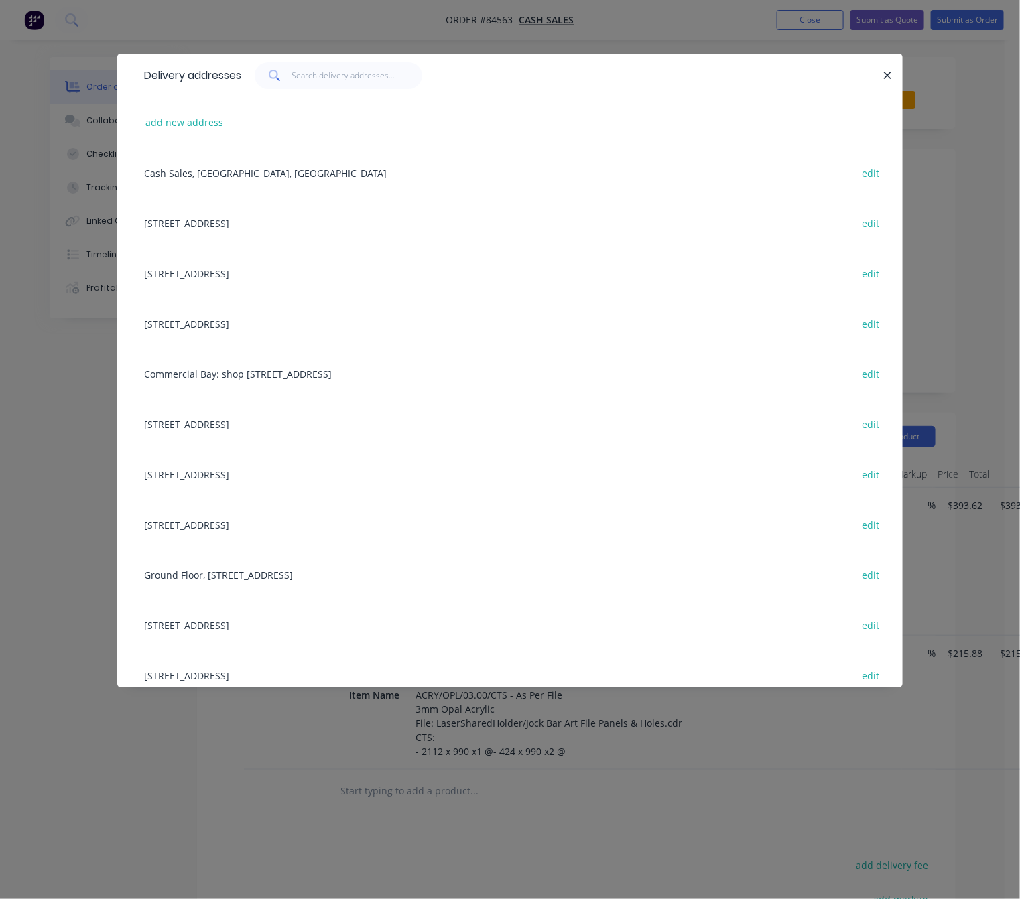
drag, startPoint x: 568, startPoint y: 215, endPoint x: 883, endPoint y: 79, distance: 343.1
click at [881, 77] on button "button" at bounding box center [887, 75] width 17 height 17
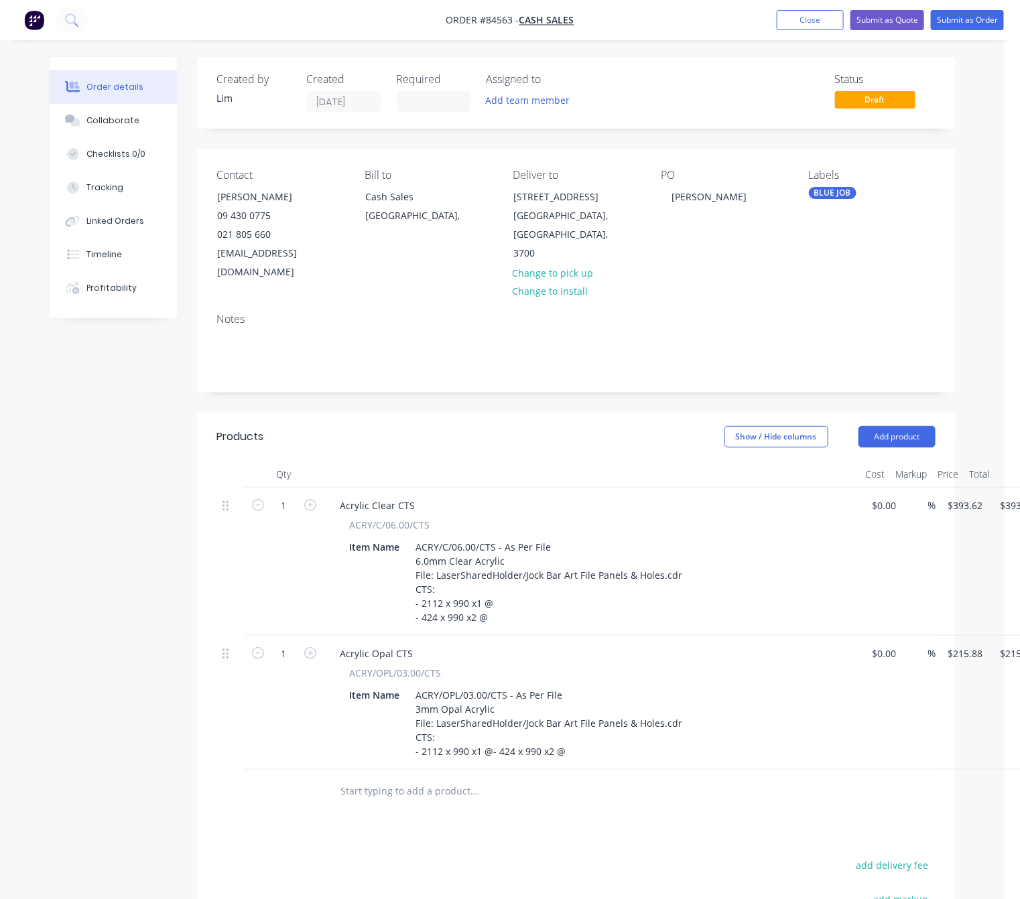
drag, startPoint x: 515, startPoint y: 195, endPoint x: 642, endPoint y: 202, distance: 127.5
click at [642, 202] on div "Contact Jock McVicar 09 430 0775 021 805 660 jock@bigfridge.co.nz Bill to Cash …" at bounding box center [576, 225] width 759 height 153
copy div "1 Fraser Street Big Fridge"
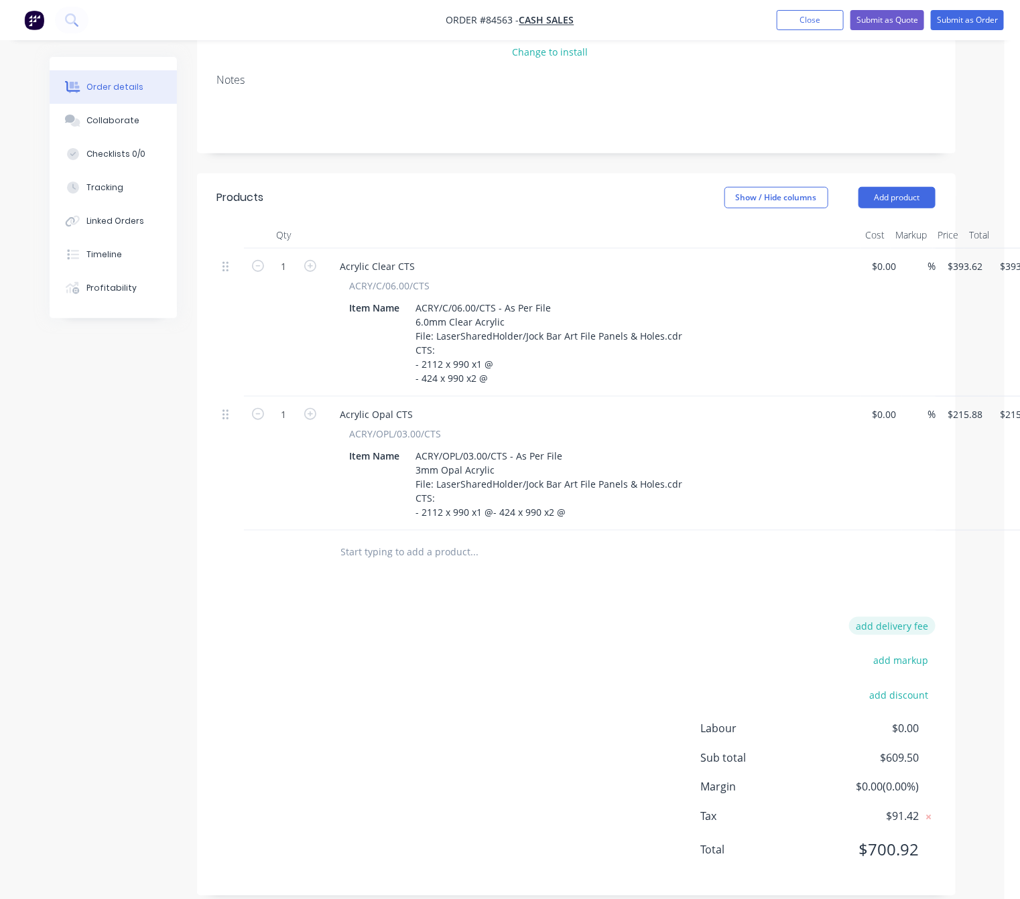
click at [901, 617] on button "add delivery fee" at bounding box center [892, 626] width 86 height 18
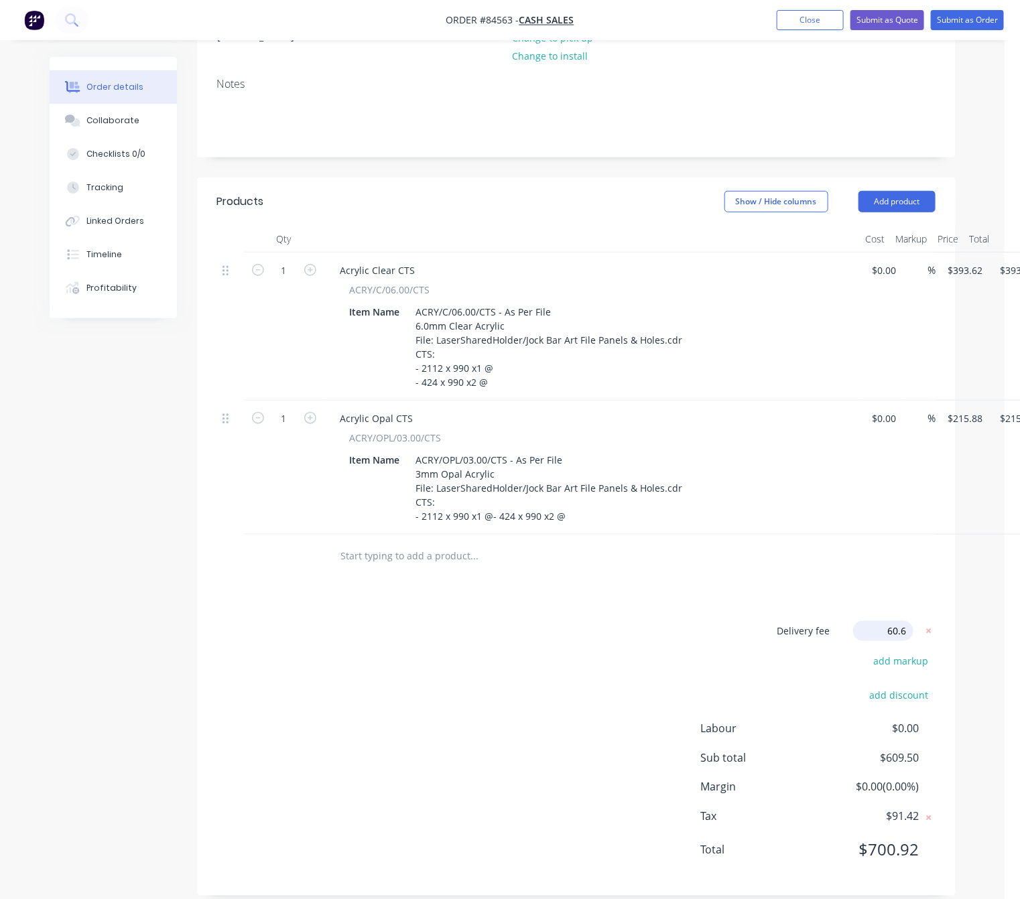
type input "60.68"
click at [481, 696] on div "Delivery fee Delivery fee Delivery fee name (Optional) 60.68 60.68 $0 add marku…" at bounding box center [576, 748] width 718 height 255
click at [608, 656] on div "Delivery fee $60.68 add markup add discount Labour $0.00 Sub total $670.18 Marg…" at bounding box center [576, 749] width 718 height 252
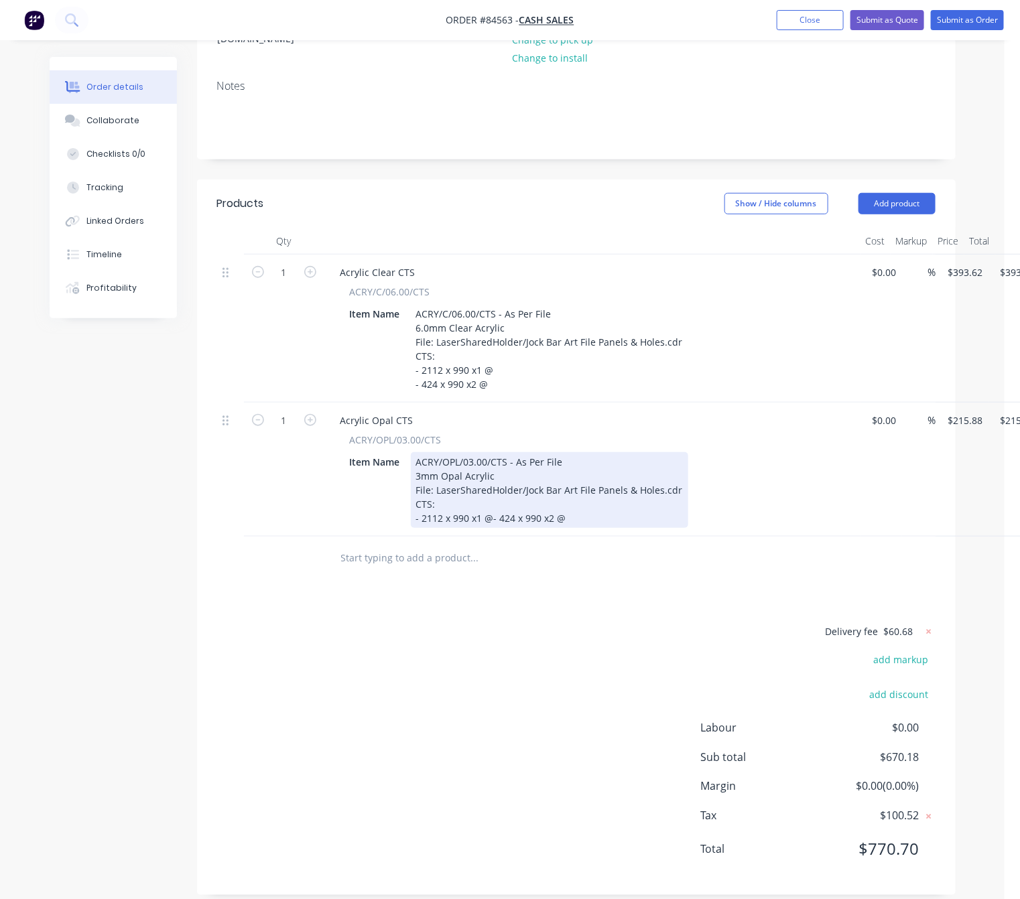
drag, startPoint x: 493, startPoint y: 501, endPoint x: 521, endPoint y: 497, distance: 29.1
click at [493, 501] on div "ACRY/OPL/03.00/CTS - As Per File 3mm Opal Acrylic File: LaserSharedHolder/Jock …" at bounding box center [549, 490] width 277 height 76
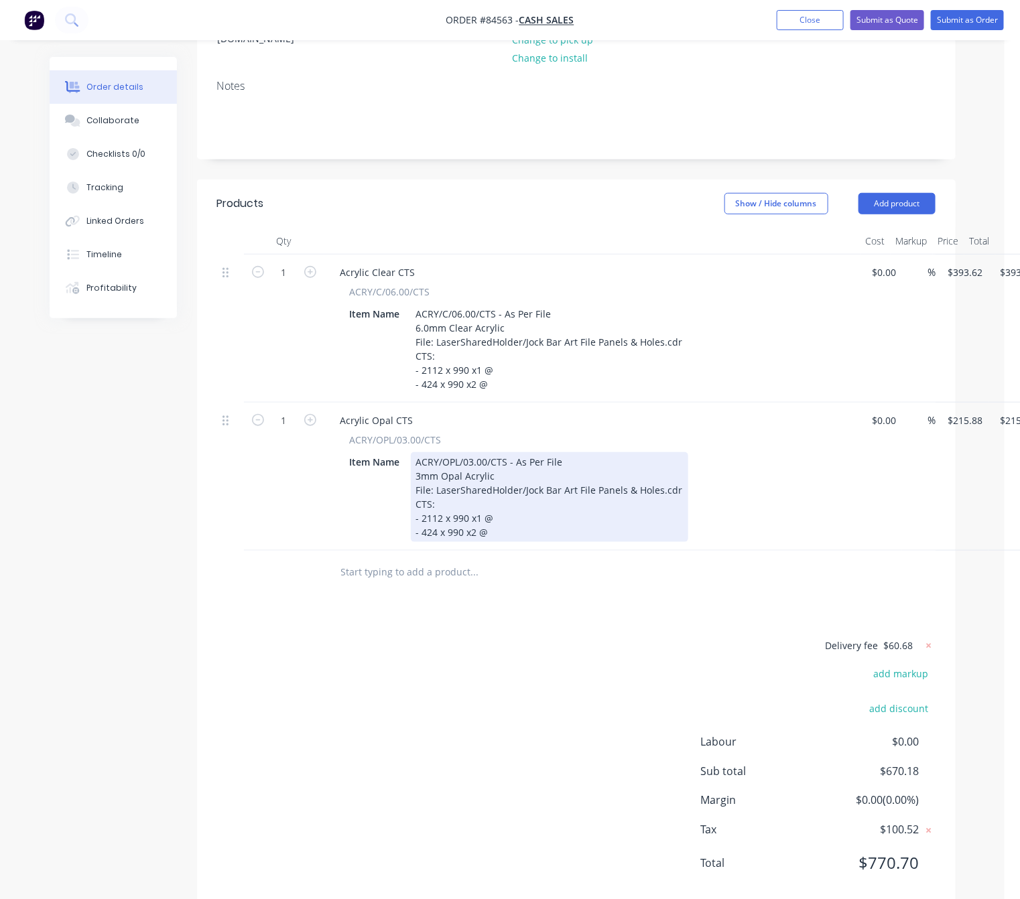
click at [535, 497] on div "ACRY/OPL/03.00/CTS - As Per File 3mm Opal Acrylic File: LaserSharedHolder/Jock …" at bounding box center [549, 497] width 277 height 90
drag, startPoint x: 533, startPoint y: 501, endPoint x: 497, endPoint y: 503, distance: 36.9
click at [497, 503] on div "ACRY/OPL/03.00/CTS - As Per File 3mm Opal Acrylic File: LaserSharedHolder/Jock …" at bounding box center [549, 497] width 277 height 90
click at [501, 519] on div "ACRY/OPL/03.00/CTS - As Per File 3mm Opal Acrylic File: LaserSharedHolder/Jock …" at bounding box center [549, 497] width 277 height 90
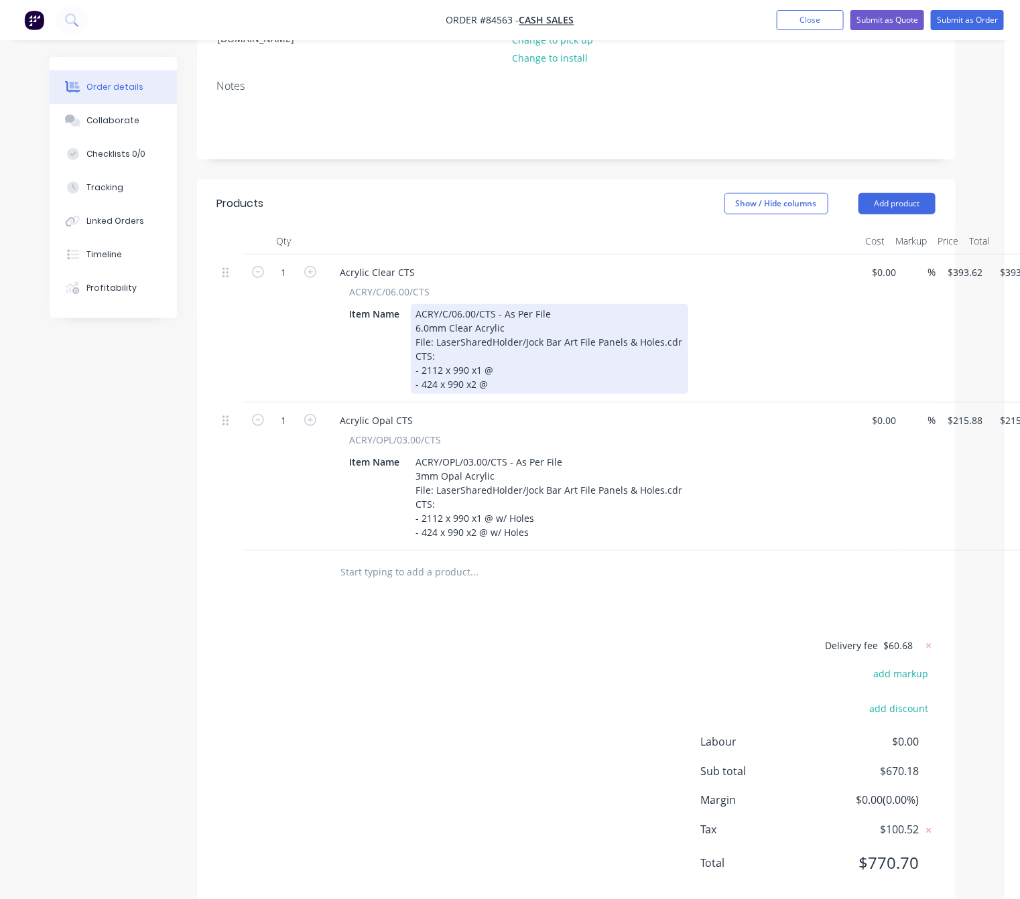
click at [509, 357] on div "ACRY/C/06.00/CTS - As Per File 6.0mm Clear Acrylic File: LaserSharedHolder/Jock…" at bounding box center [549, 349] width 277 height 90
click at [531, 367] on div "ACRY/C/06.00/CTS - As Per File 6.0mm Clear Acrylic File: LaserSharedHolder/Jock…" at bounding box center [549, 349] width 277 height 90
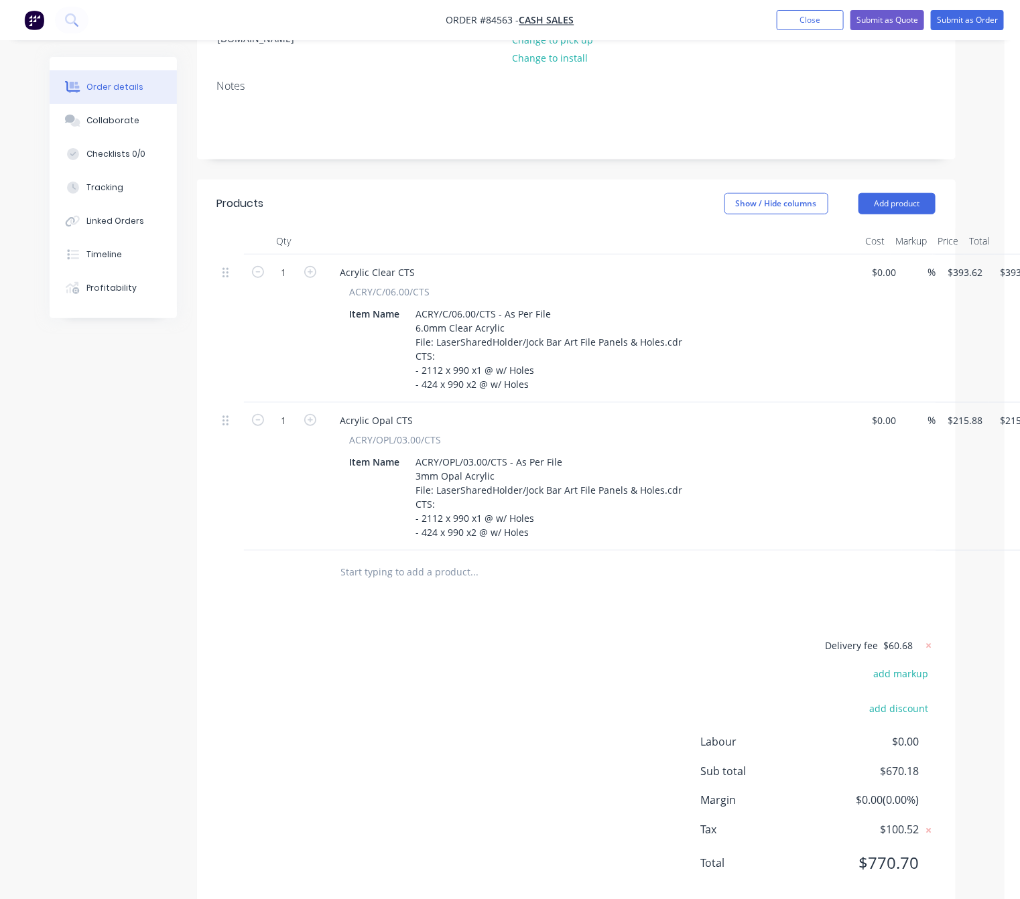
click at [569, 700] on div "Delivery fee $60.68 add markup add discount Labour $0.00 Sub total $670.18 Marg…" at bounding box center [576, 763] width 718 height 252
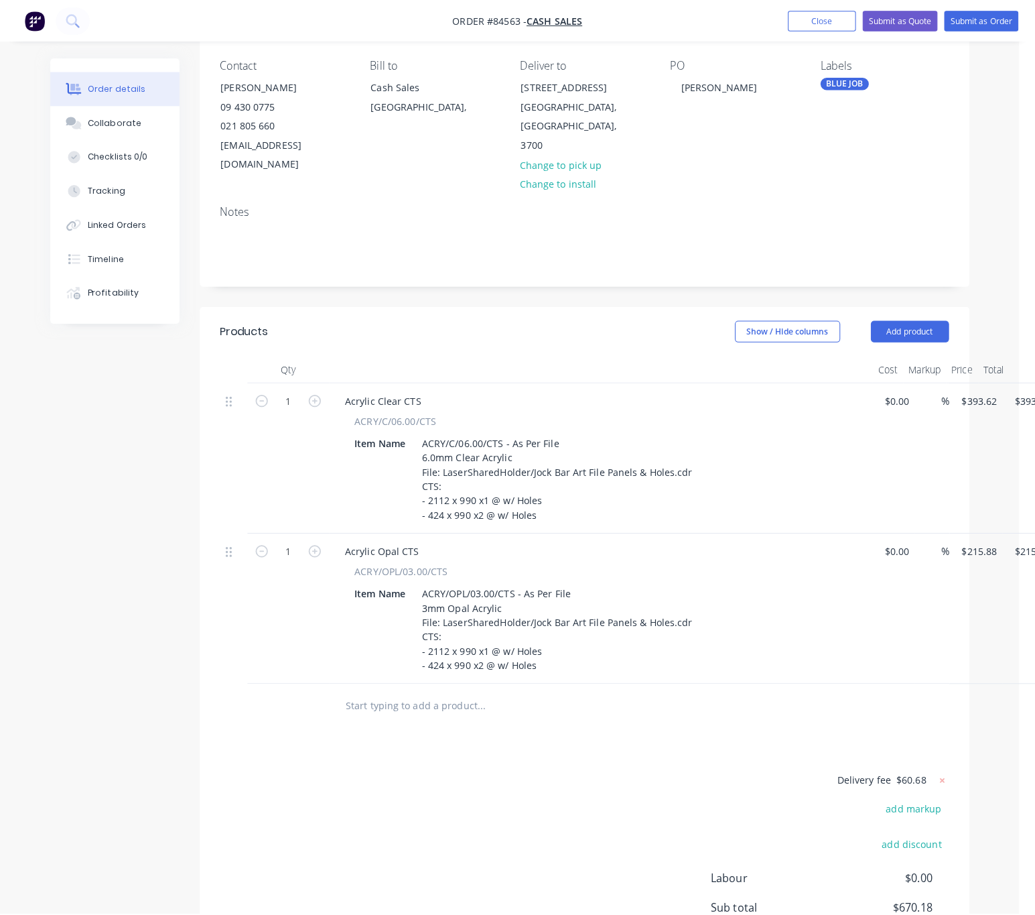
scroll to position [0, 0]
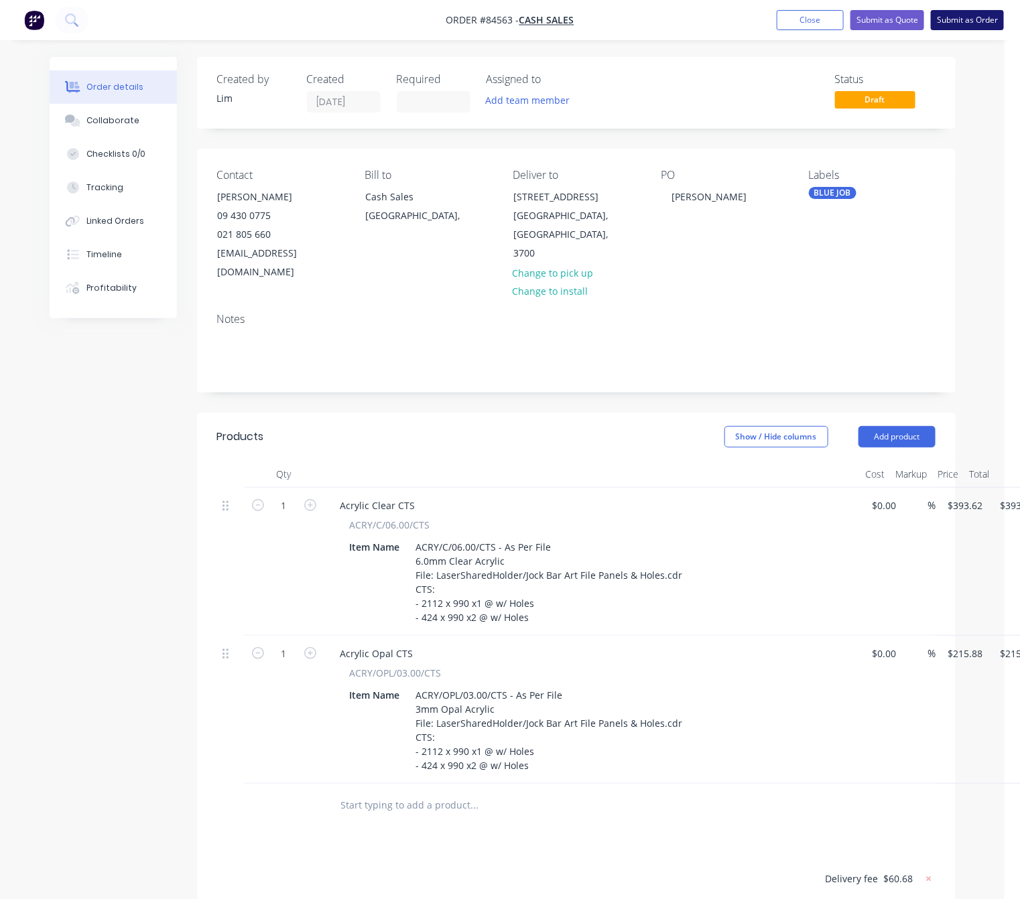
click at [977, 17] on button "Submit as Order" at bounding box center [967, 20] width 73 height 20
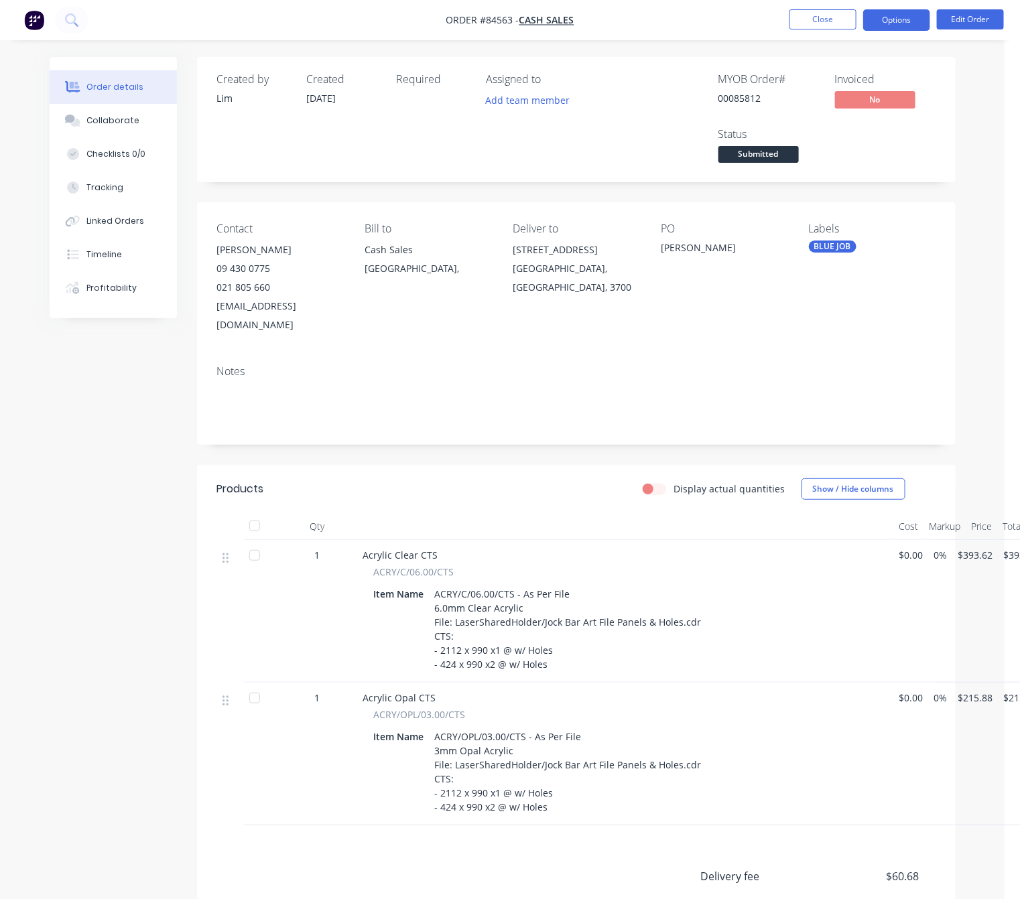
click at [907, 24] on button "Options" at bounding box center [896, 19] width 67 height 21
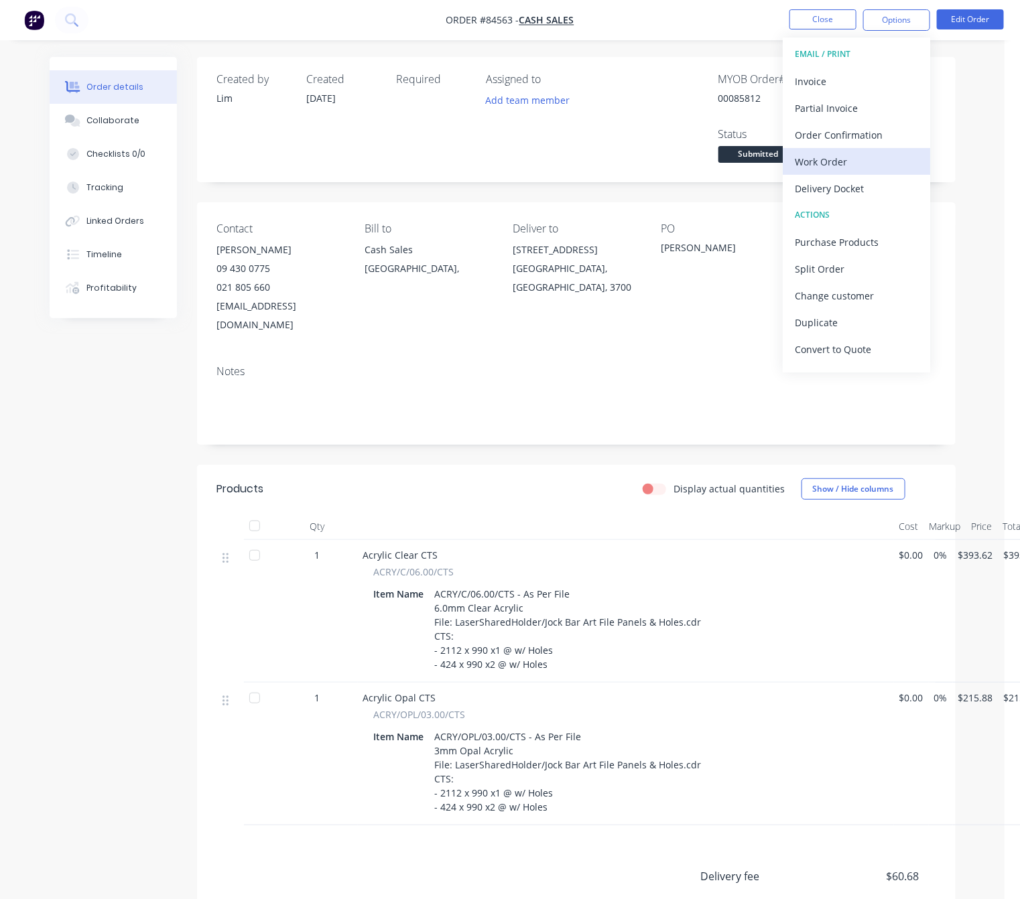
click at [857, 160] on div "Work Order" at bounding box center [856, 161] width 123 height 19
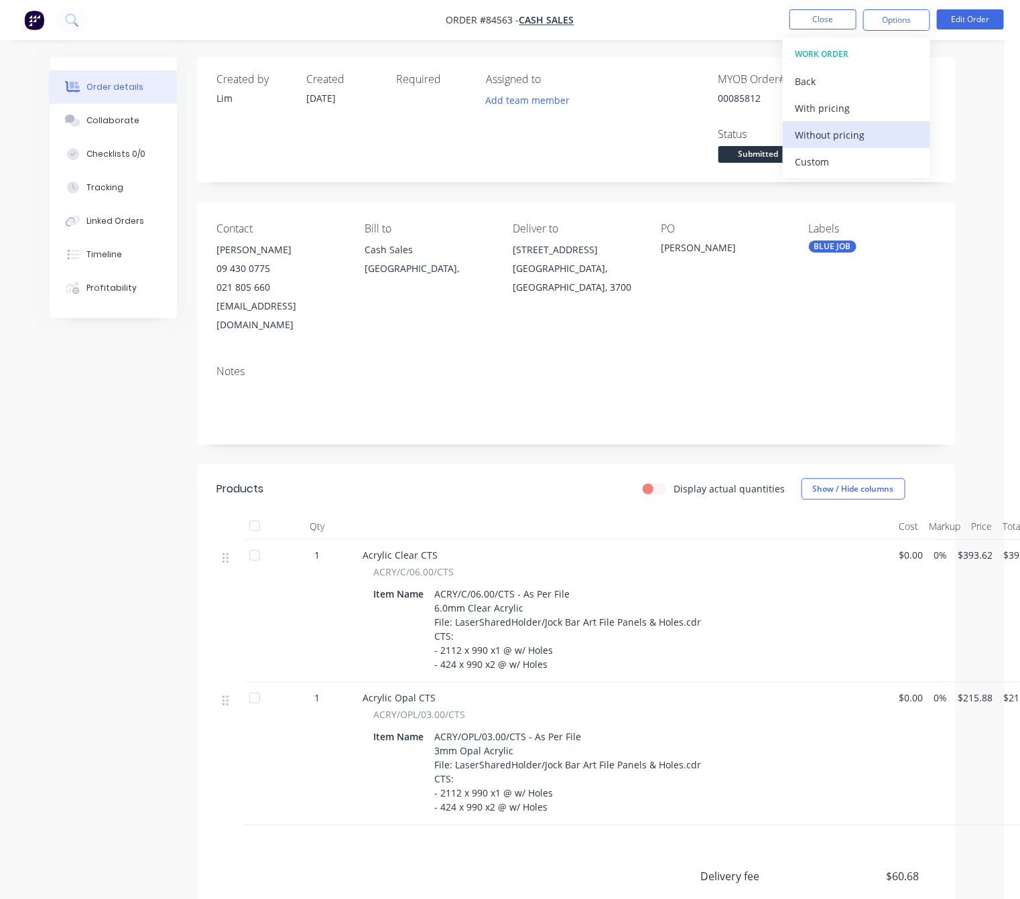
click at [855, 129] on div "Without pricing" at bounding box center [856, 134] width 123 height 19
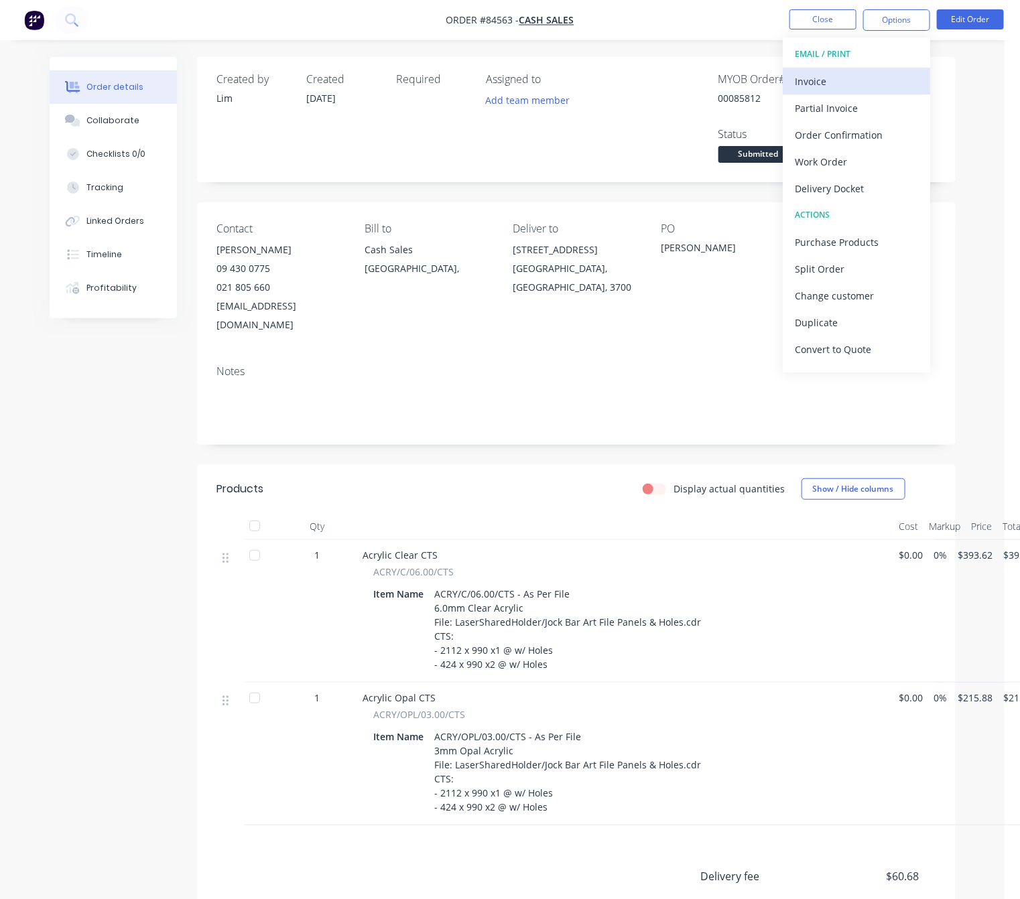
click at [869, 73] on div "Invoice" at bounding box center [856, 81] width 123 height 19
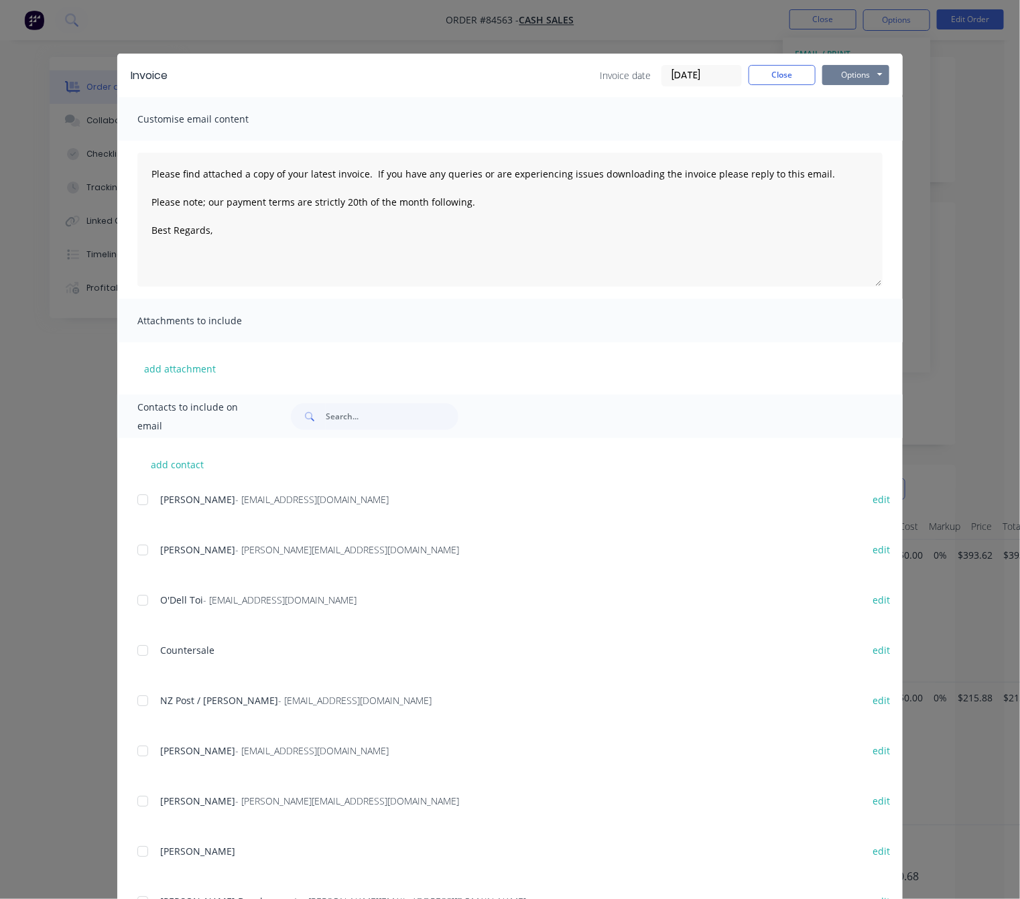
click at [875, 74] on button "Options" at bounding box center [855, 75] width 67 height 20
click at [863, 92] on button "Preview" at bounding box center [865, 99] width 86 height 22
click at [766, 73] on button "Close" at bounding box center [782, 75] width 67 height 20
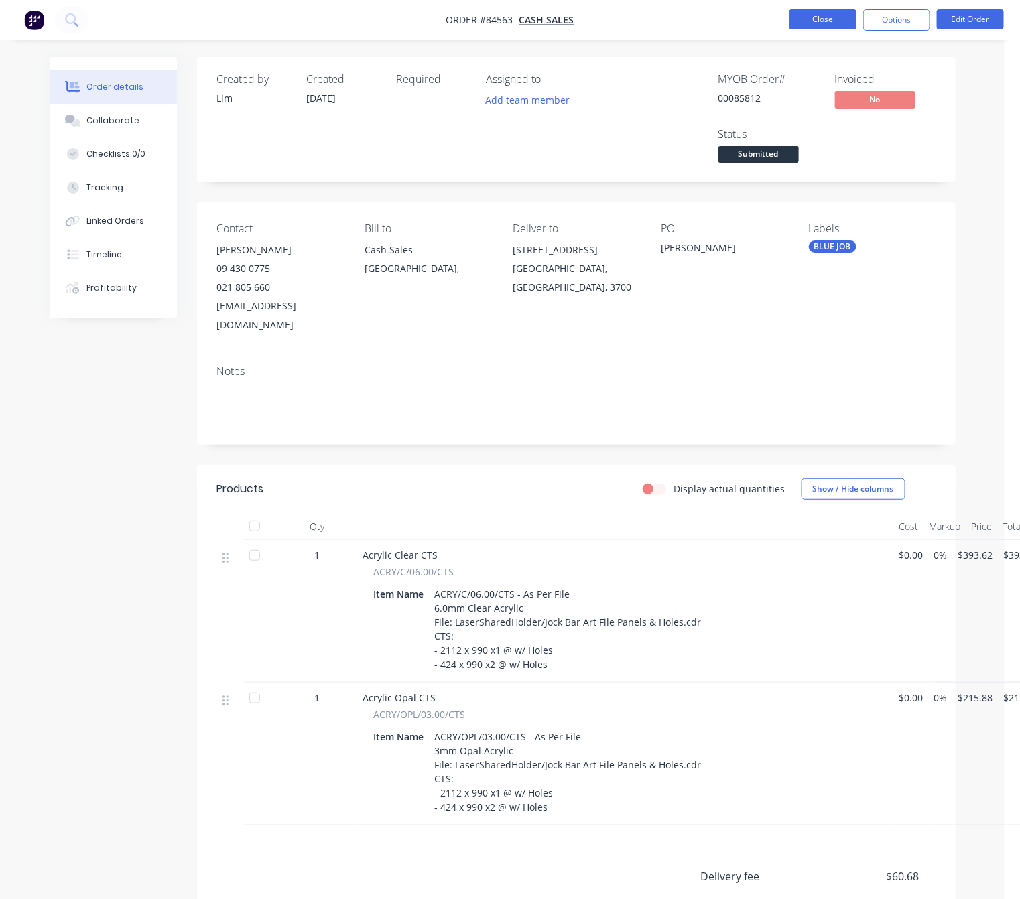
click at [808, 20] on button "Close" at bounding box center [823, 19] width 67 height 20
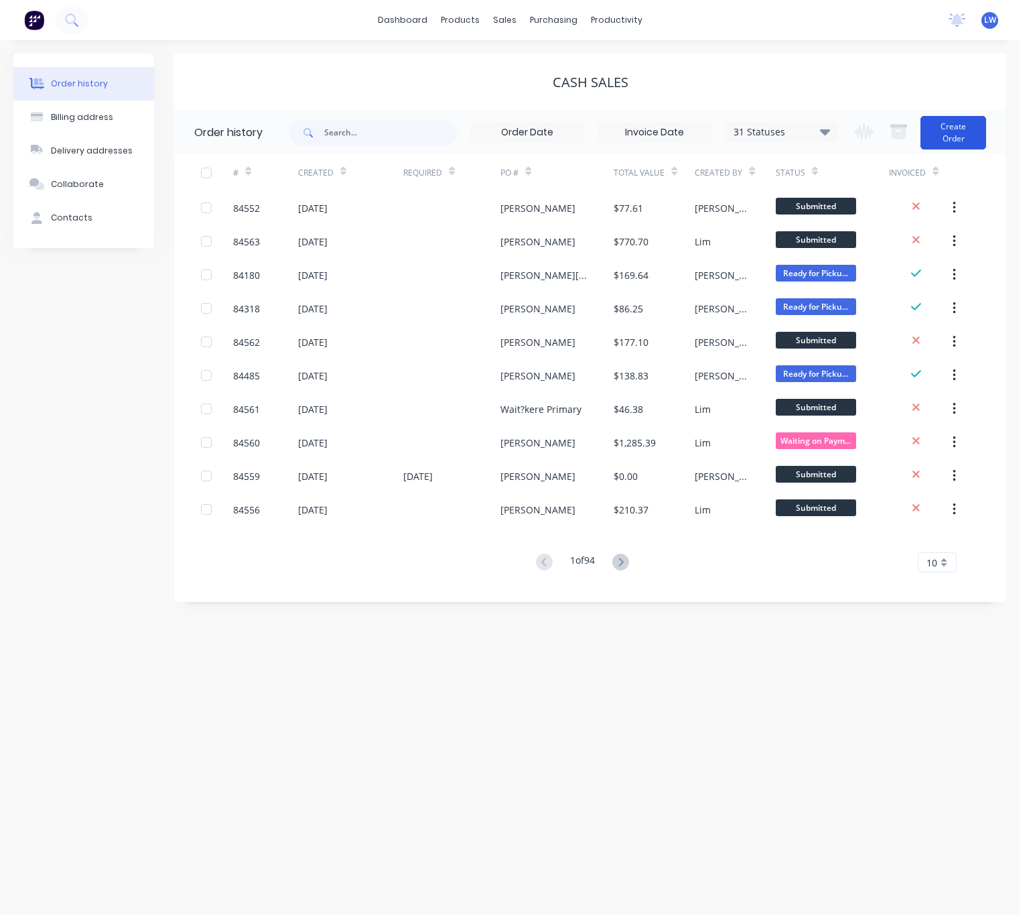
click at [934, 139] on button "Create Order" at bounding box center [954, 133] width 66 height 34
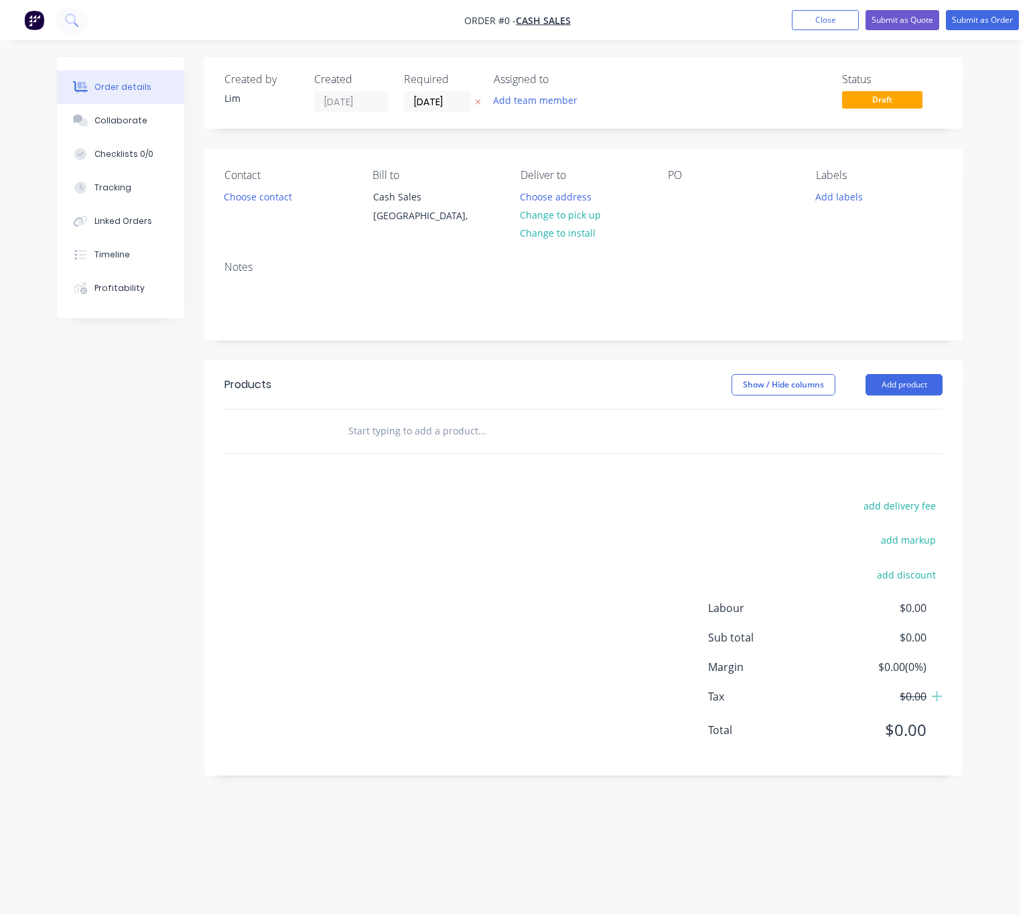
click at [479, 98] on icon "button" at bounding box center [478, 102] width 6 height 8
click at [272, 196] on button "Choose contact" at bounding box center [258, 196] width 82 height 18
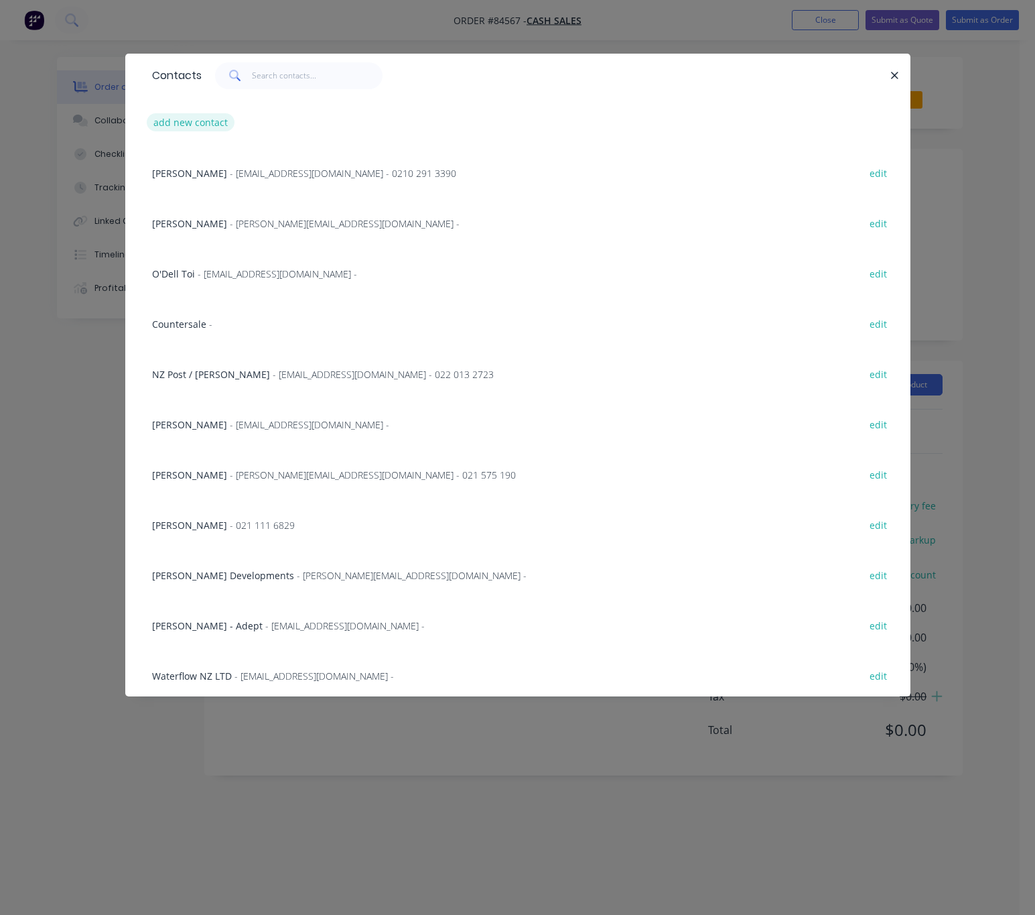
click at [206, 119] on button "add new contact" at bounding box center [191, 122] width 88 height 18
select select "NZ"
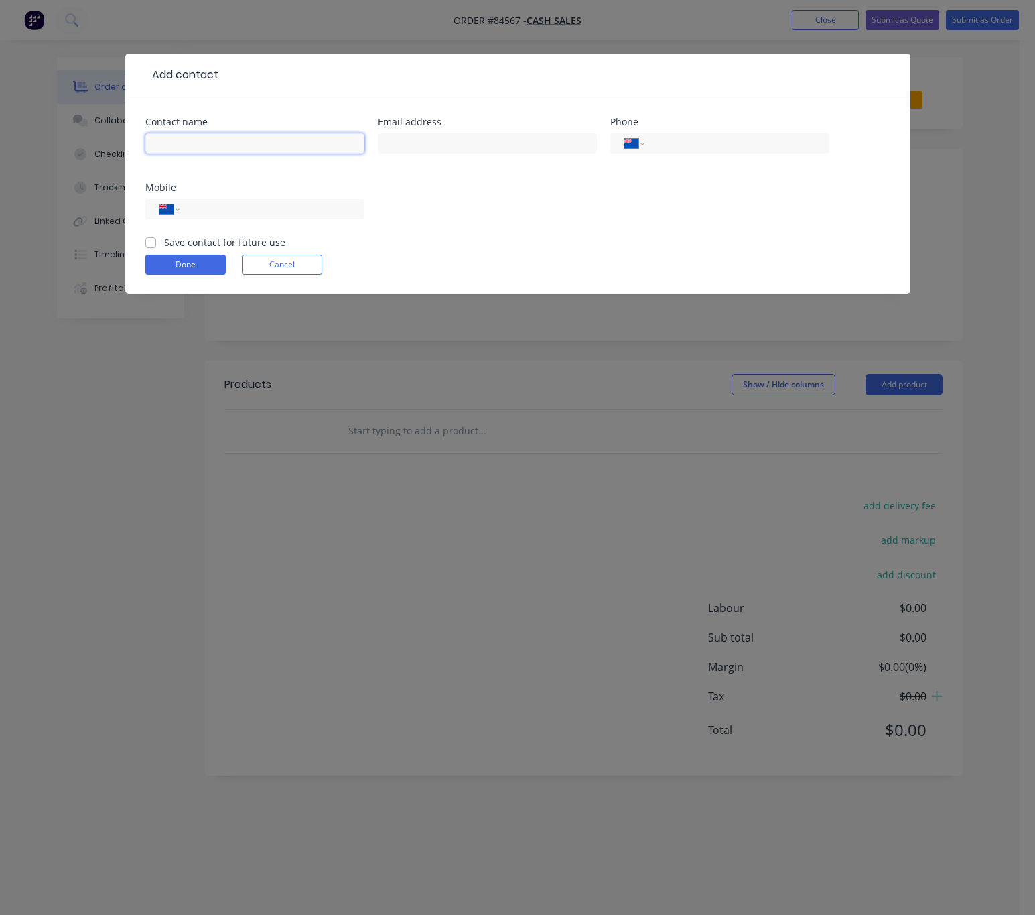
click at [189, 139] on input "text" at bounding box center [254, 143] width 219 height 20
paste input "Shawn Means<shawnmeans@mac.com>"
drag, startPoint x: 340, startPoint y: 145, endPoint x: 214, endPoint y: 147, distance: 126.7
click at [214, 147] on input "Shawn Means<shawnmeans@mac.com>" at bounding box center [254, 143] width 219 height 20
type input "[PERSON_NAME]"
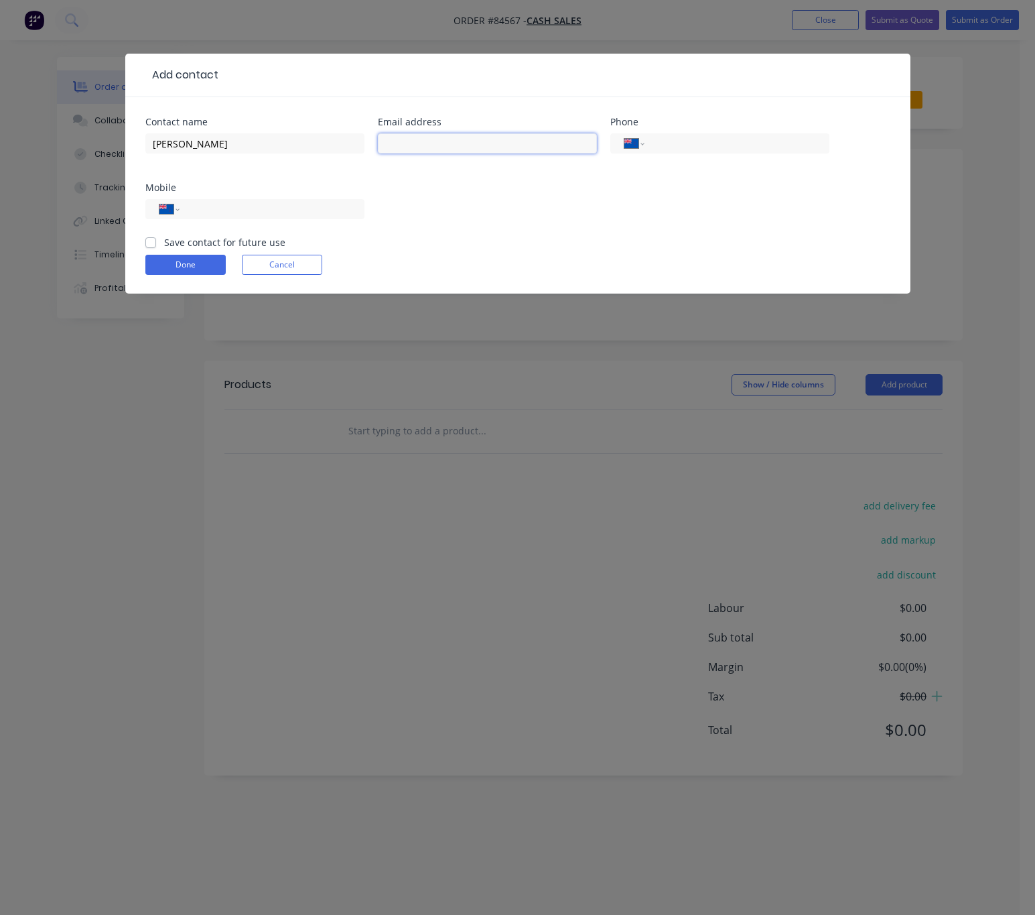
click at [467, 143] on input "text" at bounding box center [487, 143] width 219 height 20
paste input "<shawnmeans@mac.com>"
drag, startPoint x: 392, startPoint y: 145, endPoint x: 365, endPoint y: 147, distance: 27.6
click at [365, 147] on div "Contact name Shawn Means Email address <shawnmeans@mac.com> Phone International…" at bounding box center [517, 176] width 745 height 118
click at [511, 151] on input "shawnmeans@mac.com>" at bounding box center [487, 143] width 219 height 20
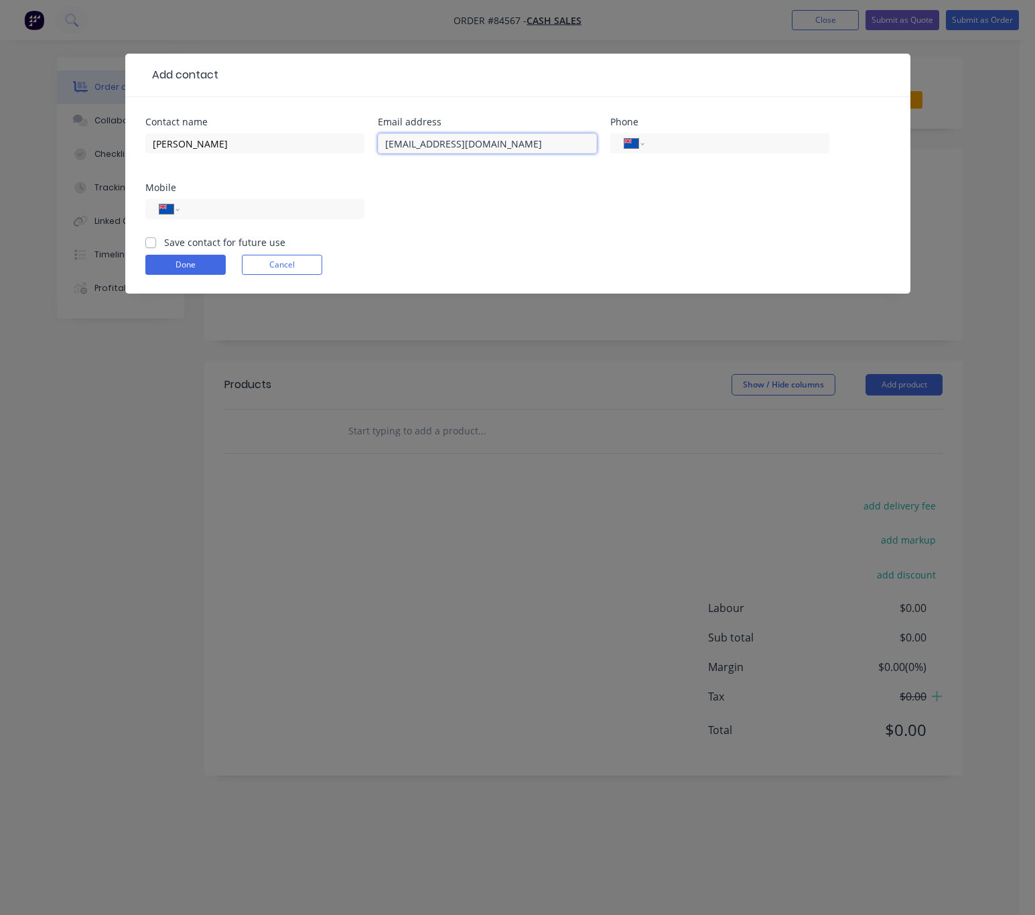
type input "[EMAIL_ADDRESS][DOMAIN_NAME]"
click at [236, 212] on input "tel" at bounding box center [269, 209] width 161 height 15
paste input "021 268 4748"
type input "021 268 4748"
click at [164, 245] on label "Save contact for future use" at bounding box center [224, 242] width 121 height 14
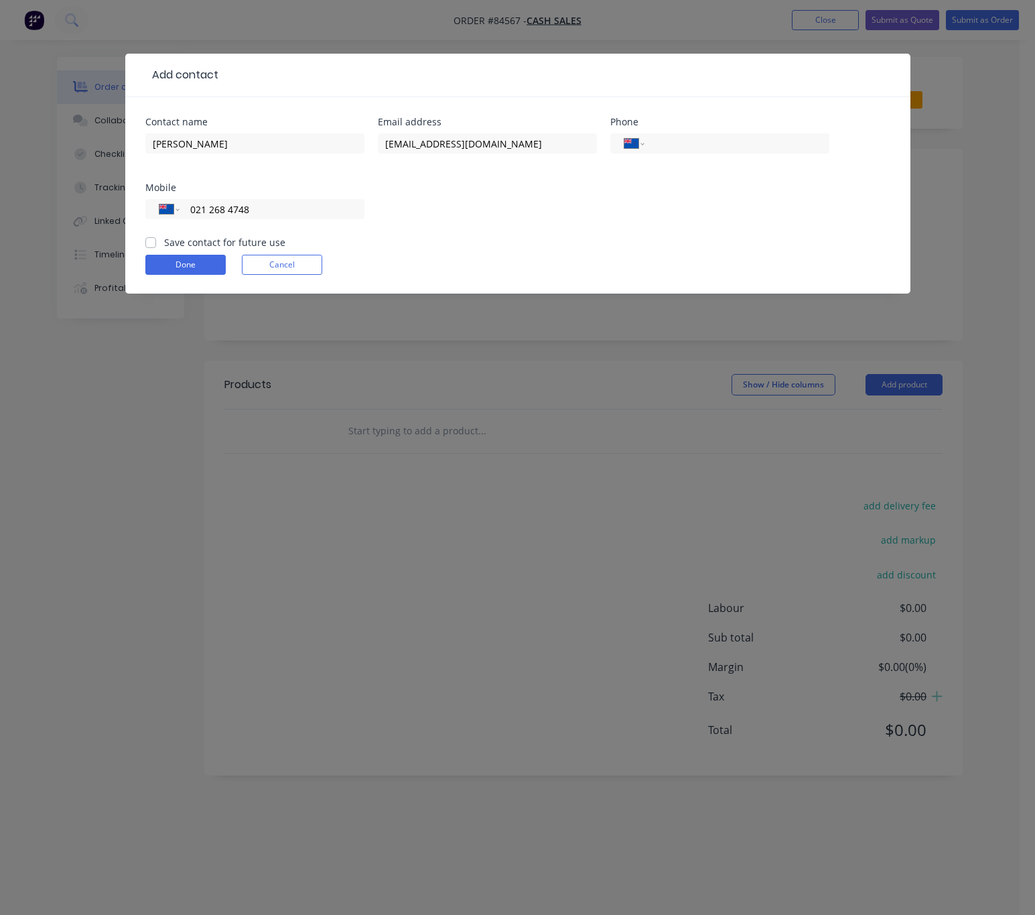
click at [155, 245] on input "Save contact for future use" at bounding box center [150, 241] width 11 height 13
checkbox input "true"
drag, startPoint x: 180, startPoint y: 261, endPoint x: 209, endPoint y: 264, distance: 29.6
click at [181, 261] on button "Done" at bounding box center [185, 265] width 80 height 20
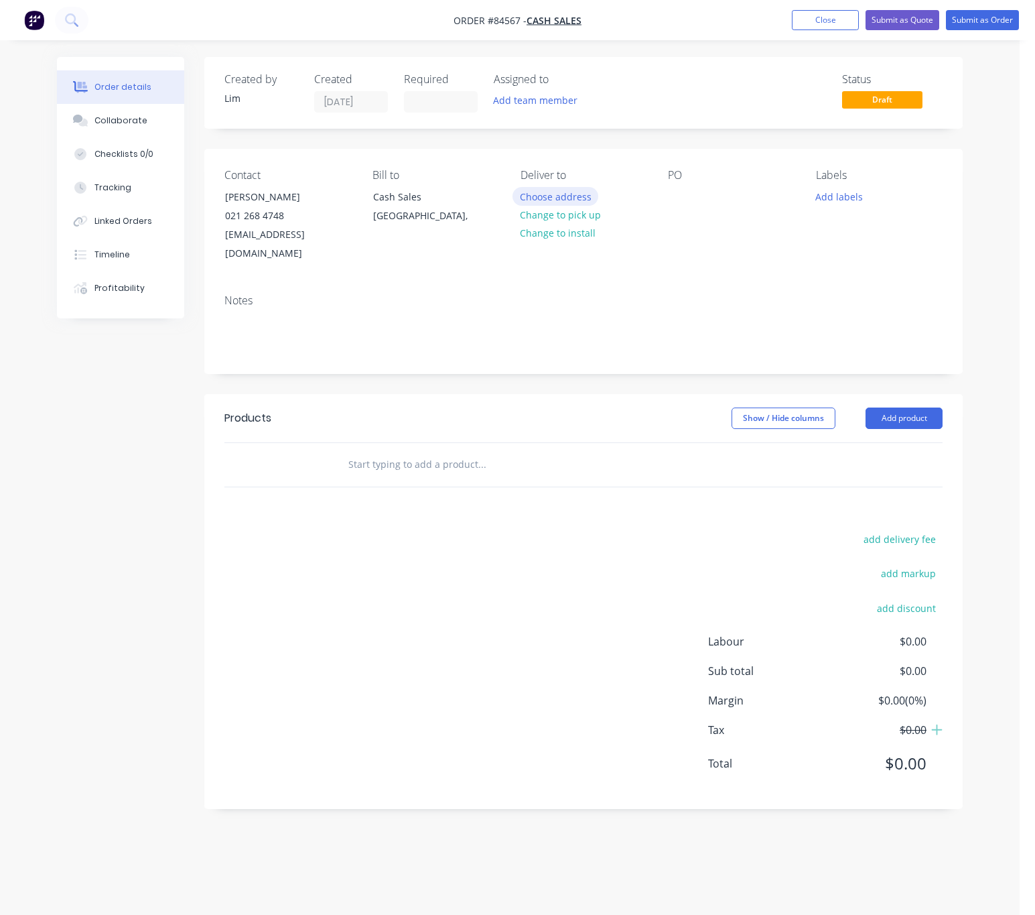
click at [569, 198] on button "Choose address" at bounding box center [556, 196] width 86 height 18
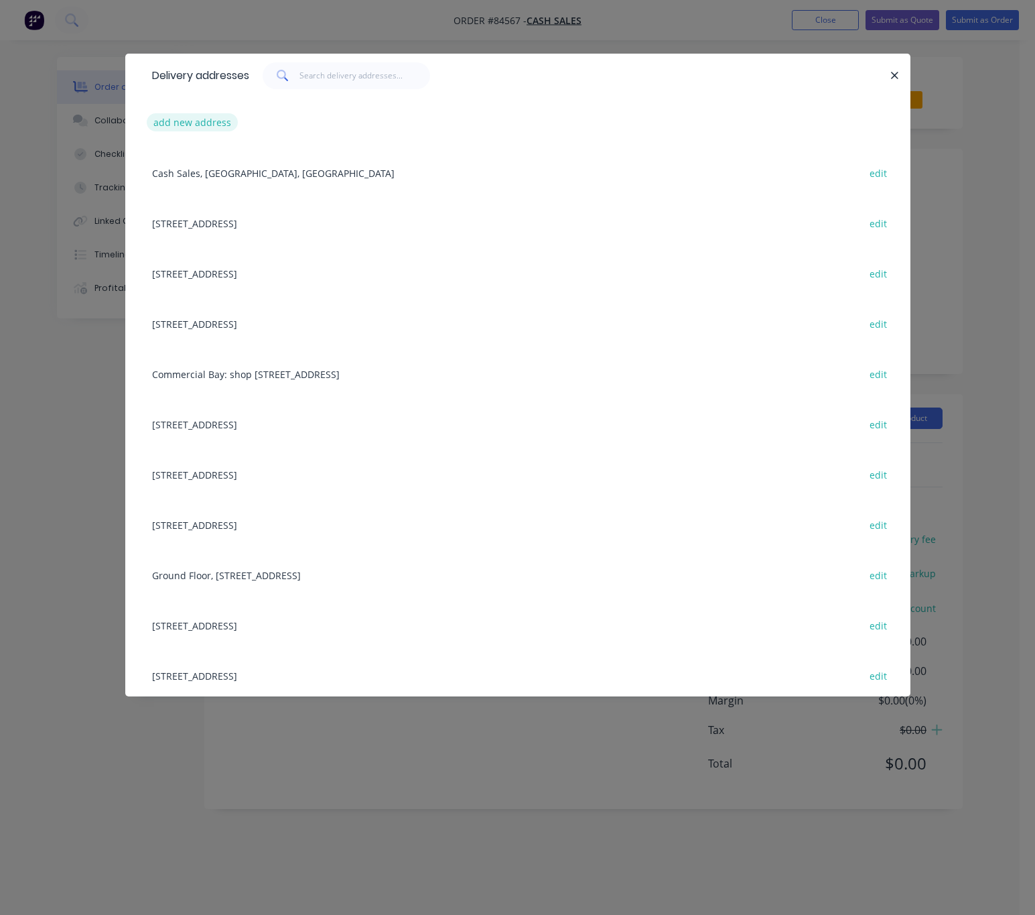
click at [213, 119] on button "add new address" at bounding box center [193, 122] width 92 height 18
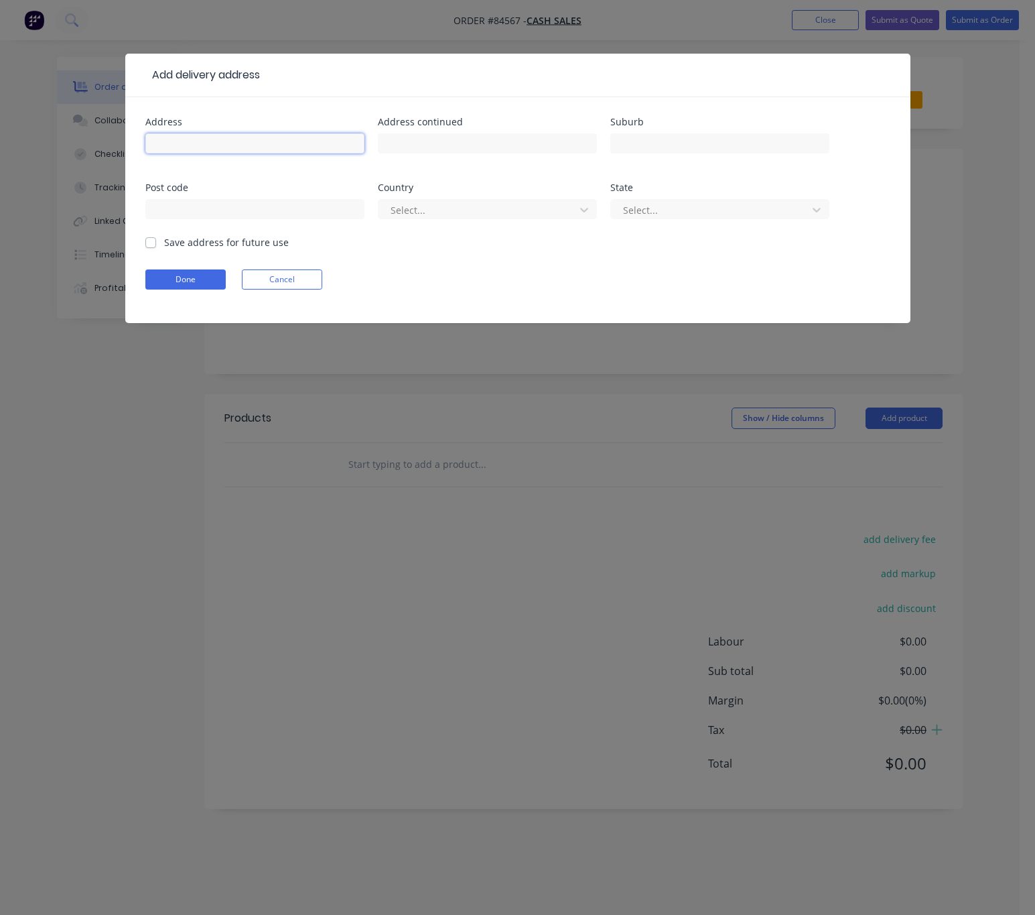
click at [251, 143] on input "text" at bounding box center [254, 143] width 219 height 20
paste input "251B Royal Road Massey"
drag, startPoint x: 260, startPoint y: 145, endPoint x: 230, endPoint y: 143, distance: 30.2
click at [230, 143] on input "251B Royal Road Massey" at bounding box center [254, 143] width 219 height 20
type input "[STREET_ADDRESS]"
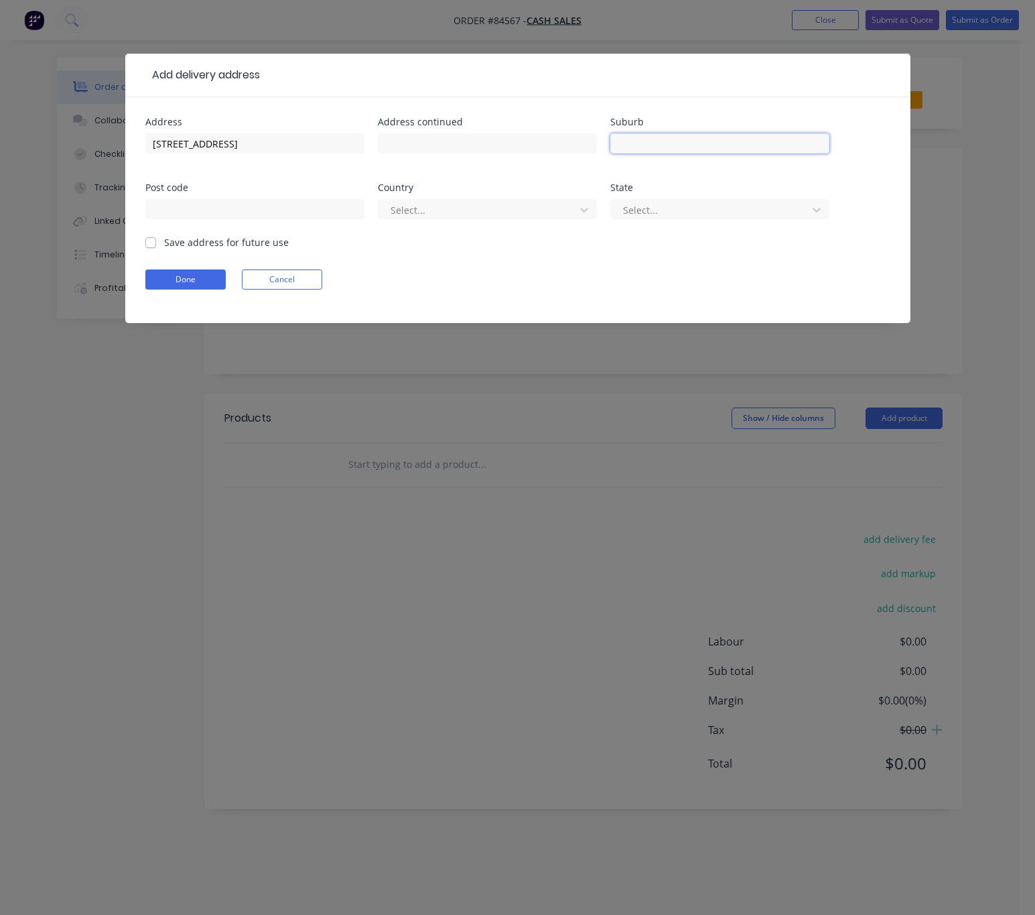
click at [680, 147] on input "text" at bounding box center [720, 143] width 219 height 20
drag, startPoint x: 680, startPoint y: 147, endPoint x: 672, endPoint y: 145, distance: 8.2
paste input "Massey"
type input "Massey"
click at [269, 212] on input "text" at bounding box center [254, 209] width 219 height 20
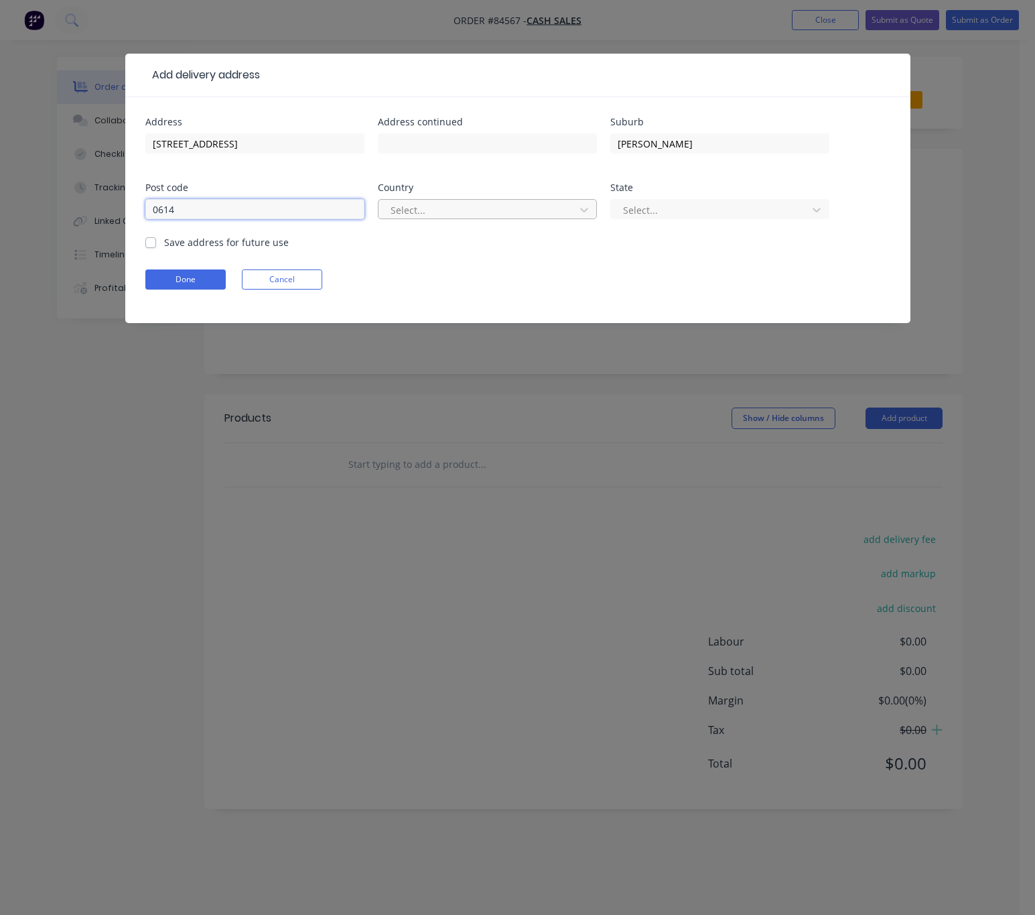
type input "0614"
click at [457, 211] on div at bounding box center [478, 210] width 179 height 17
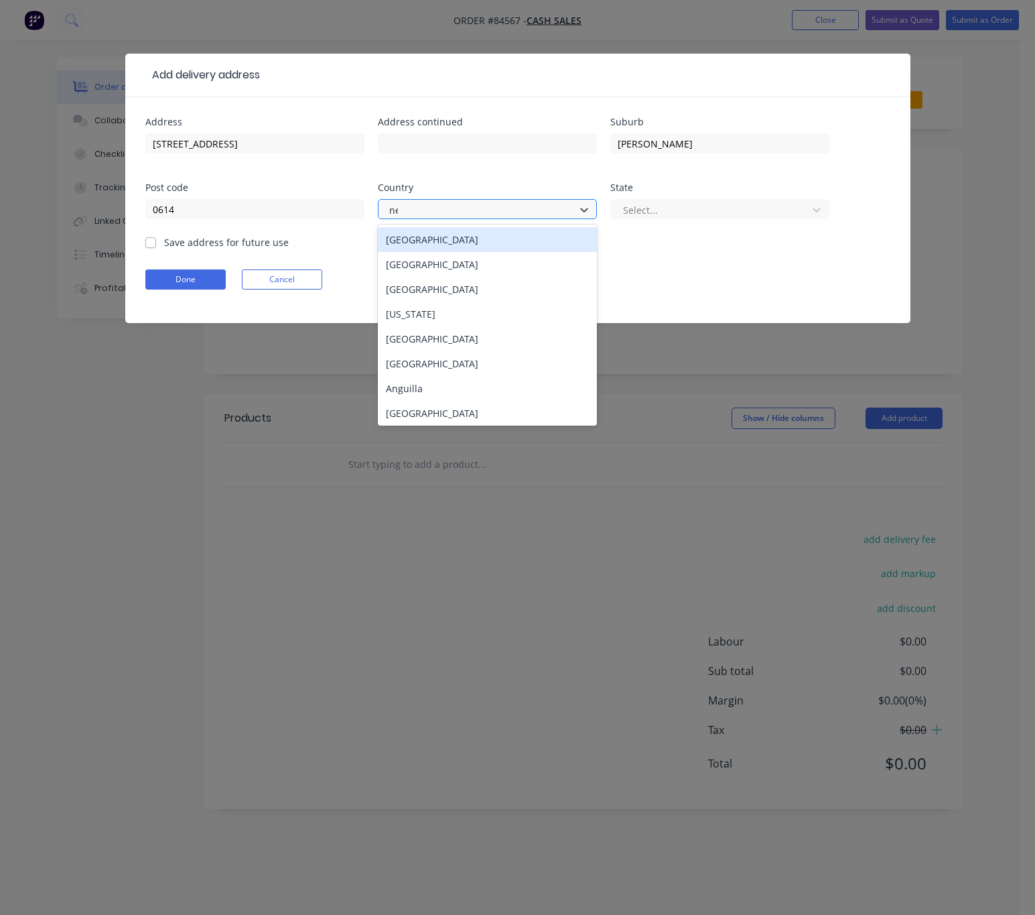
type input "new"
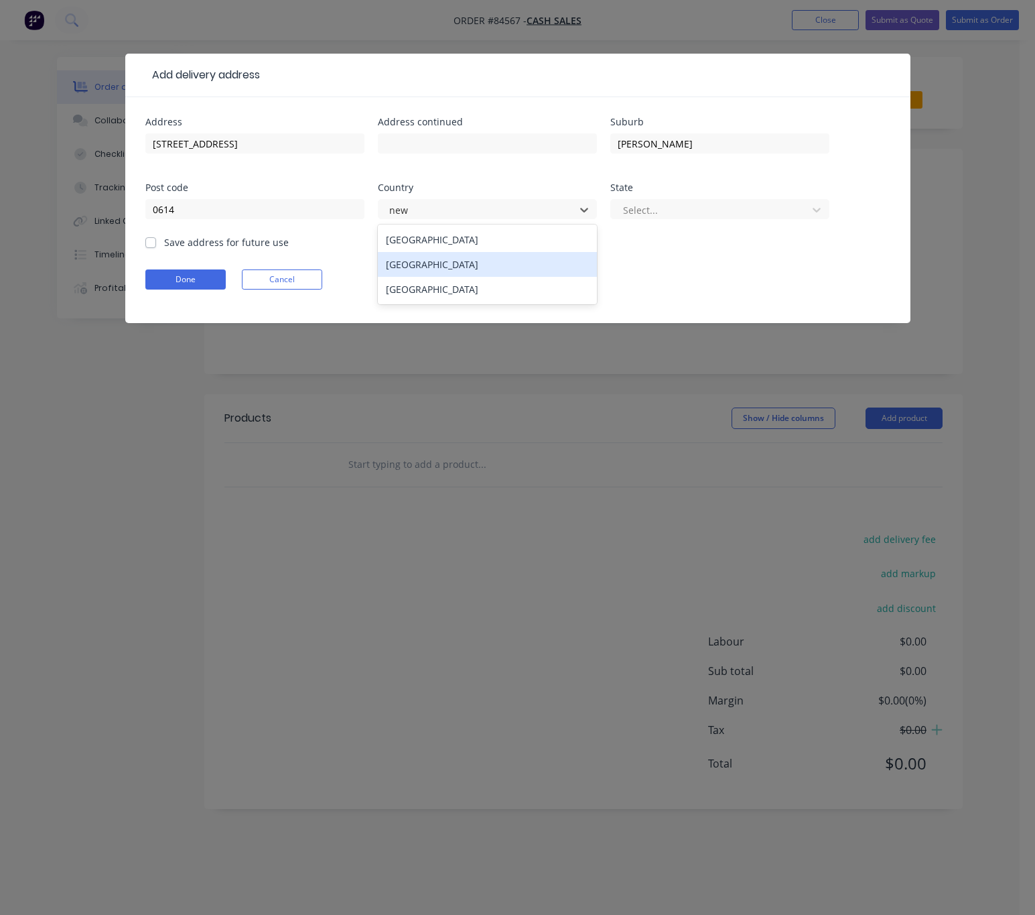
click at [455, 261] on div "[GEOGRAPHIC_DATA]" at bounding box center [487, 264] width 219 height 25
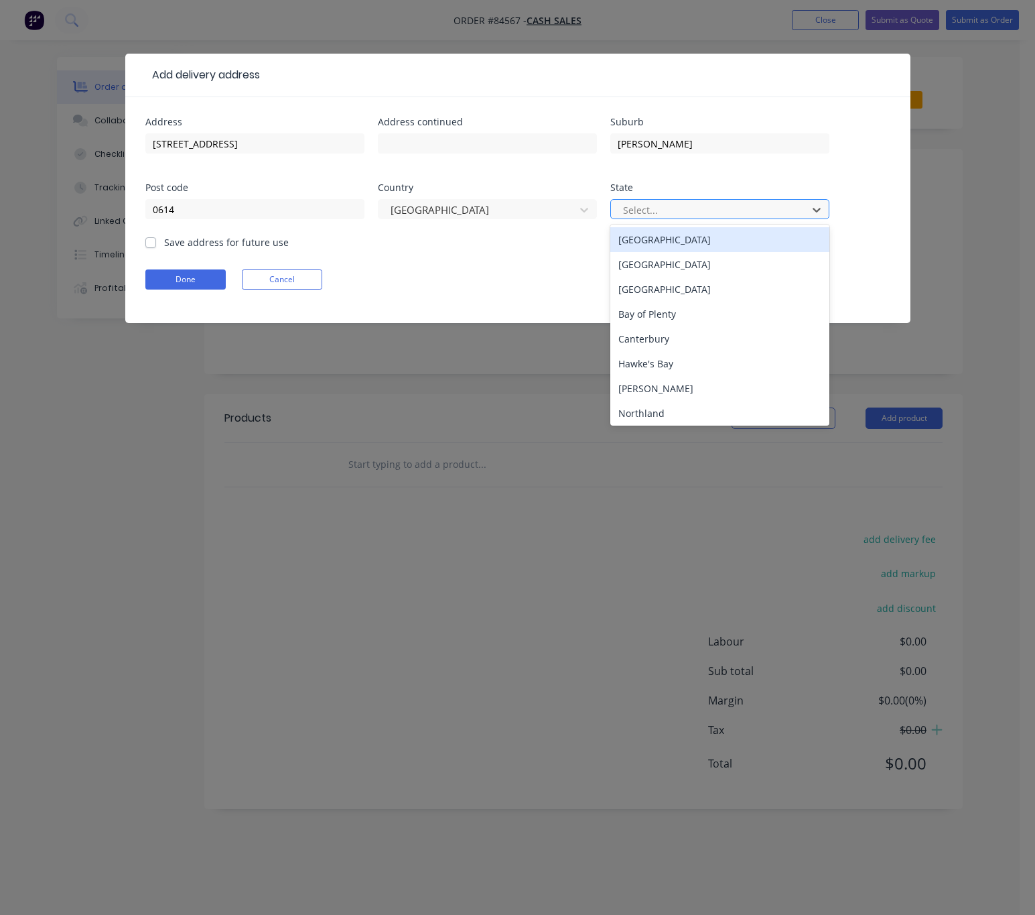
click at [692, 204] on div at bounding box center [711, 210] width 179 height 17
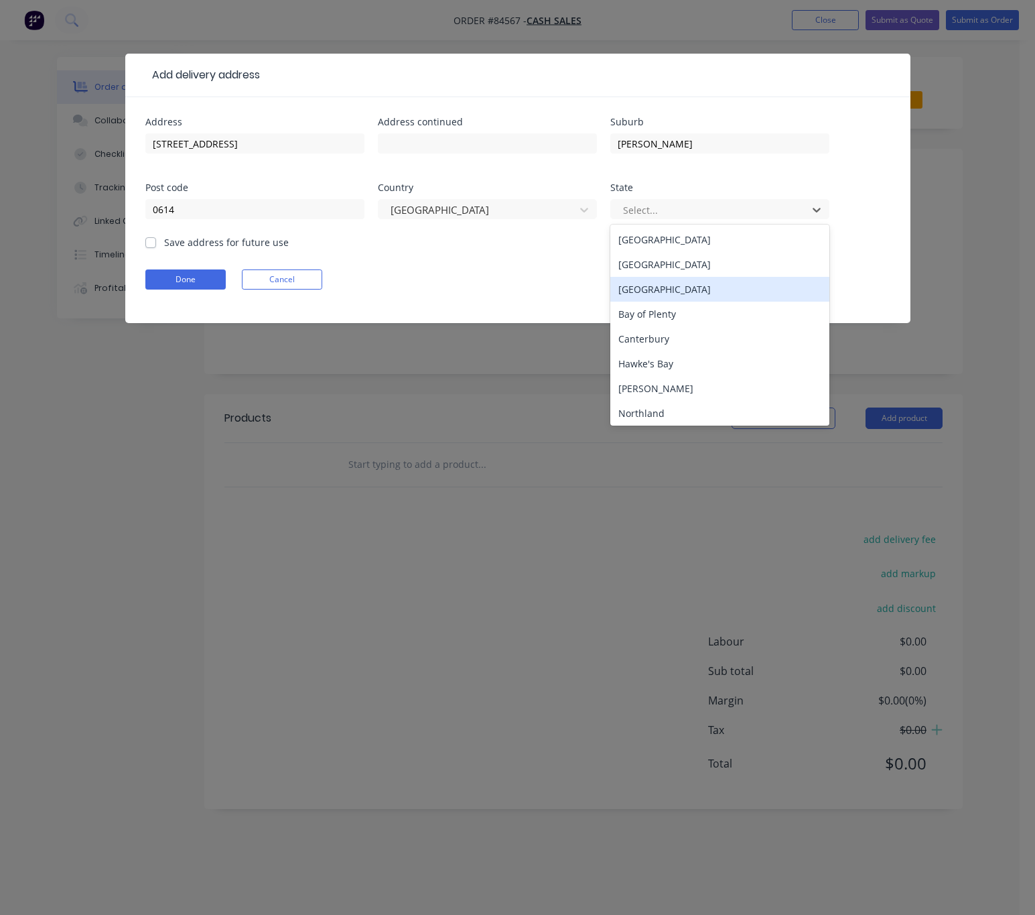
click at [672, 292] on div "Auckland" at bounding box center [720, 289] width 219 height 25
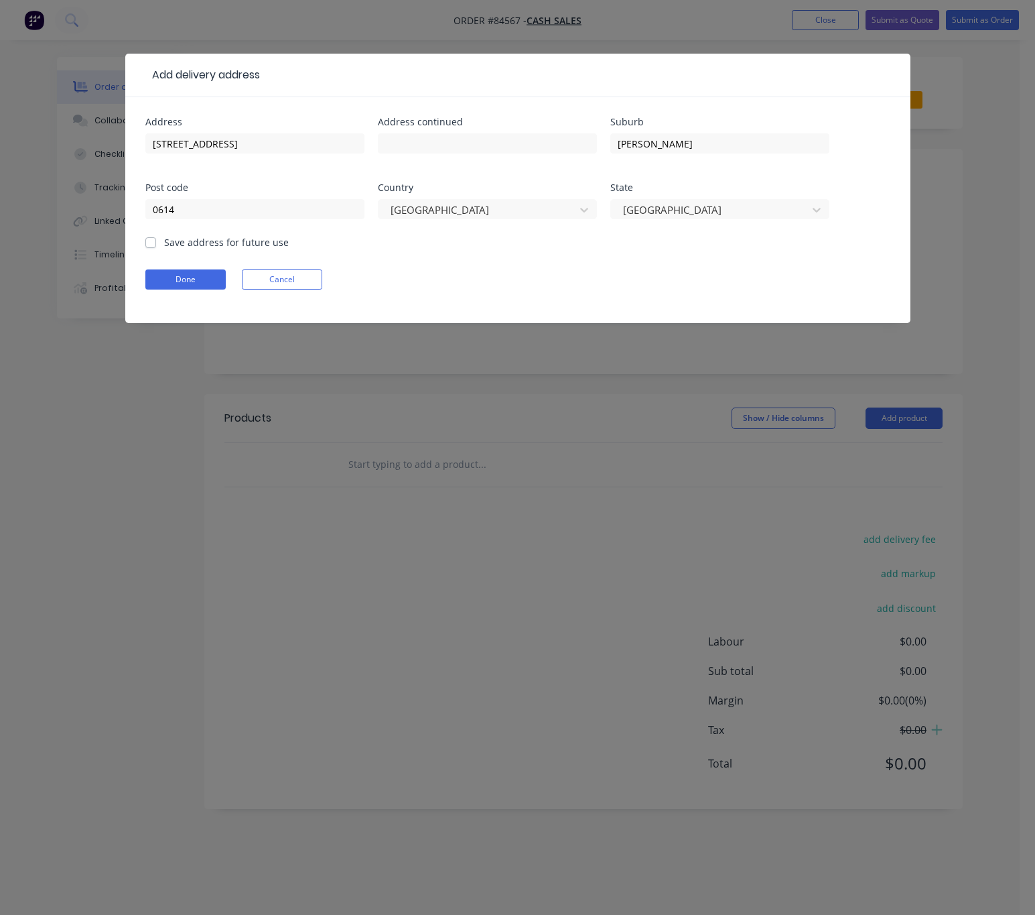
click at [164, 241] on label "Save address for future use" at bounding box center [226, 242] width 125 height 14
click at [149, 241] on input "Save address for future use" at bounding box center [150, 241] width 11 height 13
checkbox input "true"
click at [172, 275] on button "Done" at bounding box center [185, 279] width 80 height 20
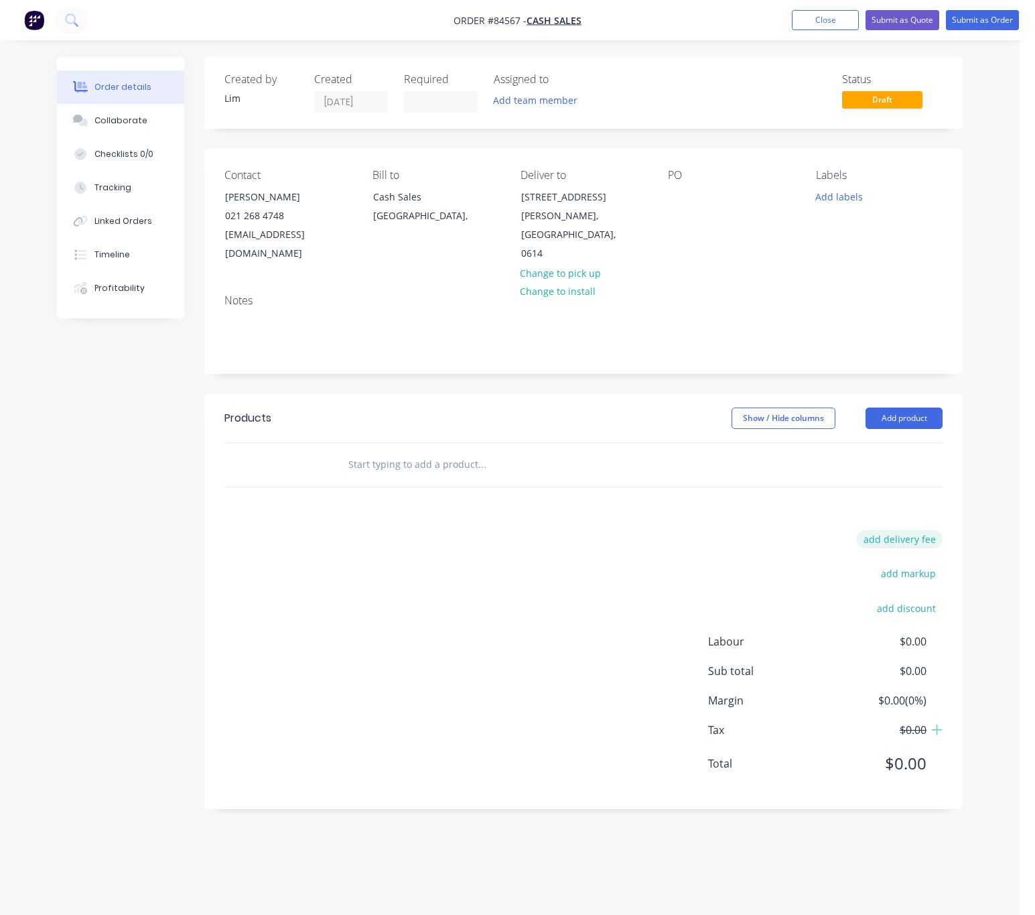
click at [922, 530] on button "add delivery fee" at bounding box center [900, 539] width 86 height 18
type input "40"
click at [560, 530] on div "Delivery fee Delivery fee Delivery fee name (Optional) 40 40 $0 add markup add …" at bounding box center [584, 657] width 718 height 255
click at [684, 195] on div at bounding box center [678, 196] width 21 height 19
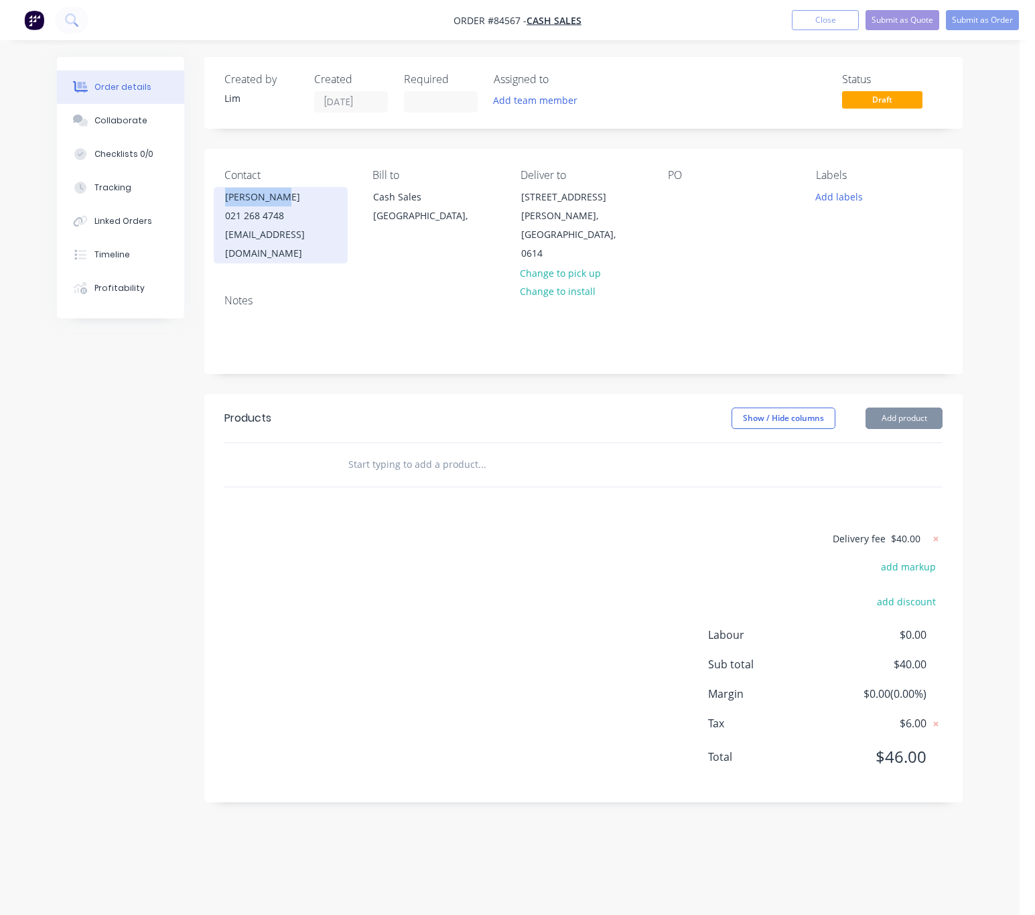
drag, startPoint x: 286, startPoint y: 195, endPoint x: 217, endPoint y: 195, distance: 69.0
click at [217, 195] on div "Shawn Means 021 268 4748 shawnmeans@mac.com" at bounding box center [281, 225] width 134 height 76
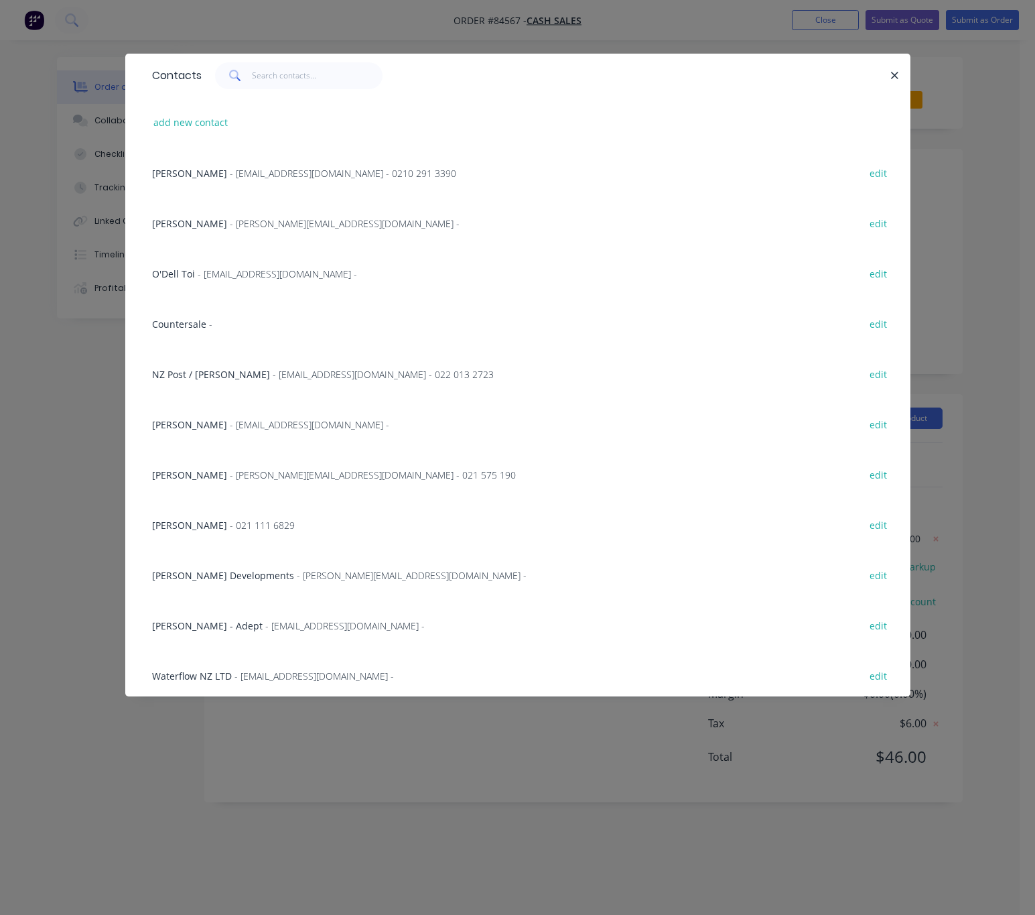
drag, startPoint x: 235, startPoint y: 201, endPoint x: 574, endPoint y: 167, distance: 340.2
click at [893, 71] on icon "button" at bounding box center [895, 76] width 9 height 12
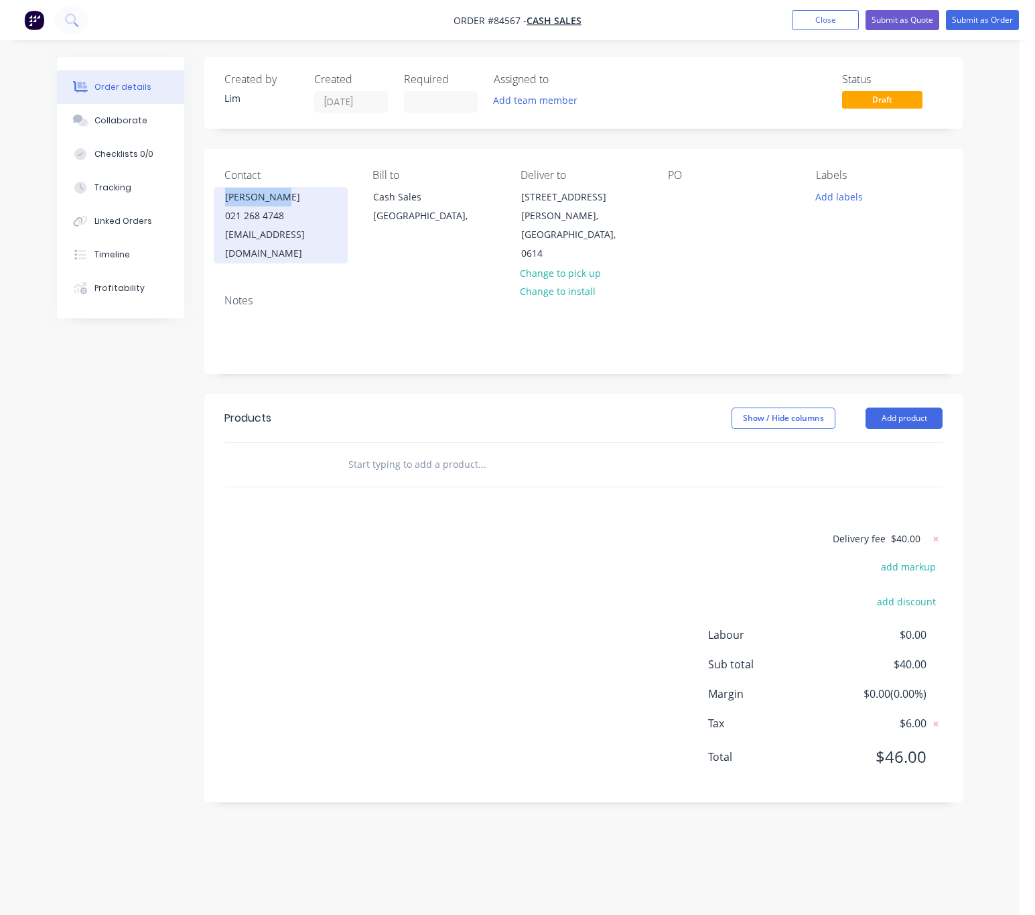
drag, startPoint x: 286, startPoint y: 196, endPoint x: 220, endPoint y: 195, distance: 65.7
click at [220, 195] on div "Shawn Means 021 268 4748 shawnmeans@mac.com" at bounding box center [281, 225] width 134 height 76
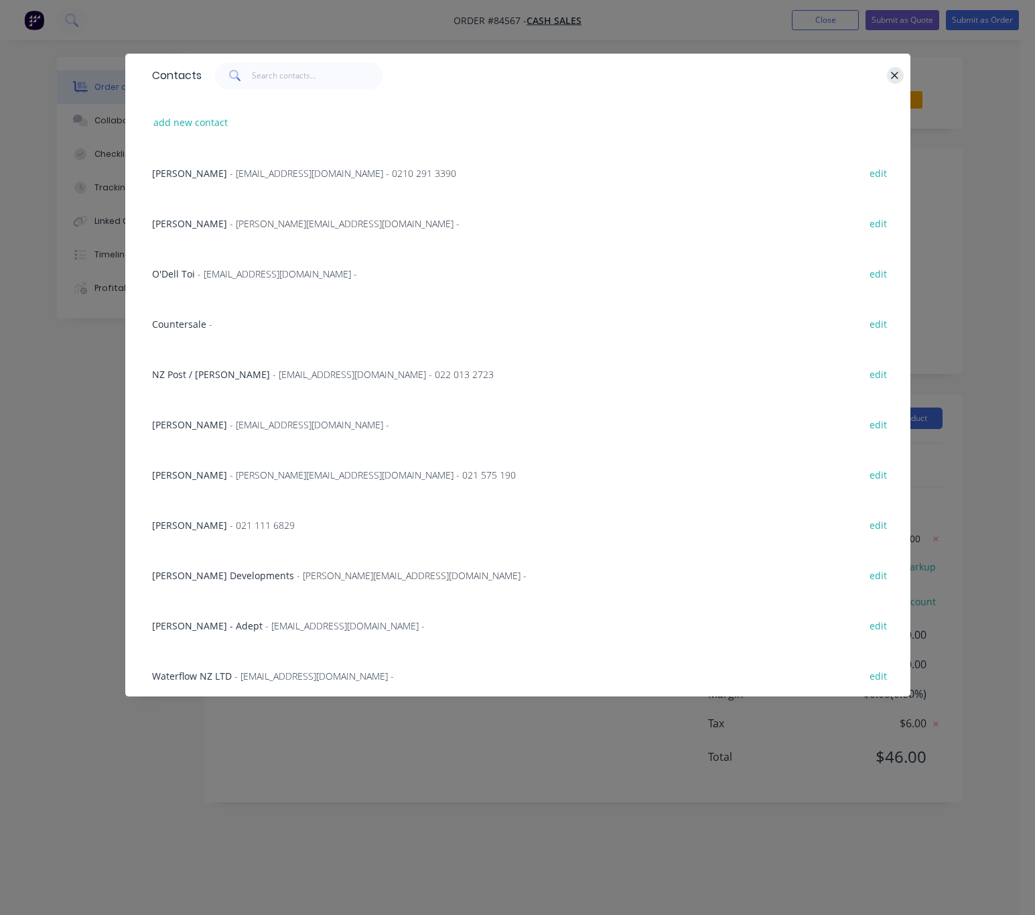
click at [891, 74] on icon "button" at bounding box center [895, 76] width 9 height 12
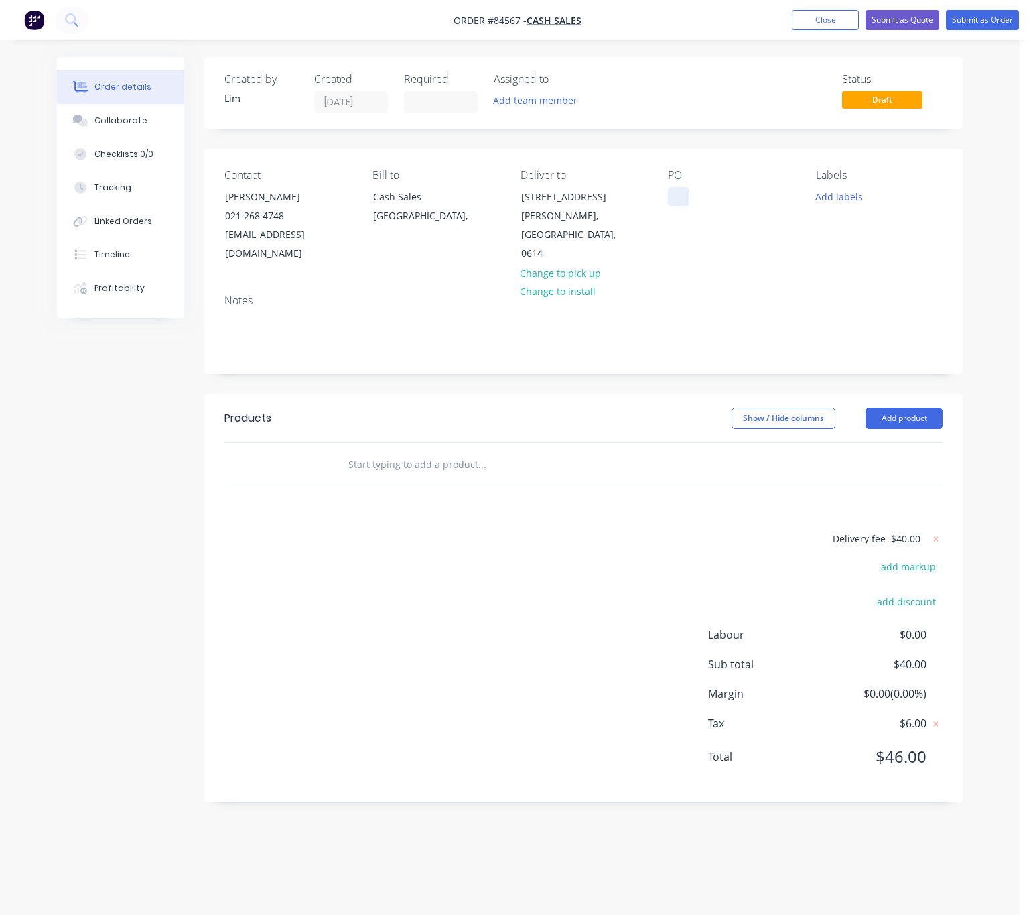
click at [690, 194] on div "PO" at bounding box center [731, 216] width 127 height 95
click at [676, 201] on div at bounding box center [678, 196] width 21 height 19
paste div
click at [821, 200] on button "Add labels" at bounding box center [840, 196] width 62 height 18
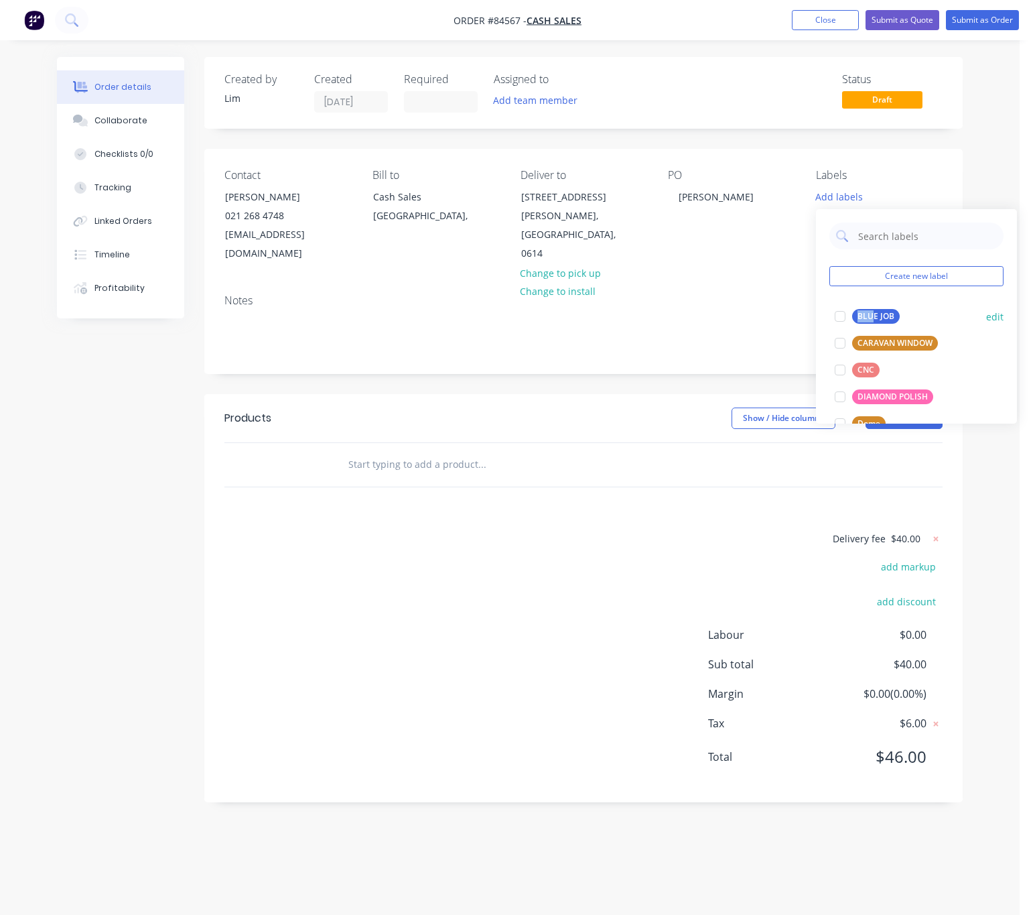
drag, startPoint x: 873, startPoint y: 302, endPoint x: 875, endPoint y: 312, distance: 9.6
click at [873, 306] on div "Create new label BLUE JOB edit CARAVAN WINDOW edit CNC edit DIAMOND POLISH edit…" at bounding box center [916, 316] width 201 height 214
click at [875, 312] on div "BLUE JOB" at bounding box center [877, 316] width 48 height 15
click at [340, 560] on div "Delivery fee $40.00 add markup add discount Labour $0.00 Sub total $40.00 Margi…" at bounding box center [584, 656] width 718 height 252
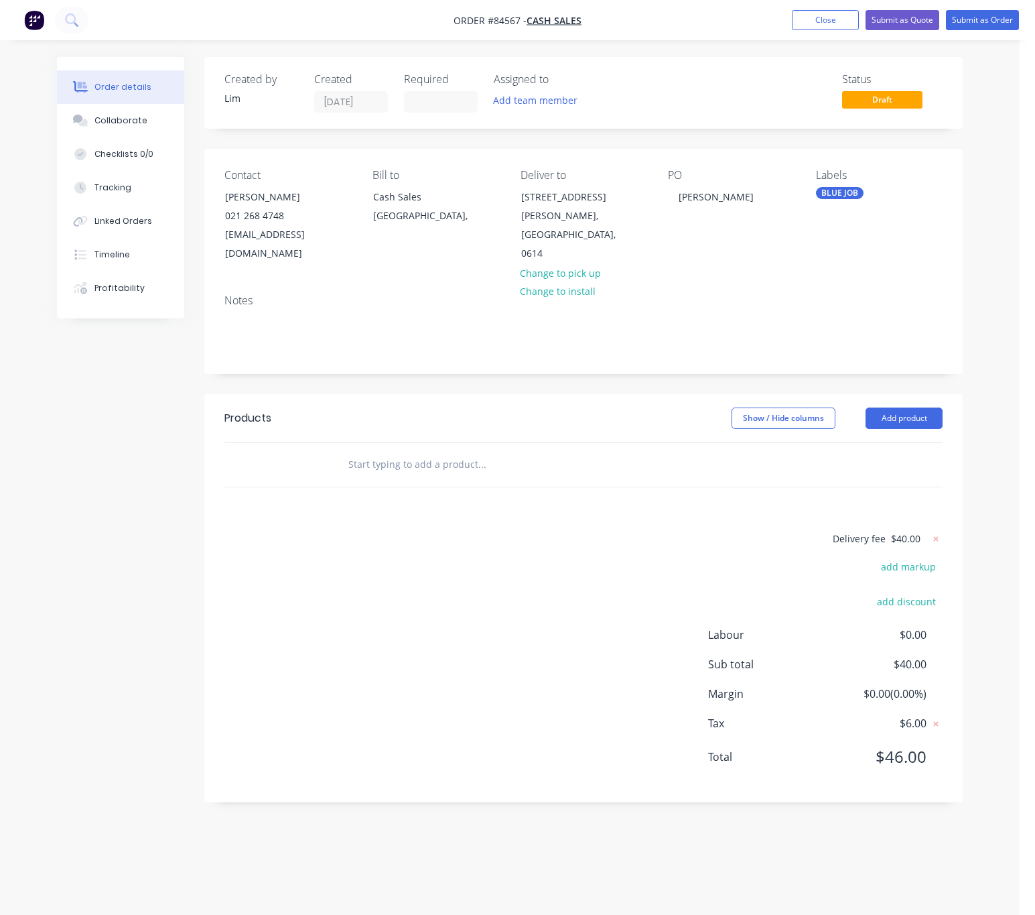
click at [420, 451] on input "text" at bounding box center [482, 464] width 268 height 27
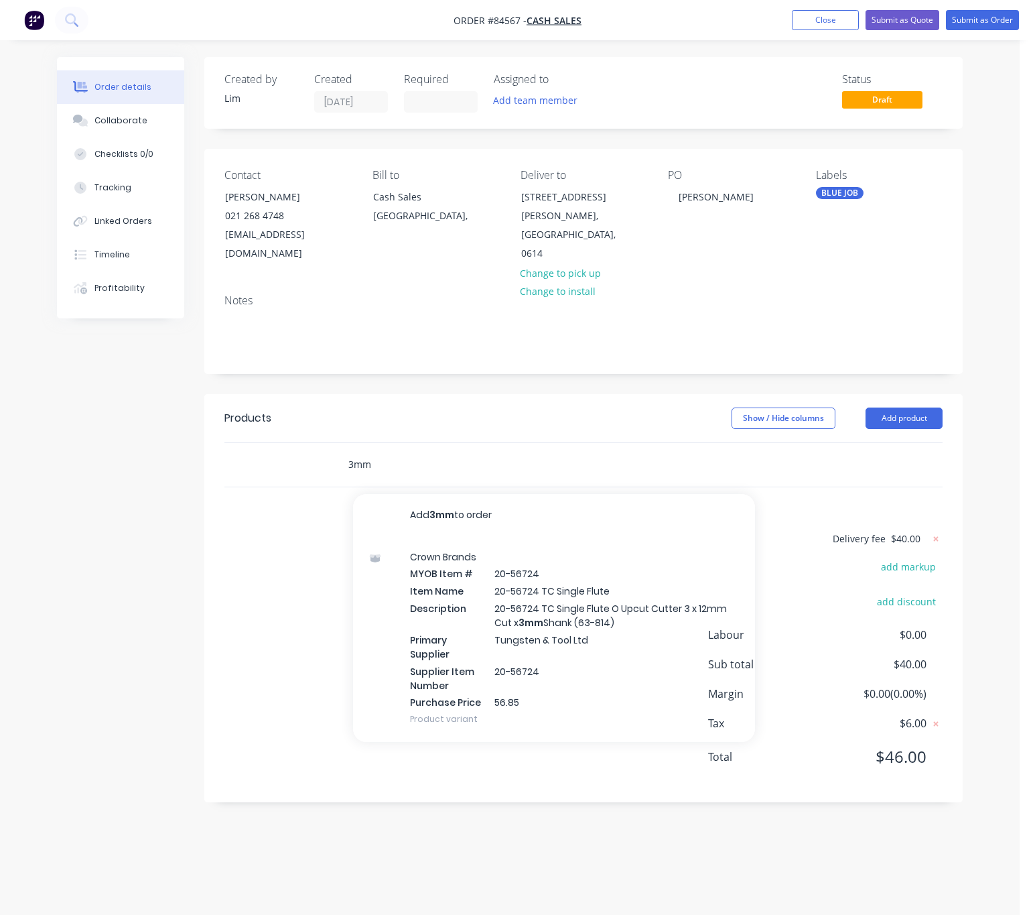
drag, startPoint x: 355, startPoint y: 444, endPoint x: 326, endPoint y: 441, distance: 29.0
click at [326, 443] on div "3mm Add 3mm to order Crown Brands MYOB Item # 20-56724 Item Name 20-56724 TC Si…" at bounding box center [584, 465] width 718 height 44
type input "clear acry"
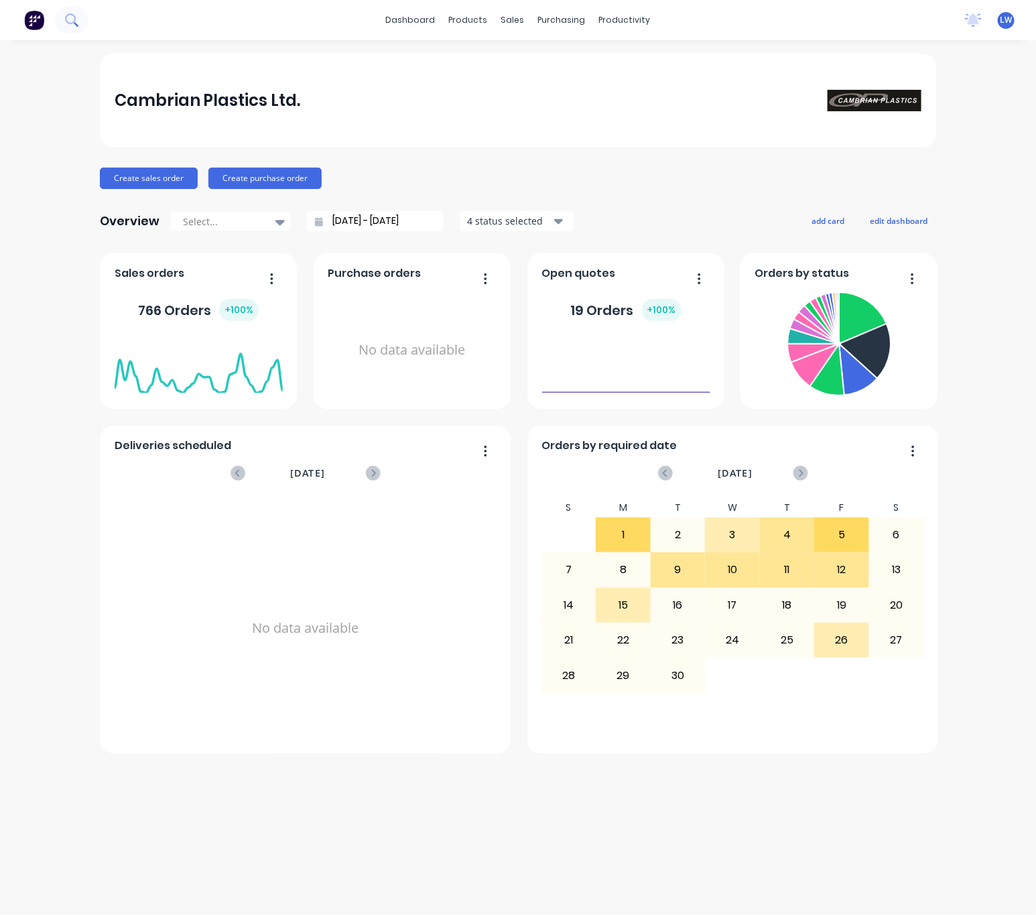
click at [69, 22] on icon at bounding box center [71, 19] width 13 height 13
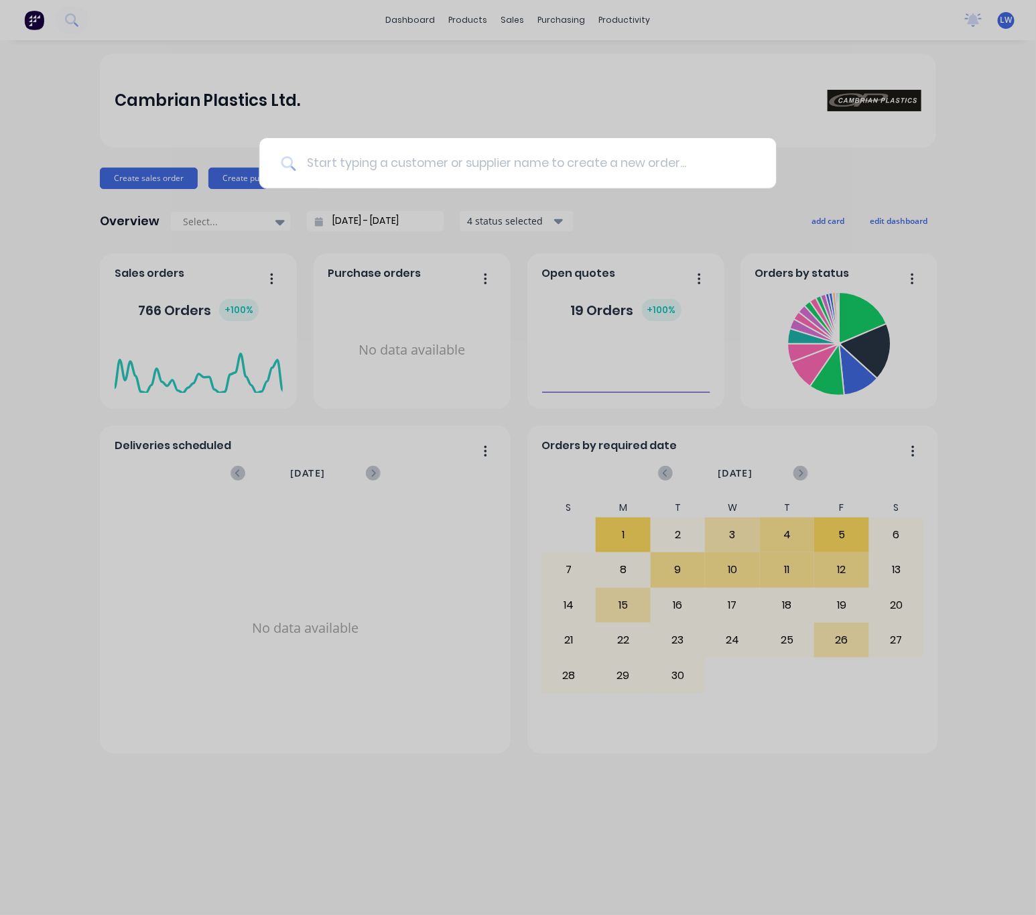
click at [515, 151] on input at bounding box center [525, 163] width 459 height 50
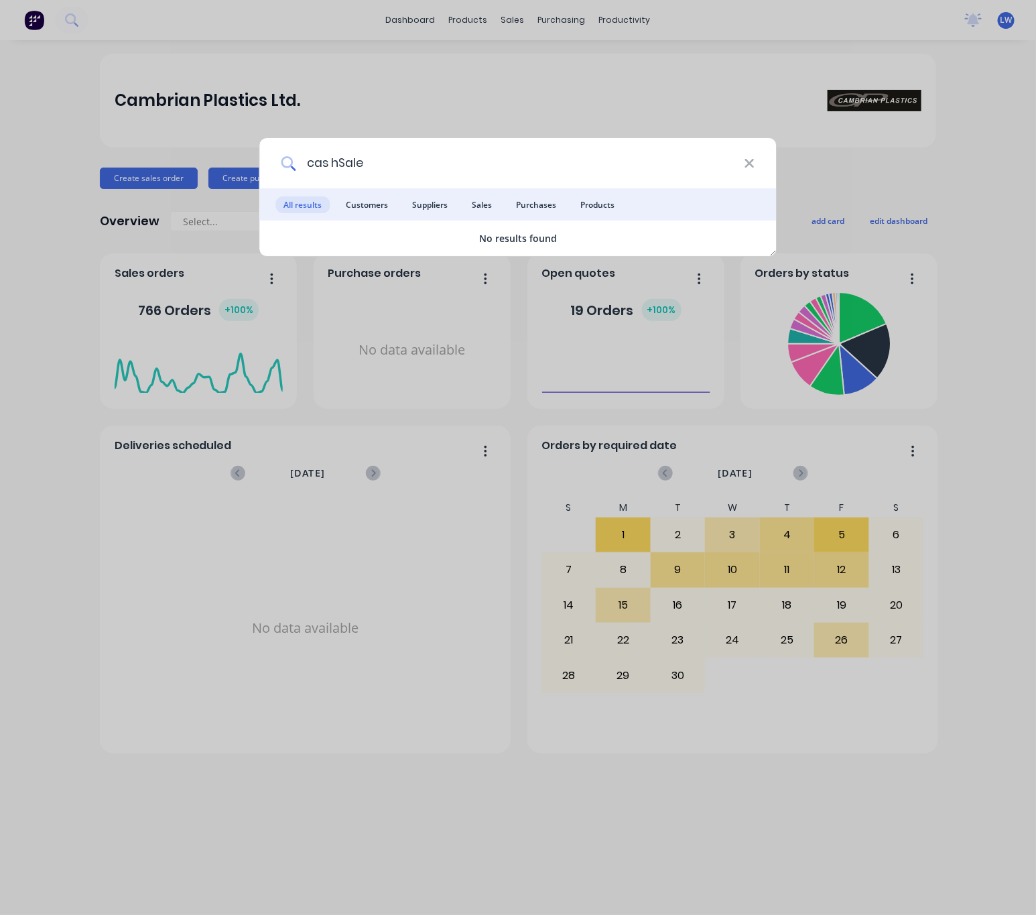
click at [336, 161] on input "cas hSale" at bounding box center [520, 163] width 448 height 50
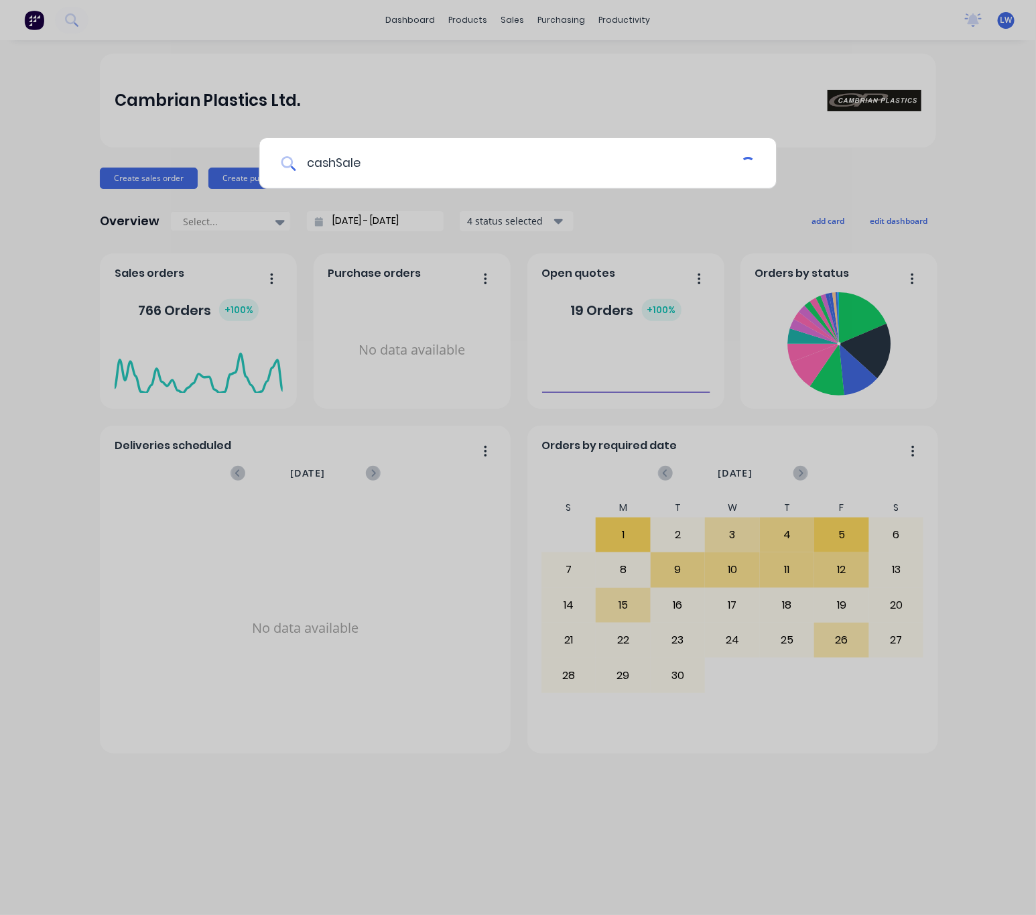
click at [336, 155] on input "cashSale" at bounding box center [519, 163] width 446 height 50
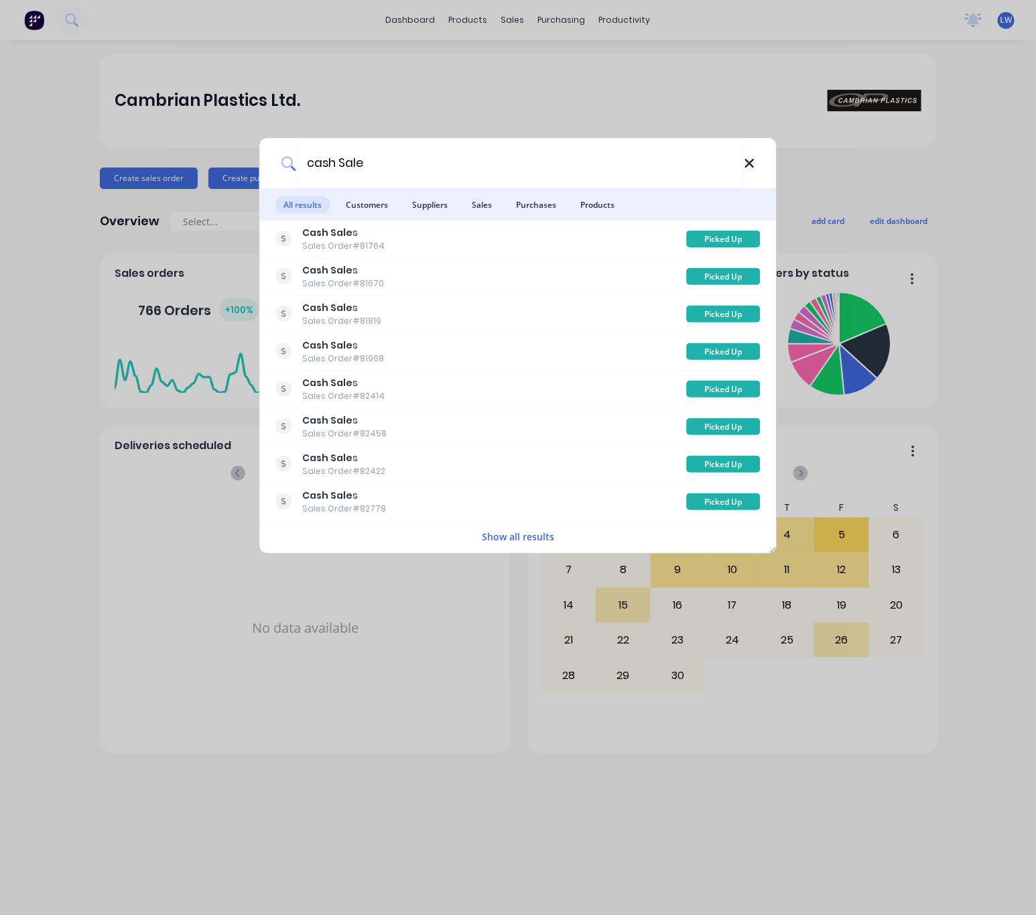
type input "cash Sale"
drag, startPoint x: 748, startPoint y: 165, endPoint x: 224, endPoint y: 187, distance: 524.6
click at [749, 165] on icon at bounding box center [749, 163] width 9 height 9
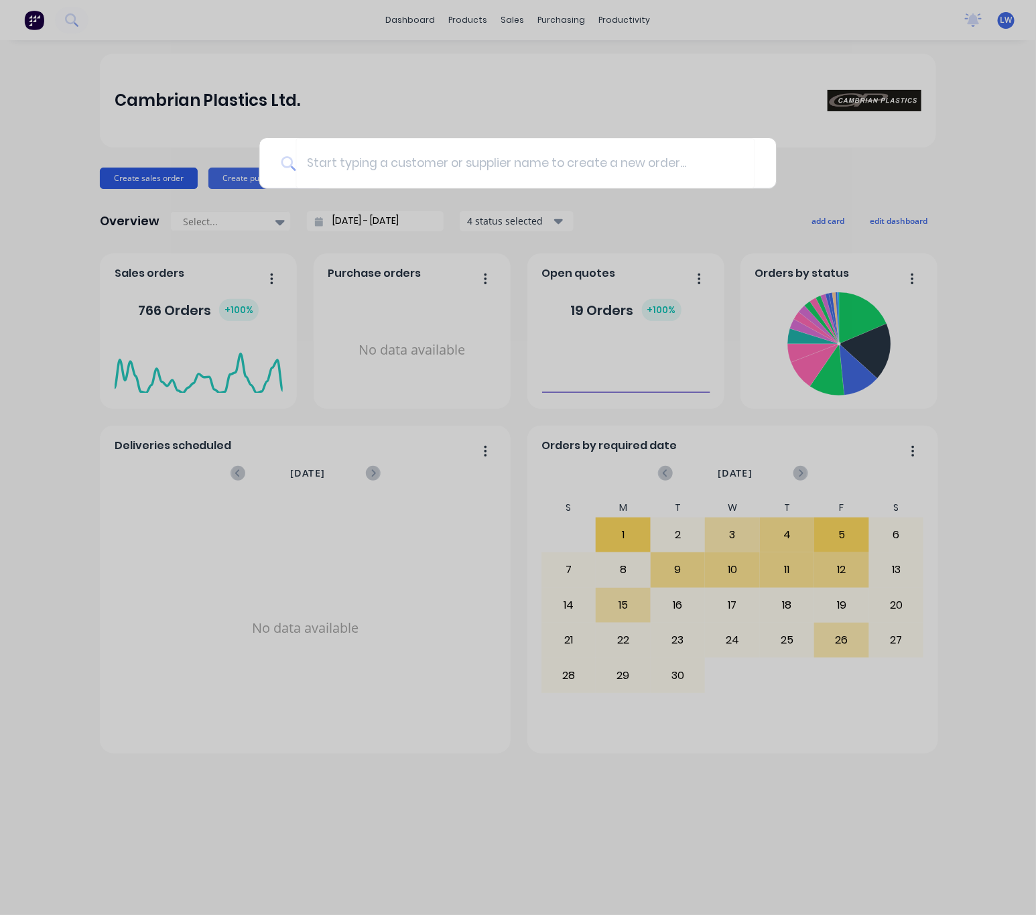
click at [135, 174] on div at bounding box center [518, 457] width 1036 height 915
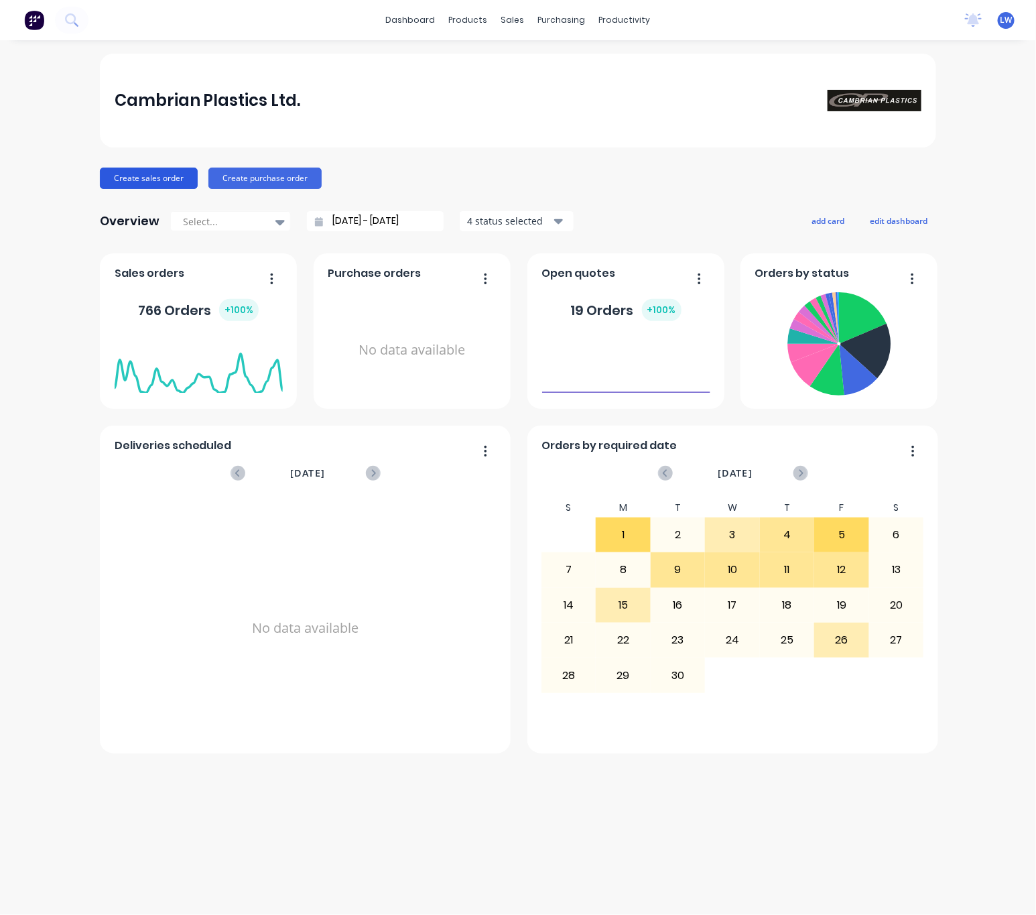
click at [145, 180] on button "Create sales order" at bounding box center [149, 178] width 98 height 21
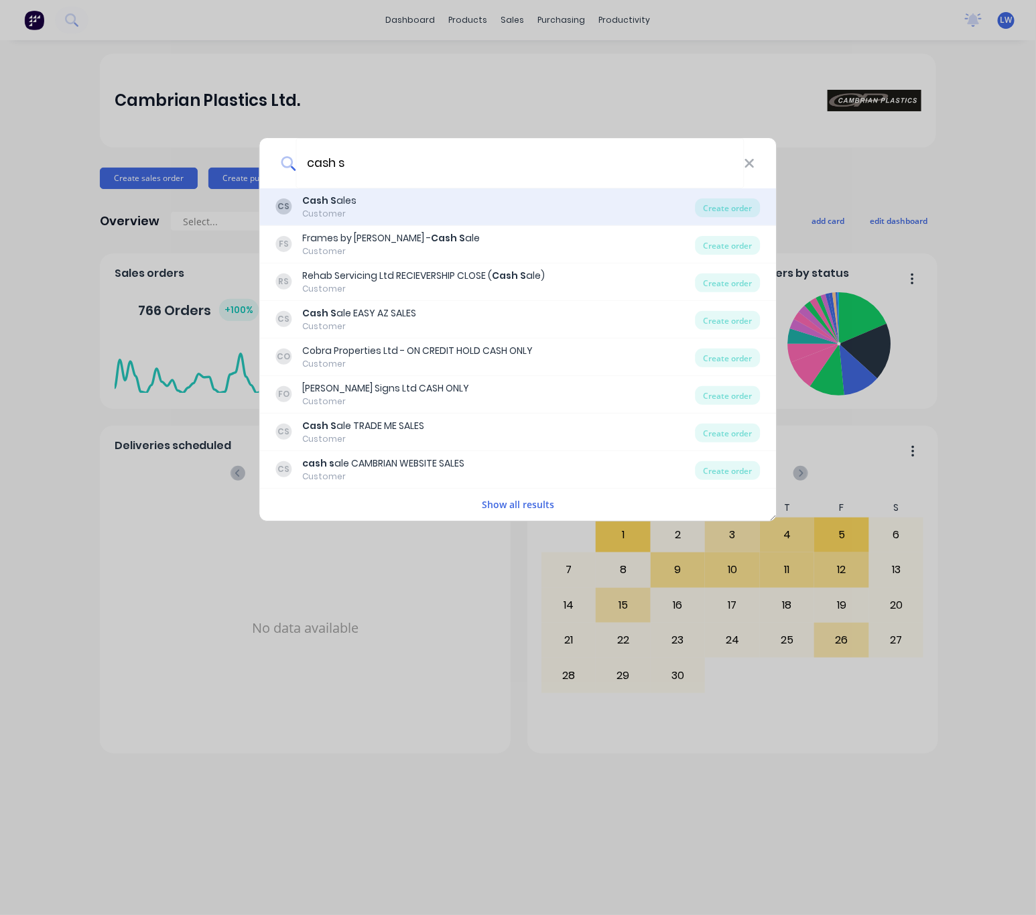
type input "cash s"
click at [426, 218] on div "CS Cash S ales Customer" at bounding box center [486, 207] width 420 height 26
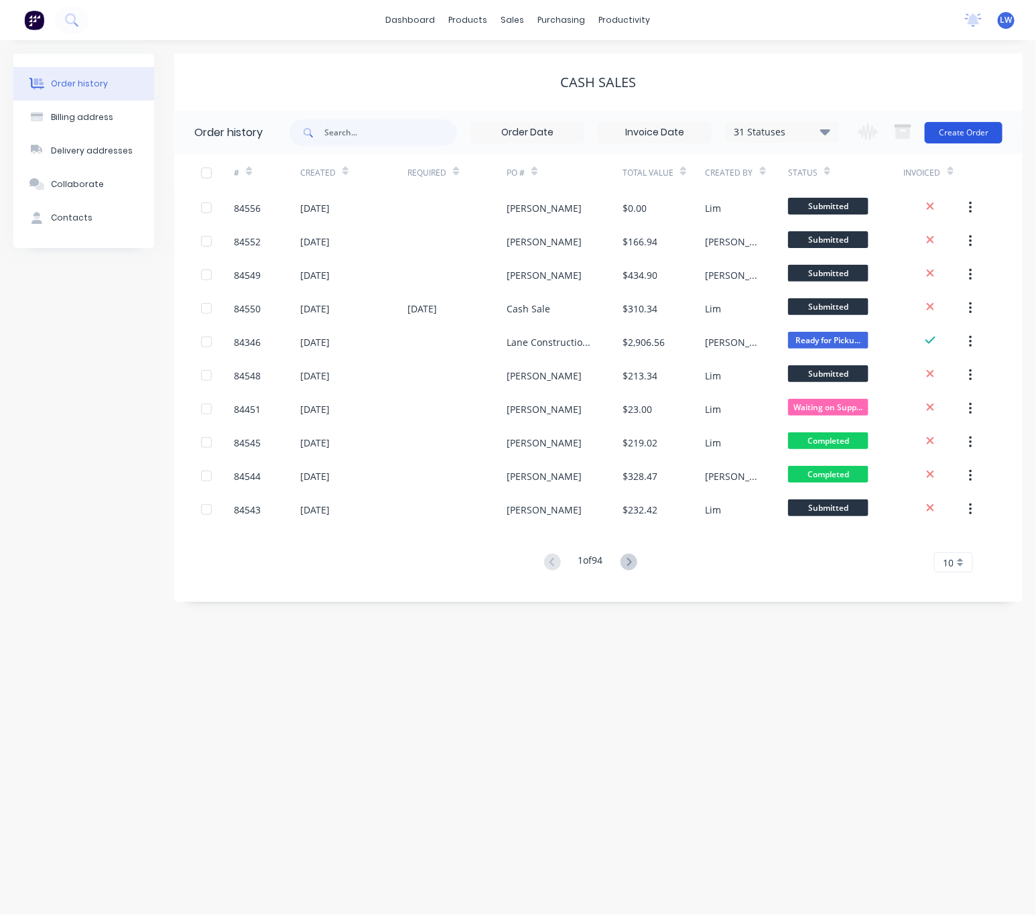
click at [997, 141] on button "Create Order" at bounding box center [964, 132] width 78 height 21
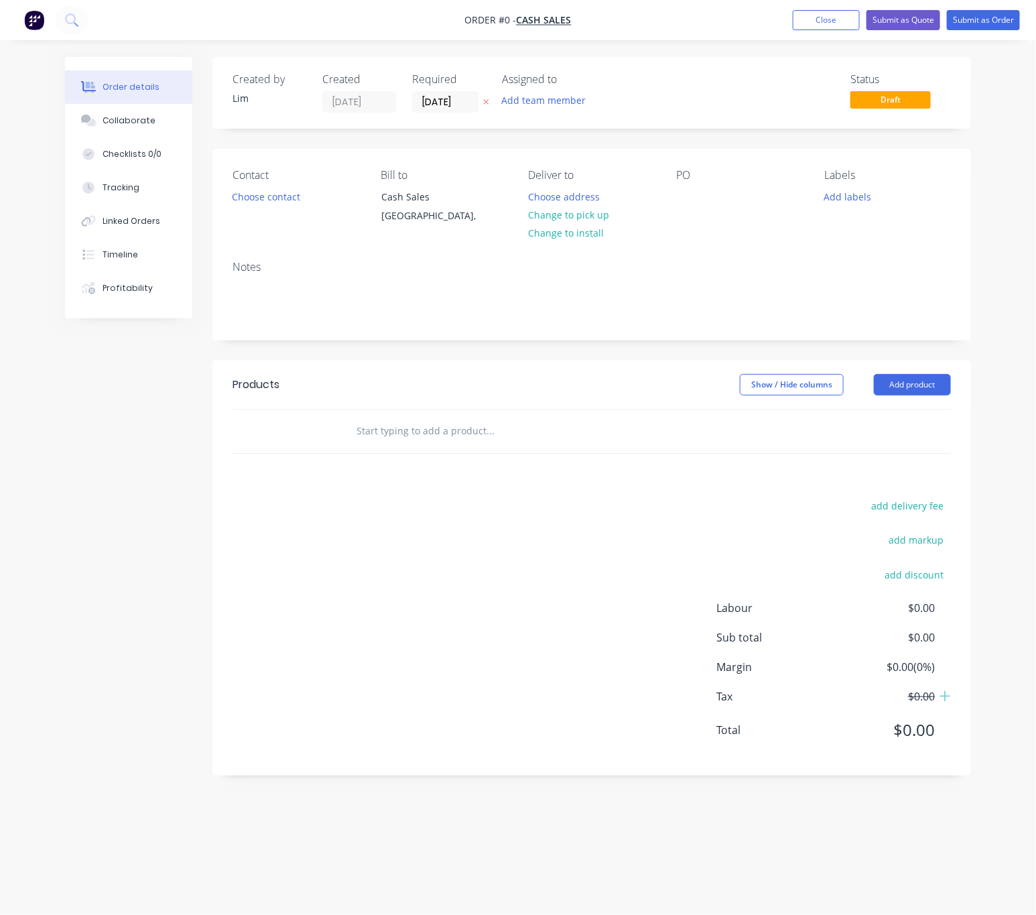
click at [485, 101] on icon "button" at bounding box center [486, 102] width 5 height 5
click at [290, 201] on button "Choose contact" at bounding box center [266, 196] width 82 height 18
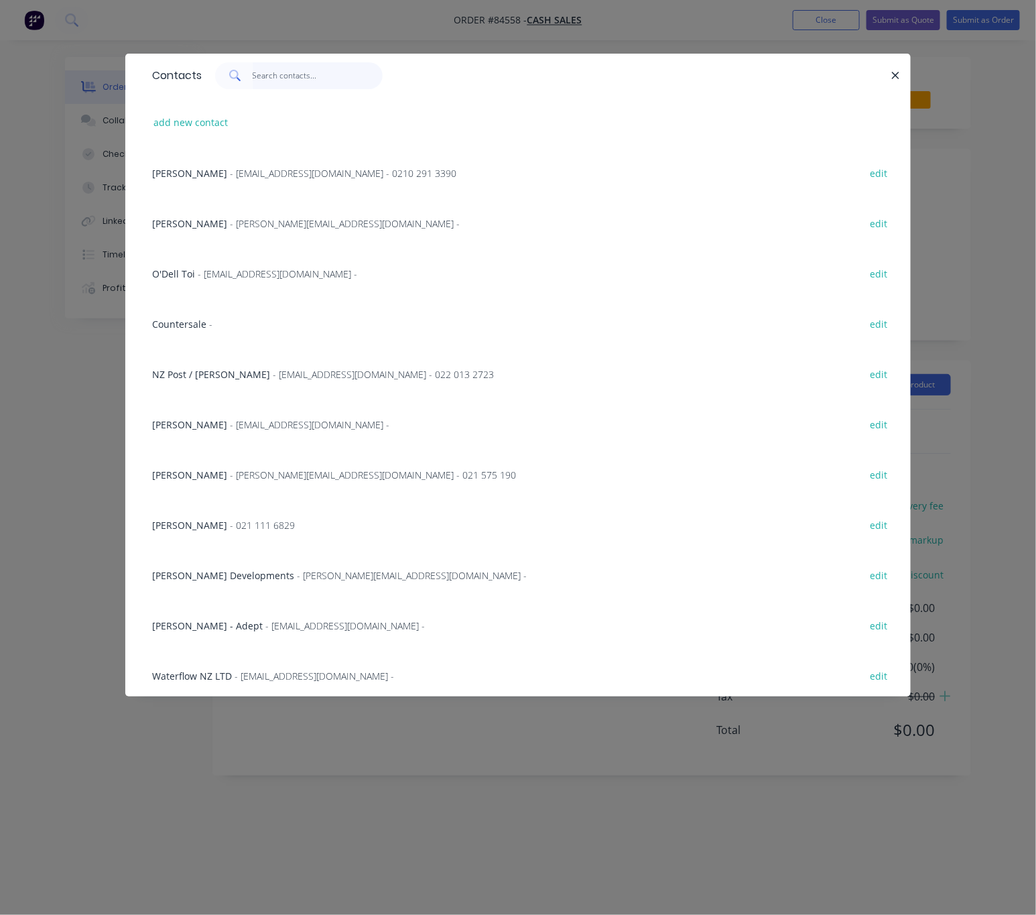
click at [269, 70] on input "text" at bounding box center [318, 75] width 131 height 27
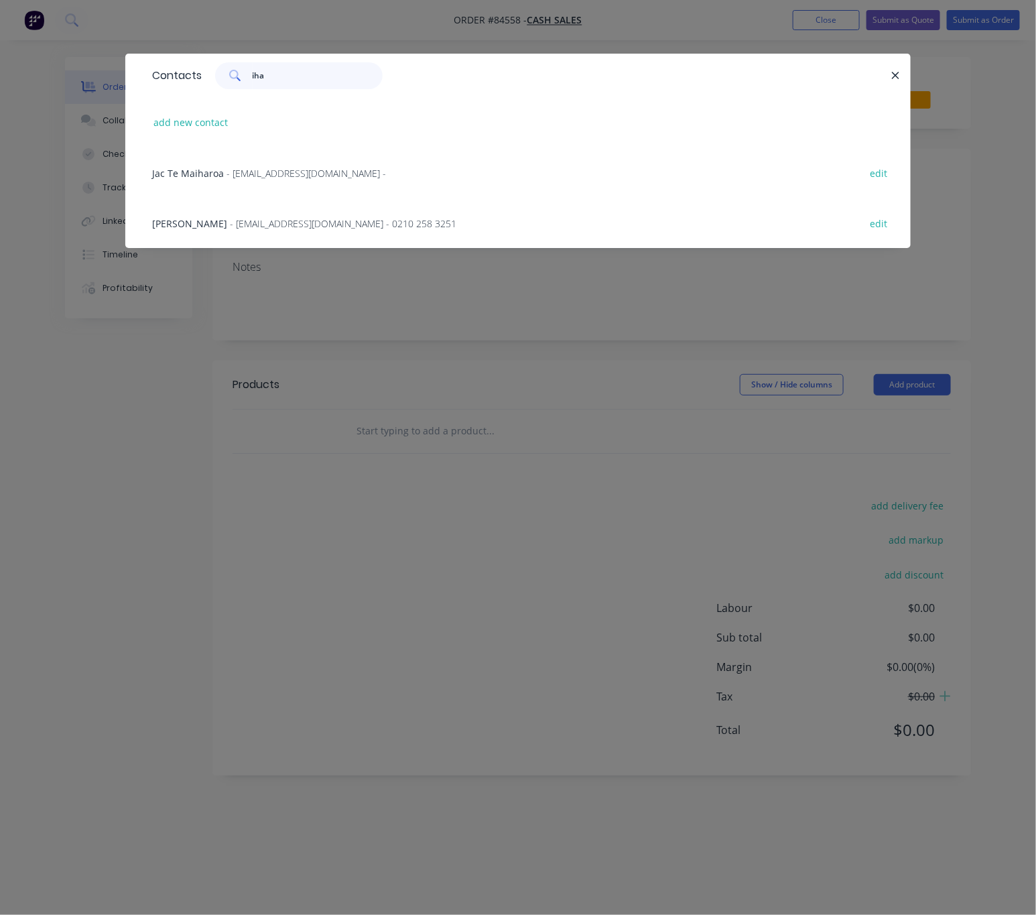
type input "iha"
click at [267, 221] on span "- ihaiawatson77@hotmail.com - 0210 258 3251" at bounding box center [343, 223] width 227 height 13
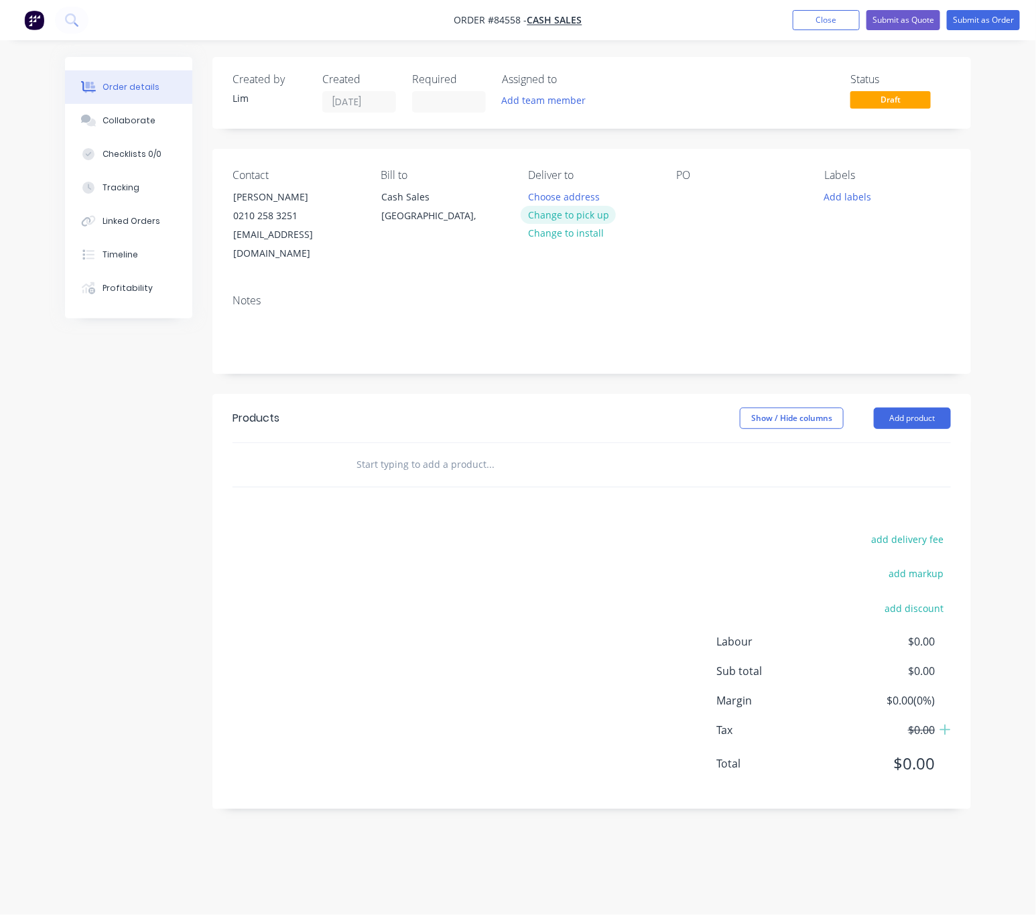
click at [595, 214] on button "Change to pick up" at bounding box center [568, 215] width 95 height 18
click at [694, 193] on div at bounding box center [686, 196] width 21 height 19
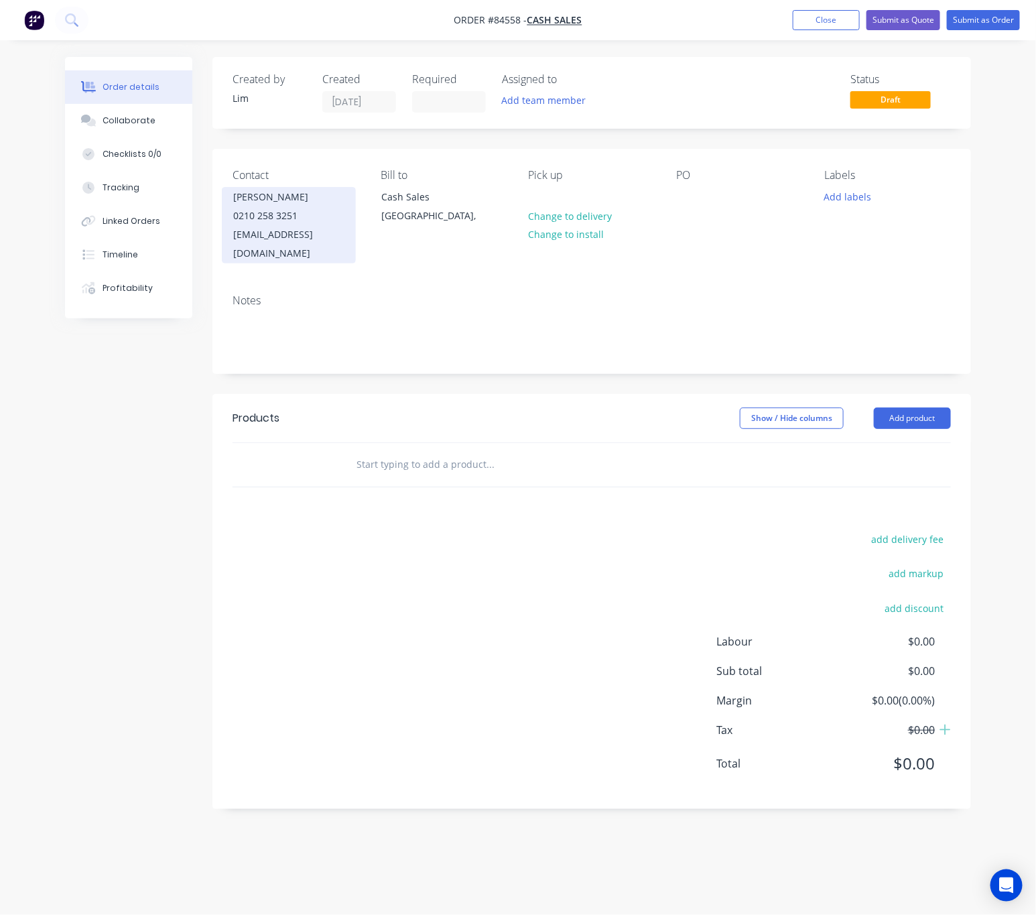
click at [334, 230] on div "[EMAIL_ADDRESS][DOMAIN_NAME]" at bounding box center [288, 244] width 111 height 38
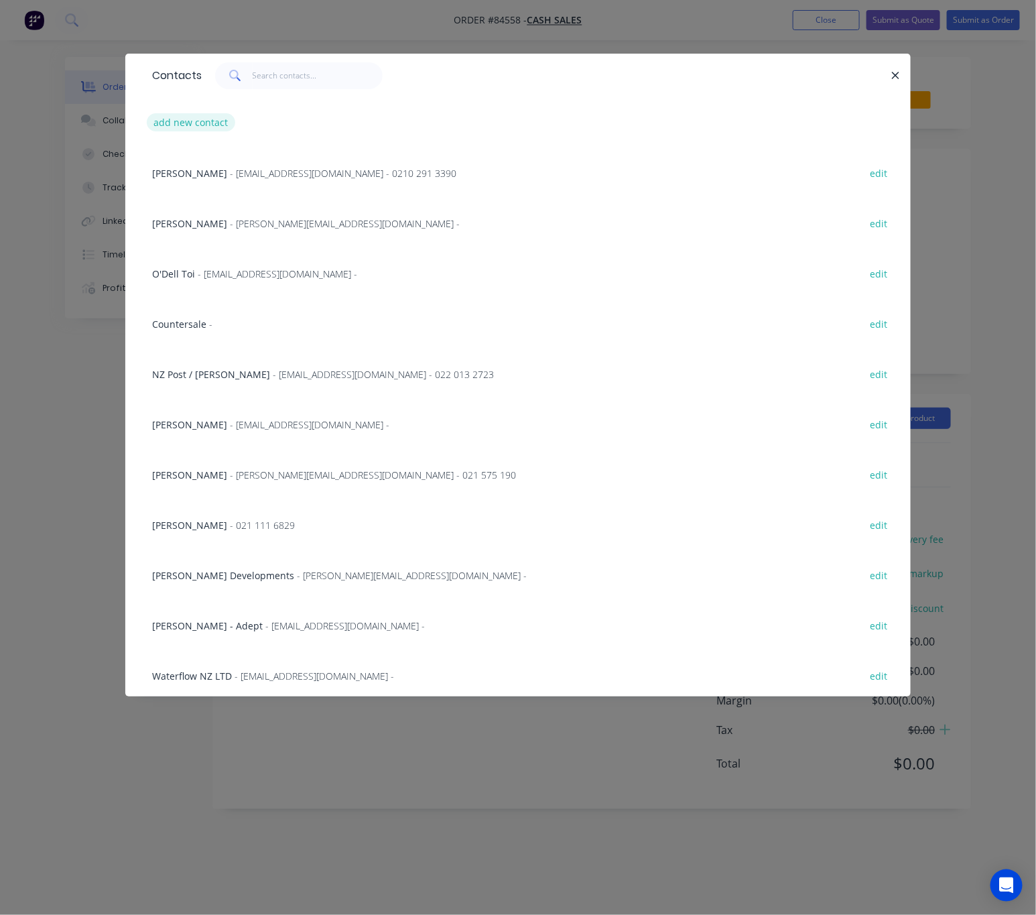
click at [191, 123] on button "add new contact" at bounding box center [191, 122] width 88 height 18
select select "NZ"
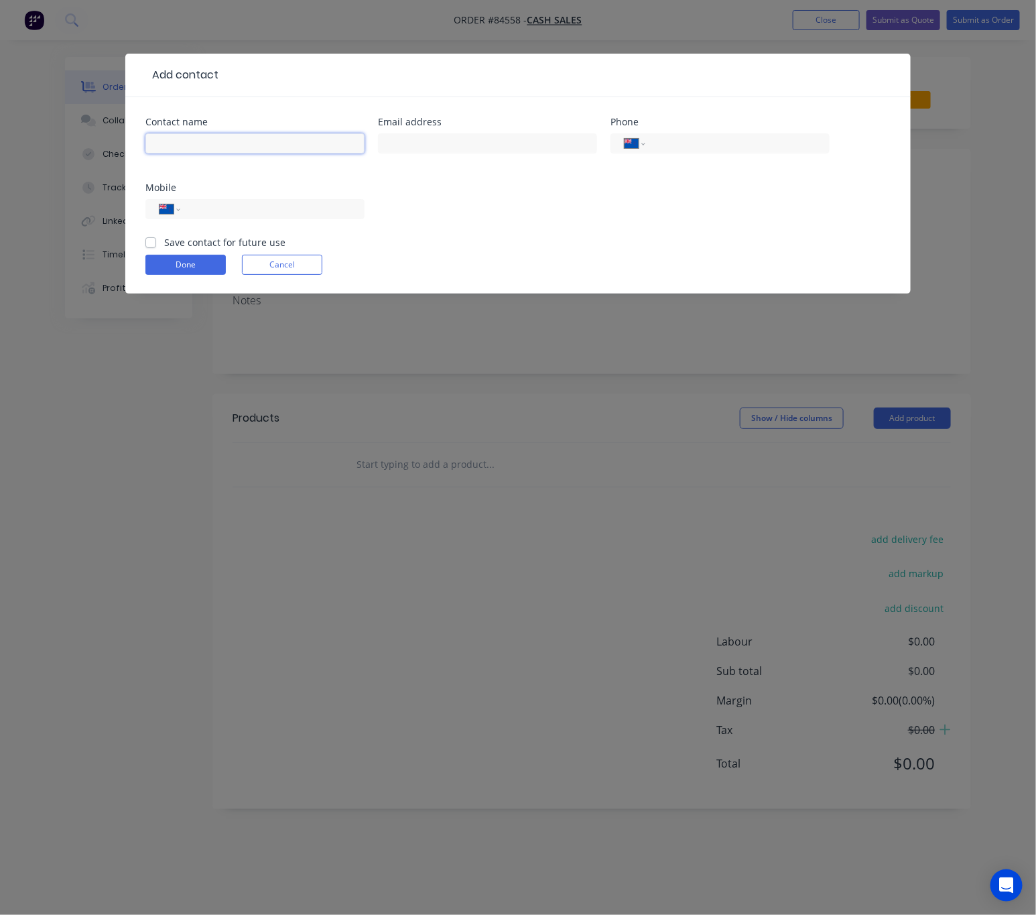
click at [221, 143] on input "text" at bounding box center [254, 143] width 219 height 20
click at [175, 143] on input "cas hSale" at bounding box center [254, 143] width 219 height 20
type input "cash Sale"
click at [182, 259] on button "Done" at bounding box center [185, 265] width 80 height 20
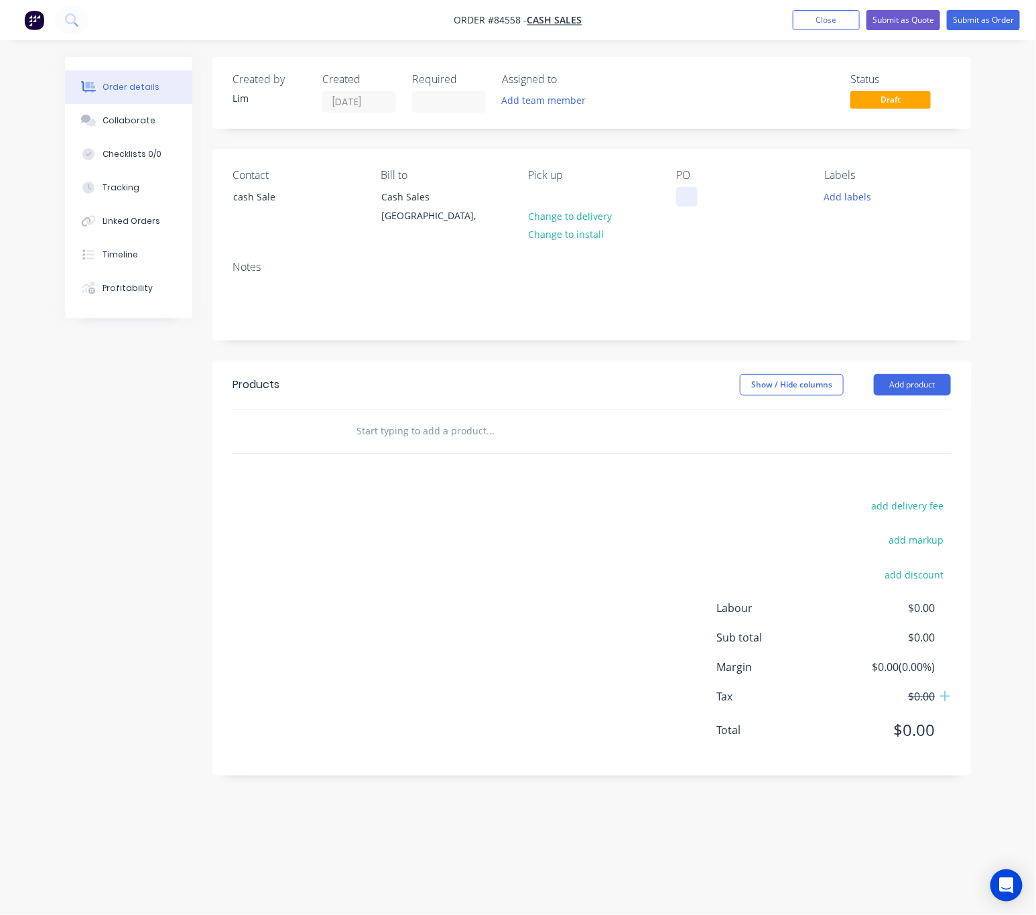
click at [690, 197] on div at bounding box center [686, 196] width 21 height 19
click at [851, 196] on button "Add labels" at bounding box center [848, 196] width 62 height 18
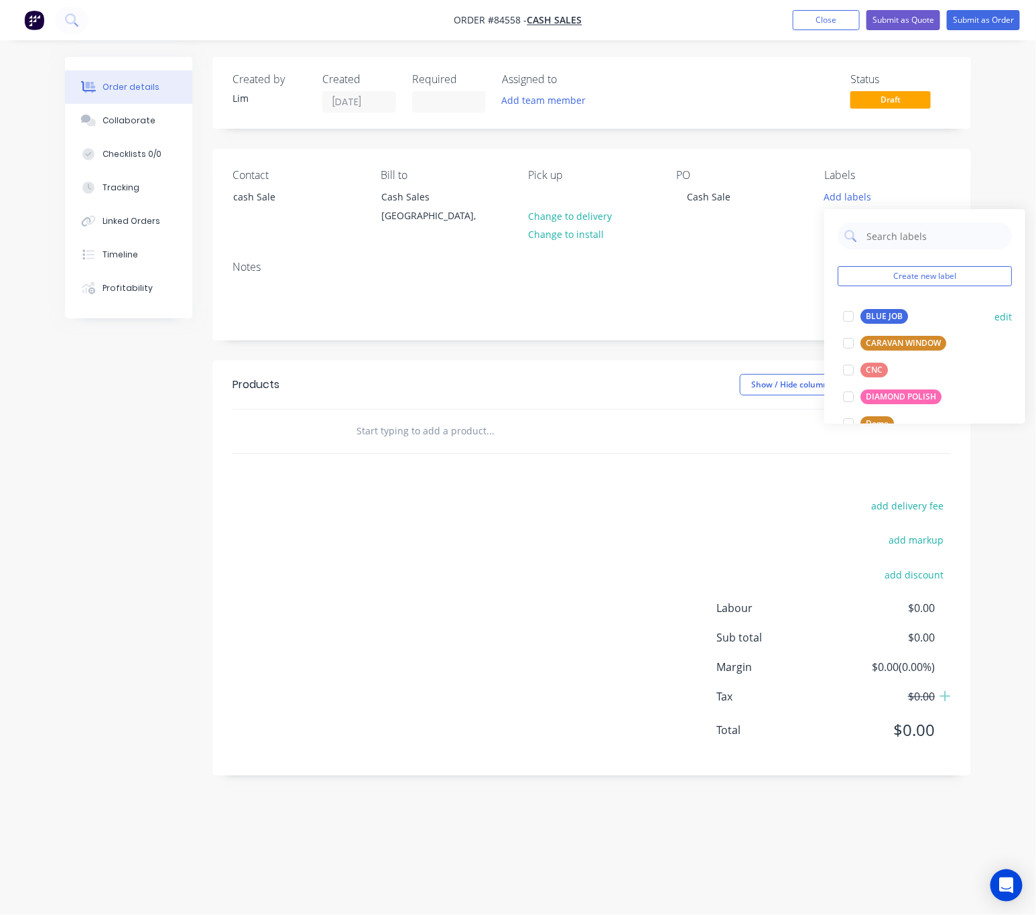
click at [887, 310] on div "BLUE JOB" at bounding box center [885, 316] width 48 height 15
click at [620, 382] on div "Show / Hide columns Add product" at bounding box center [668, 384] width 566 height 21
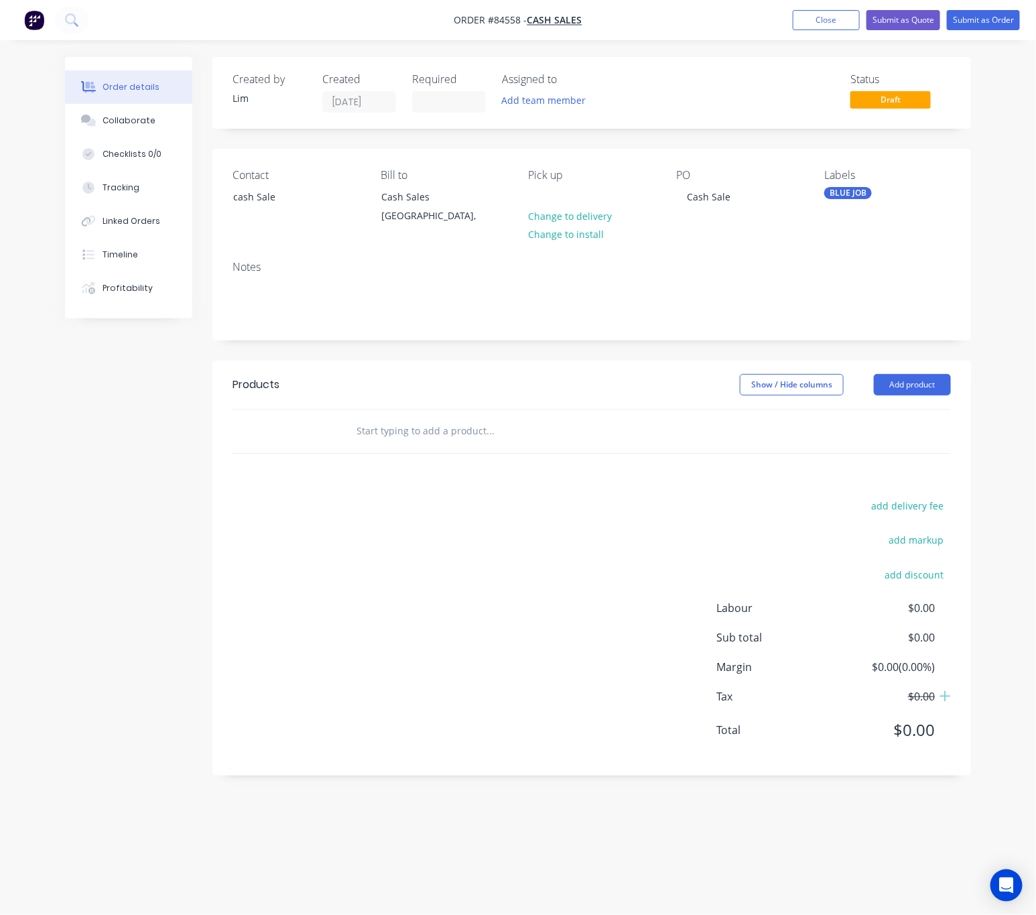
click at [433, 434] on input "text" at bounding box center [490, 431] width 268 height 27
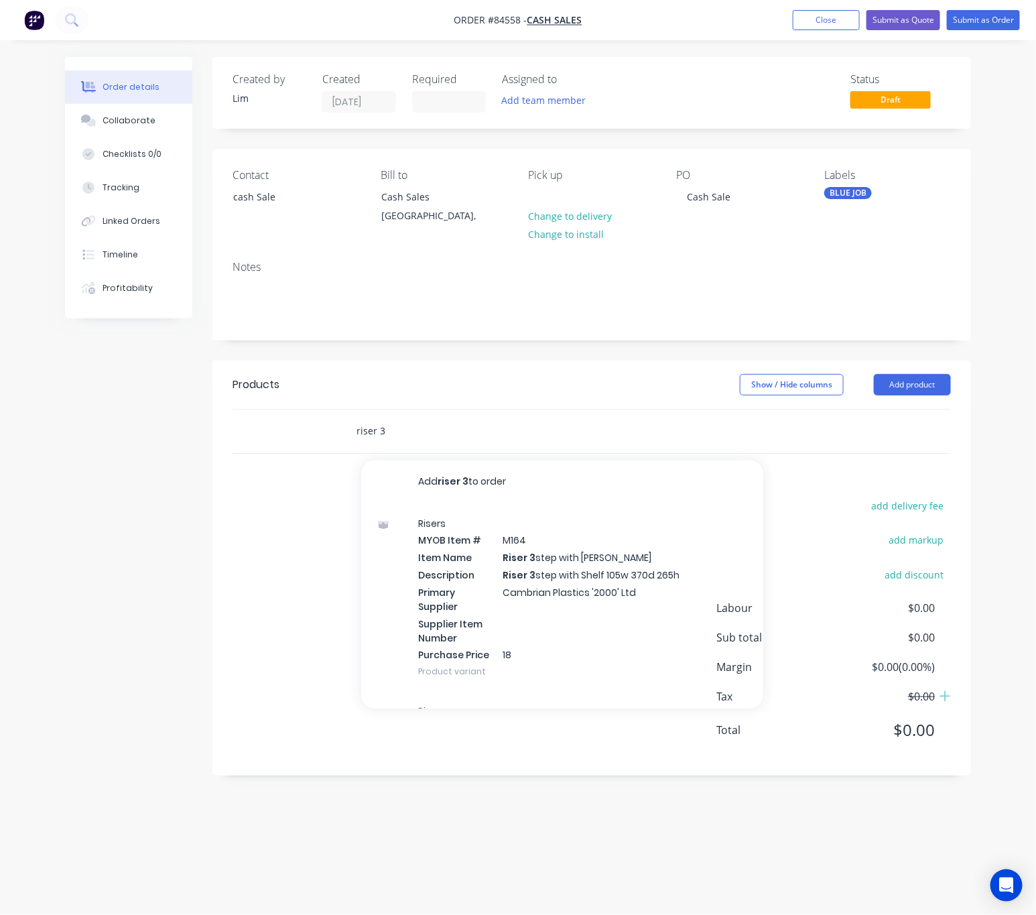
drag, startPoint x: 403, startPoint y: 430, endPoint x: 338, endPoint y: 429, distance: 64.4
click at [338, 429] on div "riser 3 Add riser 3 to order Risers MYOB Item # M164 Item Name Riser 3 step wit…" at bounding box center [592, 432] width 718 height 44
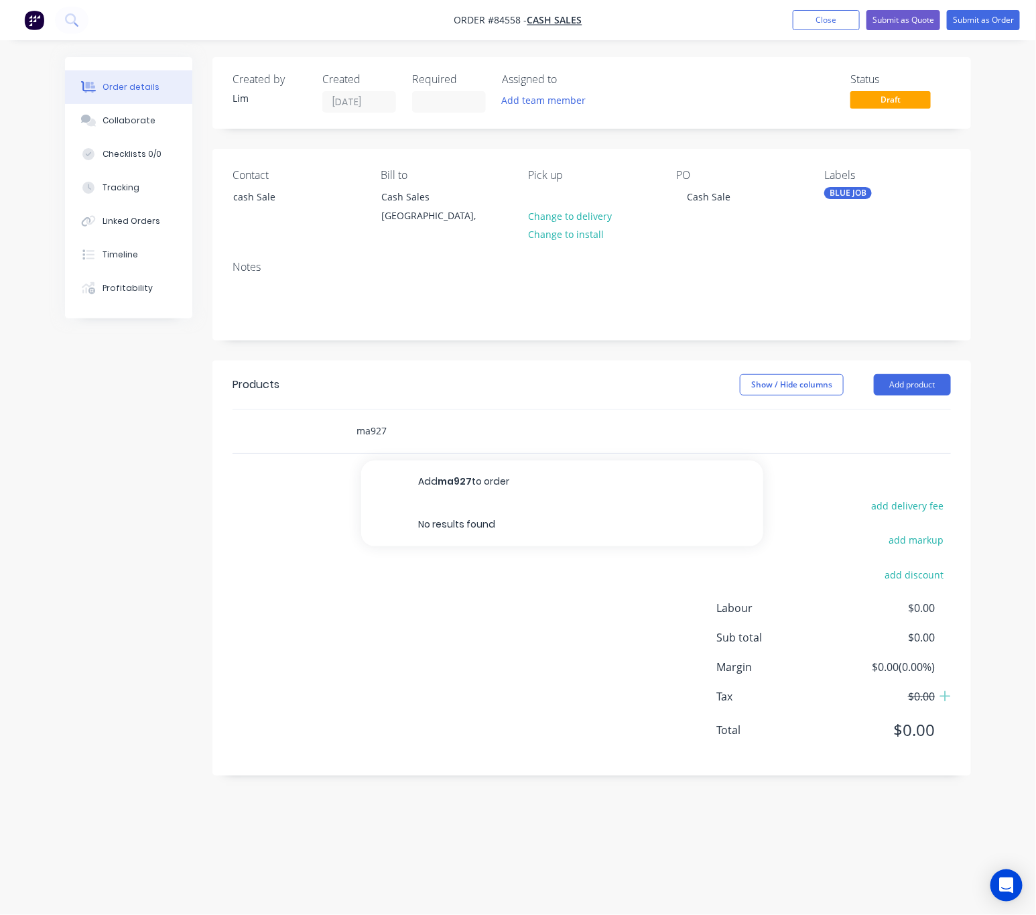
drag, startPoint x: 389, startPoint y: 432, endPoint x: 344, endPoint y: 435, distance: 44.3
click at [346, 432] on div "ma927 Add ma927 to order No results found" at bounding box center [546, 431] width 402 height 27
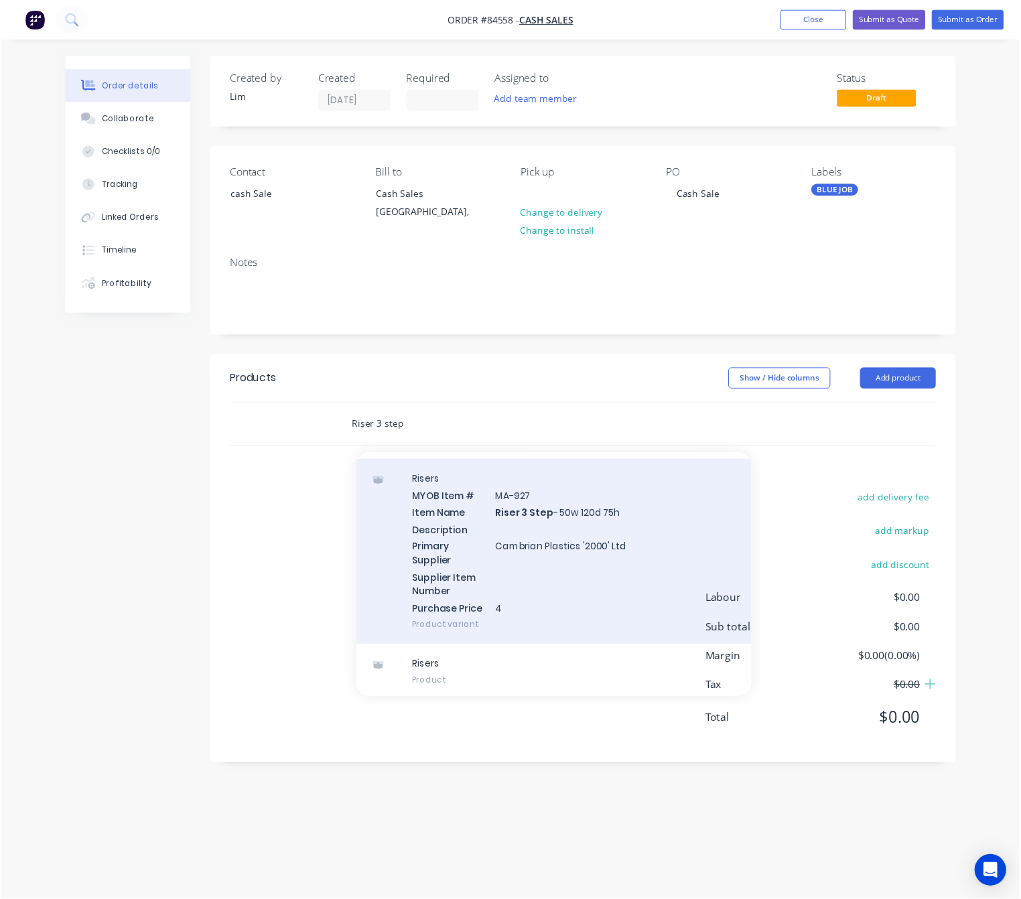
scroll to position [630, 0]
type input "Riser 3 step"
click at [595, 552] on div "Risers MYOB Item # MA-927 Item Name Riser 3 Step - 50w 120d 75h Description Pri…" at bounding box center [562, 559] width 402 height 188
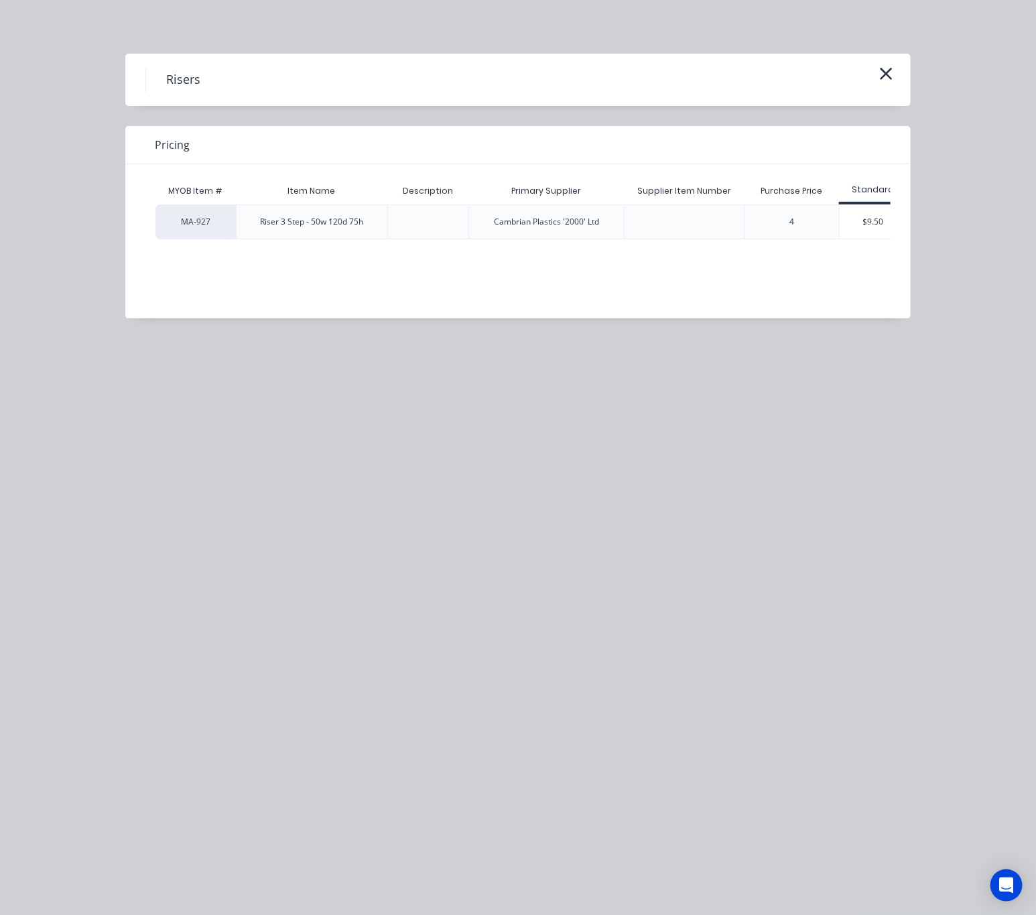
click at [879, 210] on div "$9.50" at bounding box center [873, 222] width 67 height 34
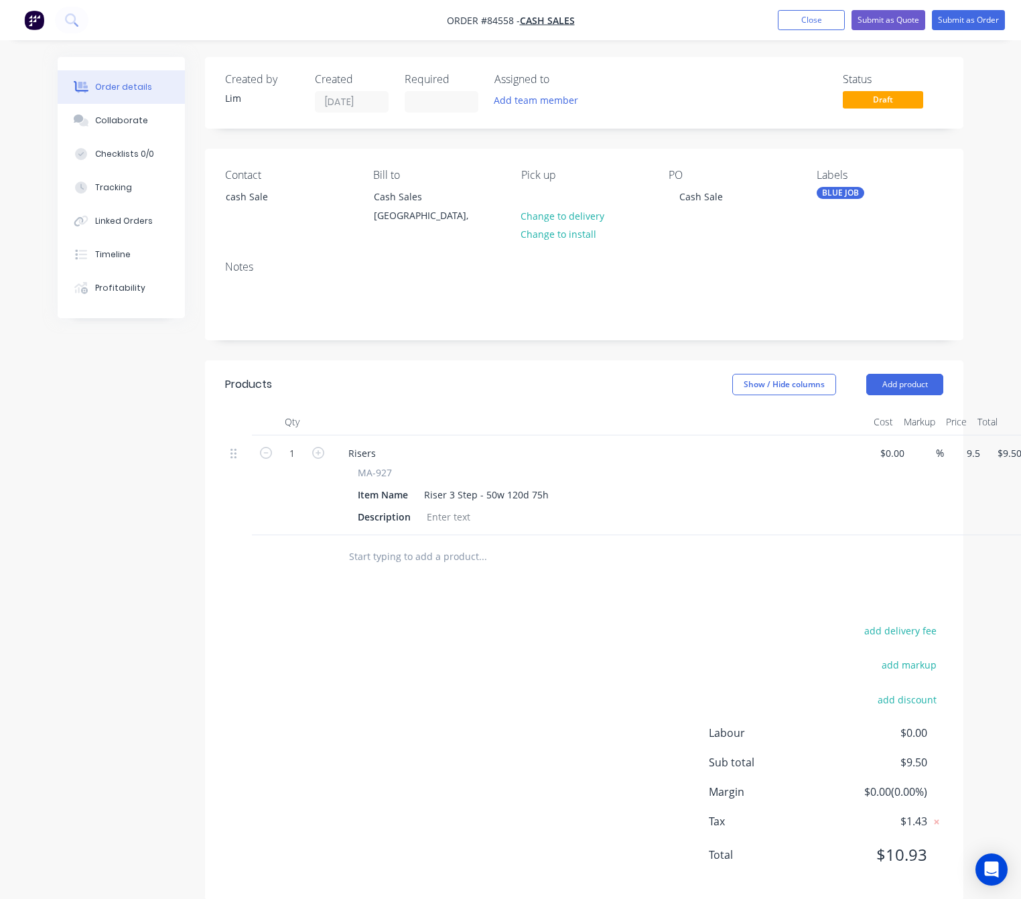
click at [972, 452] on input "9.5" at bounding box center [970, 453] width 31 height 19
type input "$10.93"
click at [584, 657] on div "add delivery fee add markup add discount Labour $0.00 Sub total $9.50 Margin $0…" at bounding box center [584, 751] width 718 height 259
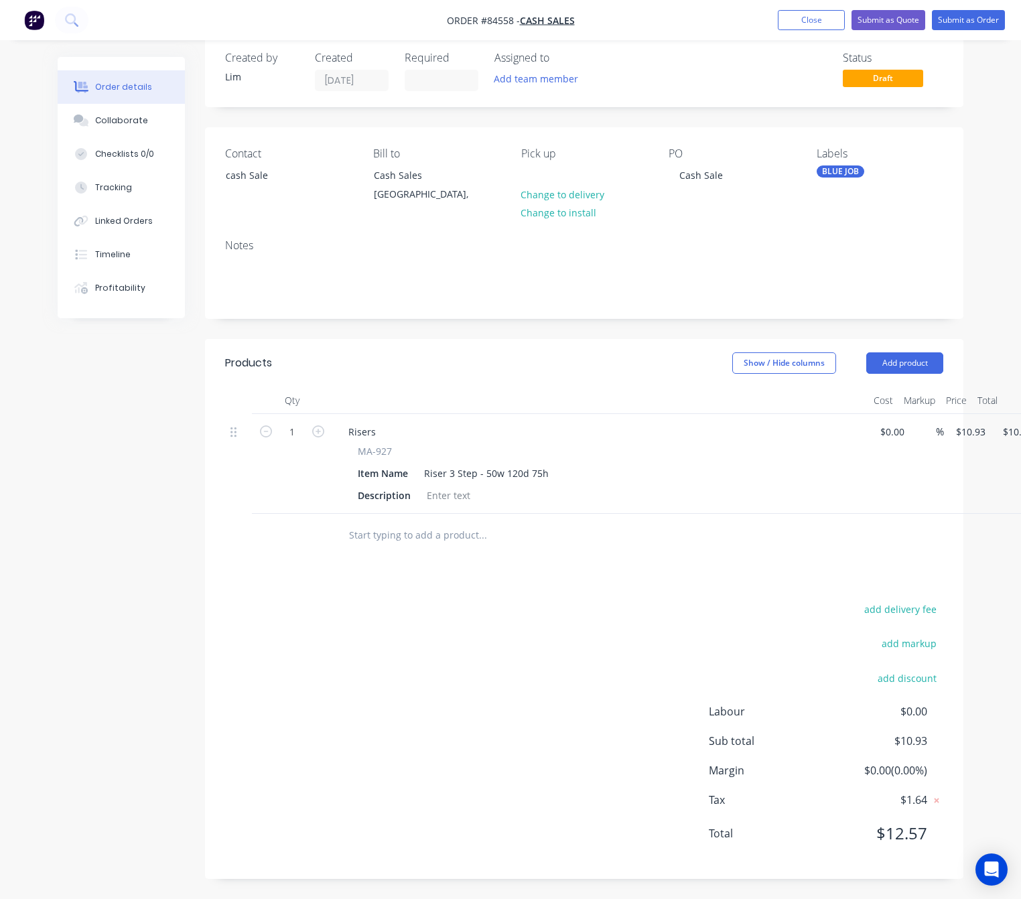
scroll to position [22, 50]
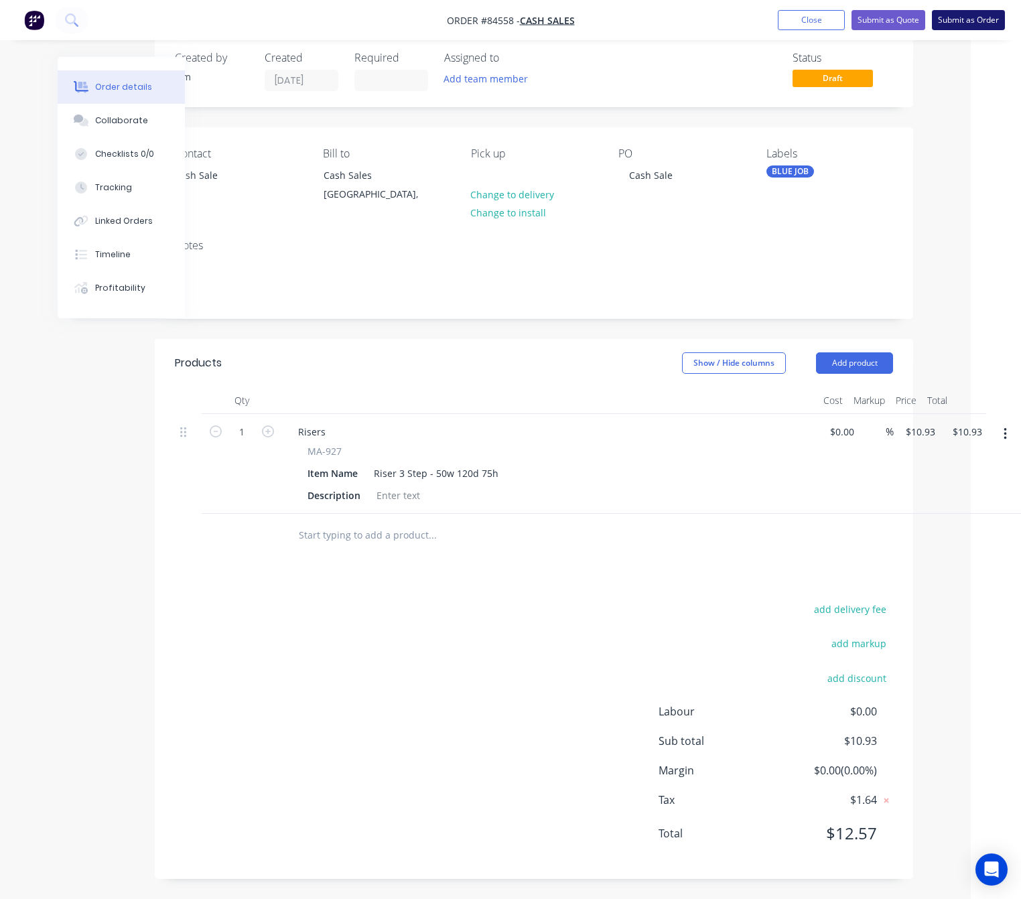
click at [980, 14] on button "Submit as Order" at bounding box center [968, 20] width 73 height 20
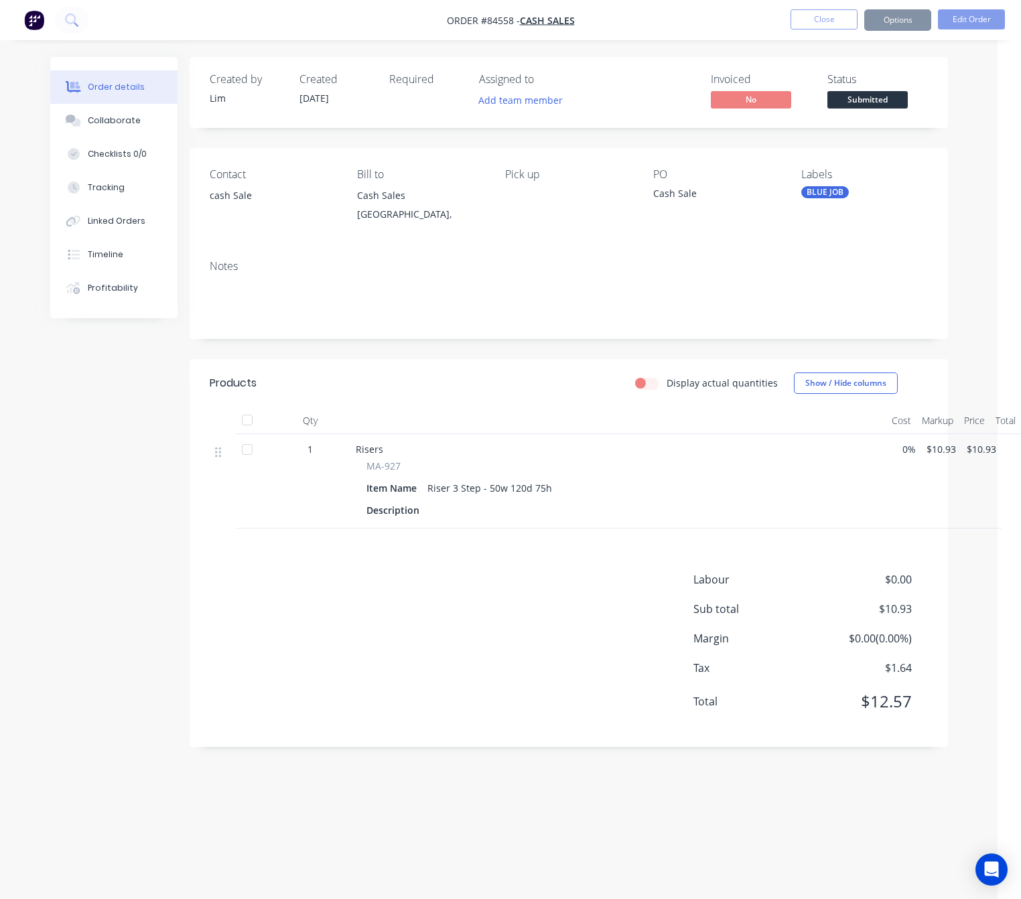
scroll to position [0, 0]
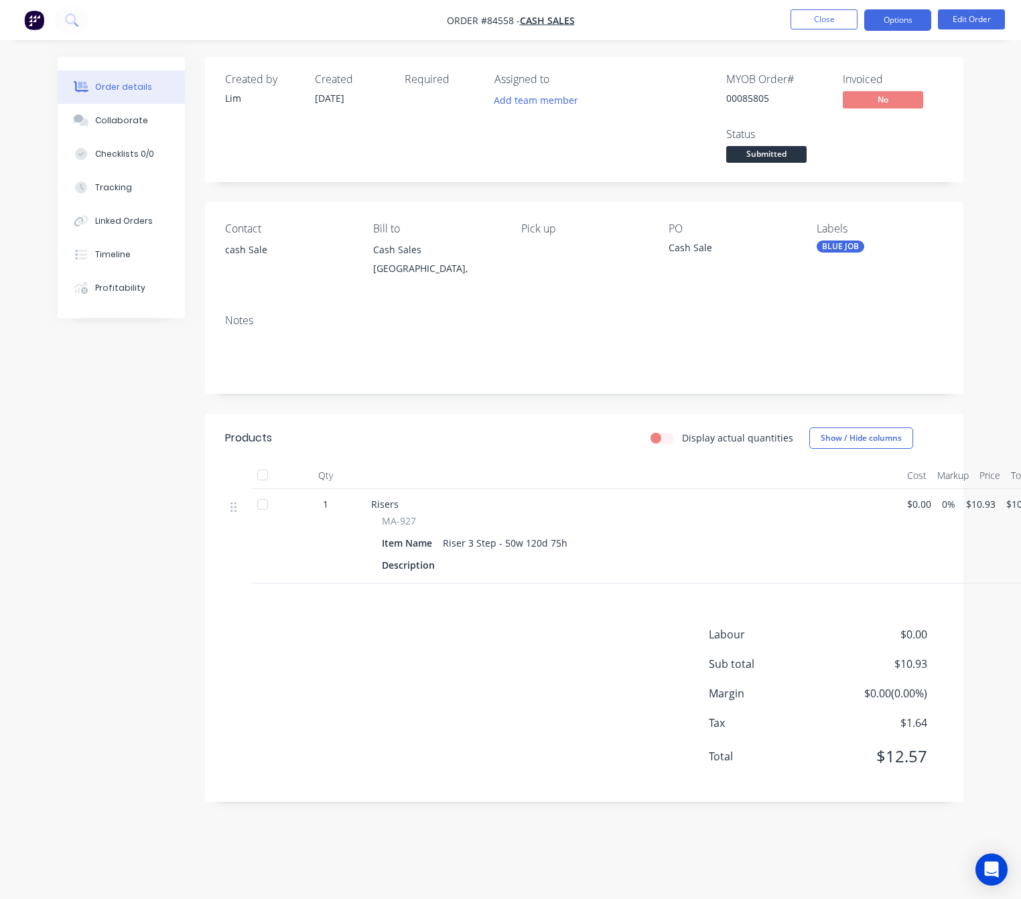
click at [909, 24] on button "Options" at bounding box center [898, 19] width 67 height 21
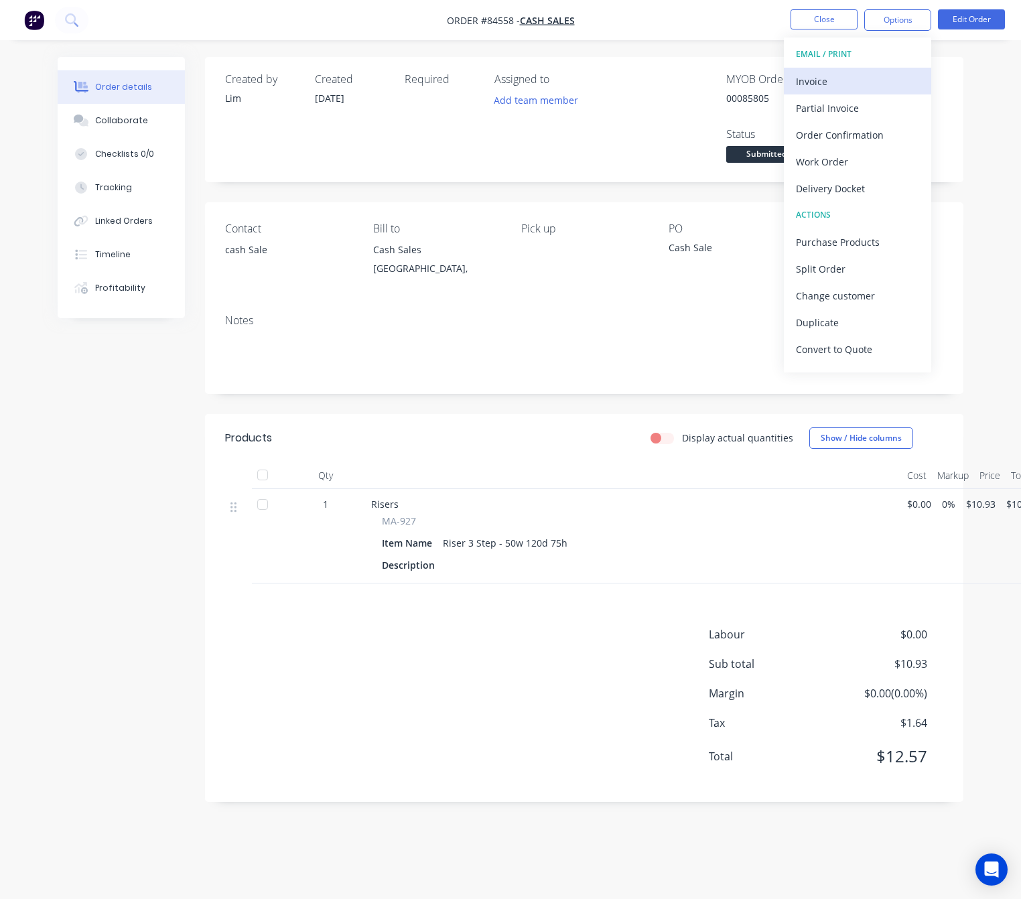
click at [845, 82] on div "Invoice" at bounding box center [857, 81] width 123 height 19
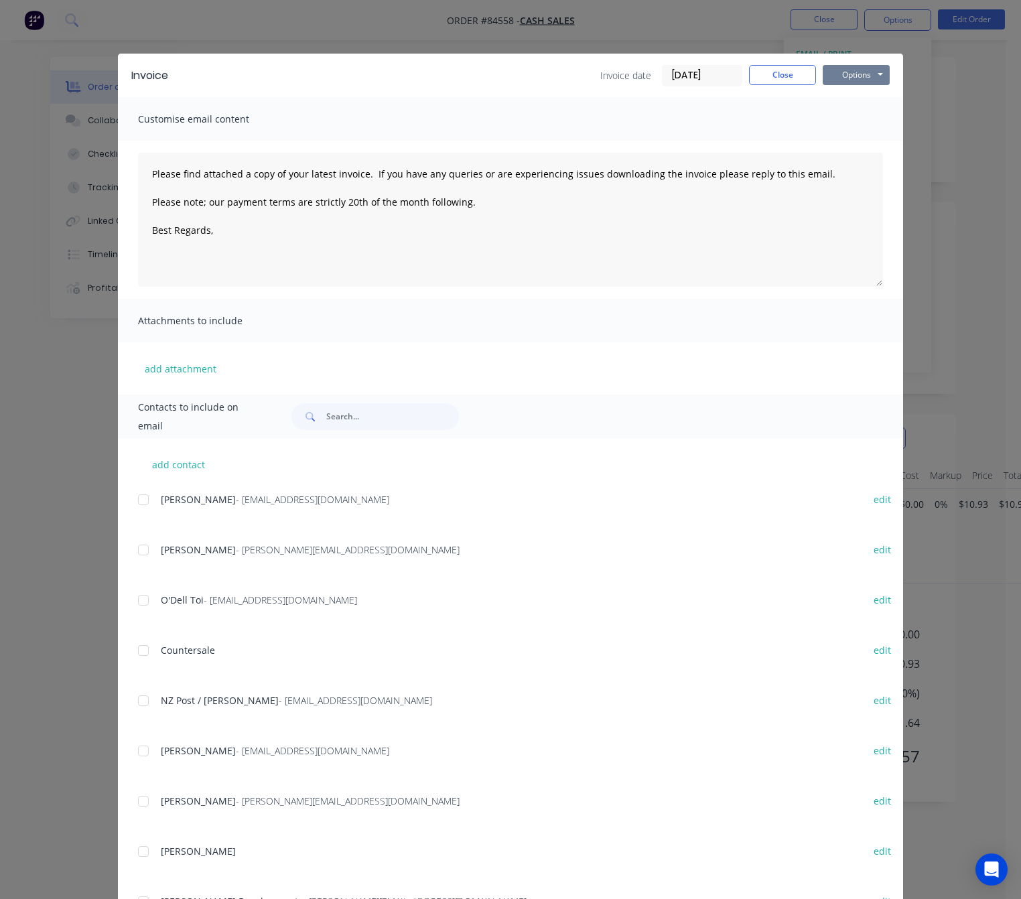
click at [851, 79] on button "Options" at bounding box center [856, 75] width 67 height 20
click at [855, 89] on button "Preview" at bounding box center [866, 99] width 86 height 22
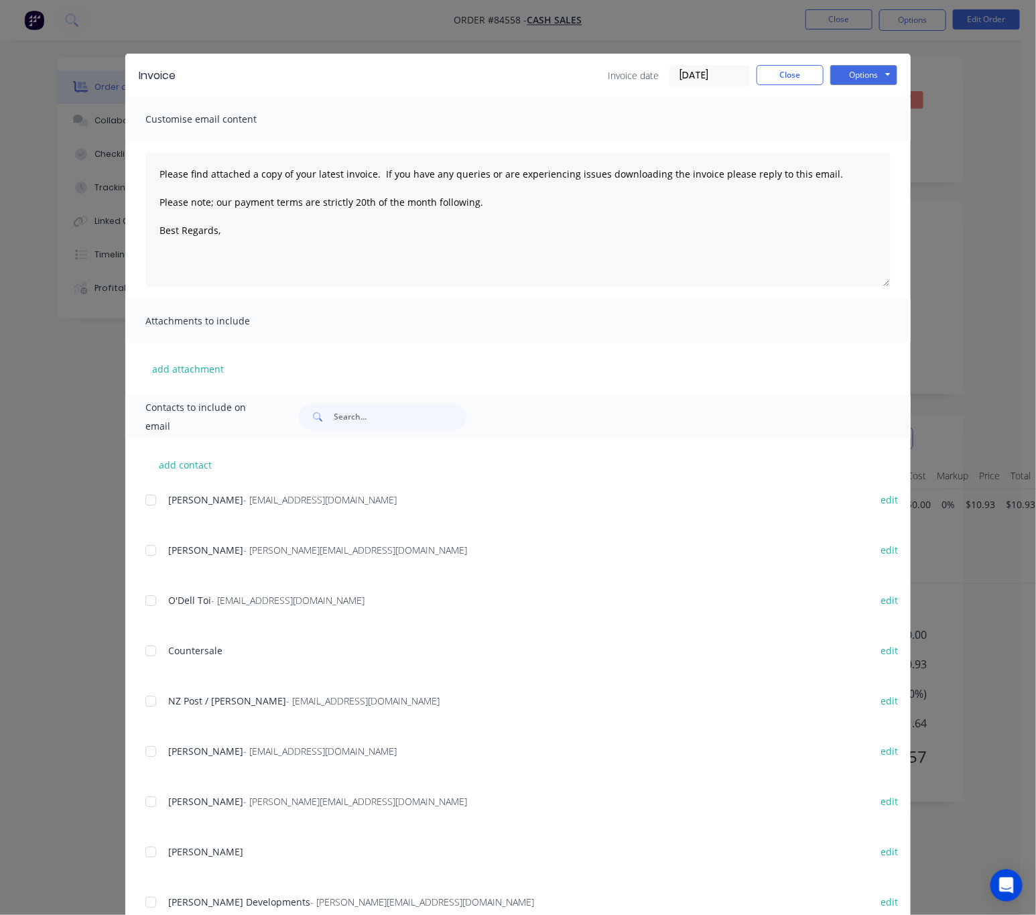
type textarea "Please find attached a copy of your latest invoice. If you have any queries or …"
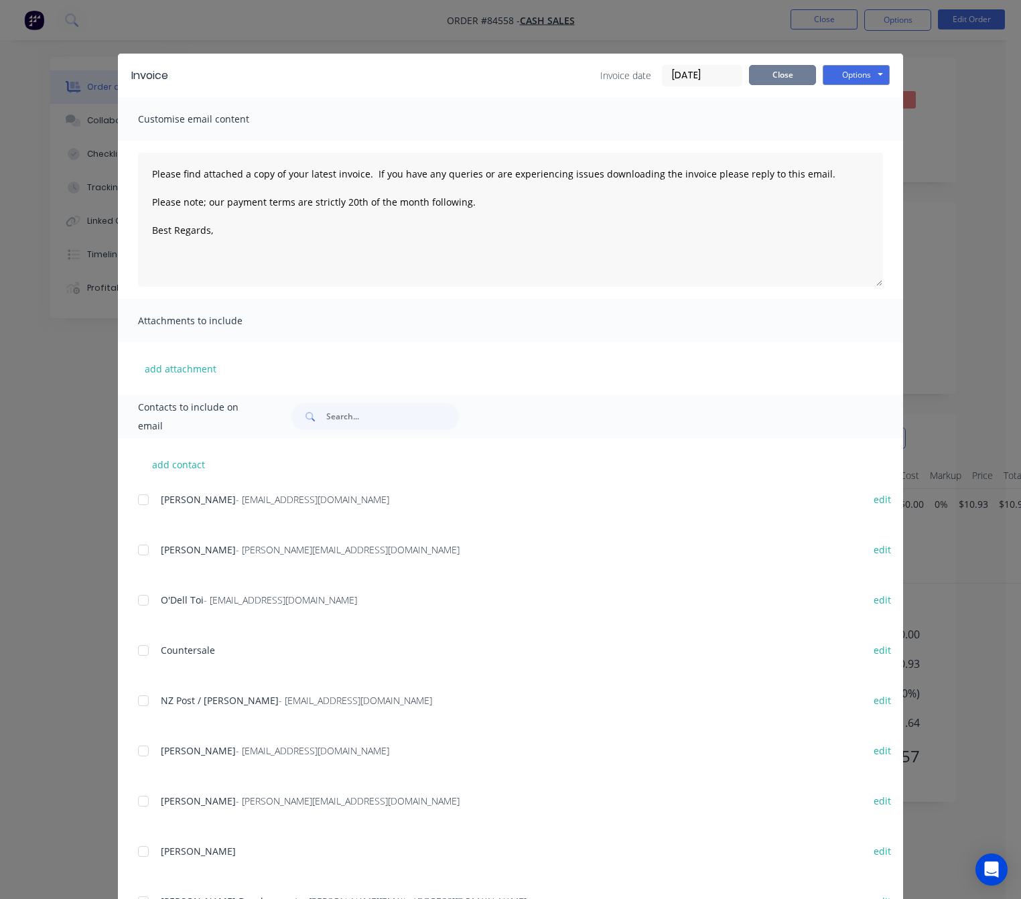
click at [772, 84] on div "Invoice date 11/09/25 Close Options Preview Print Email" at bounding box center [746, 75] width 290 height 21
click at [778, 79] on button "Close" at bounding box center [782, 75] width 67 height 20
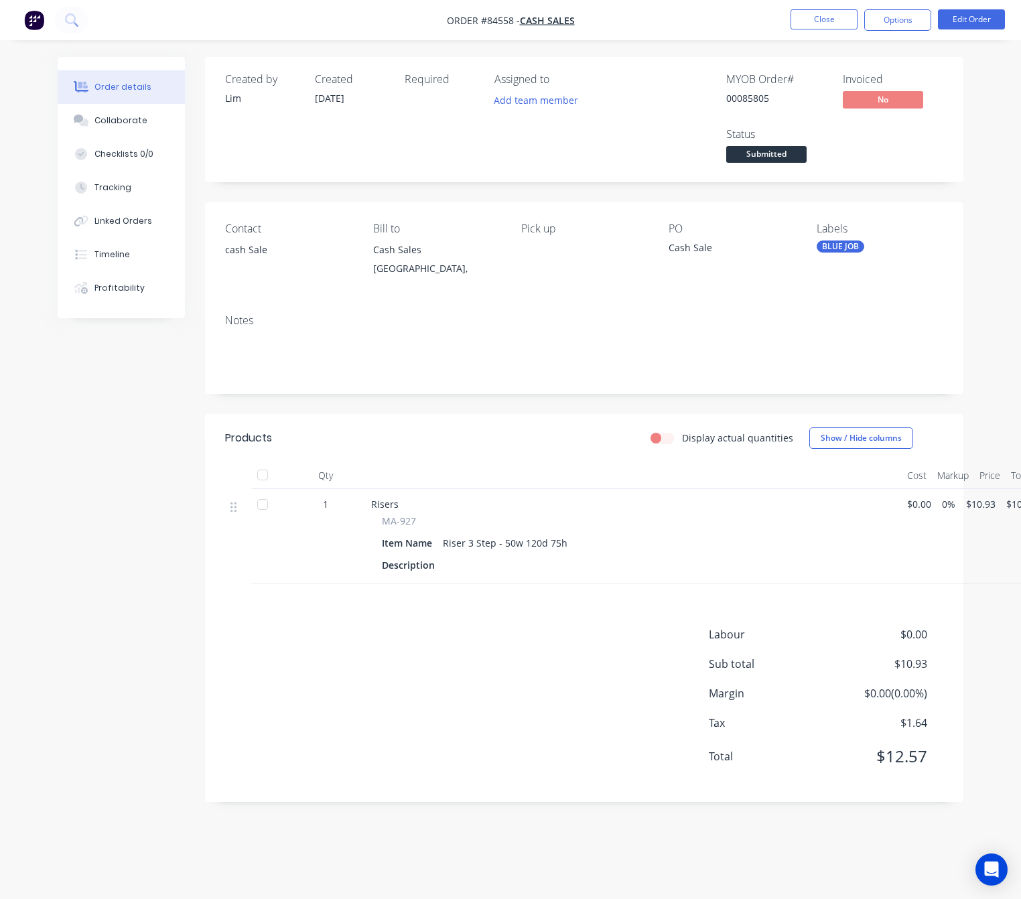
click at [786, 143] on div "Status Submitted" at bounding box center [777, 147] width 101 height 39
click at [786, 151] on span "Submitted" at bounding box center [767, 154] width 80 height 17
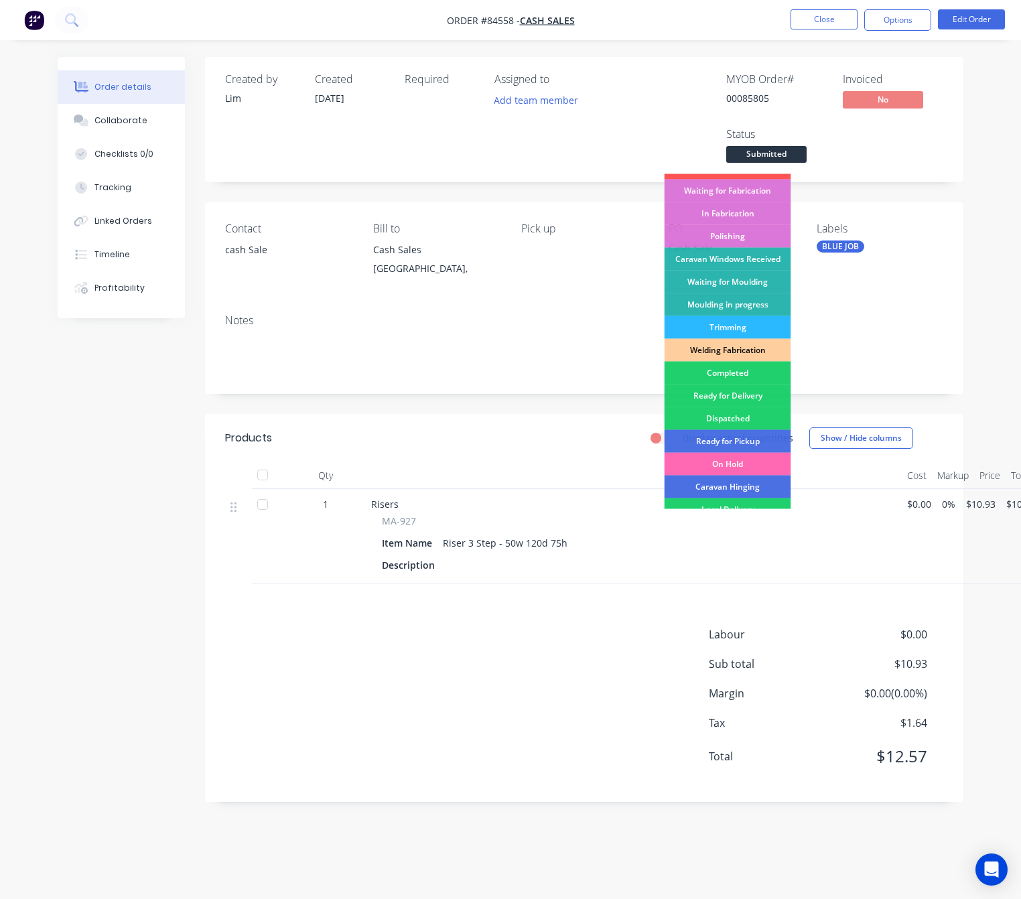
scroll to position [234, 0]
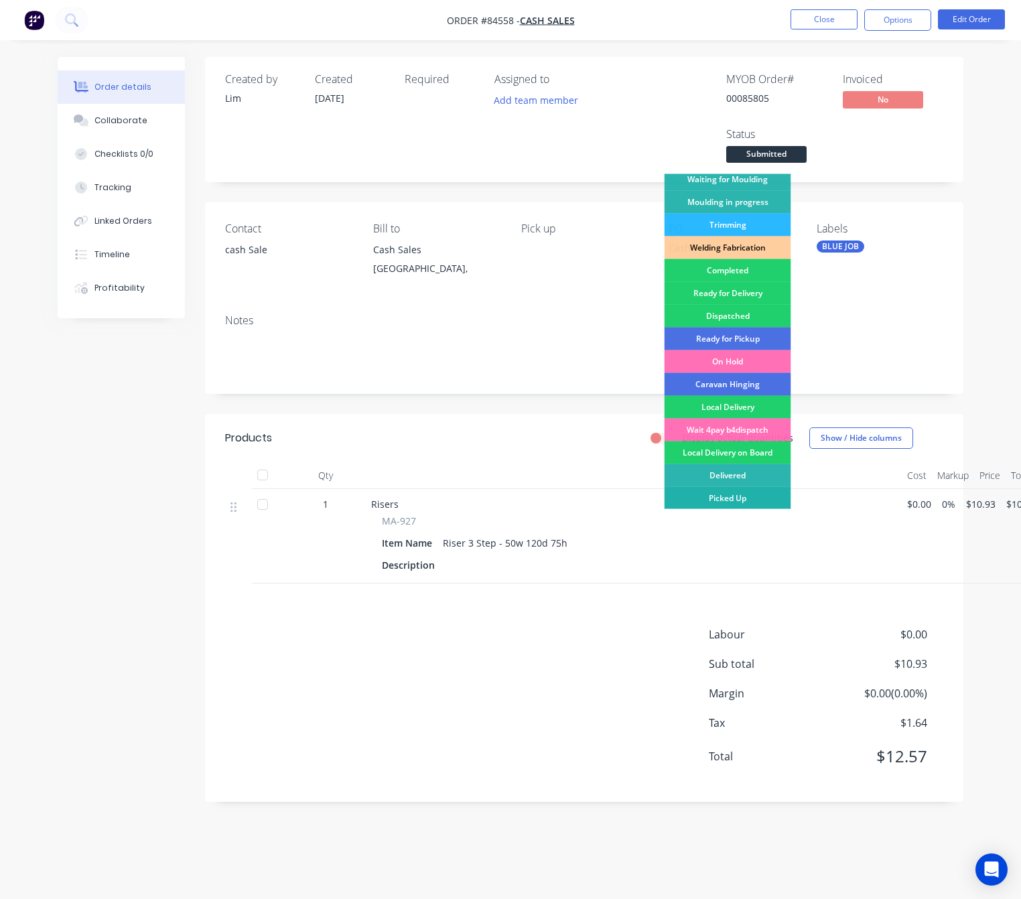
click at [733, 499] on div "Picked Up" at bounding box center [728, 498] width 127 height 23
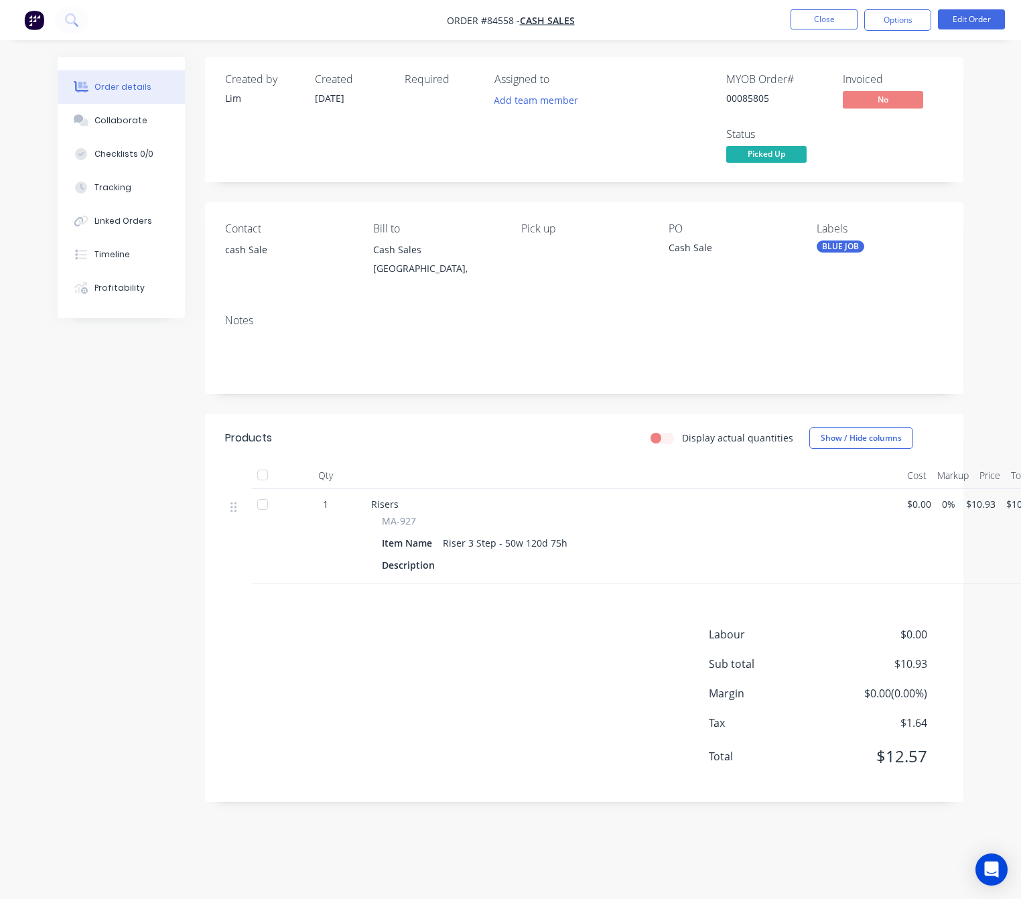
click at [166, 470] on div "Created by Lim Created 11/09/25 Required Assigned to Add team member MYOB Order…" at bounding box center [511, 439] width 906 height 765
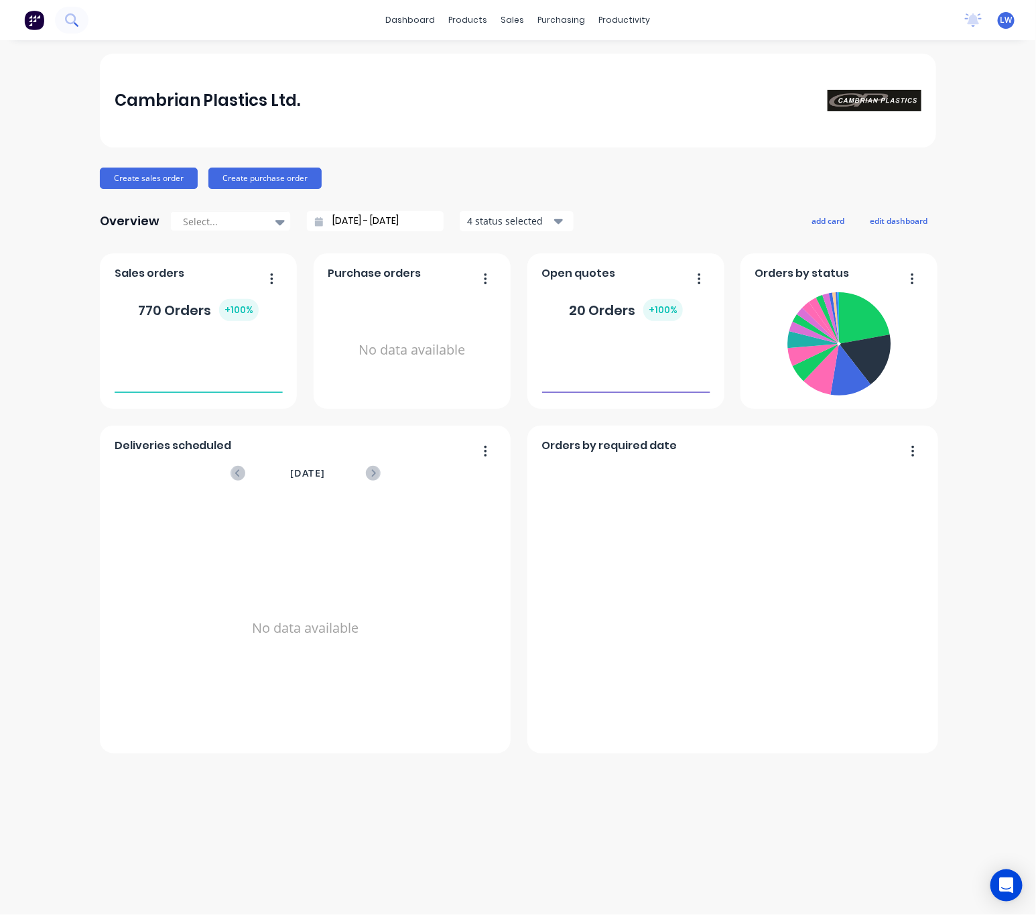
click at [76, 24] on icon at bounding box center [76, 24] width 5 height 5
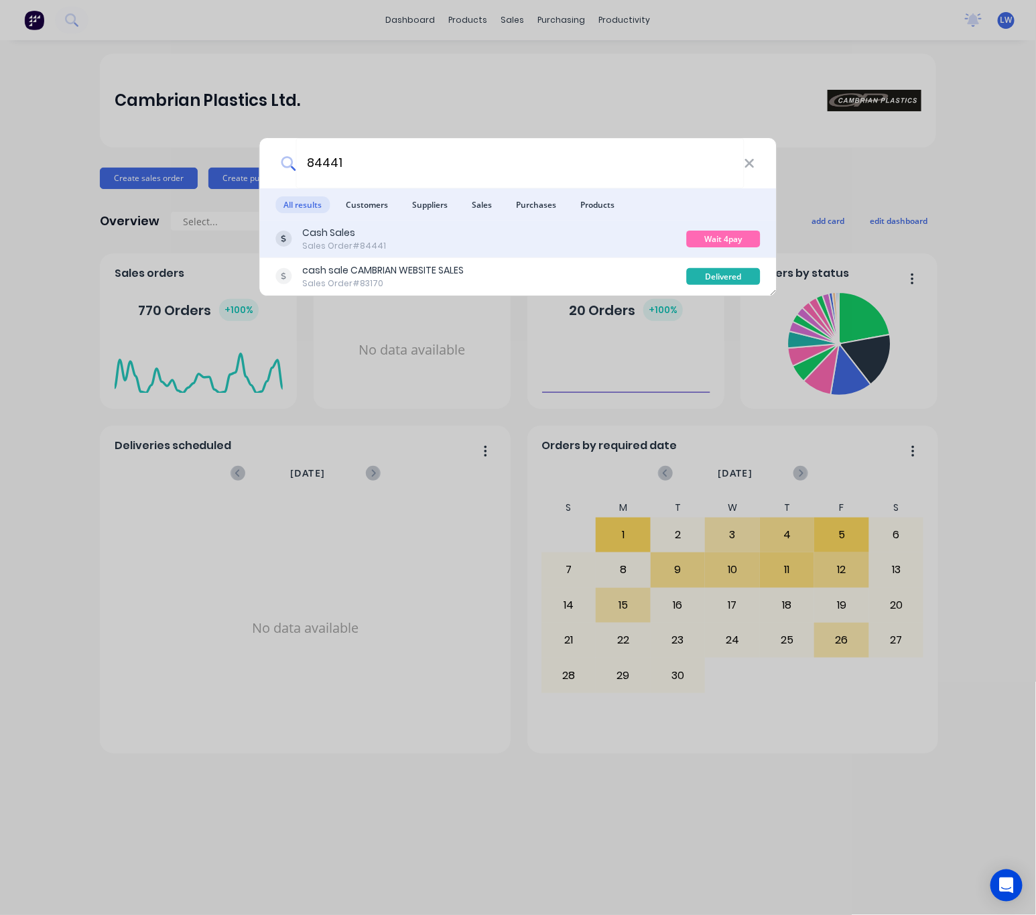
type input "84441"
click at [574, 242] on div "Cash Sales Sales Order #84441" at bounding box center [481, 239] width 411 height 26
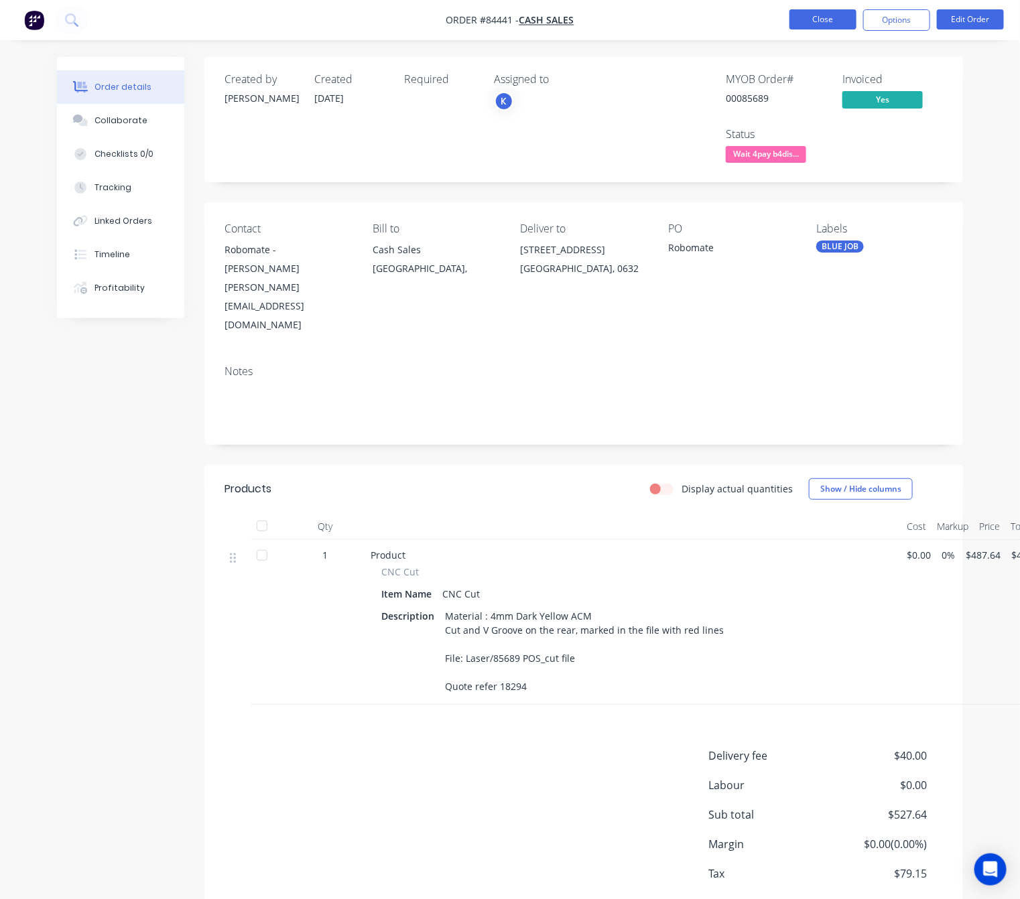
click at [837, 22] on button "Close" at bounding box center [823, 19] width 67 height 20
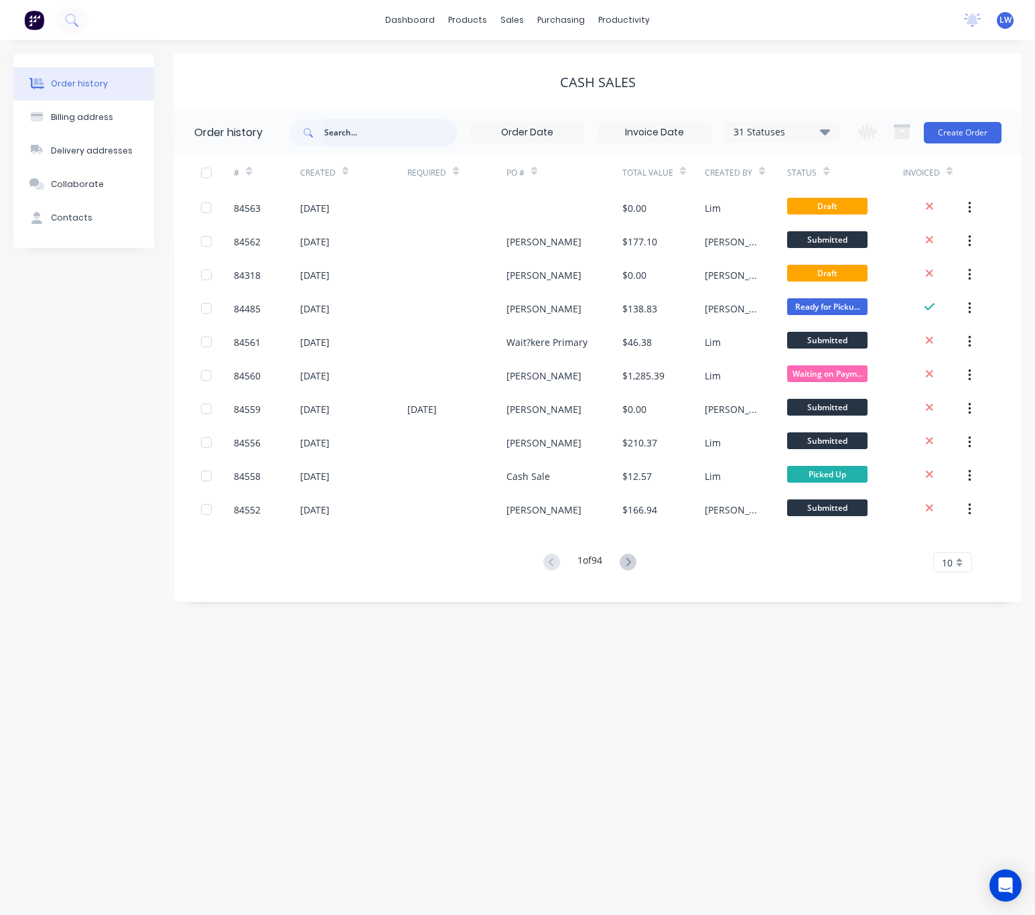
click at [394, 145] on input "text" at bounding box center [390, 132] width 133 height 27
type input "jock"
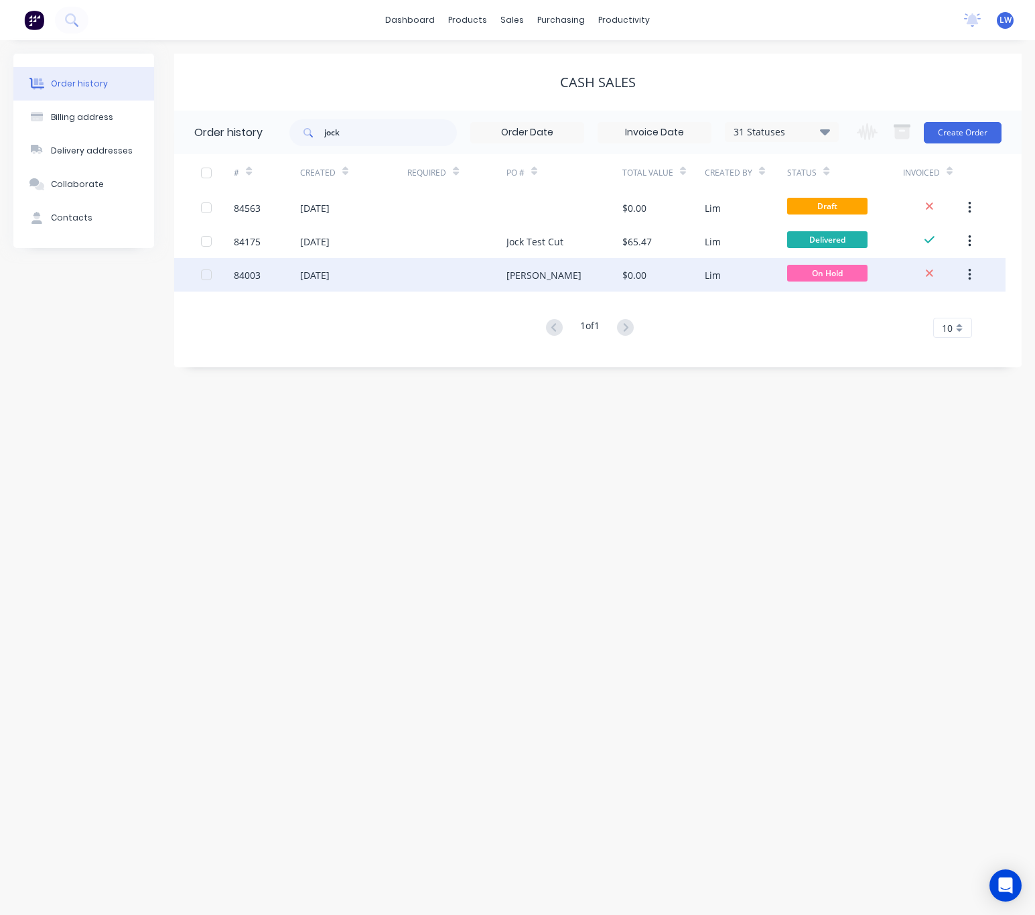
click at [577, 286] on div "[PERSON_NAME]" at bounding box center [565, 275] width 116 height 34
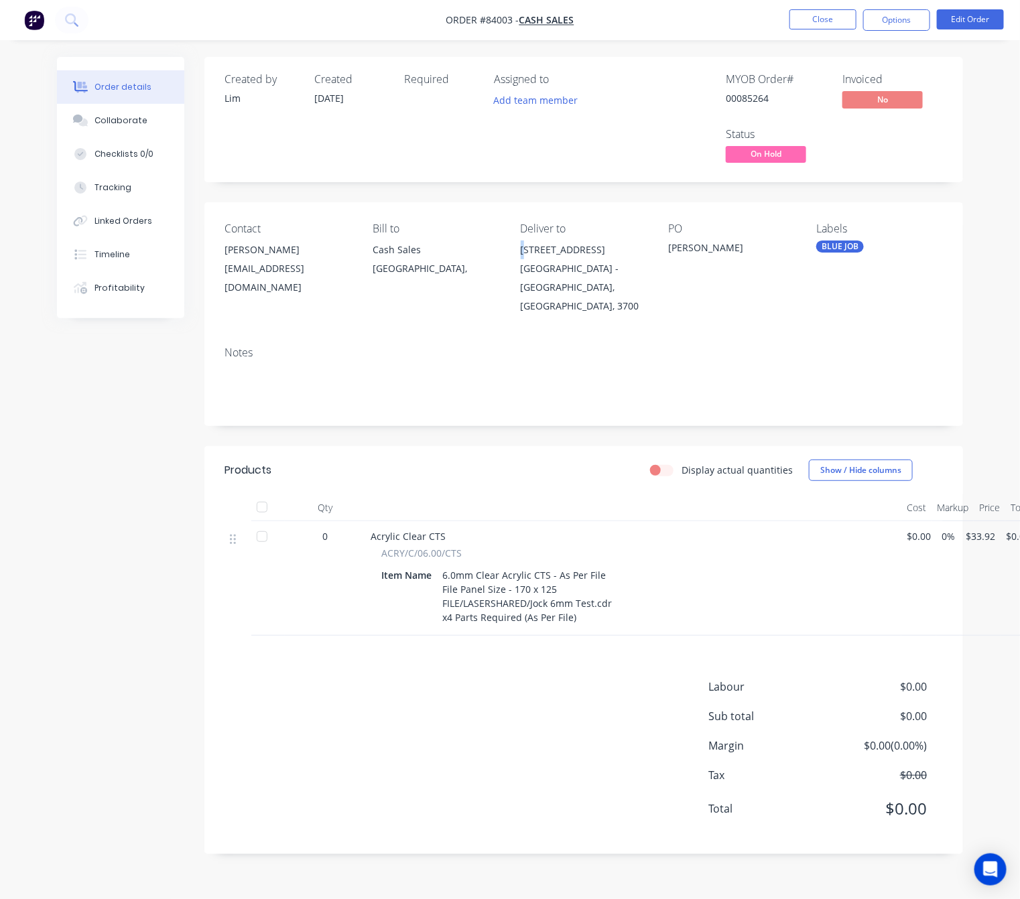
click at [523, 247] on div "[STREET_ADDRESS]" at bounding box center [584, 250] width 127 height 19
click at [521, 250] on div "[STREET_ADDRESS]" at bounding box center [584, 250] width 127 height 19
click at [157, 475] on div "Created by Lim Created 18/08/25 Required Assigned to Add team member MYOB Order…" at bounding box center [510, 466] width 906 height 818
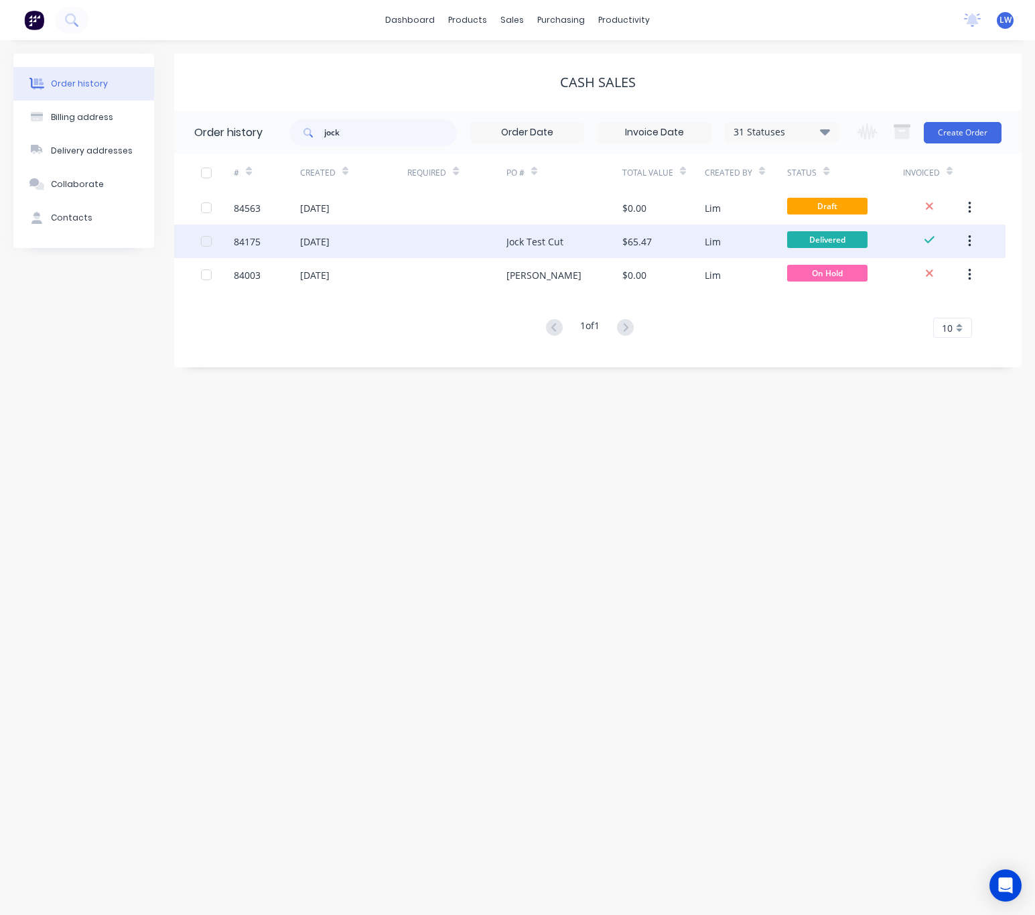
click at [633, 232] on div "$65.47" at bounding box center [664, 242] width 82 height 34
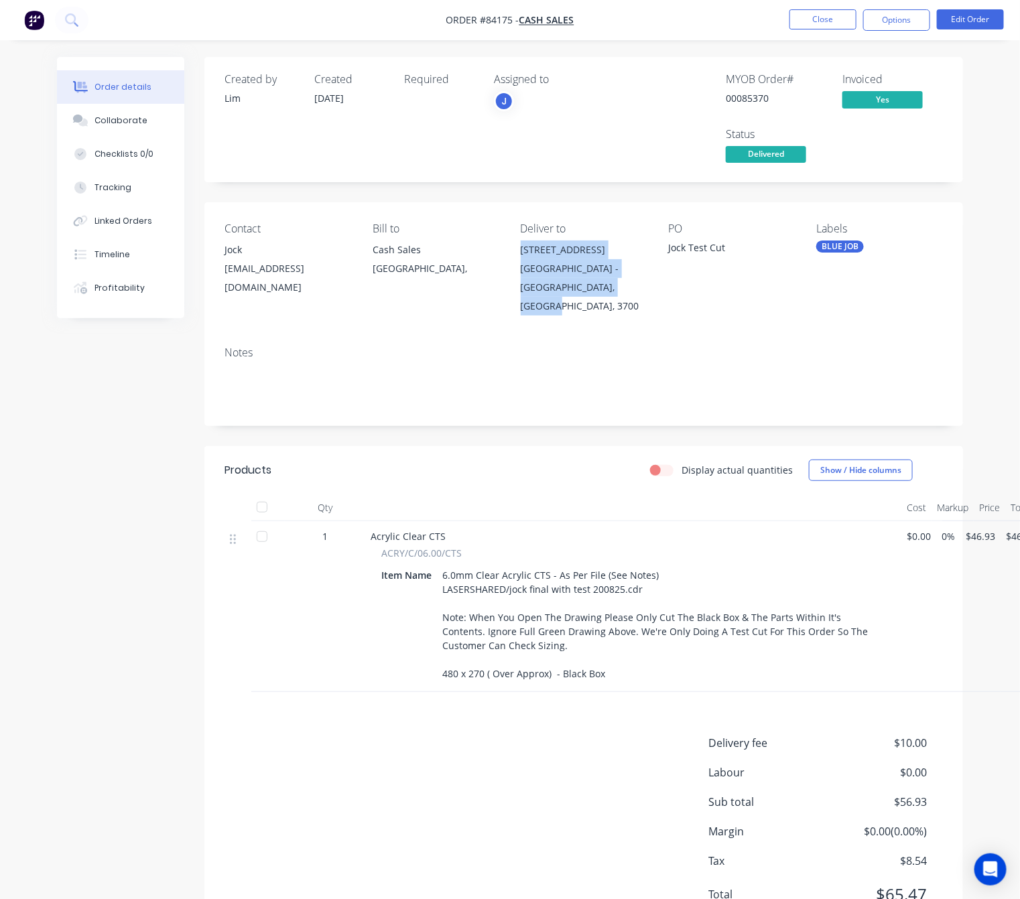
drag, startPoint x: 527, startPoint y: 251, endPoint x: 574, endPoint y: 284, distance: 56.3
click at [636, 296] on div "1 Fraser Street Big Fridge Port Whangarei - Whangarei, North Island, 3700" at bounding box center [584, 278] width 127 height 75
copy div "1 Fraser Street Big Fridge Port Whangarei - Whangarei, North Island, 3700"
click at [41, 468] on div "Order details Collaborate Checklists 0/0 Tracking Linked Orders Timeline Profit…" at bounding box center [510, 480] width 1020 height 960
click at [818, 27] on button "Close" at bounding box center [823, 19] width 67 height 20
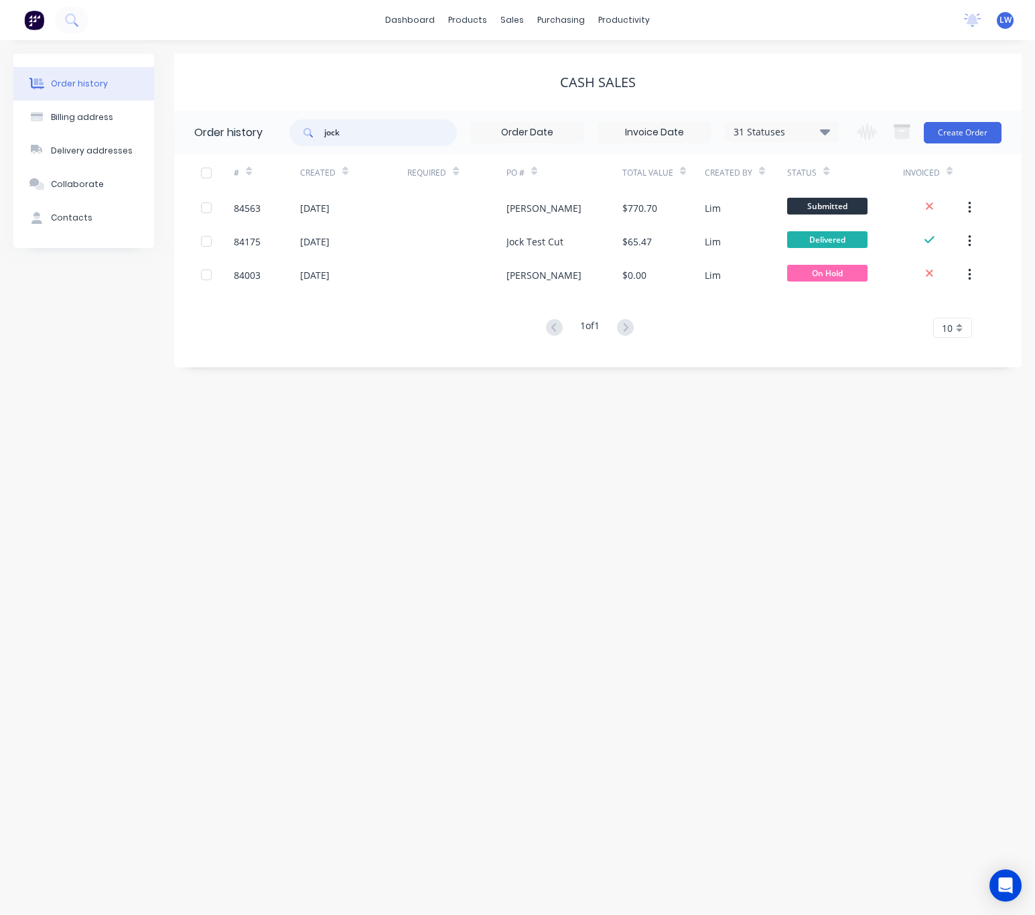
drag, startPoint x: 362, startPoint y: 137, endPoint x: 308, endPoint y: 131, distance: 54.0
click at [308, 131] on div "jock" at bounding box center [374, 132] width 168 height 27
type input "85689"
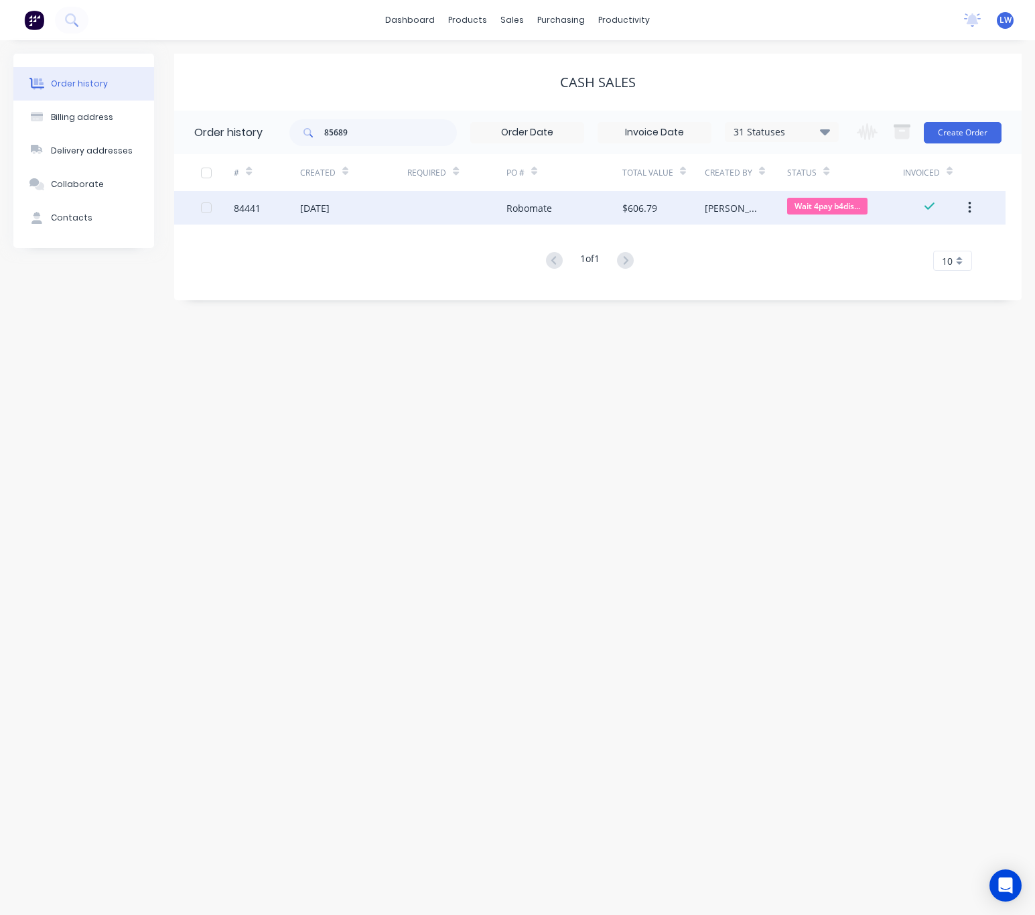
click at [493, 219] on div at bounding box center [456, 208] width 99 height 34
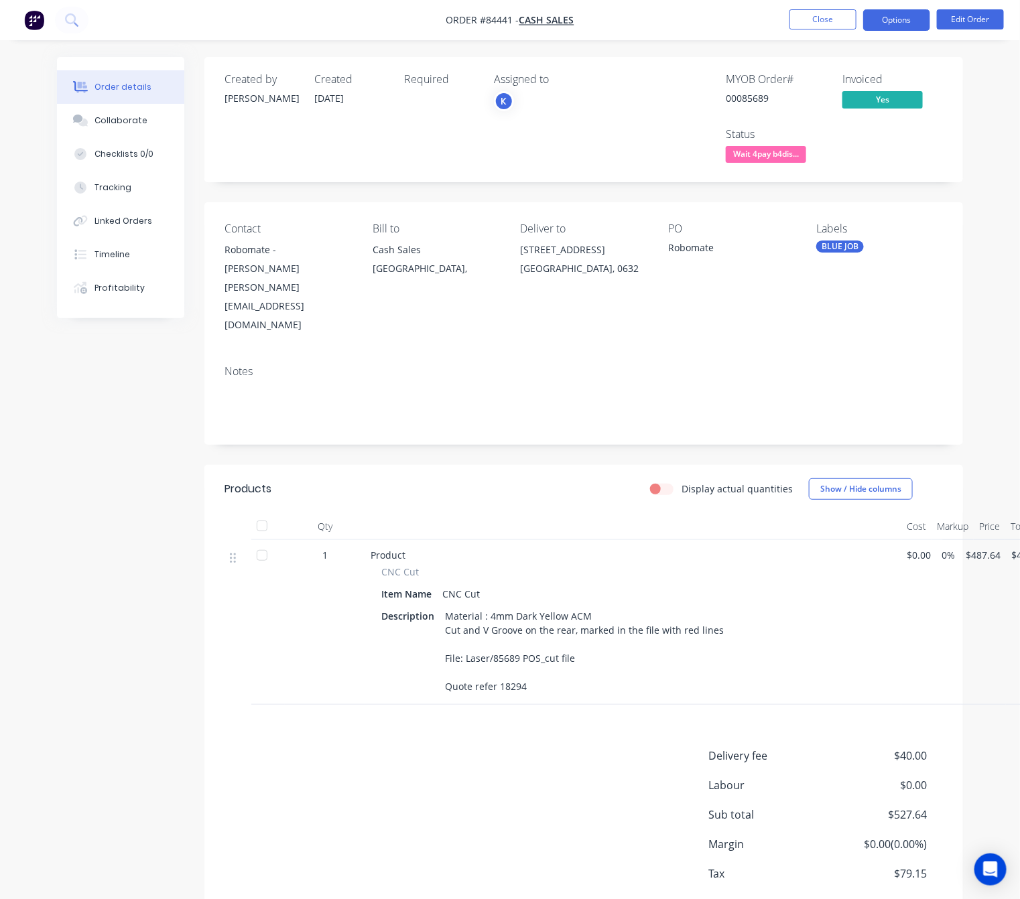
click at [915, 21] on button "Options" at bounding box center [896, 19] width 67 height 21
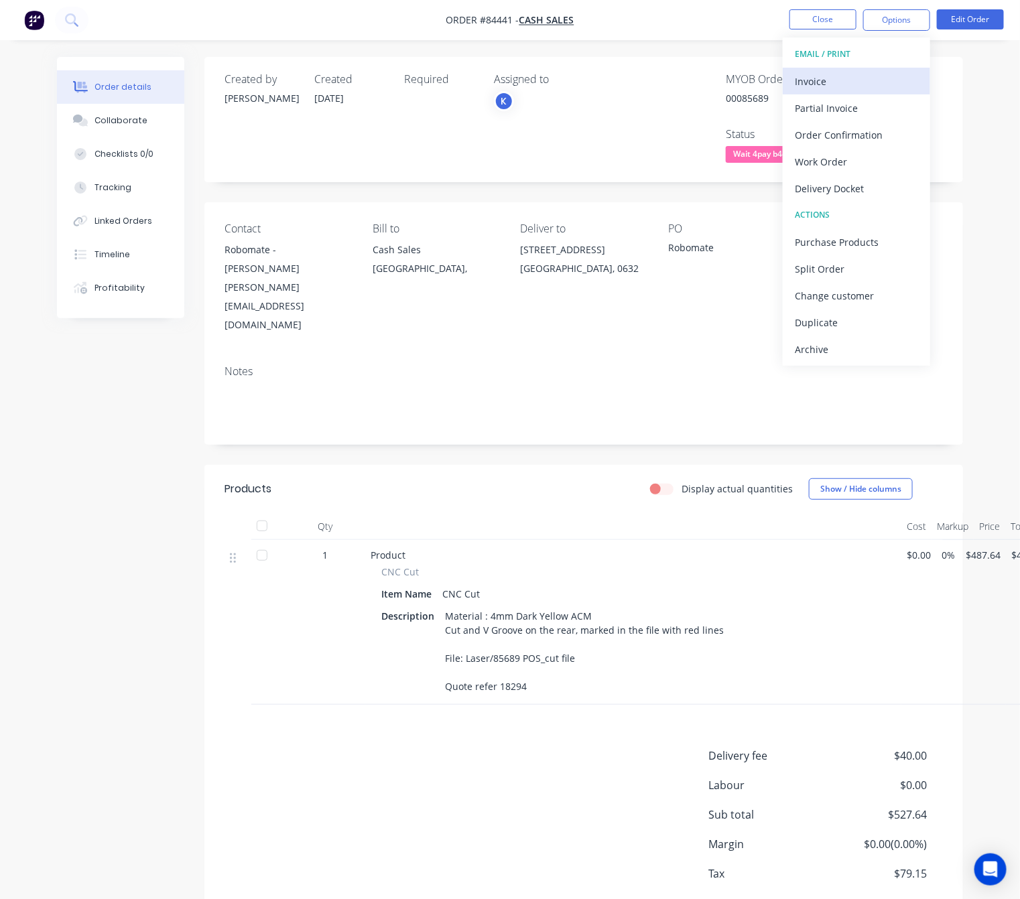
click at [883, 85] on div "Invoice" at bounding box center [856, 81] width 123 height 19
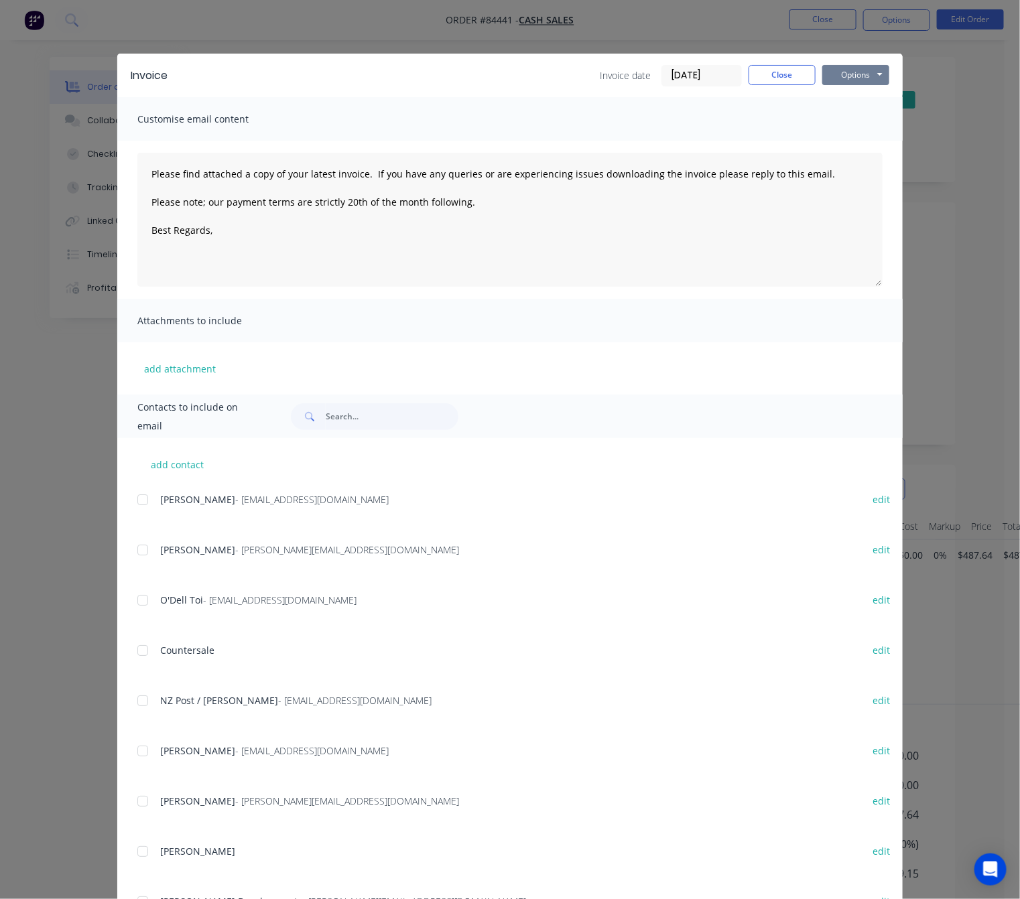
click at [879, 68] on button "Options" at bounding box center [855, 75] width 67 height 20
click at [875, 91] on button "Preview" at bounding box center [865, 99] width 86 height 22
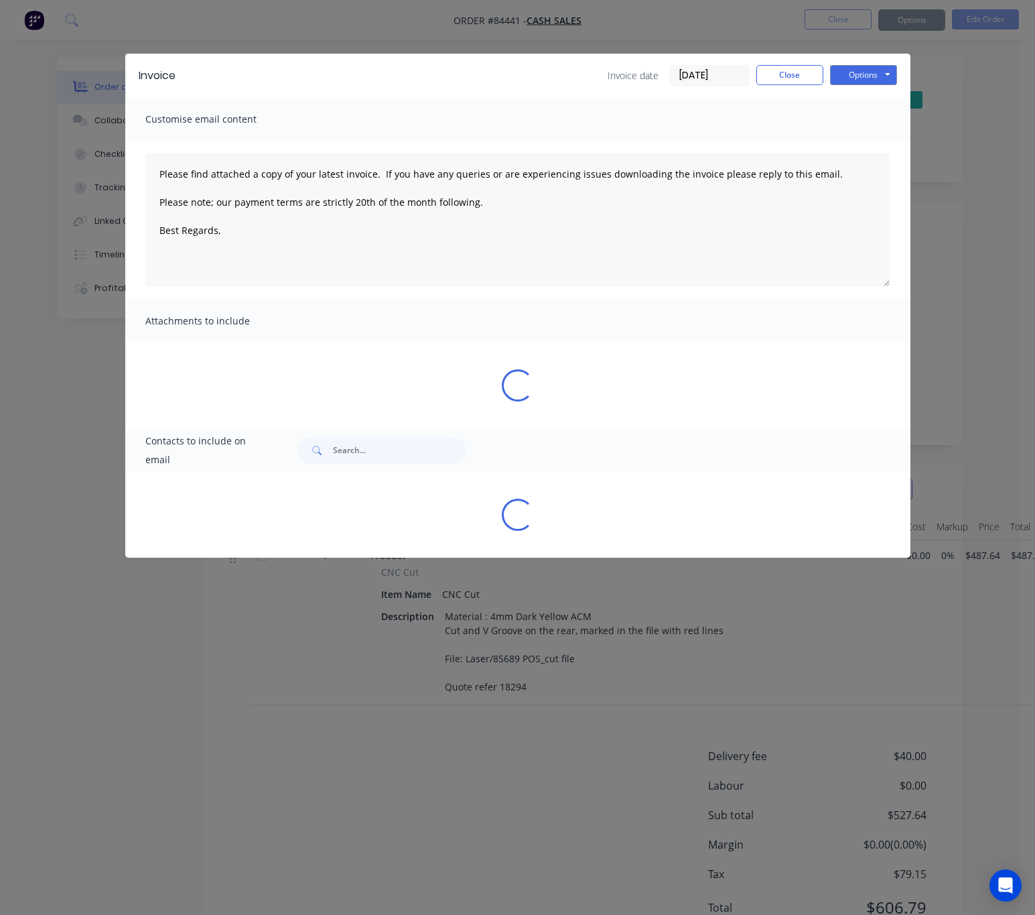
type textarea "Please find attached a copy of your latest invoice. If you have any queries or …"
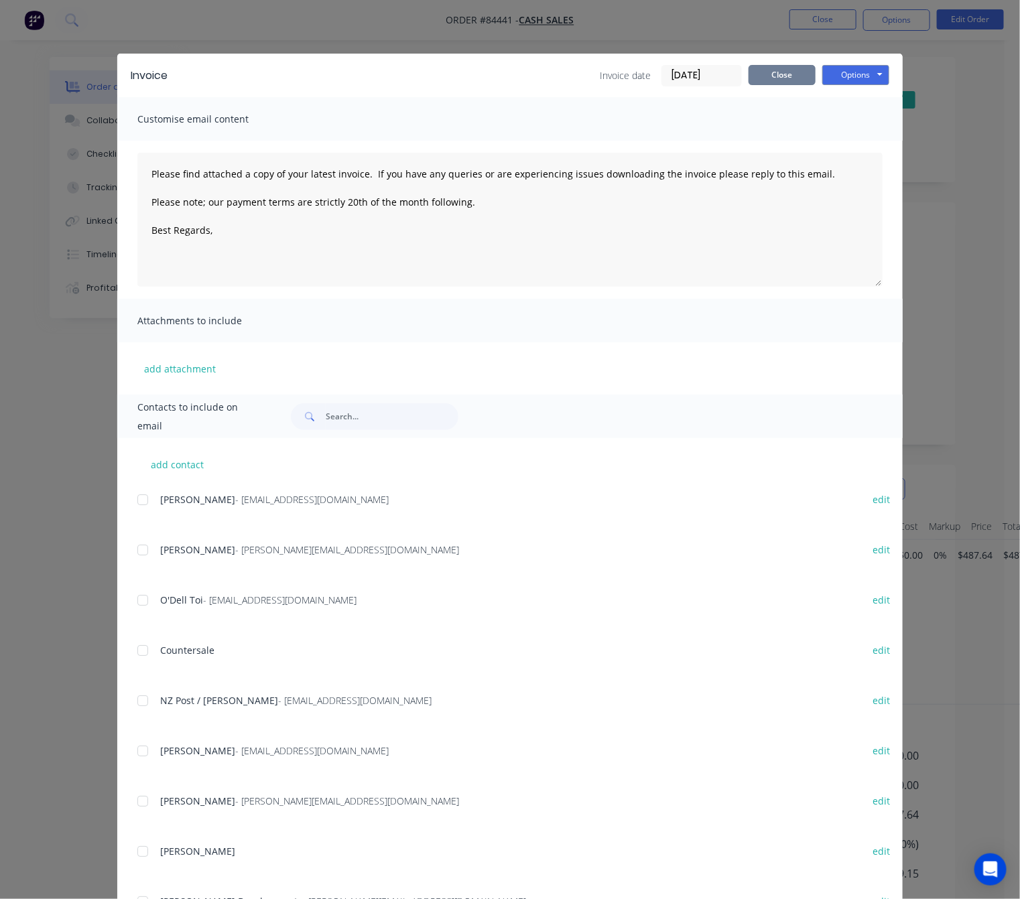
click at [786, 77] on button "Close" at bounding box center [782, 75] width 67 height 20
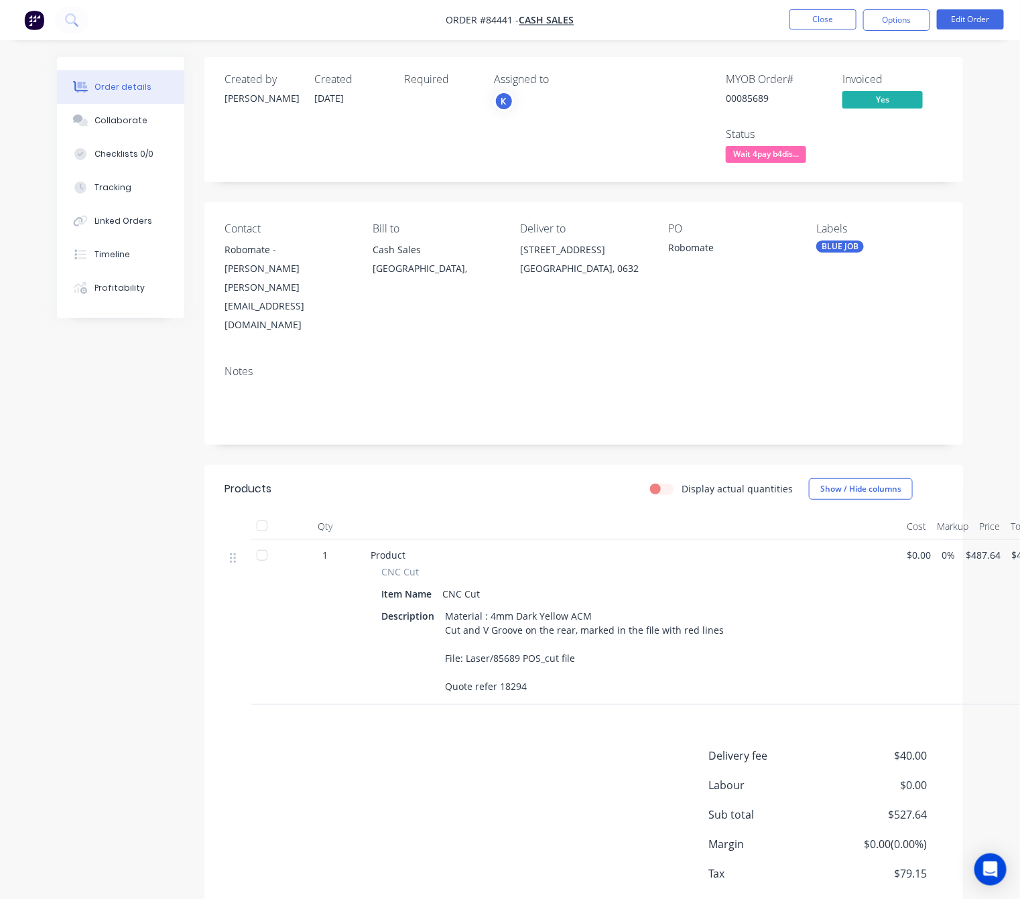
click at [781, 160] on span "Wait 4pay b4dis..." at bounding box center [766, 154] width 80 height 17
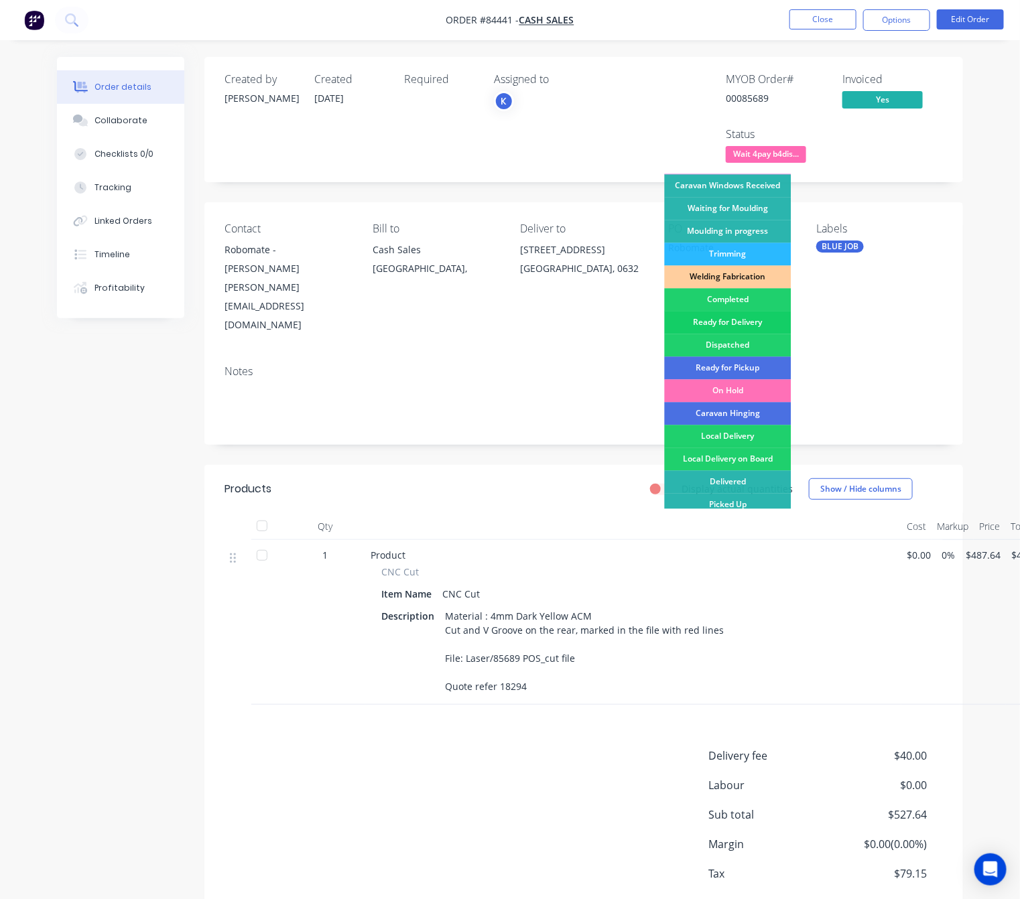
scroll to position [234, 0]
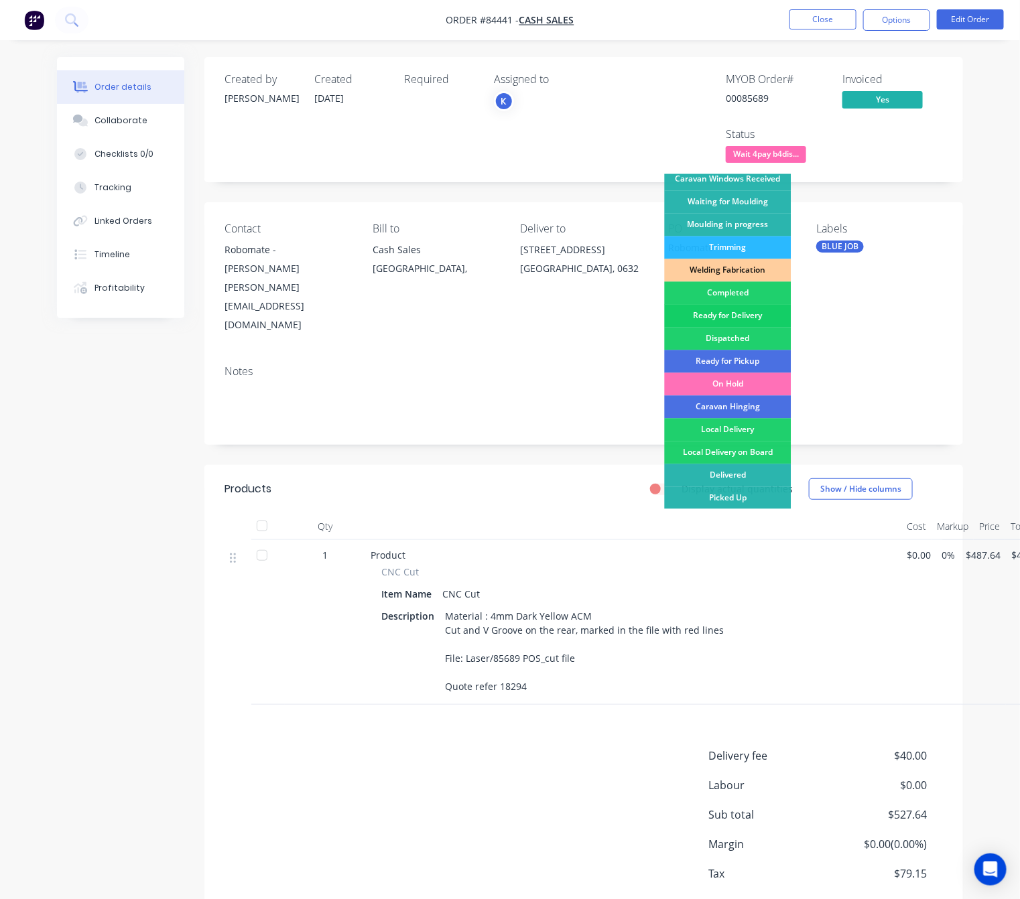
click at [763, 314] on div "Ready for Delivery" at bounding box center [728, 316] width 127 height 23
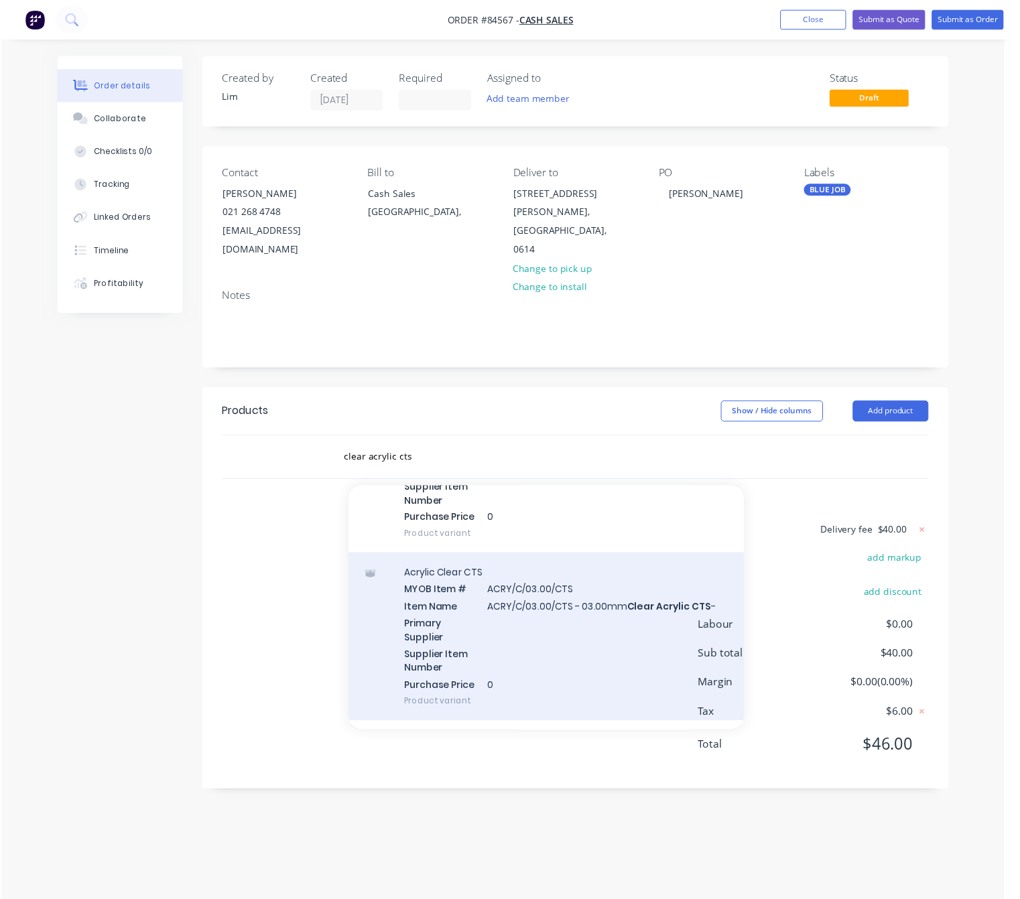
scroll to position [402, 0]
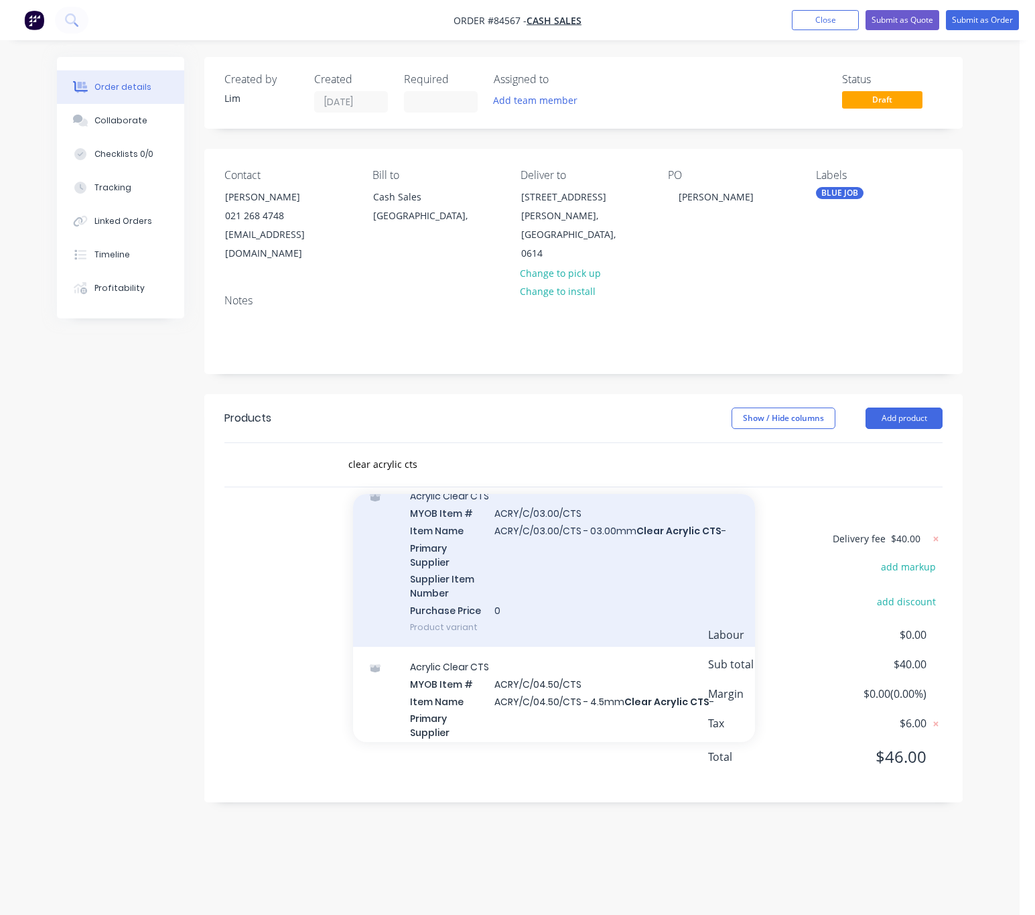
type input "clear acrylic cts"
click at [616, 565] on div "Acrylic Clear CTS MYOB Item # ACRY/C/03.00/CTS Item Name ACRY/C/03.00/CTS - 03.…" at bounding box center [554, 561] width 402 height 171
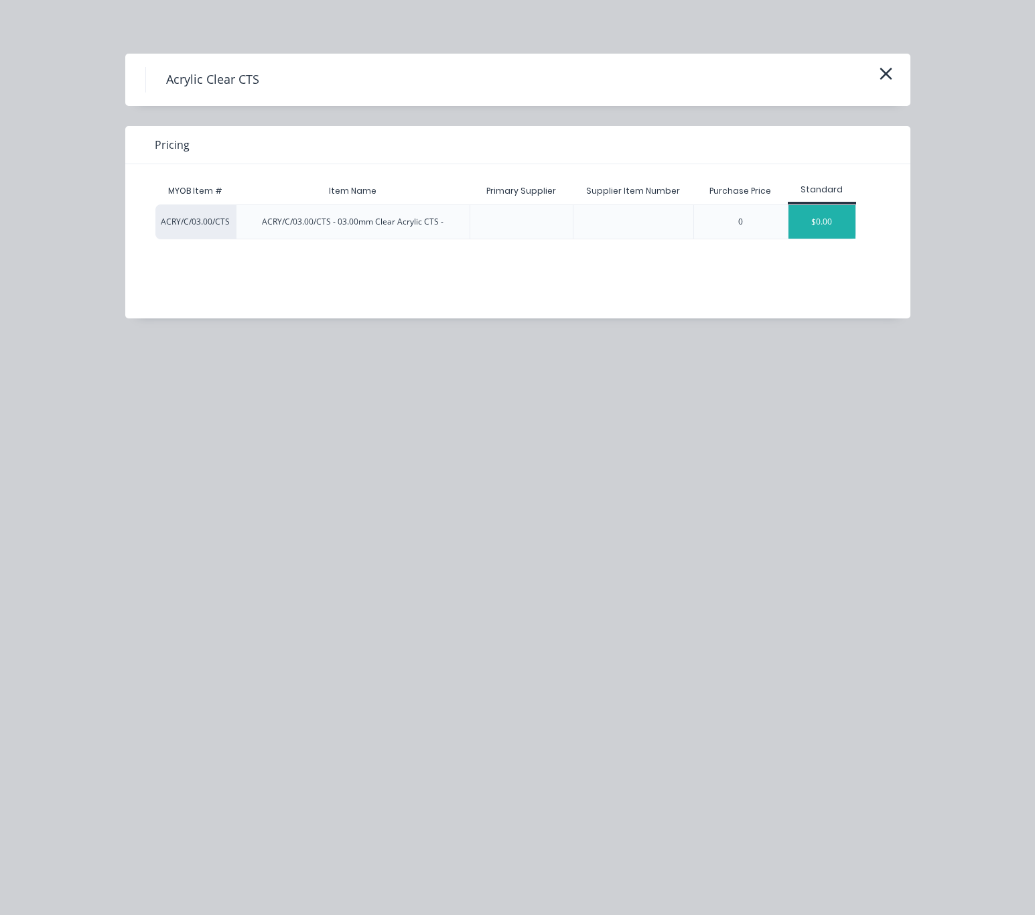
click at [818, 228] on div "$0.00" at bounding box center [822, 222] width 67 height 34
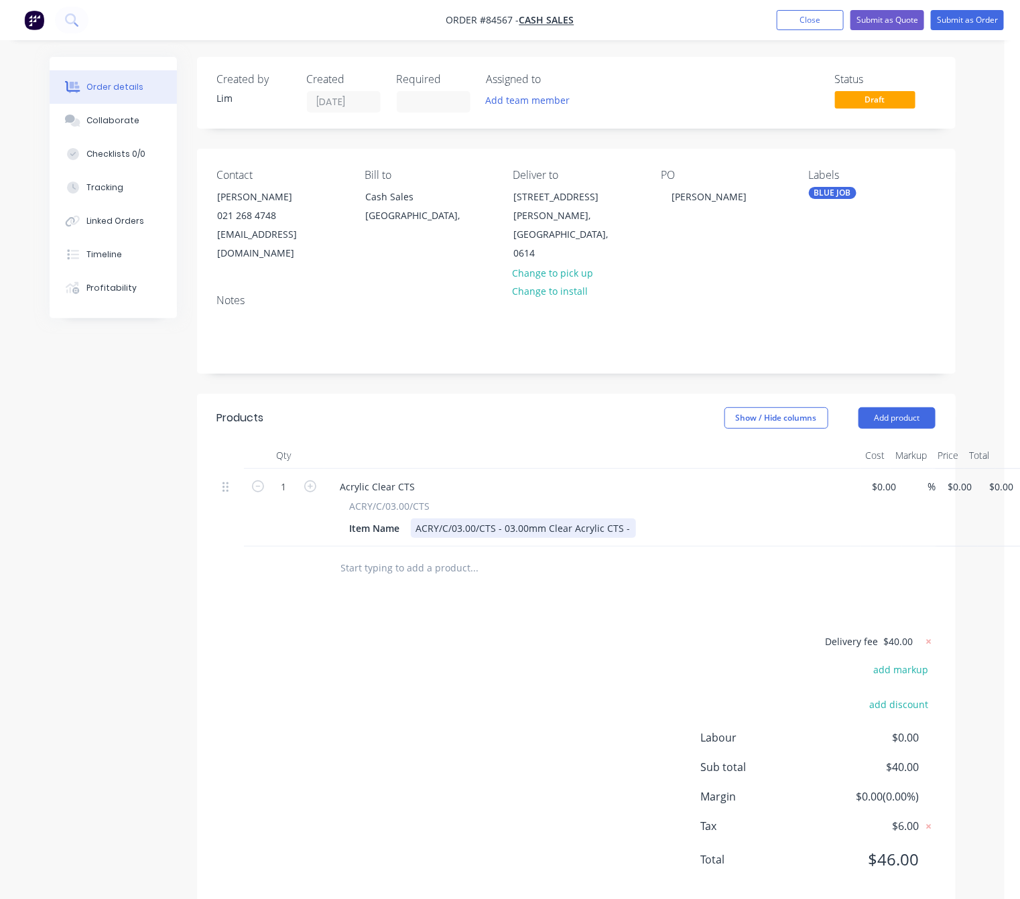
click at [622, 519] on div "ACRY/C/03.00/CTS - 03.00mm Clear Acrylic CTS -" at bounding box center [523, 528] width 225 height 19
click at [625, 519] on div "ACRY/C/03.00/CTS - 03.00mm Clear Acrylic CTS -" at bounding box center [523, 528] width 225 height 19
click at [505, 519] on div "ACRY/C/03.00/CTS - 03.00mm Clear Acrylic CTS -" at bounding box center [523, 528] width 225 height 19
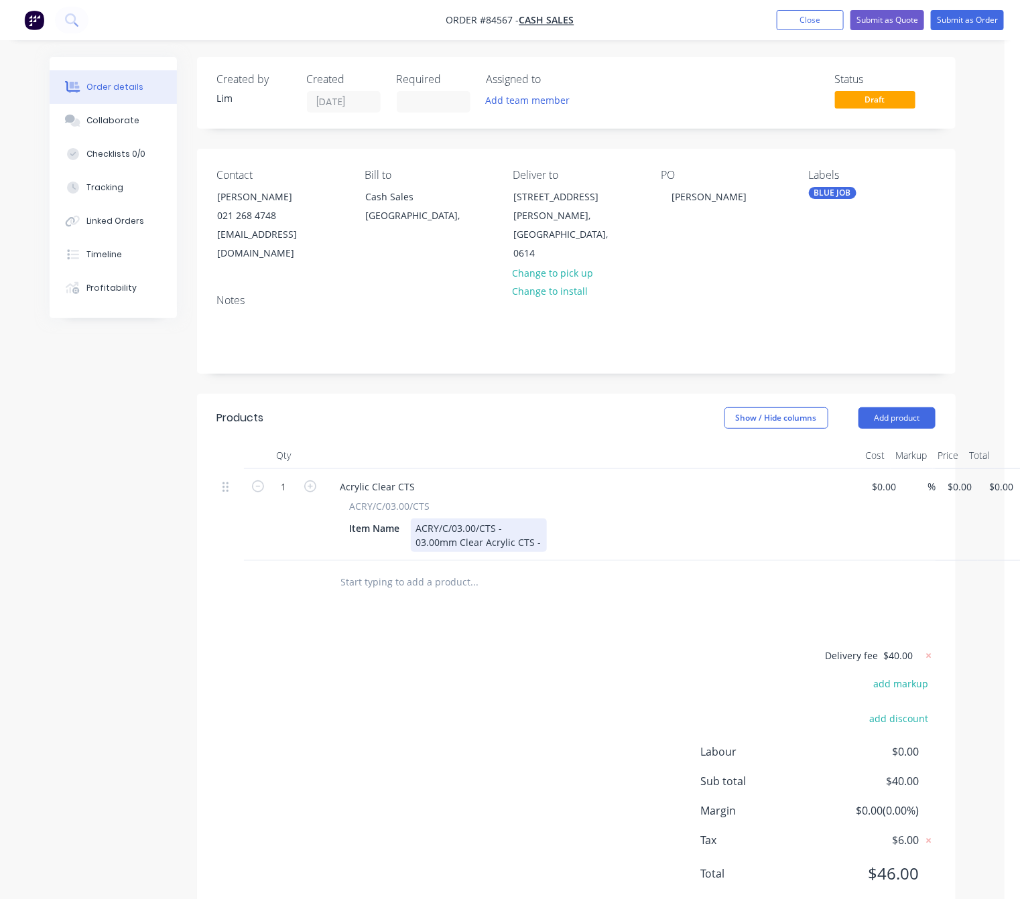
click at [513, 519] on div "ACRY/C/03.00/CTS - 03.00mm Clear Acrylic CTS -" at bounding box center [479, 536] width 136 height 34
click at [555, 531] on div "ACRY/C/03.00/CTS - As Per Sizes Below 03.00mm Clear Acrylic CTS -" at bounding box center [502, 536] width 183 height 34
click at [560, 523] on div "ACRY/C/03.00/CTS - As Per Sizes Below 03.00mm Clear Acrylic CTS -" at bounding box center [502, 536] width 183 height 34
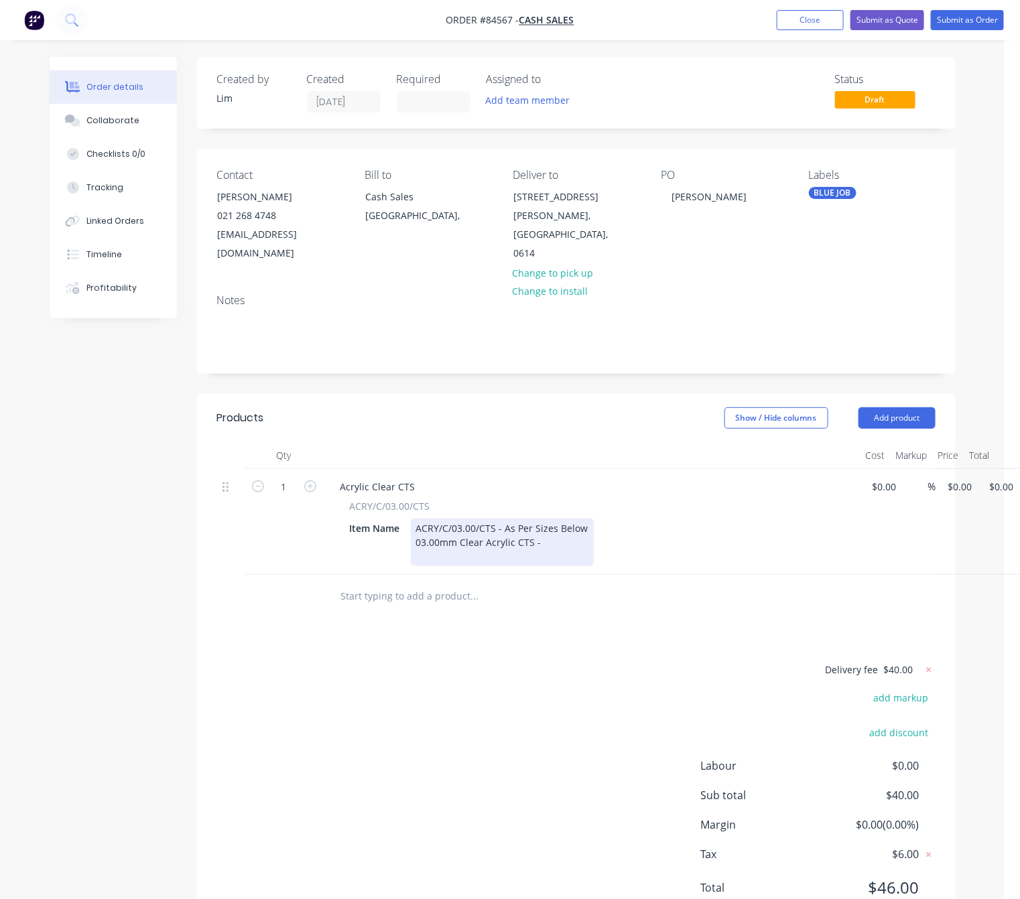
click at [564, 521] on div "ACRY/C/03.00/CTS - As Per Sizes Below 03.00mm Clear Acrylic CTS -" at bounding box center [502, 543] width 183 height 48
click at [589, 519] on div "ACRY/C/03.00/CTS - As Per Sizes Below 03.00mm Clear Acrylic CTS:" at bounding box center [502, 543] width 183 height 48
click at [546, 538] on div "ACRY/C/03.00/CTS - As Per Sizes Below Note: Please Label Each Panel For The Cus…" at bounding box center [585, 543] width 349 height 48
click at [505, 555] on div "ACRY/C/03.00/CTS - As Per Sizes Below Note: Please Label Each Panel For The Cus…" at bounding box center [585, 543] width 349 height 48
click at [487, 548] on div "ACRY/C/03.00/CTS - As Per Sizes Below Note: Please Label Each Panel For The Cus…" at bounding box center [585, 543] width 349 height 48
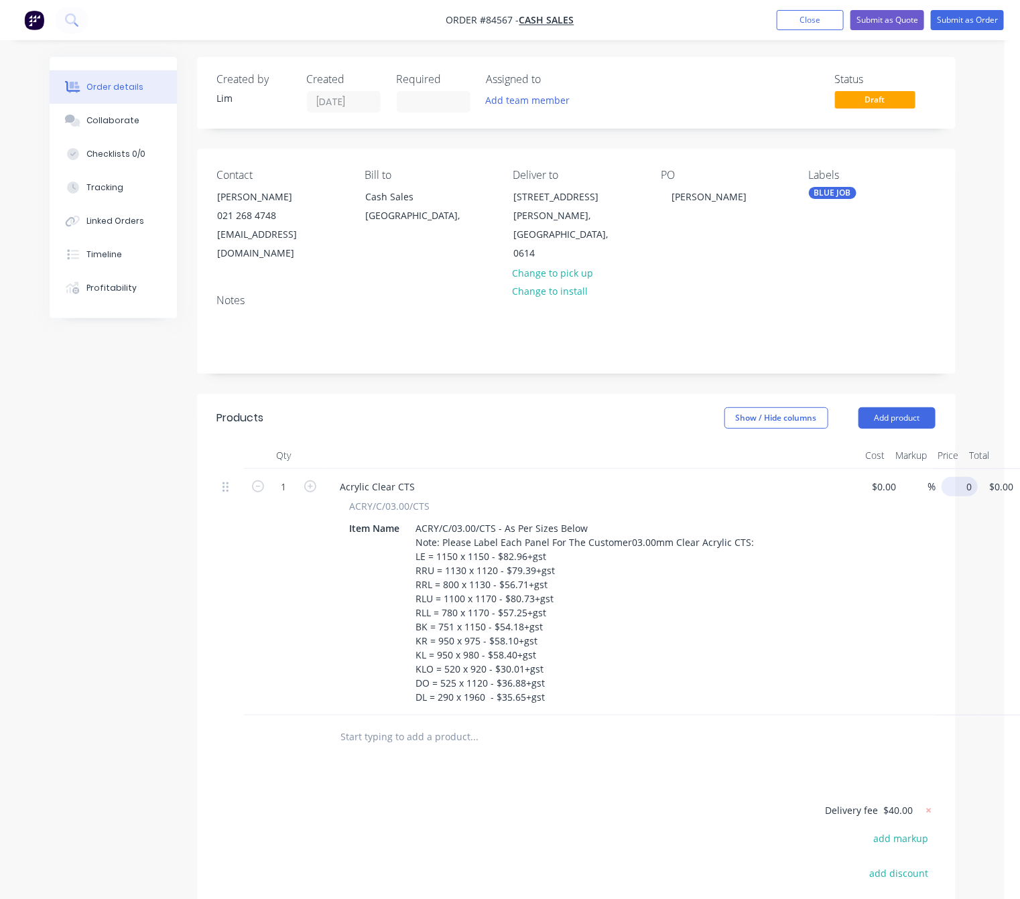
click at [960, 477] on input "0" at bounding box center [962, 486] width 31 height 19
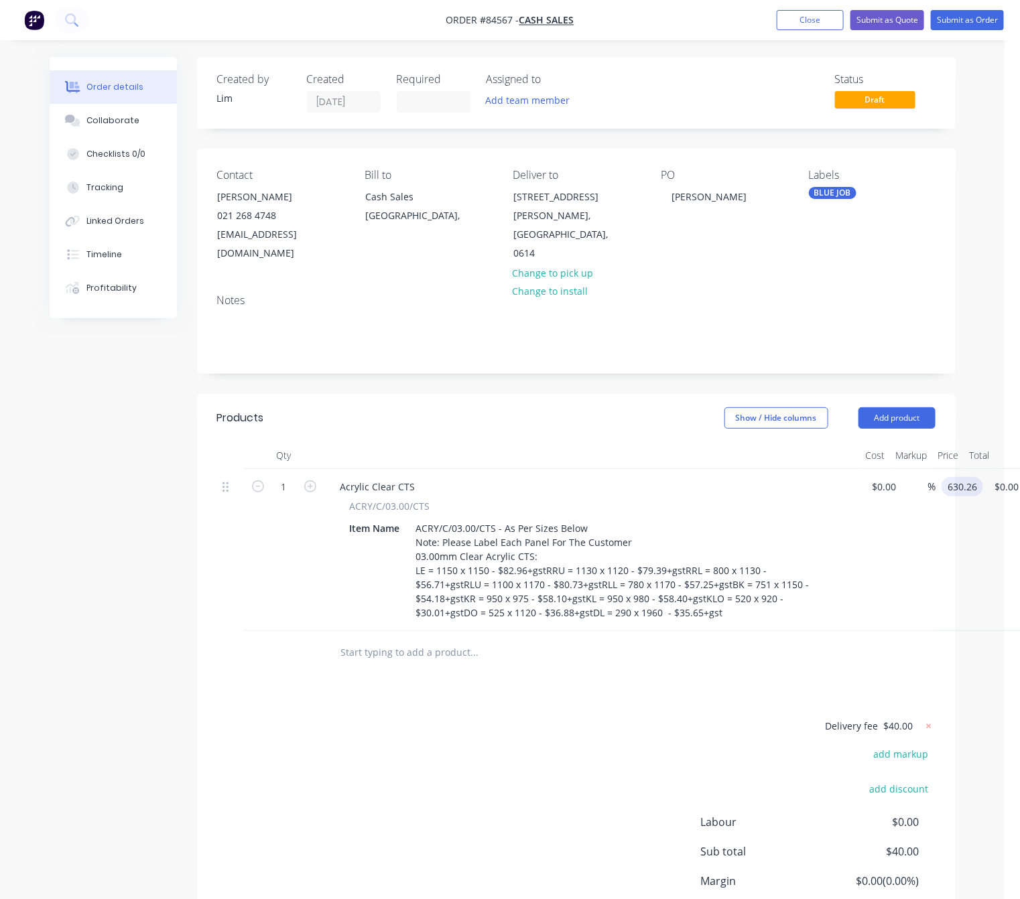
type input "$630.26"
click at [369, 730] on div "Delivery fee $40.00 add markup add discount Labour $0.00 Sub total $40.00 Margi…" at bounding box center [576, 844] width 718 height 252
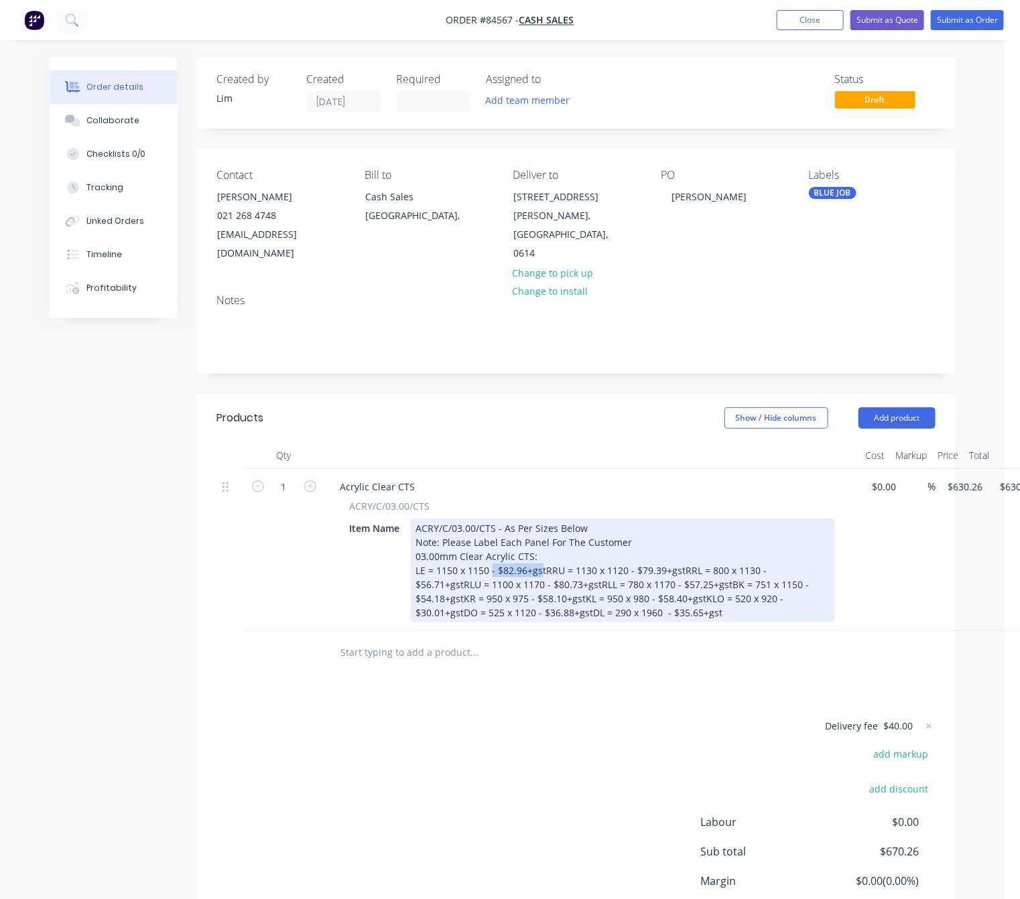
drag, startPoint x: 543, startPoint y: 554, endPoint x: 592, endPoint y: 569, distance: 51.3
click at [493, 551] on div "ACRY/C/03.00/CTS - As Per Sizes Below Note: Please Label Each Panel For The Cus…" at bounding box center [623, 571] width 424 height 104
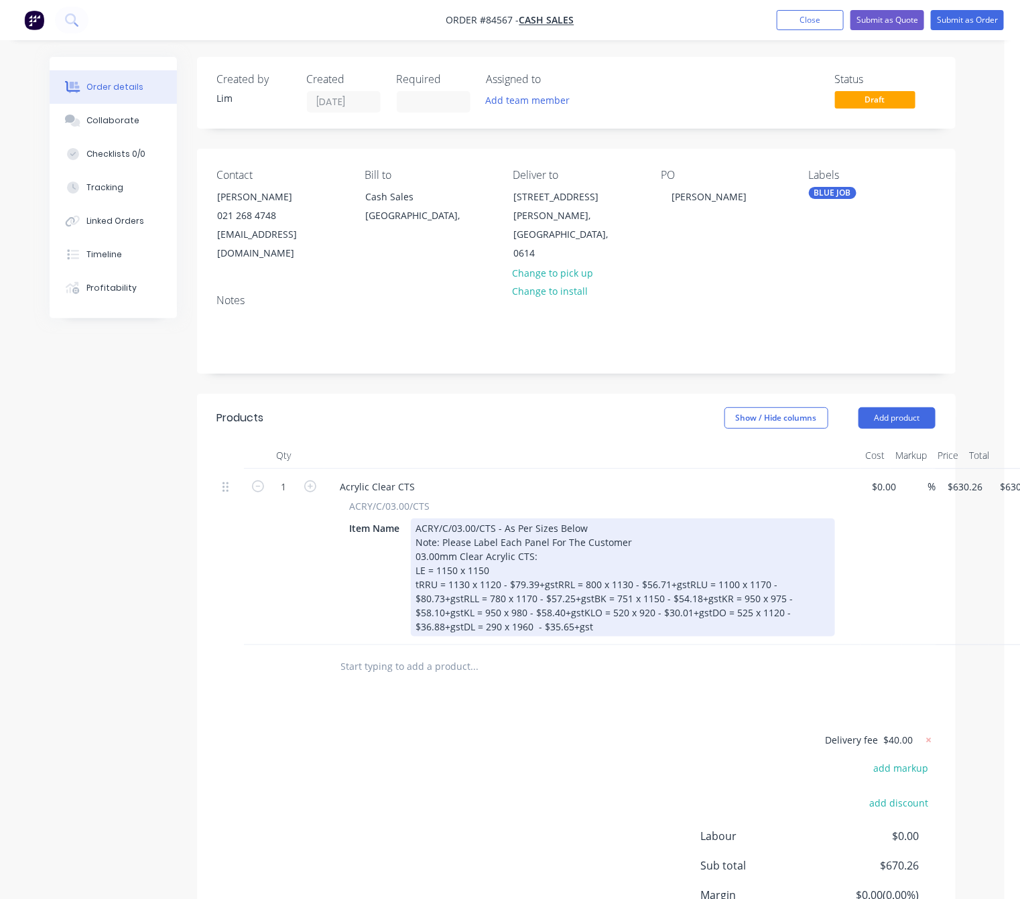
click at [420, 563] on div "ACRY/C/03.00/CTS - As Per Sizes Below Note: Please Label Each Panel For The Cus…" at bounding box center [623, 578] width 424 height 118
drag, startPoint x: 553, startPoint y: 566, endPoint x: 497, endPoint y: 569, distance: 55.7
click at [497, 569] on div "ACRY/C/03.00/CTS - As Per Sizes Below Note: Please Label Each Panel For The Cus…" at bounding box center [623, 578] width 424 height 118
drag, startPoint x: 531, startPoint y: 581, endPoint x: 491, endPoint y: 582, distance: 40.2
click at [491, 582] on div "ACRY/C/03.00/CTS - As Per Sizes Below Note: Please Label Each Panel For The Cus…" at bounding box center [623, 578] width 424 height 118
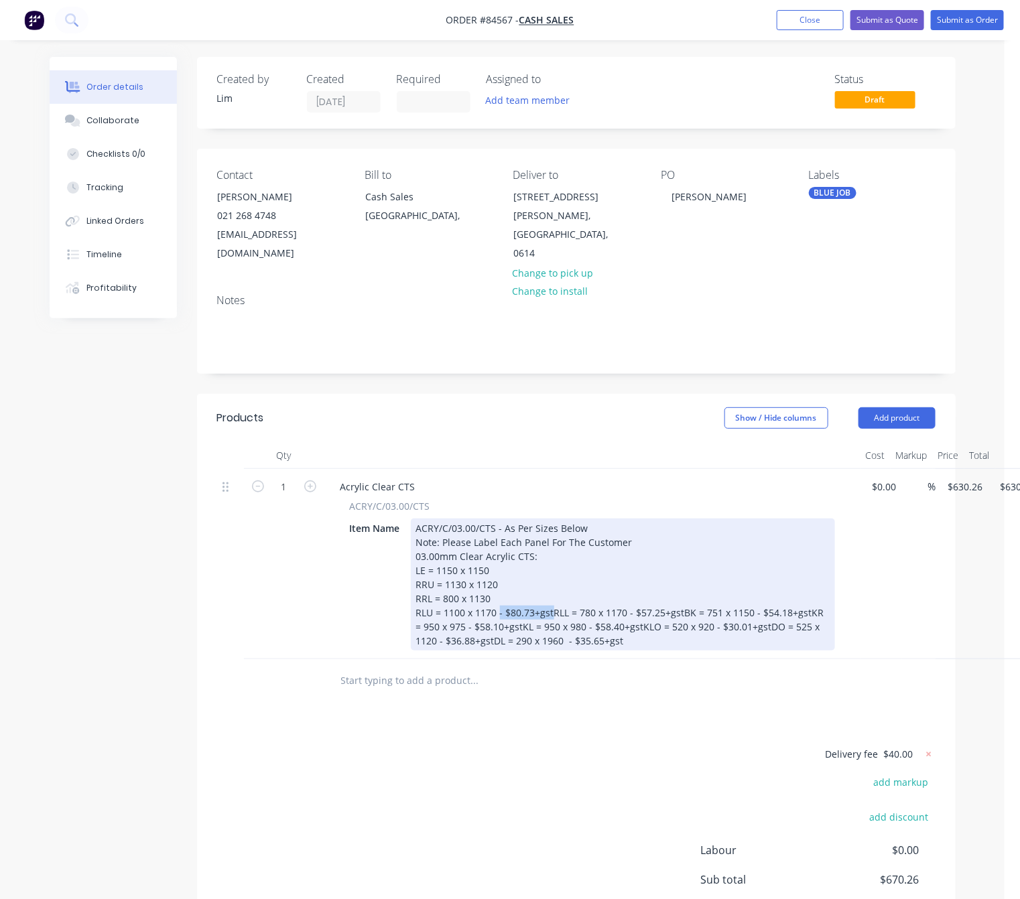
drag, startPoint x: 552, startPoint y: 594, endPoint x: 499, endPoint y: 595, distance: 52.3
click at [499, 595] on div "ACRY/C/03.00/CTS - As Per Sizes Below Note: Please Label Each Panel For The Cus…" at bounding box center [623, 585] width 424 height 132
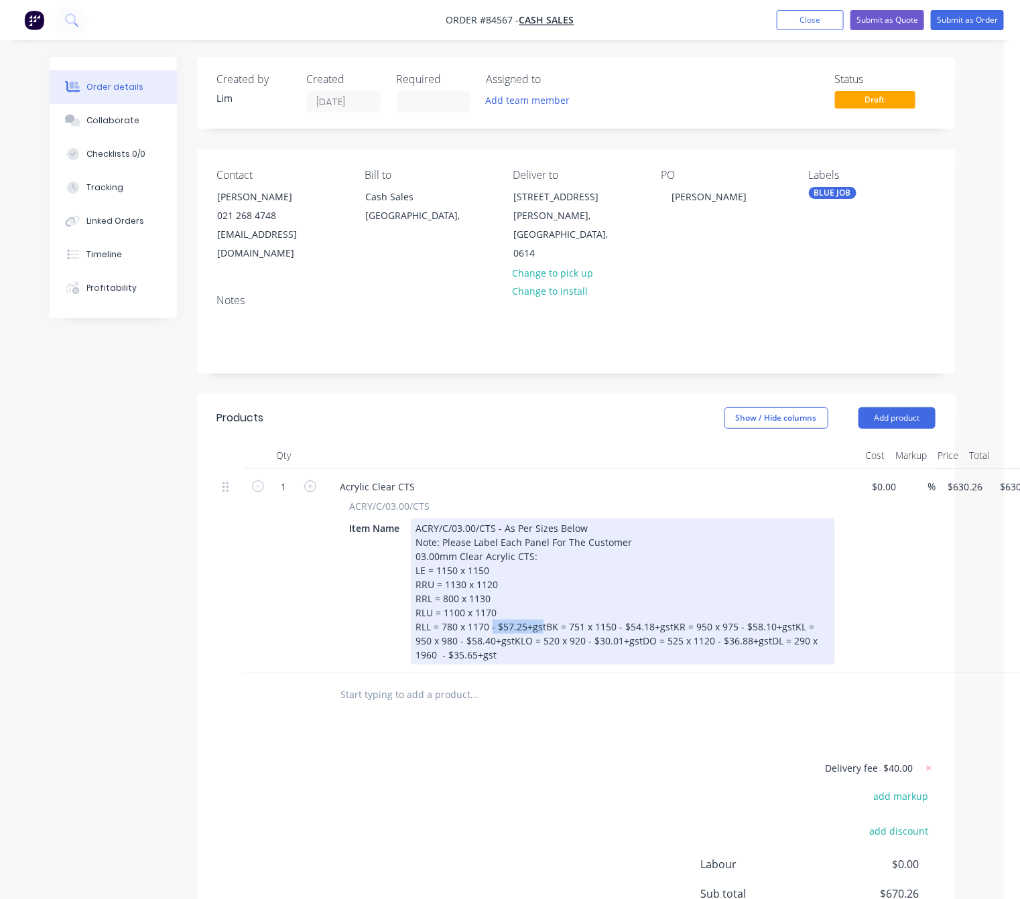
drag, startPoint x: 543, startPoint y: 608, endPoint x: 491, endPoint y: 608, distance: 51.6
click at [491, 608] on div "ACRY/C/03.00/CTS - As Per Sizes Below Note: Please Label Each Panel For The Cus…" at bounding box center [623, 592] width 424 height 146
click at [495, 612] on div "ACRY/C/03.00/CTS - As Per Sizes Below Note: Please Label Each Panel For The Cus…" at bounding box center [623, 592] width 424 height 146
drag, startPoint x: 541, startPoint y: 623, endPoint x: 485, endPoint y: 621, distance: 56.3
click at [485, 621] on div "ACRY/C/03.00/CTS - As Per Sizes Below Note: Please Label Each Panel For The Cus…" at bounding box center [623, 592] width 424 height 146
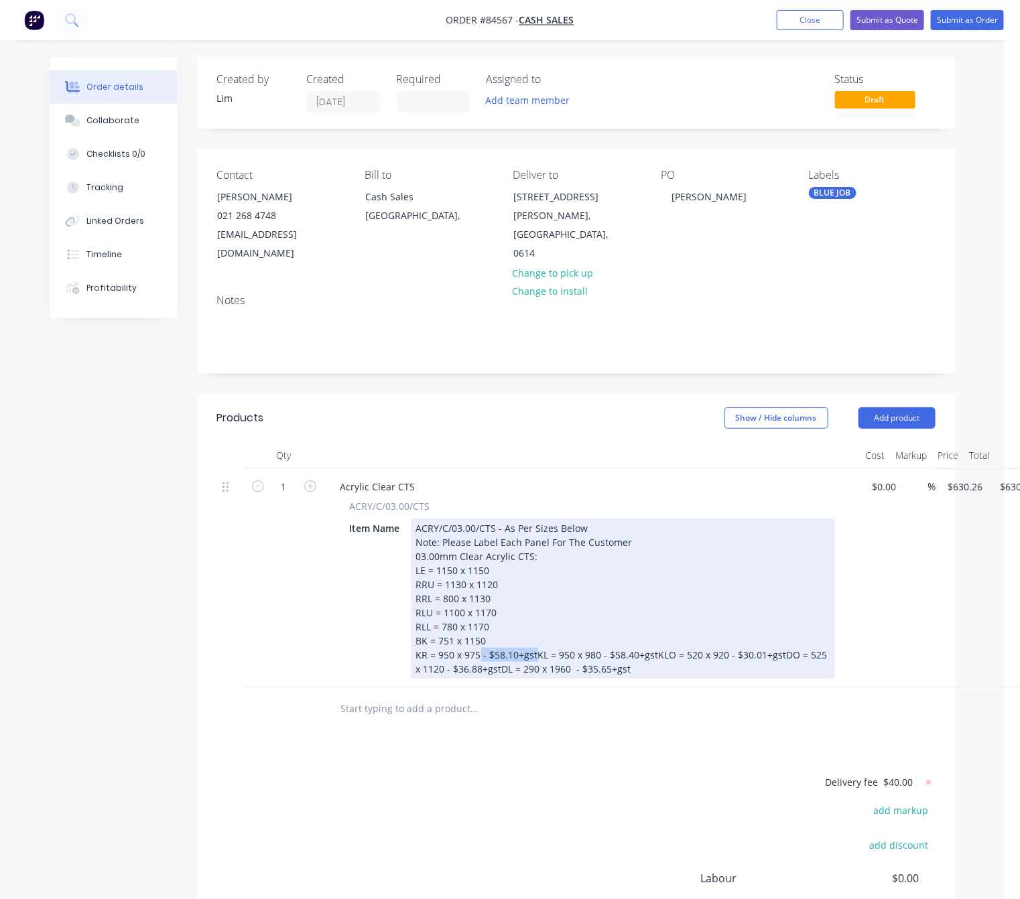
drag, startPoint x: 533, startPoint y: 638, endPoint x: 479, endPoint y: 635, distance: 55.0
click at [479, 635] on div "ACRY/C/03.00/CTS - As Per Sizes Below Note: Please Label Each Panel For The Cus…" at bounding box center [623, 599] width 424 height 160
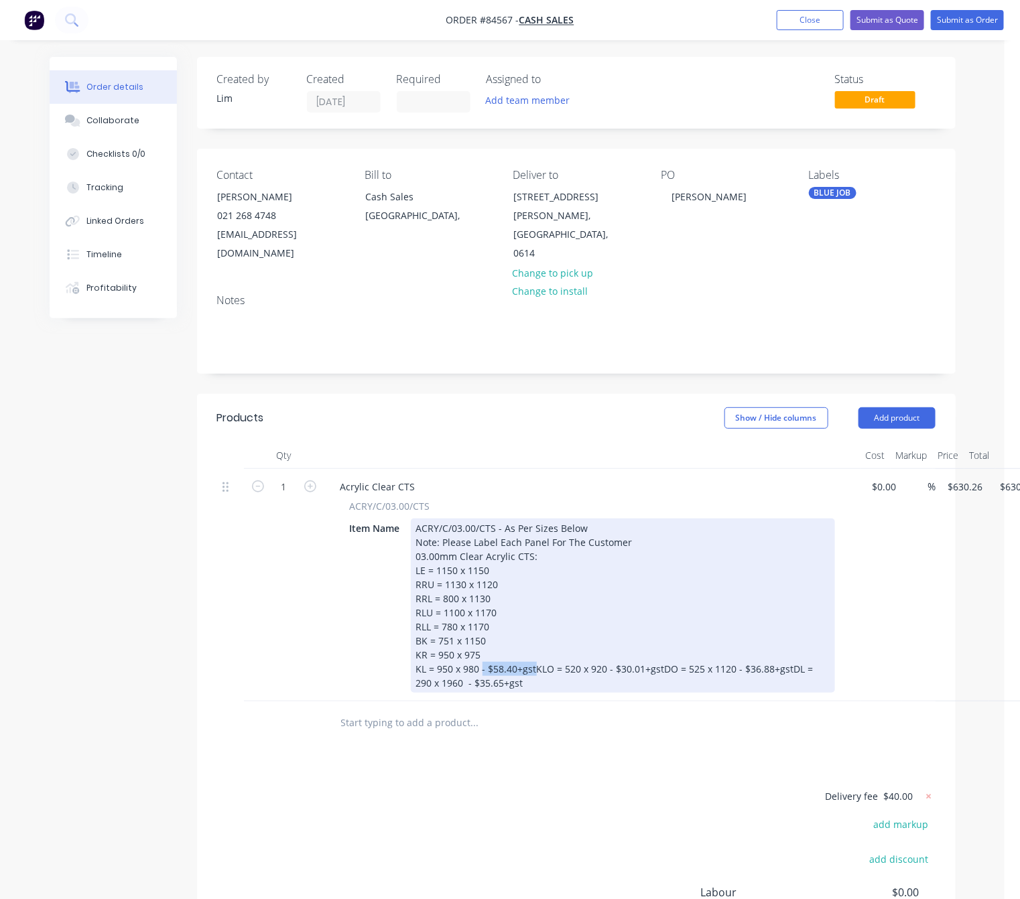
drag, startPoint x: 533, startPoint y: 650, endPoint x: 481, endPoint y: 650, distance: 52.9
click at [481, 650] on div "ACRY/C/03.00/CTS - As Per Sizes Below Note: Please Label Each Panel For The Cus…" at bounding box center [623, 606] width 424 height 174
drag, startPoint x: 540, startPoint y: 664, endPoint x: 487, endPoint y: 664, distance: 52.3
click at [487, 664] on div "ACRY/C/03.00/CTS - As Per Sizes Below Note: Please Label Each Panel For The Cus…" at bounding box center [609, 606] width 397 height 174
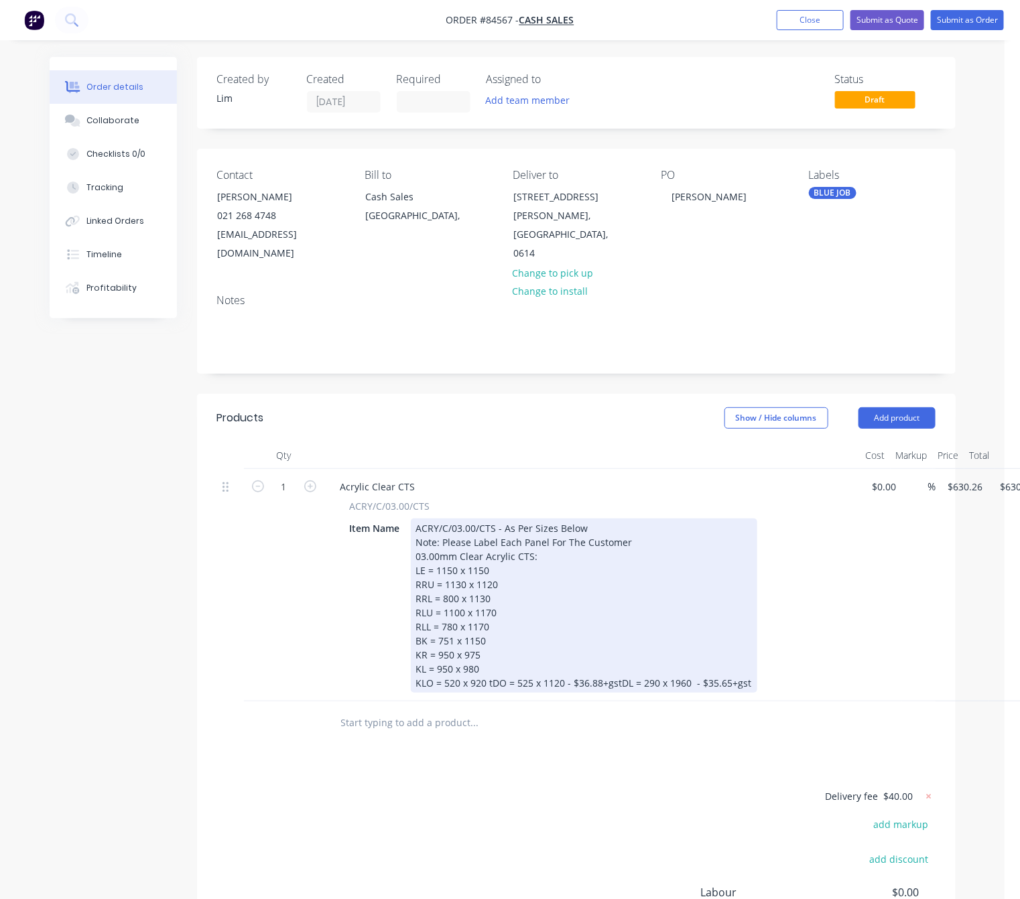
click at [493, 666] on div "ACRY/C/03.00/CTS - As Per Sizes Below Note: Please Label Each Panel For The Cus…" at bounding box center [584, 606] width 347 height 174
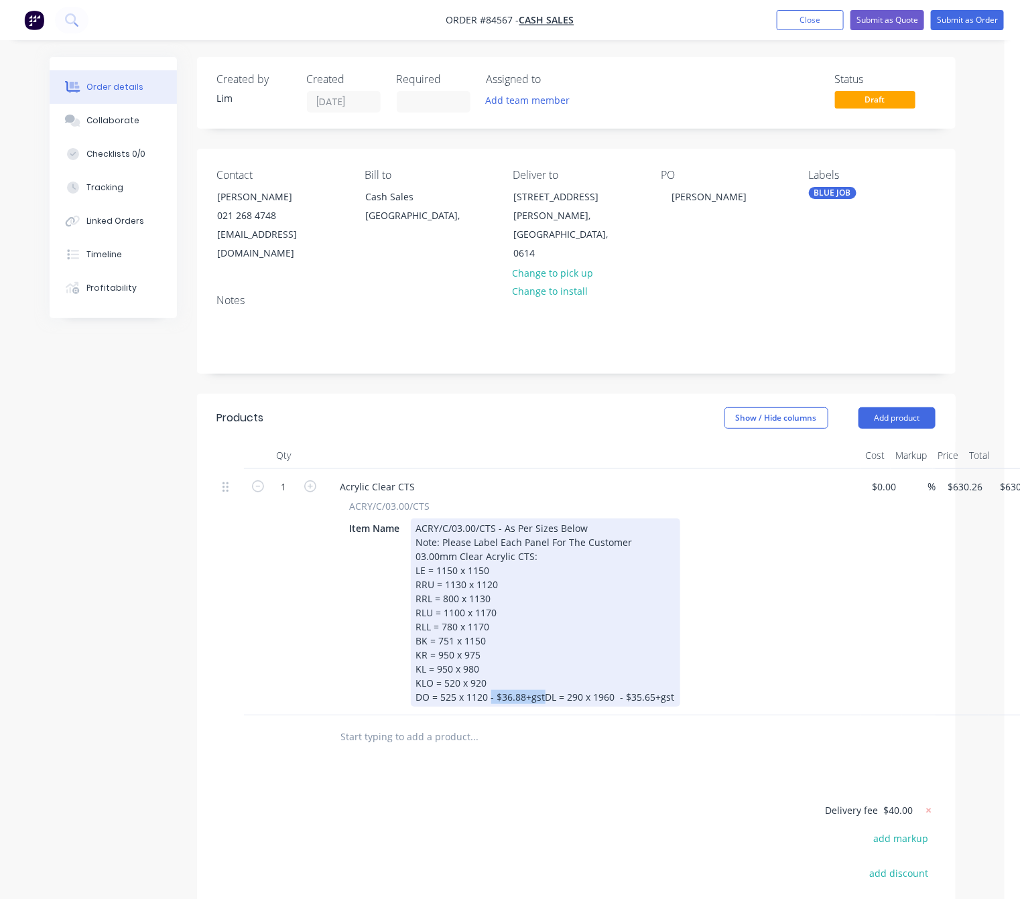
drag, startPoint x: 544, startPoint y: 678, endPoint x: 493, endPoint y: 680, distance: 51.0
click at [491, 680] on div "ACRY/C/03.00/CTS - As Per Sizes Below Note: Please Label Each Panel For The Cus…" at bounding box center [545, 613] width 269 height 188
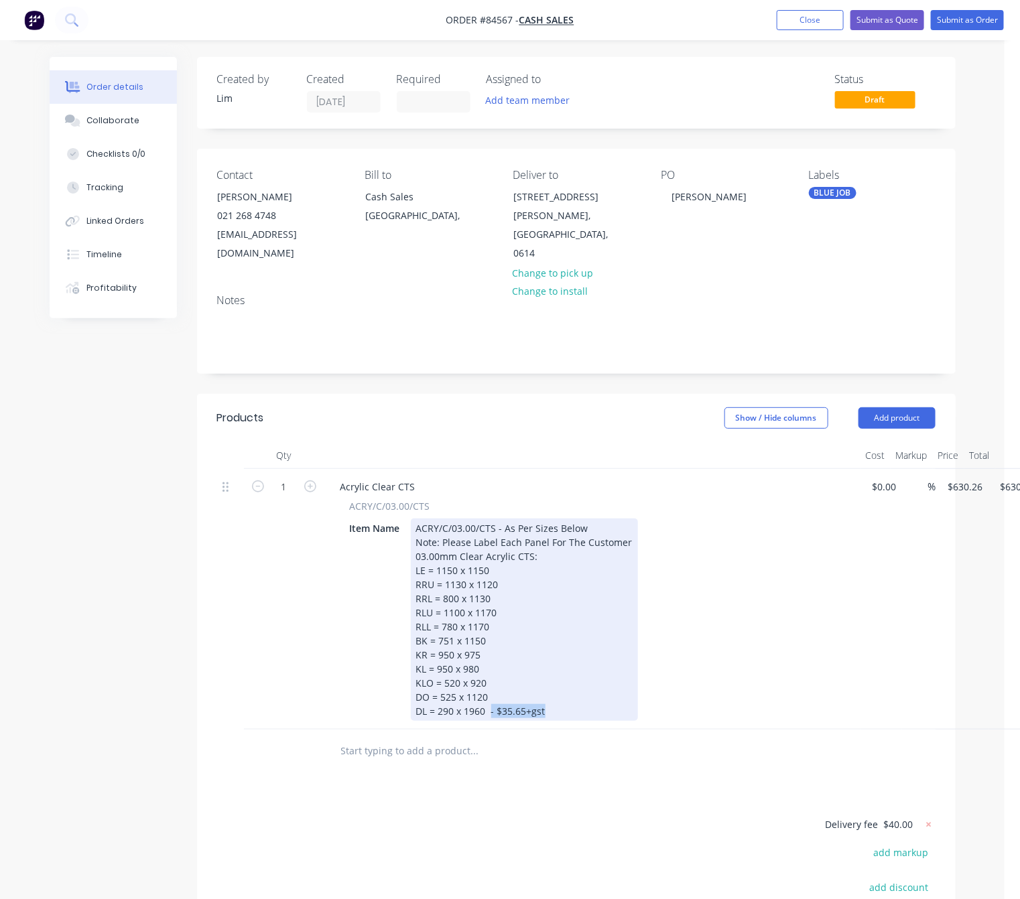
drag, startPoint x: 546, startPoint y: 694, endPoint x: 491, endPoint y: 692, distance: 55.0
click at [491, 692] on div "ACRY/C/03.00/CTS - As Per Sizes Below Note: Please Label Each Panel For The Cus…" at bounding box center [524, 620] width 227 height 202
click at [415, 551] on div "ACRY/C/03.00/CTS - As Per Sizes Below Note: Please Label Each Panel For The Cus…" at bounding box center [524, 620] width 227 height 202
click at [438, 552] on div "ACRY/C/03.00/CTS - As Per Sizes Below Note: Please Label Each Panel For The Cus…" at bounding box center [524, 620] width 227 height 202
click at [434, 552] on div "ACRY/C/03.00/CTS - As Per Sizes Below Note: Please Label Each Panel For The Cus…" at bounding box center [524, 620] width 227 height 202
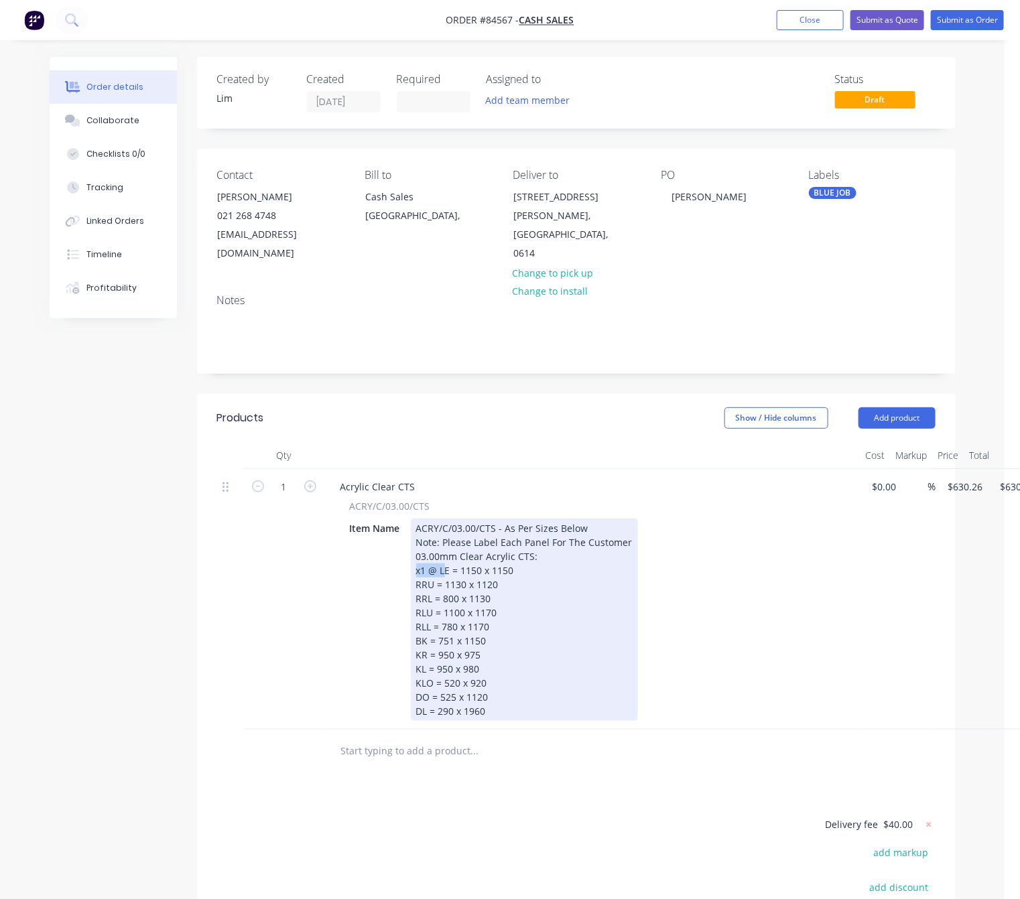
drag, startPoint x: 442, startPoint y: 555, endPoint x: 412, endPoint y: 551, distance: 30.4
click at [412, 551] on div "ACRY/C/03.00/CTS - As Per Sizes Below Note: Please Label Each Panel For The Cus…" at bounding box center [524, 620] width 227 height 202
click at [444, 561] on div "ACRY/C/03.00/CTS - As Per Sizes Below Note: Please Label Each Panel For The Cus…" at bounding box center [524, 620] width 227 height 202
drag, startPoint x: 440, startPoint y: 551, endPoint x: 406, endPoint y: 553, distance: 34.2
click at [406, 553] on div "Item Name ACRY/C/03.00/CTS - As Per Sizes Below Note: Please Label Each Panel F…" at bounding box center [589, 620] width 491 height 202
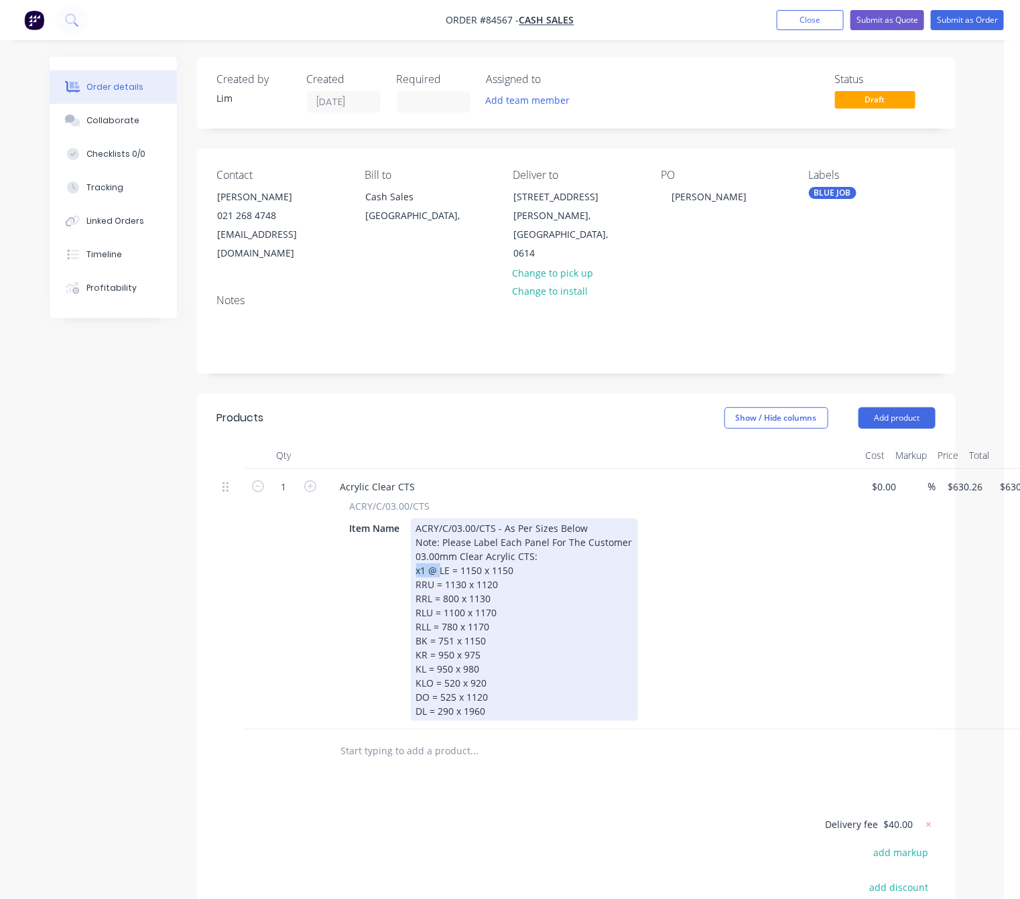
copy div "x1 @"
click at [416, 564] on div "ACRY/C/03.00/CTS - As Per Sizes Below Note: Please Label Each Panel For The Cus…" at bounding box center [524, 620] width 227 height 202
click at [416, 583] on div "ACRY/C/03.00/CTS - As Per Sizes Below Note: Please Label Each Panel For The Cus…" at bounding box center [524, 620] width 227 height 202
click at [415, 594] on div "ACRY/C/03.00/CTS - As Per Sizes Below Note: Please Label Each Panel For The Cus…" at bounding box center [524, 620] width 227 height 202
click at [416, 606] on div "ACRY/C/03.00/CTS - As Per Sizes Below Note: Please Label Each Panel For The Cus…" at bounding box center [524, 620] width 227 height 202
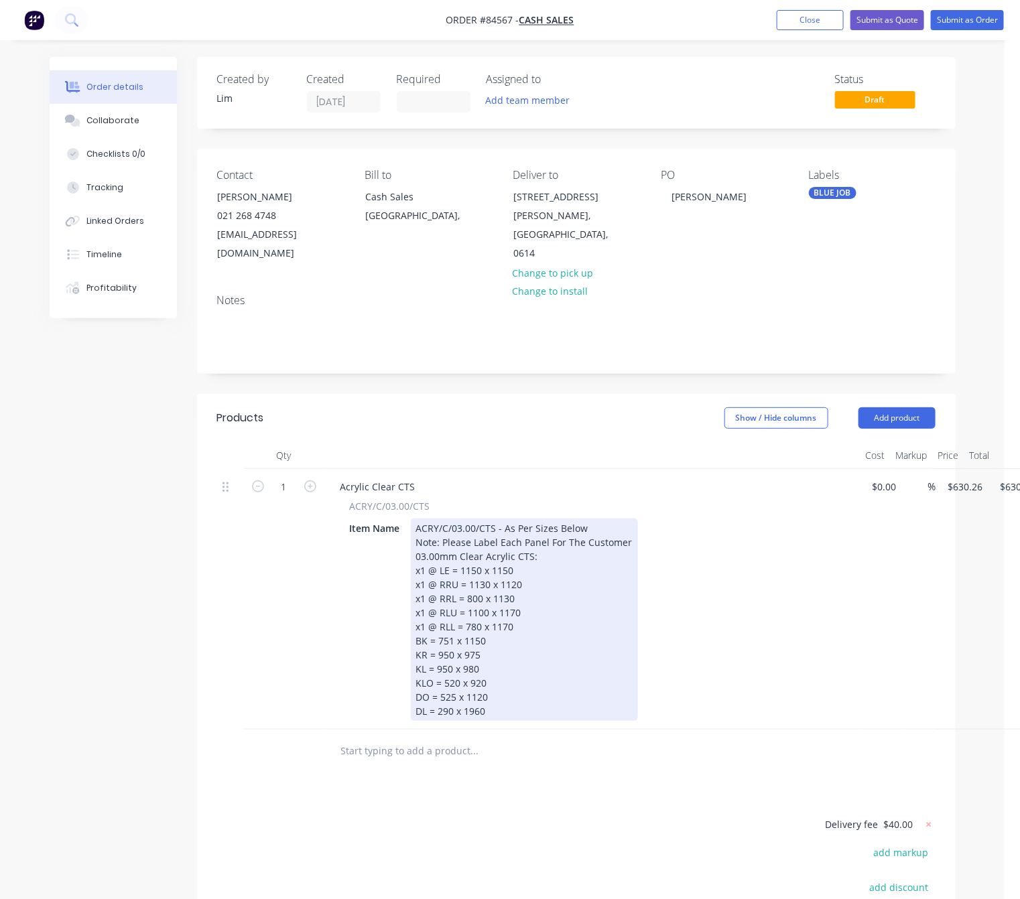
click at [416, 620] on div "ACRY/C/03.00/CTS - As Per Sizes Below Note: Please Label Each Panel For The Cus…" at bounding box center [524, 620] width 227 height 202
click at [414, 638] on div "ACRY/C/03.00/CTS - As Per Sizes Below Note: Please Label Each Panel For The Cus…" at bounding box center [524, 620] width 227 height 202
click at [416, 653] on div "ACRY/C/03.00/CTS - As Per Sizes Below Note: Please Label Each Panel For The Cus…" at bounding box center [524, 620] width 227 height 202
click at [415, 666] on div "ACRY/C/03.00/CTS - As Per Sizes Below Note: Please Label Each Panel For The Cus…" at bounding box center [524, 620] width 227 height 202
click at [416, 678] on div "ACRY/C/03.00/CTS - As Per Sizes Below Note: Please Label Each Panel For The Cus…" at bounding box center [524, 620] width 227 height 202
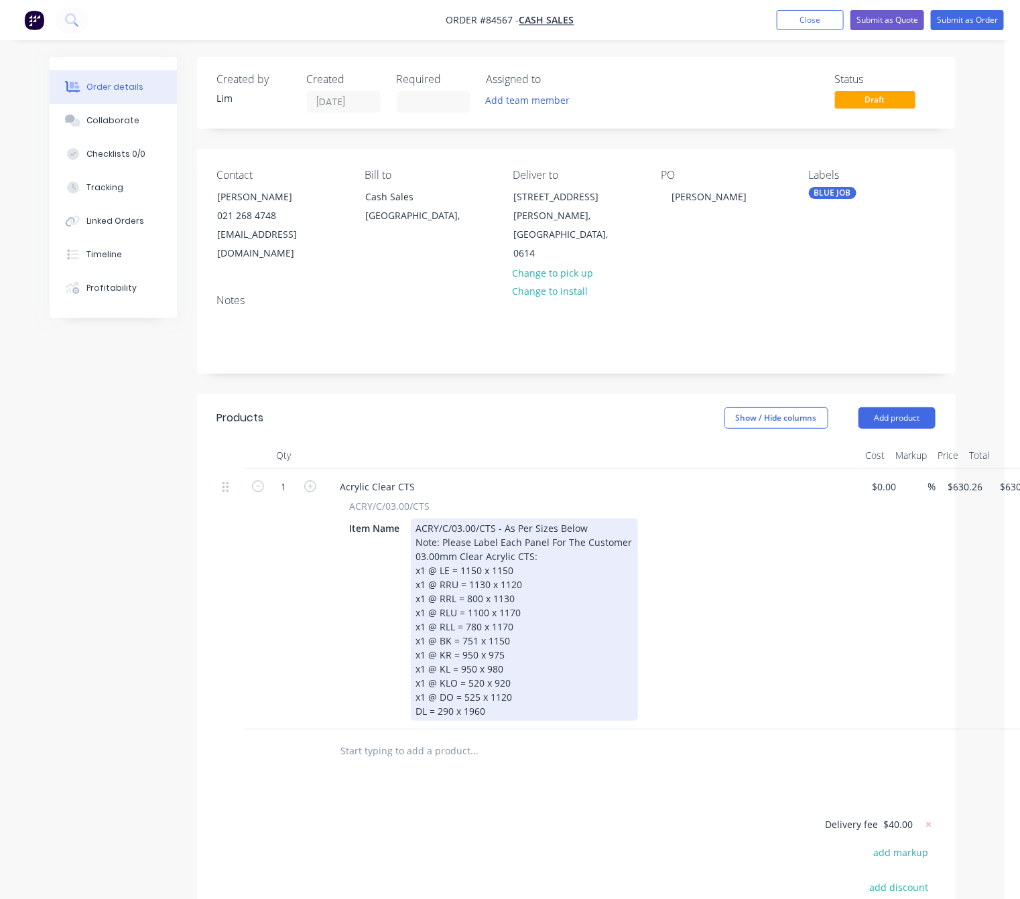
click at [414, 698] on div "ACRY/C/03.00/CTS - As Per Sizes Below Note: Please Label Each Panel For The Cus…" at bounding box center [524, 620] width 227 height 202
click at [537, 690] on div "ACRY/C/03.00/CTS - As Per Sizes Below Note: Please Label Each Panel For The Cus…" at bounding box center [524, 620] width 227 height 202
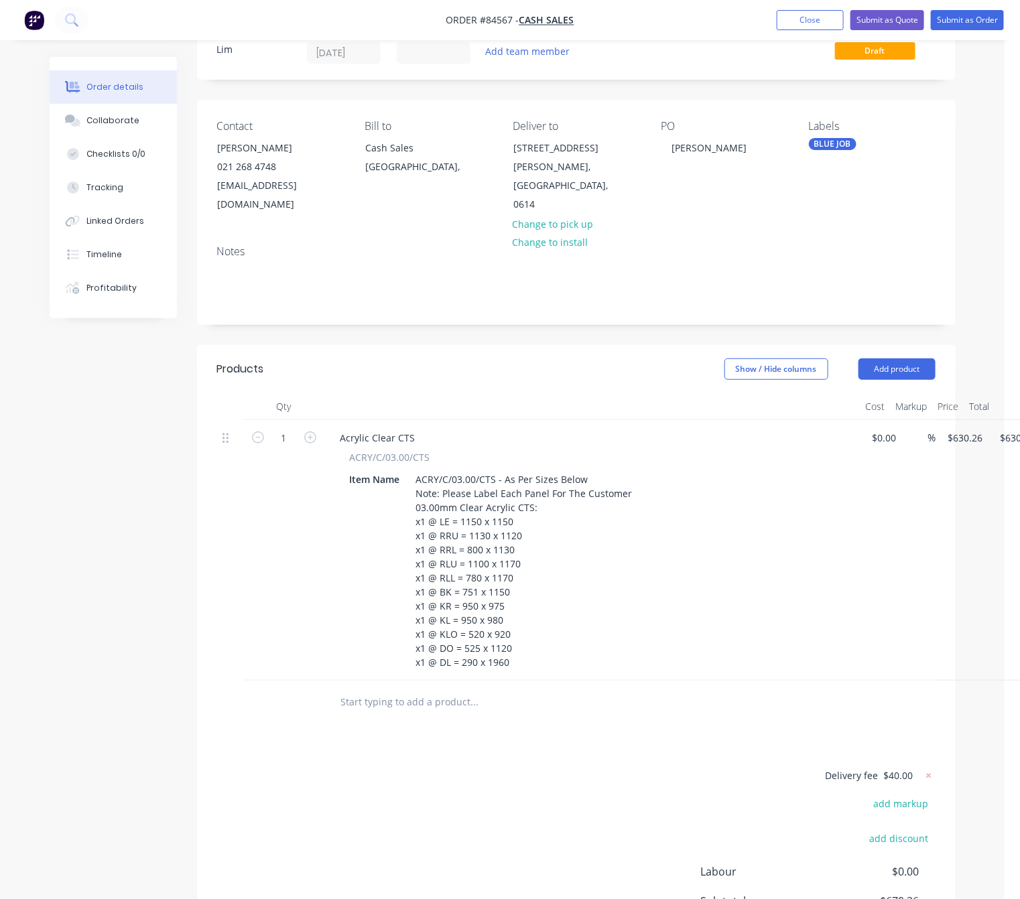
scroll to position [0, 0]
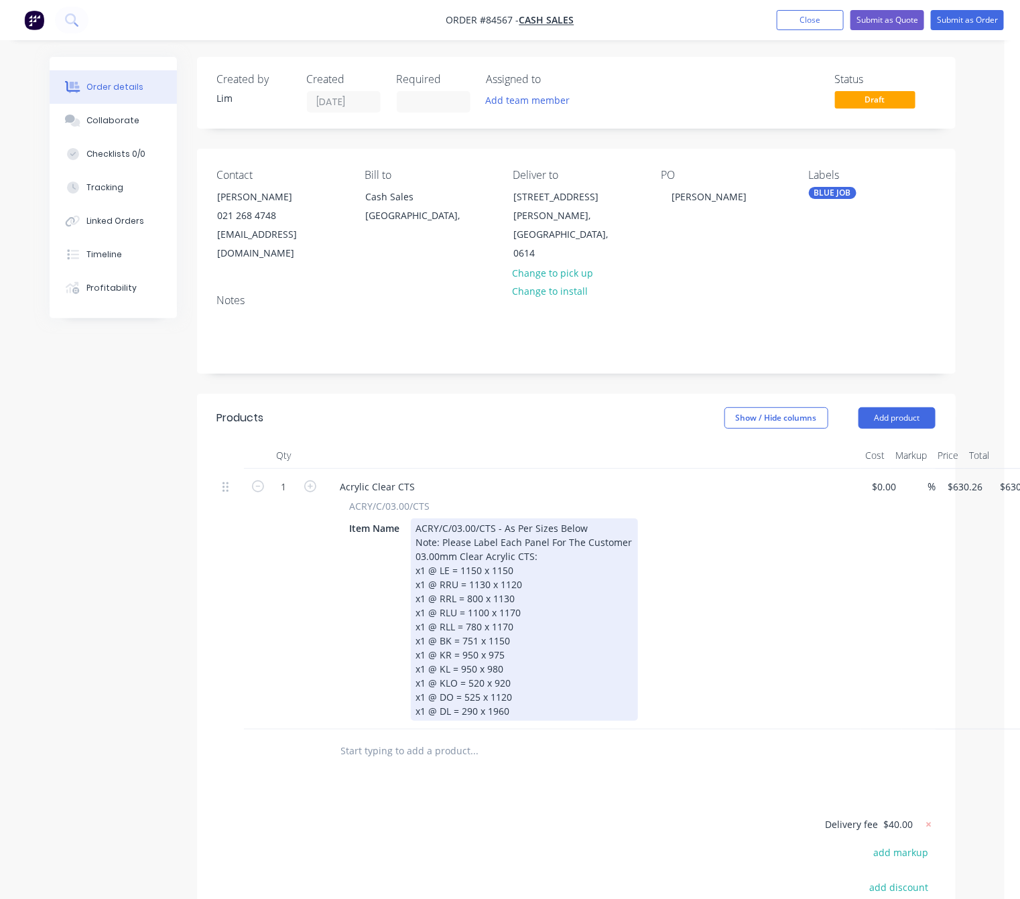
click at [515, 690] on div "ACRY/C/03.00/CTS - As Per Sizes Below Note: Please Label Each Panel For The Cus…" at bounding box center [524, 620] width 227 height 202
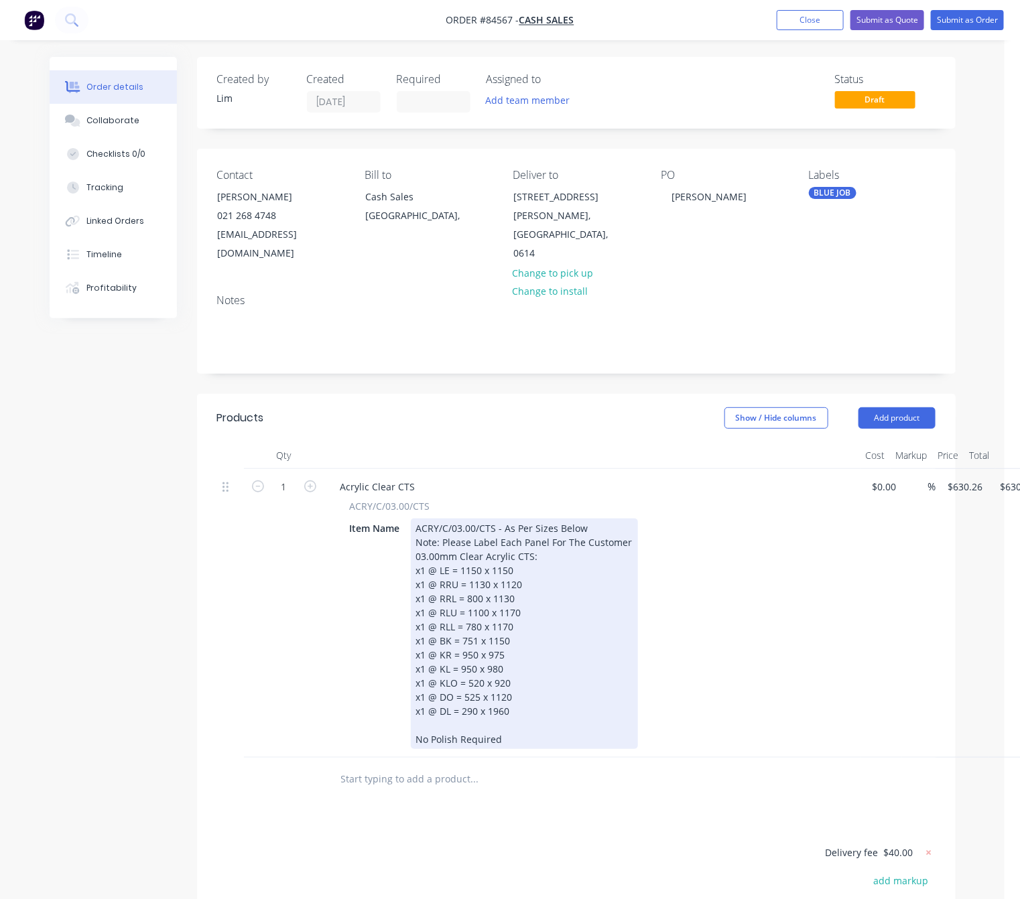
click at [462, 716] on div "ACRY/C/03.00/CTS - As Per Sizes Below Note: Please Label Each Panel For The Cus…" at bounding box center [524, 634] width 227 height 231
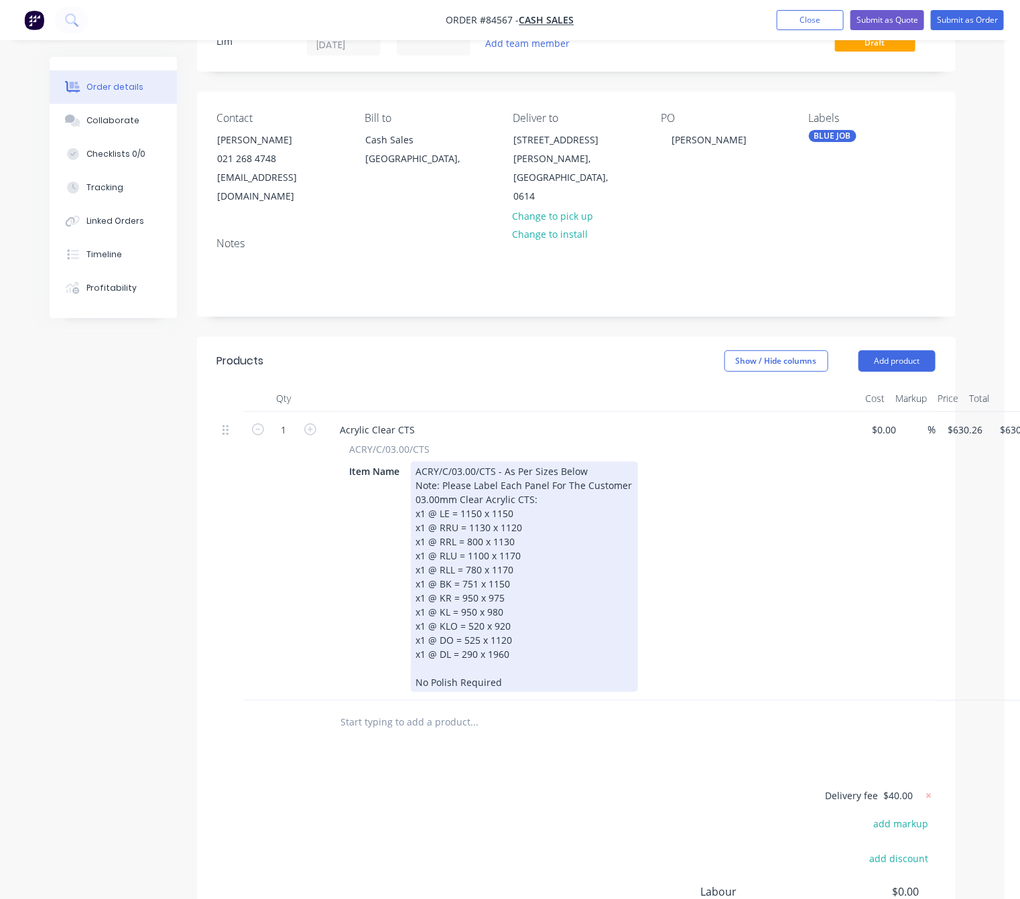
scroll to position [221, 0]
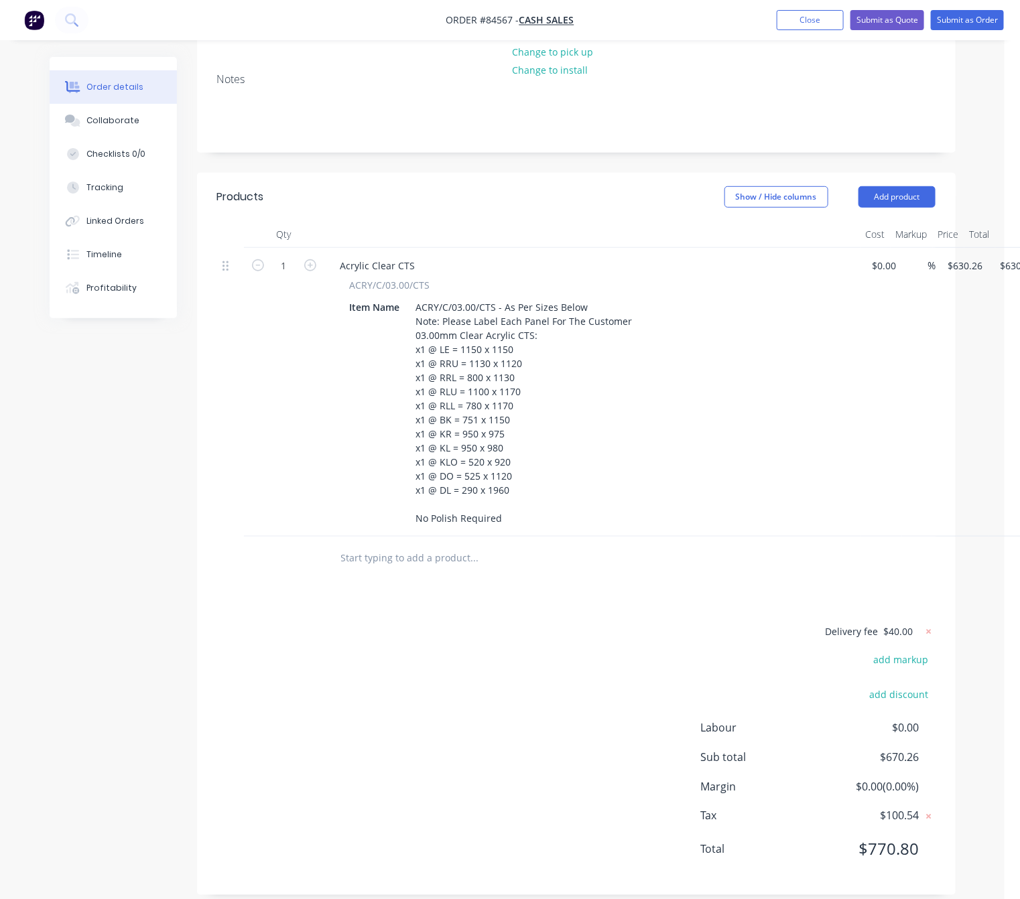
click at [546, 668] on div "Delivery fee $40.00 add markup add discount Labour $0.00 Sub total $670.26 Marg…" at bounding box center [576, 749] width 718 height 252
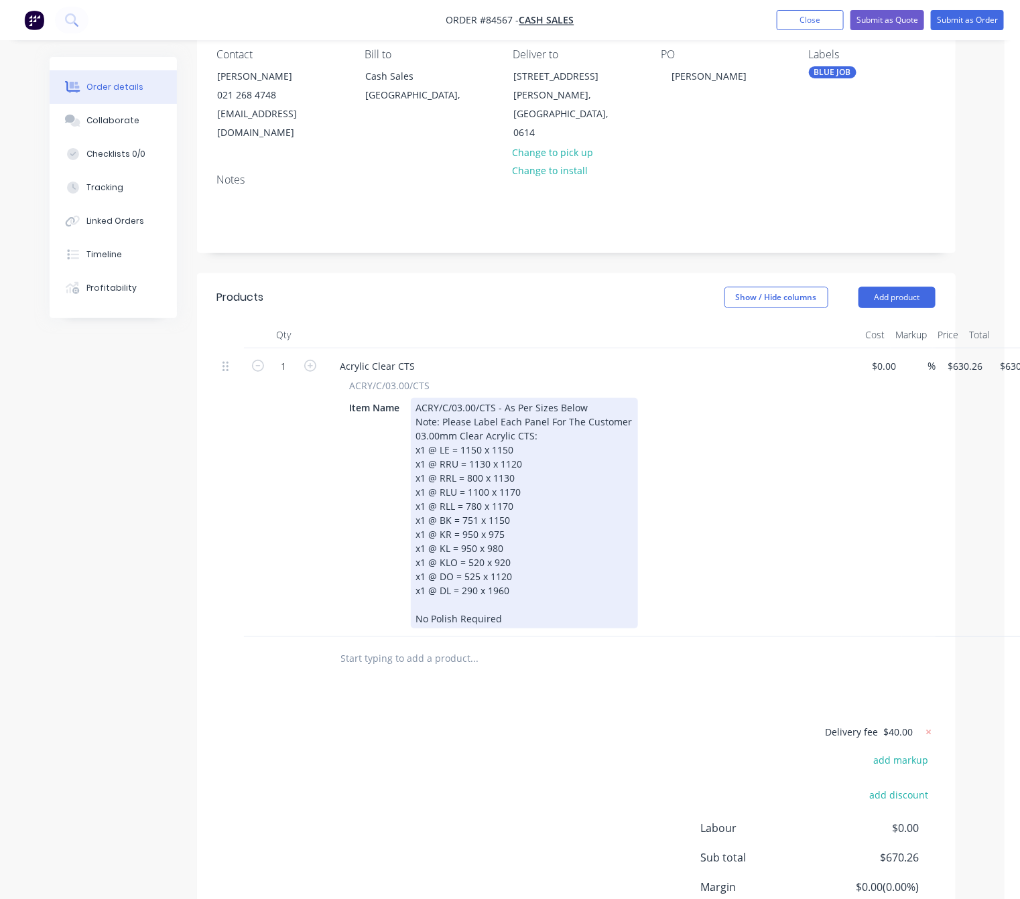
click at [416, 413] on div "ACRY/C/03.00/CTS - As Per Sizes Below Note: Please Label Each Panel For The Cus…" at bounding box center [524, 513] width 227 height 231
click at [548, 408] on div "ACRY/C/03.00/CTS - As Per Sizes Below Note: Please Label Each Panel For The Cus…" at bounding box center [524, 513] width 227 height 231
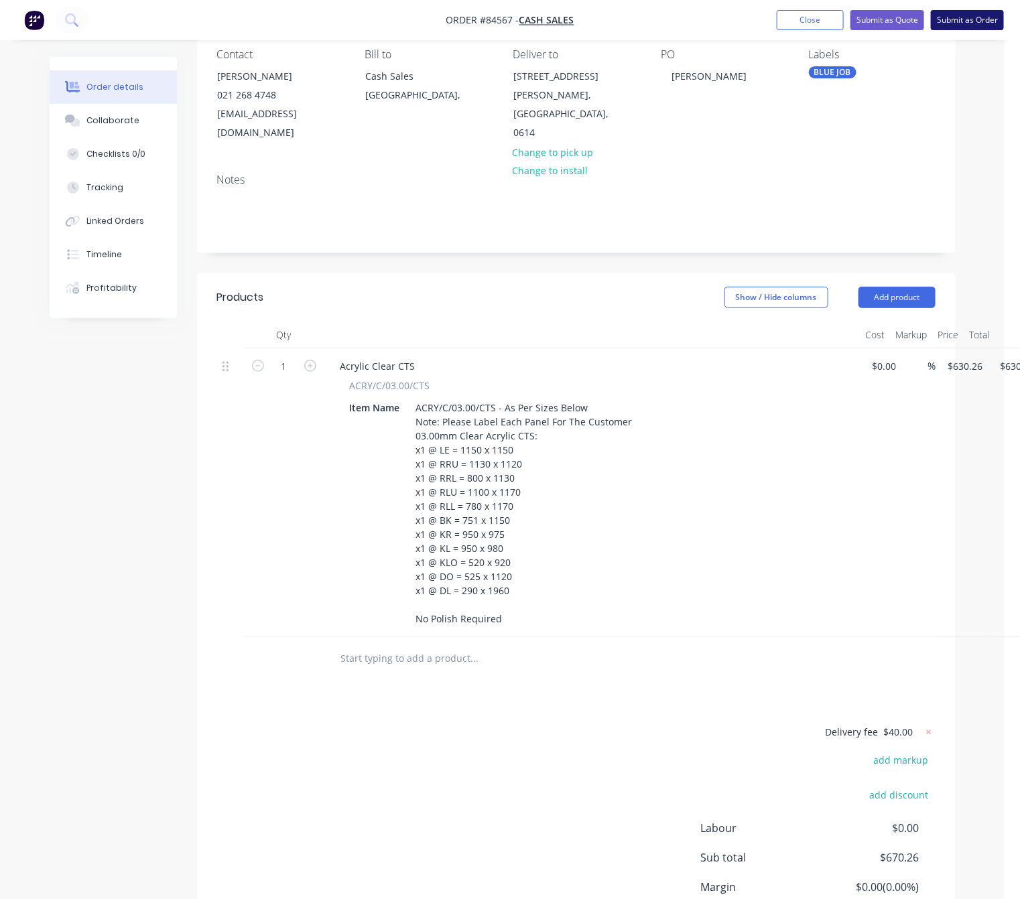
click at [986, 17] on button "Submit as Order" at bounding box center [967, 20] width 73 height 20
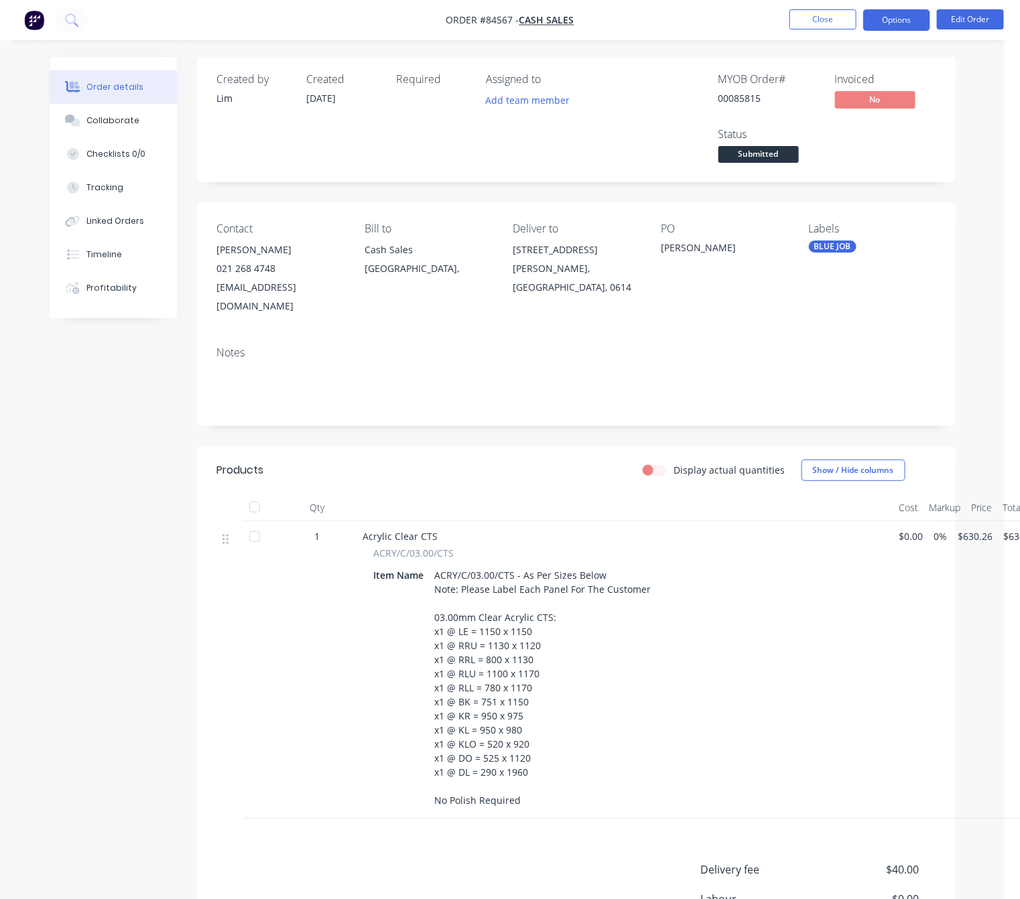
click at [899, 27] on button "Options" at bounding box center [896, 19] width 67 height 21
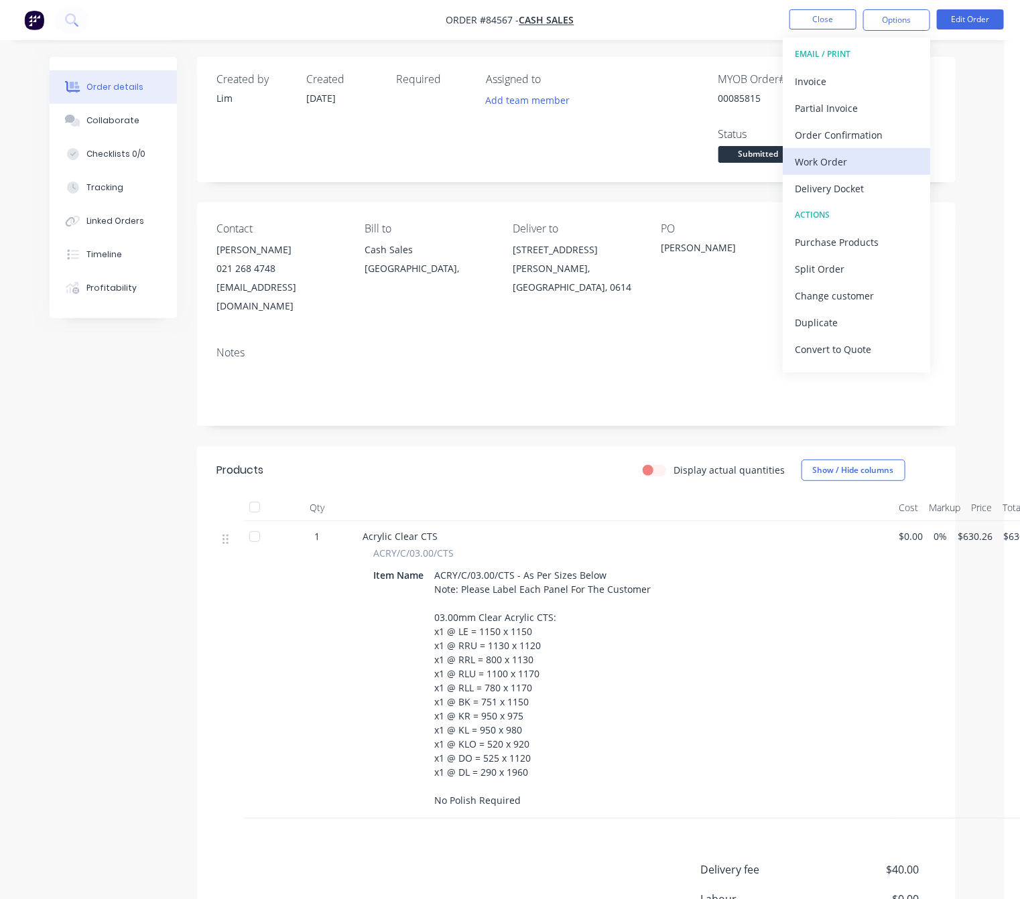
click at [855, 155] on div "Work Order" at bounding box center [856, 161] width 123 height 19
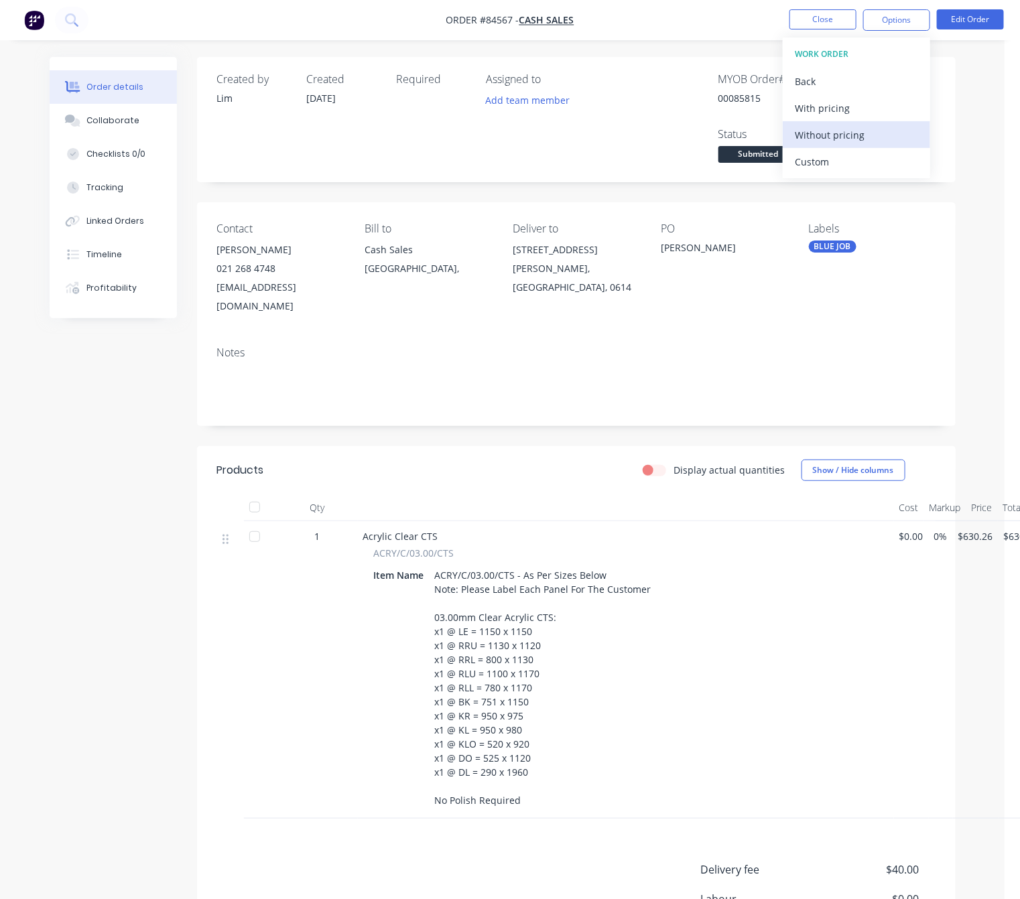
drag, startPoint x: 859, startPoint y: 129, endPoint x: 871, endPoint y: 137, distance: 13.9
click at [861, 129] on div "Without pricing" at bounding box center [856, 134] width 123 height 19
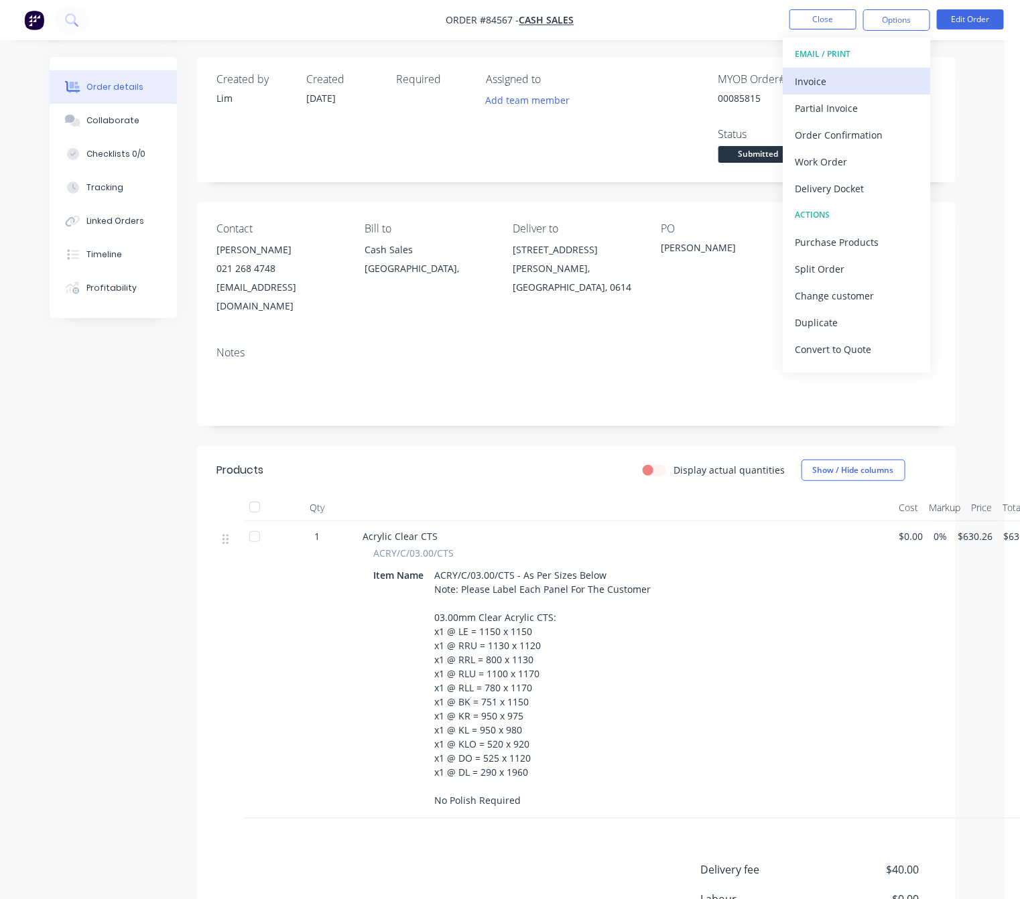
click at [823, 72] on div "Invoice" at bounding box center [856, 81] width 123 height 19
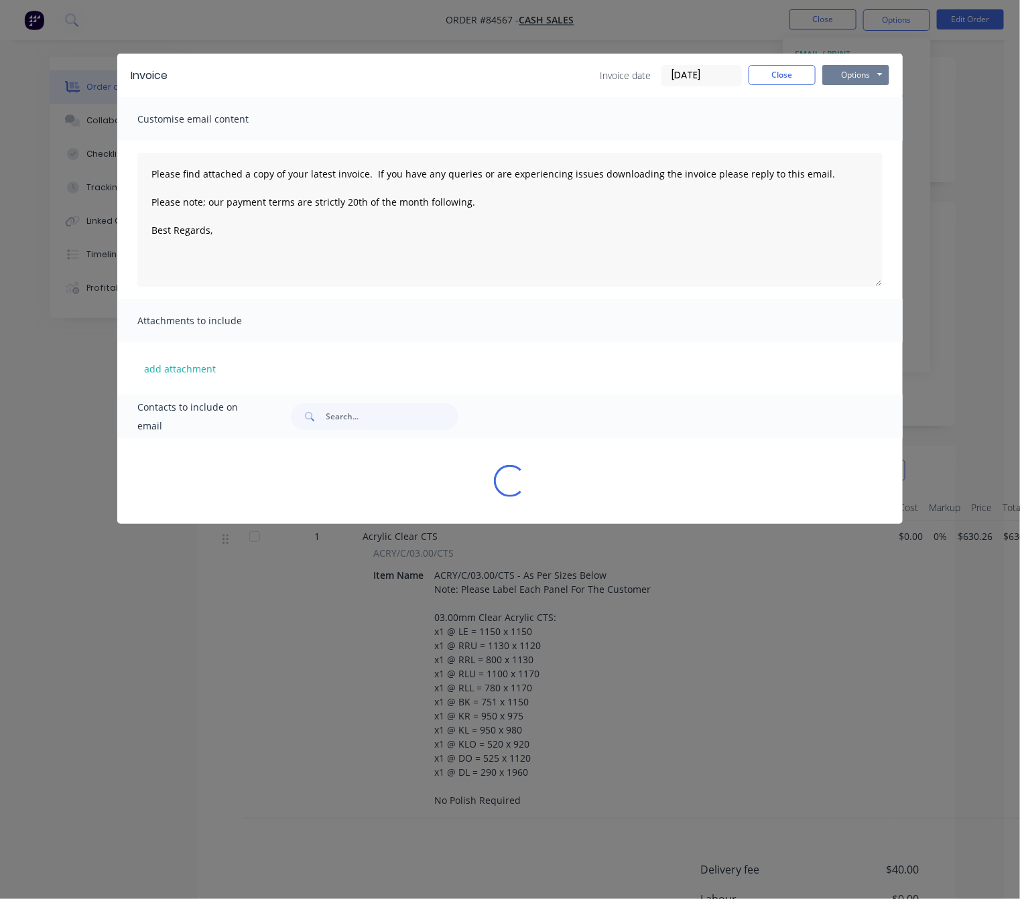
click at [844, 73] on button "Options" at bounding box center [855, 75] width 67 height 20
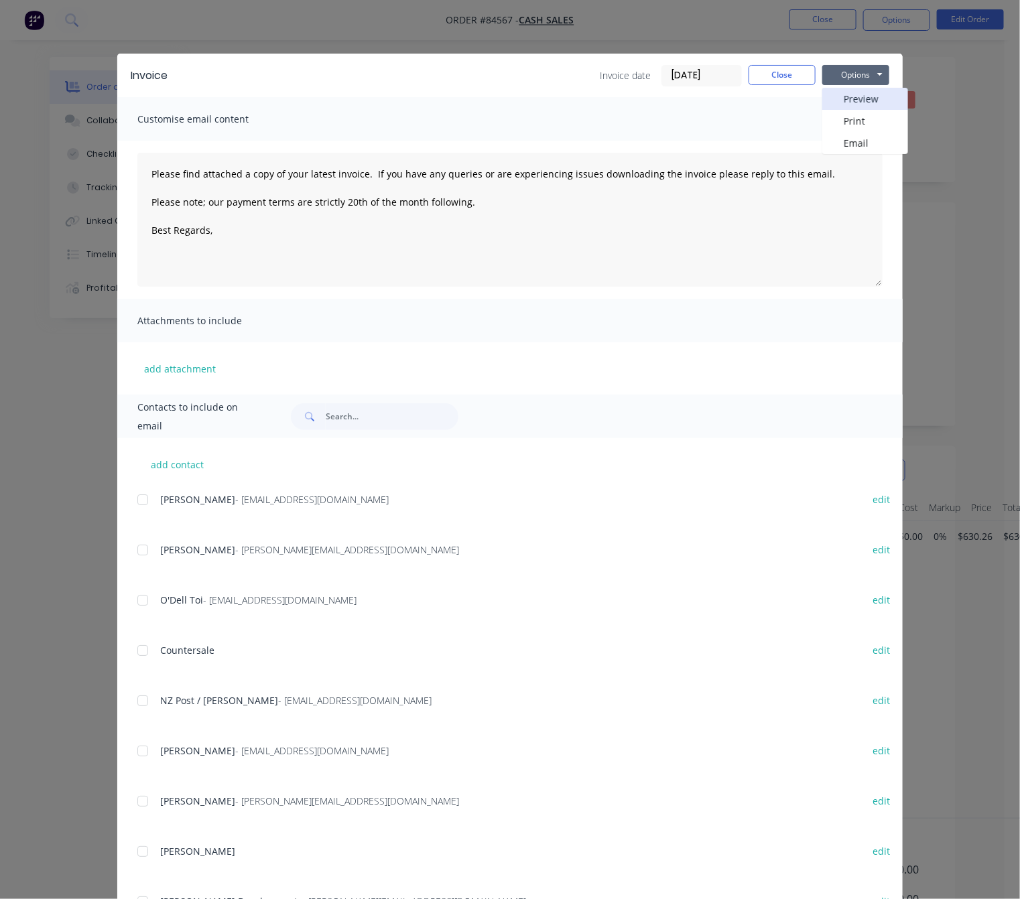
click at [863, 95] on button "Preview" at bounding box center [865, 99] width 86 height 22
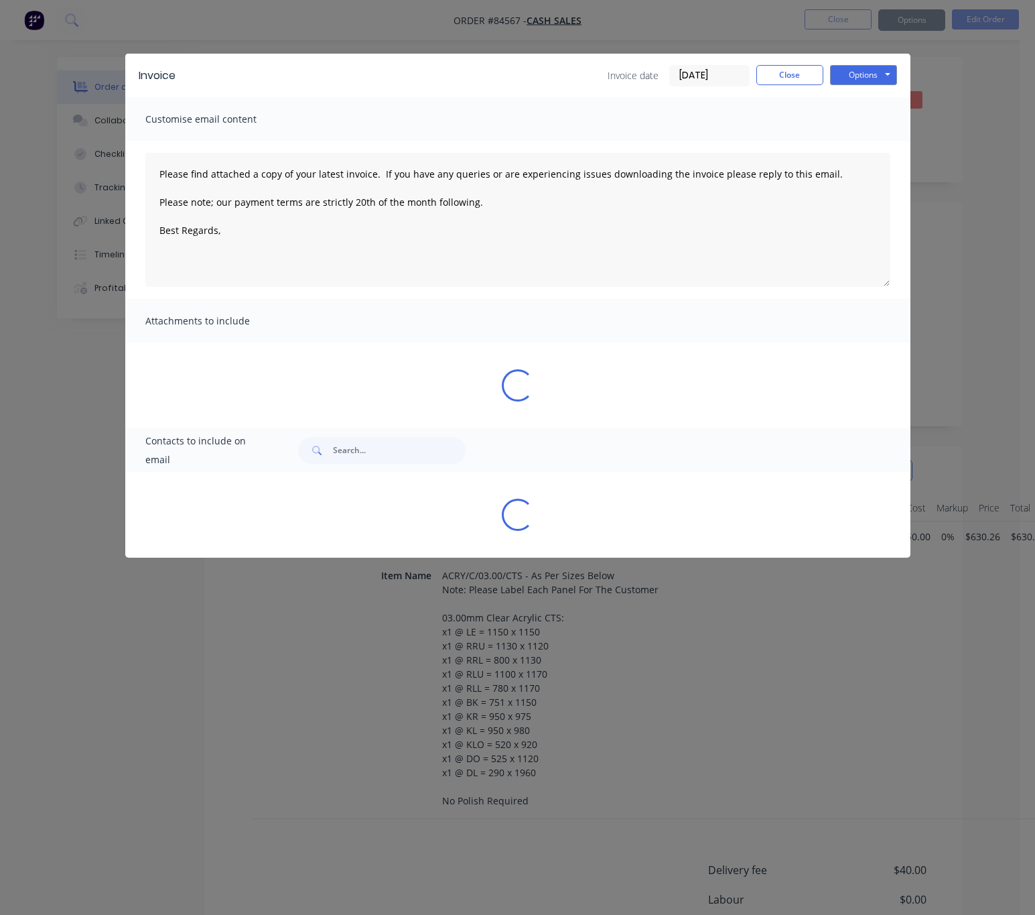
type textarea "Please find attached a copy of your latest invoice. If you have any queries or …"
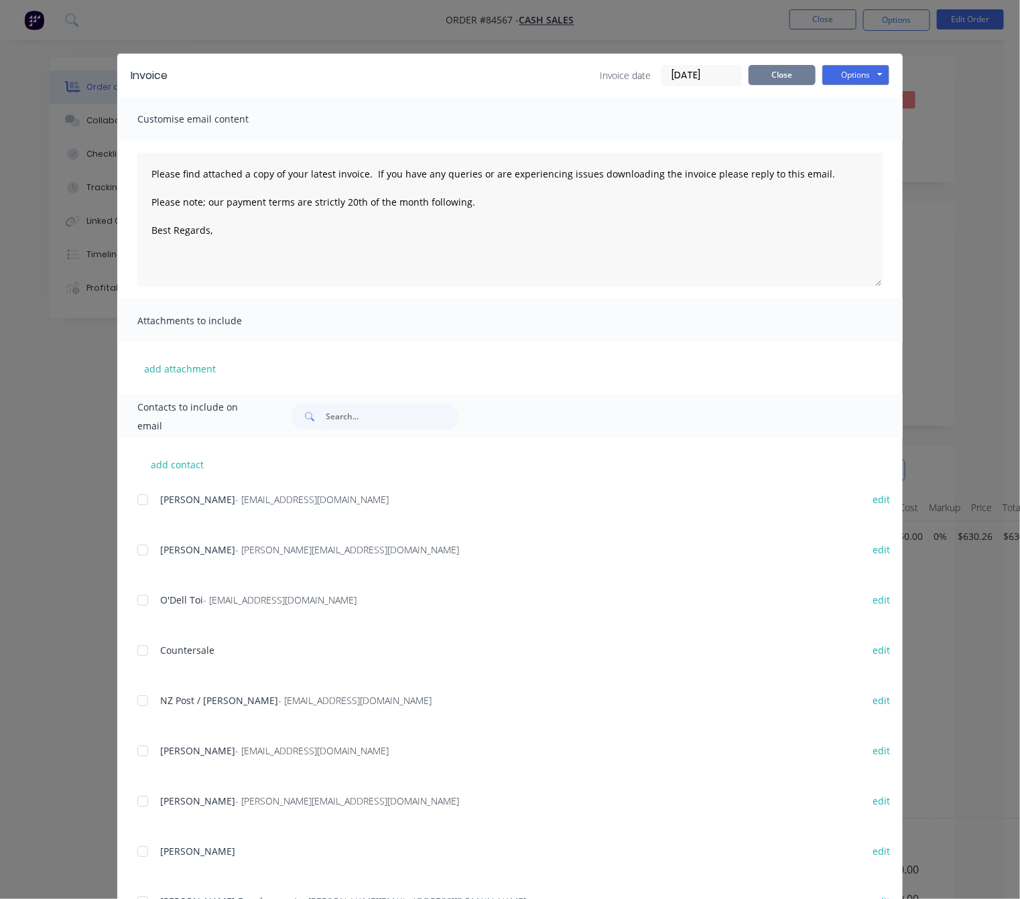
click at [764, 69] on button "Close" at bounding box center [782, 75] width 67 height 20
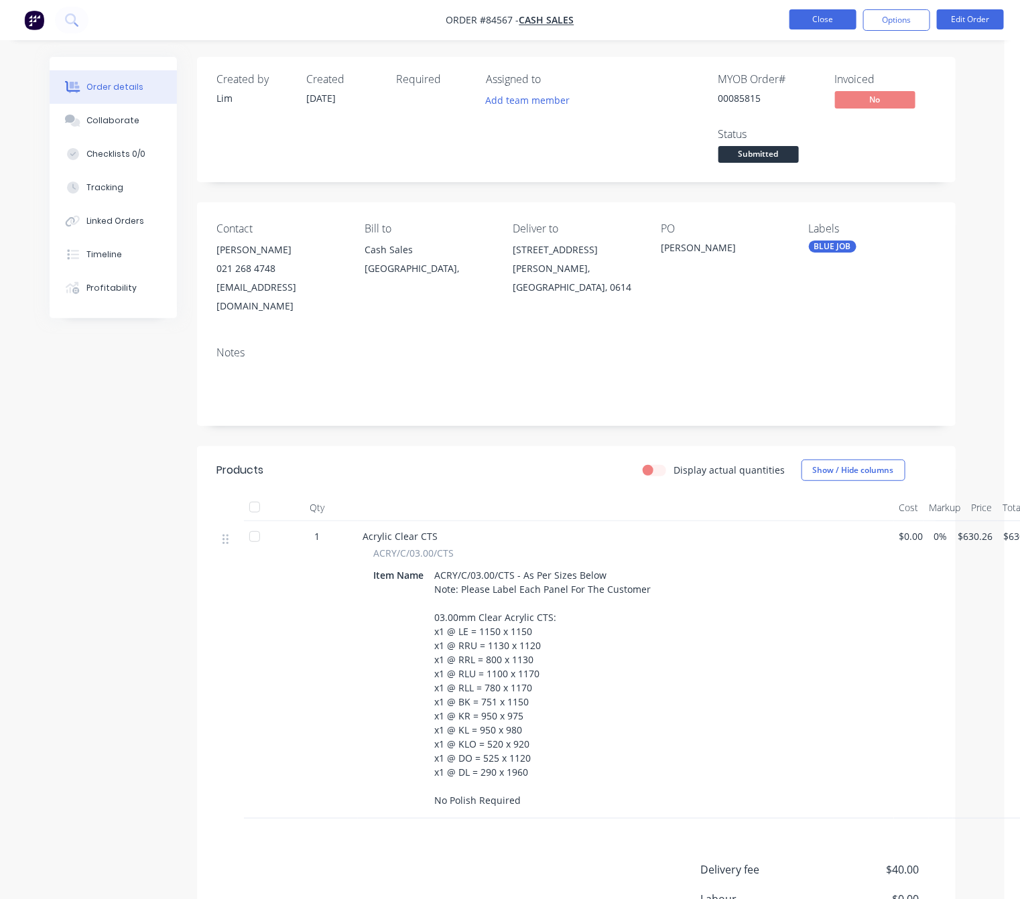
click at [835, 27] on button "Close" at bounding box center [823, 19] width 67 height 20
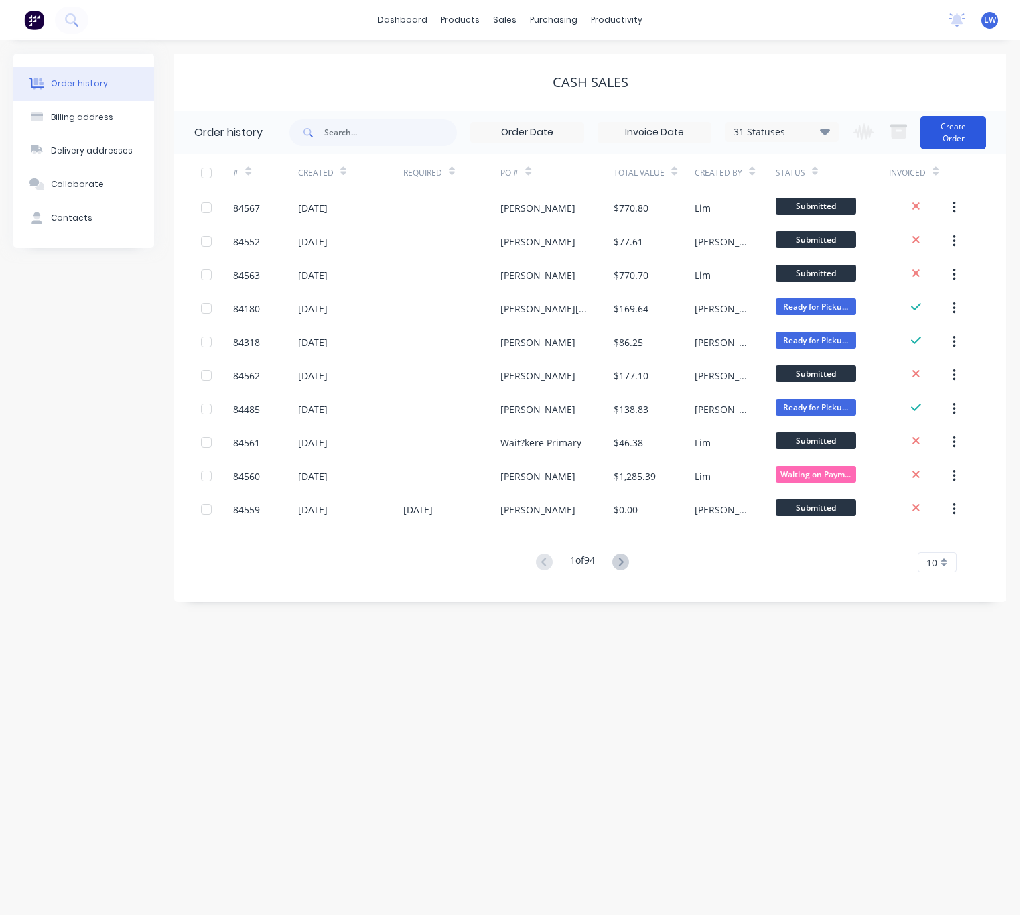
click at [946, 123] on button "Create Order" at bounding box center [954, 133] width 66 height 34
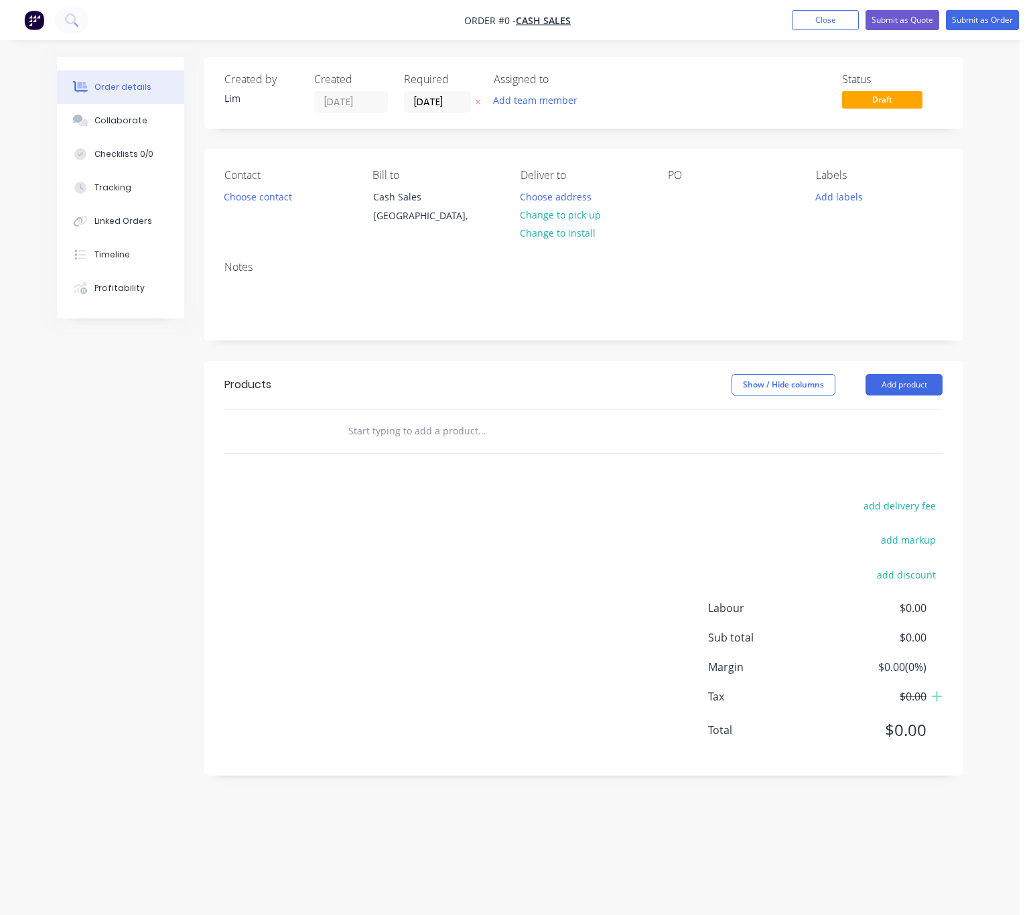
click at [479, 103] on icon "button" at bounding box center [478, 102] width 6 height 8
click at [276, 191] on button "Choose contact" at bounding box center [258, 196] width 82 height 18
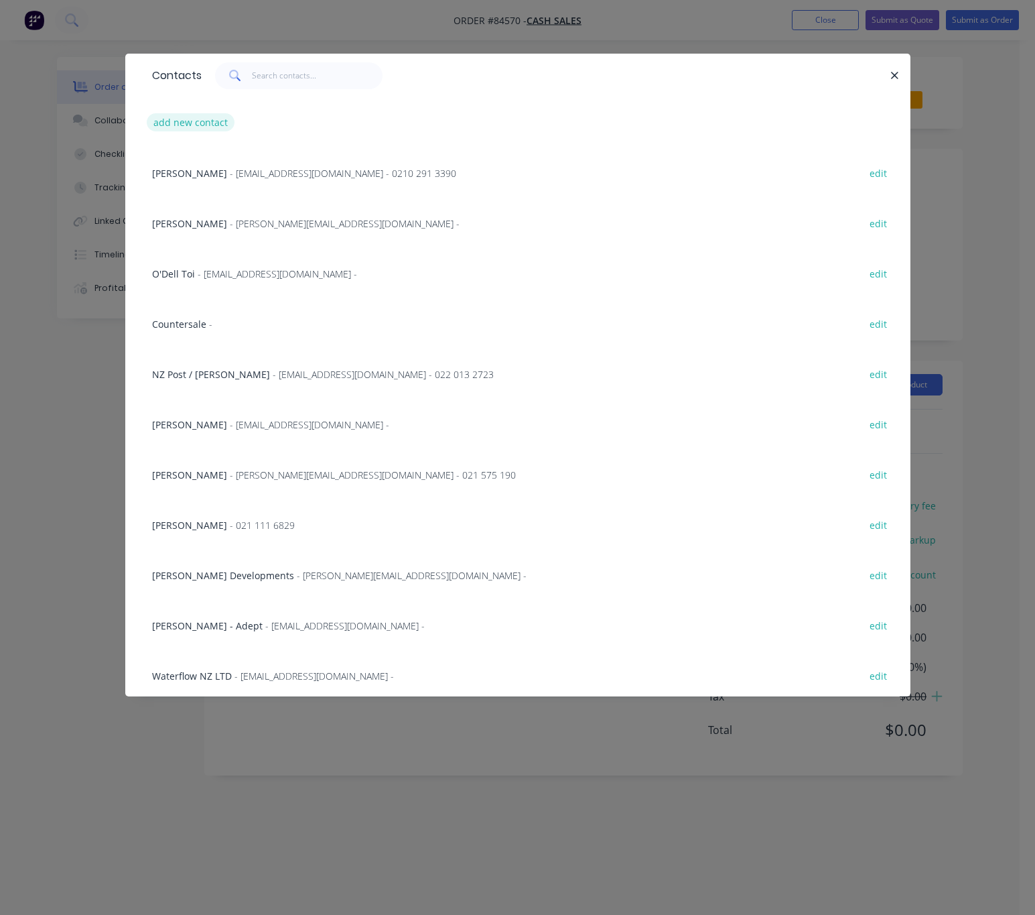
click at [219, 117] on button "add new contact" at bounding box center [191, 122] width 88 height 18
select select "NZ"
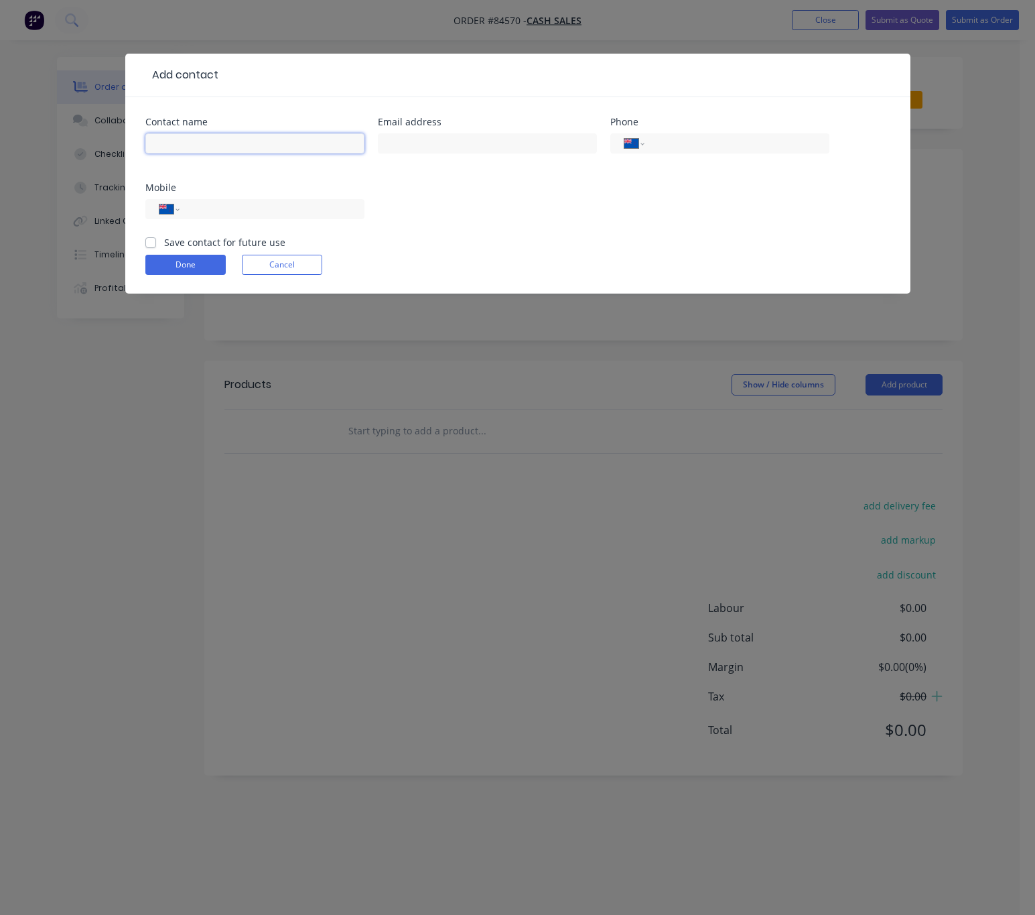
click at [242, 143] on input "text" at bounding box center [254, 143] width 219 height 20
type input "Lion Shades - [PERSON_NAME]"
click at [432, 139] on input "text" at bounding box center [487, 143] width 219 height 20
type input "[EMAIL_ADDRESS][DOMAIN_NAME]"
click at [300, 211] on input "tel" at bounding box center [269, 209] width 161 height 15
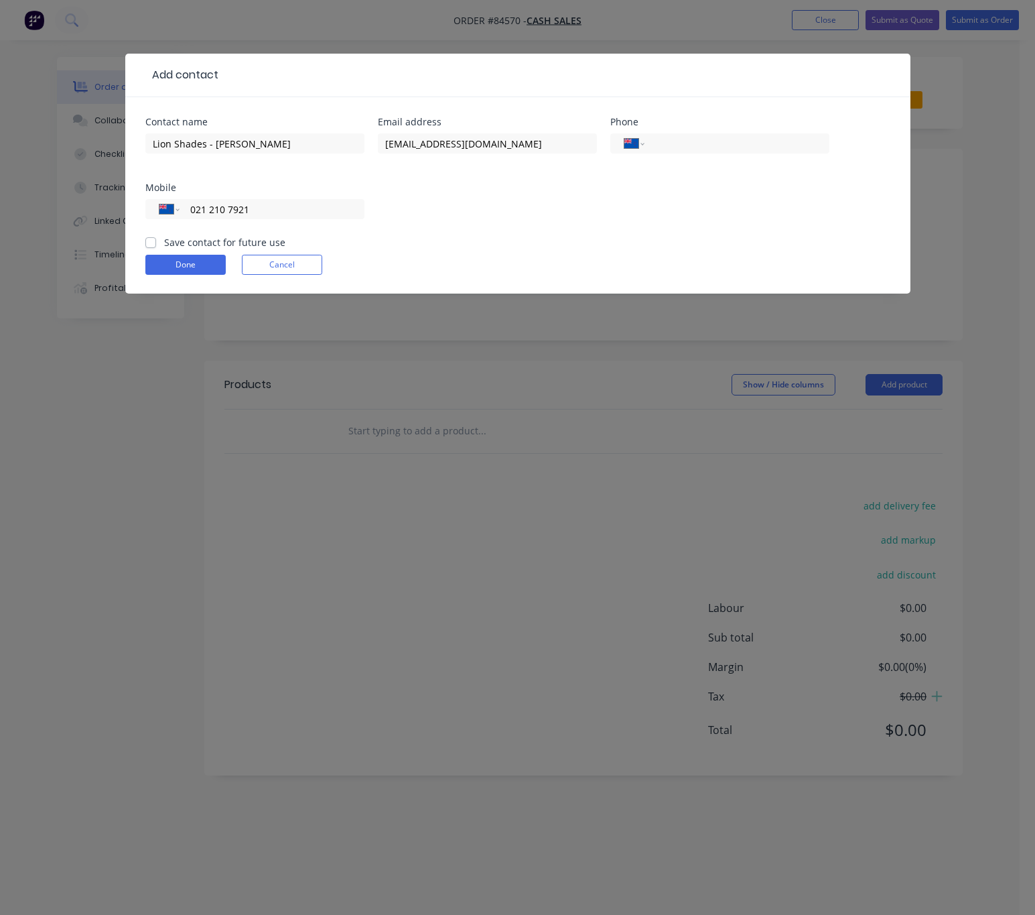
type input "021 210 7921"
click at [164, 243] on label "Save contact for future use" at bounding box center [224, 242] width 121 height 14
click at [149, 243] on input "Save contact for future use" at bounding box center [150, 241] width 11 height 13
checkbox input "true"
click at [164, 263] on button "Done" at bounding box center [185, 265] width 80 height 20
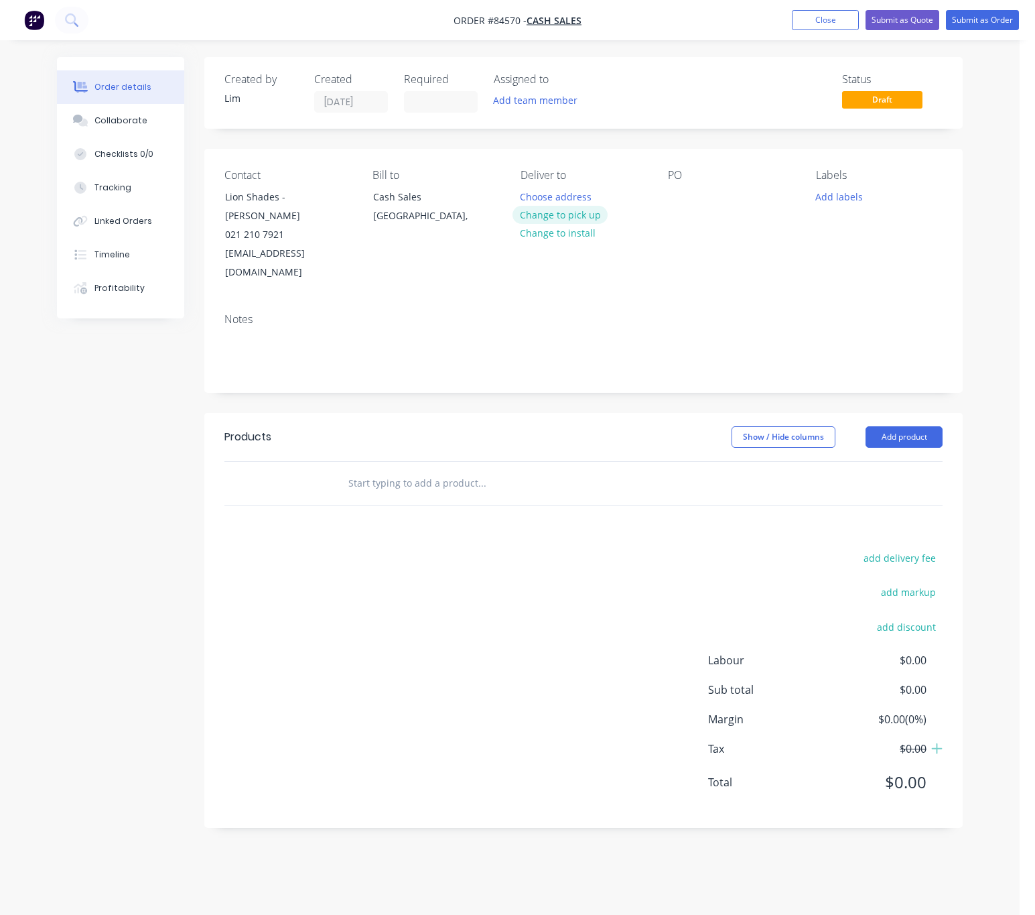
click at [585, 213] on button "Change to pick up" at bounding box center [560, 215] width 95 height 18
click at [676, 193] on div at bounding box center [678, 196] width 21 height 19
click at [833, 195] on button "Add labels" at bounding box center [840, 196] width 62 height 18
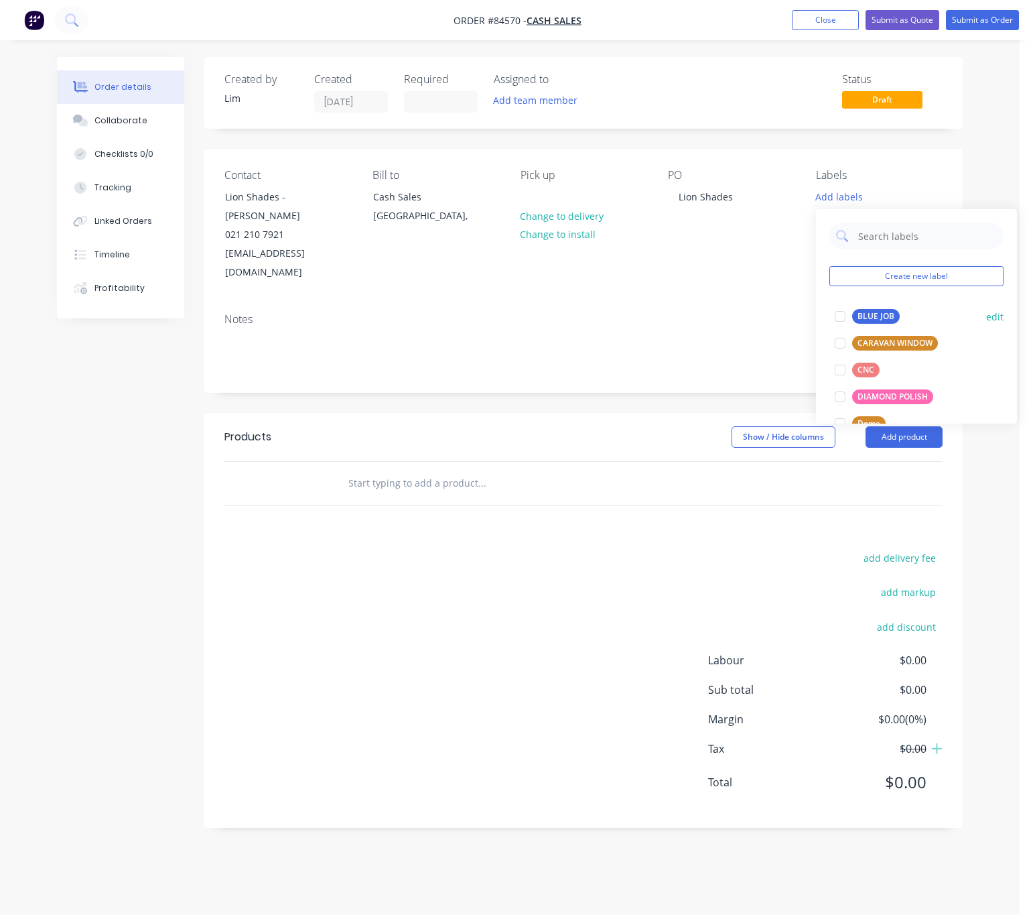
click at [877, 316] on div "BLUE JOB" at bounding box center [877, 316] width 48 height 15
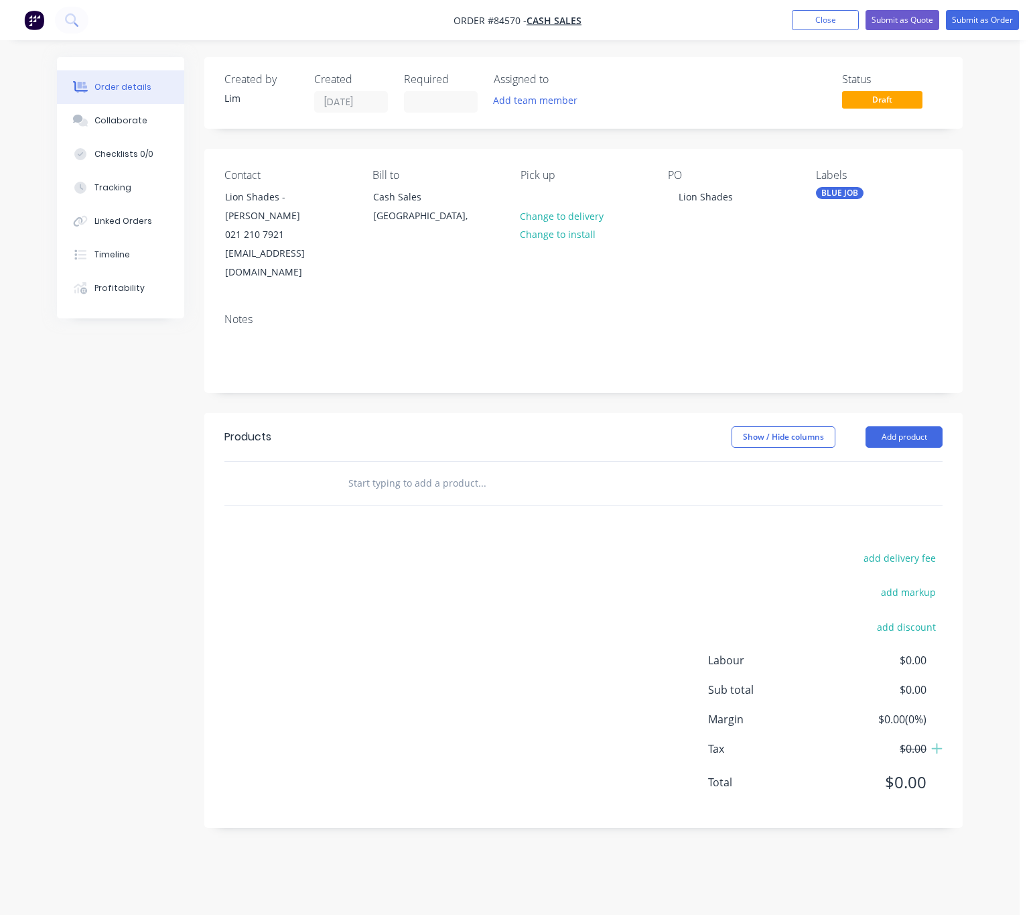
click at [573, 426] on div "Show / Hide columns Add product" at bounding box center [660, 436] width 566 height 21
click at [451, 470] on input "text" at bounding box center [482, 483] width 268 height 27
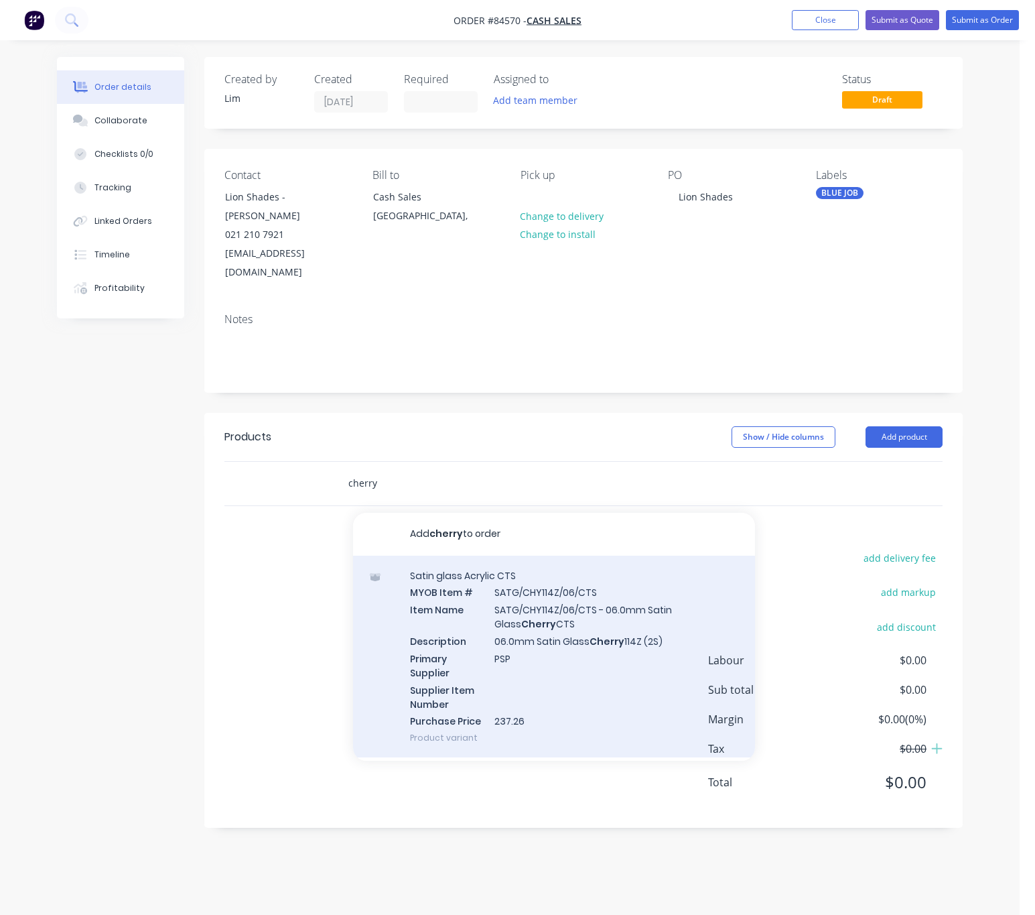
type input "cherry"
click at [653, 603] on div "Satin glass Acrylic CTS MYOB Item # SATG/CHY114Z/06/CTS Item Name SATG/CHY114Z/…" at bounding box center [554, 657] width 402 height 202
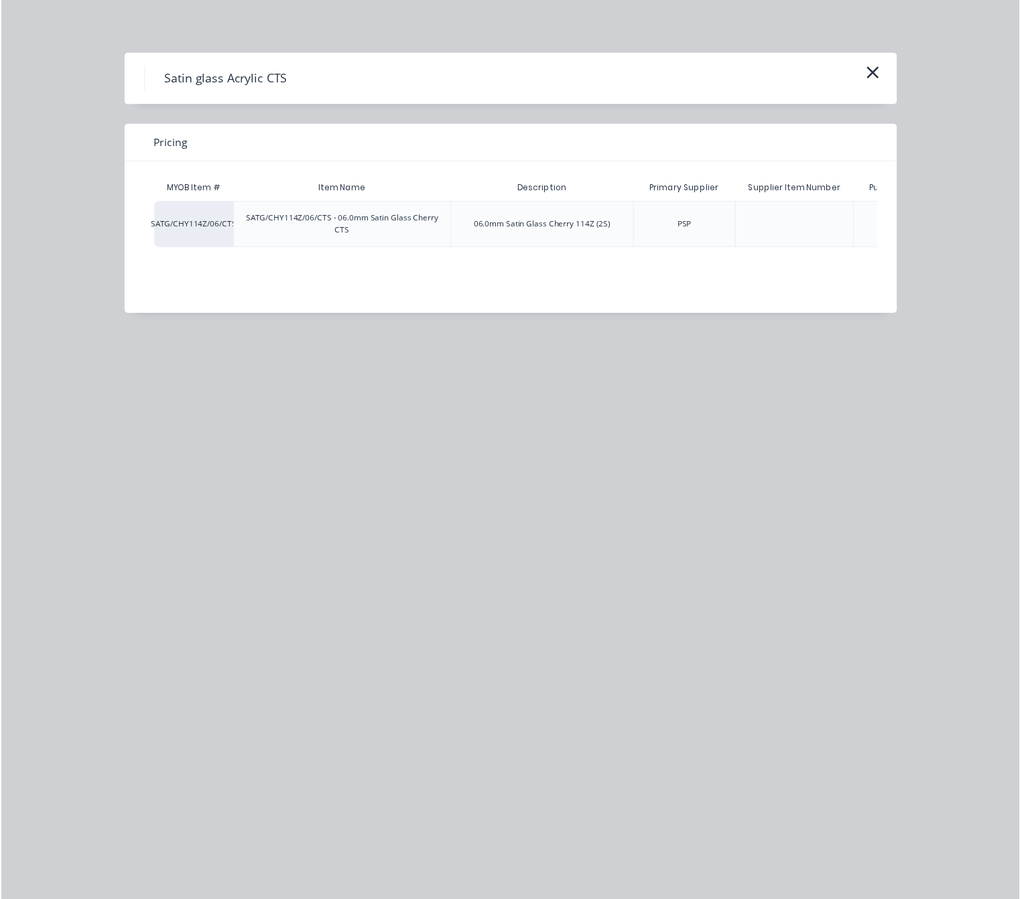
scroll to position [0, 147]
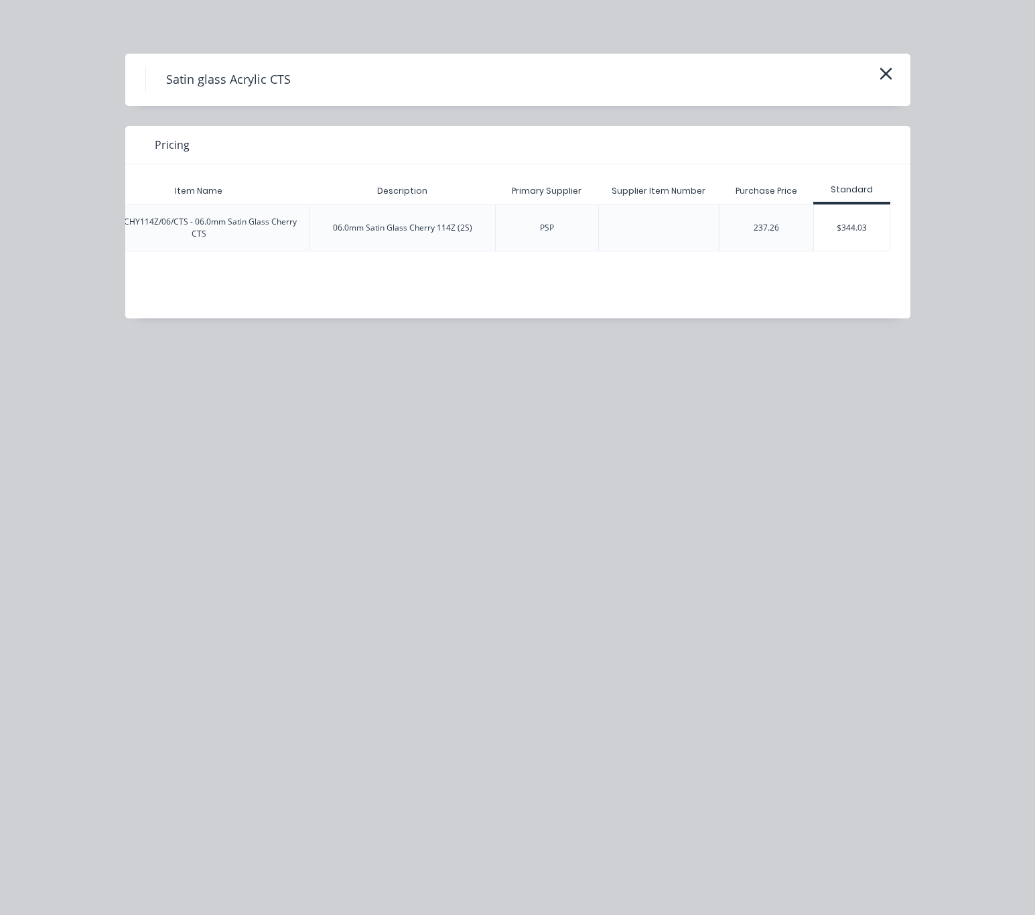
click at [861, 231] on div "$344.03" at bounding box center [852, 228] width 76 height 46
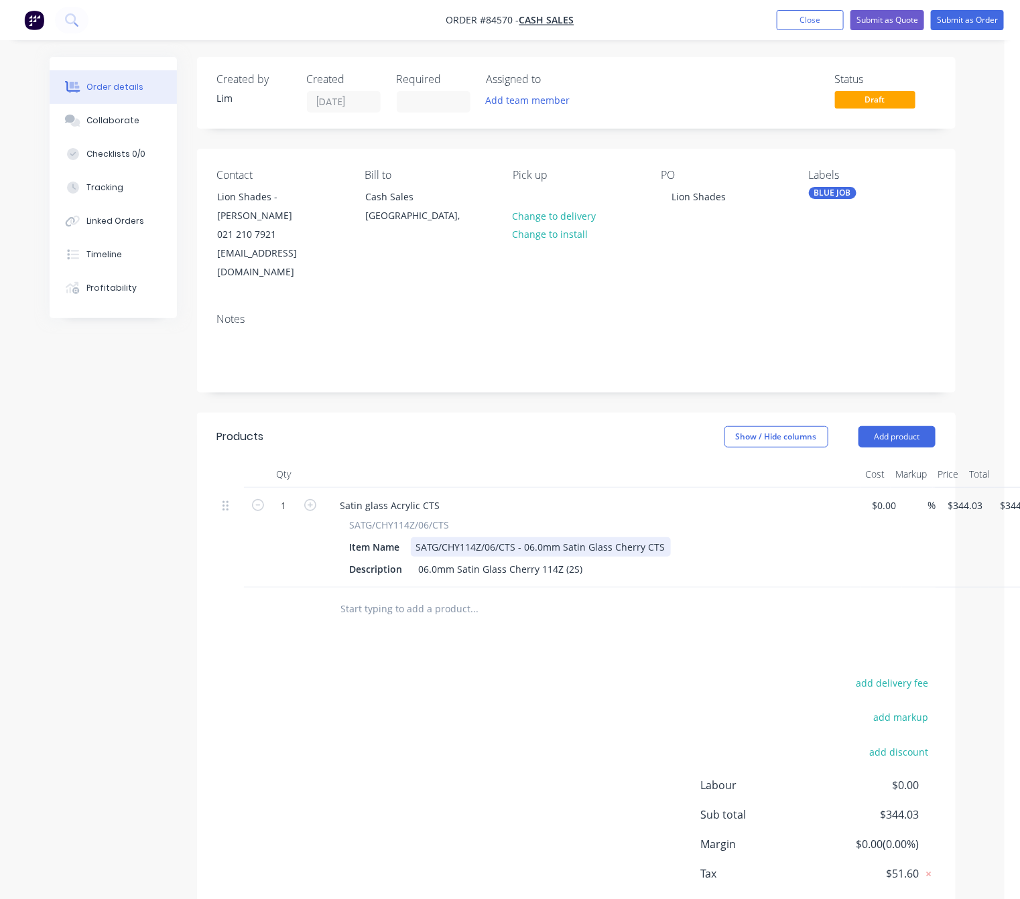
click at [664, 538] on div "SATG/CHY114Z/06/CTS - 06.0mm Satin Glass Cherry CTS" at bounding box center [541, 547] width 260 height 19
click at [535, 730] on div "add delivery fee add markup add discount Labour $0.00 Sub total $344.03 Margin …" at bounding box center [576, 803] width 718 height 259
click at [968, 496] on input "344.03" at bounding box center [968, 505] width 42 height 19
type input "$111.15"
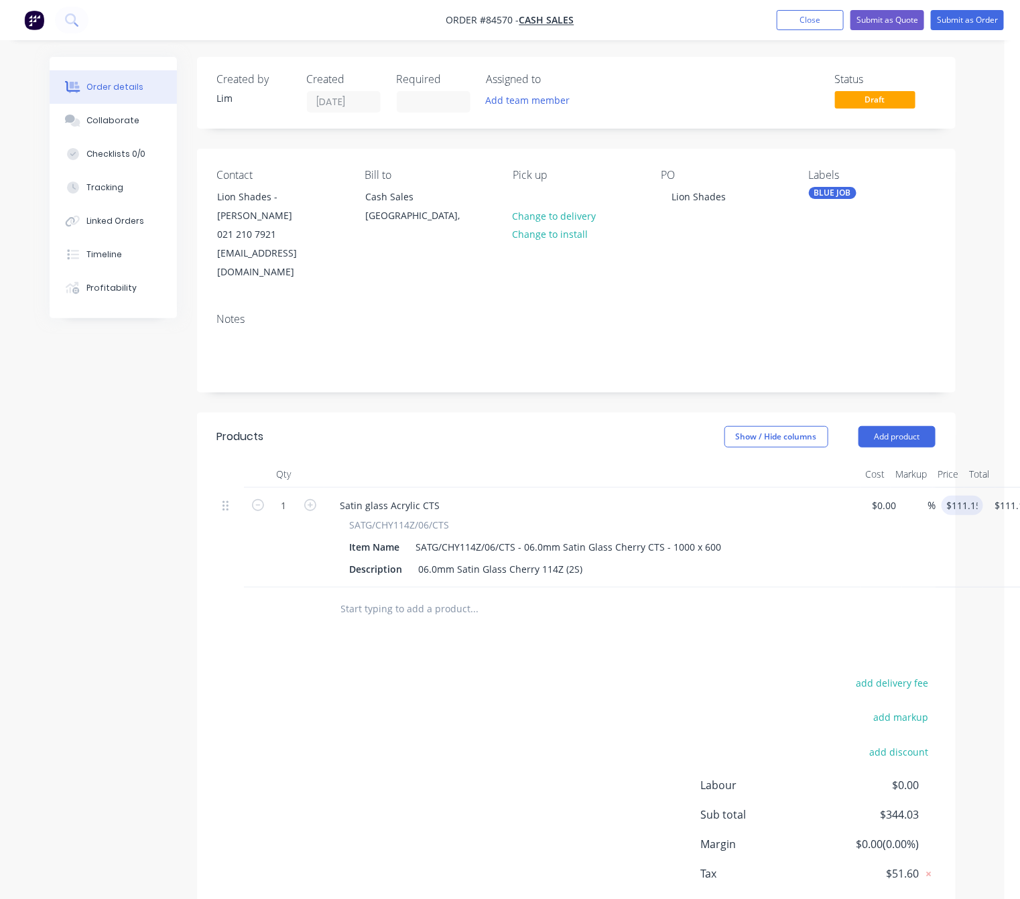
click at [533, 692] on div "add delivery fee add markup add discount Labour $0.00 Sub total $344.03 Margin …" at bounding box center [576, 803] width 718 height 259
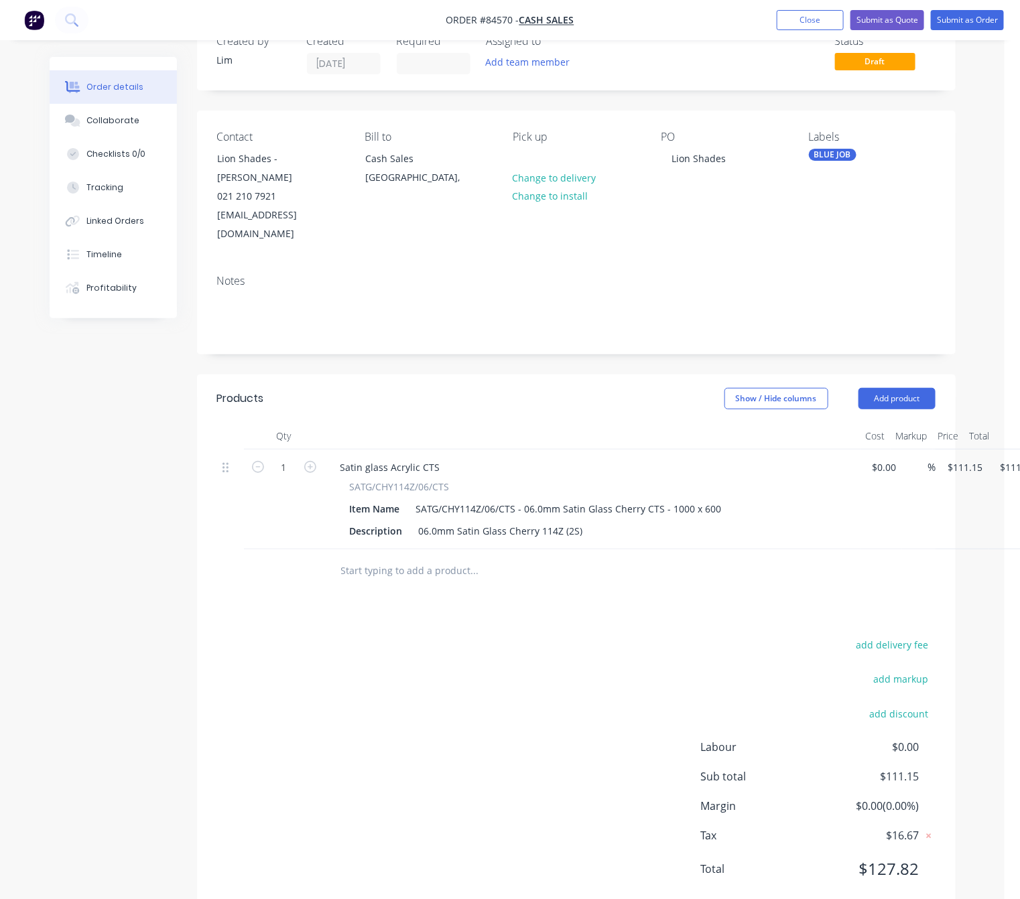
scroll to position [0, 0]
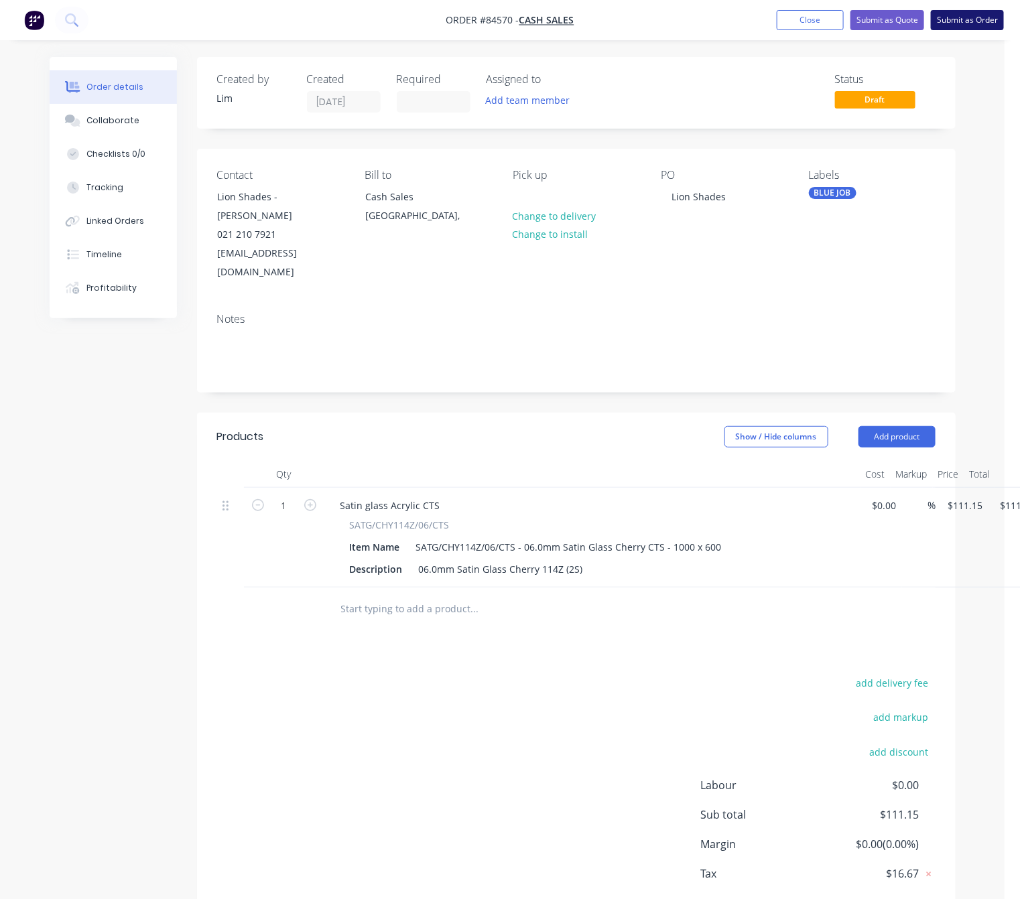
click at [968, 21] on button "Submit as Order" at bounding box center [967, 20] width 73 height 20
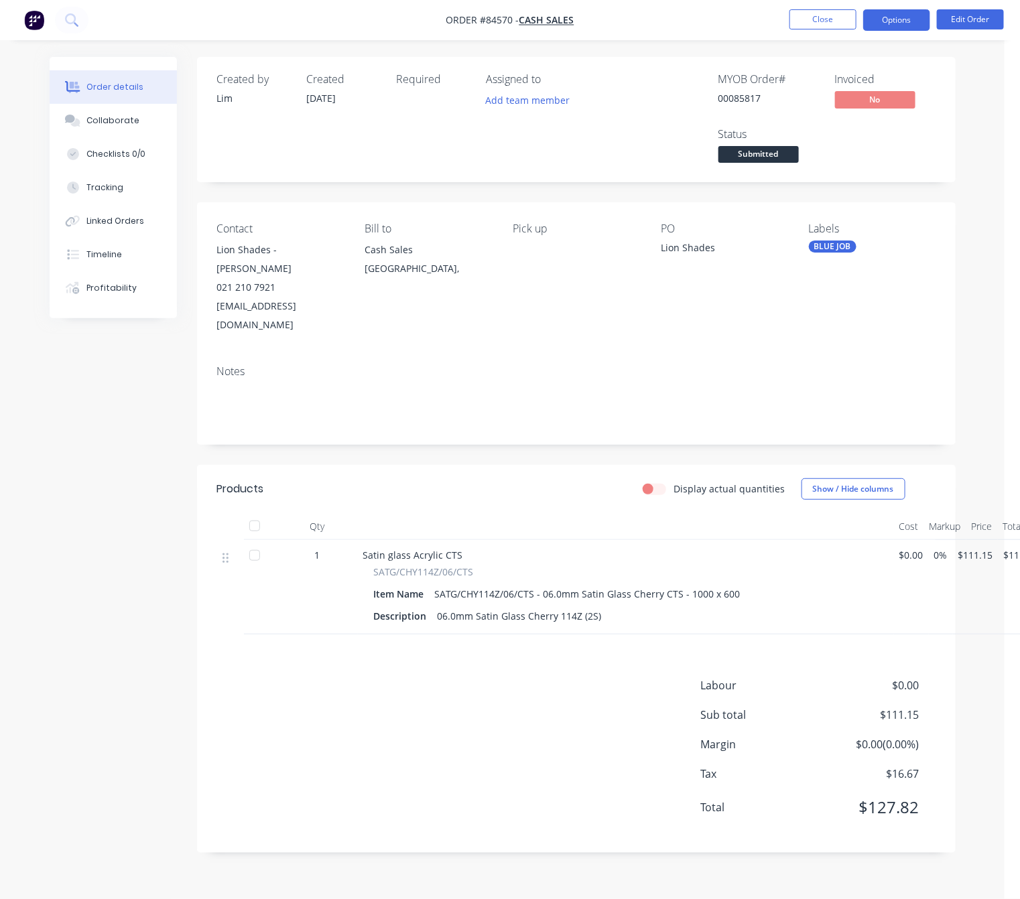
click at [897, 16] on button "Options" at bounding box center [896, 19] width 67 height 21
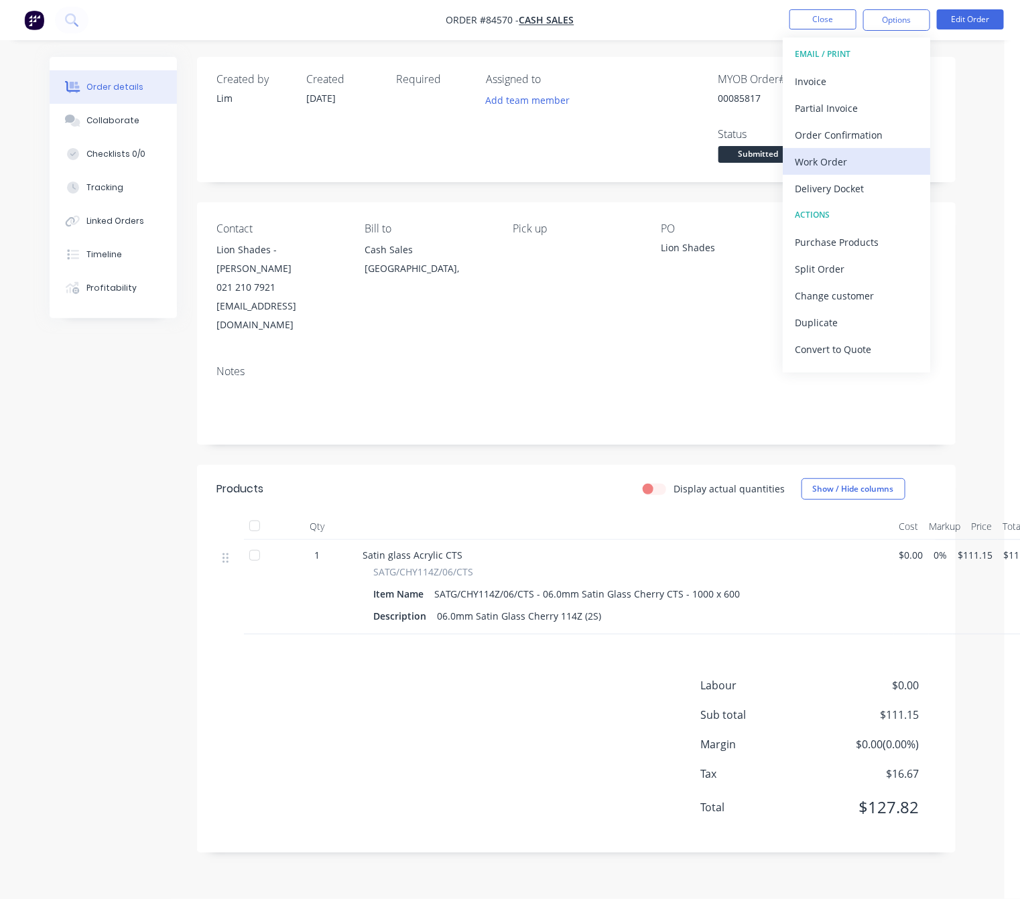
click at [863, 160] on div "Work Order" at bounding box center [856, 161] width 123 height 19
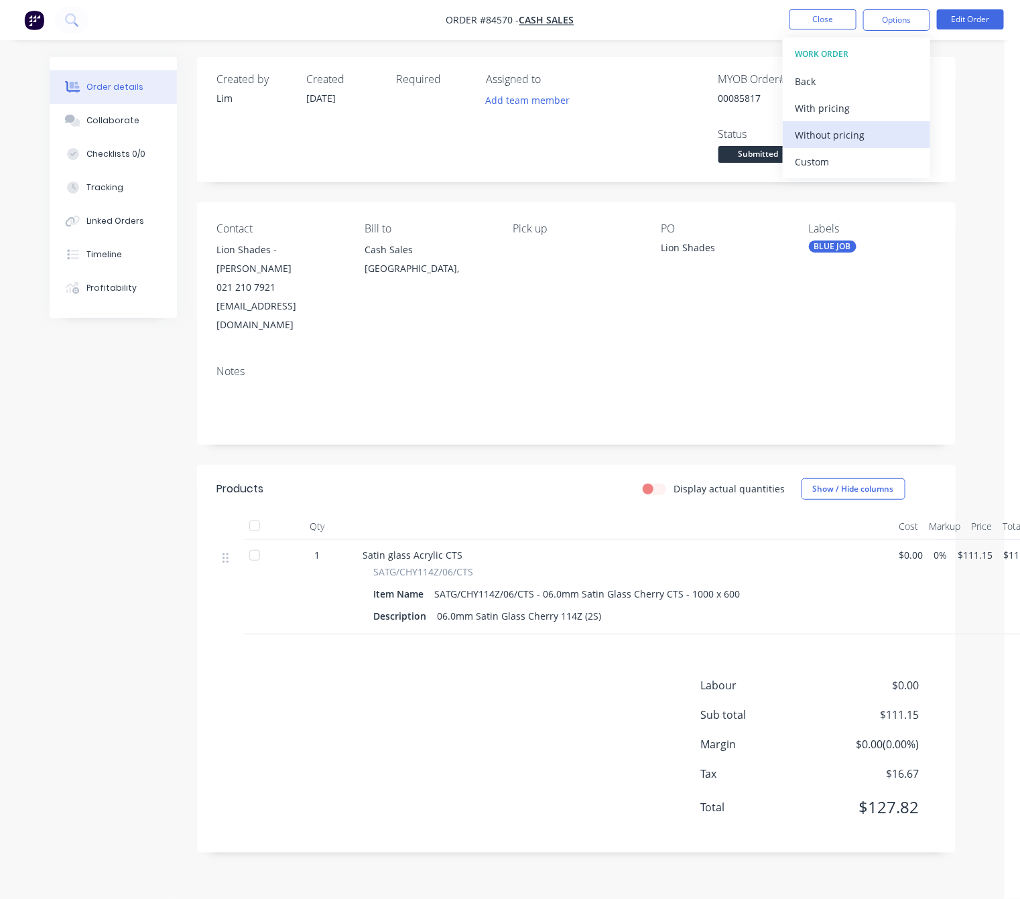
click at [865, 137] on div "Without pricing" at bounding box center [856, 134] width 123 height 19
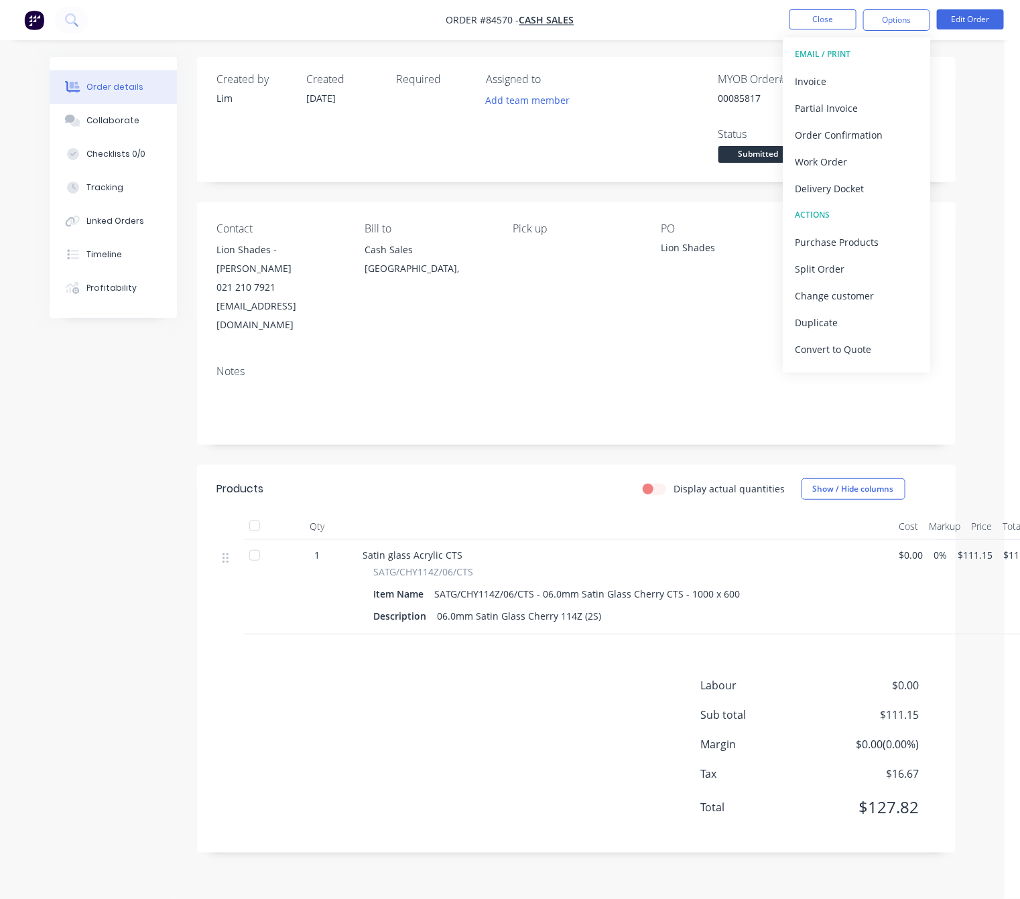
drag, startPoint x: 74, startPoint y: 519, endPoint x: 182, endPoint y: 501, distance: 108.9
click at [74, 519] on div "Created by [PERSON_NAME] Created [DATE] Required Assigned to Add team member MY…" at bounding box center [503, 465] width 906 height 816
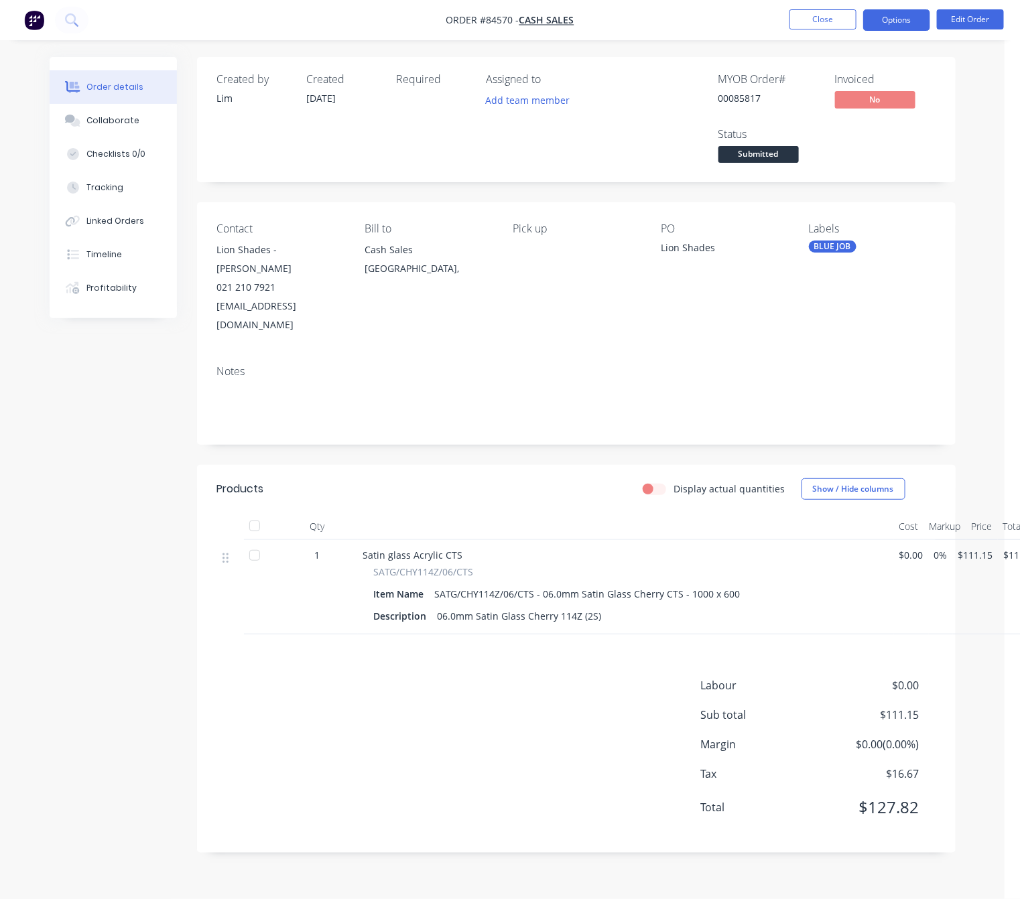
click at [887, 16] on button "Options" at bounding box center [896, 19] width 67 height 21
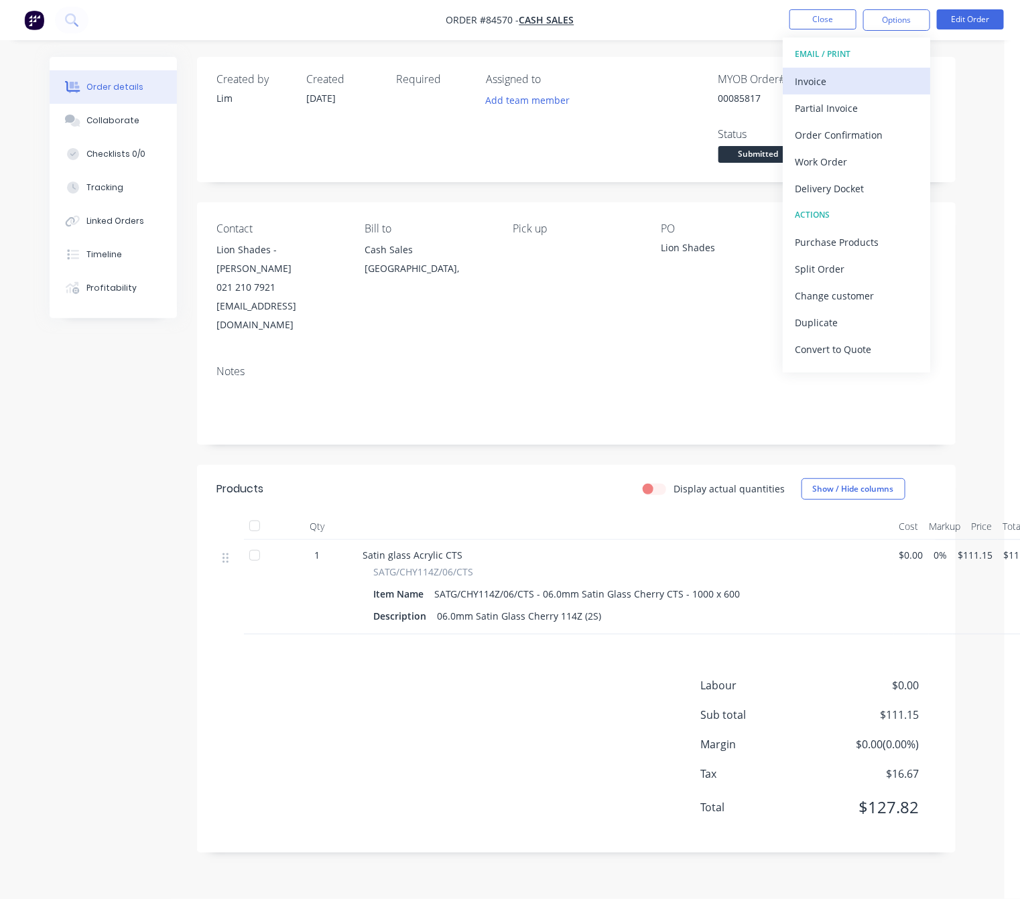
click at [877, 77] on div "Invoice" at bounding box center [856, 81] width 123 height 19
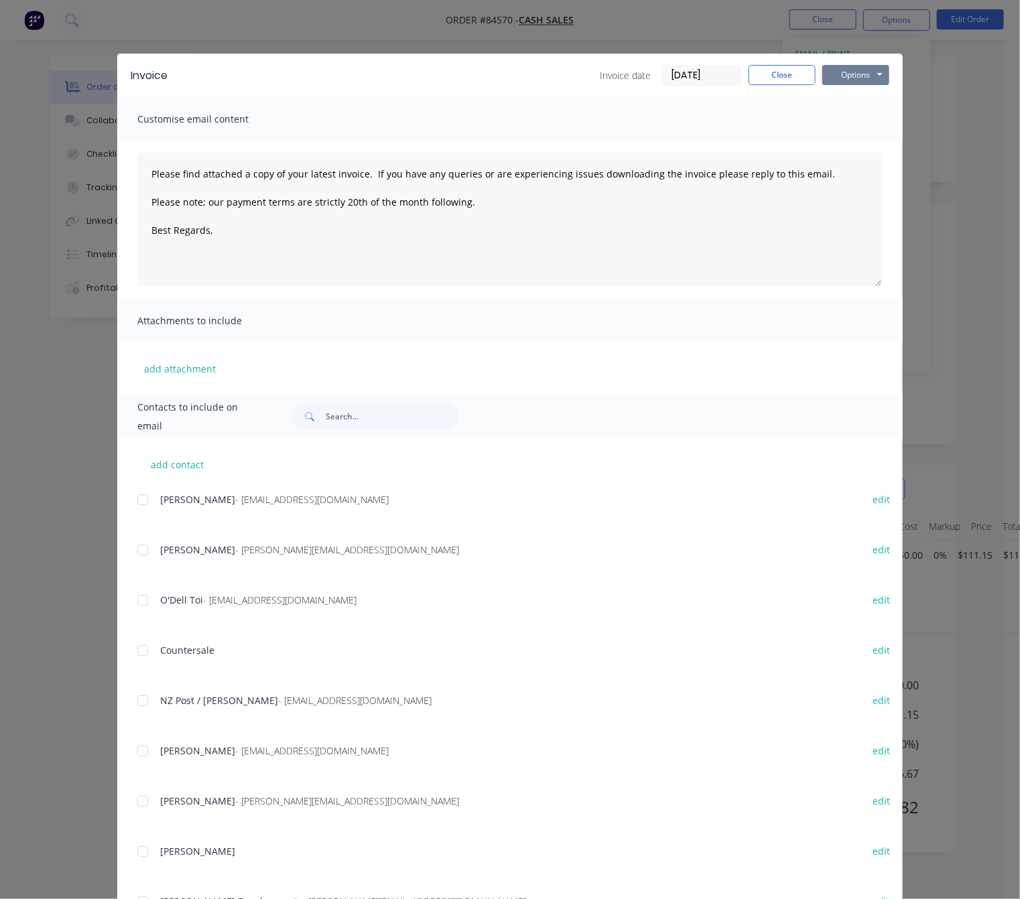
click at [871, 74] on button "Options" at bounding box center [855, 75] width 67 height 20
click at [879, 101] on button "Preview" at bounding box center [865, 99] width 86 height 22
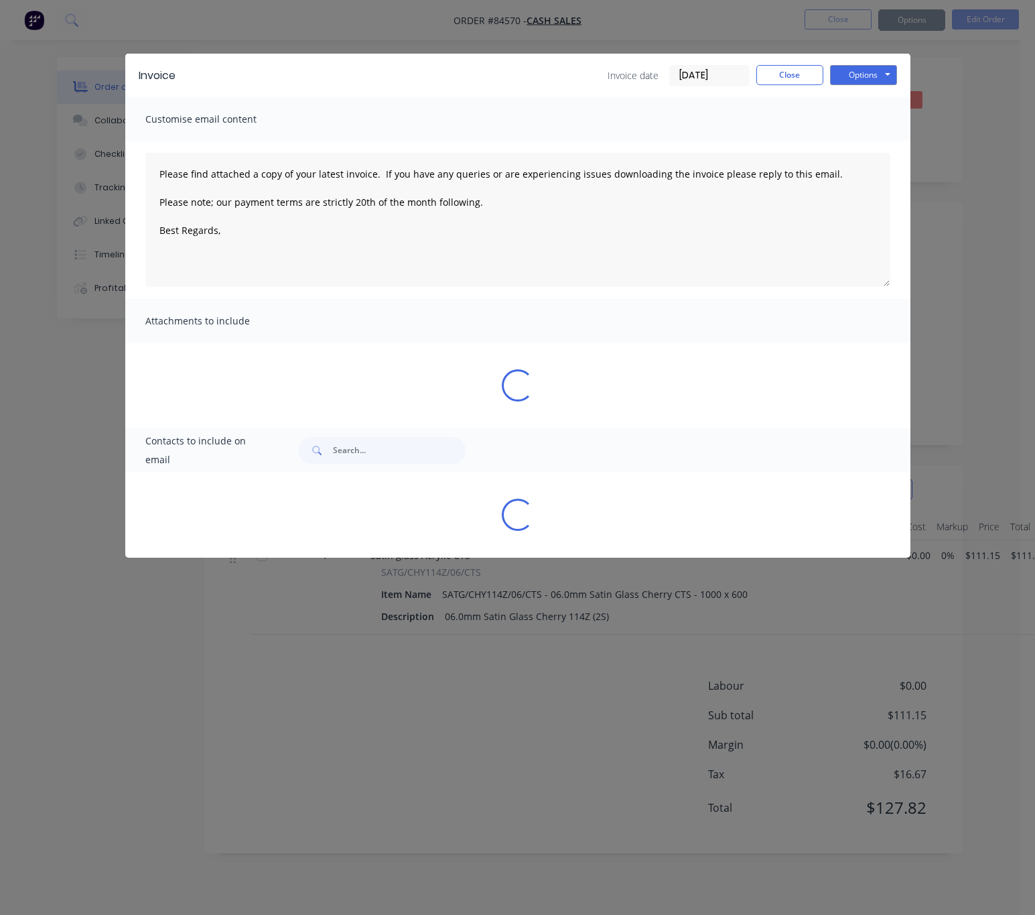
type textarea "Please find attached a copy of your latest invoice. If you have any queries or …"
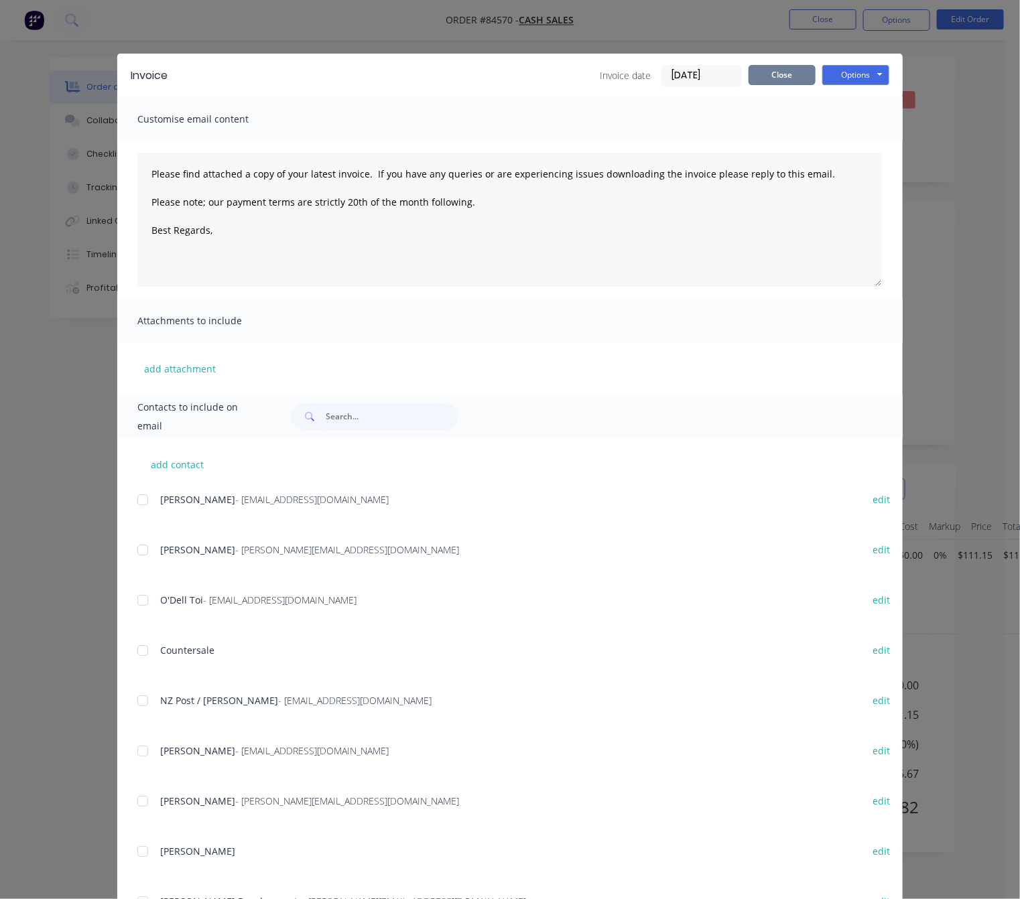
click at [771, 67] on button "Close" at bounding box center [782, 75] width 67 height 20
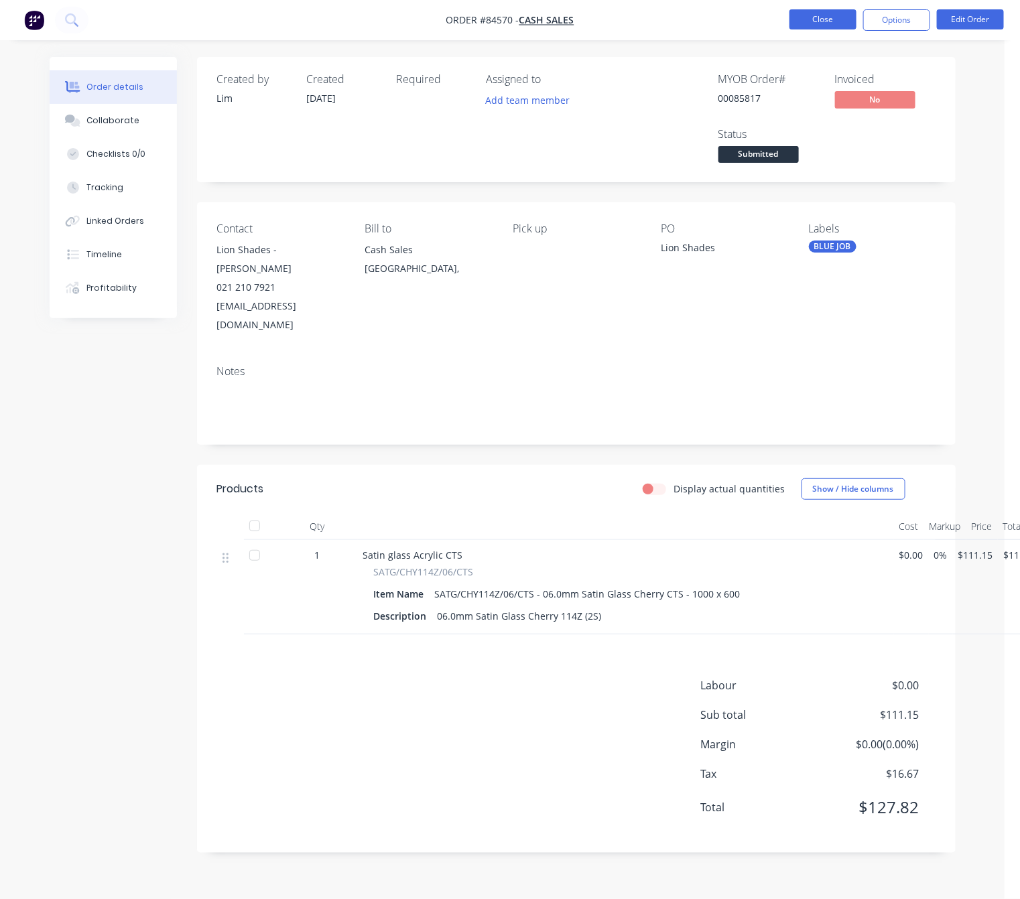
click at [833, 15] on button "Close" at bounding box center [823, 19] width 67 height 20
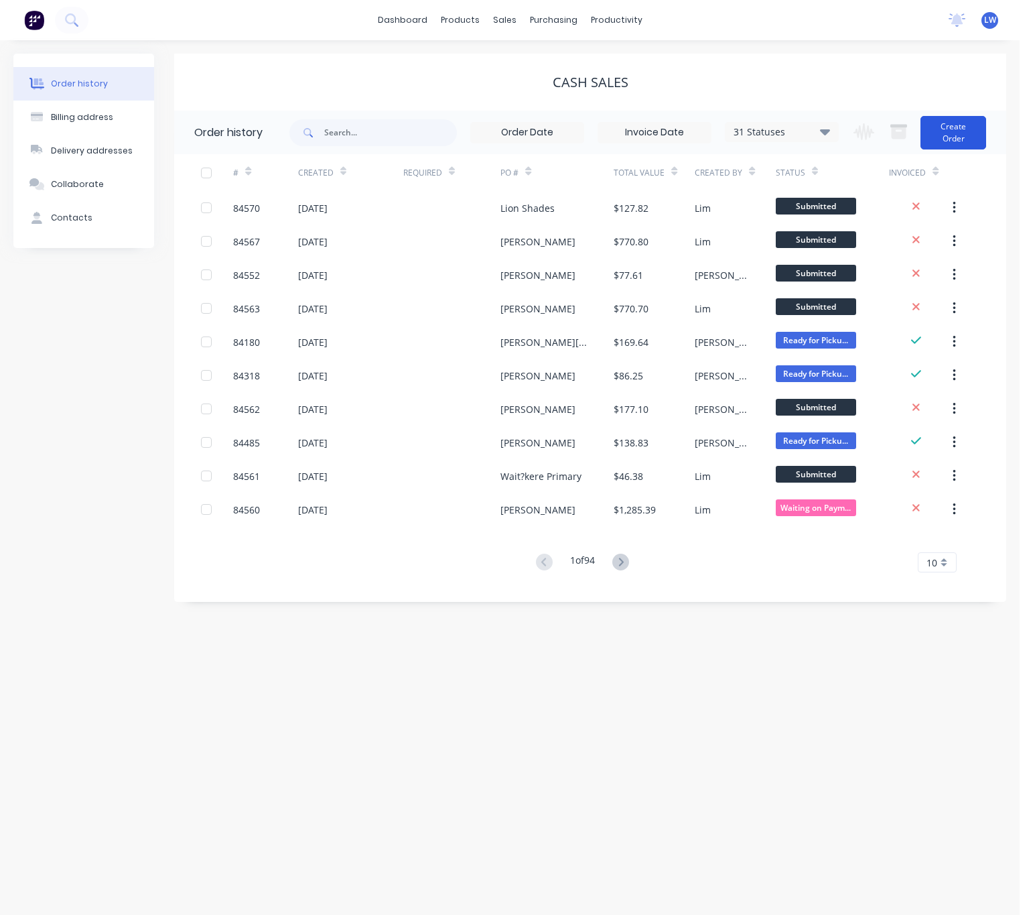
click at [946, 123] on button "Create Order" at bounding box center [954, 133] width 66 height 34
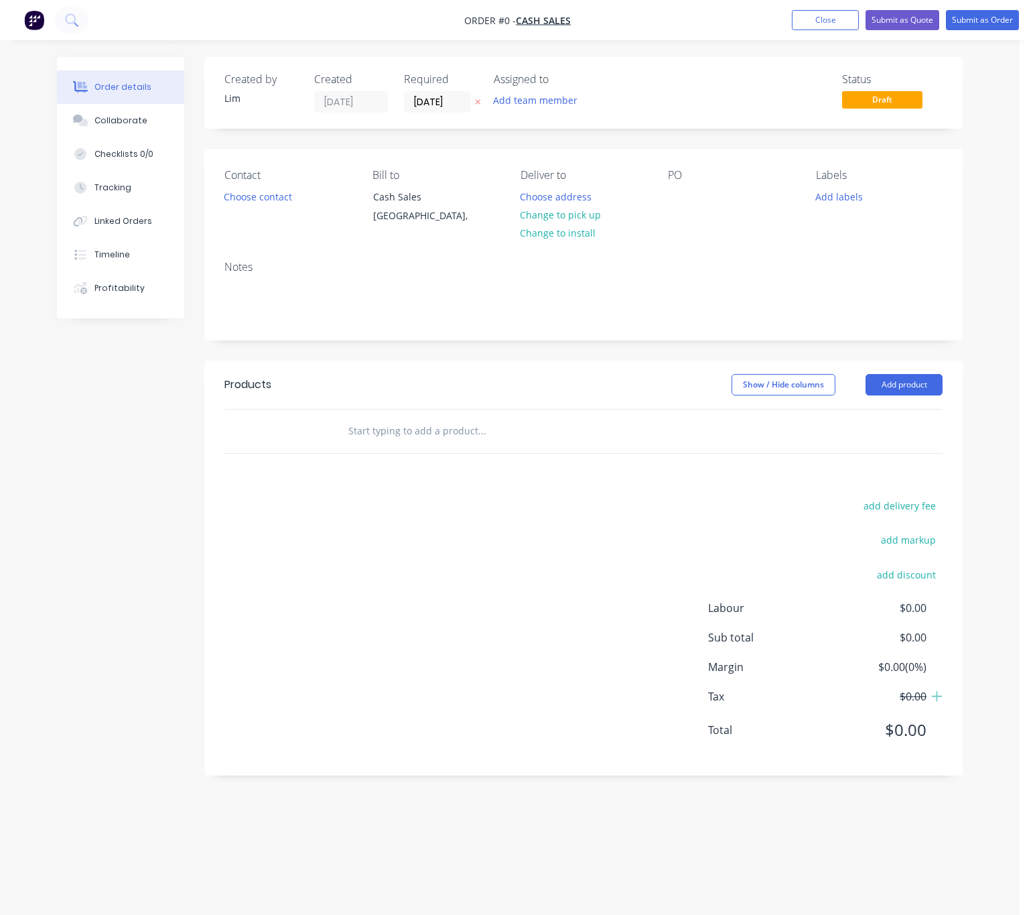
click at [477, 99] on icon "button" at bounding box center [478, 102] width 6 height 8
click at [269, 199] on button "Choose contact" at bounding box center [258, 196] width 82 height 18
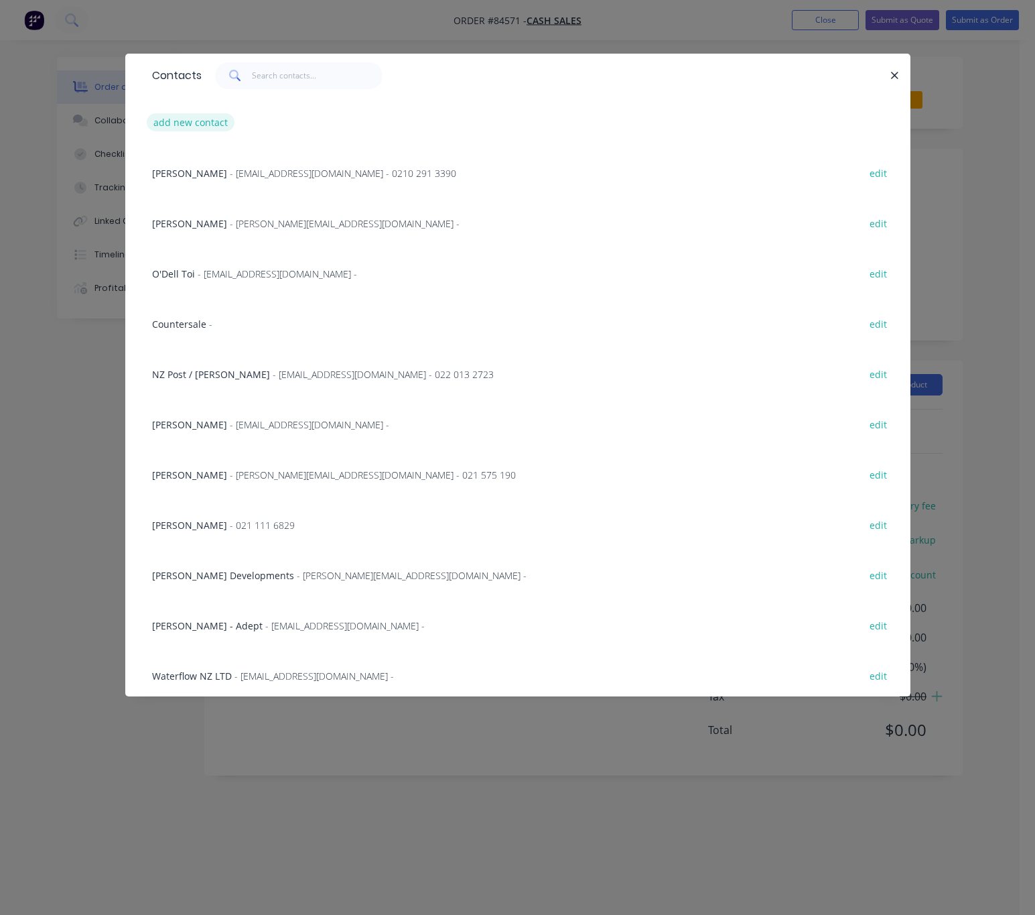
click at [206, 123] on button "add new contact" at bounding box center [191, 122] width 88 height 18
select select "NZ"
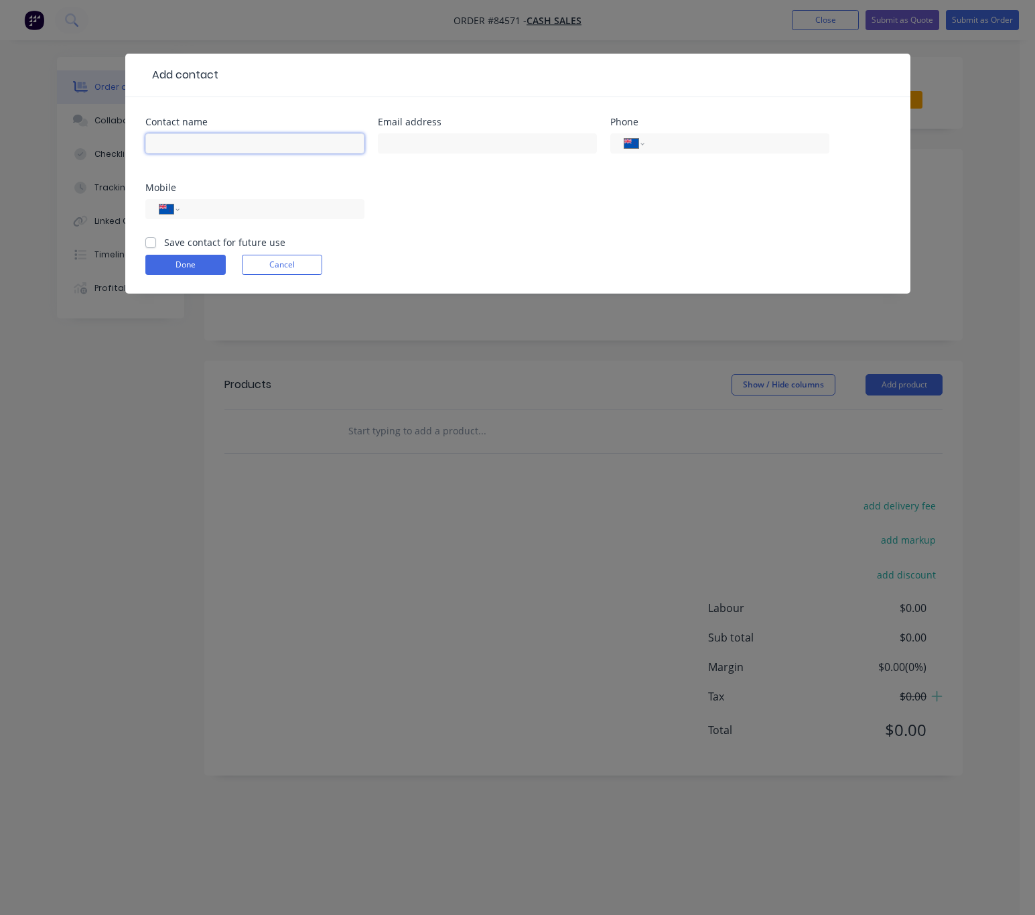
click at [239, 135] on input "text" at bounding box center [254, 143] width 219 height 20
type input "p"
type input "[PERSON_NAME]"
click at [413, 133] on input "text" at bounding box center [487, 143] width 219 height 20
type input "[EMAIL_ADDRESS][DOMAIN_NAME]"
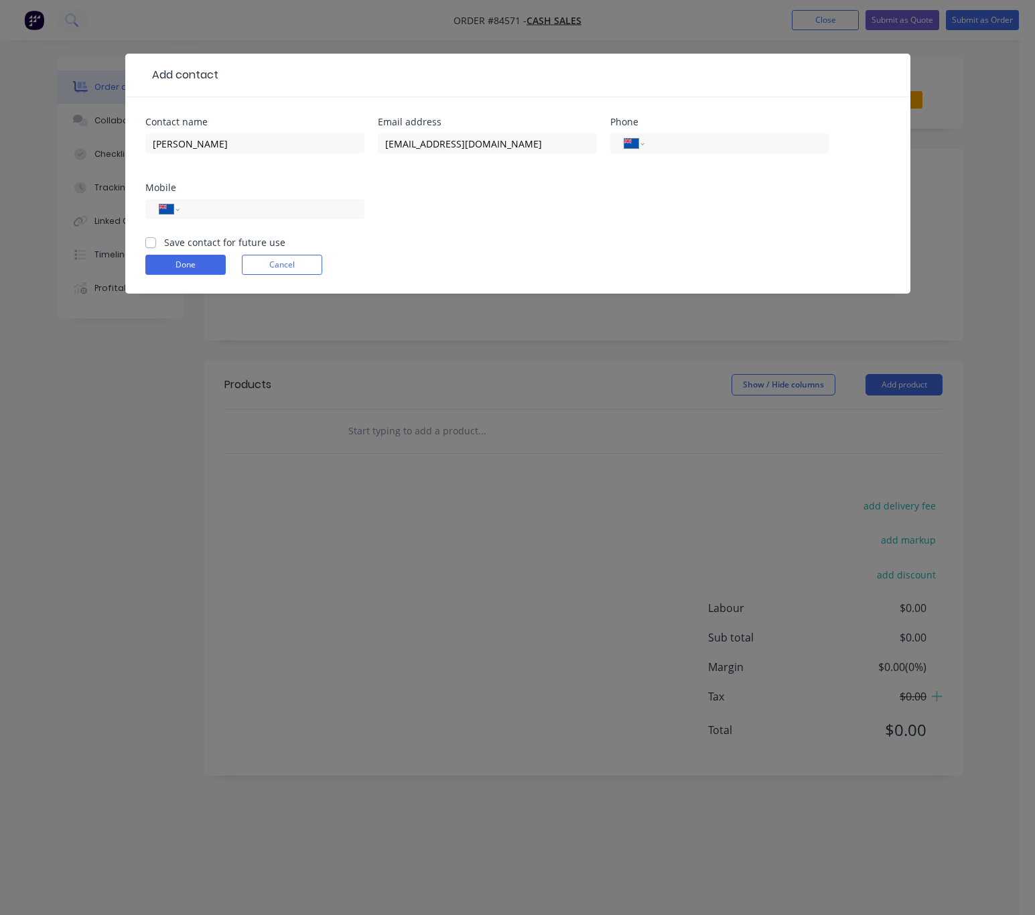
click at [344, 196] on div "International [GEOGRAPHIC_DATA] [GEOGRAPHIC_DATA] [GEOGRAPHIC_DATA] [GEOGRAPHIC…" at bounding box center [254, 216] width 219 height 40
click at [330, 204] on input "tel" at bounding box center [269, 209] width 161 height 15
type input "0210 330 813"
drag, startPoint x: 151, startPoint y: 241, endPoint x: 168, endPoint y: 264, distance: 28.3
click at [164, 240] on label "Save contact for future use" at bounding box center [224, 242] width 121 height 14
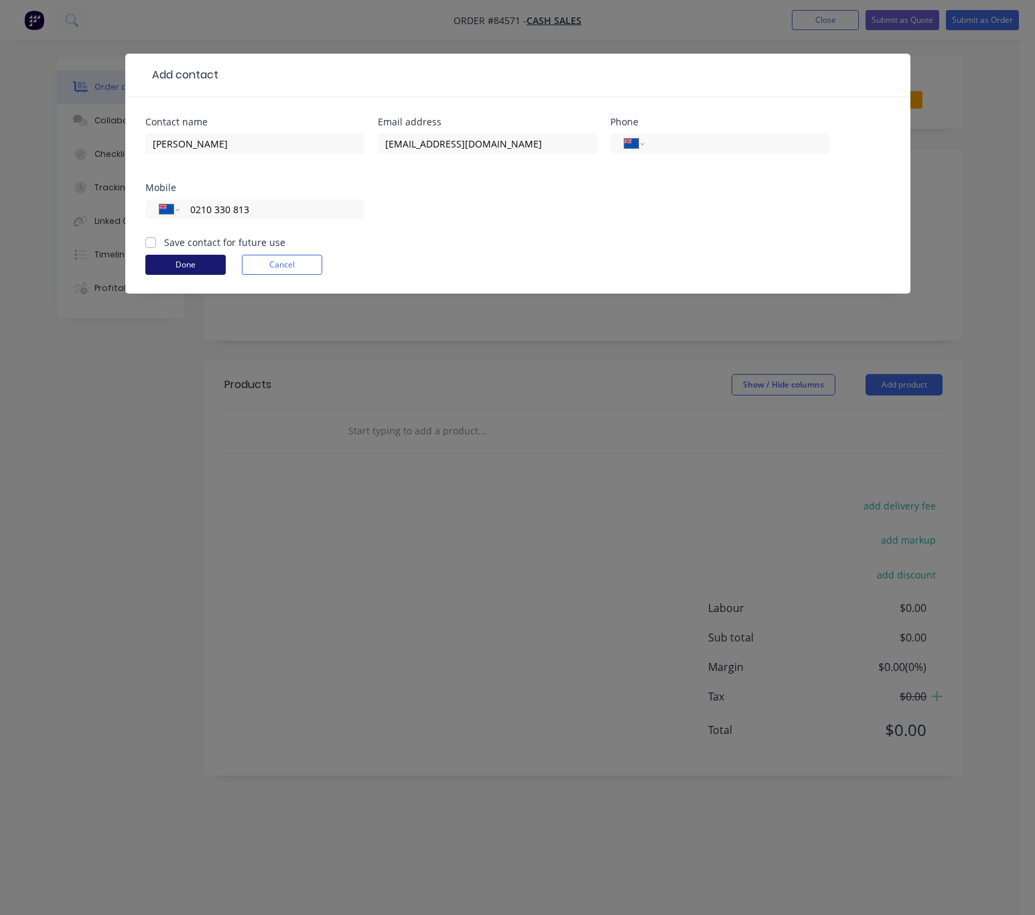
click at [149, 240] on input "Save contact for future use" at bounding box center [150, 241] width 11 height 13
checkbox input "true"
click at [177, 266] on button "Done" at bounding box center [185, 265] width 80 height 20
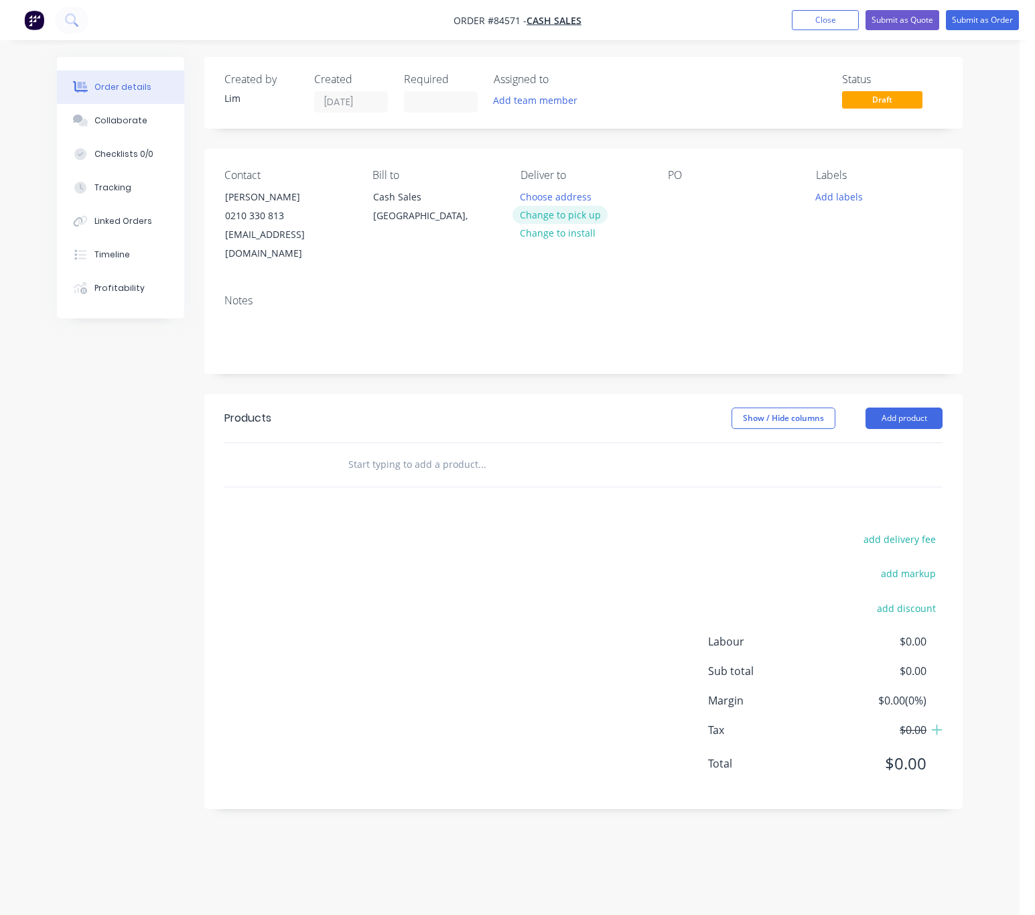
click at [569, 218] on button "Change to pick up" at bounding box center [560, 215] width 95 height 18
click at [674, 193] on div at bounding box center [678, 196] width 21 height 19
click at [831, 200] on button "Add labels" at bounding box center [840, 196] width 62 height 18
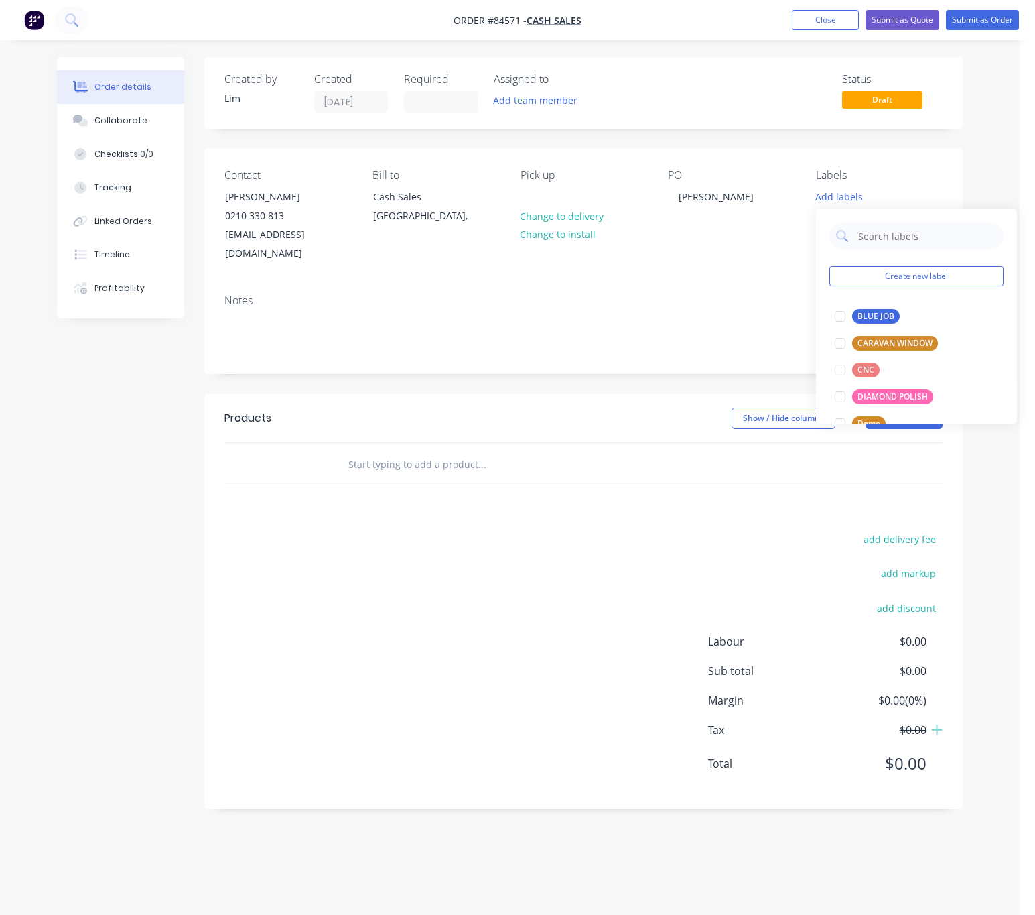
drag, startPoint x: 873, startPoint y: 318, endPoint x: 765, endPoint y: 365, distance: 118.0
click at [875, 318] on div "BLUE JOB" at bounding box center [877, 316] width 48 height 15
click at [590, 394] on header "Products Show / Hide columns Add product" at bounding box center [583, 418] width 759 height 48
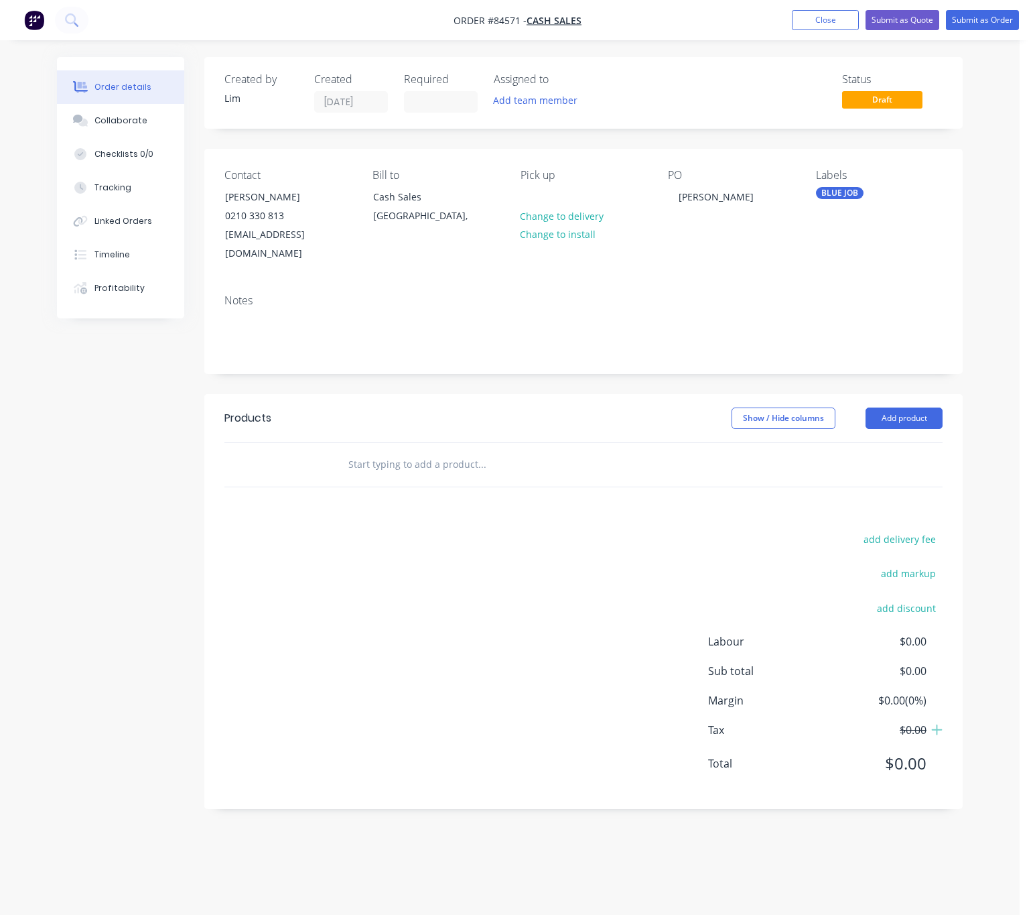
click at [379, 451] on input "text" at bounding box center [482, 464] width 268 height 27
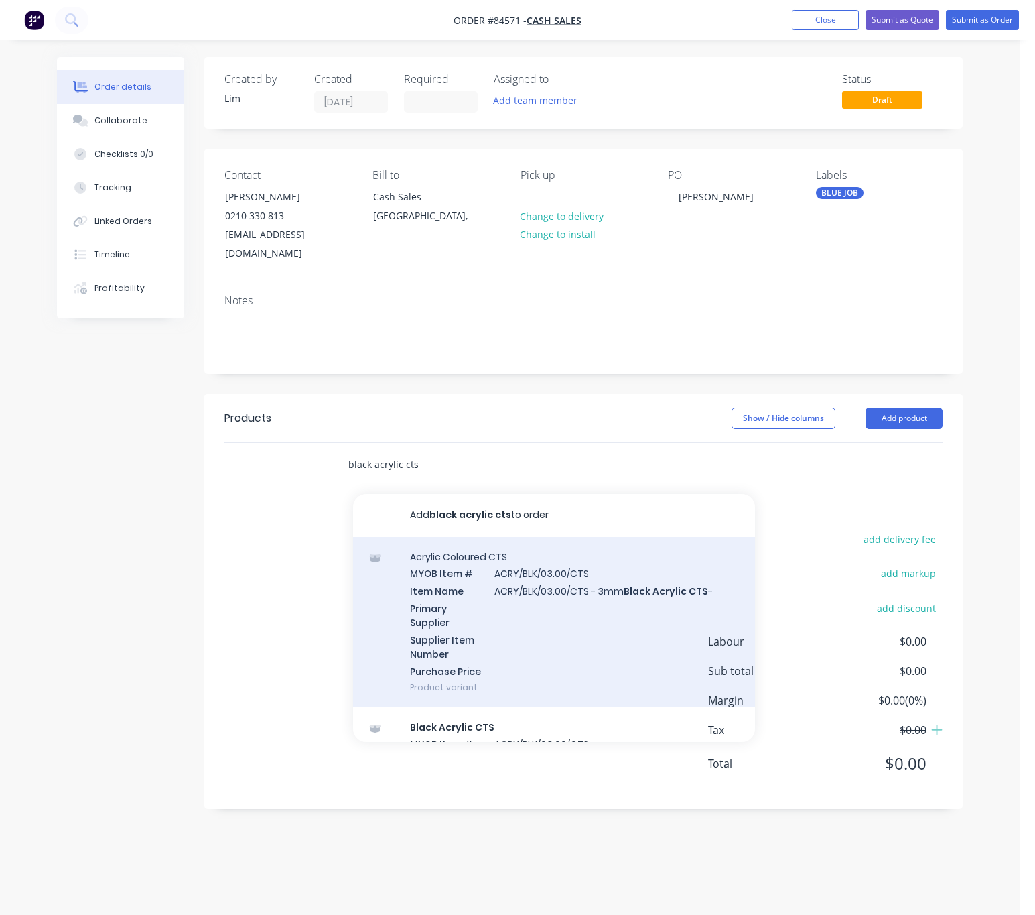
type input "black acrylic cts"
click at [638, 609] on div "Acrylic Coloured CTS MYOB Item # ACRY/BLK/03.00/CTS Item Name ACRY/BLK/03.00/CT…" at bounding box center [554, 622] width 402 height 171
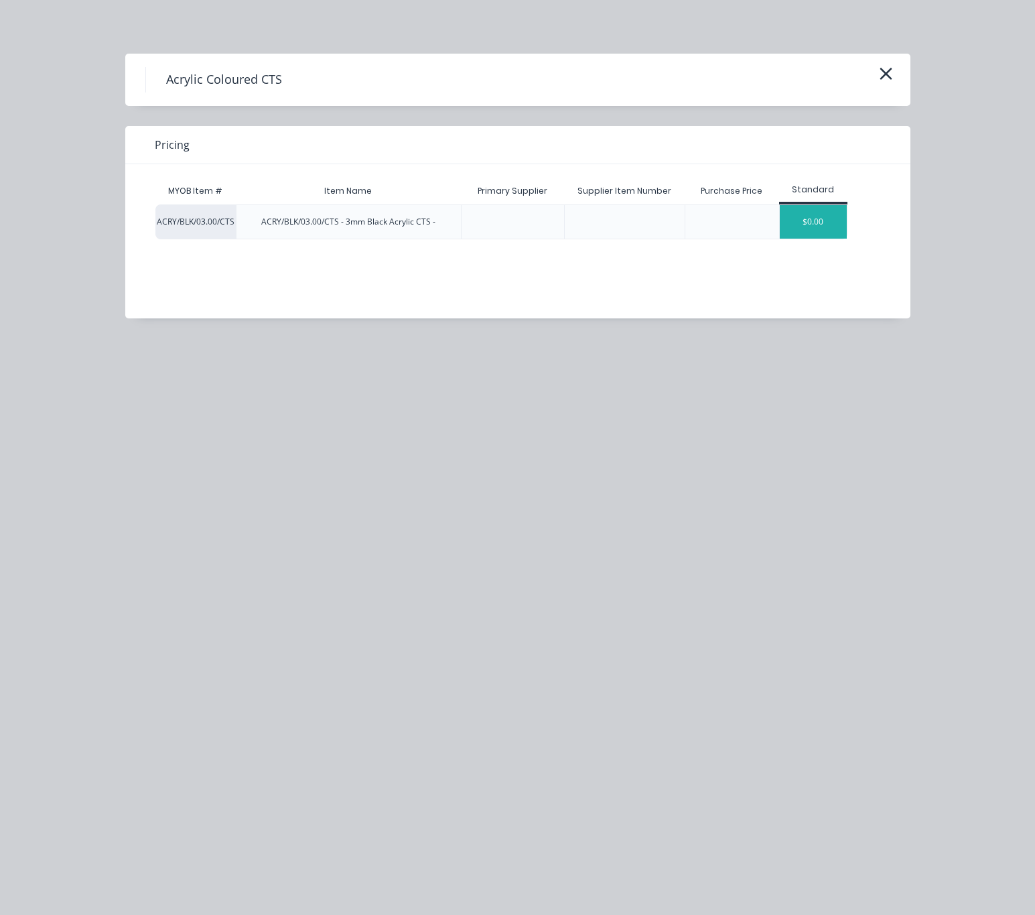
click at [826, 231] on div "$0.00" at bounding box center [813, 222] width 67 height 34
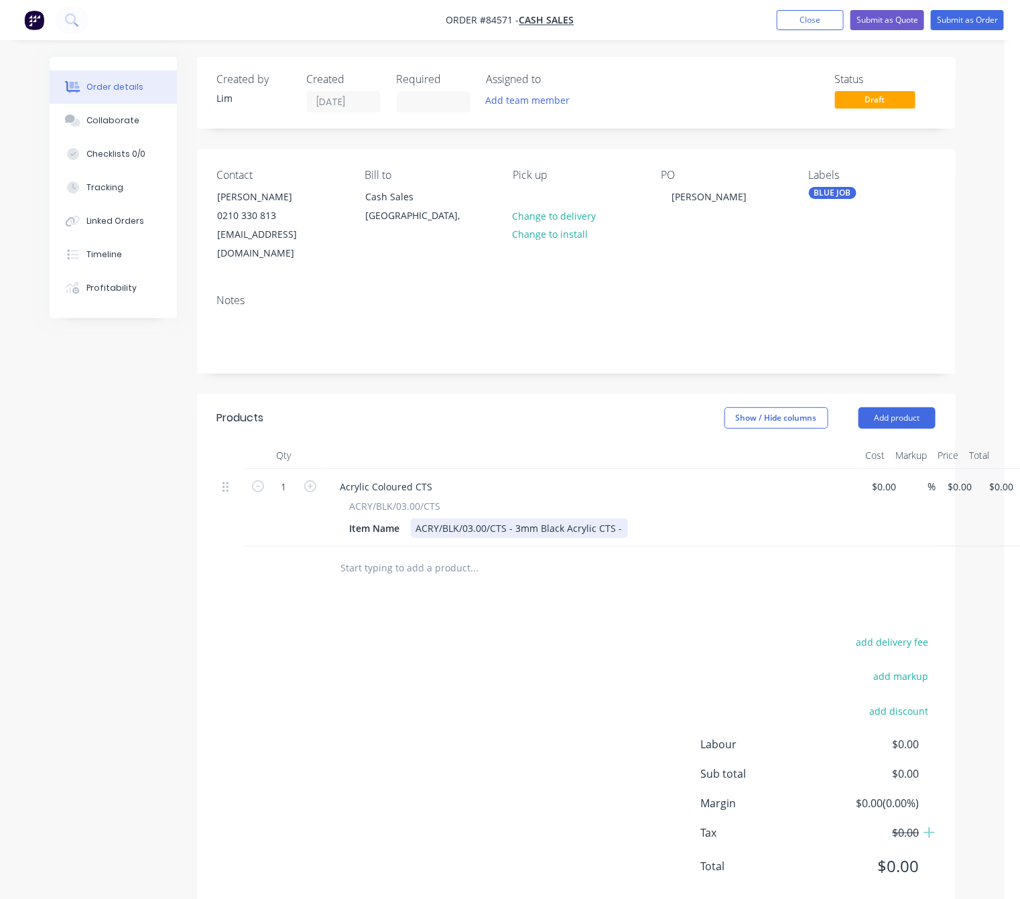
click at [513, 519] on div "ACRY/BLK/03.00/CTS - 3mm Black Acrylic CTS -" at bounding box center [519, 528] width 217 height 19
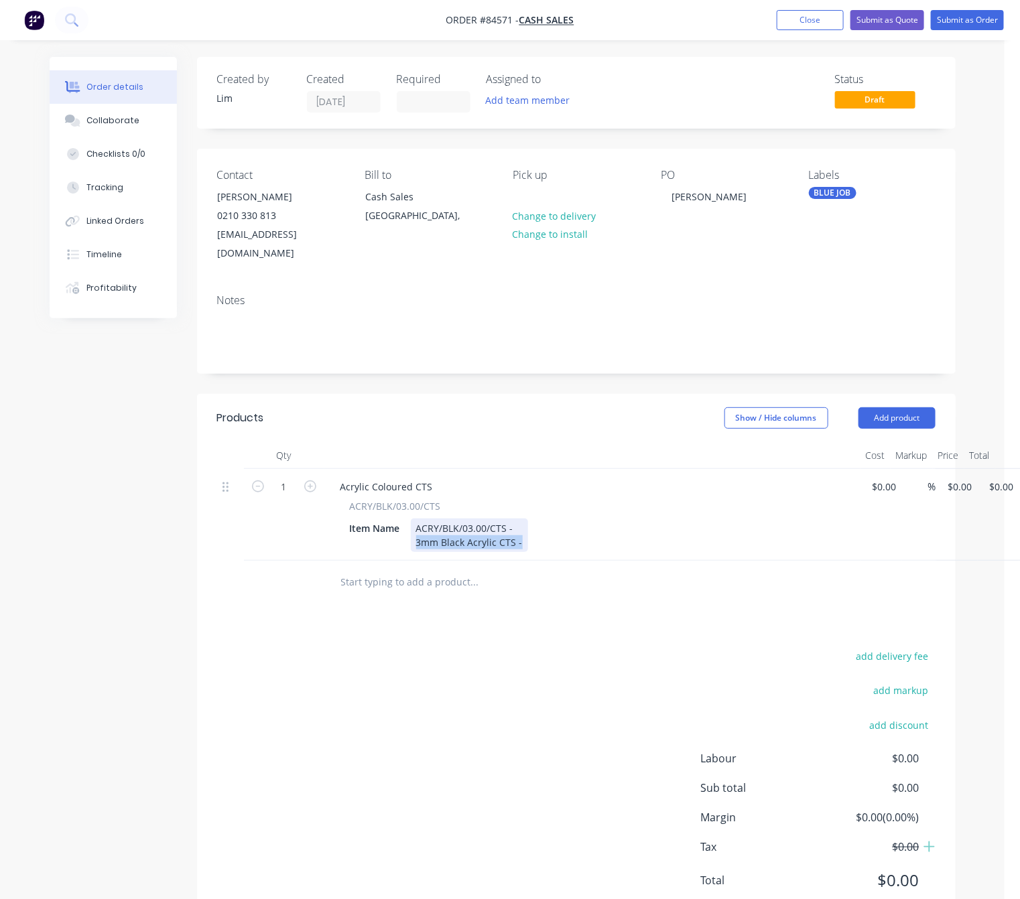
drag, startPoint x: 521, startPoint y: 523, endPoint x: 384, endPoint y: 523, distance: 137.4
click at [384, 523] on div "Item Name ACRY/BLK/03.00/CTS - 3mm Black Acrylic CTS -" at bounding box center [589, 536] width 491 height 34
click at [517, 519] on div "ACRY/BLK/03.00/CTS -" at bounding box center [465, 536] width 108 height 34
click at [485, 525] on div "ACRY/BLK/03.00/CTS -" at bounding box center [465, 536] width 108 height 34
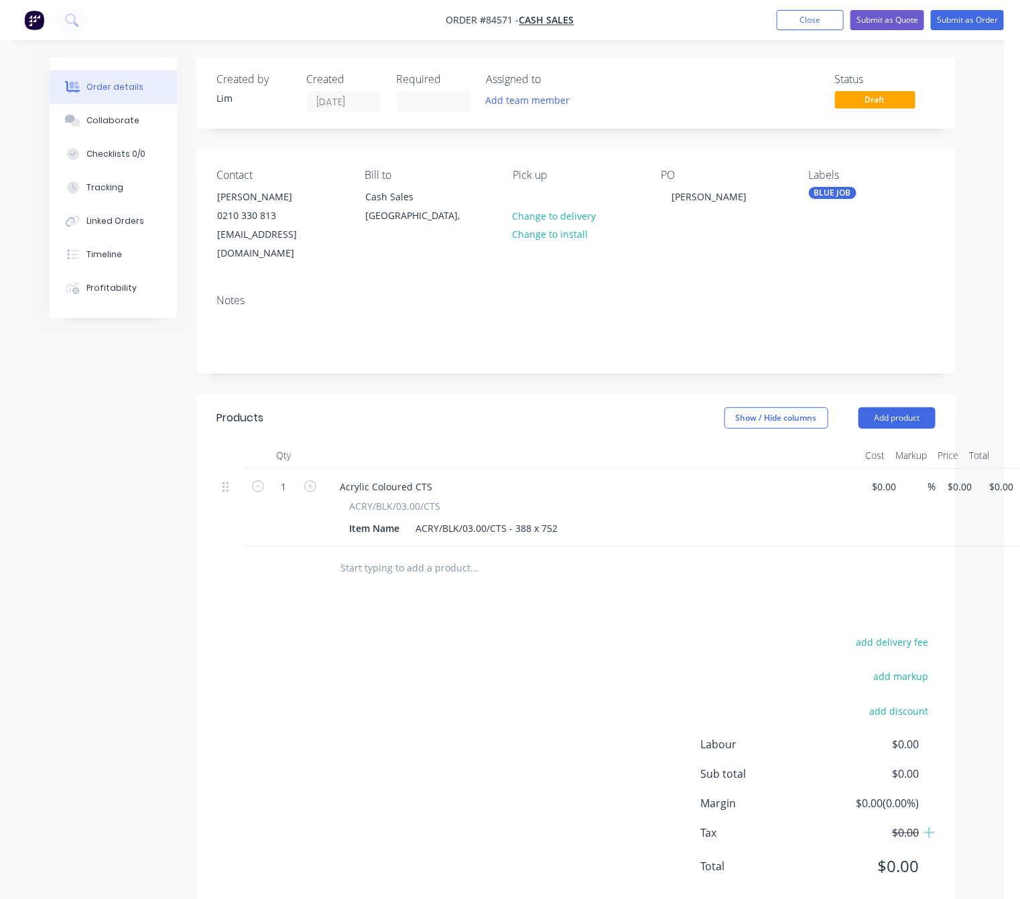
click at [542, 633] on div "add delivery fee add markup add discount Labour $0.00 Sub total $0.00 Margin $0…" at bounding box center [576, 762] width 718 height 259
click at [292, 477] on input "1" at bounding box center [284, 487] width 35 height 20
type input "5"
click at [363, 633] on div "add delivery fee add markup add discount Labour $0.00 Sub total $0.00 Margin $0…" at bounding box center [576, 762] width 718 height 259
click at [936, 469] on div "5 Acrylic Coloured CTS ACRY/BLK/03.00/CTS Item Name ACRY/BLK/03.00/CTS - 388 x …" at bounding box center [576, 508] width 718 height 78
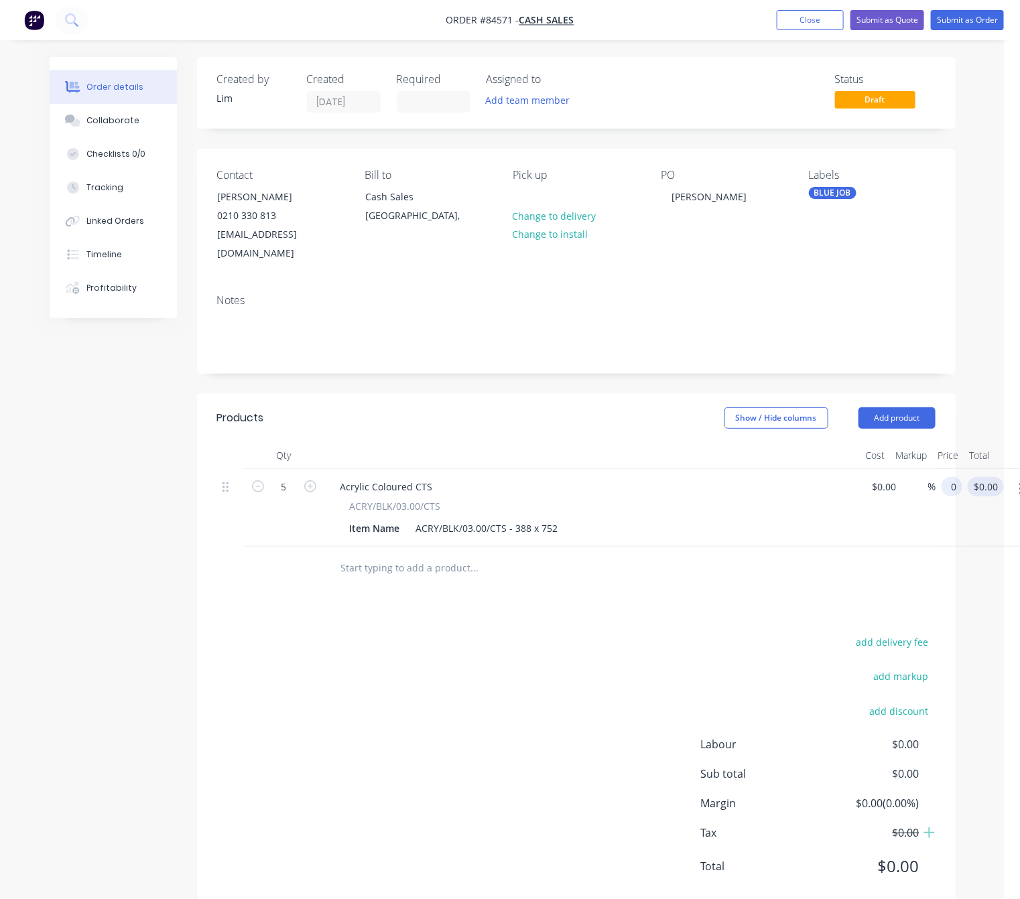
type input "$0.00"
click at [995, 477] on input "0.00" at bounding box center [988, 486] width 31 height 19
type input "100.40"
type input "$20.08"
type input "$100.40"
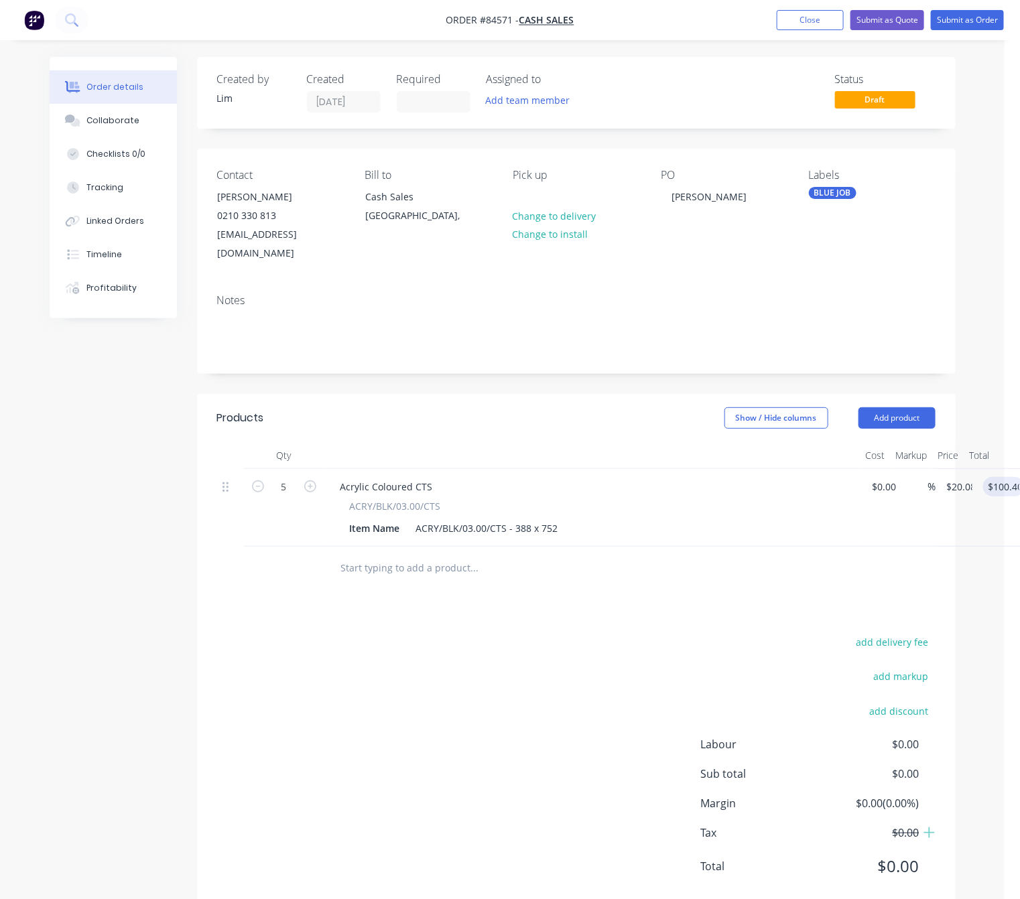
click at [565, 633] on div "add delivery fee add markup add discount Labour $0.00 Sub total $0.00 Margin $0…" at bounding box center [576, 762] width 718 height 259
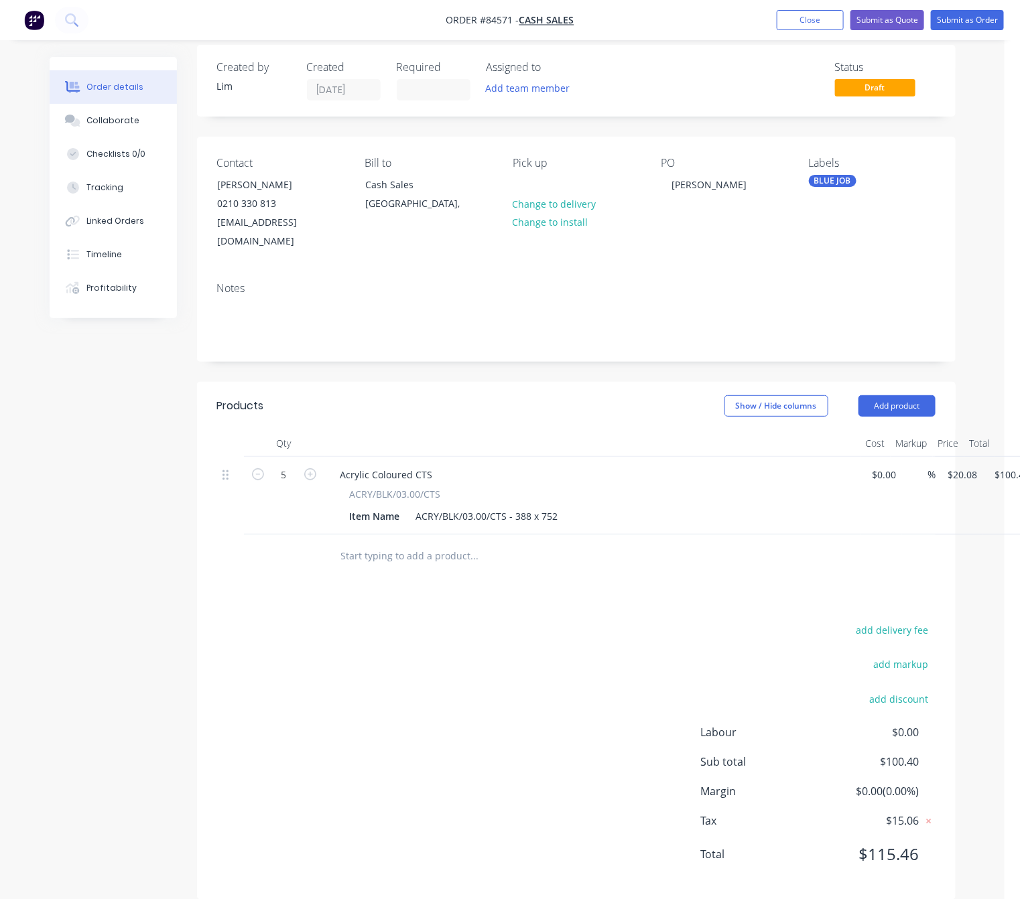
scroll to position [16, 0]
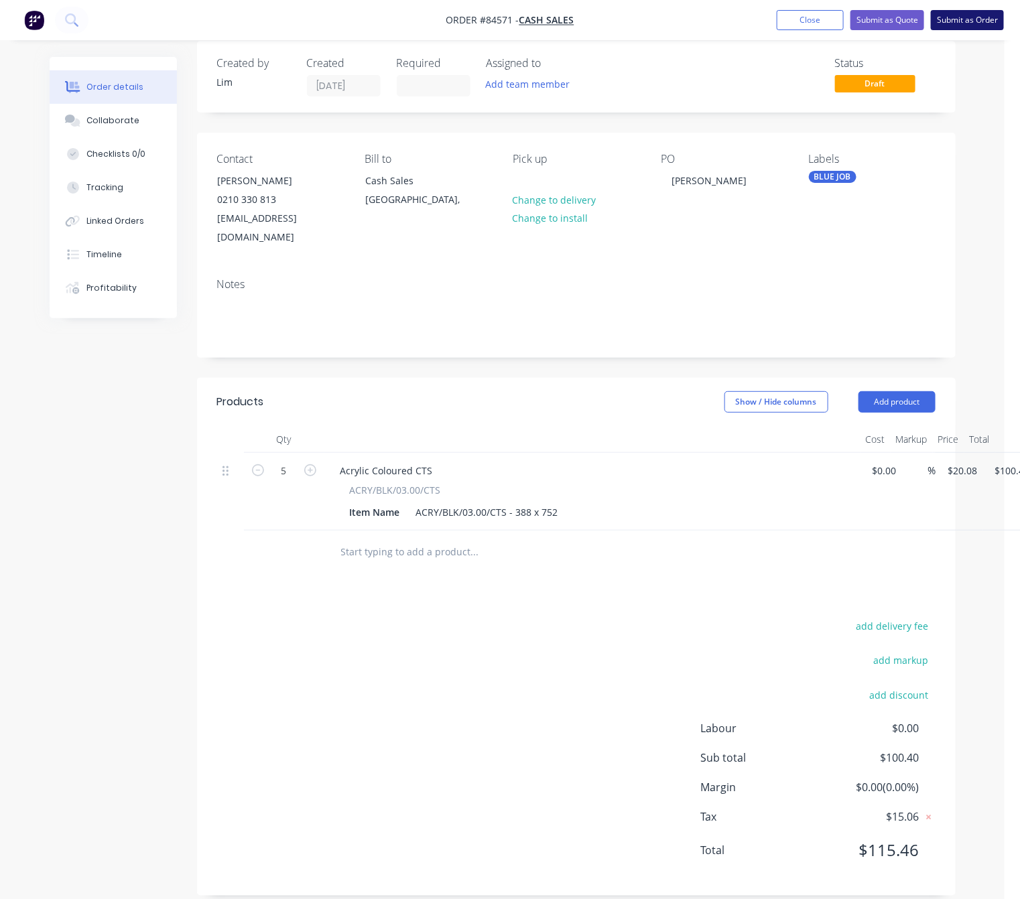
click at [982, 21] on button "Submit as Order" at bounding box center [967, 20] width 73 height 20
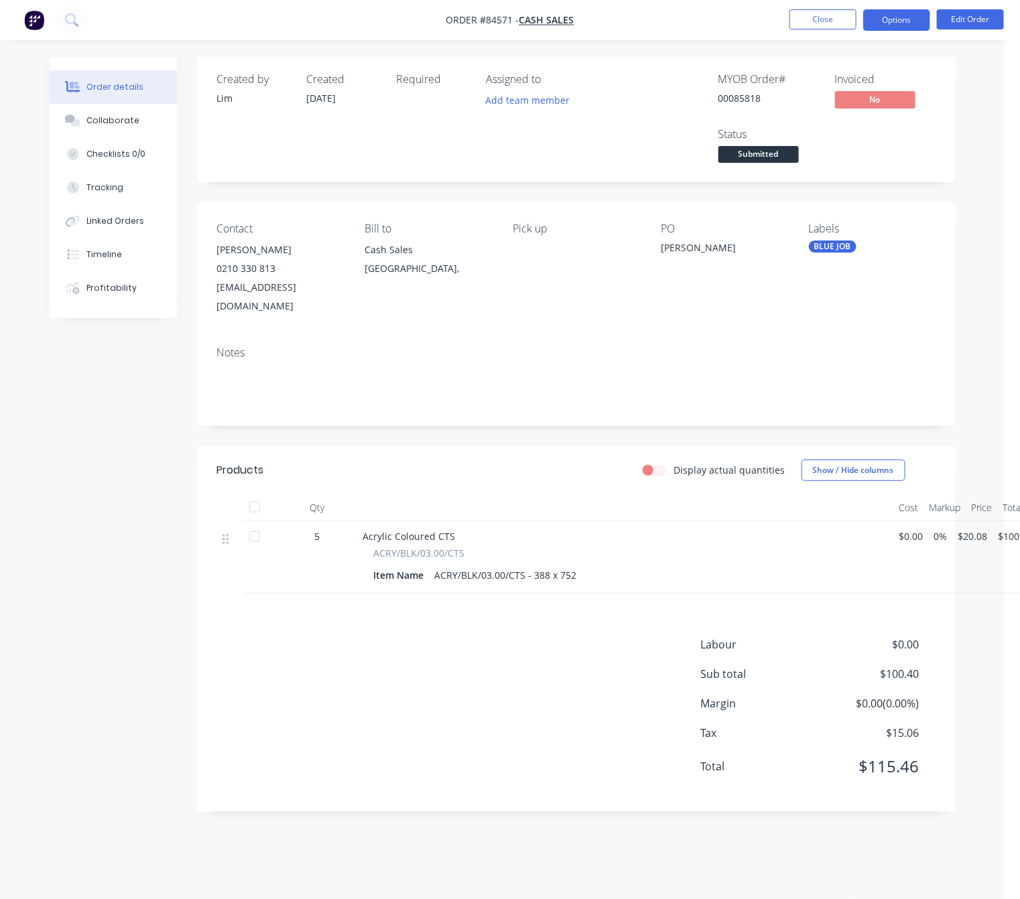
click at [895, 15] on button "Options" at bounding box center [896, 19] width 67 height 21
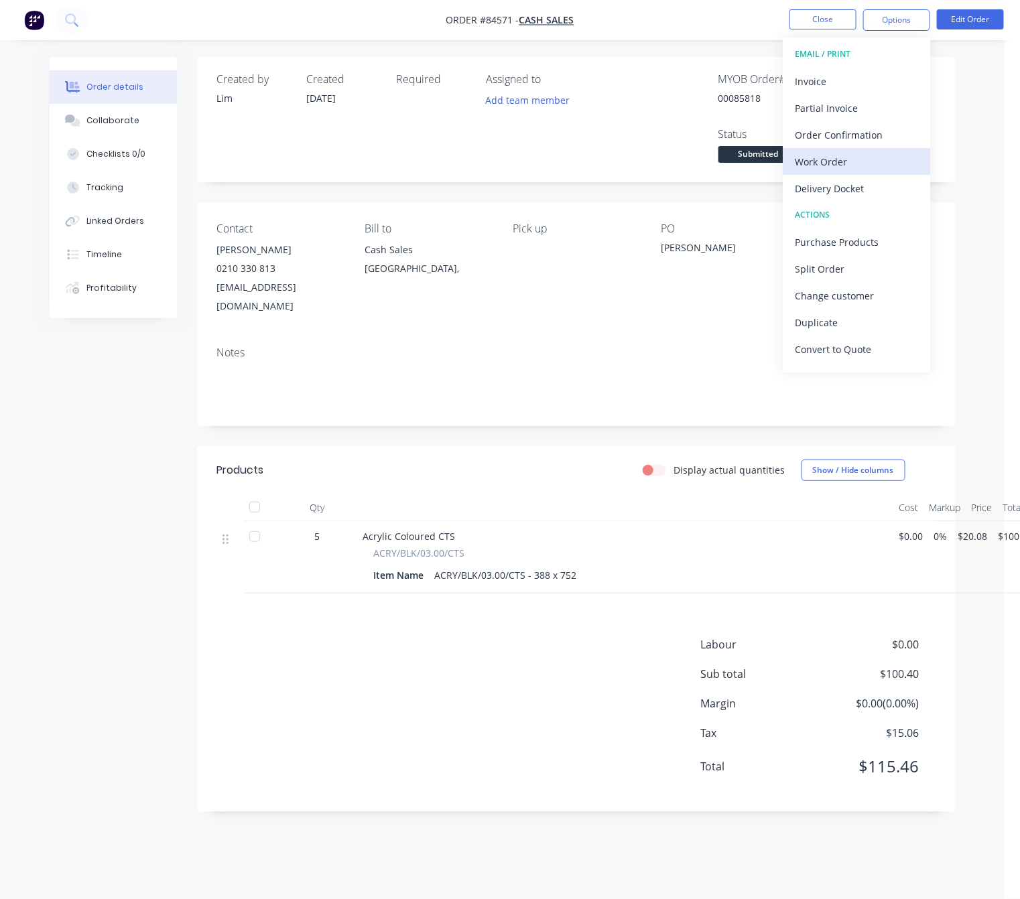
click at [834, 162] on div "Work Order" at bounding box center [856, 161] width 123 height 19
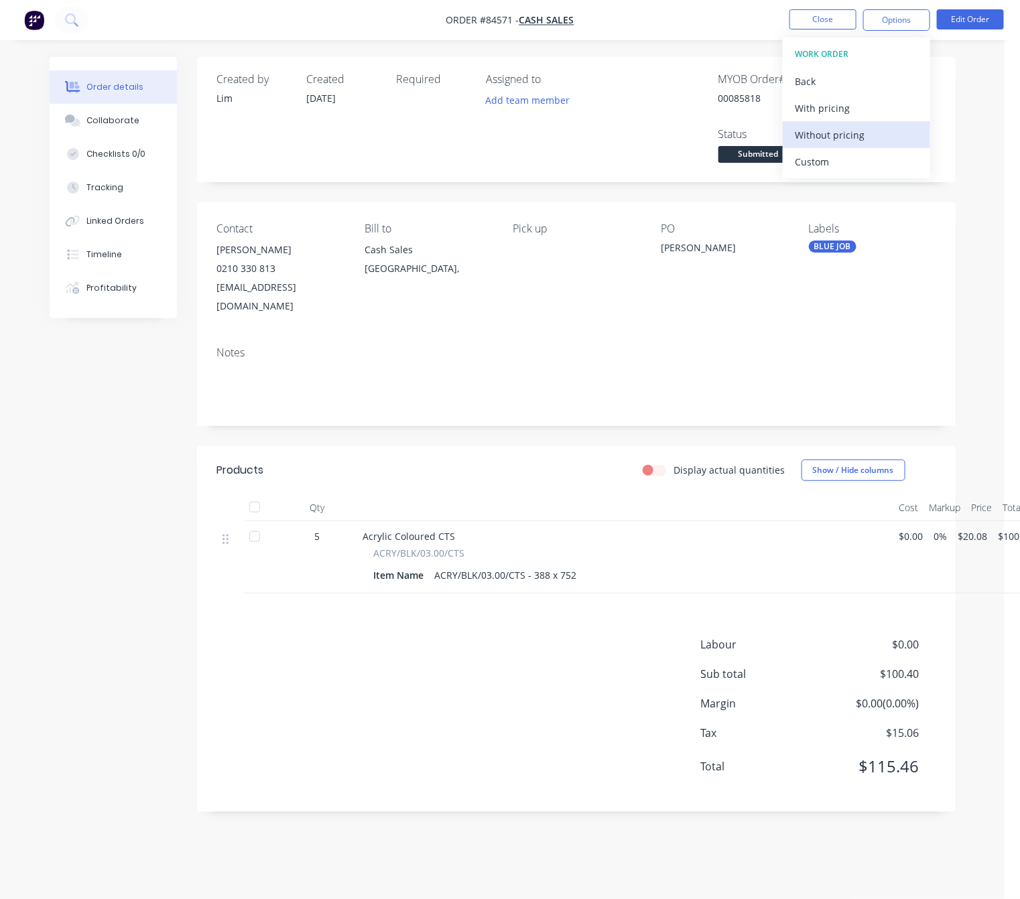
click at [867, 135] on div "Without pricing" at bounding box center [856, 134] width 123 height 19
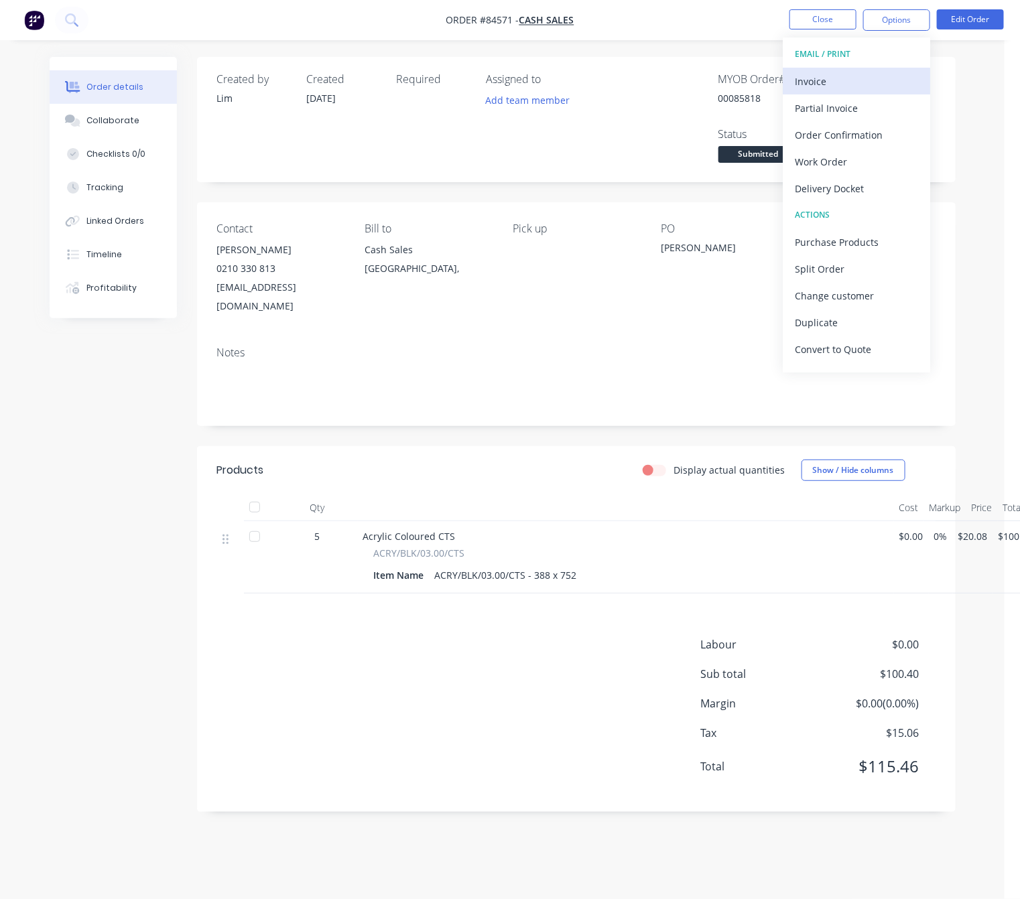
click at [871, 86] on div "Invoice" at bounding box center [856, 81] width 123 height 19
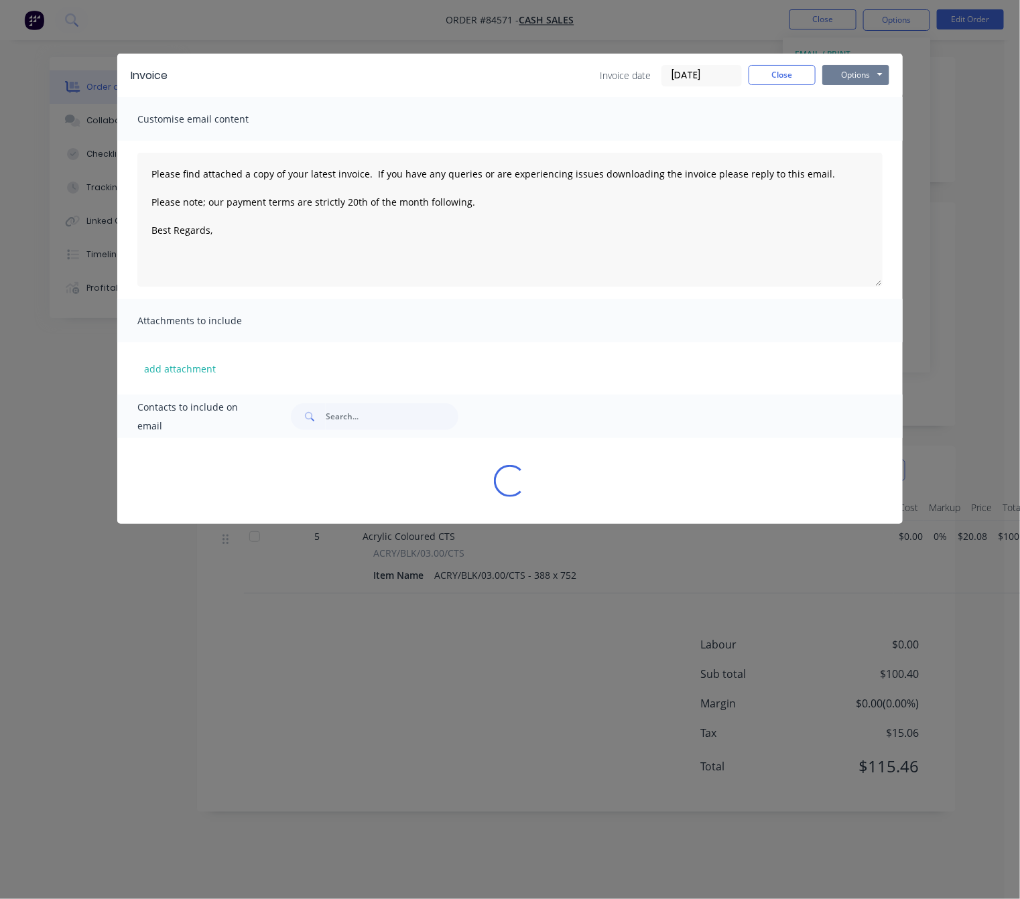
click at [871, 75] on button "Options" at bounding box center [855, 75] width 67 height 20
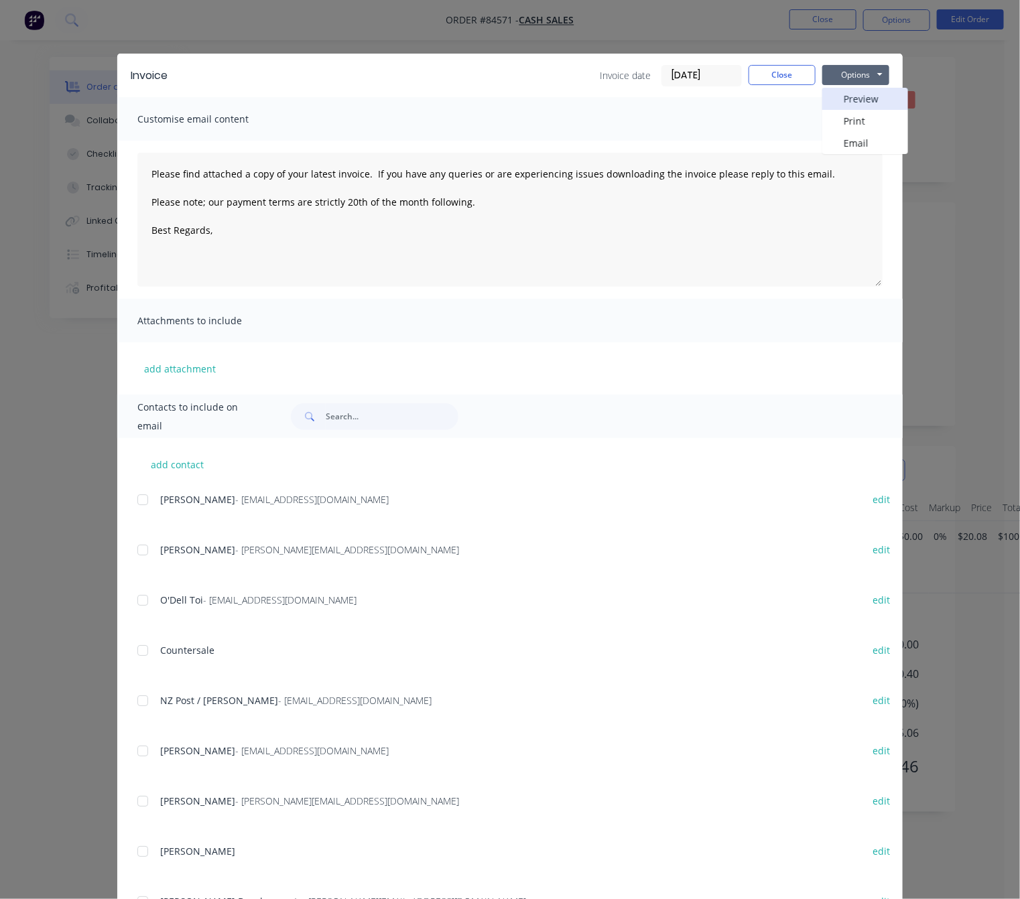
click at [875, 95] on button "Preview" at bounding box center [865, 99] width 86 height 22
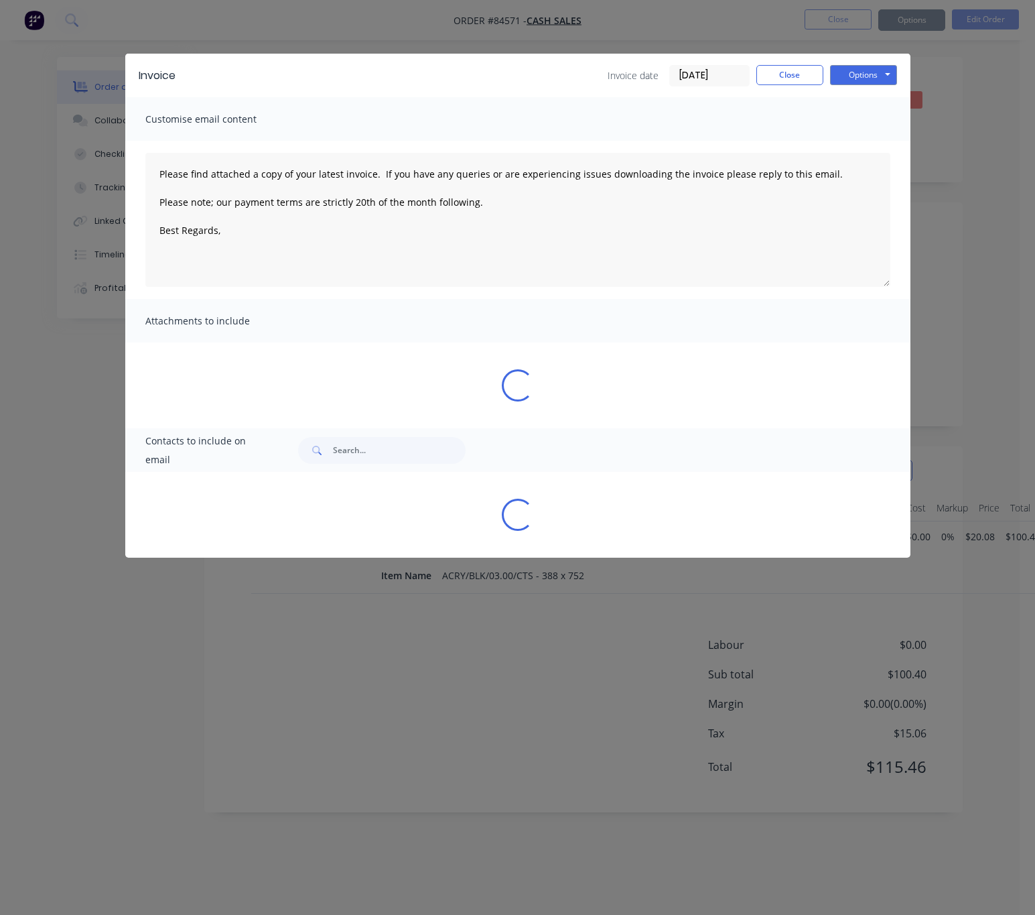
type textarea "Please find attached a copy of your latest invoice. If you have any queries or …"
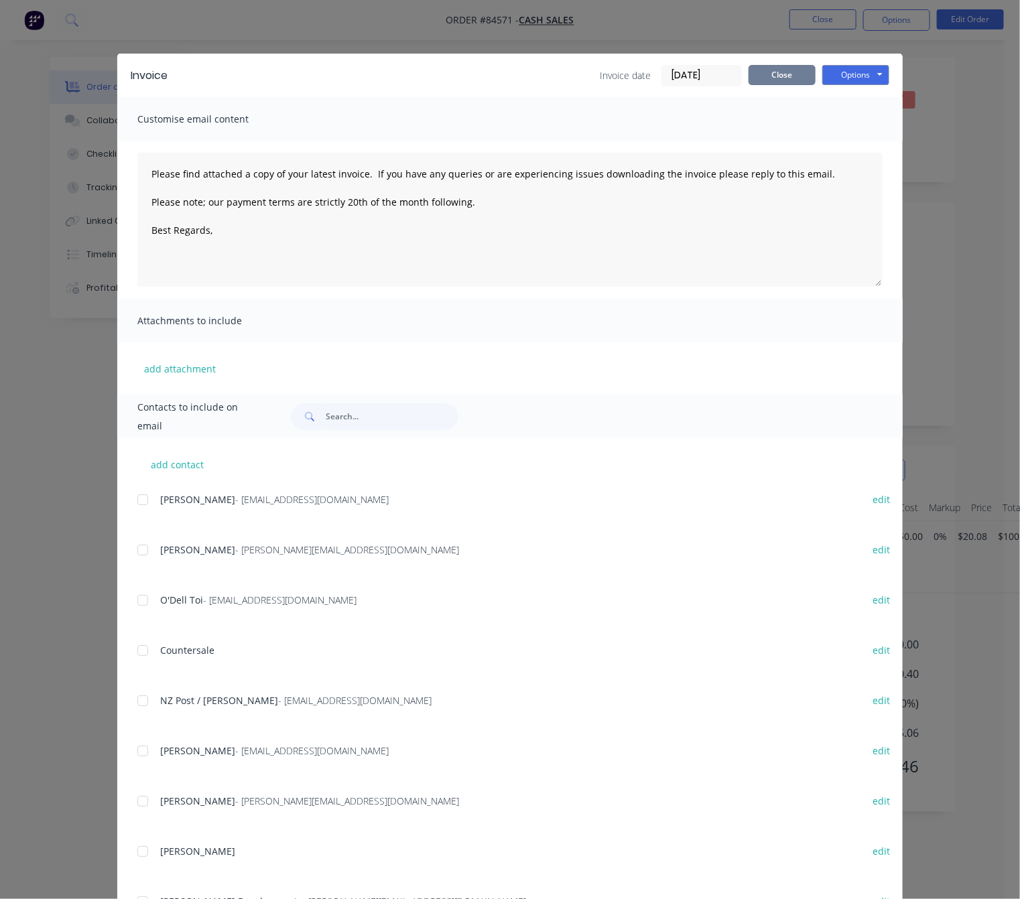
drag, startPoint x: 781, startPoint y: 66, endPoint x: 797, endPoint y: 63, distance: 16.4
click at [781, 68] on button "Close" at bounding box center [782, 75] width 67 height 20
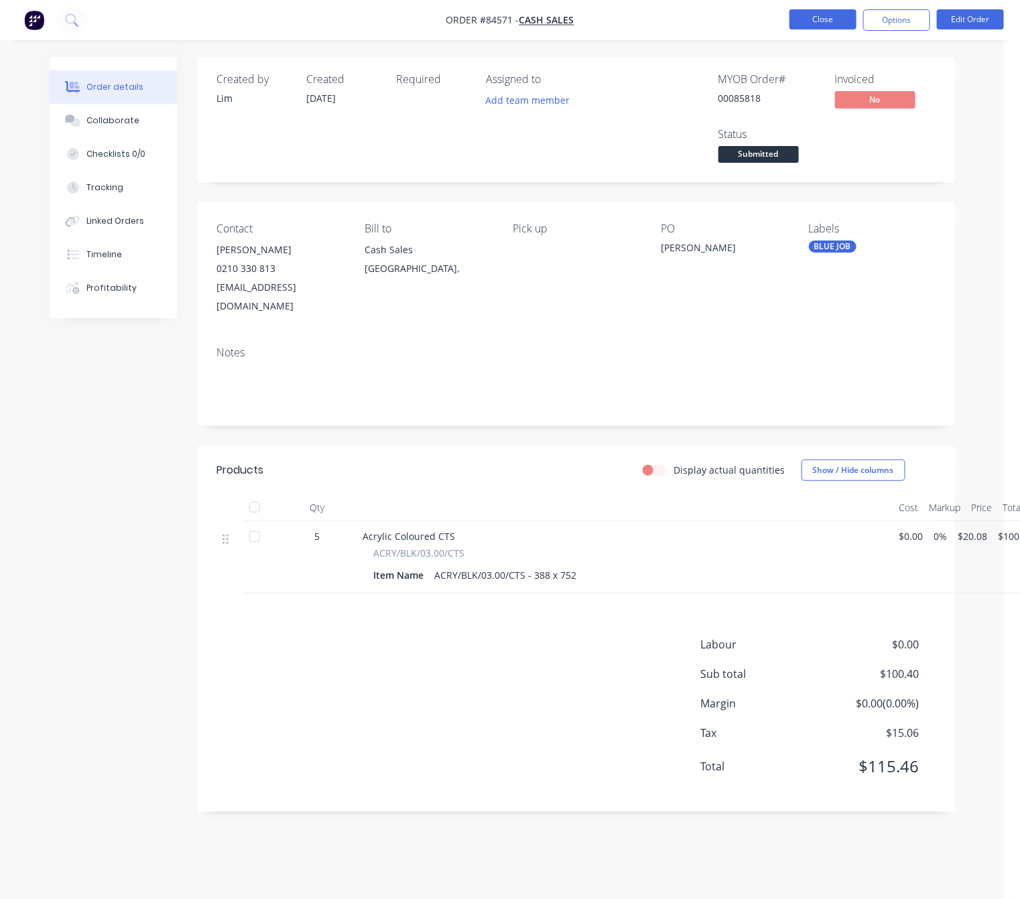
click at [811, 28] on button "Close" at bounding box center [823, 19] width 67 height 20
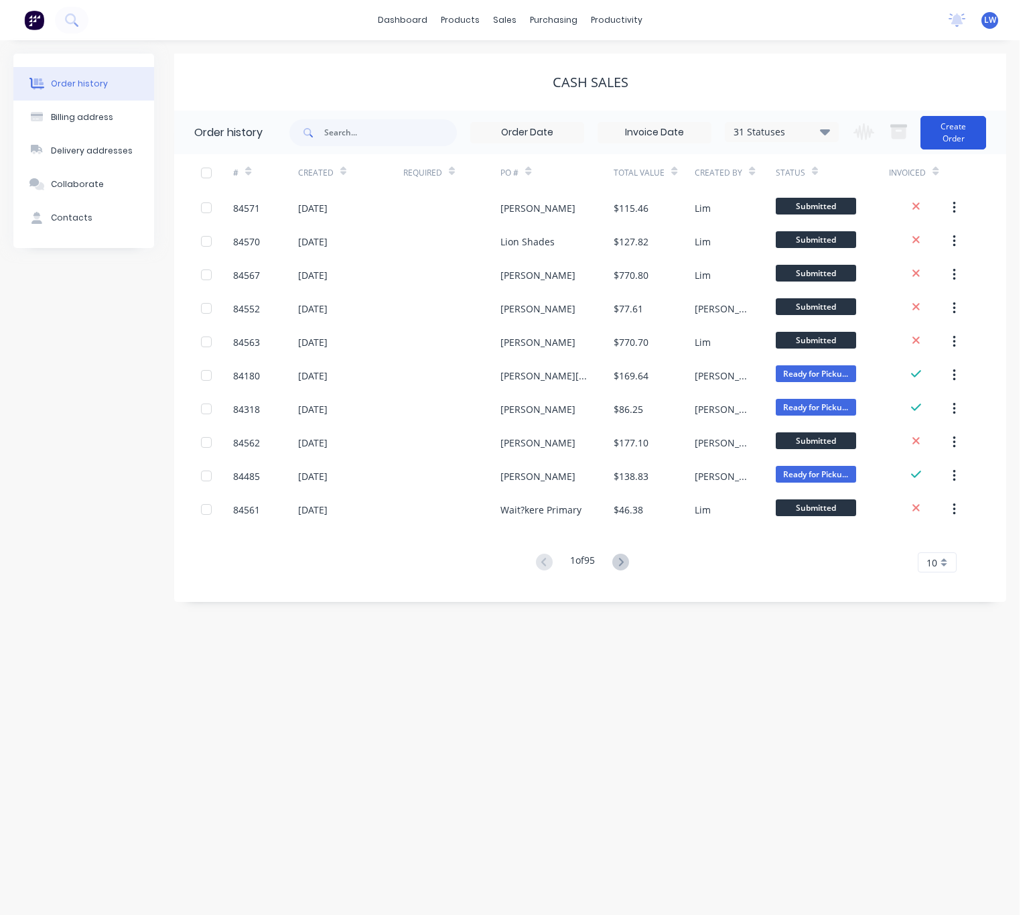
click at [942, 129] on button "Create Order" at bounding box center [954, 133] width 66 height 34
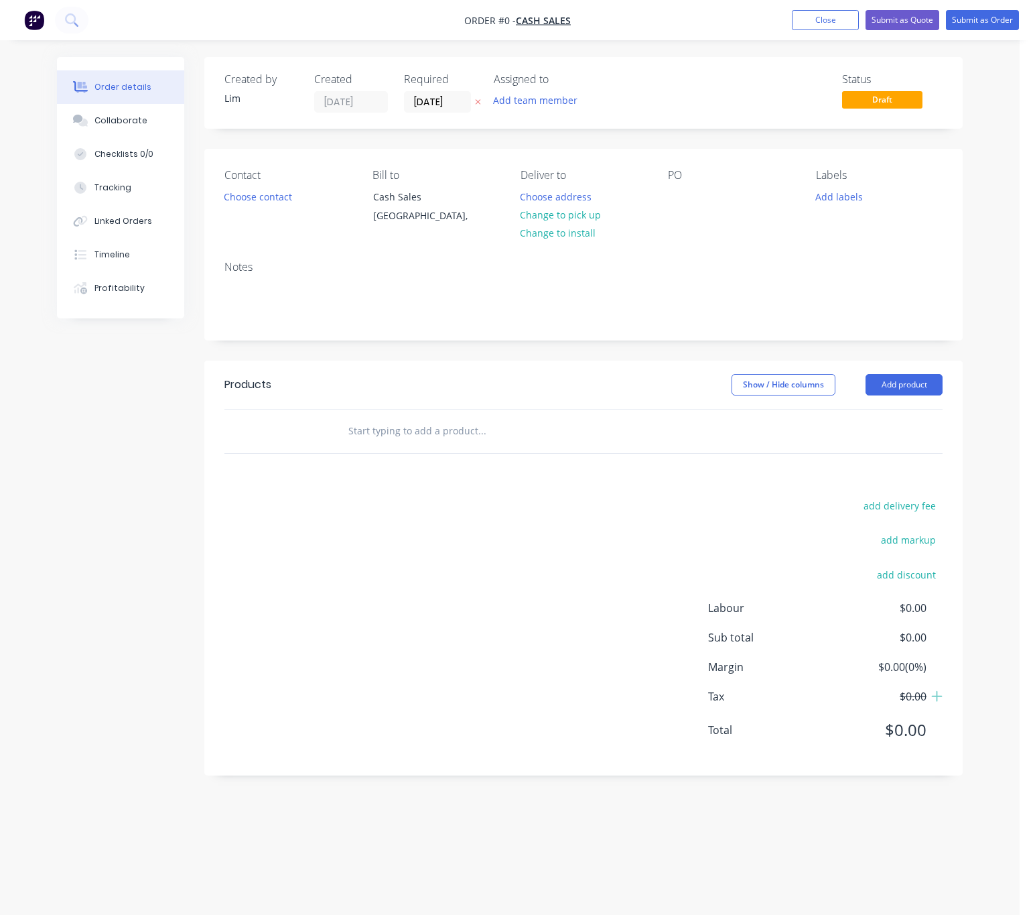
click at [475, 103] on icon "button" at bounding box center [478, 102] width 6 height 8
click at [280, 201] on button "Choose contact" at bounding box center [258, 196] width 82 height 18
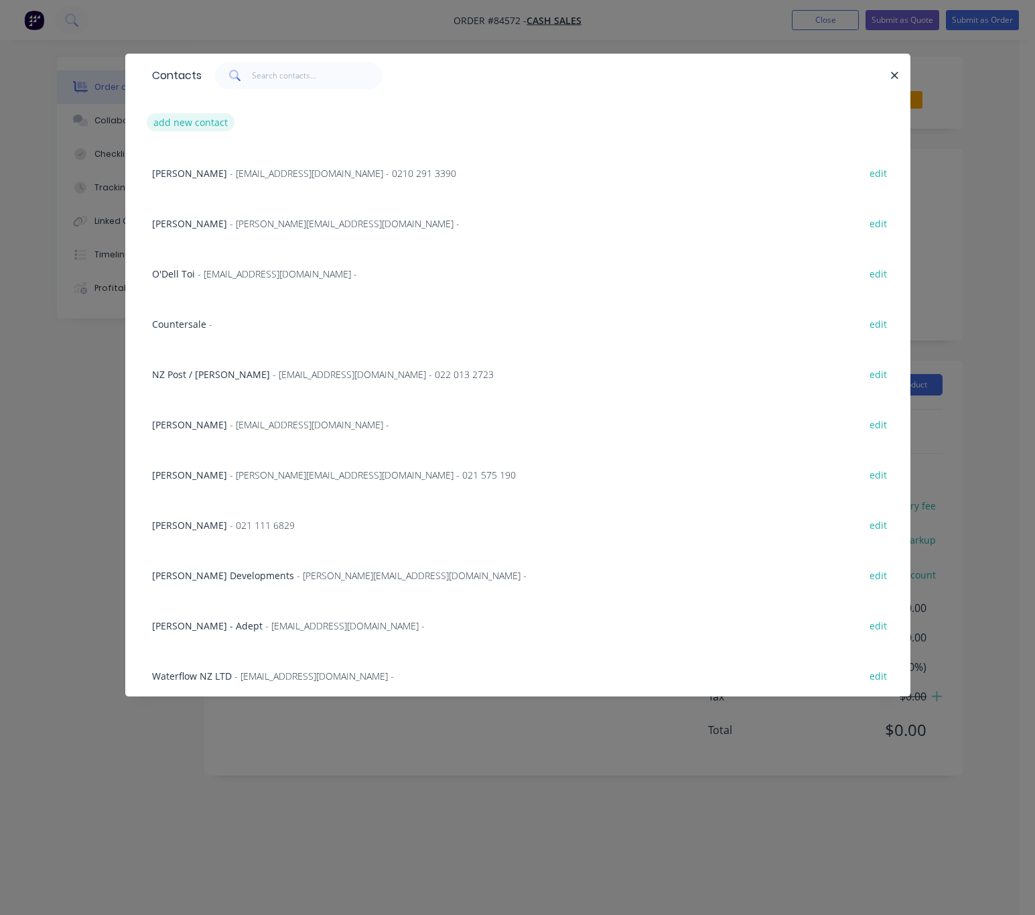
click at [191, 115] on button "add new contact" at bounding box center [191, 122] width 88 height 18
select select "NZ"
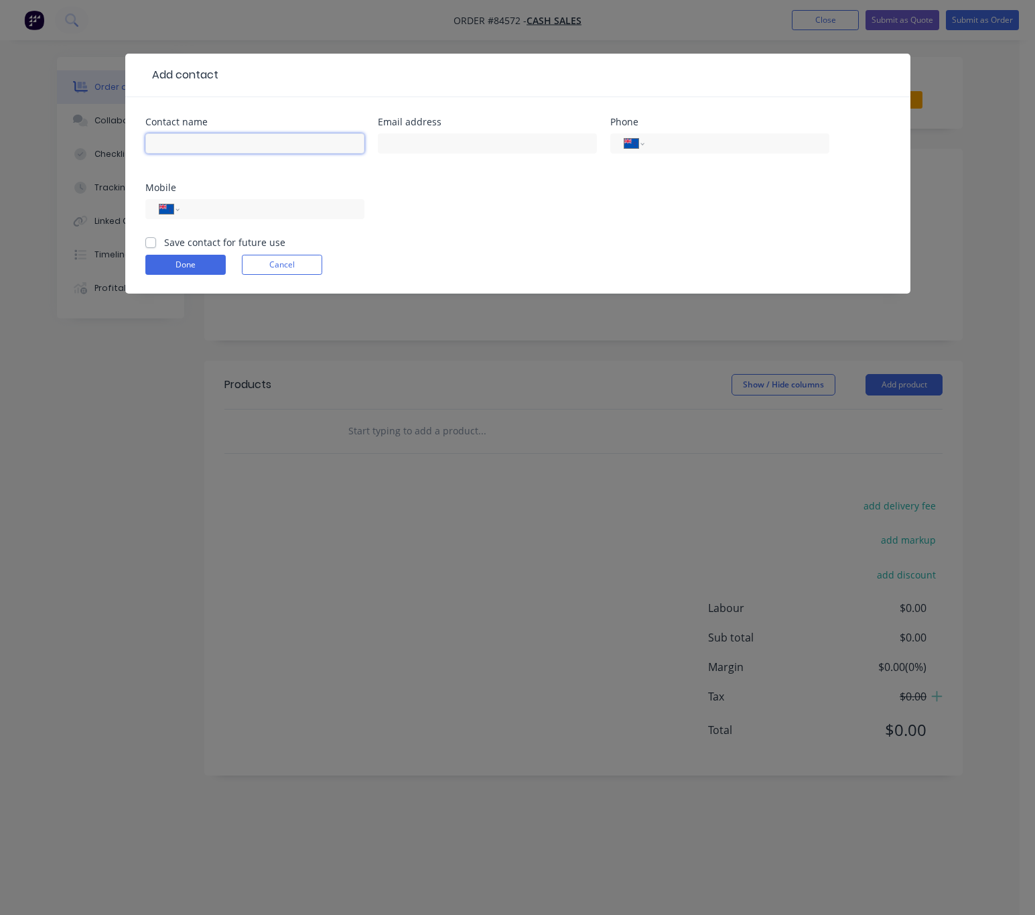
click at [217, 139] on input "text" at bounding box center [254, 143] width 219 height 20
type input "[PERSON_NAME]"
click at [268, 268] on button "Cancel" at bounding box center [282, 265] width 80 height 20
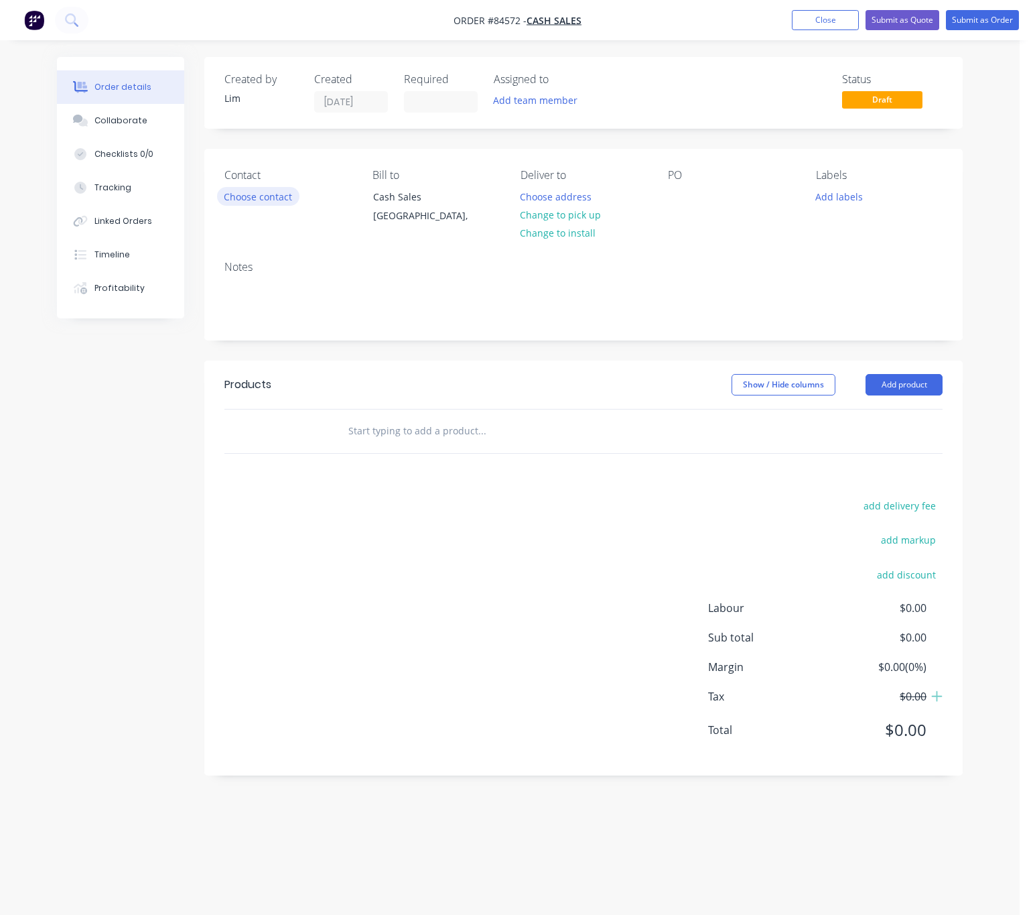
click at [240, 196] on button "Choose contact" at bounding box center [258, 196] width 82 height 18
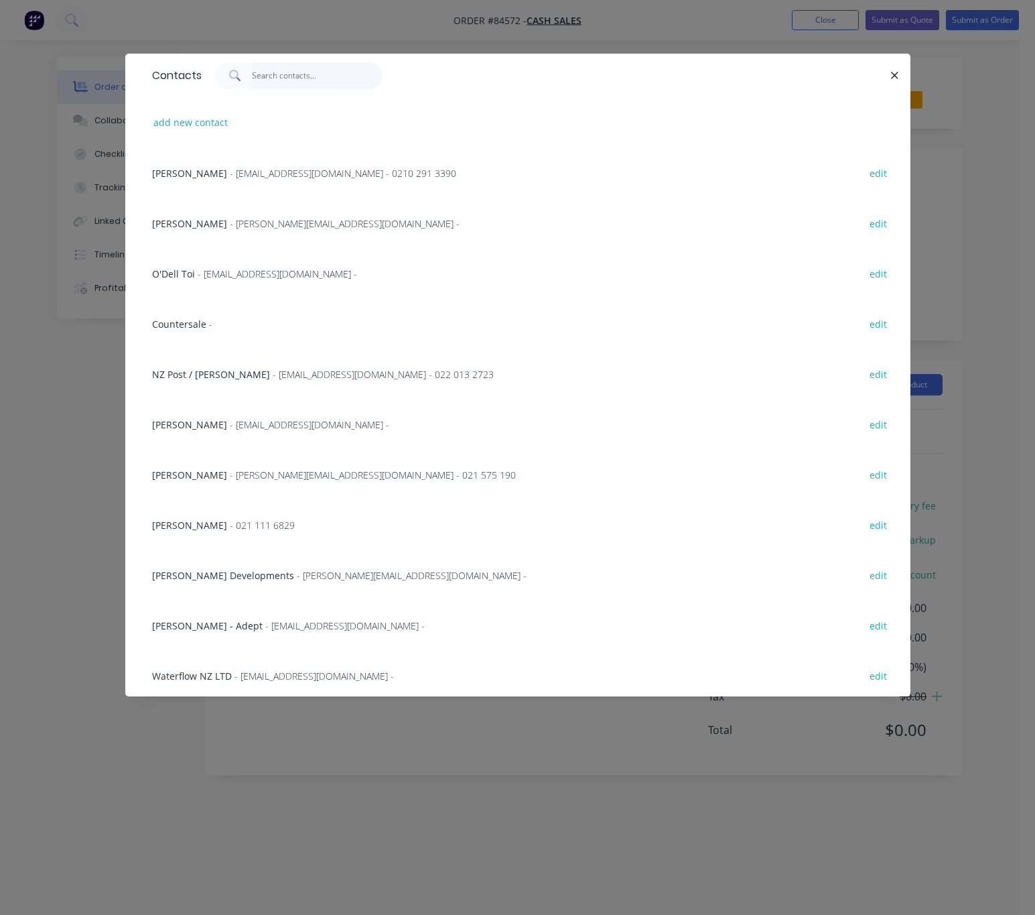
click at [277, 77] on input "text" at bounding box center [317, 75] width 131 height 27
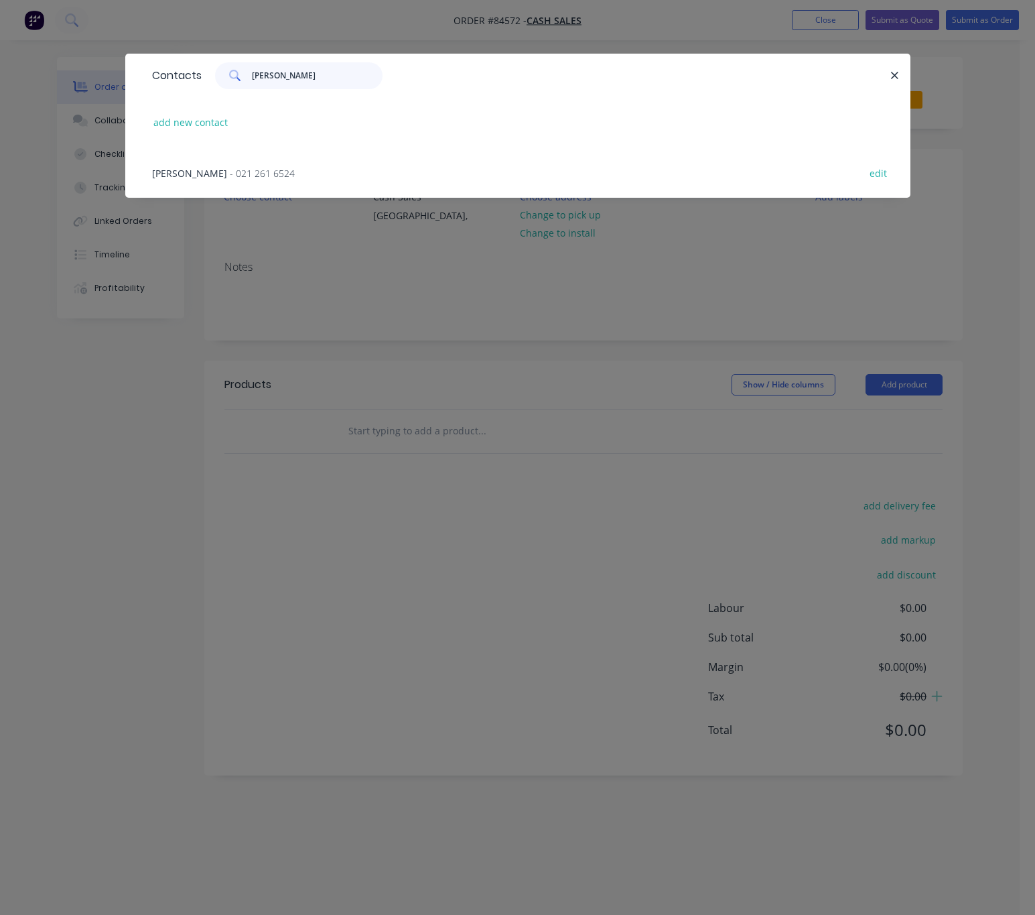
type input "[PERSON_NAME]"
click at [223, 164] on div "[PERSON_NAME] - 021 261 6524 edit" at bounding box center [517, 172] width 745 height 50
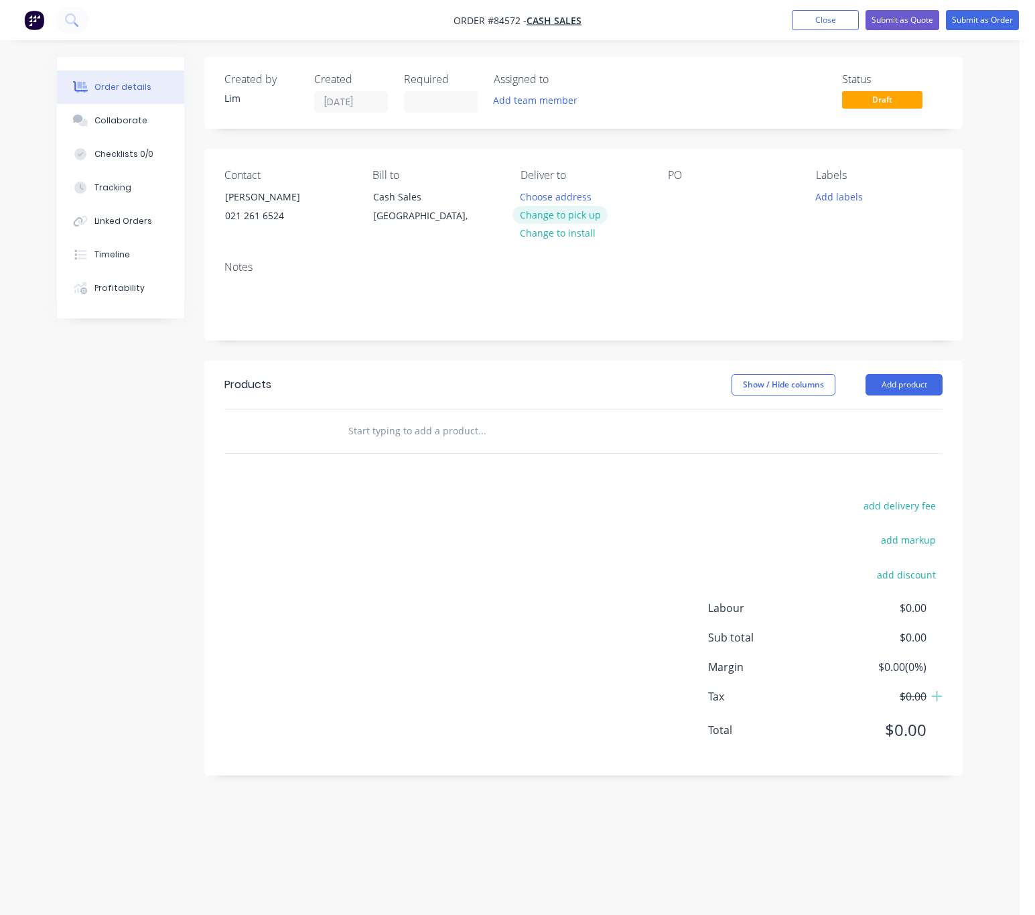
click at [578, 211] on button "Change to pick up" at bounding box center [560, 215] width 95 height 18
click at [670, 199] on div at bounding box center [678, 196] width 21 height 19
click at [859, 193] on button "Add labels" at bounding box center [840, 196] width 62 height 18
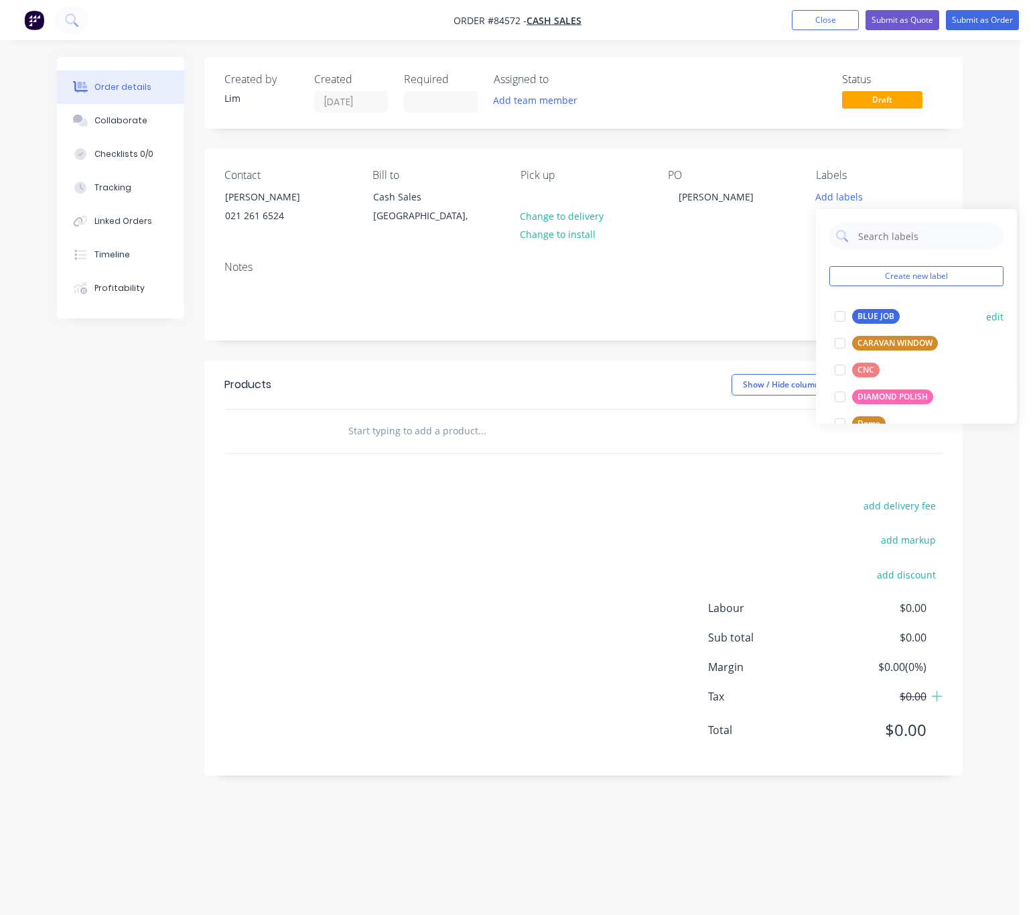
click at [887, 318] on div "BLUE JOB" at bounding box center [877, 316] width 48 height 15
click at [517, 406] on header "Products Show / Hide columns Add product" at bounding box center [583, 385] width 759 height 48
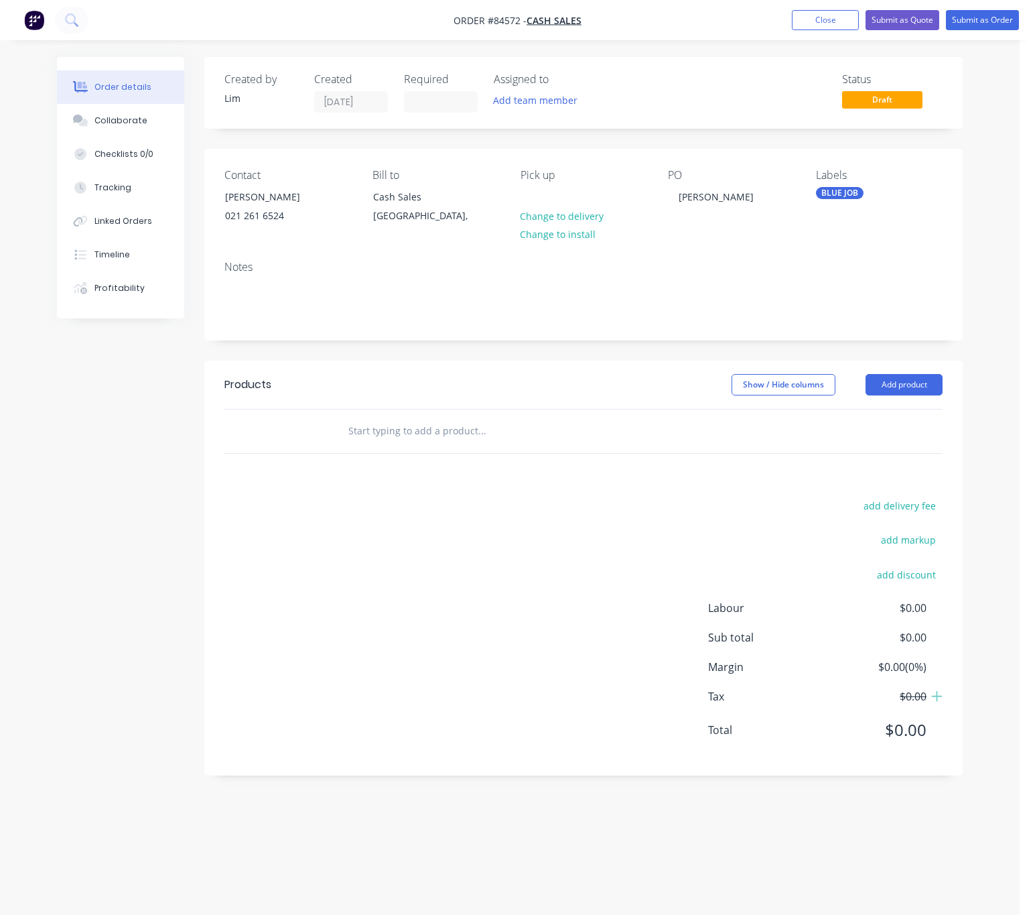
click at [395, 434] on input "text" at bounding box center [482, 431] width 268 height 27
type input "2"
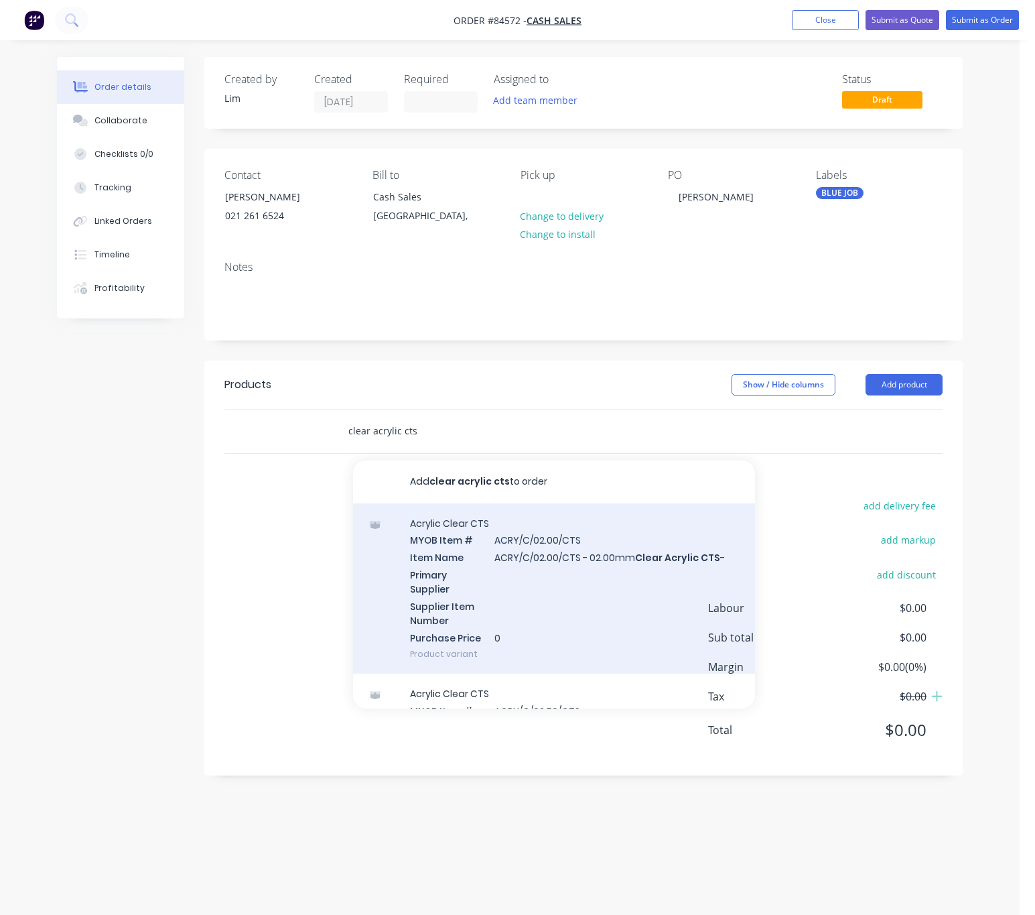
type input "clear acrylic cts"
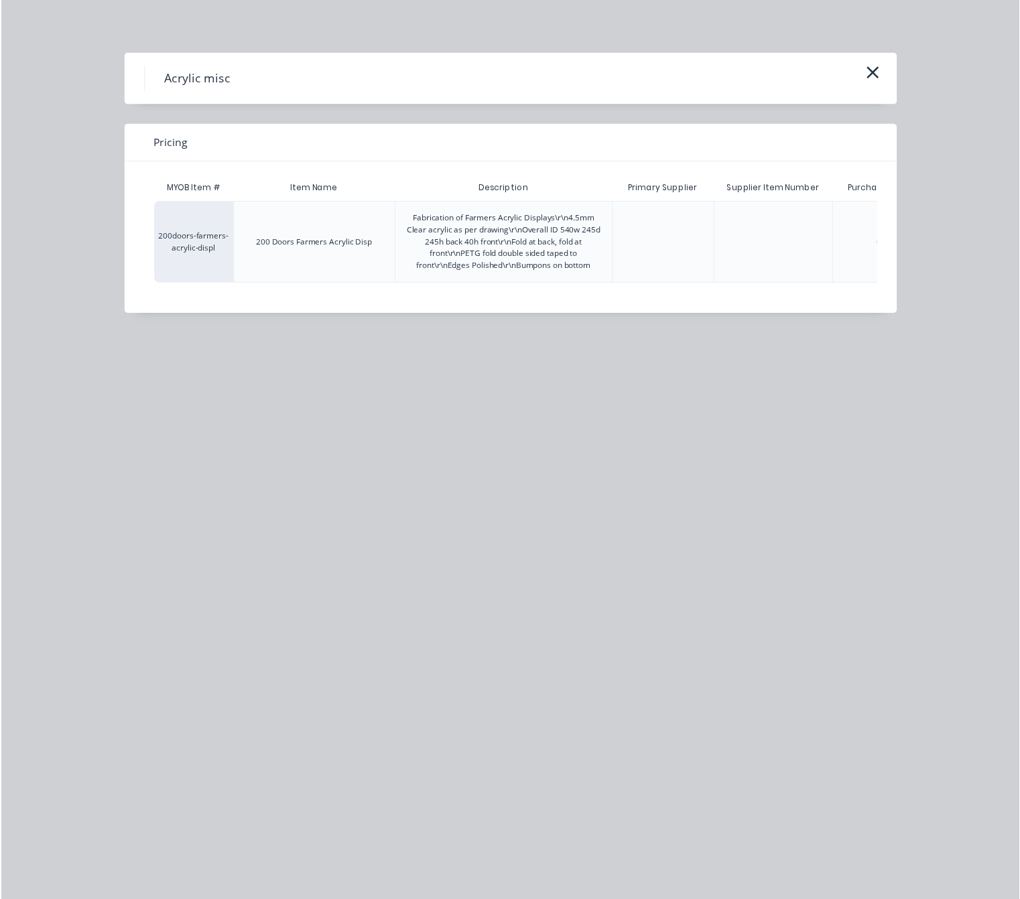
scroll to position [0, 117]
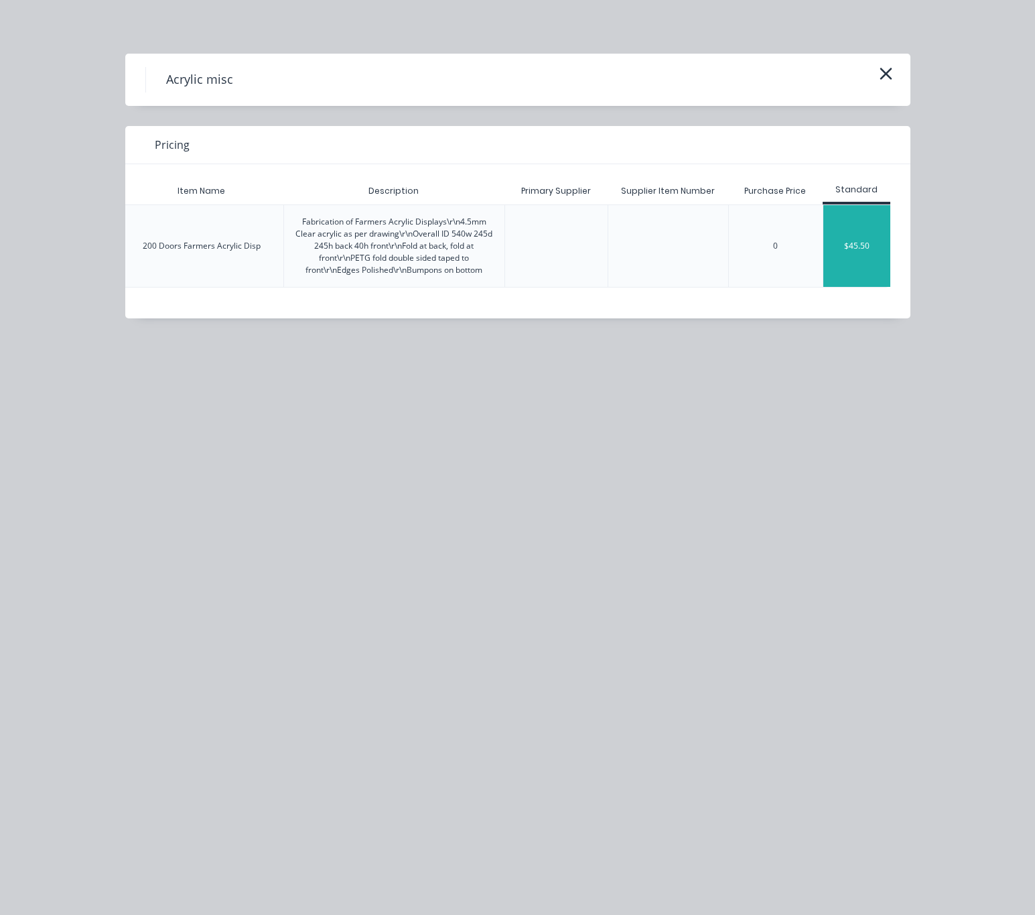
click at [867, 236] on div "$45.50" at bounding box center [857, 246] width 67 height 82
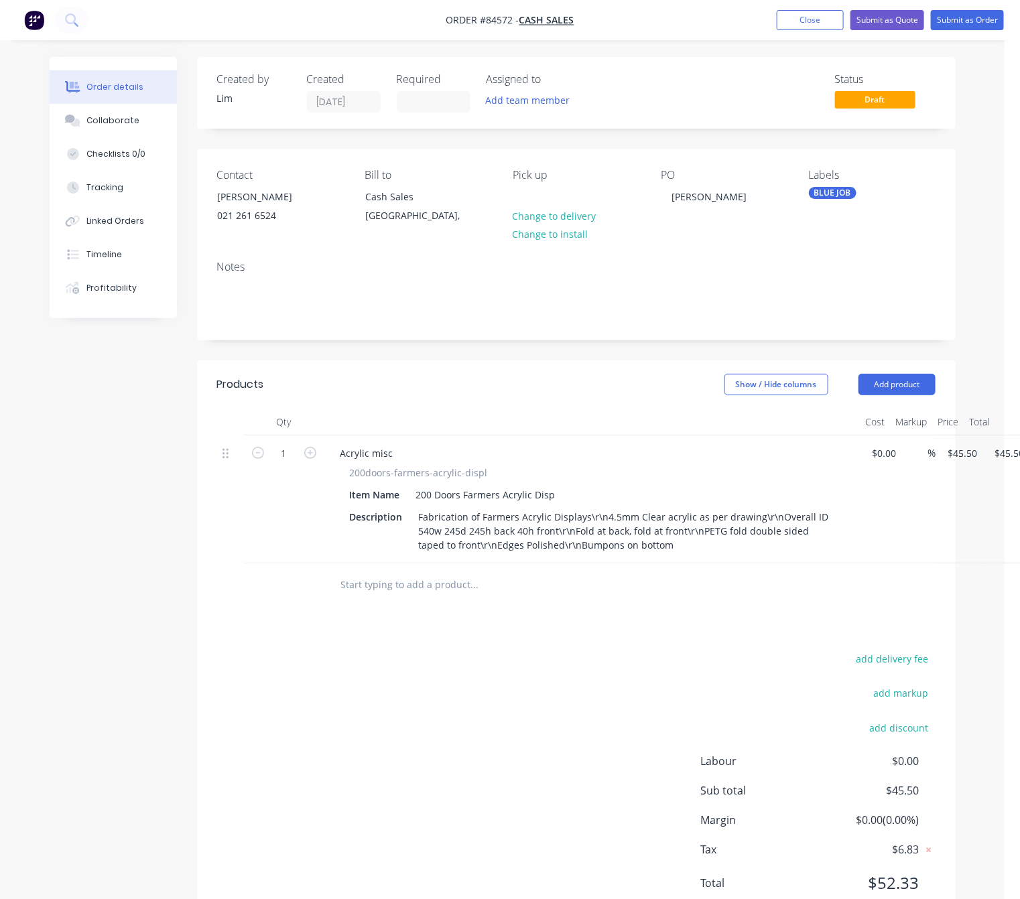
scroll to position [0, 43]
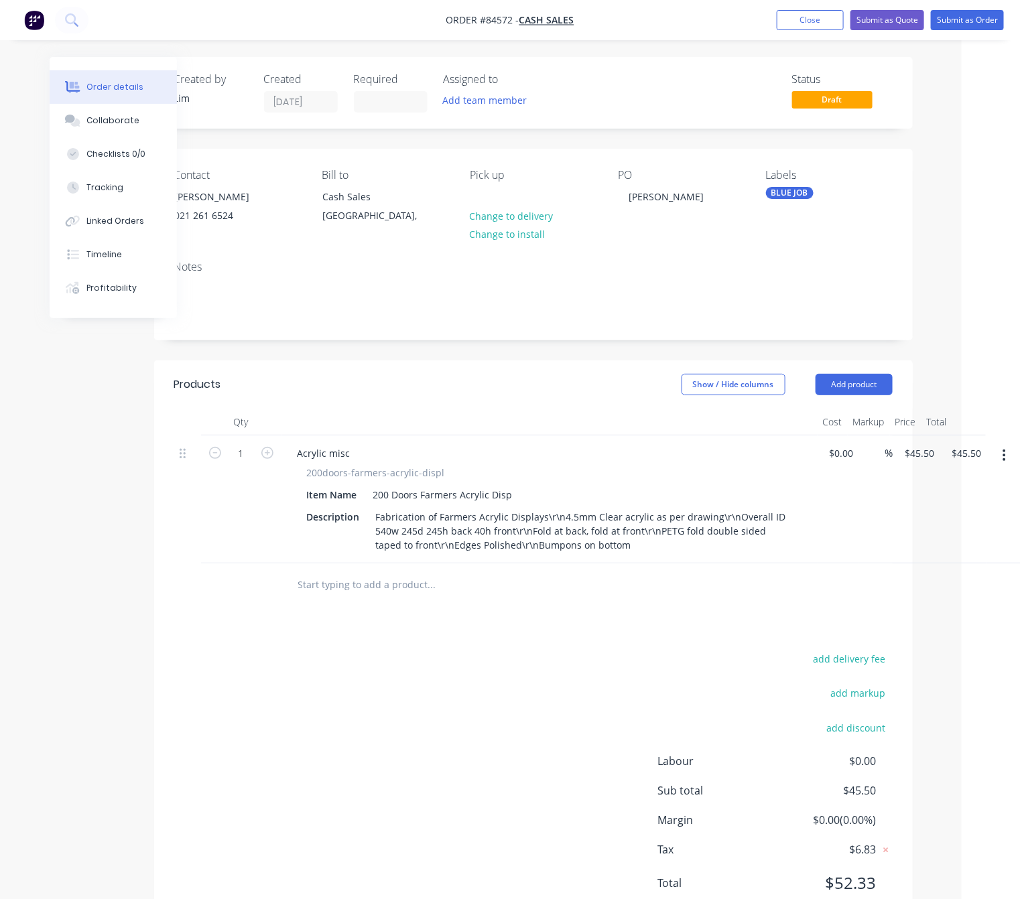
click at [1006, 464] on button "button" at bounding box center [1005, 456] width 32 height 24
click at [943, 576] on div "Delete" at bounding box center [956, 571] width 103 height 19
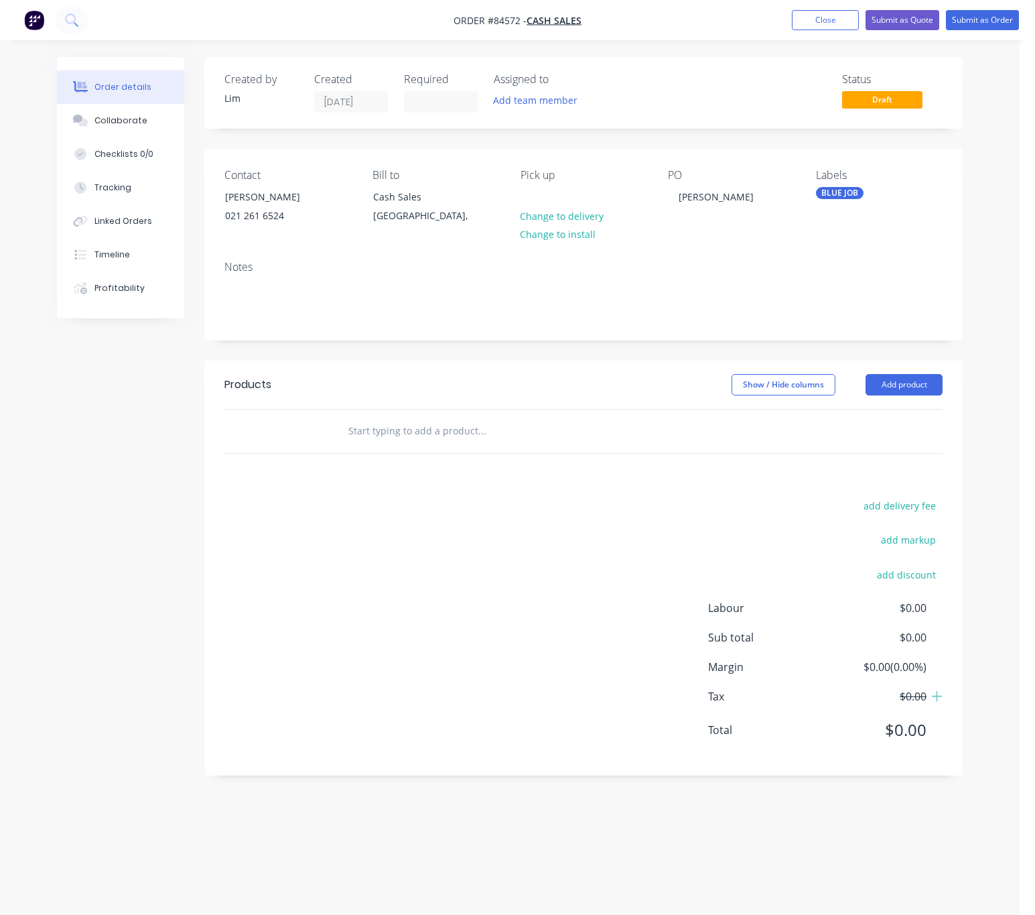
click at [453, 430] on input "text" at bounding box center [482, 431] width 268 height 27
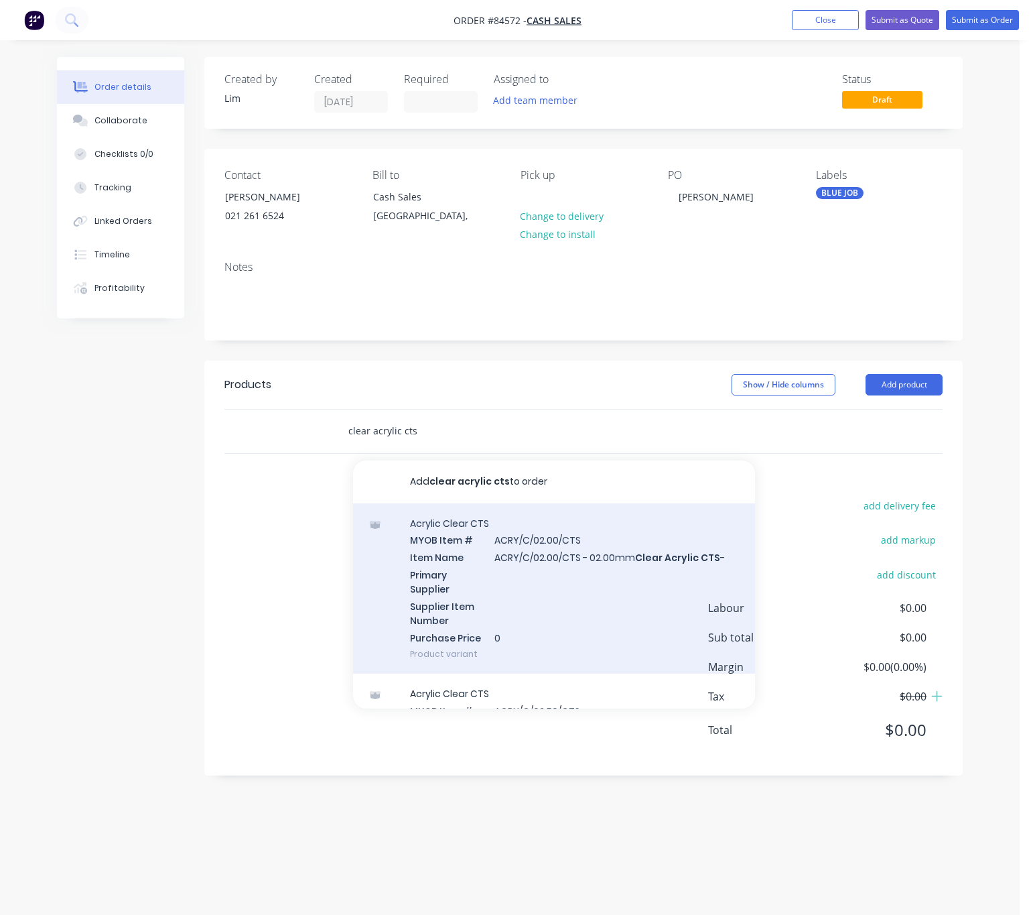
type input "clear acrylic cts"
click at [605, 595] on div "Acrylic Clear CTS MYOB Item # ACRY/C/02.00/CTS Item Name ACRY/C/02.00/CTS - 02.…" at bounding box center [554, 588] width 402 height 171
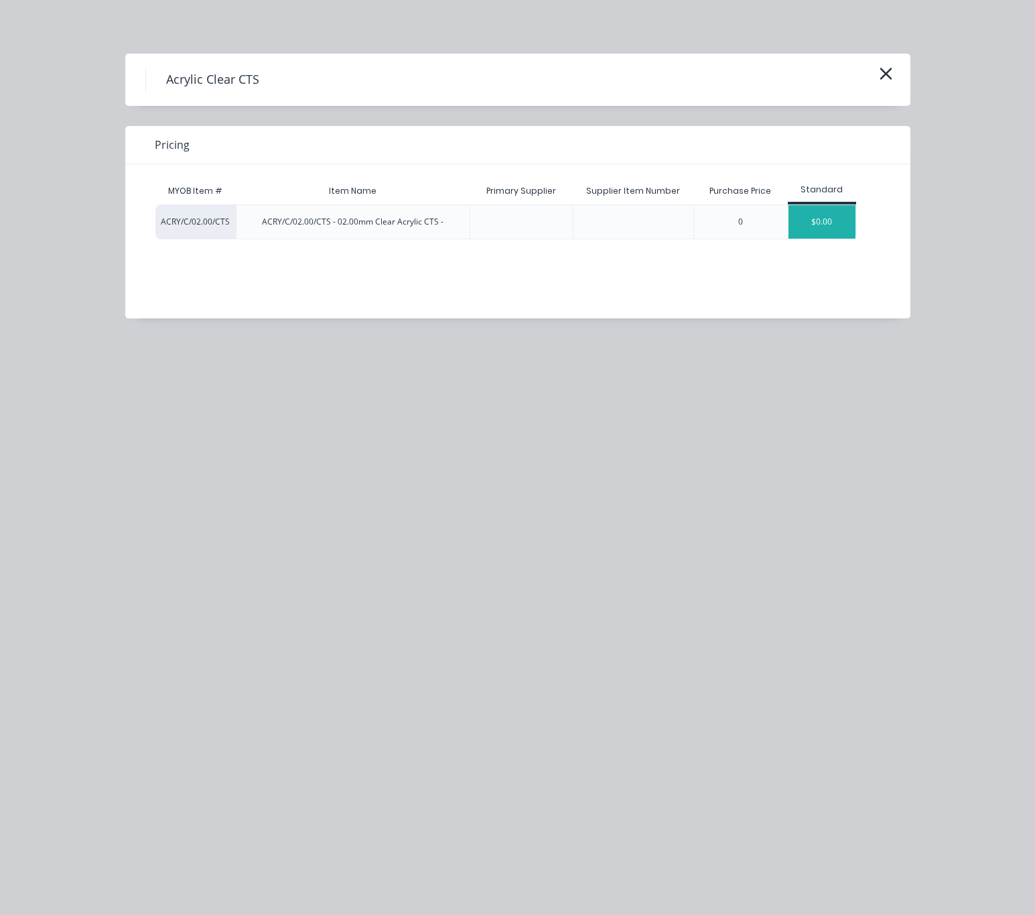
click at [825, 221] on div "$0.00" at bounding box center [822, 222] width 67 height 34
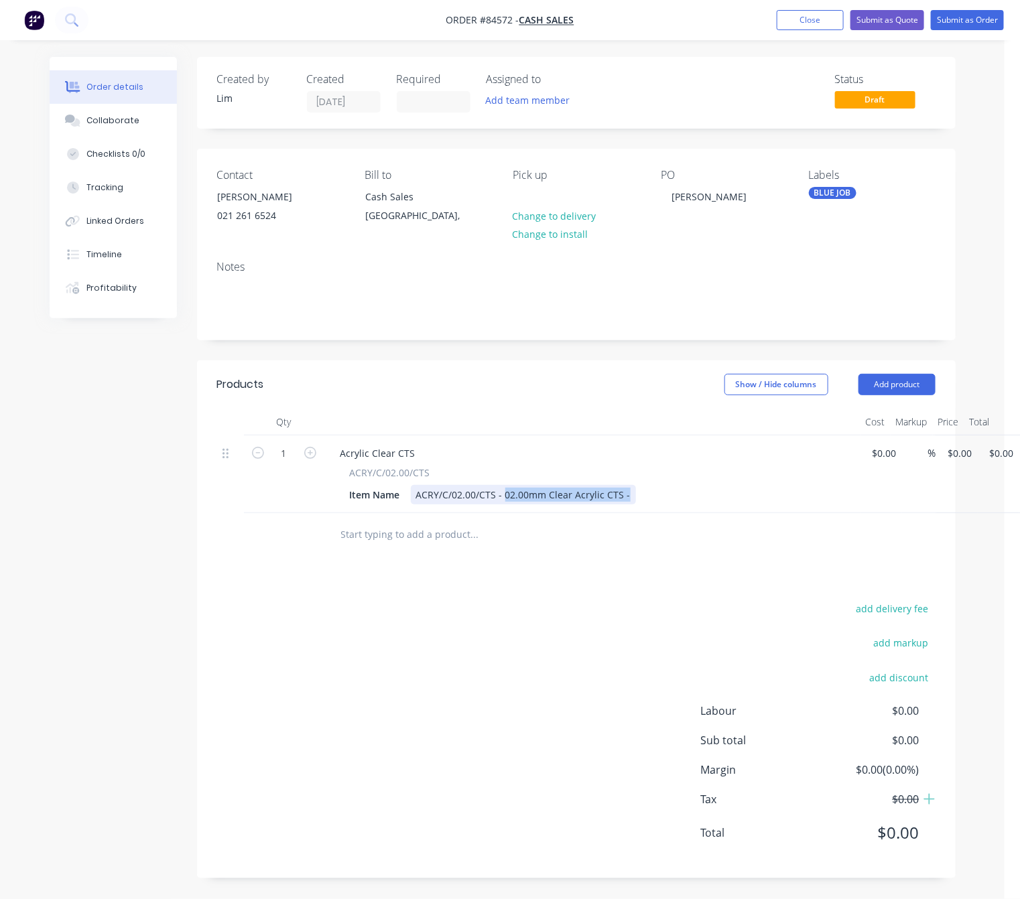
drag, startPoint x: 628, startPoint y: 497, endPoint x: 503, endPoint y: 495, distance: 124.7
click at [503, 495] on div "ACRY/C/02.00/CTS - 02.00mm Clear Acrylic CTS -" at bounding box center [523, 494] width 225 height 19
drag, startPoint x: 521, startPoint y: 662, endPoint x: 521, endPoint y: 655, distance: 6.7
click at [521, 657] on div "add delivery fee add markup add discount Labour $0.00 Sub total $0.00 Margin $0…" at bounding box center [576, 729] width 718 height 259
click at [955, 457] on input "0" at bounding box center [962, 453] width 31 height 19
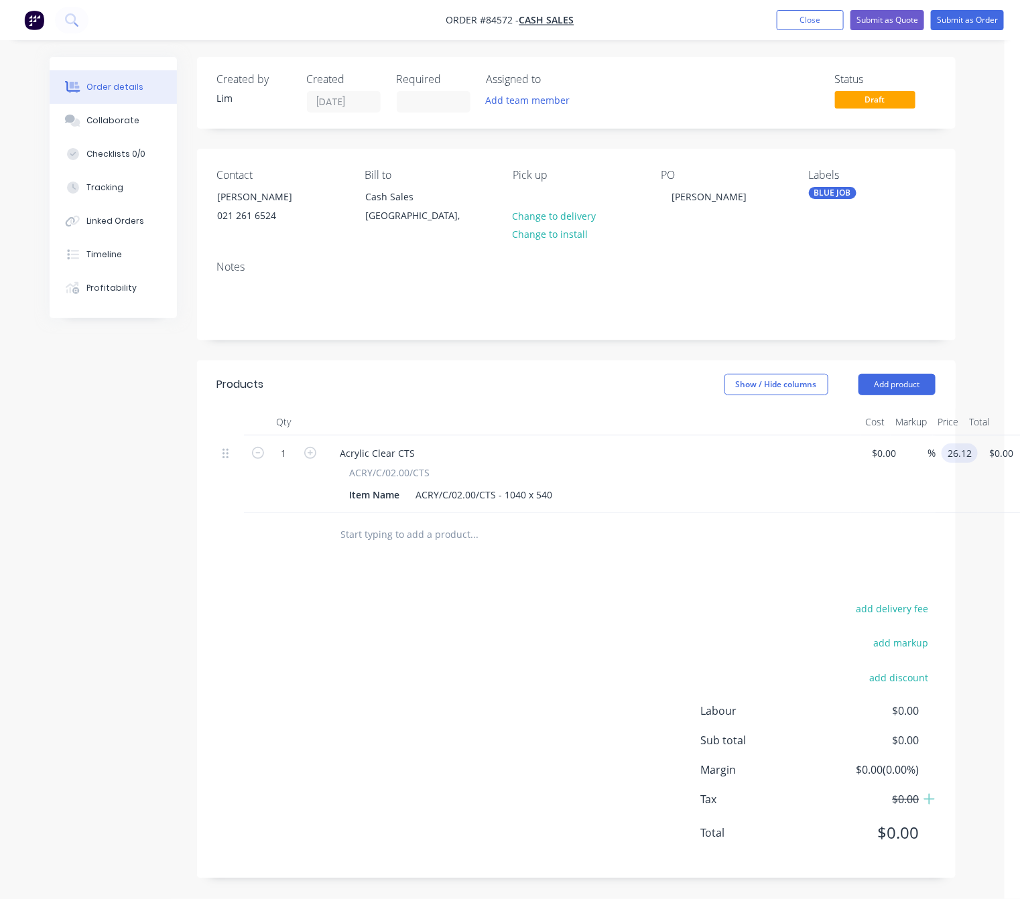
type input "$26.12"
click at [590, 632] on div "add delivery fee add markup add discount Labour $0.00 Sub total $0.00 Margin $0…" at bounding box center [576, 729] width 718 height 259
click at [967, 21] on button "Submit as Order" at bounding box center [967, 20] width 73 height 20
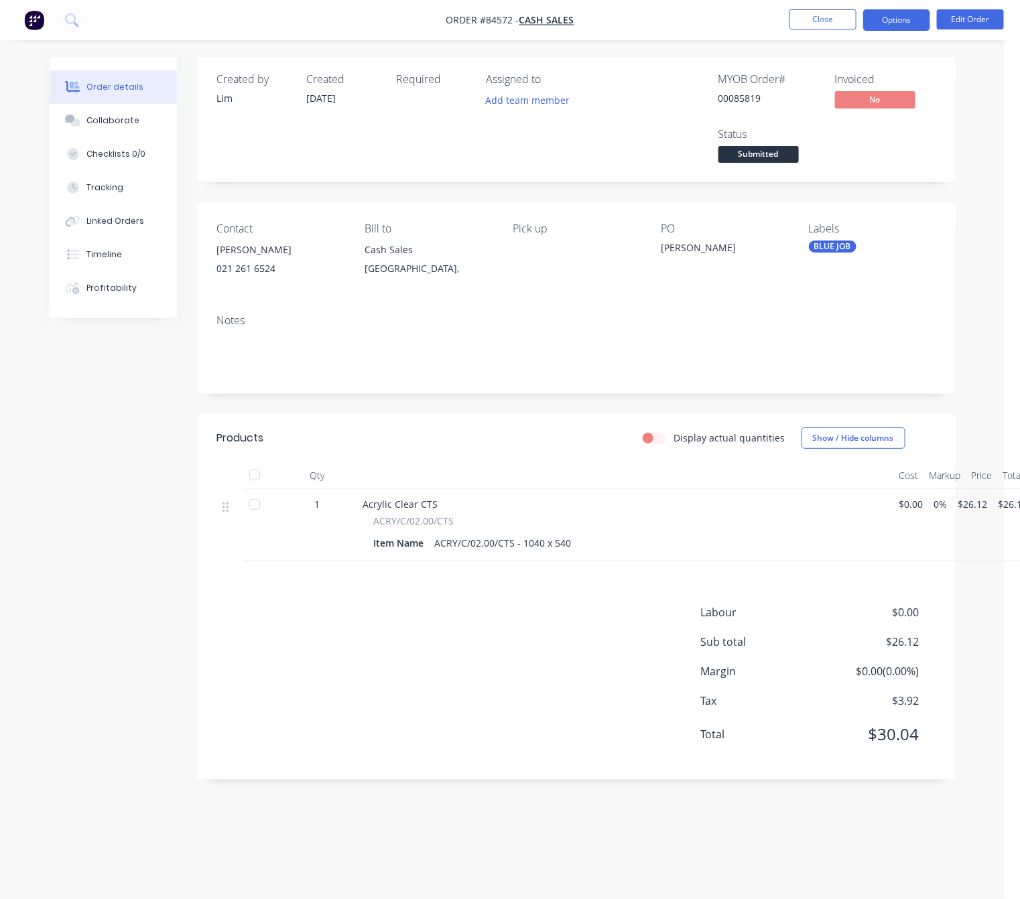
click at [915, 11] on button "Options" at bounding box center [896, 19] width 67 height 21
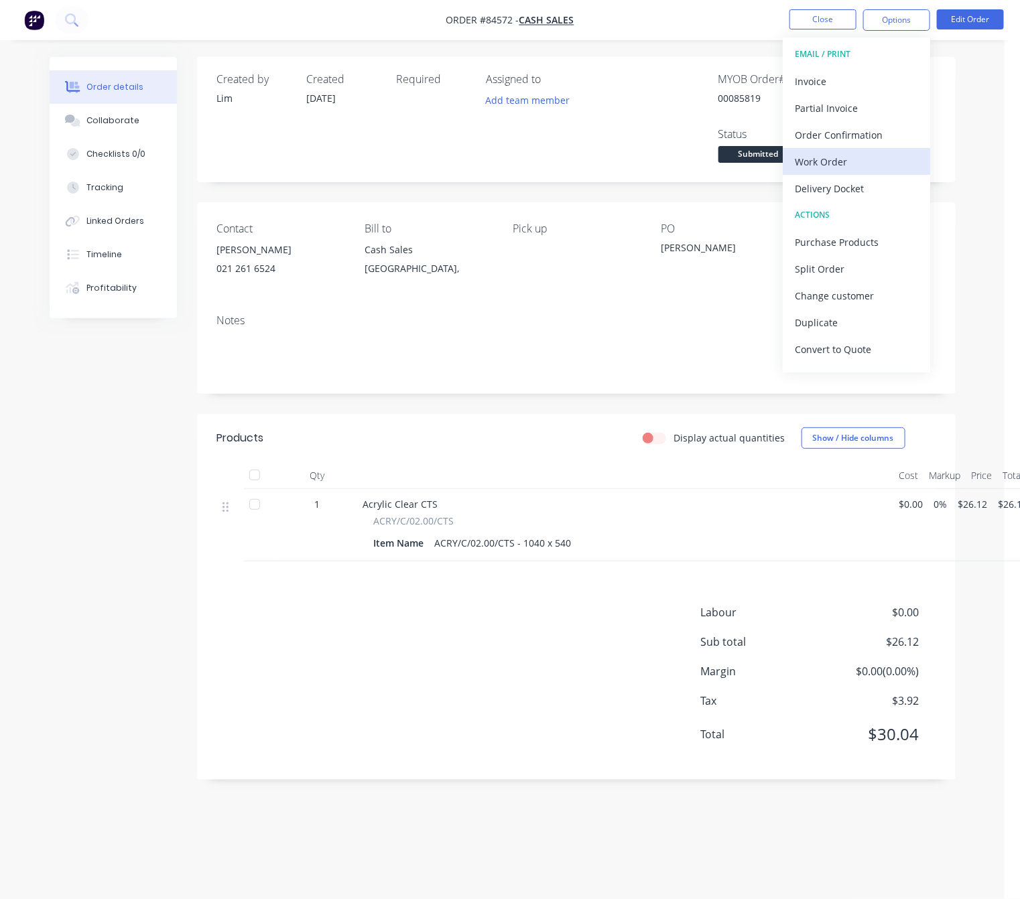
click at [840, 164] on div "Work Order" at bounding box center [856, 161] width 123 height 19
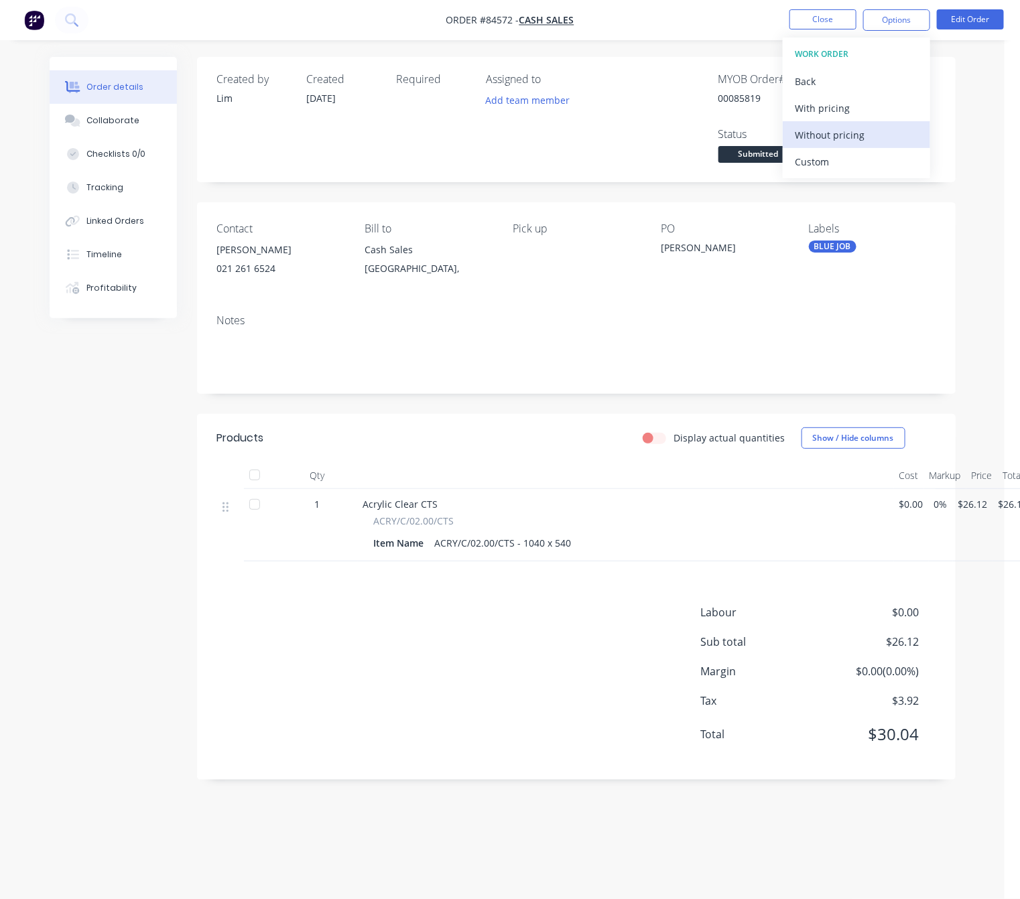
click at [843, 127] on div "Without pricing" at bounding box center [856, 134] width 123 height 19
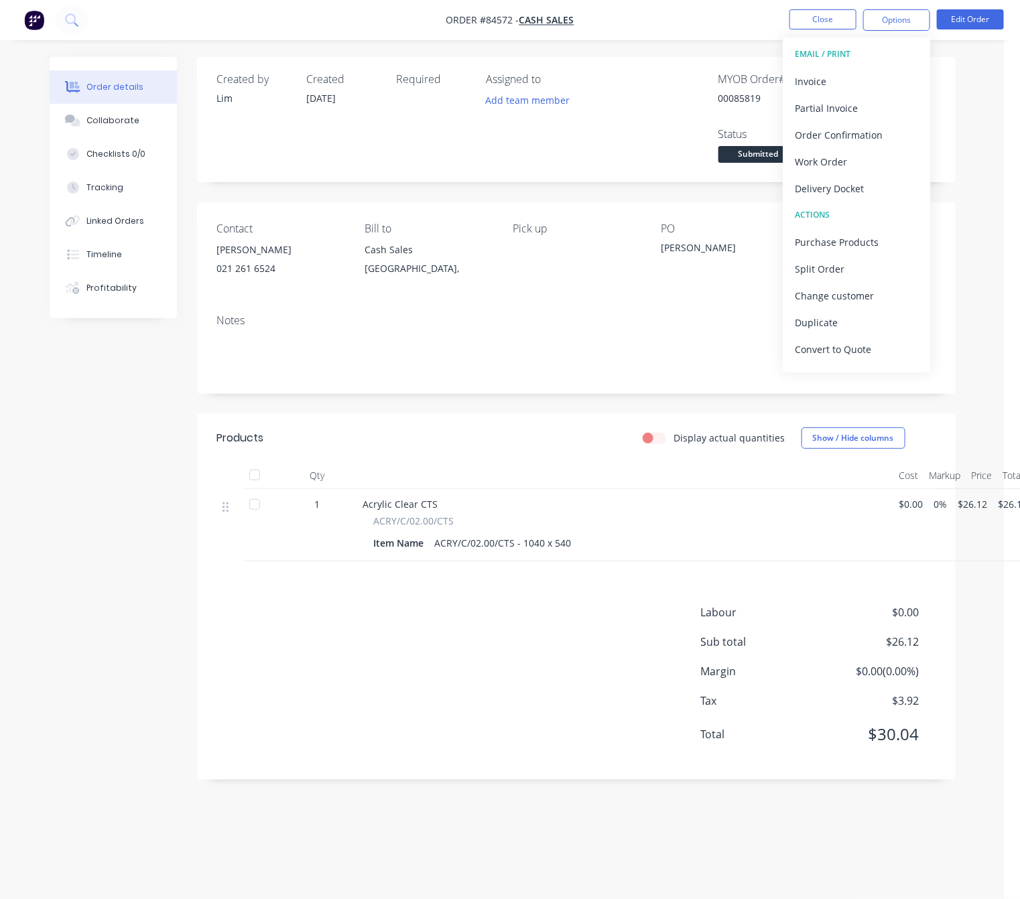
click at [151, 624] on div "Created by [PERSON_NAME] Created [DATE] Required Assigned to Add team member MY…" at bounding box center [503, 428] width 906 height 743
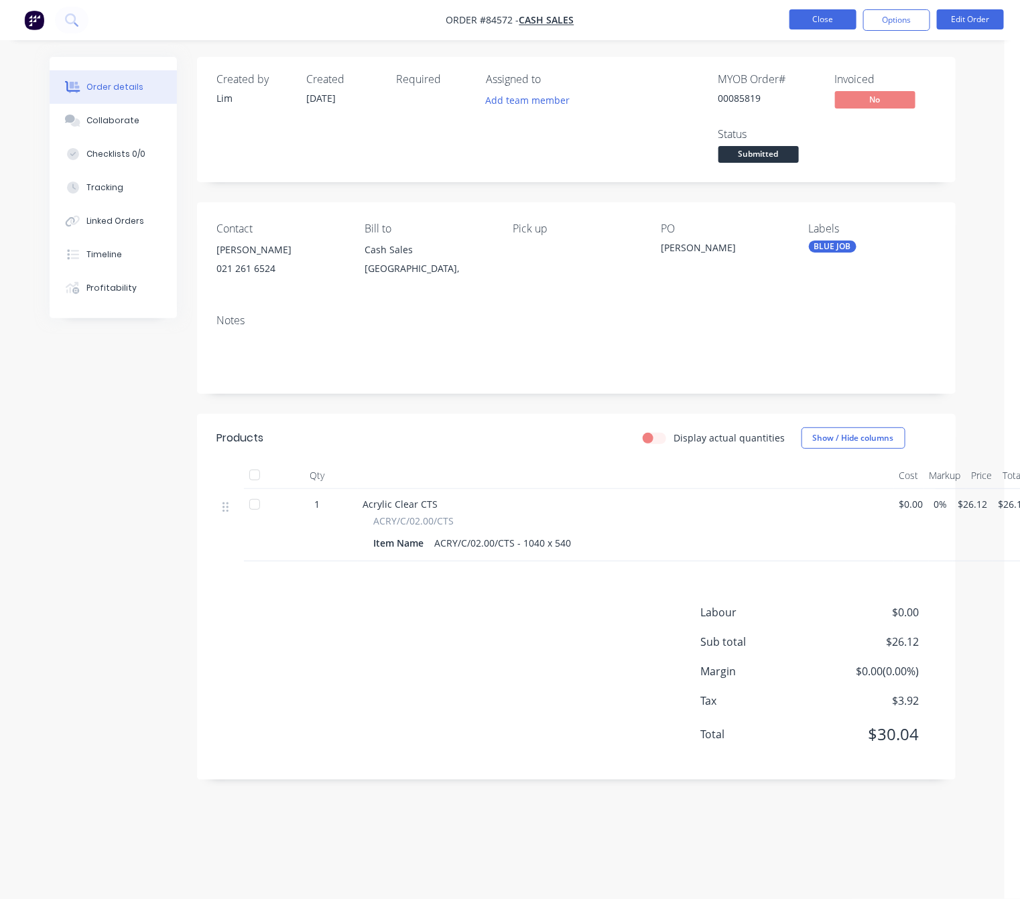
click at [826, 20] on button "Close" at bounding box center [823, 19] width 67 height 20
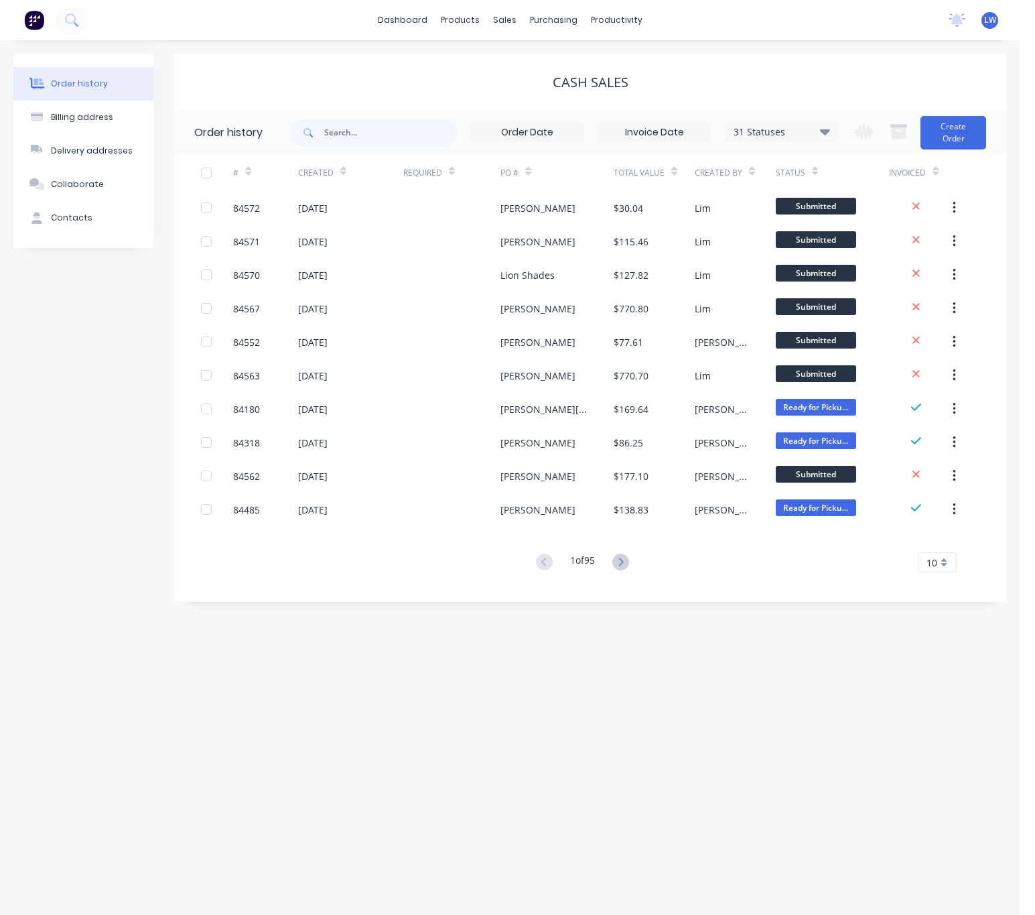
click at [149, 367] on div "Order history Billing address Delivery addresses Collaborate Contacts" at bounding box center [83, 328] width 141 height 548
click at [394, 147] on div "31 Statuses Invoice Status Invoiced Not Invoiced Partial Order Status All Archi…" at bounding box center [565, 133] width 550 height 44
click at [385, 133] on input "text" at bounding box center [390, 132] width 133 height 27
type input "tur"
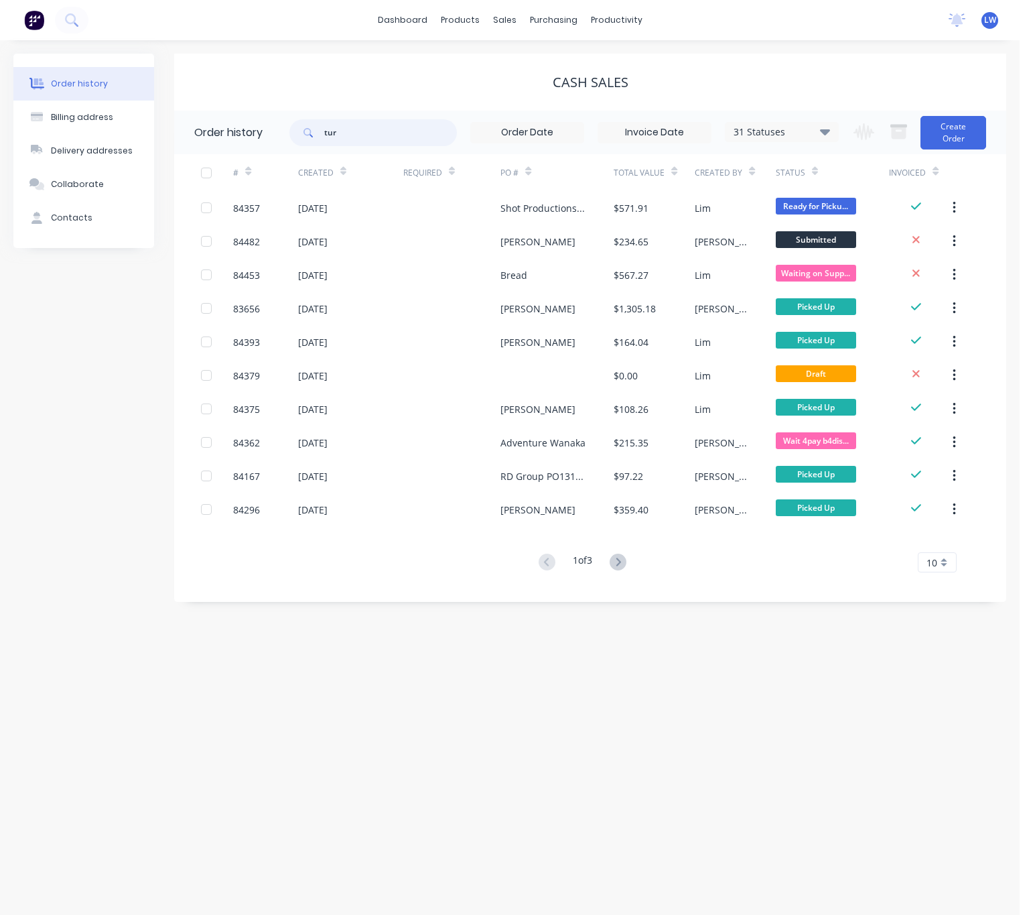
click at [404, 129] on input "tur" at bounding box center [390, 132] width 133 height 27
type input "turkish"
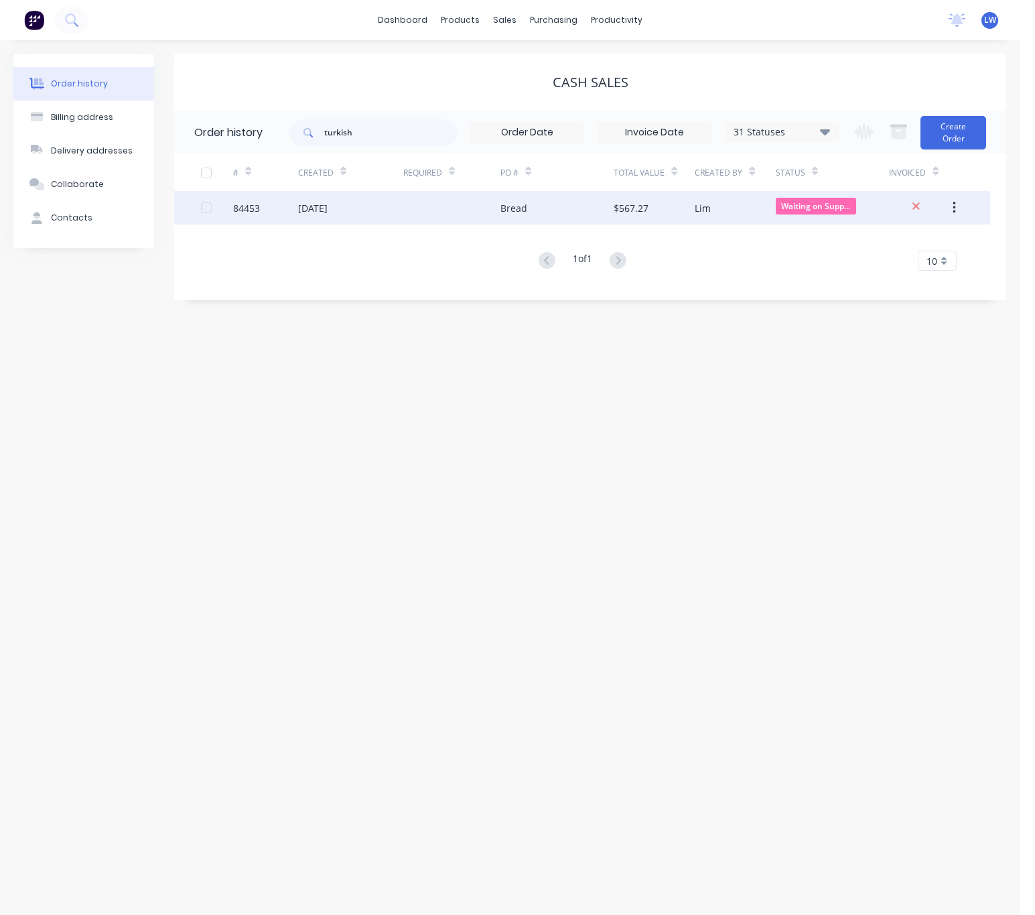
click at [497, 214] on div at bounding box center [451, 208] width 97 height 34
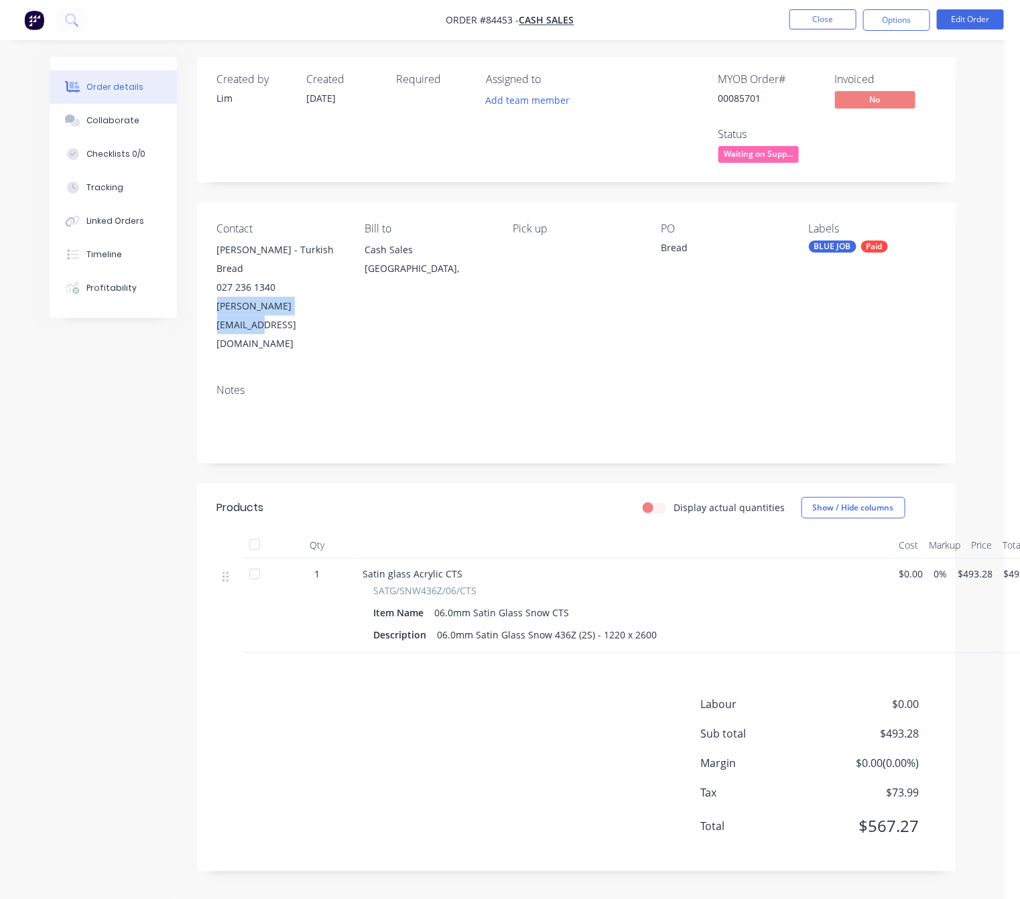
drag, startPoint x: 216, startPoint y: 288, endPoint x: 318, endPoint y: 300, distance: 102.7
click at [324, 302] on div "Contact [PERSON_NAME] - Turkish Bread 027 236 1340 [PERSON_NAME][EMAIL_ADDRESS]…" at bounding box center [576, 287] width 759 height 171
copy div "[PERSON_NAME][EMAIL_ADDRESS][DOMAIN_NAME]"
